Goal: Task Accomplishment & Management: Manage account settings

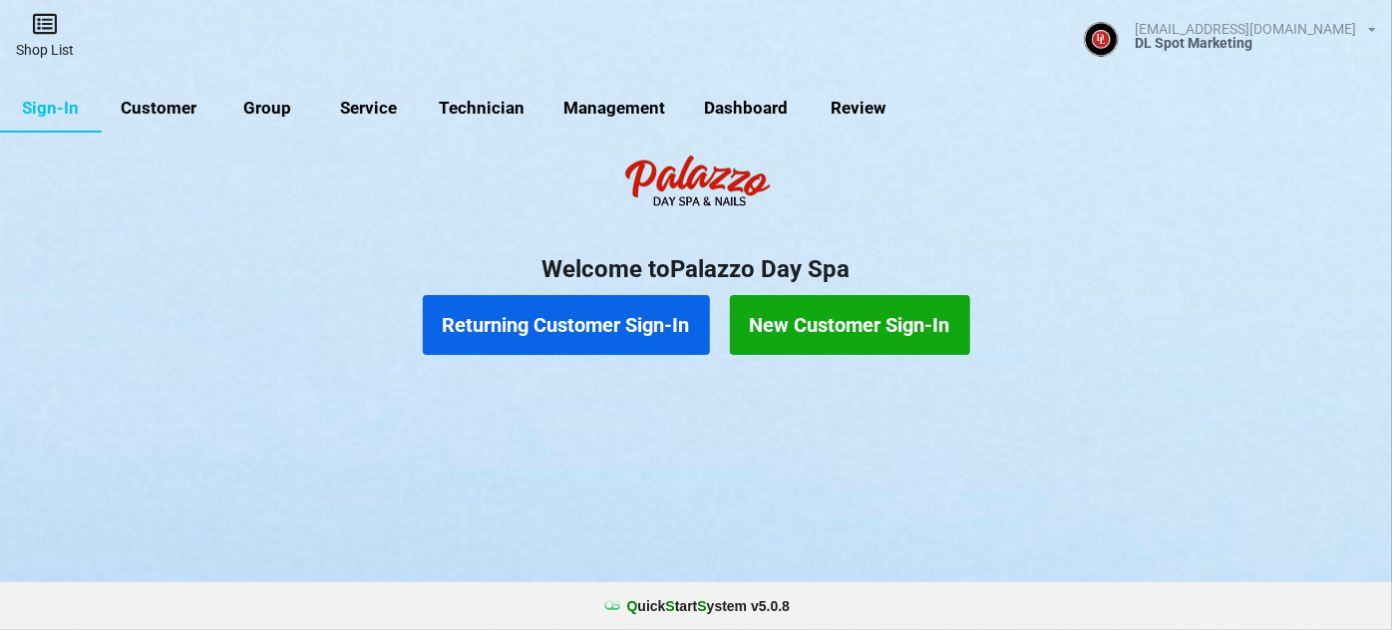
click at [50, 22] on icon at bounding box center [45, 24] width 28 height 24
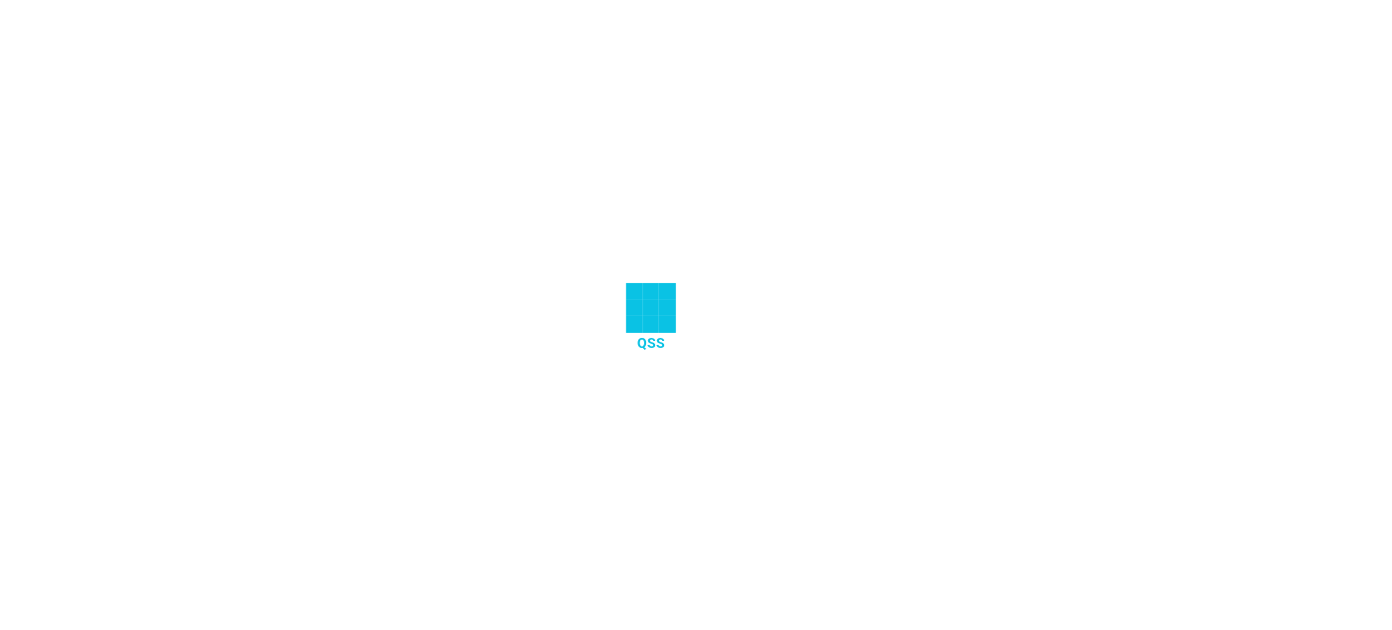
select select "25"
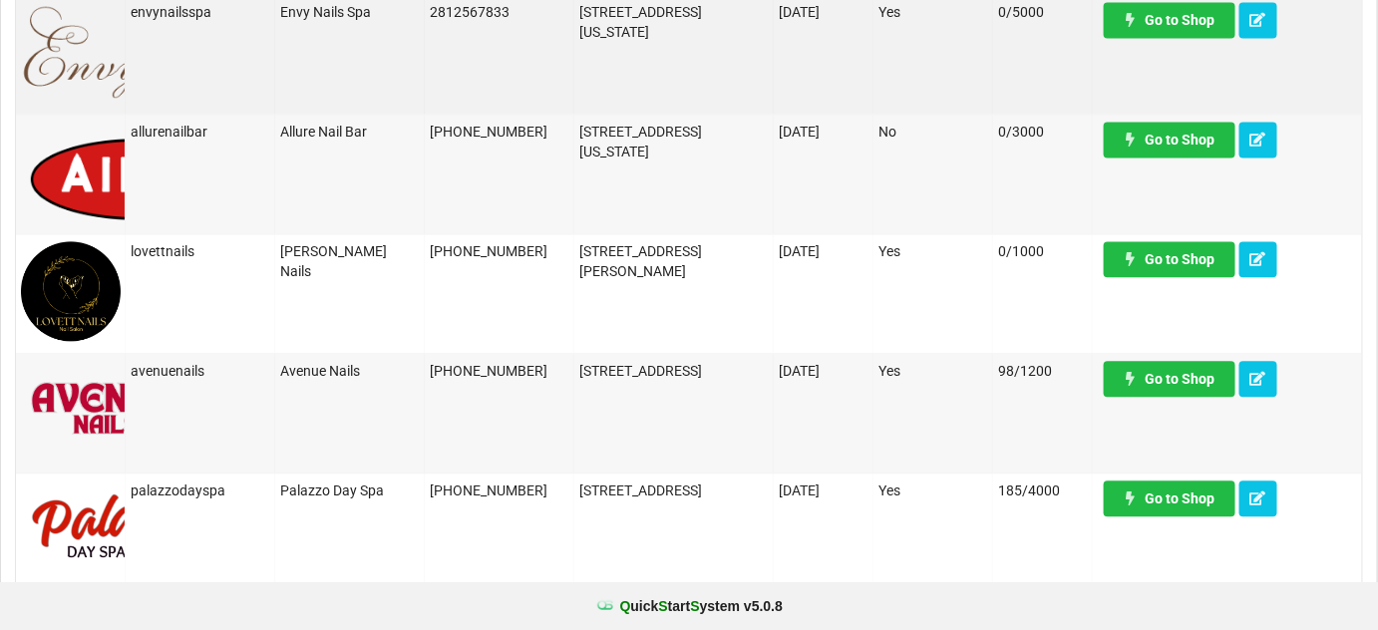
scroll to position [1329, 0]
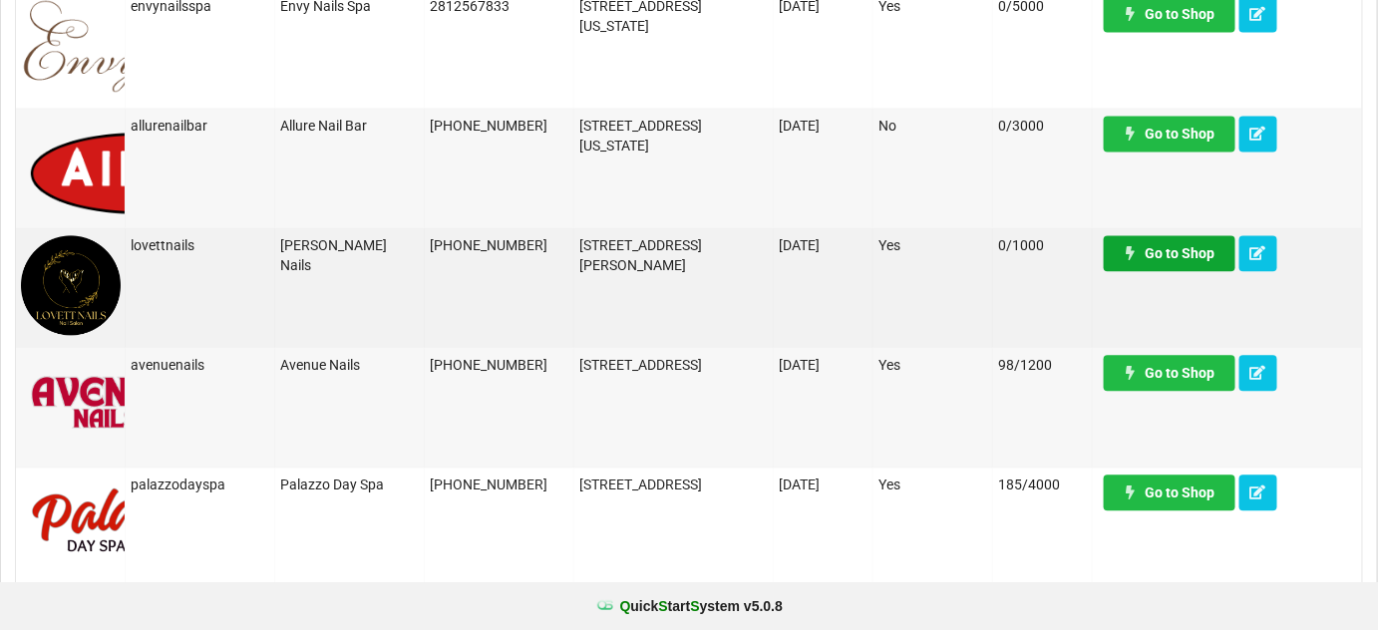
click at [1167, 238] on link "Go to Shop" at bounding box center [1170, 253] width 132 height 36
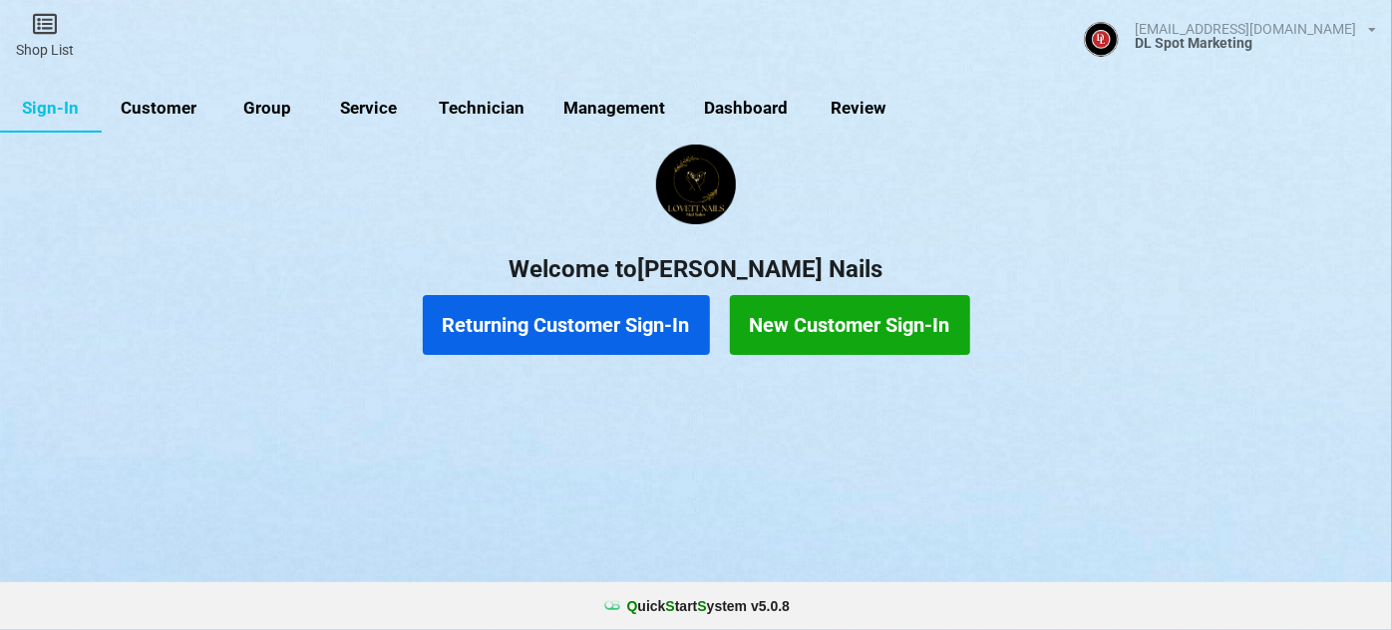
click at [149, 98] on link "Customer" at bounding box center [159, 109] width 115 height 48
select select "25"
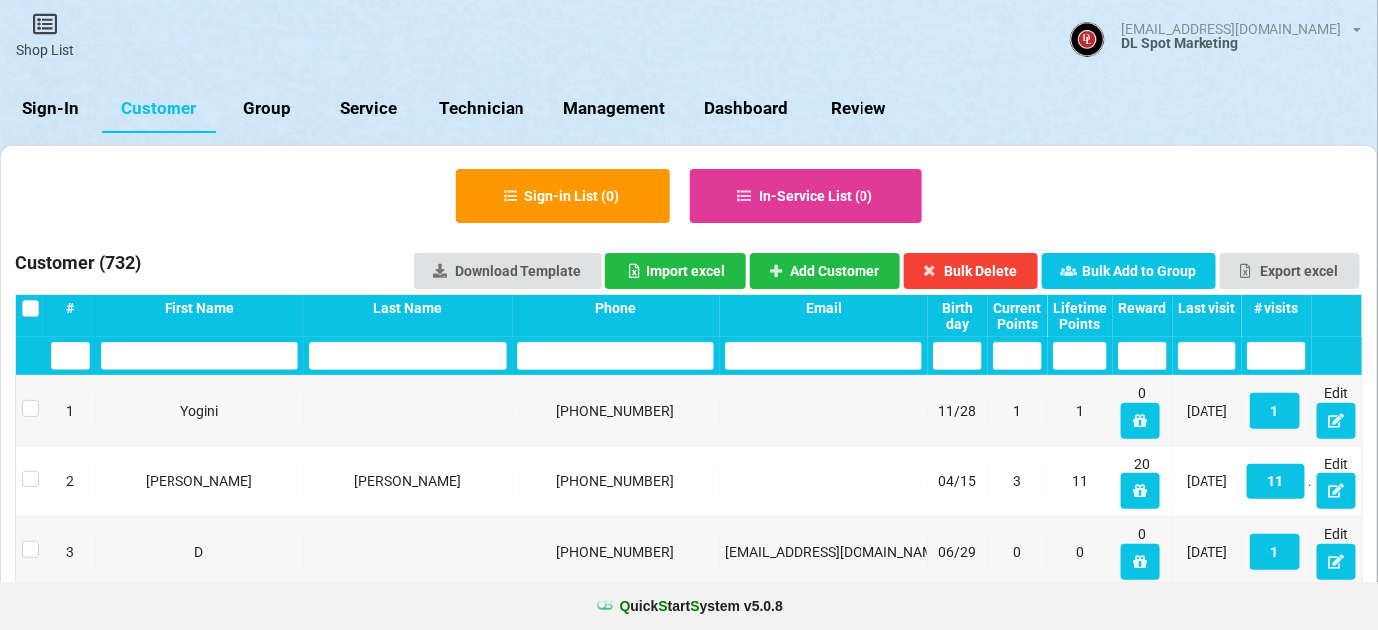
click at [589, 355] on input "text" at bounding box center [615, 356] width 197 height 28
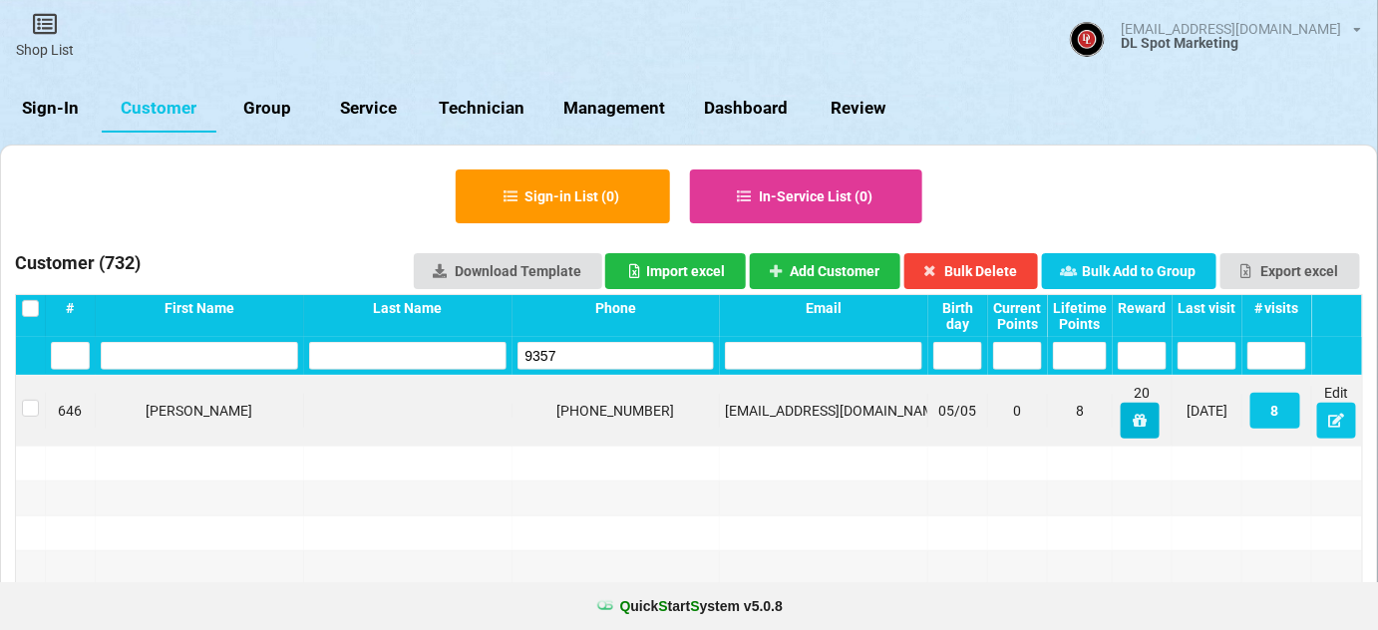
type input "9357"
click at [1141, 425] on icon at bounding box center [1140, 420] width 17 height 12
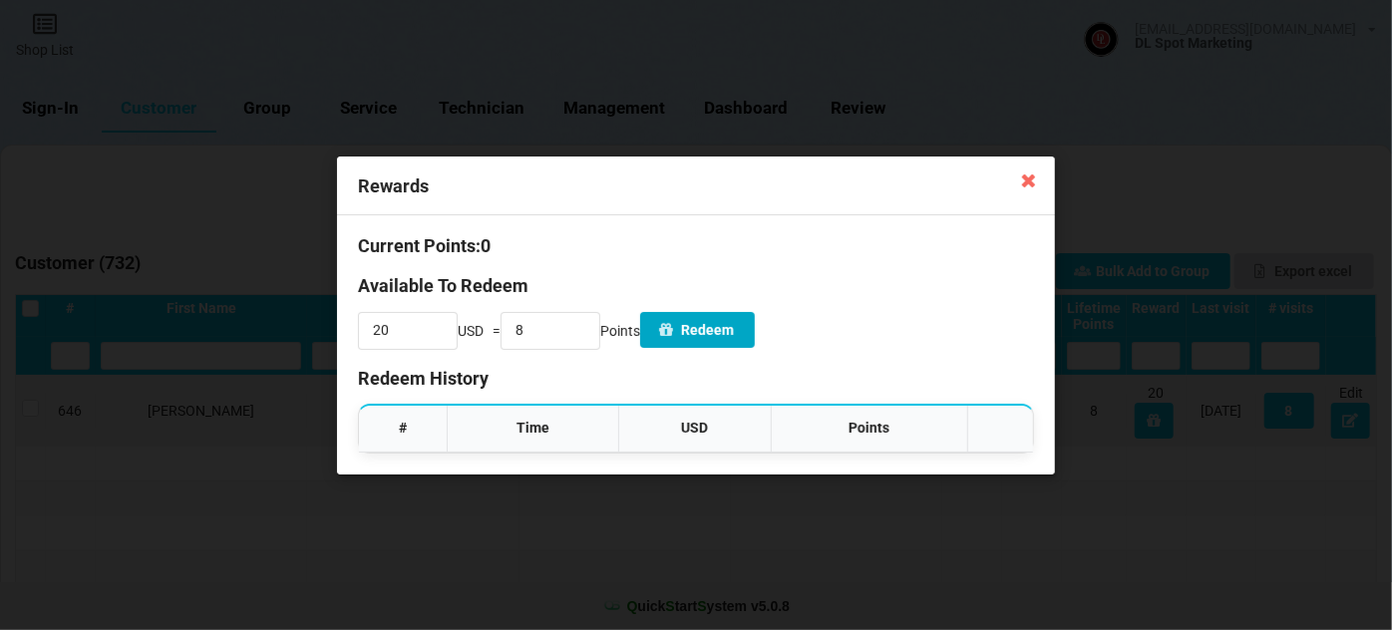
click at [744, 329] on button "Redeem" at bounding box center [697, 330] width 115 height 36
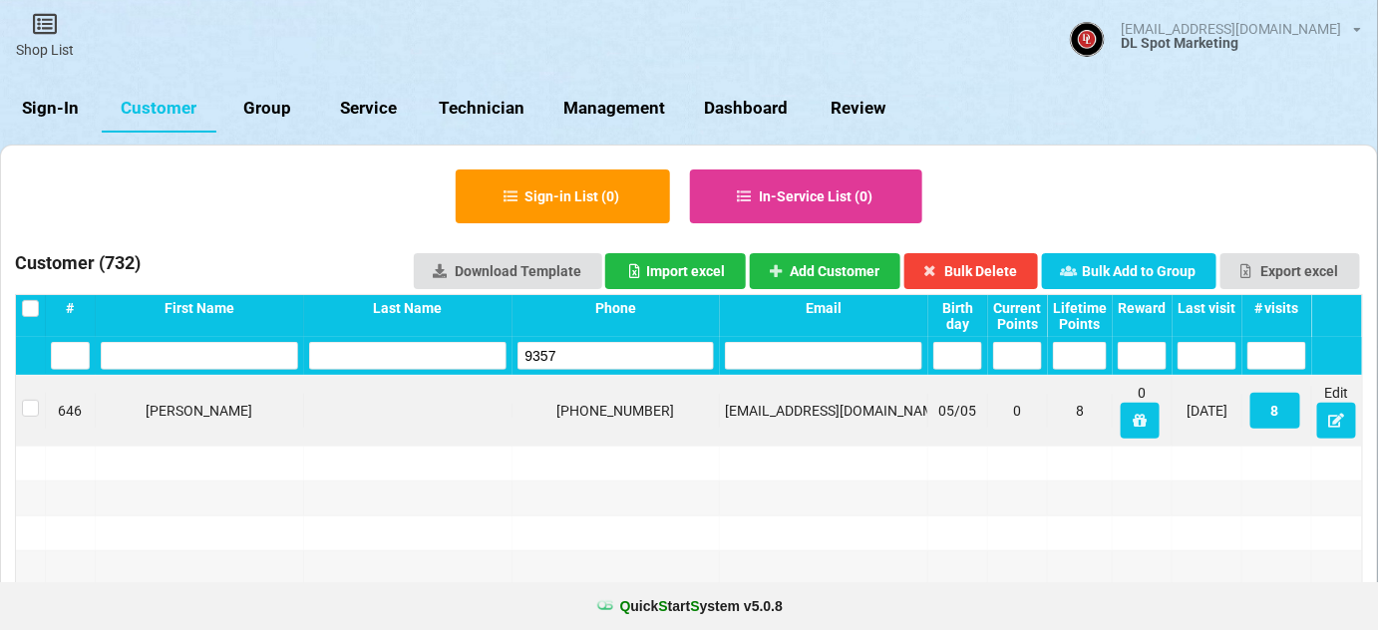
drag, startPoint x: 592, startPoint y: 352, endPoint x: 485, endPoint y: 377, distance: 110.5
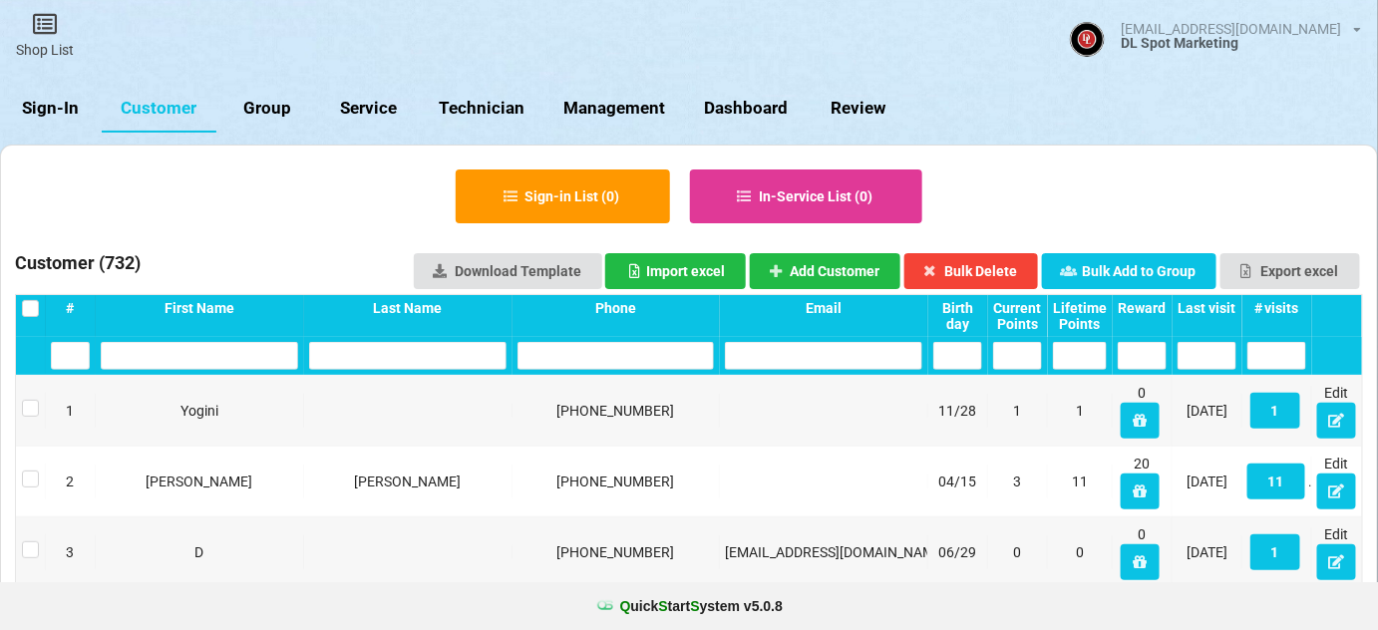
click at [1220, 315] on div "Last visit" at bounding box center [1207, 308] width 59 height 16
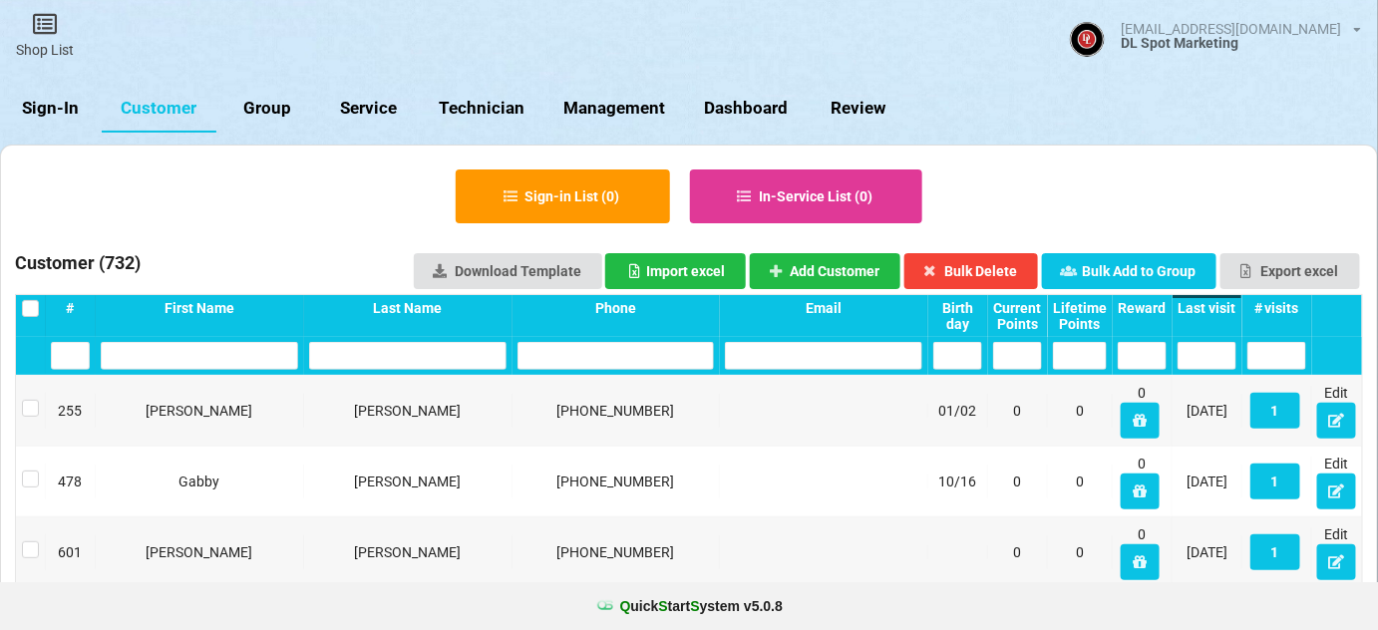
click at [1220, 315] on div "Last visit" at bounding box center [1207, 308] width 59 height 16
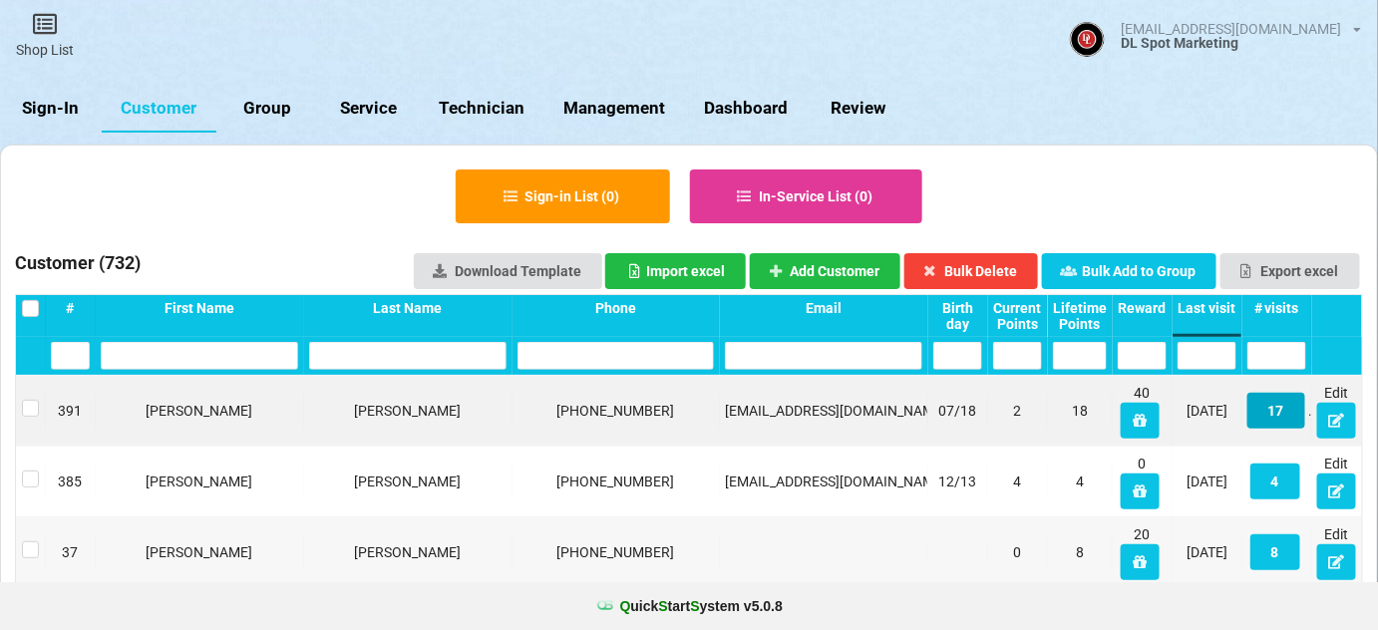
click at [1280, 417] on button "17" at bounding box center [1276, 411] width 58 height 36
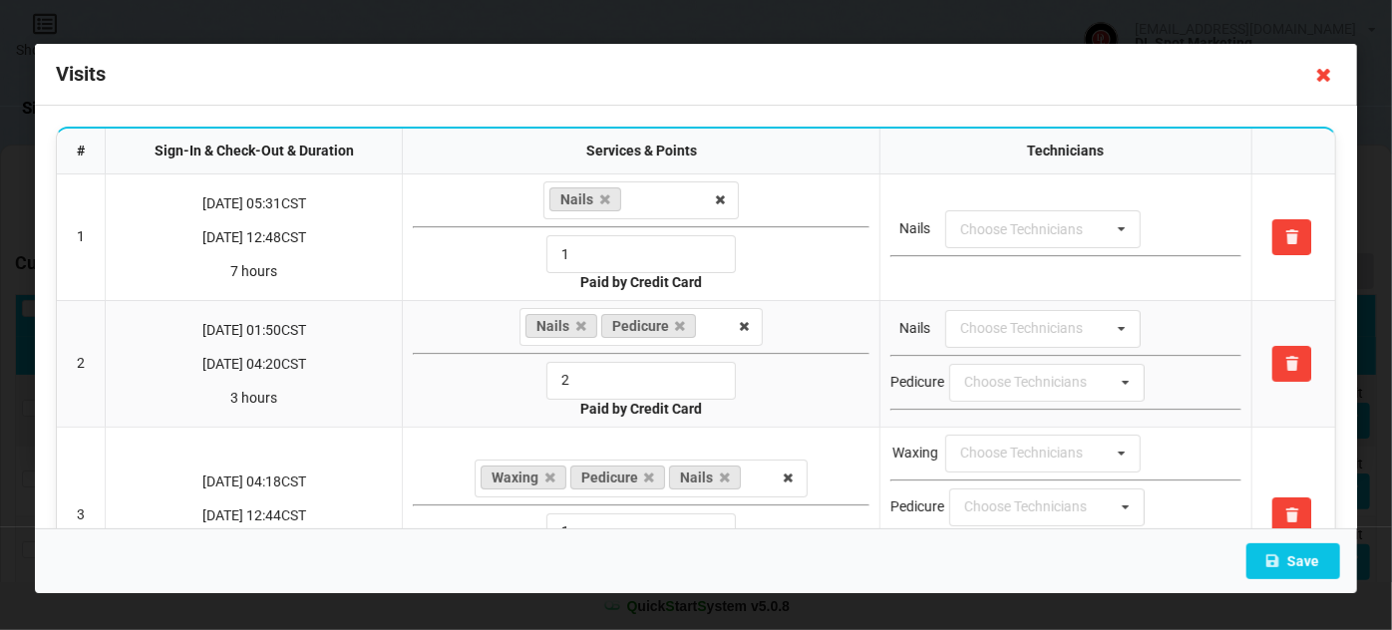
click at [1331, 78] on icon at bounding box center [1324, 75] width 32 height 32
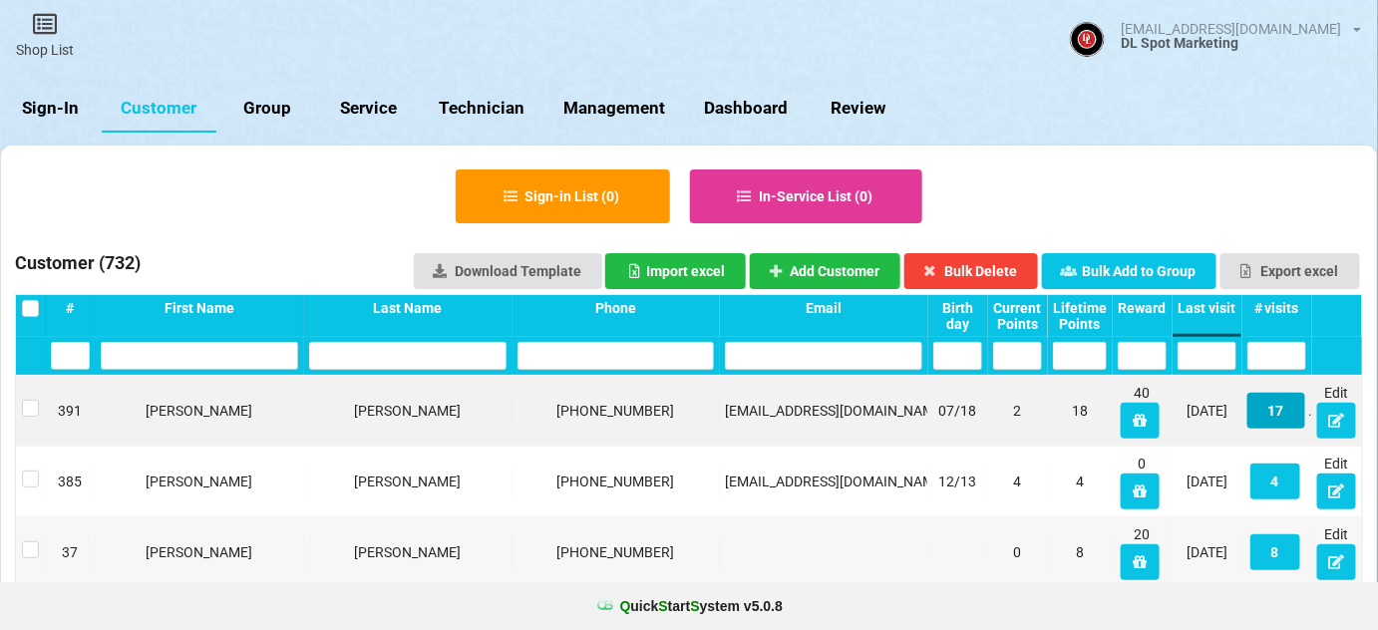
click at [1282, 417] on button "17" at bounding box center [1276, 411] width 58 height 36
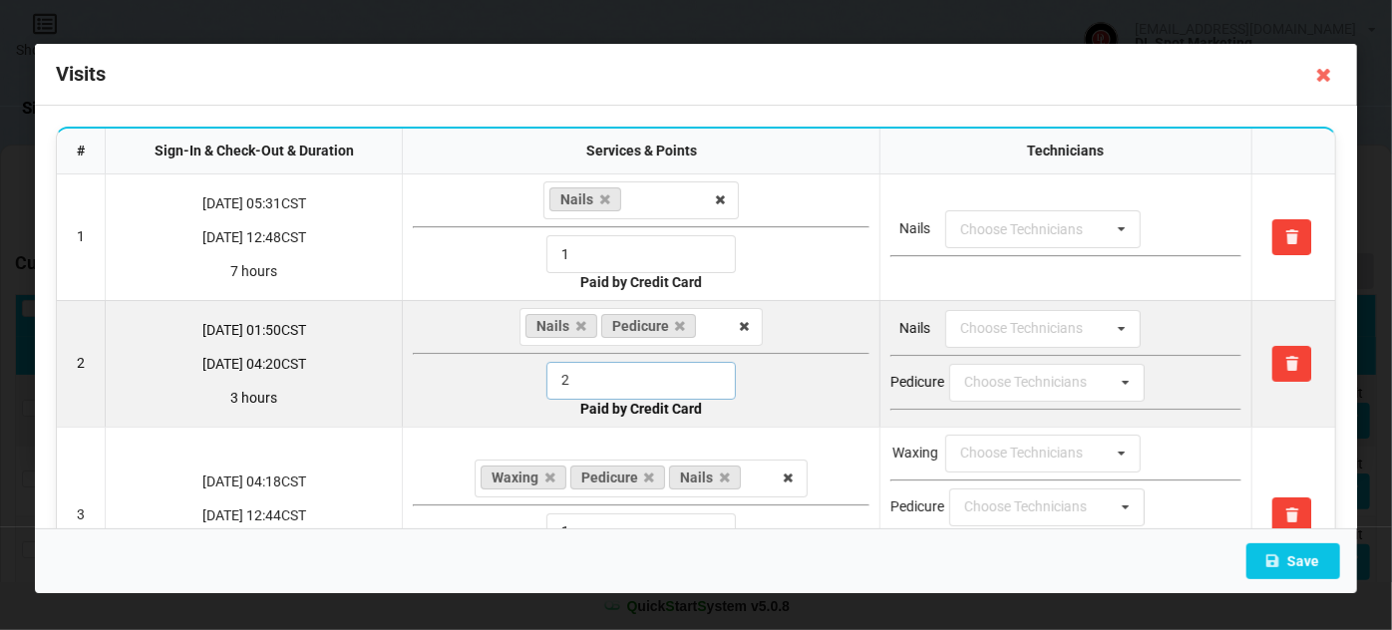
click at [651, 380] on input "2" at bounding box center [640, 381] width 189 height 38
drag, startPoint x: 547, startPoint y: 384, endPoint x: 528, endPoint y: 384, distance: 18.9
click at [528, 384] on div "2" at bounding box center [641, 381] width 457 height 38
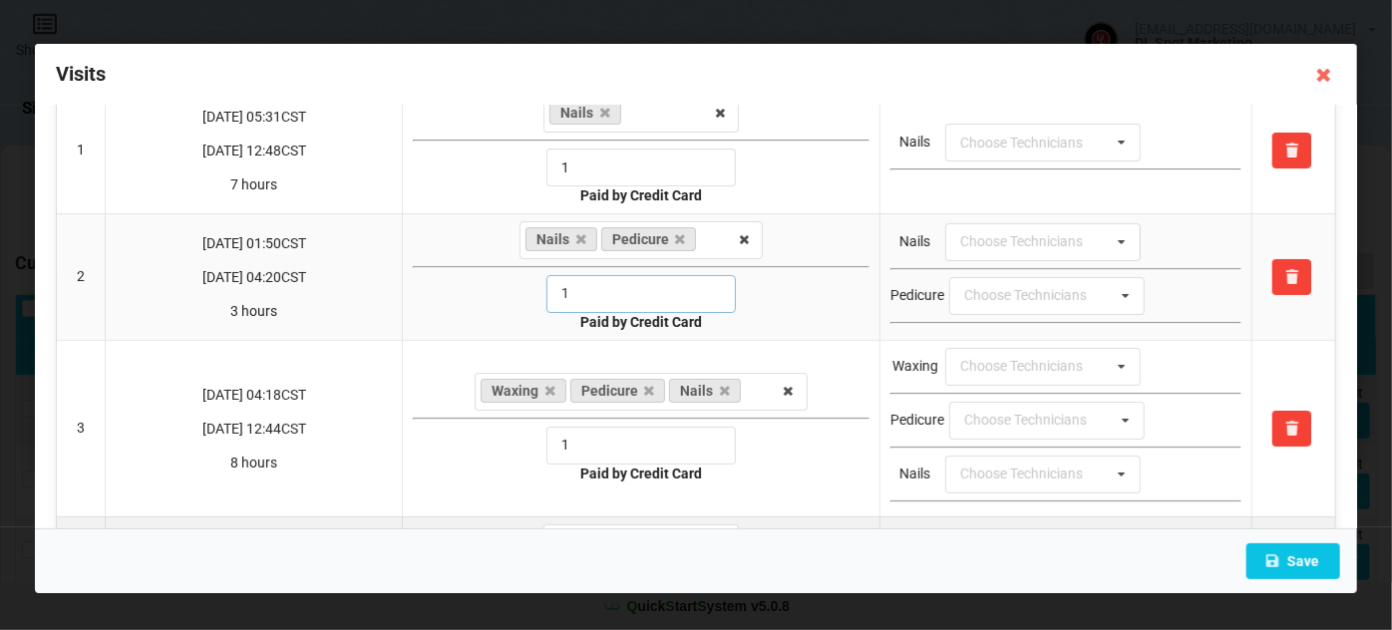
scroll to position [121, 0]
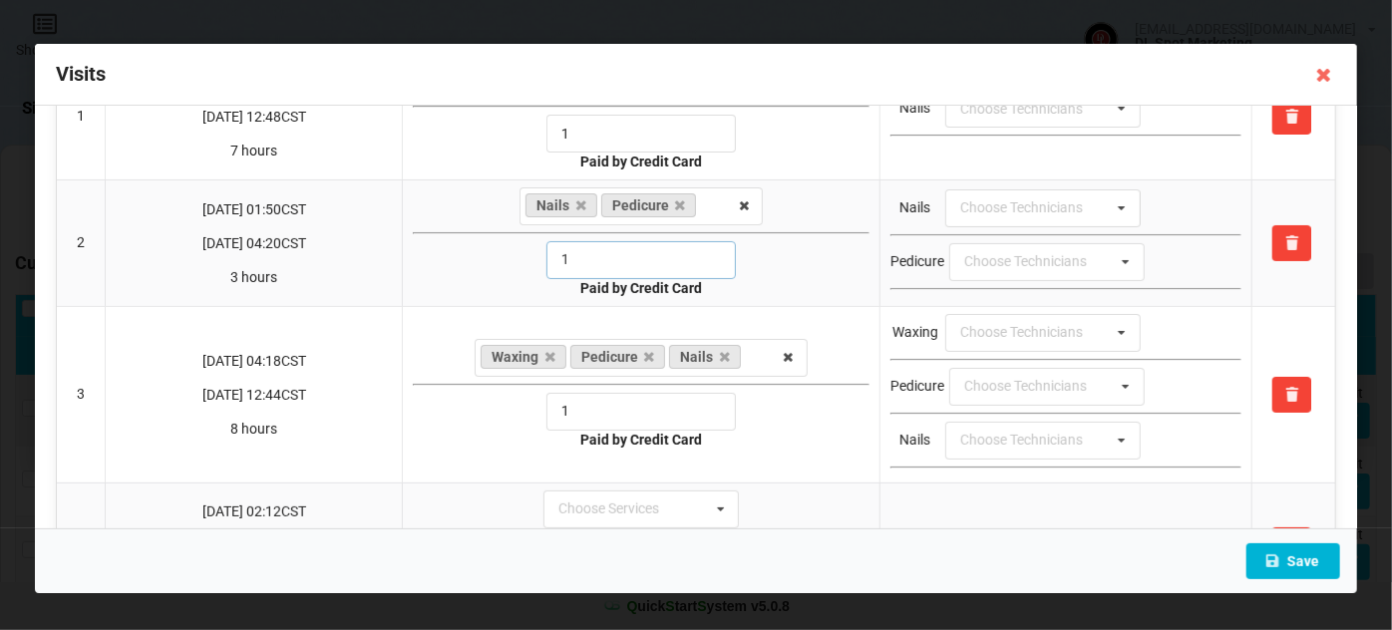
type input "1"
click at [1291, 557] on button "Save" at bounding box center [1293, 561] width 94 height 36
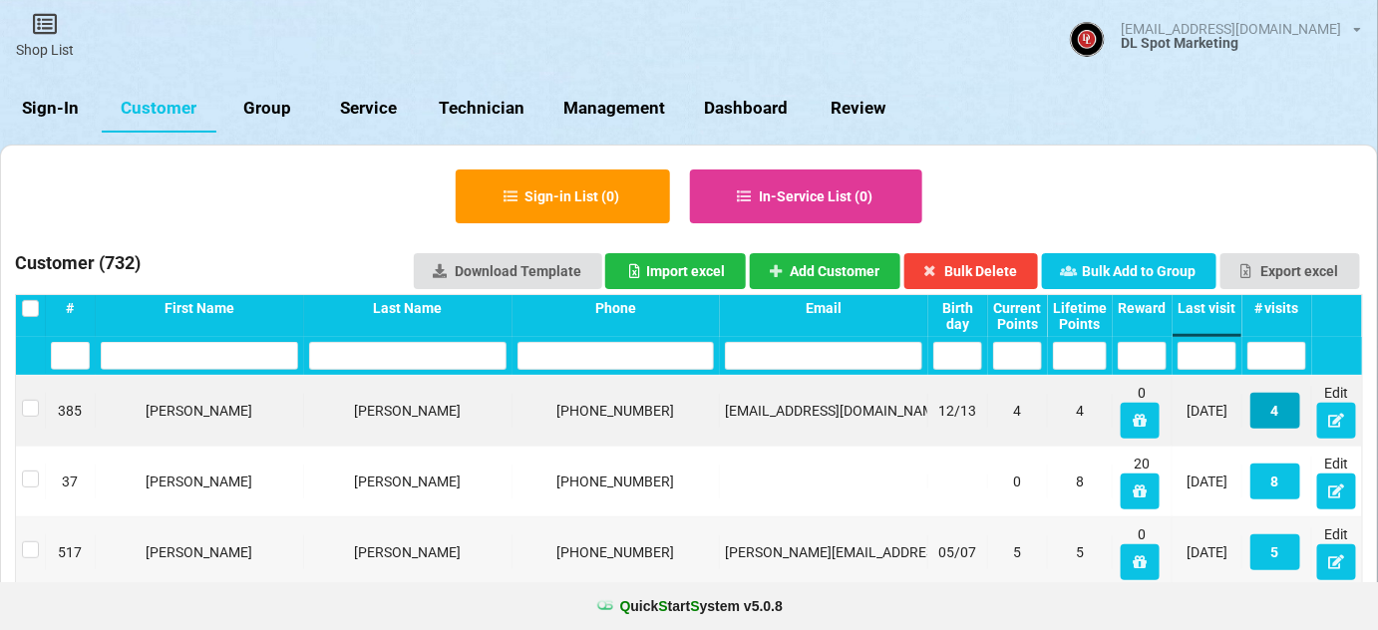
click at [1282, 414] on button "4" at bounding box center [1275, 411] width 50 height 36
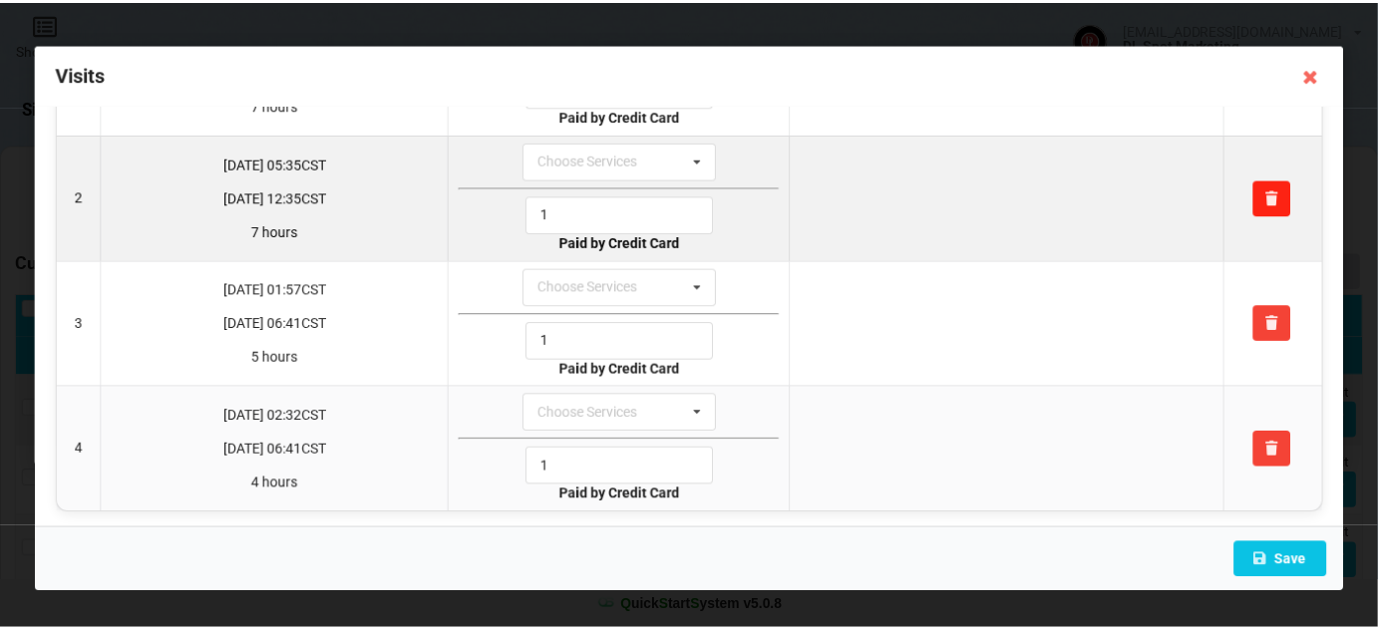
scroll to position [0, 0]
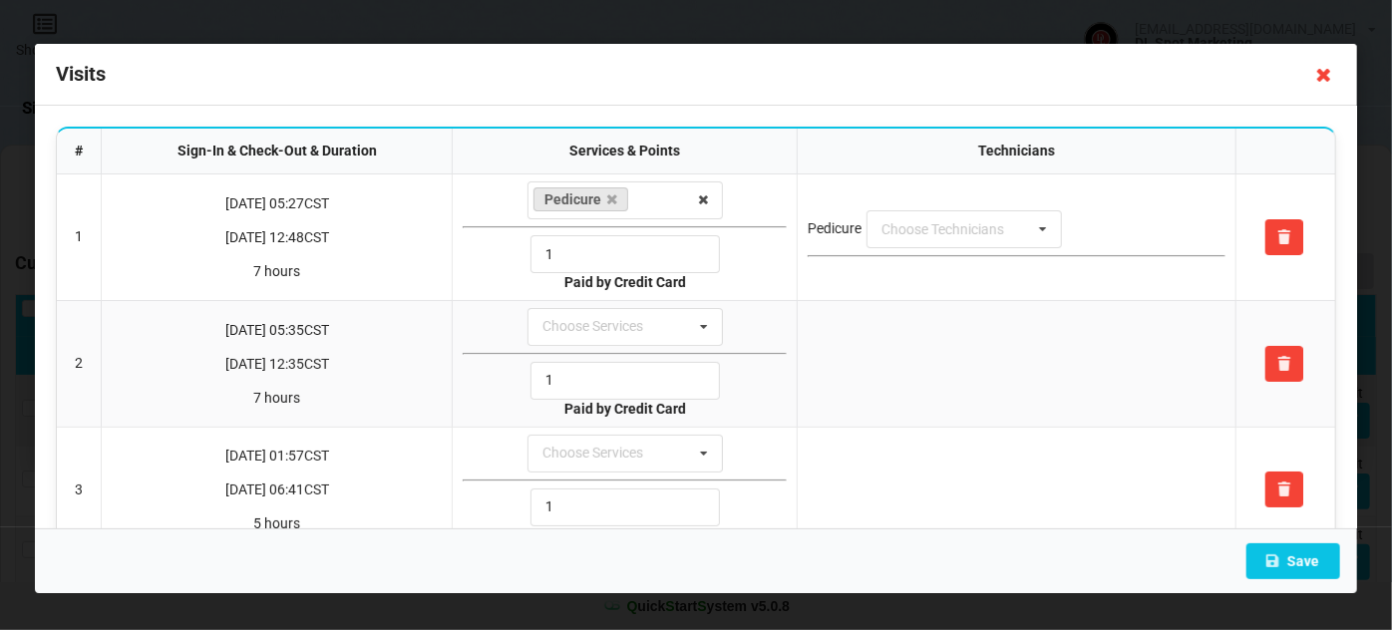
drag, startPoint x: 1327, startPoint y: 79, endPoint x: 1326, endPoint y: 90, distance: 11.0
click at [1326, 79] on icon at bounding box center [1324, 75] width 32 height 32
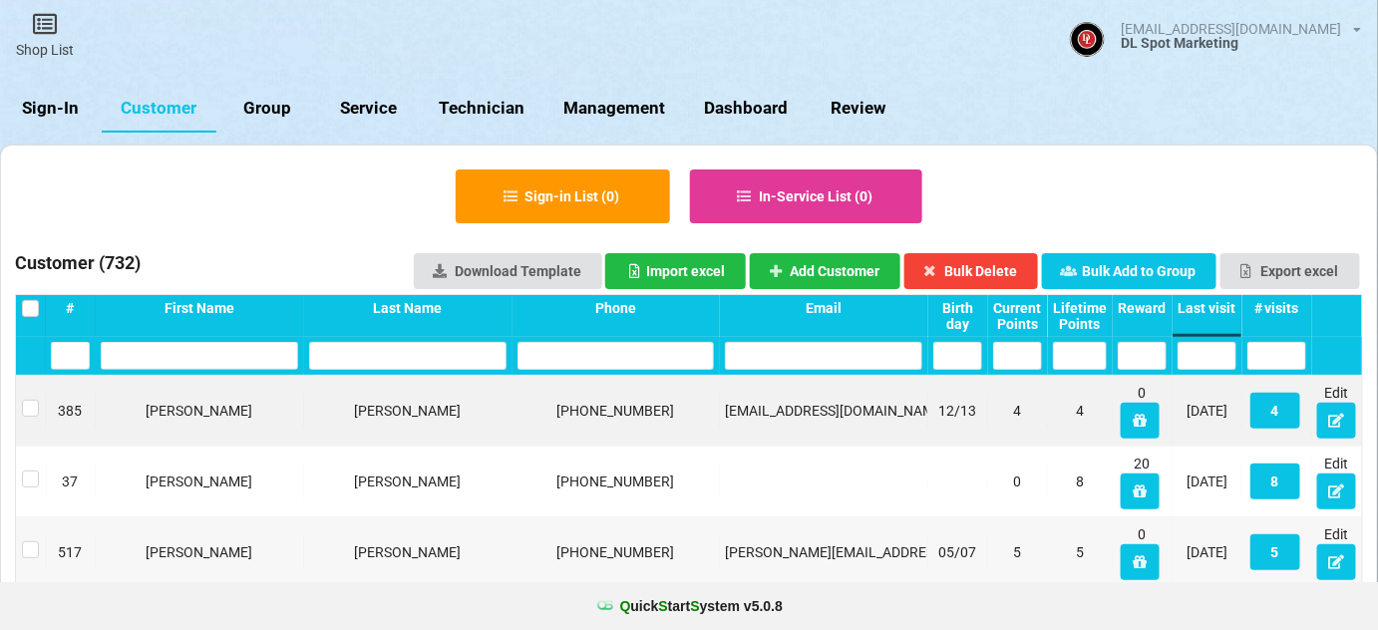
scroll to position [121, 0]
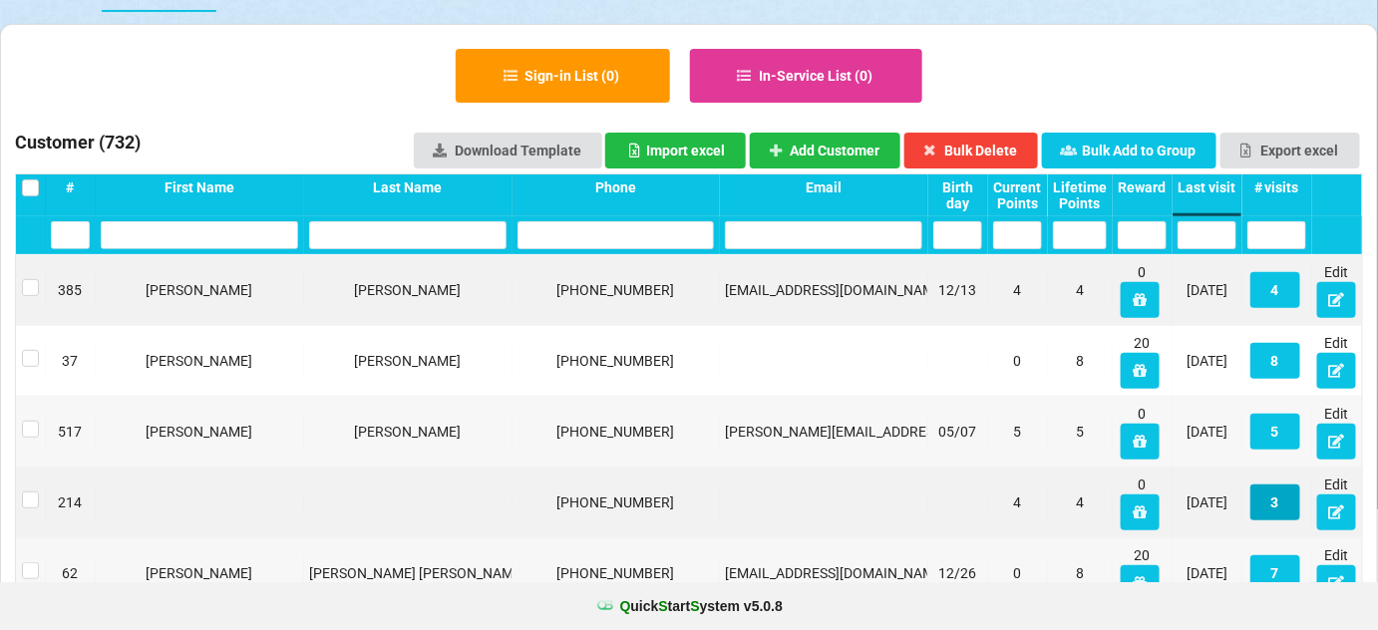
click at [1283, 506] on button "3" at bounding box center [1275, 503] width 50 height 36
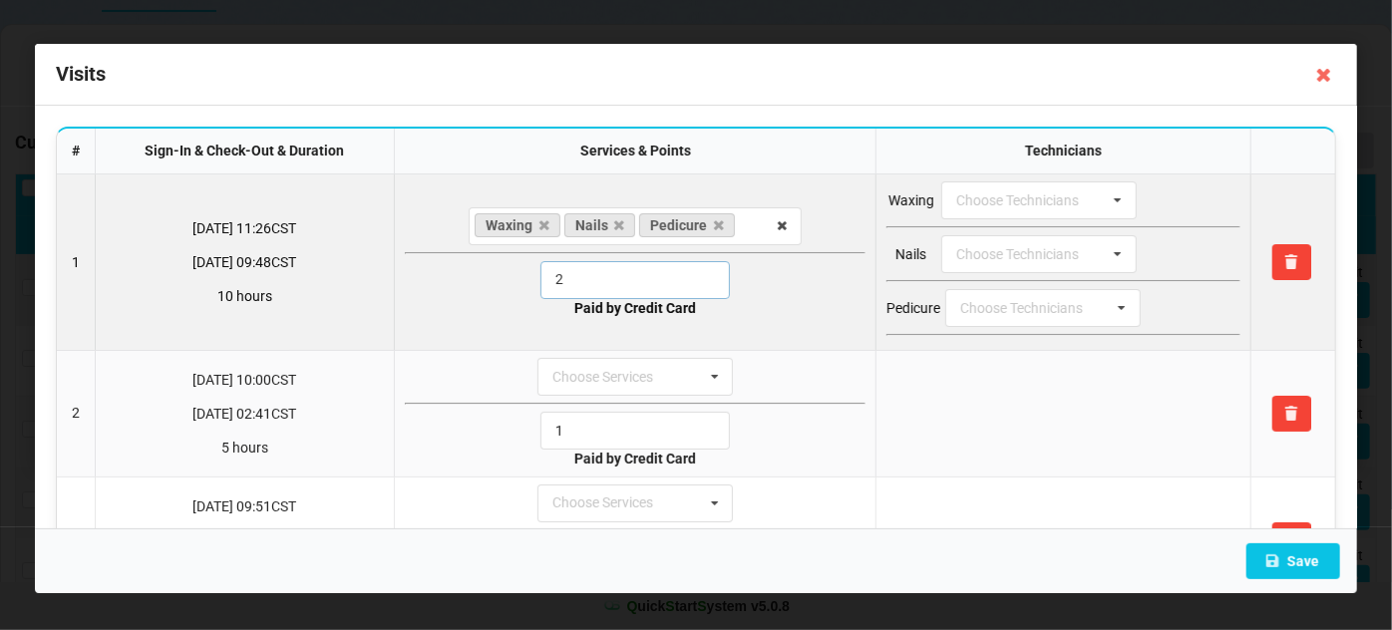
click at [651, 286] on input "2" at bounding box center [634, 280] width 189 height 38
drag, startPoint x: 594, startPoint y: 281, endPoint x: 541, endPoint y: 289, distance: 53.4
click at [543, 287] on input "2" at bounding box center [634, 280] width 189 height 38
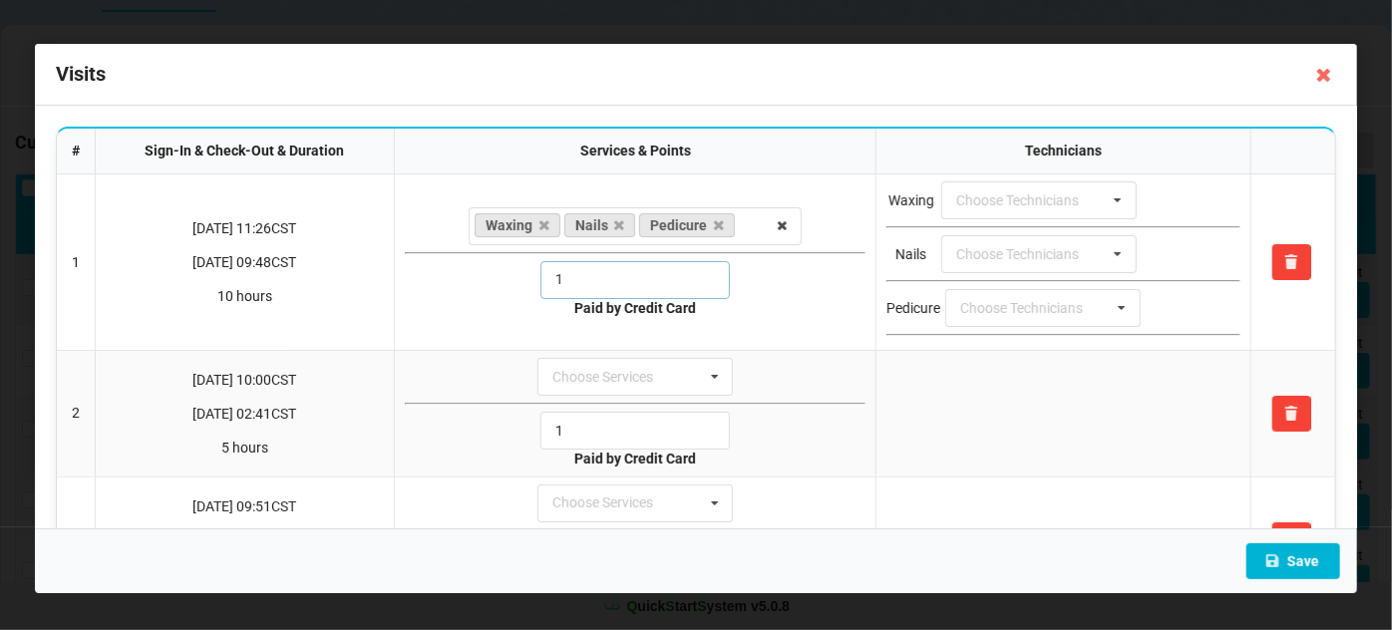
type input "1"
click at [1297, 551] on button "Save" at bounding box center [1293, 561] width 94 height 36
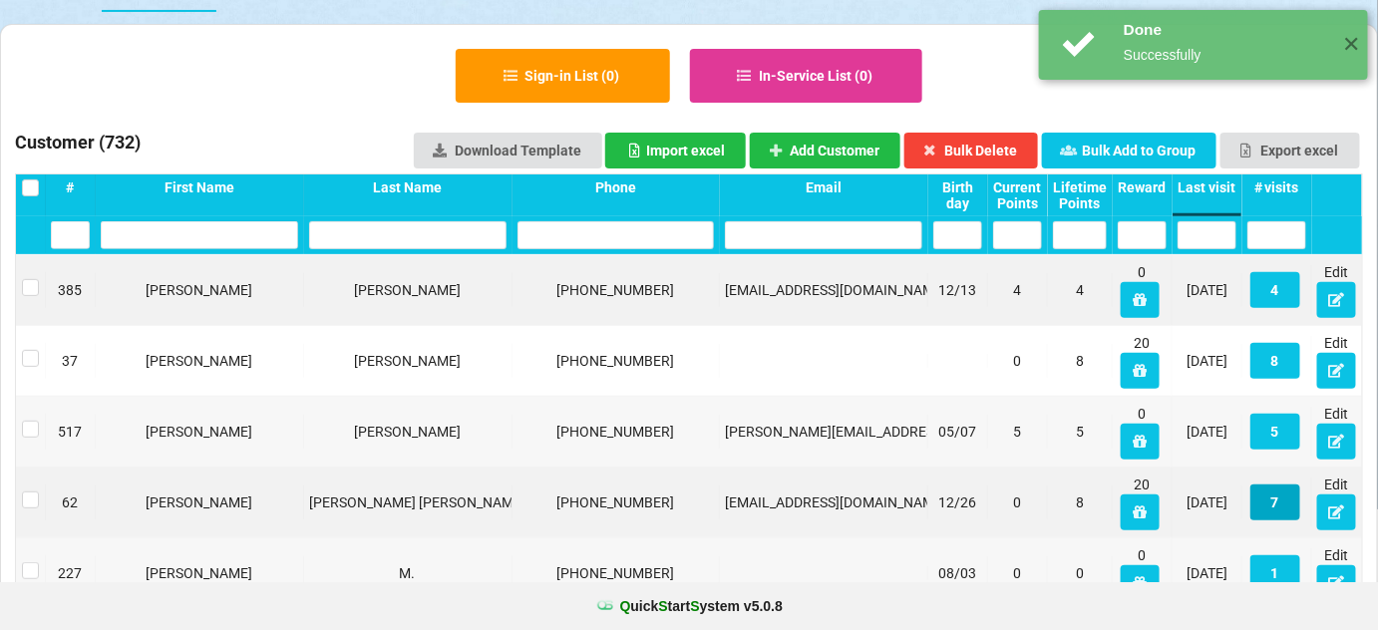
click at [1280, 499] on button "7" at bounding box center [1275, 503] width 50 height 36
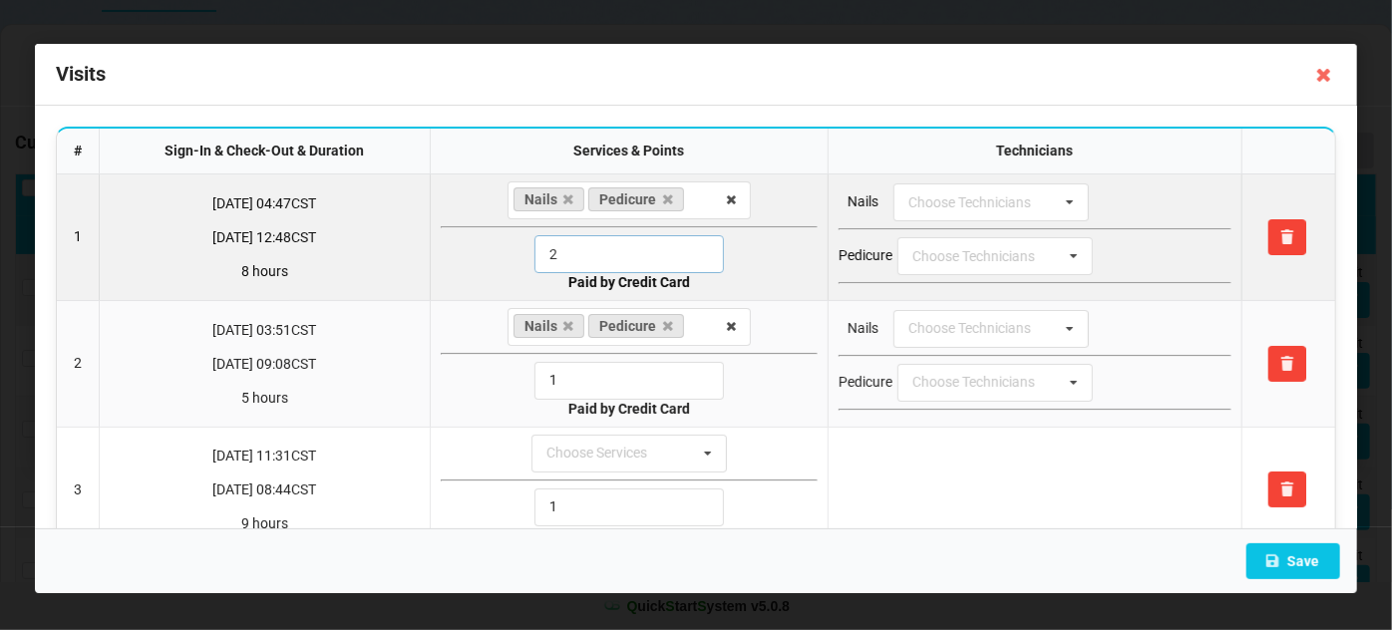
drag, startPoint x: 568, startPoint y: 246, endPoint x: 528, endPoint y: 261, distance: 42.6
click at [534, 261] on input "2" at bounding box center [628, 254] width 189 height 38
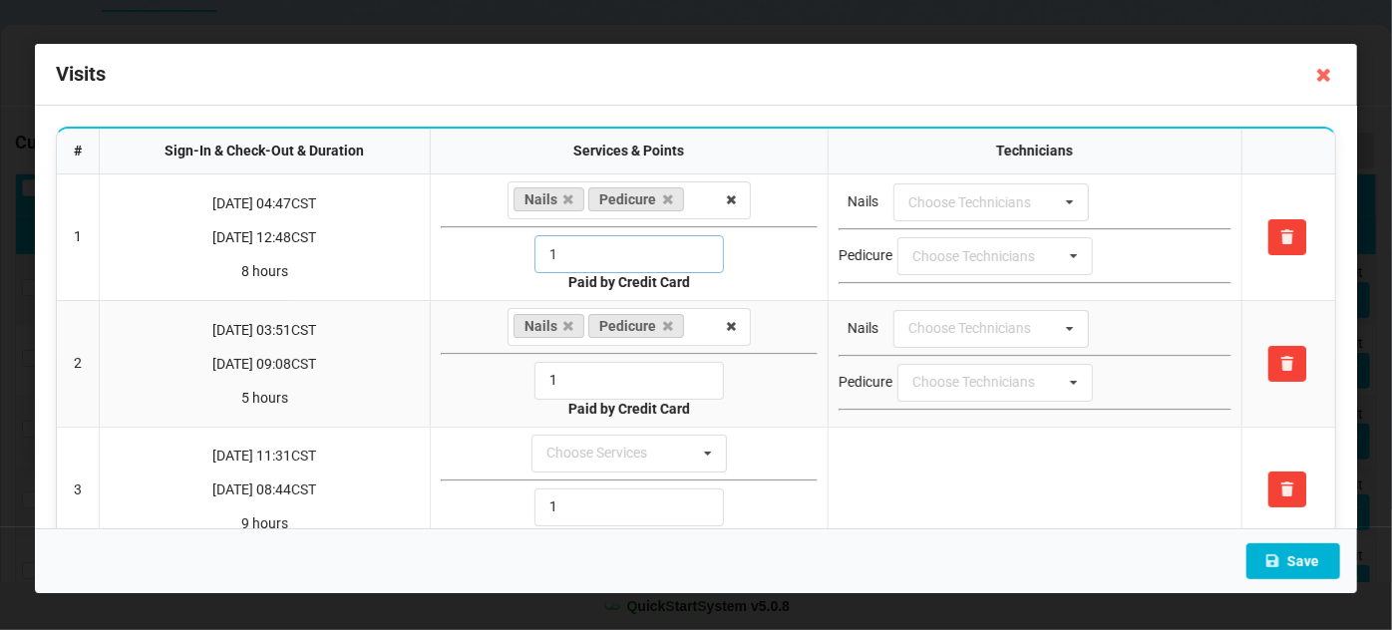
type input "1"
click at [1300, 564] on button "Save" at bounding box center [1293, 561] width 94 height 36
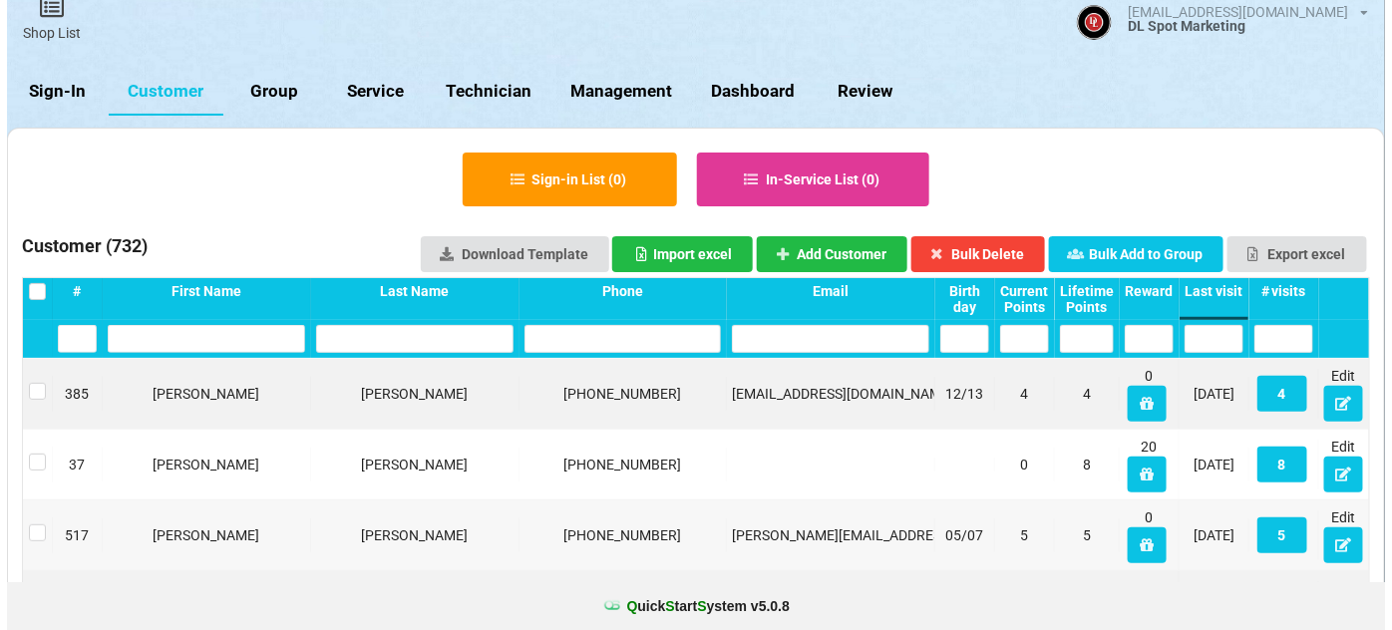
scroll to position [0, 0]
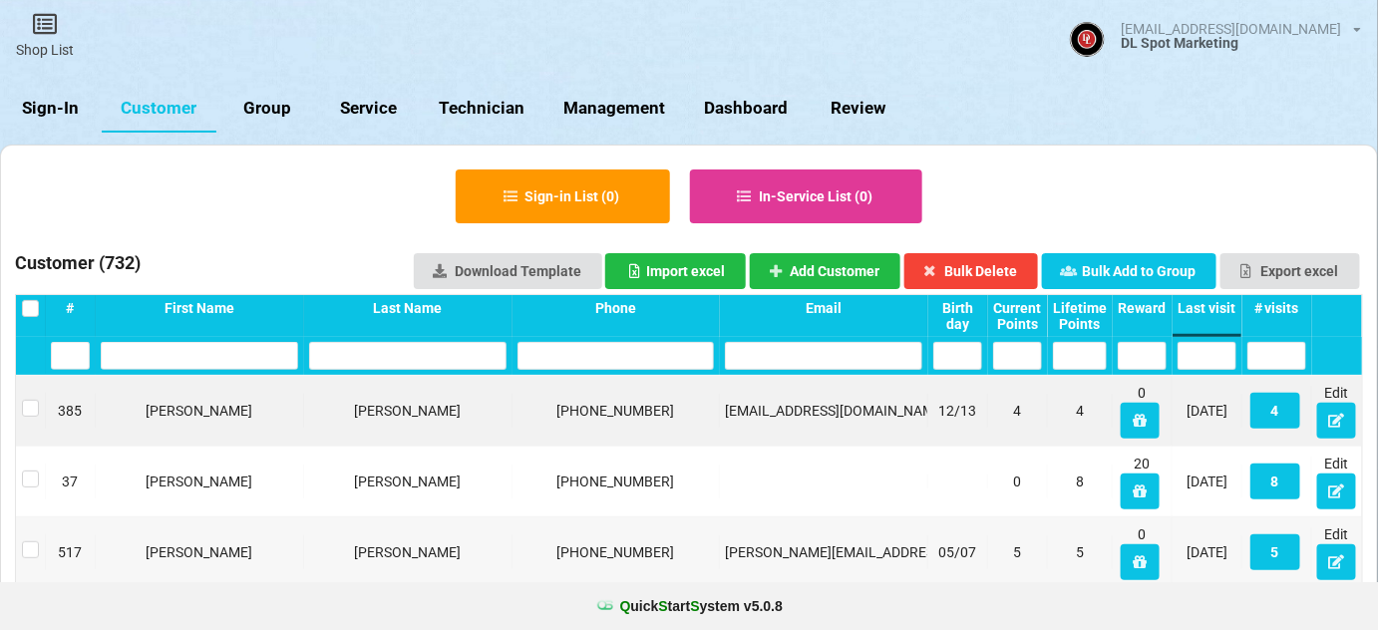
click at [64, 102] on link "Sign-In" at bounding box center [51, 109] width 102 height 48
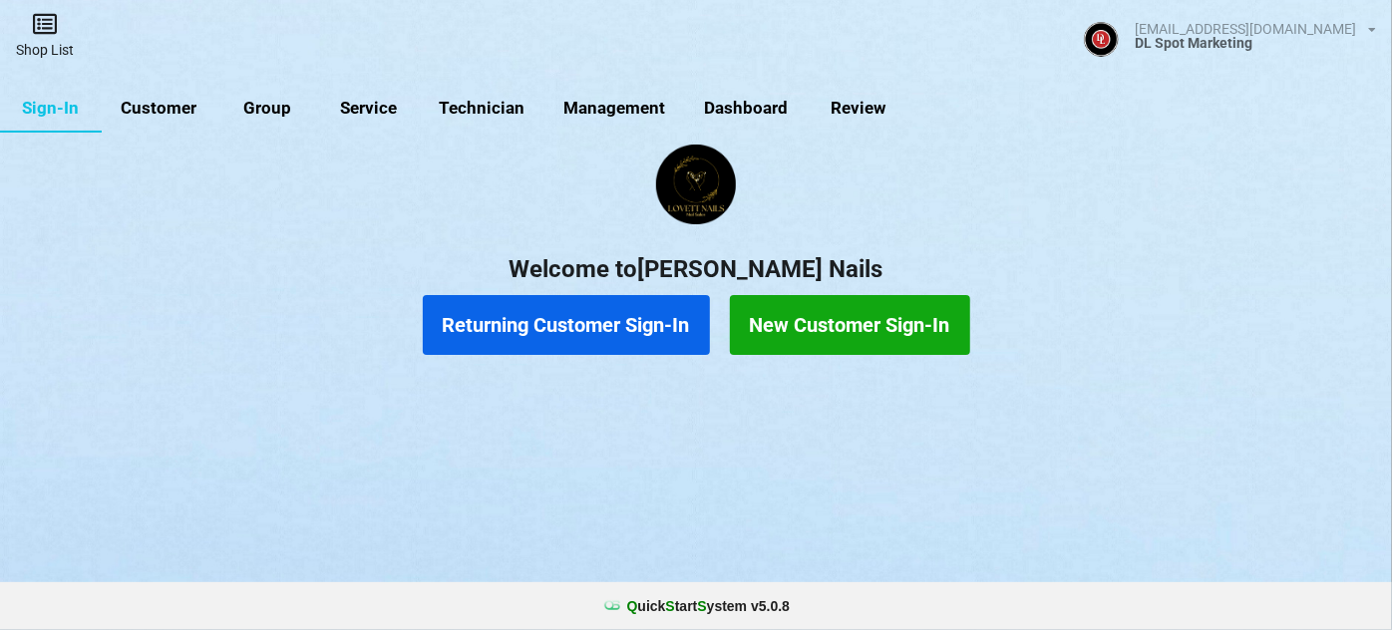
click at [52, 48] on link "Shop List" at bounding box center [45, 35] width 90 height 71
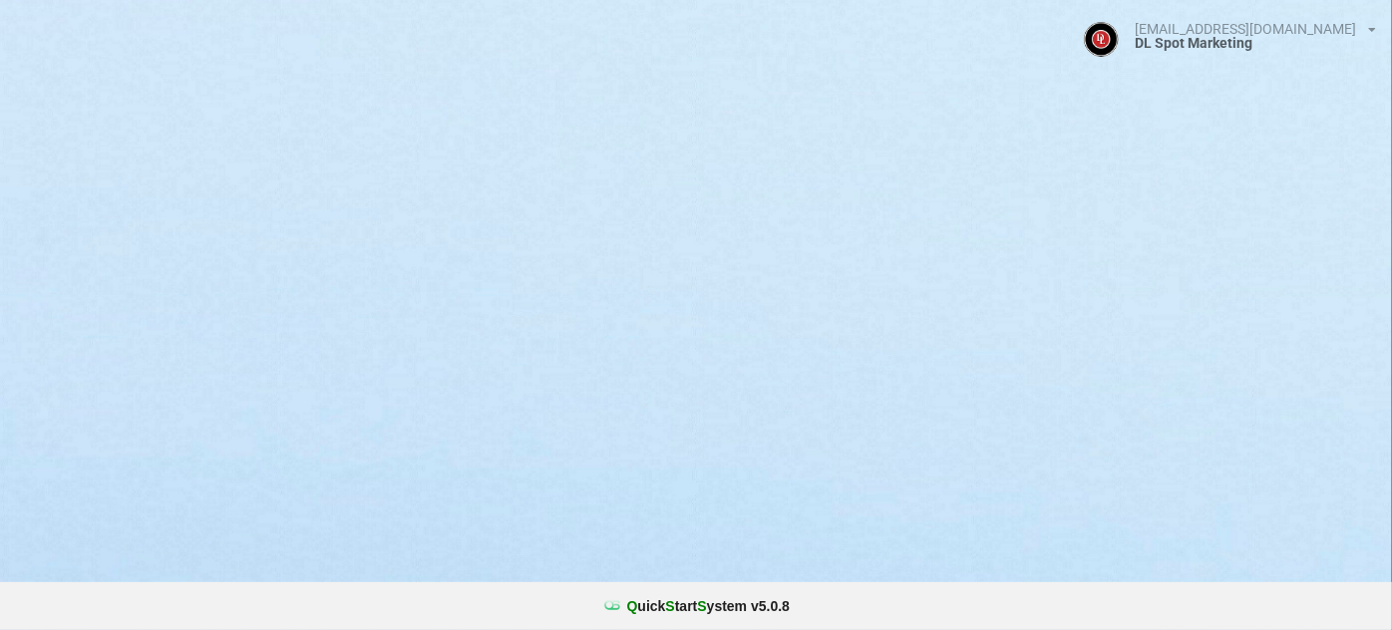
select select "25"
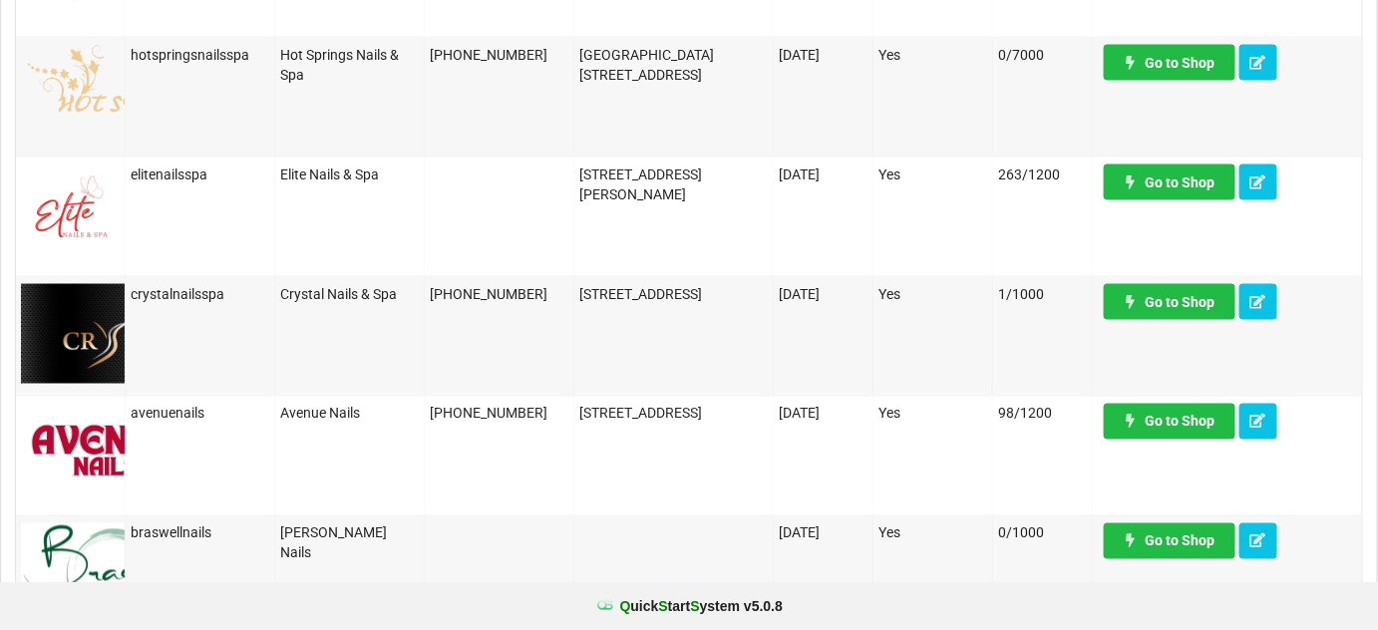
scroll to position [966, 0]
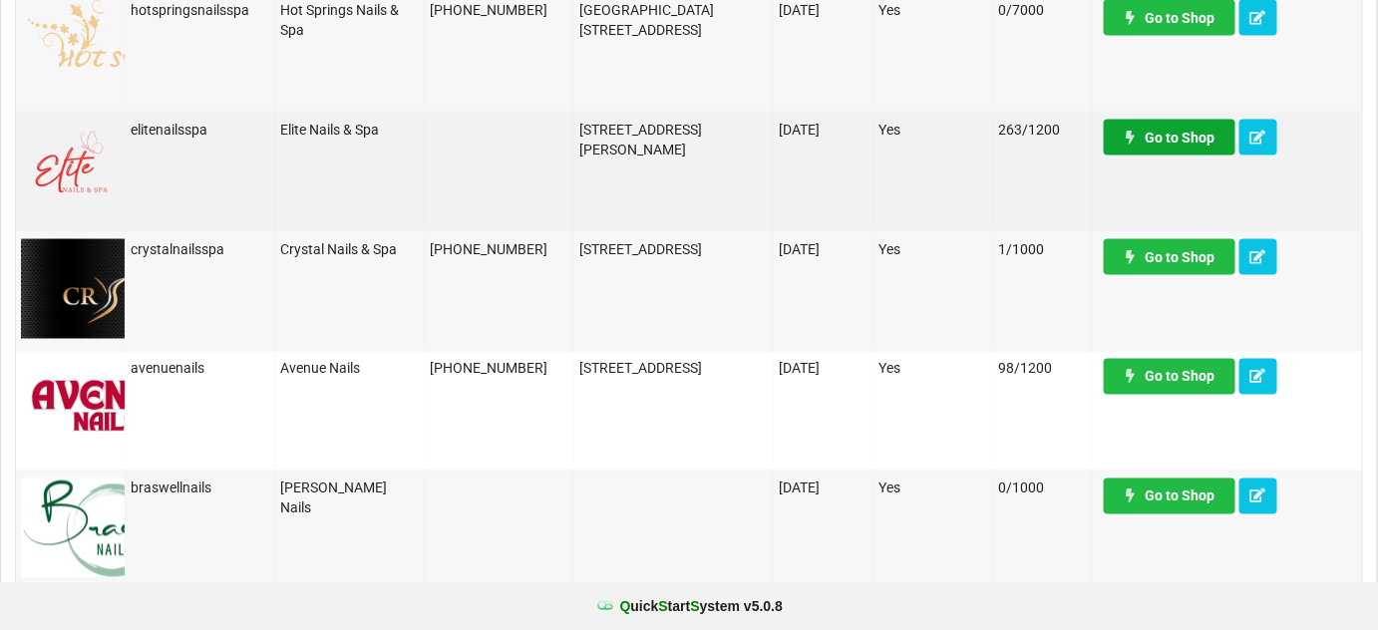
click at [1179, 140] on link "Go to Shop" at bounding box center [1170, 138] width 132 height 36
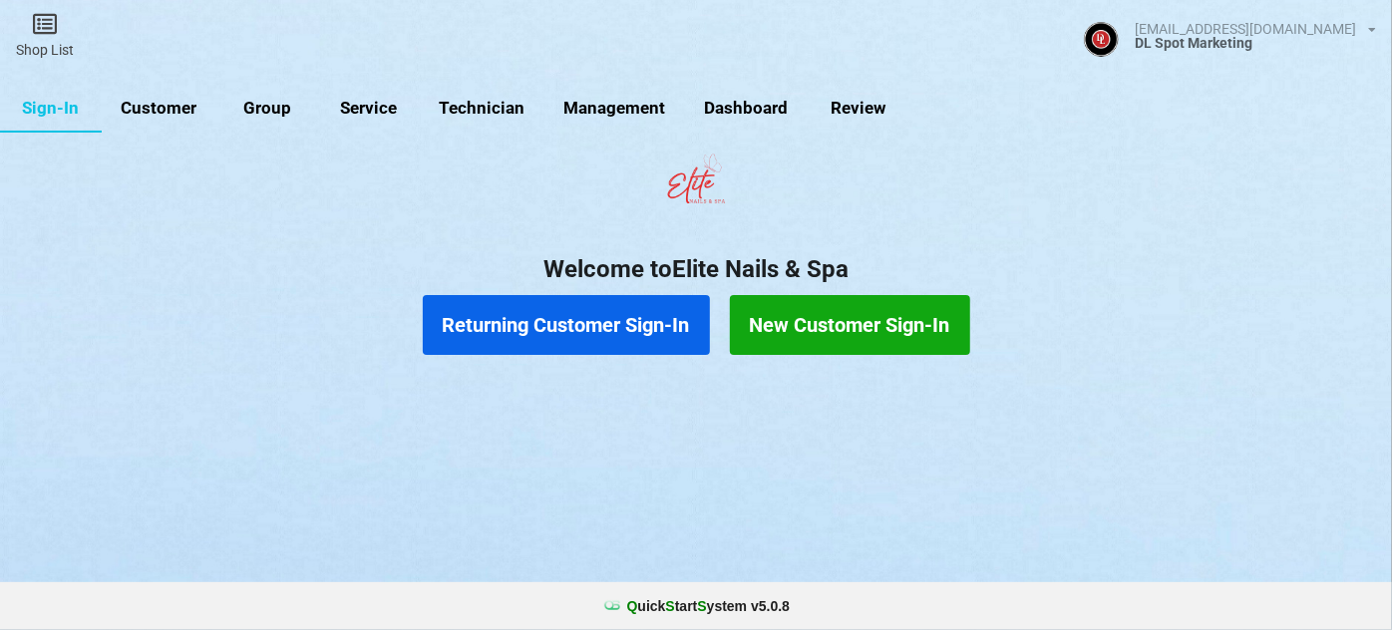
click at [185, 111] on link "Customer" at bounding box center [159, 109] width 115 height 48
select select "25"
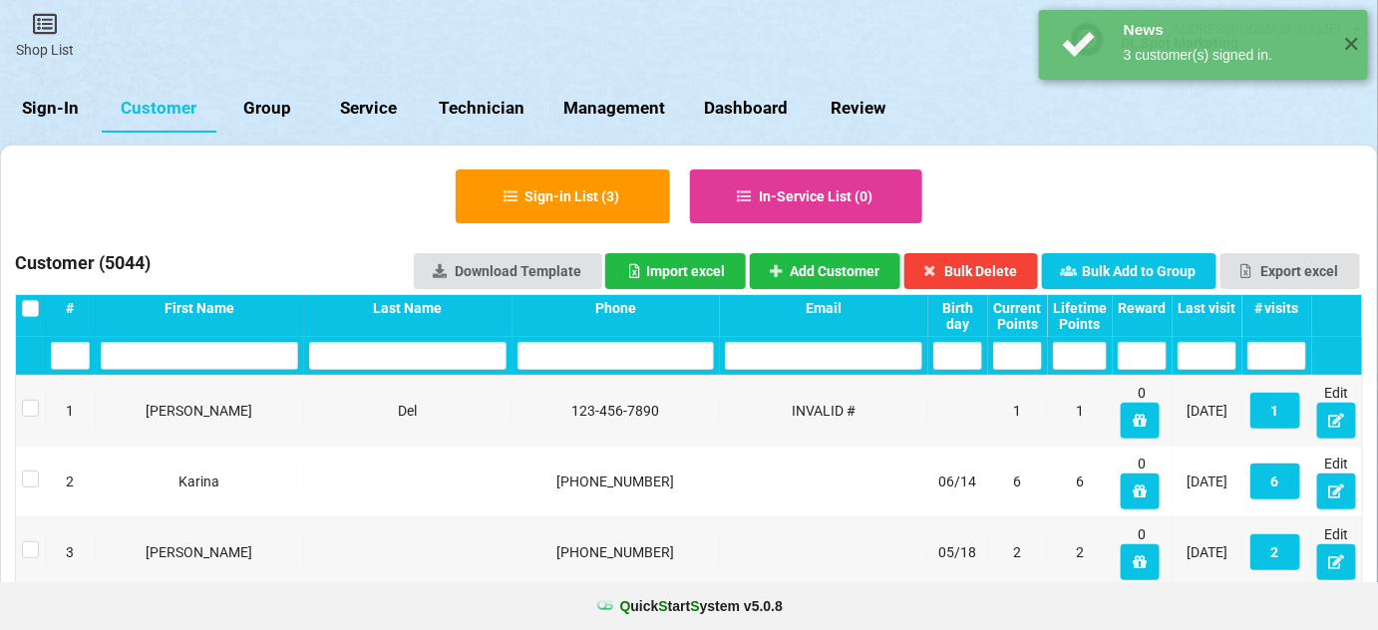
click at [1217, 307] on div "Last visit" at bounding box center [1207, 308] width 59 height 16
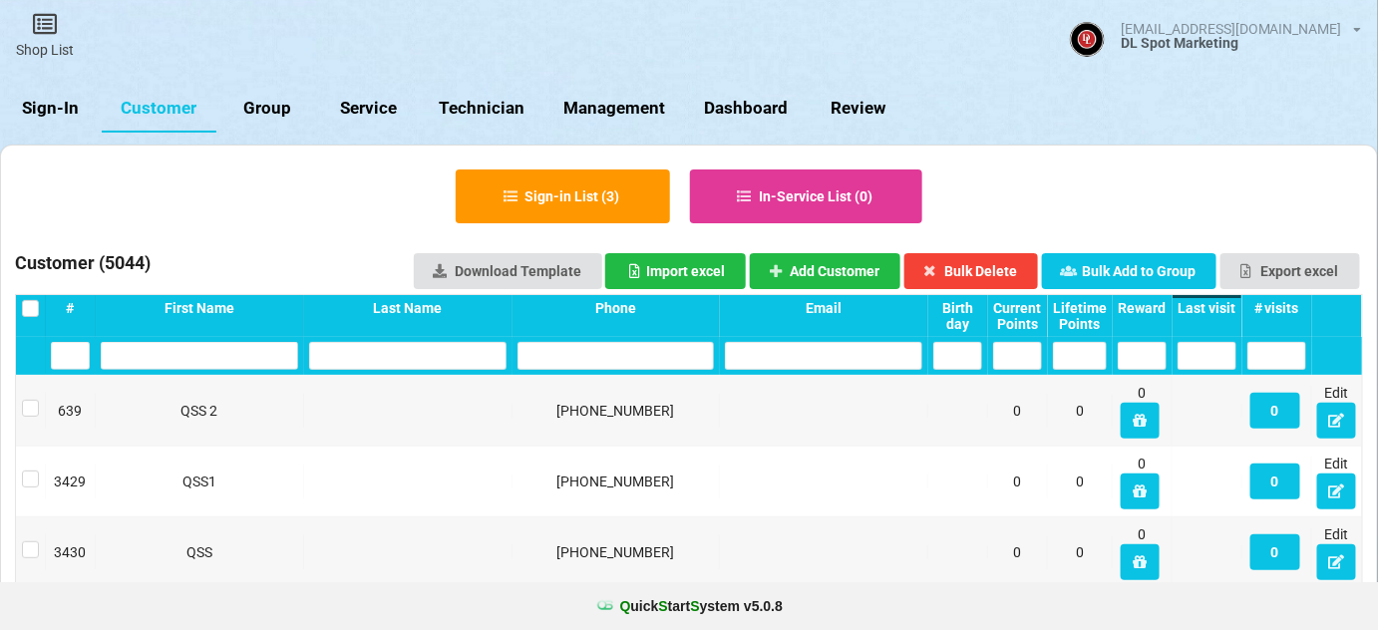
click at [1219, 306] on div "Last visit" at bounding box center [1207, 308] width 59 height 16
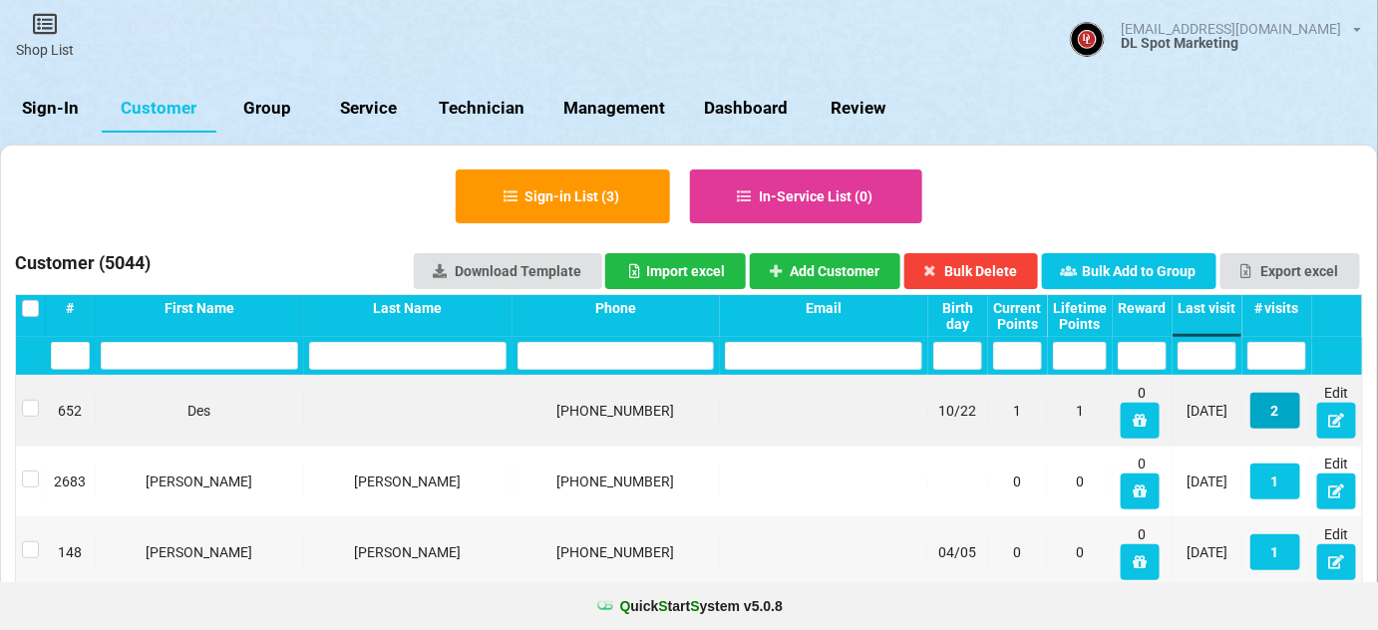
click at [1276, 413] on button "2" at bounding box center [1275, 411] width 50 height 36
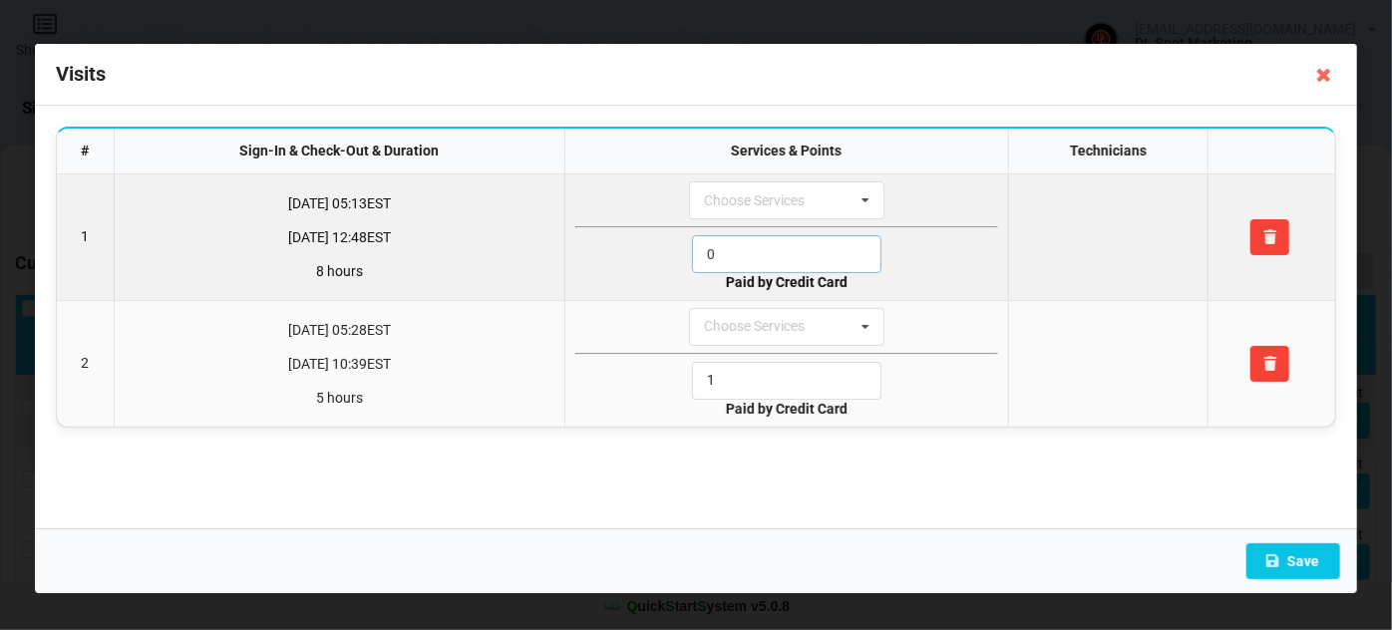
click at [738, 257] on input "0" at bounding box center [786, 254] width 189 height 38
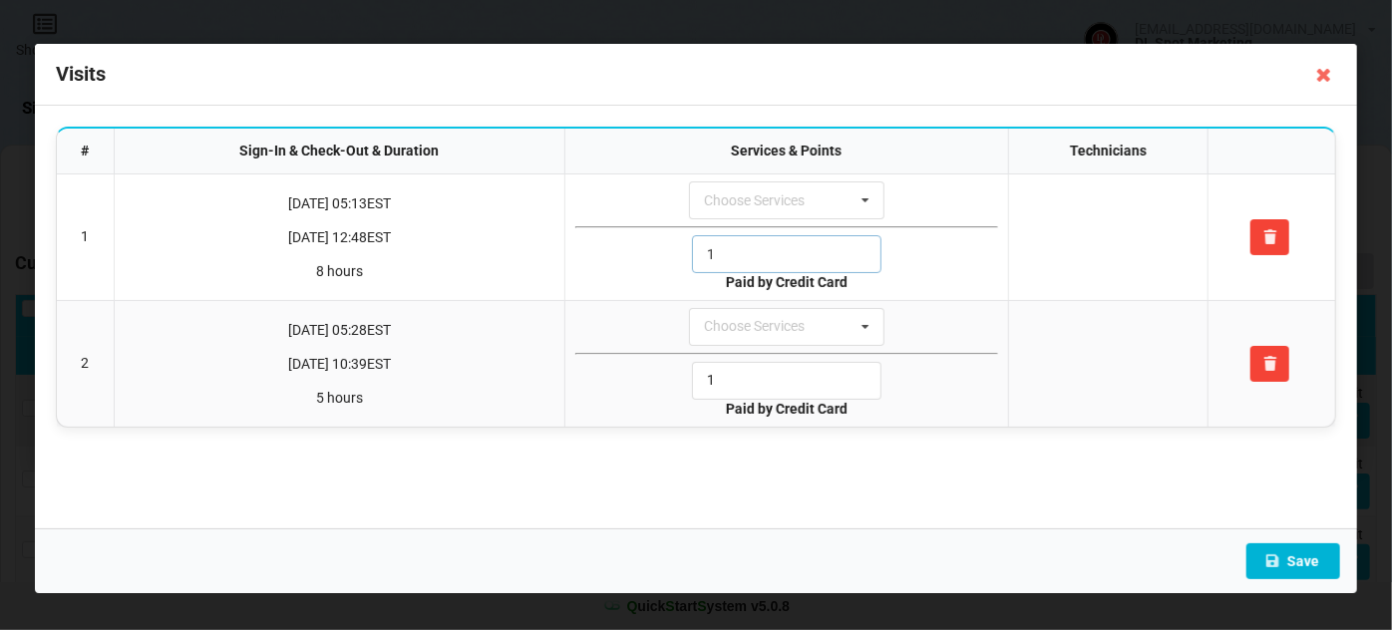
type input "1"
click at [1298, 558] on button "Save" at bounding box center [1293, 561] width 94 height 36
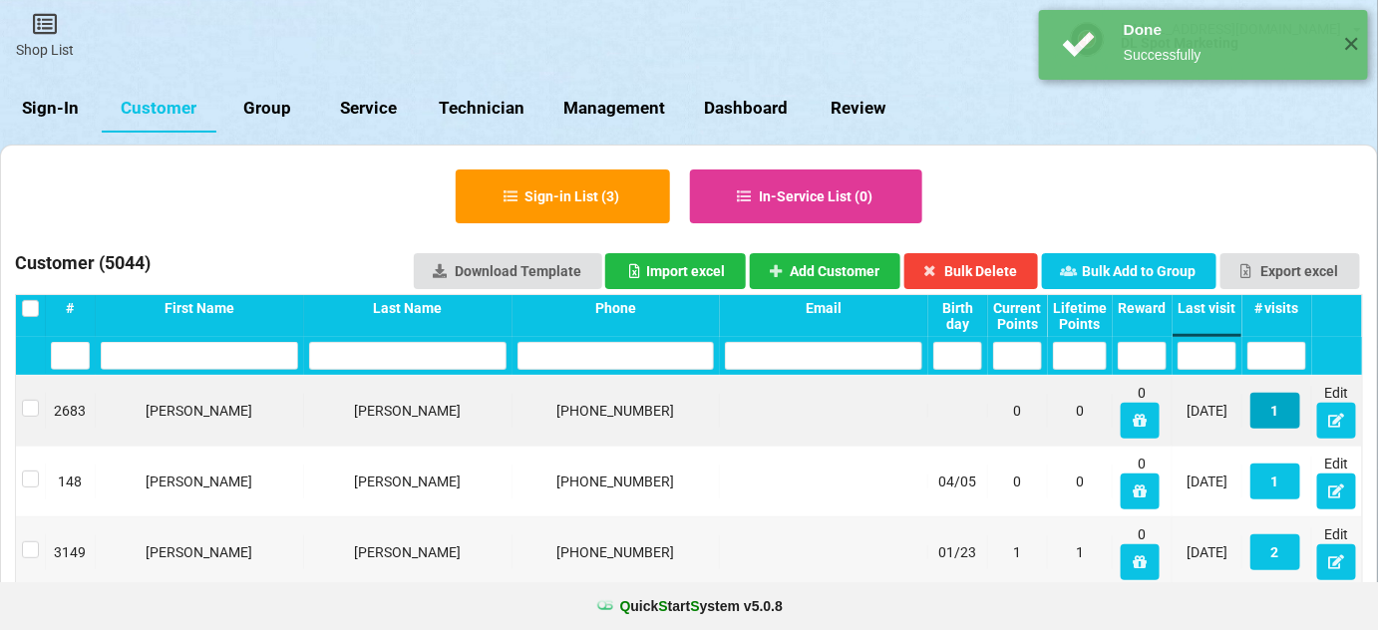
click at [1280, 417] on button "1" at bounding box center [1275, 411] width 50 height 36
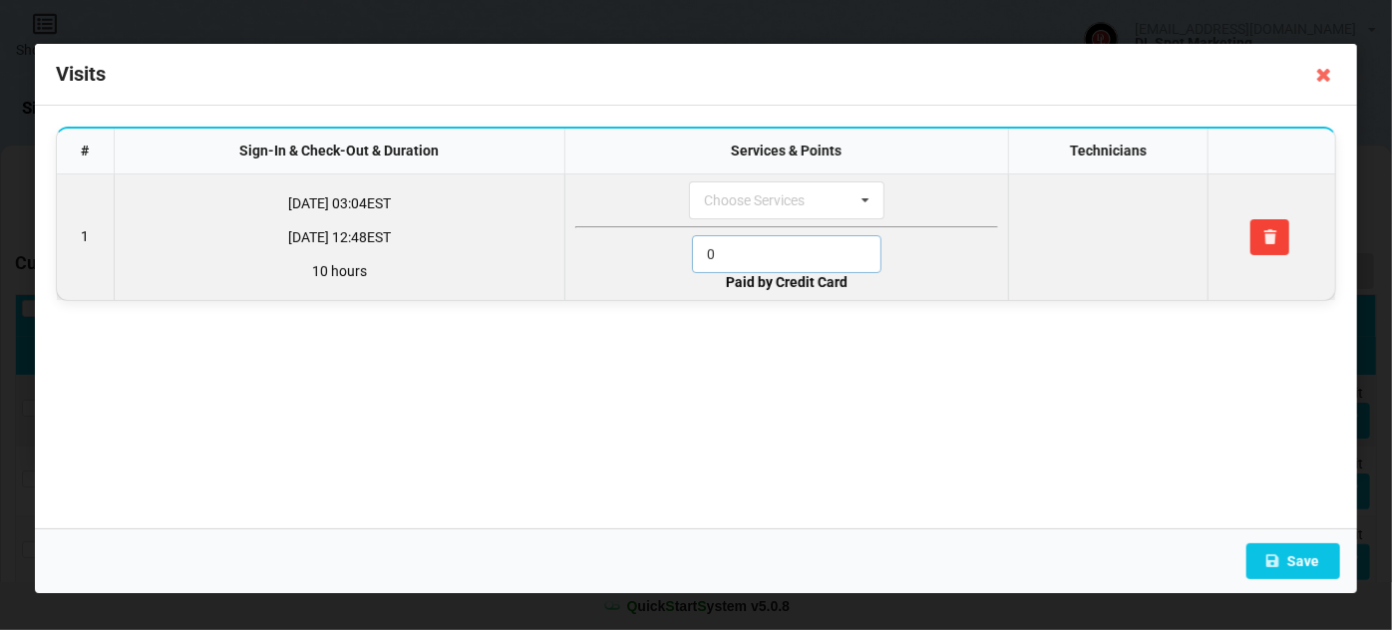
click at [753, 259] on input "0" at bounding box center [786, 254] width 189 height 38
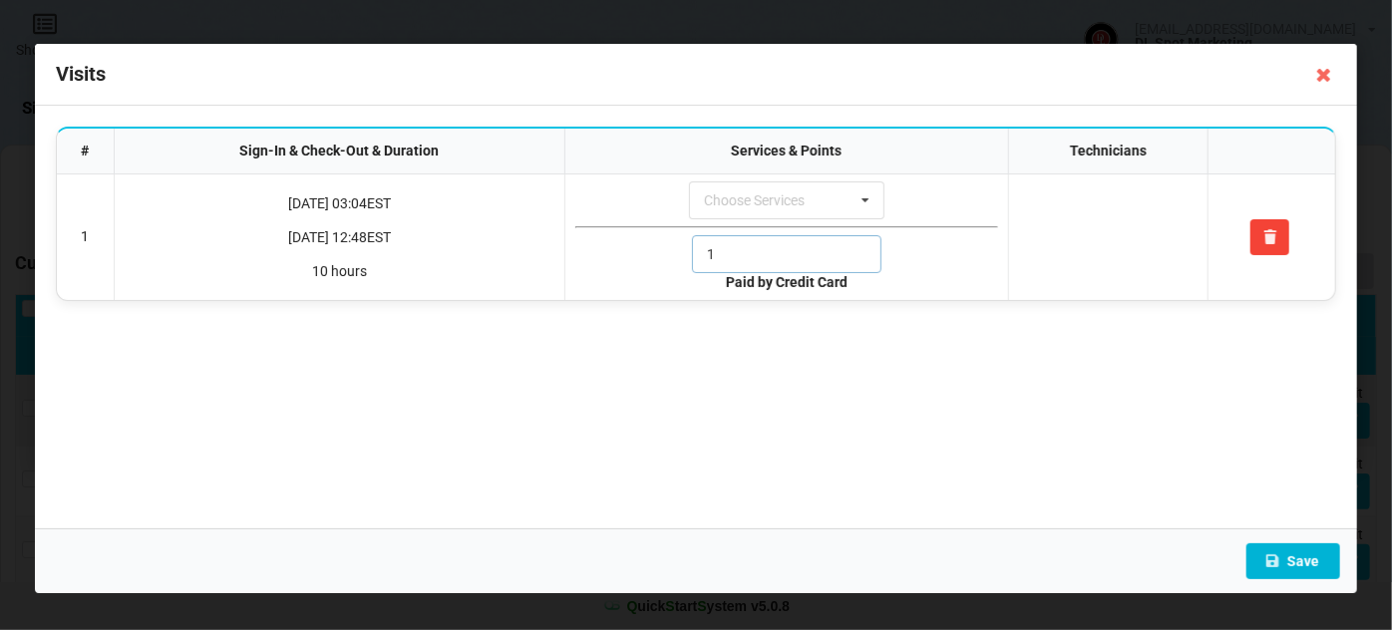
type input "1"
click at [1299, 560] on button "Save" at bounding box center [1293, 561] width 94 height 36
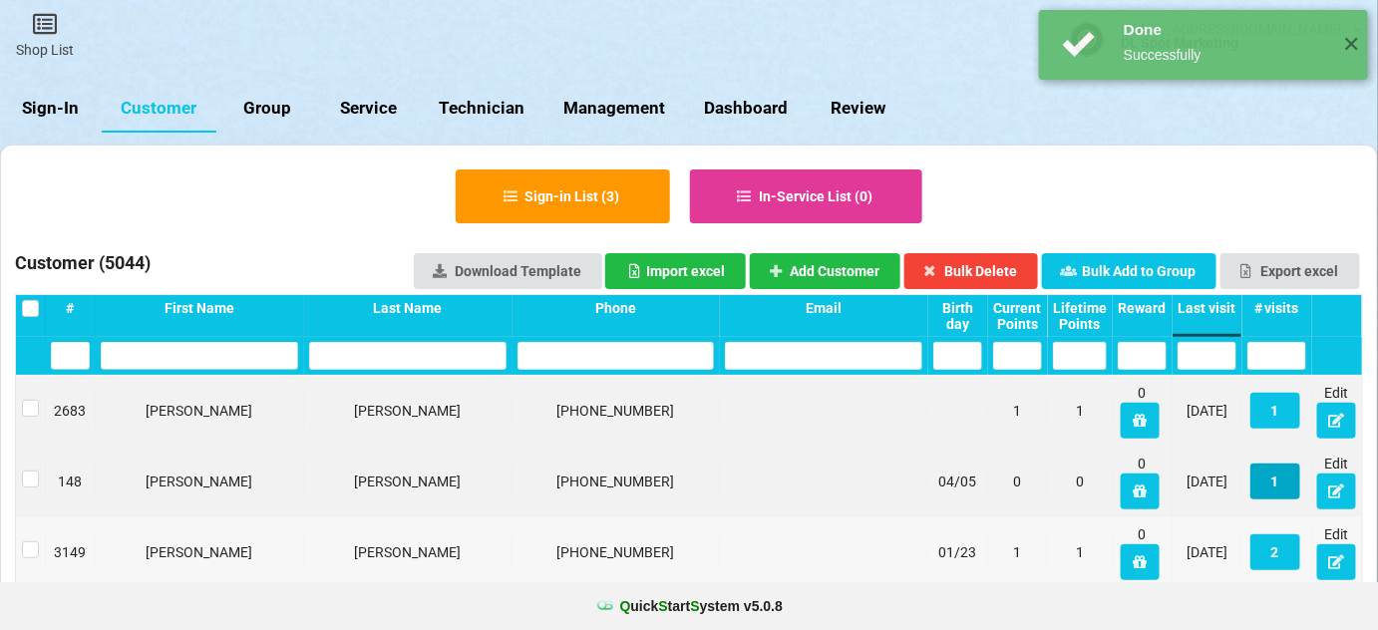
click at [1270, 483] on button "1" at bounding box center [1275, 482] width 50 height 36
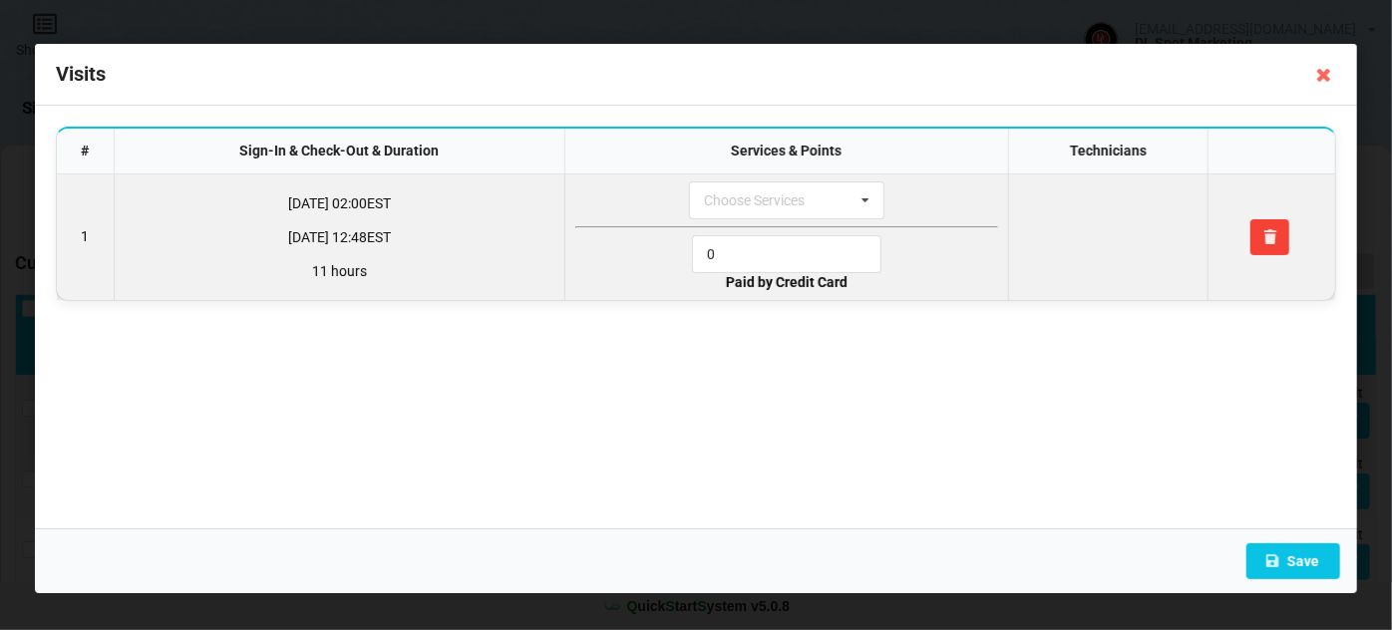
click at [736, 226] on hr at bounding box center [786, 227] width 423 height 2
click at [733, 243] on input "0" at bounding box center [786, 254] width 189 height 38
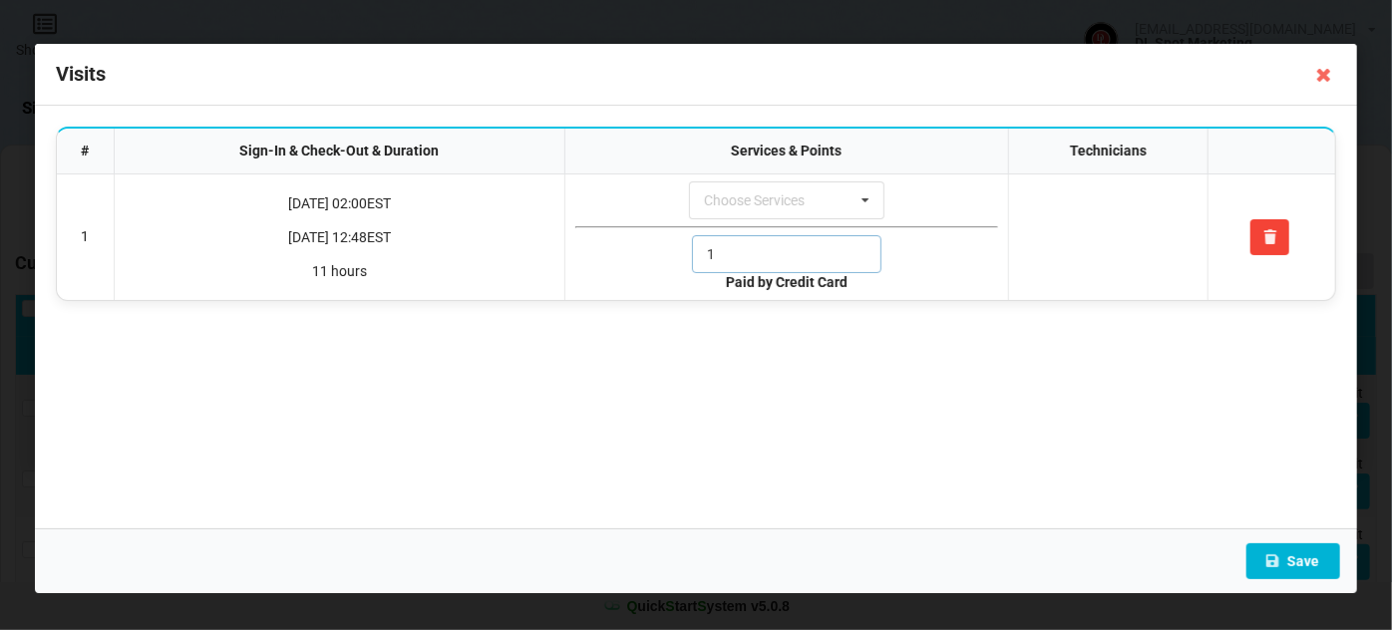
type input "1"
click at [1303, 557] on button "Save" at bounding box center [1293, 561] width 94 height 36
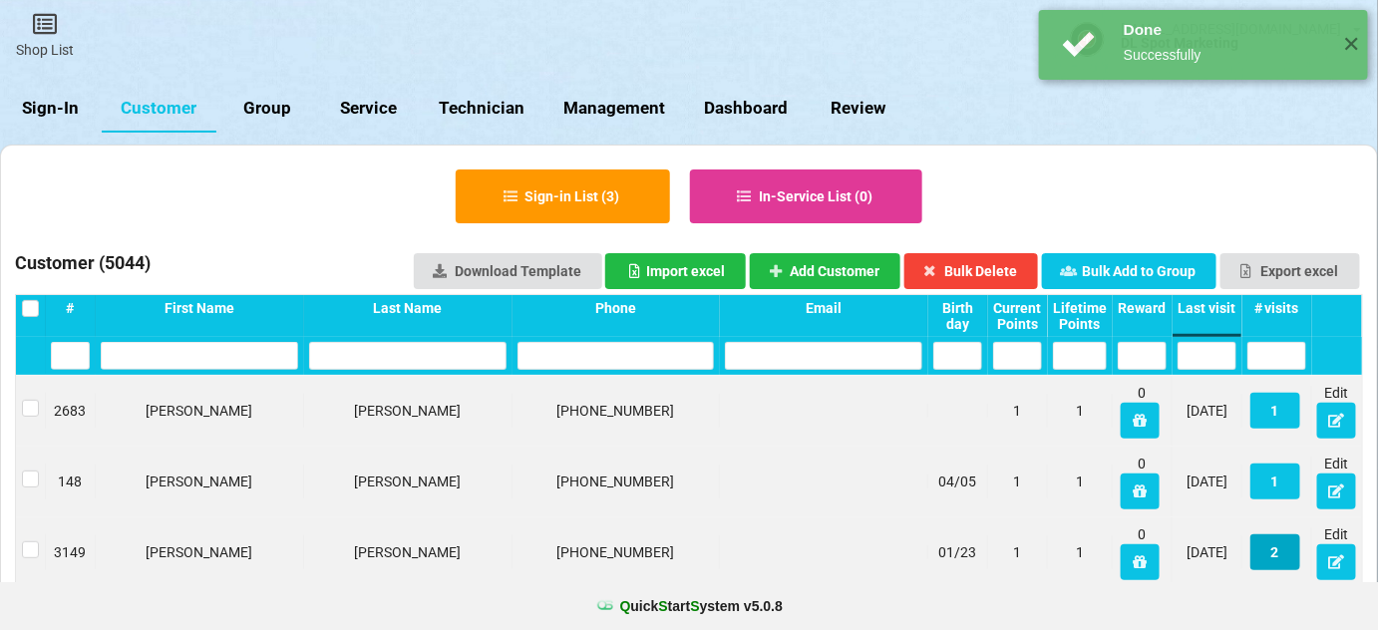
click at [1274, 554] on button "2" at bounding box center [1275, 552] width 50 height 36
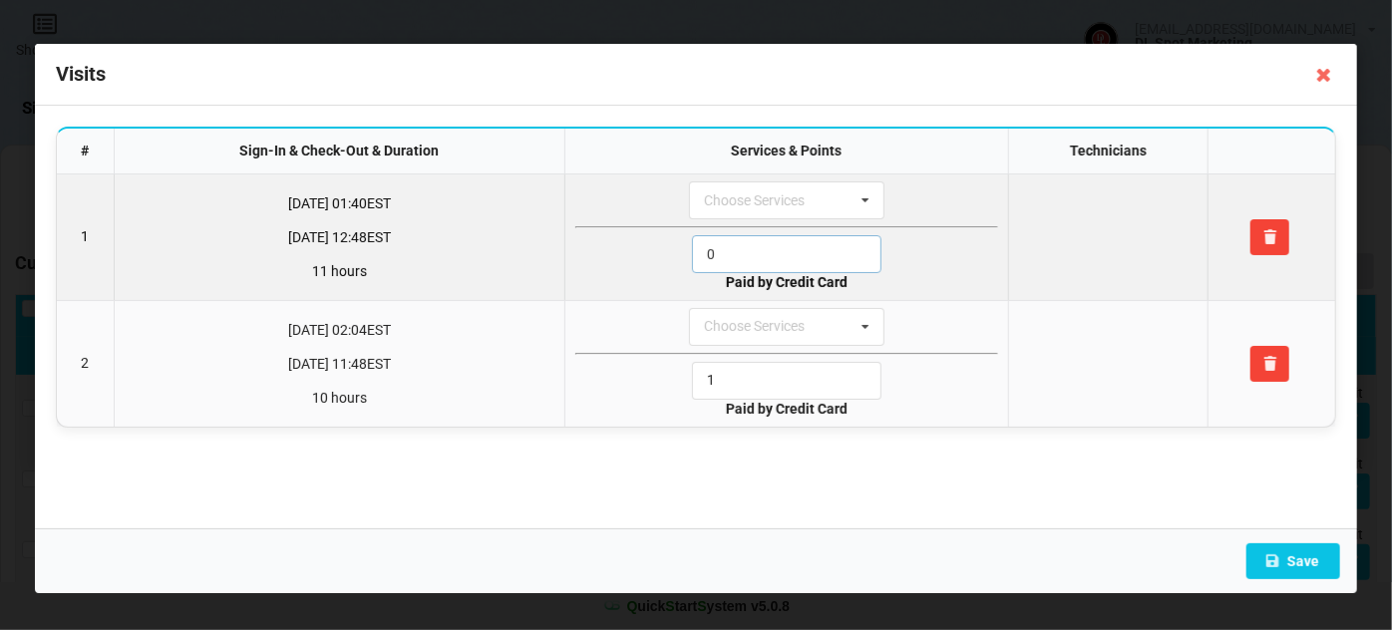
click at [737, 251] on input "0" at bounding box center [786, 254] width 189 height 38
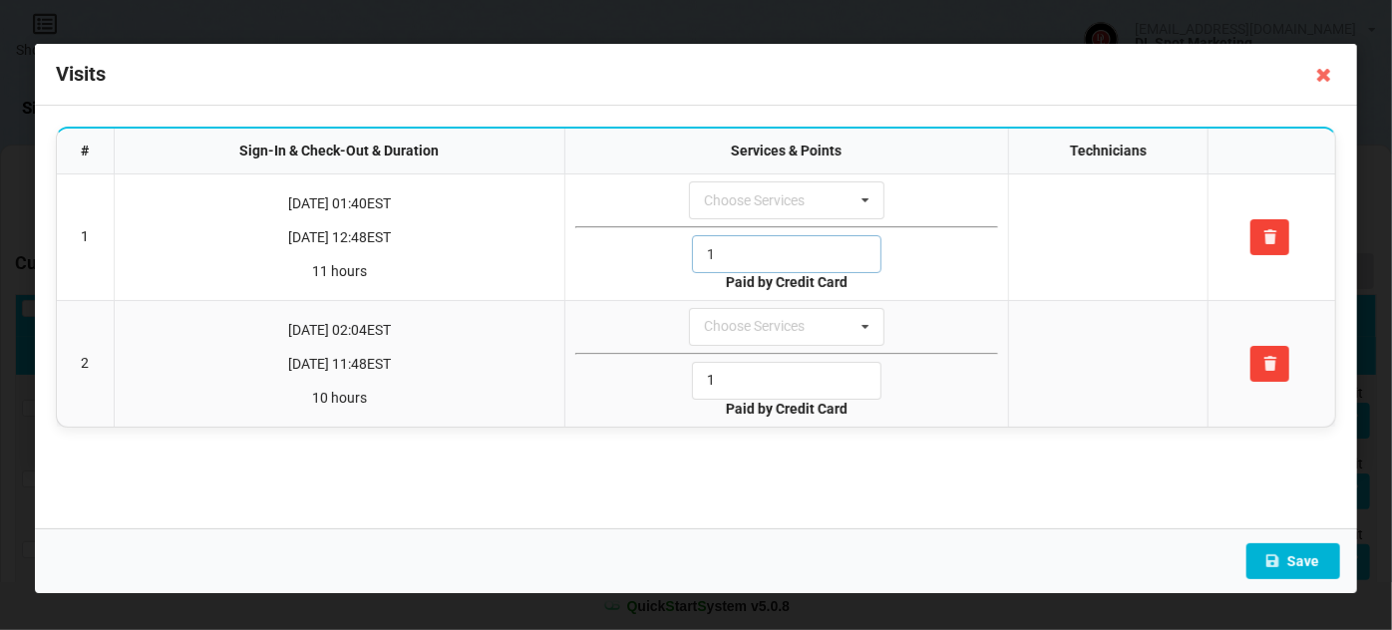
type input "1"
click at [1305, 550] on button "Save" at bounding box center [1293, 561] width 94 height 36
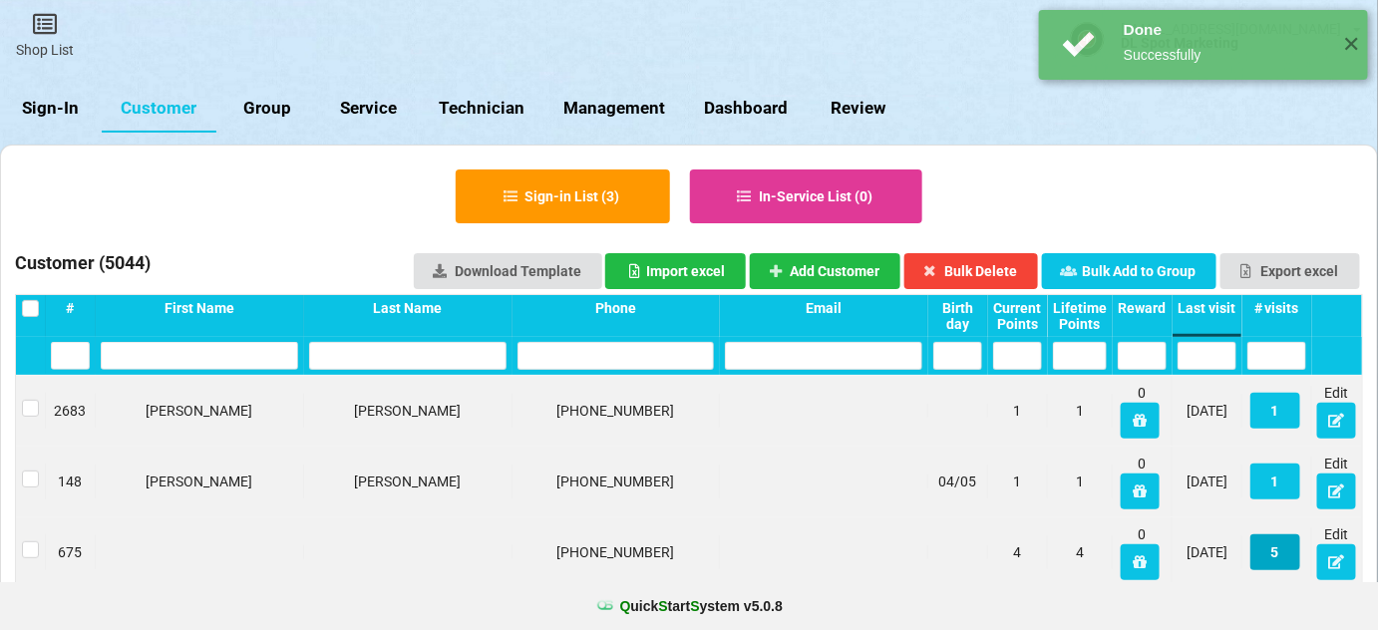
click at [1284, 556] on button "5" at bounding box center [1275, 552] width 50 height 36
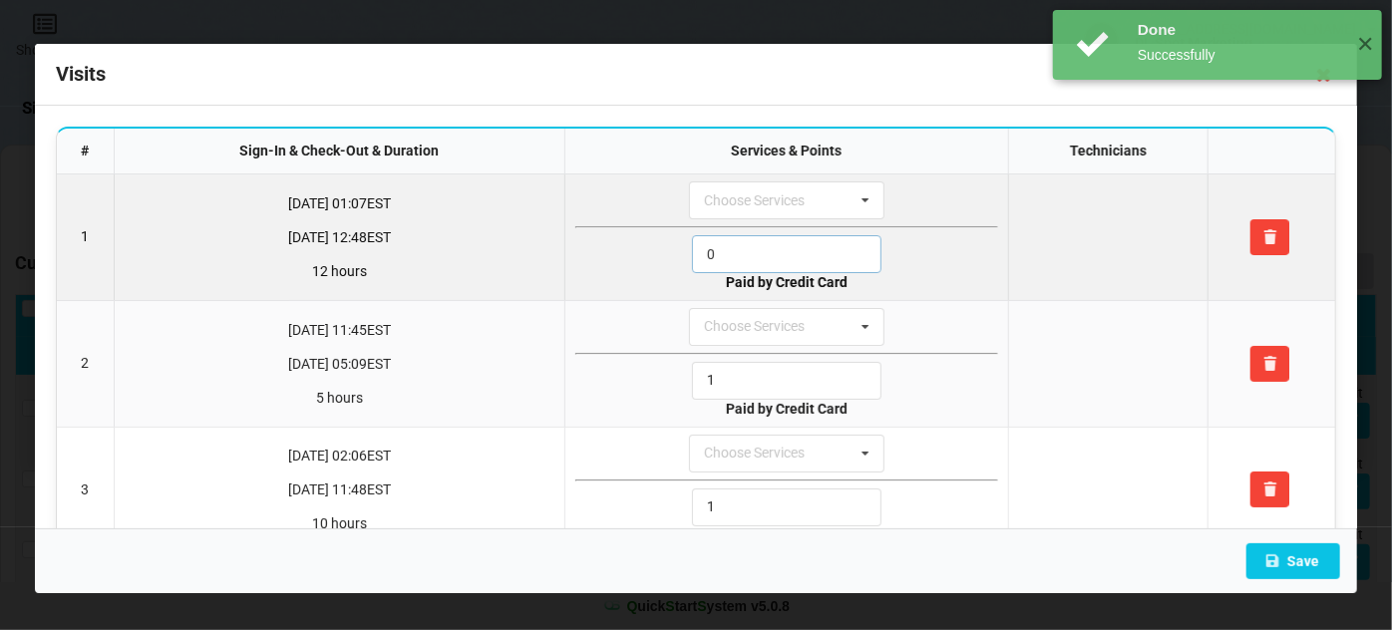
click at [734, 261] on input "0" at bounding box center [786, 254] width 189 height 38
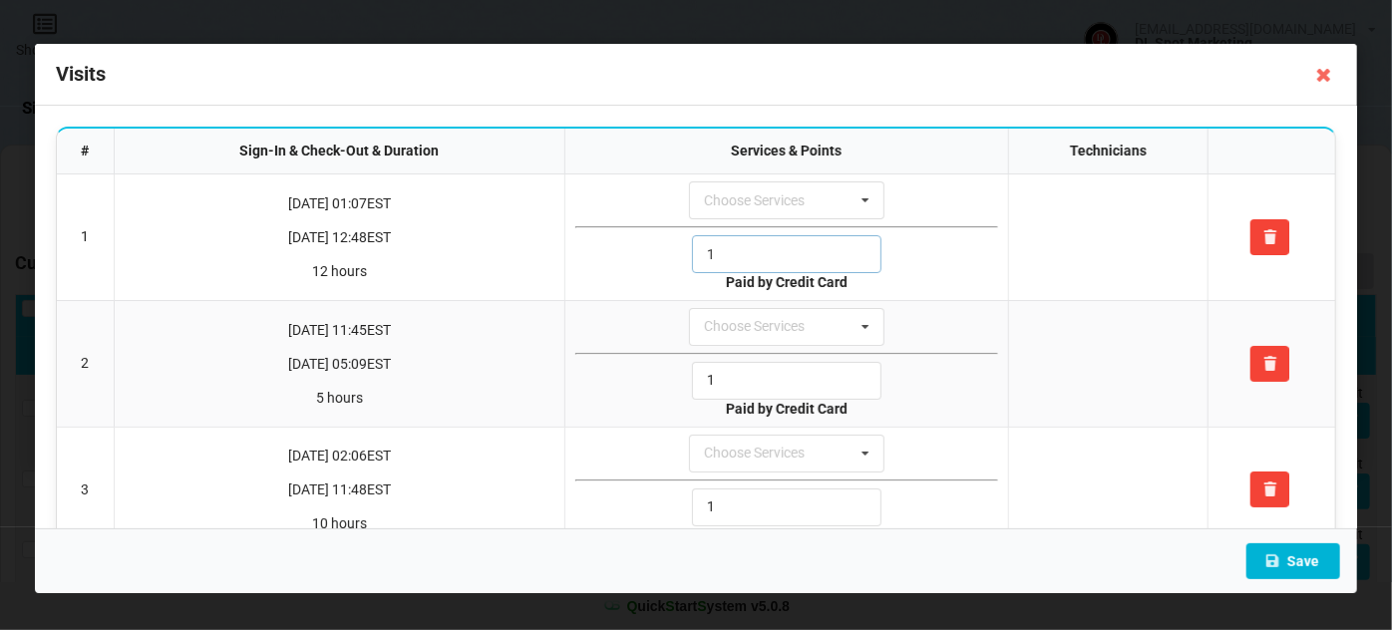
type input "1"
click at [1316, 560] on button "Save" at bounding box center [1293, 561] width 94 height 36
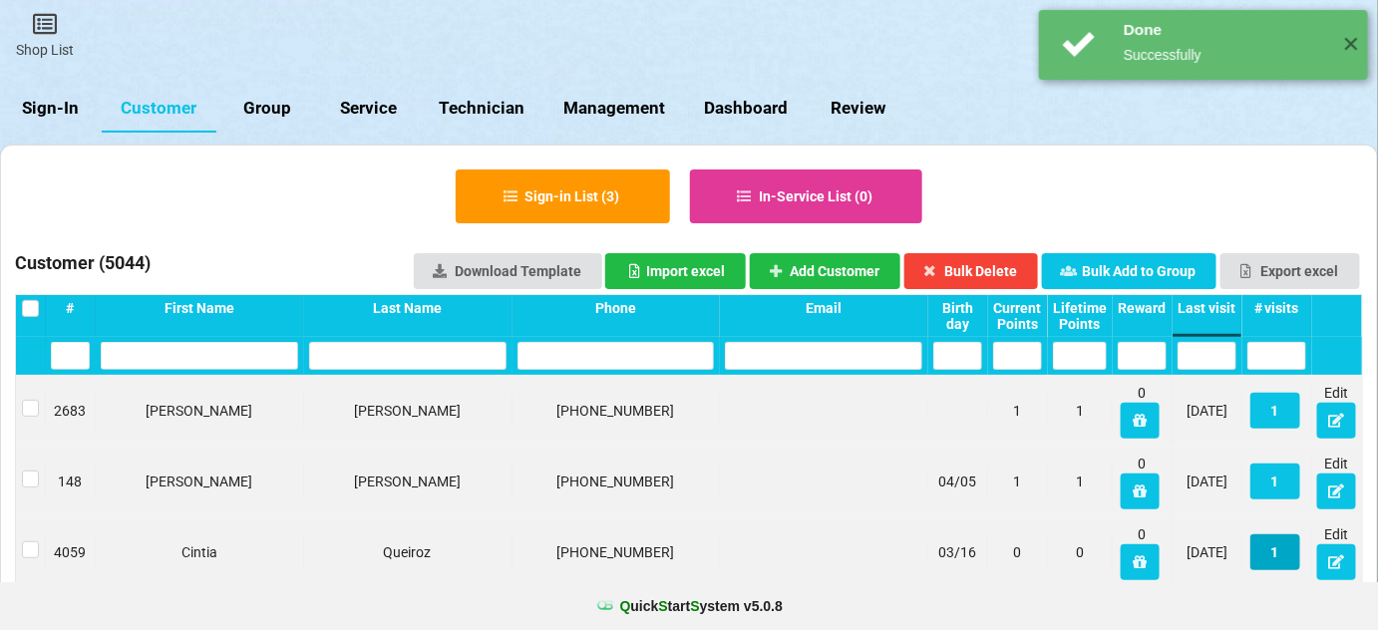
click at [1276, 551] on button "1" at bounding box center [1275, 552] width 50 height 36
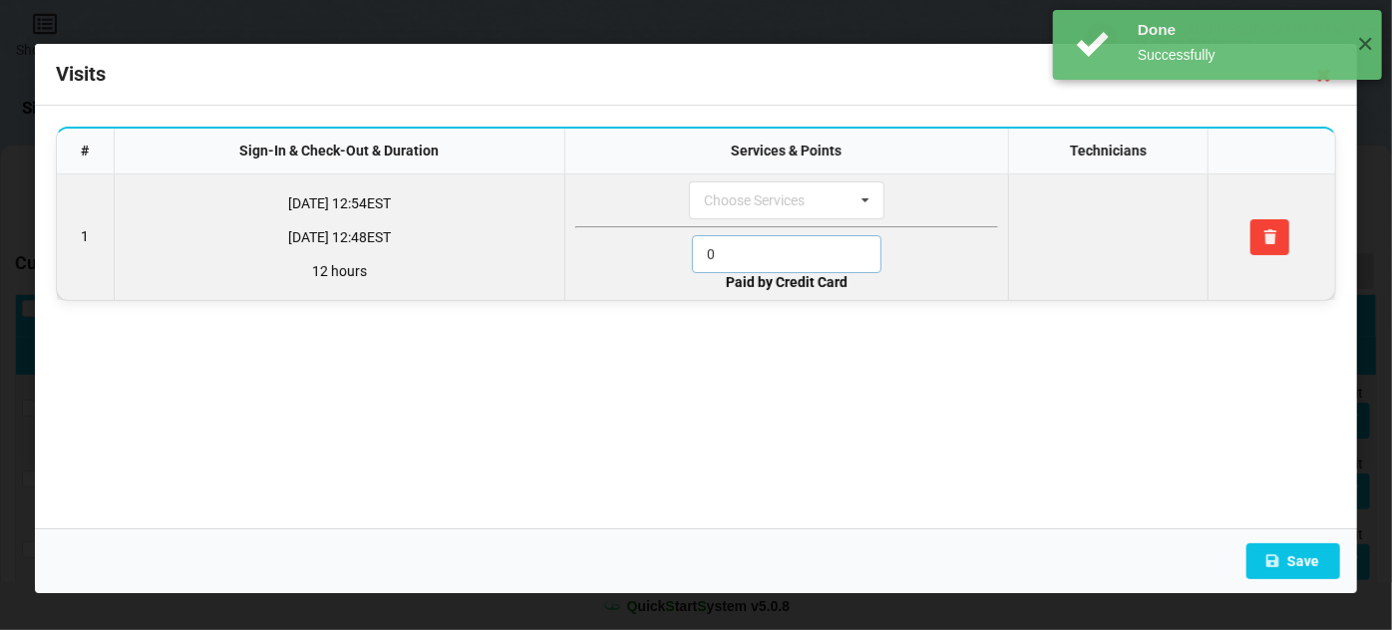
click at [758, 256] on input "0" at bounding box center [786, 254] width 189 height 38
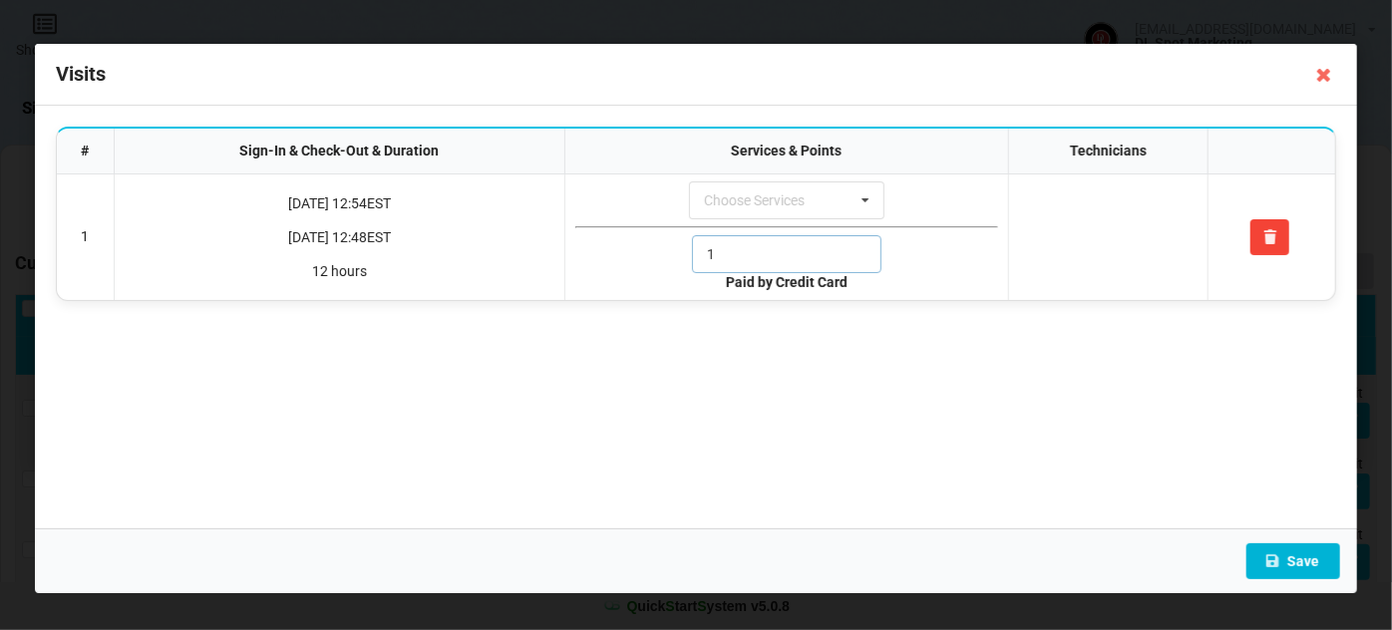
type input "1"
click at [1312, 565] on button "Save" at bounding box center [1293, 561] width 94 height 36
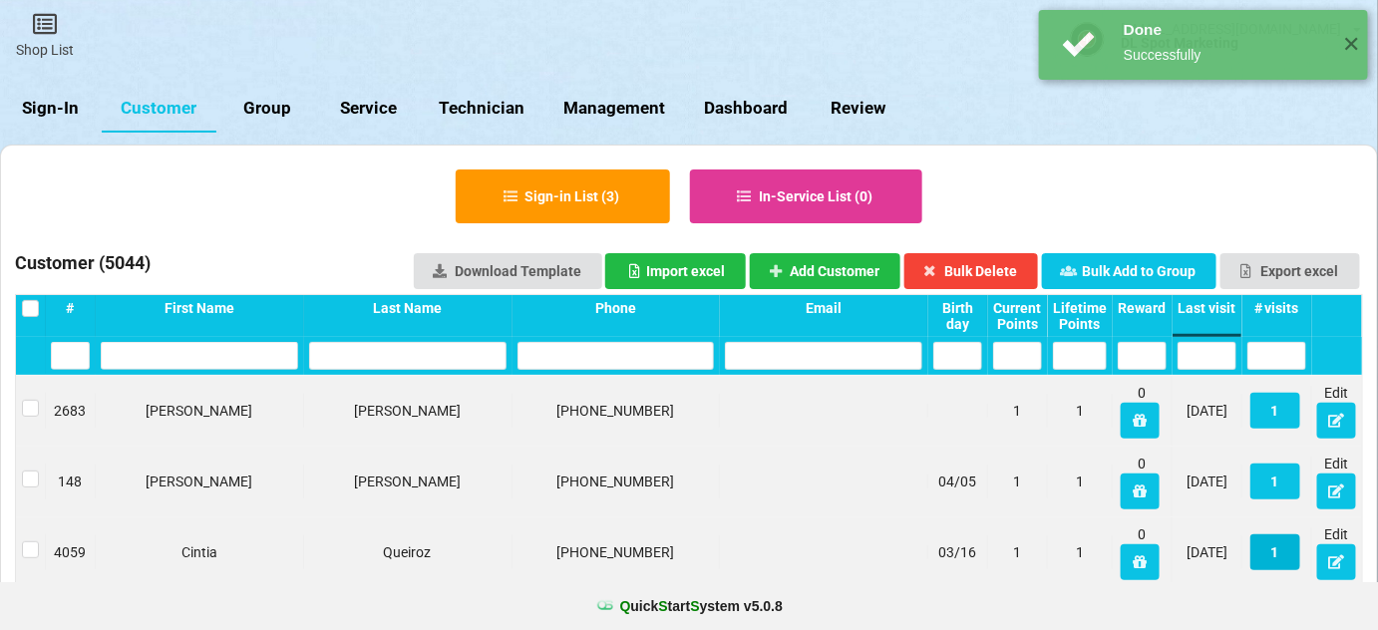
scroll to position [121, 0]
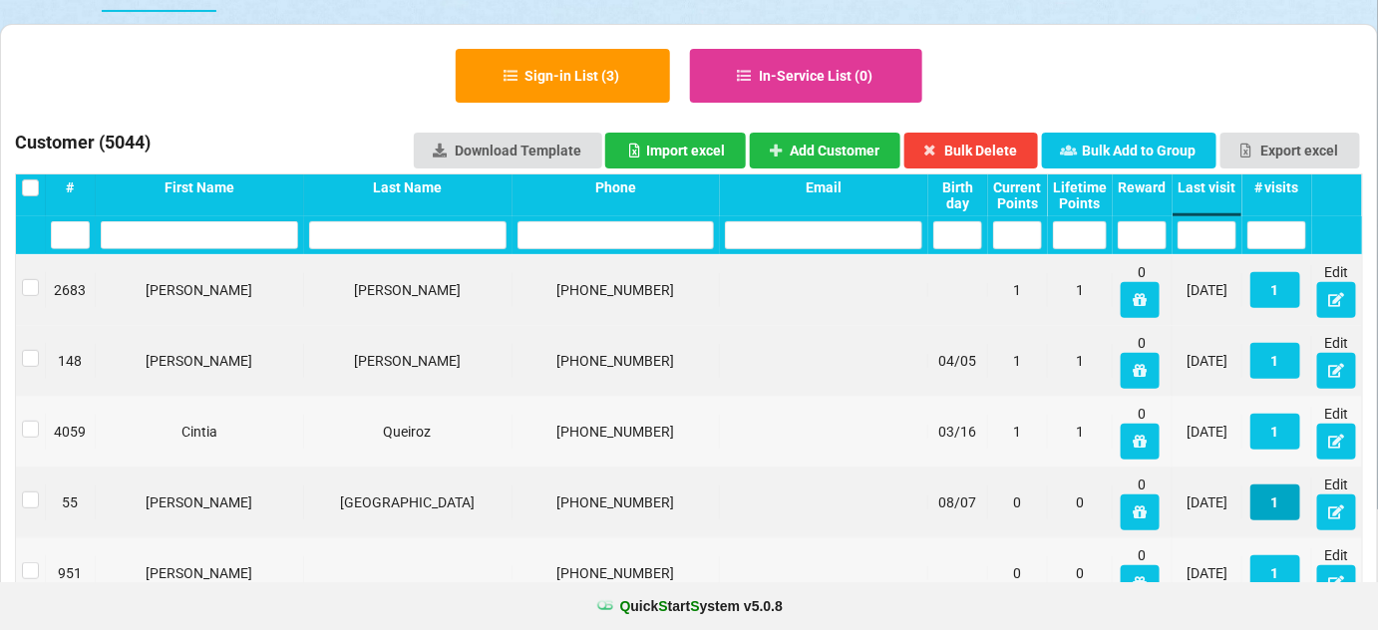
click at [1280, 506] on button "1" at bounding box center [1275, 503] width 50 height 36
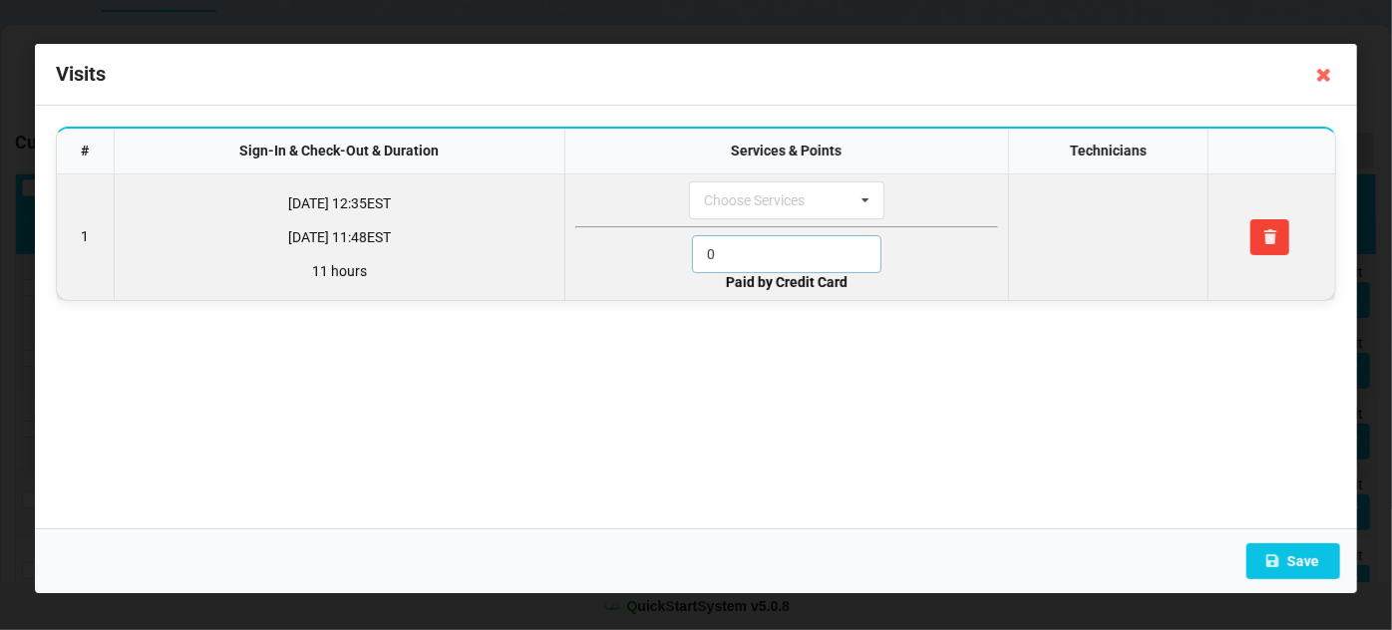
click at [750, 254] on input "0" at bounding box center [786, 254] width 189 height 38
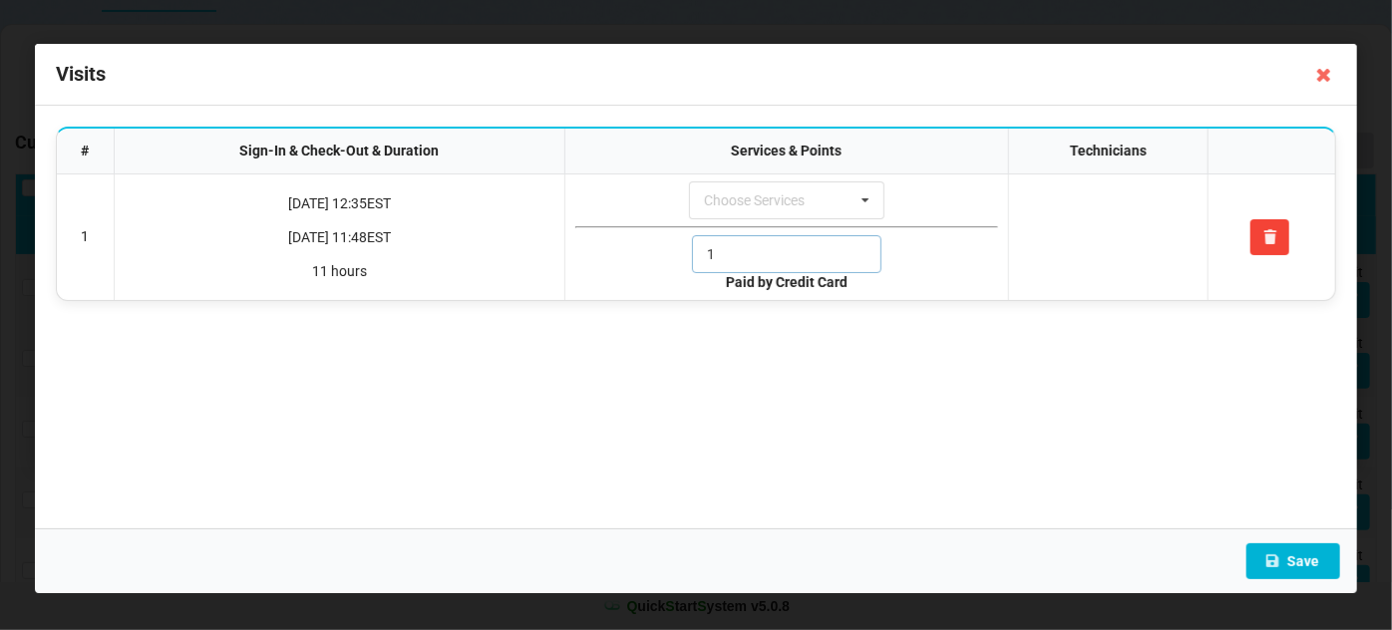
type input "1"
click at [1289, 560] on button "Save" at bounding box center [1293, 561] width 94 height 36
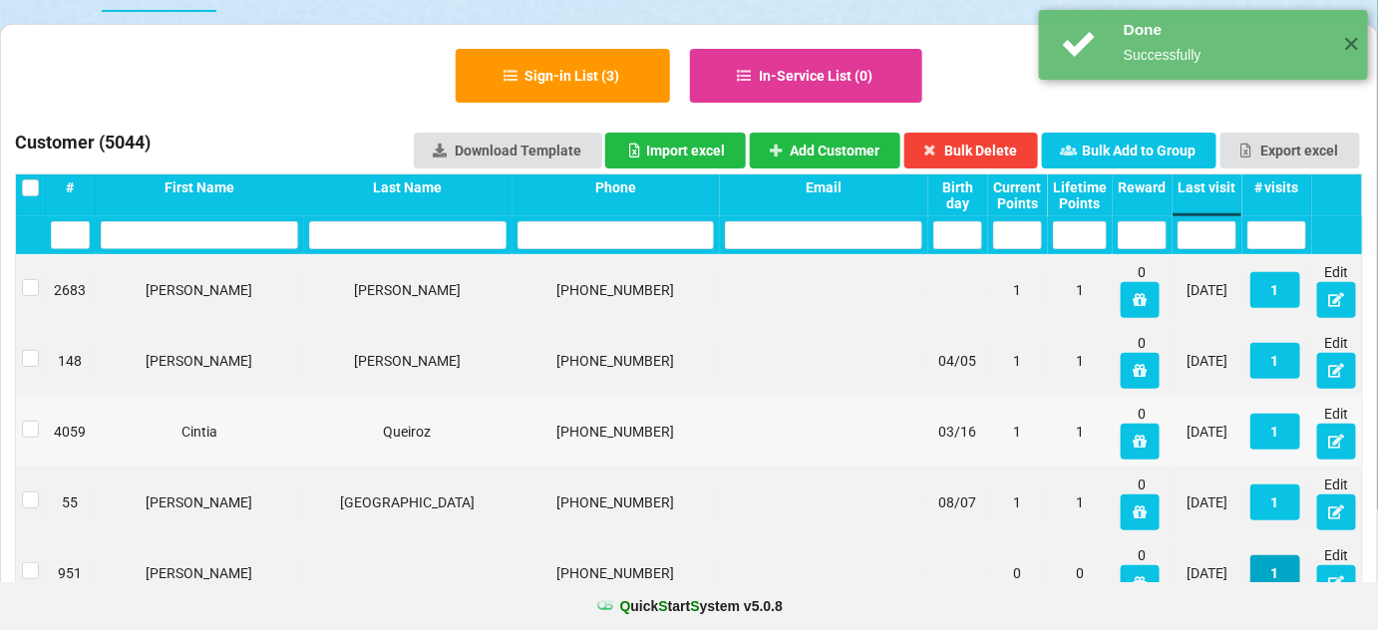
click at [1280, 567] on button "1" at bounding box center [1275, 573] width 50 height 36
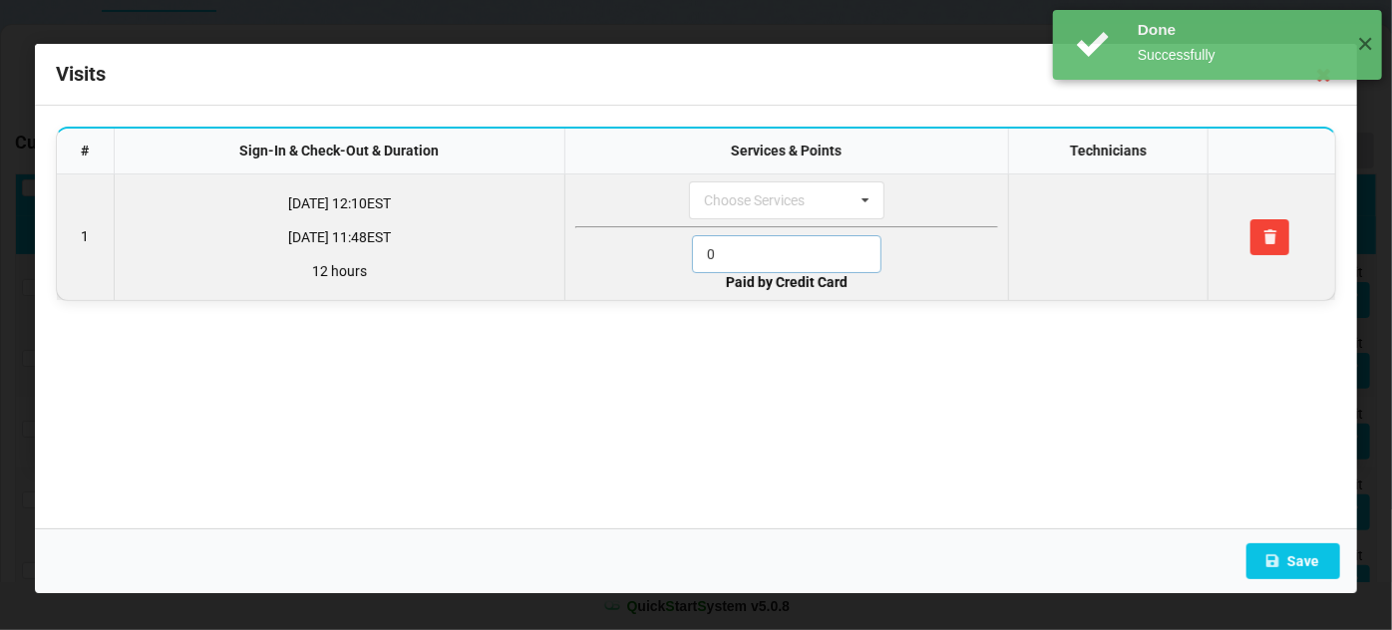
click at [765, 257] on input "0" at bounding box center [786, 254] width 189 height 38
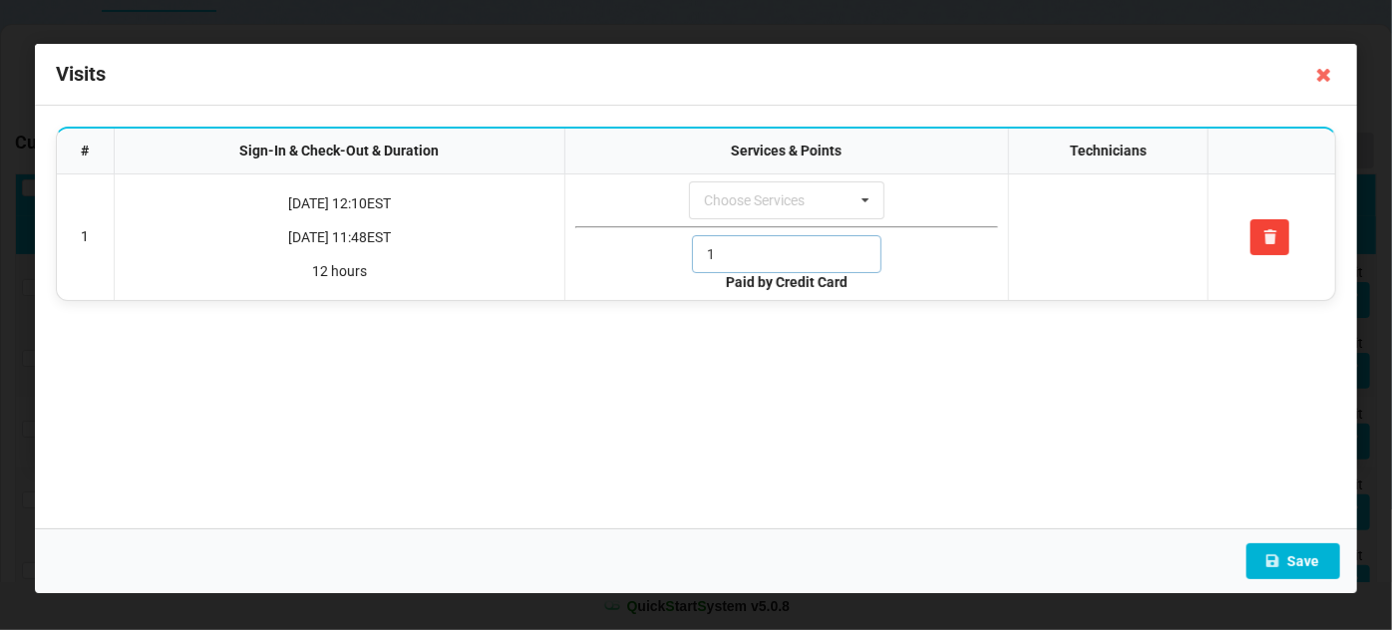
type input "1"
click at [1300, 562] on button "Save" at bounding box center [1293, 561] width 94 height 36
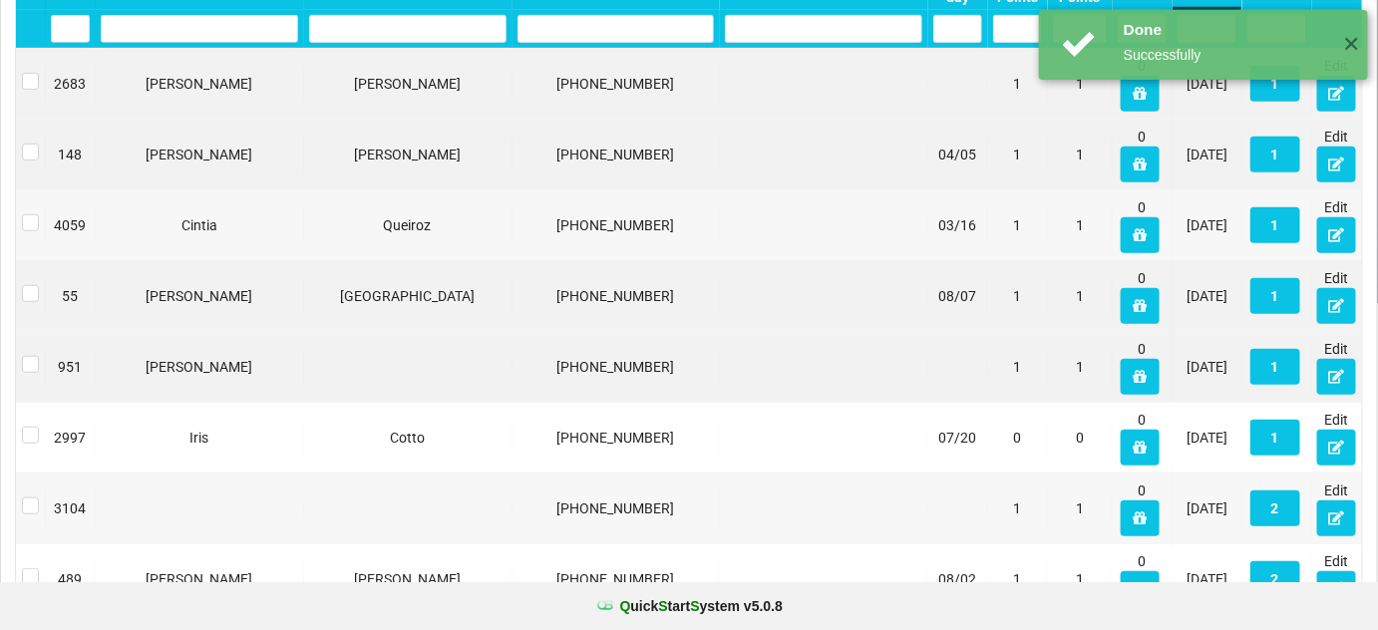
scroll to position [362, 0]
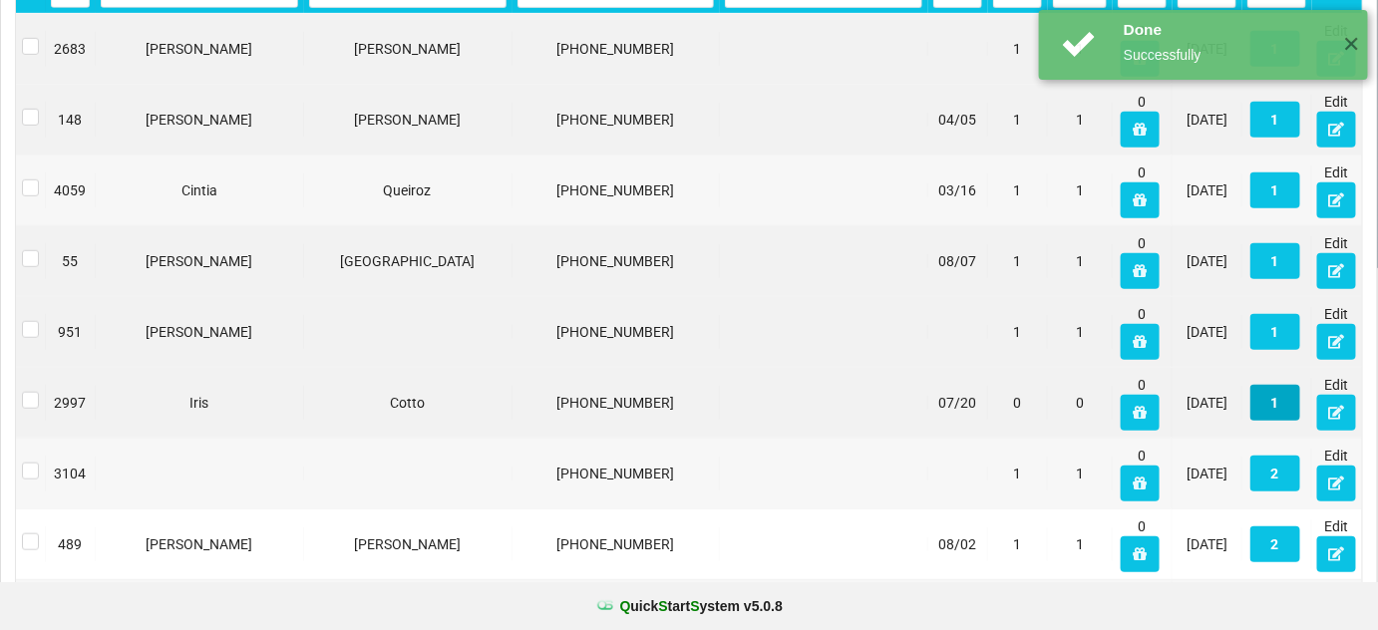
click at [1284, 401] on button "1" at bounding box center [1275, 403] width 50 height 36
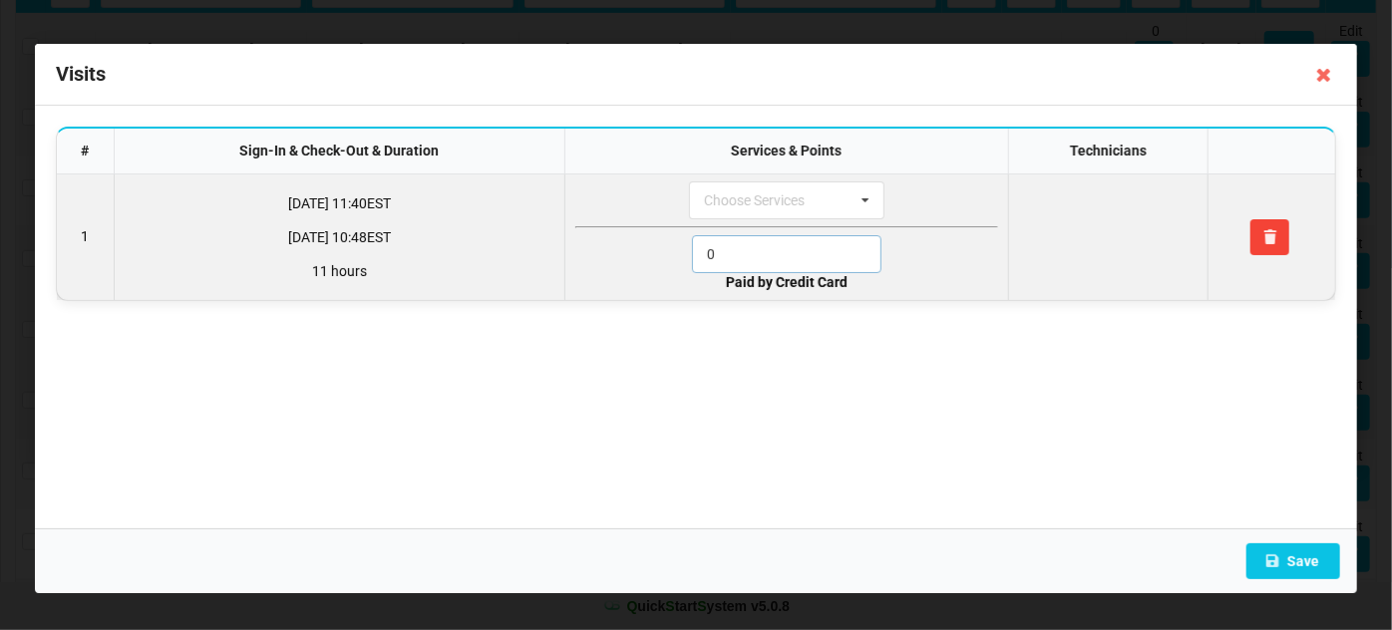
click at [758, 255] on input "0" at bounding box center [786, 254] width 189 height 38
click at [758, 257] on input "0" at bounding box center [786, 254] width 189 height 38
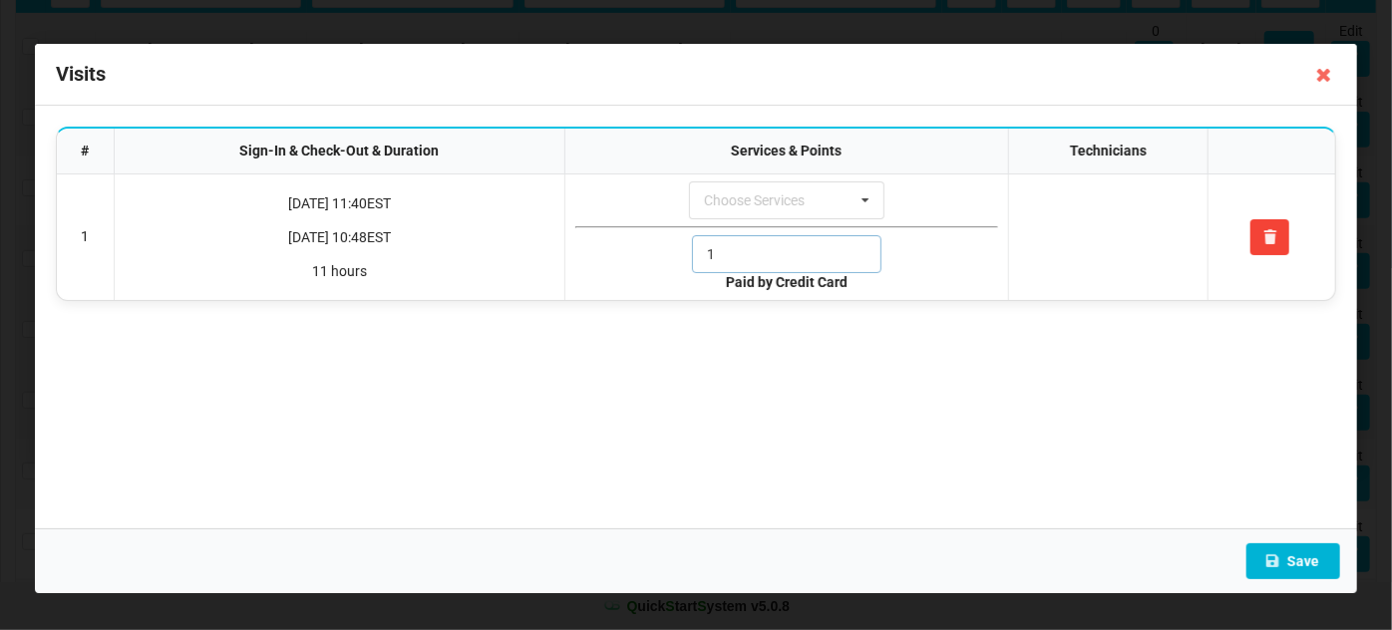
type input "1"
click at [1310, 553] on button "Save" at bounding box center [1293, 561] width 94 height 36
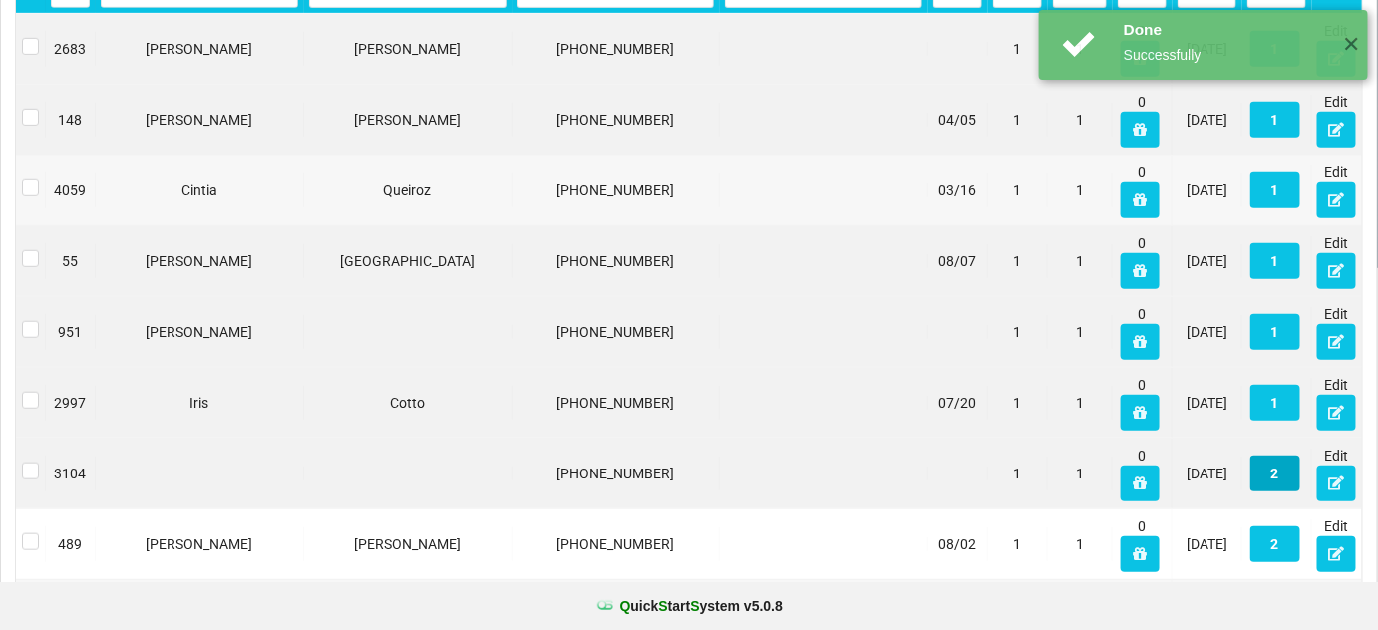
click at [1282, 457] on button "2" at bounding box center [1275, 474] width 50 height 36
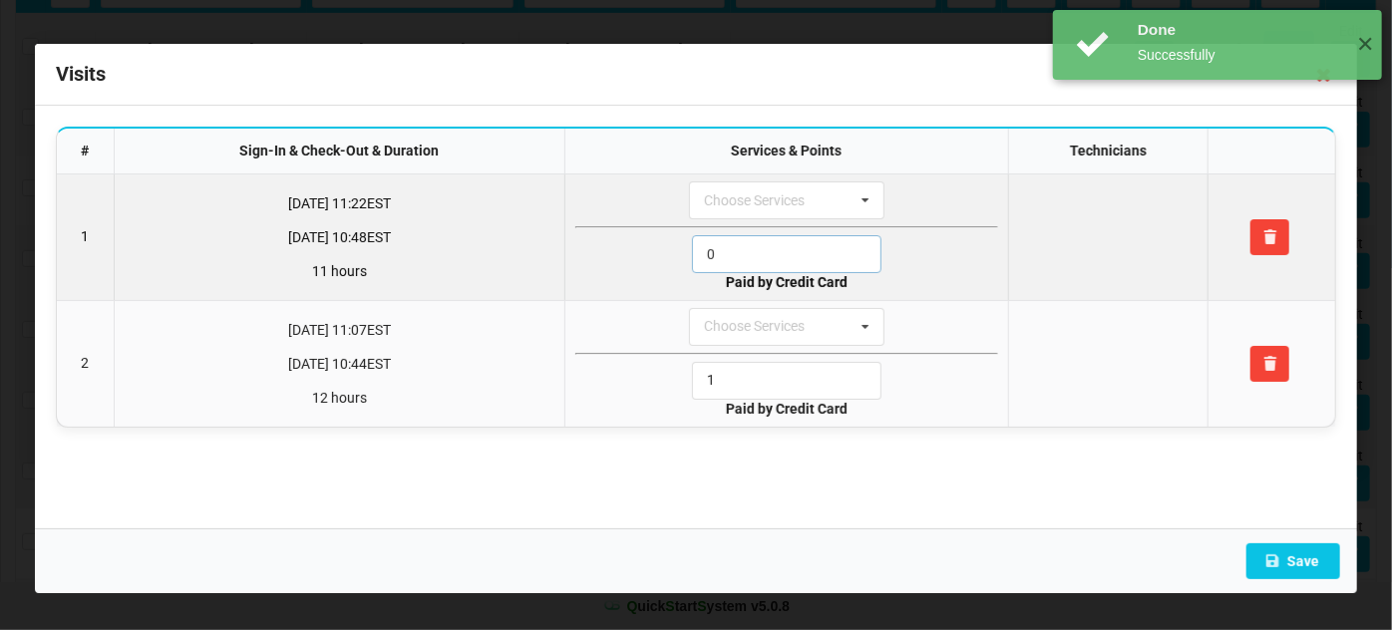
click at [808, 254] on input "0" at bounding box center [786, 254] width 189 height 38
click at [808, 254] on input "1" at bounding box center [786, 254] width 189 height 38
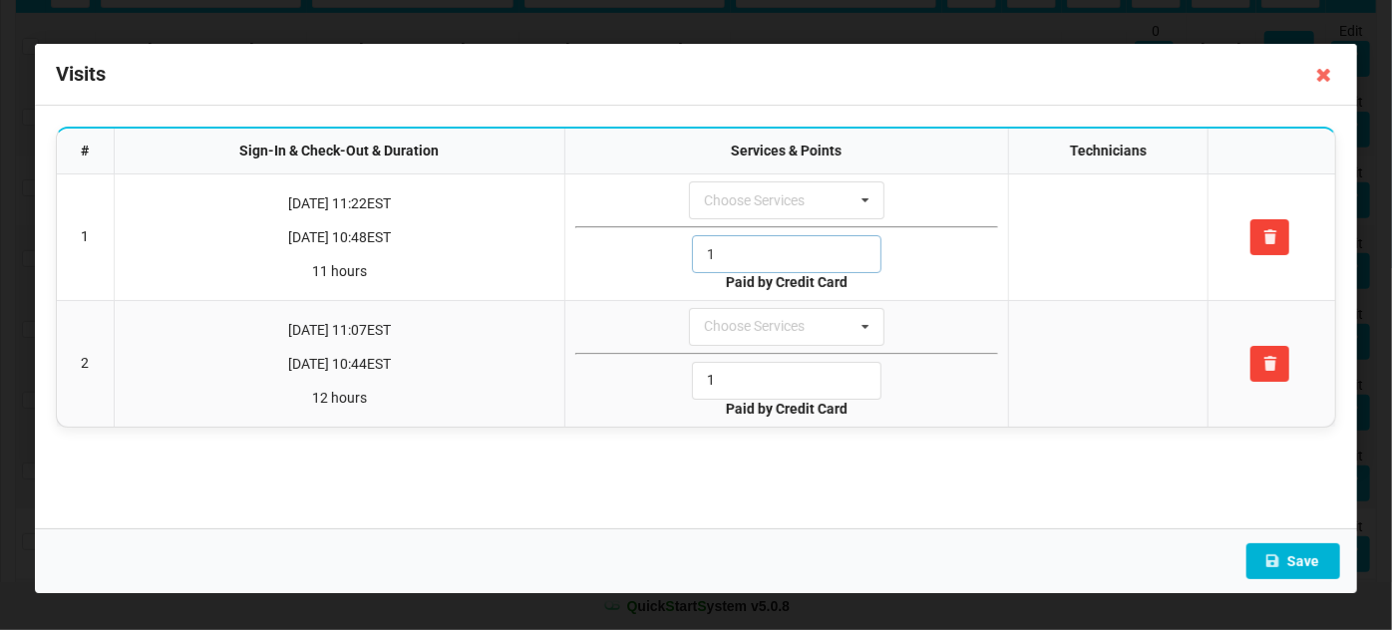
type input "1"
click at [1302, 560] on button "Save" at bounding box center [1293, 561] width 94 height 36
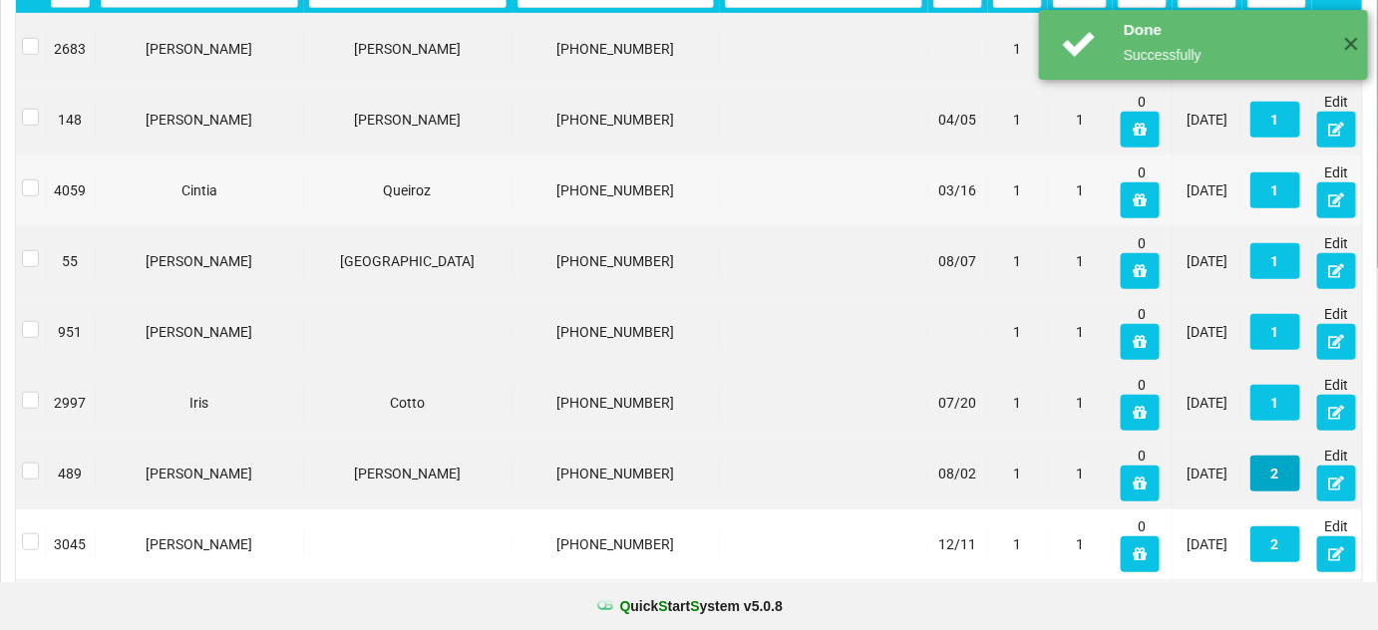
click at [1281, 461] on button "2" at bounding box center [1275, 474] width 50 height 36
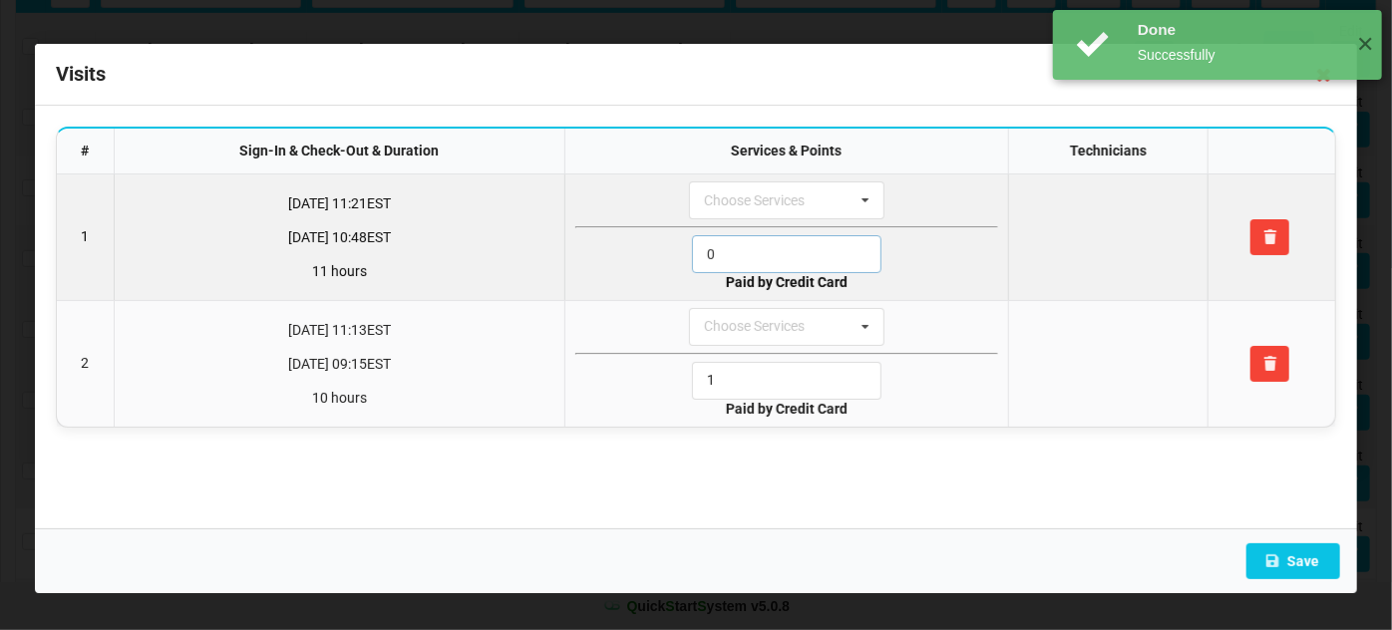
click at [777, 257] on input "0" at bounding box center [786, 254] width 189 height 38
click at [777, 257] on input "1" at bounding box center [786, 254] width 189 height 38
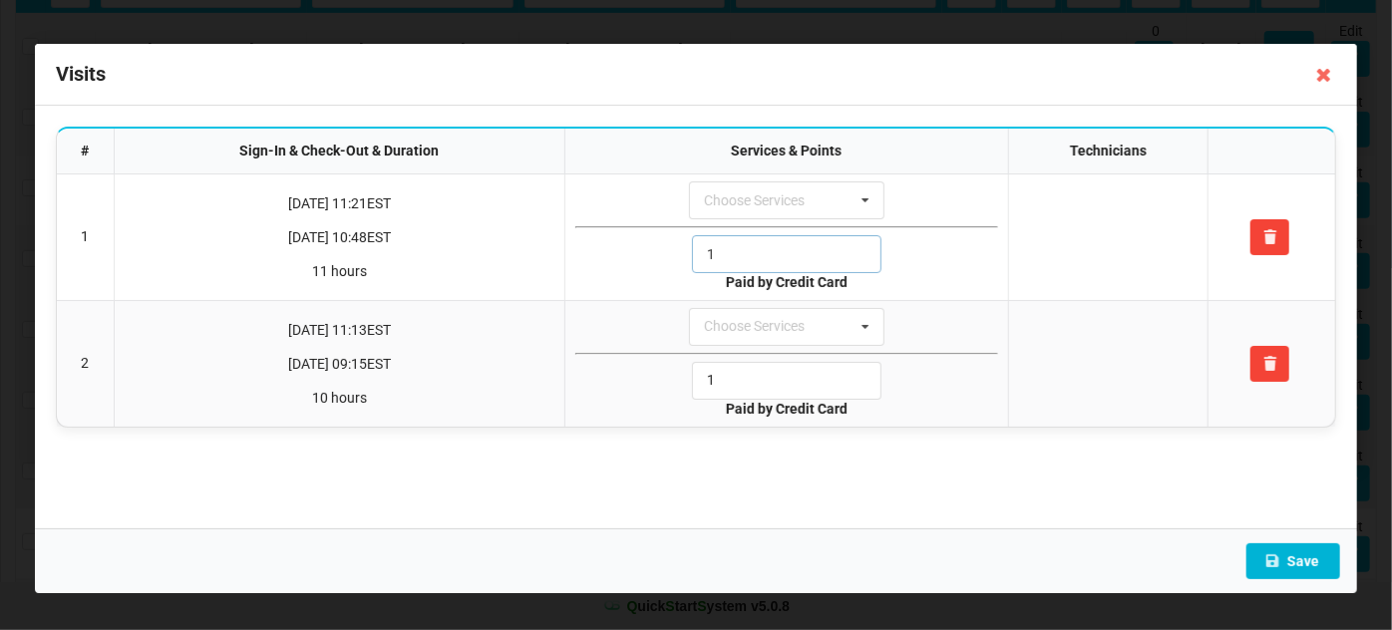
type input "1"
click at [1318, 567] on button "Save" at bounding box center [1293, 561] width 94 height 36
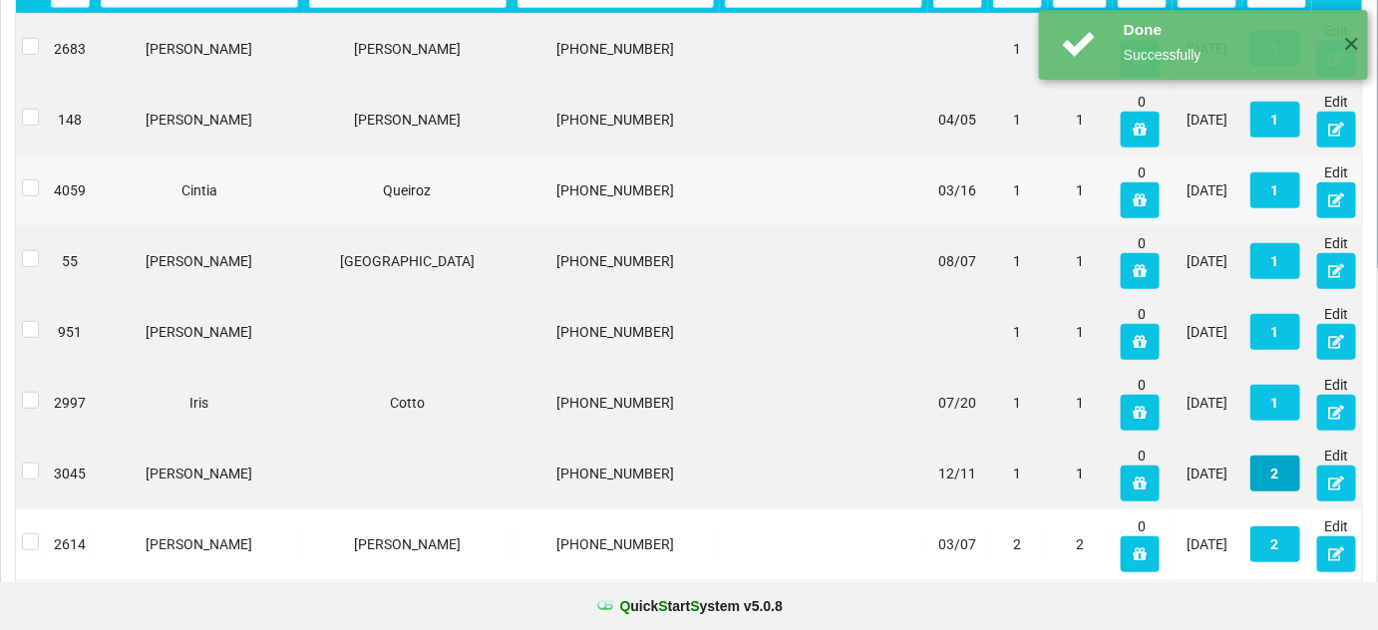
click at [1274, 456] on button "2" at bounding box center [1275, 474] width 50 height 36
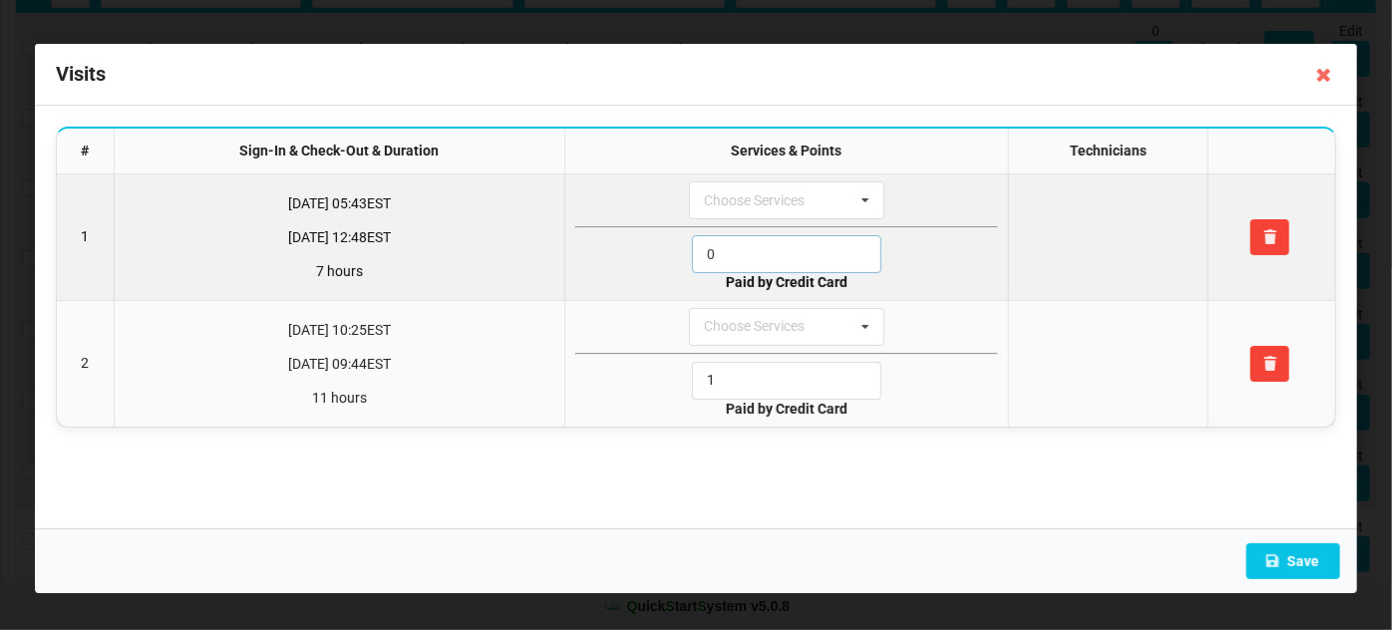
click at [759, 254] on input "0" at bounding box center [786, 254] width 189 height 38
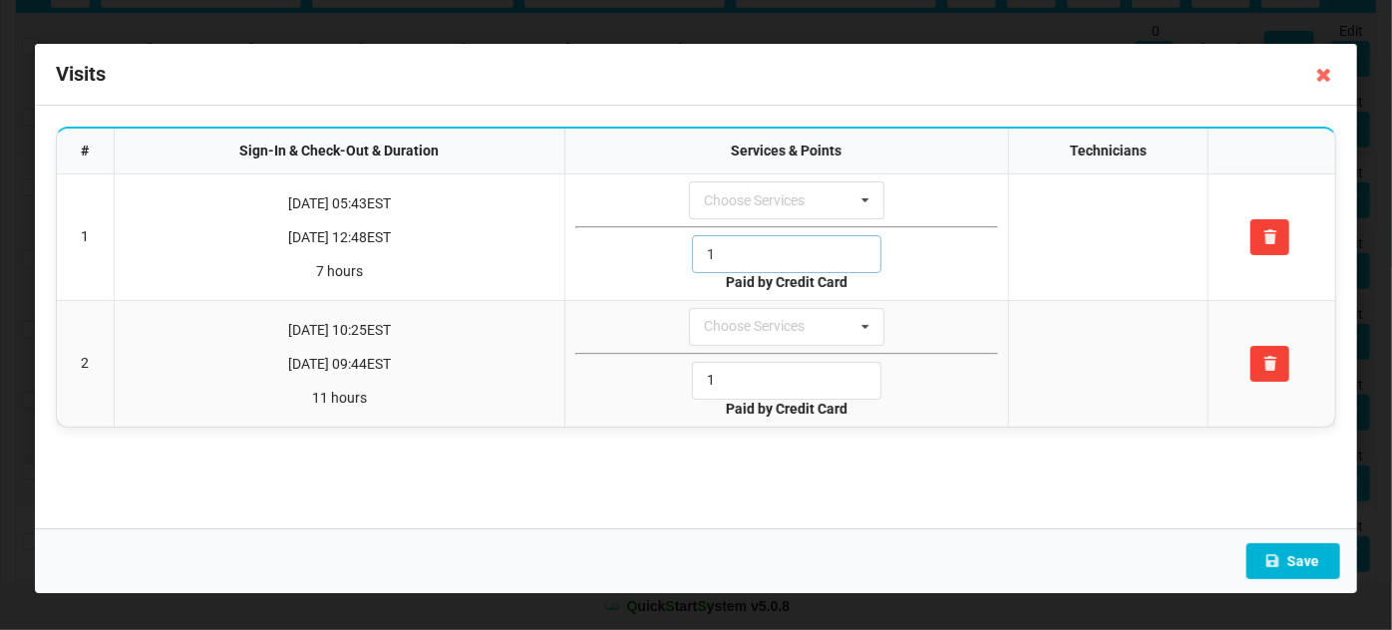
type input "1"
click at [1314, 562] on button "Save" at bounding box center [1293, 561] width 94 height 36
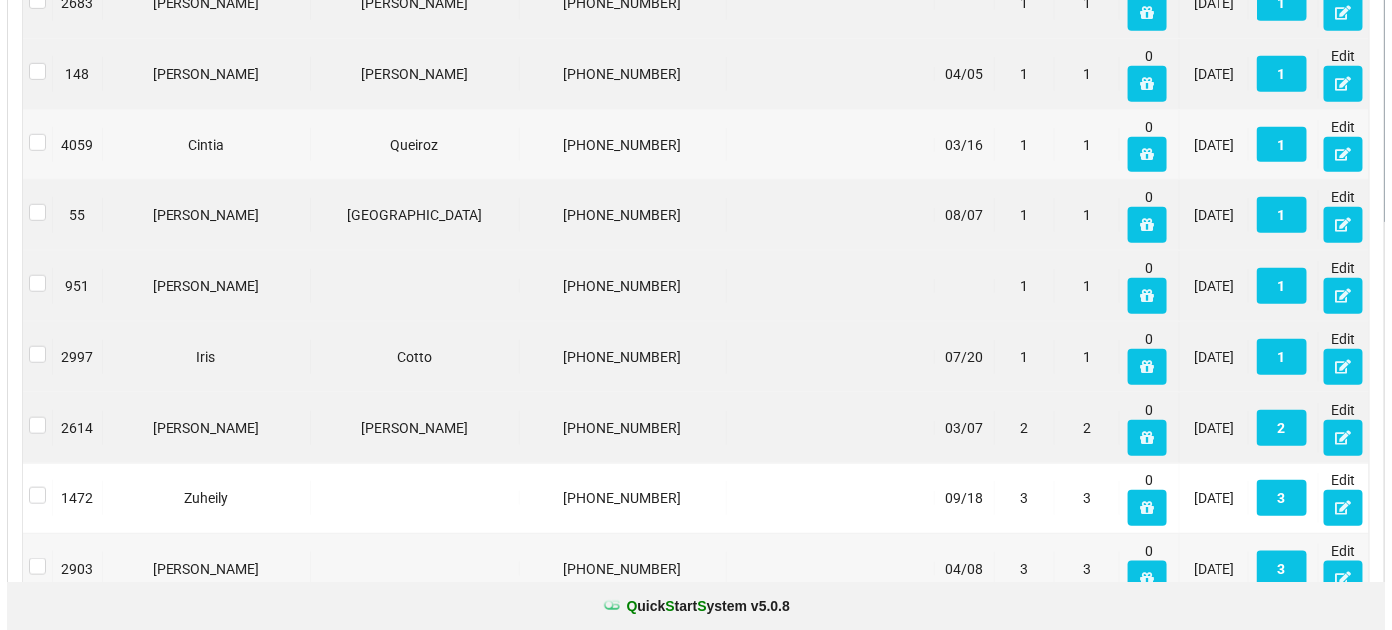
scroll to position [0, 0]
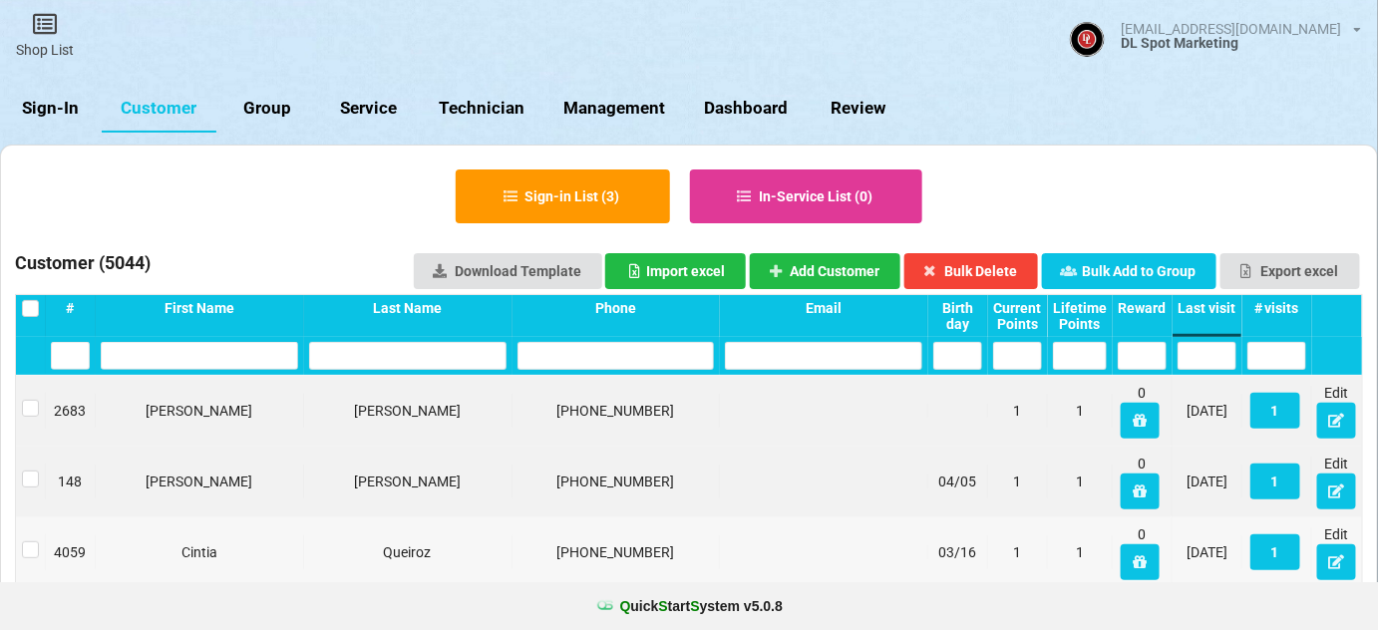
click at [61, 112] on link "Sign-In" at bounding box center [51, 109] width 102 height 48
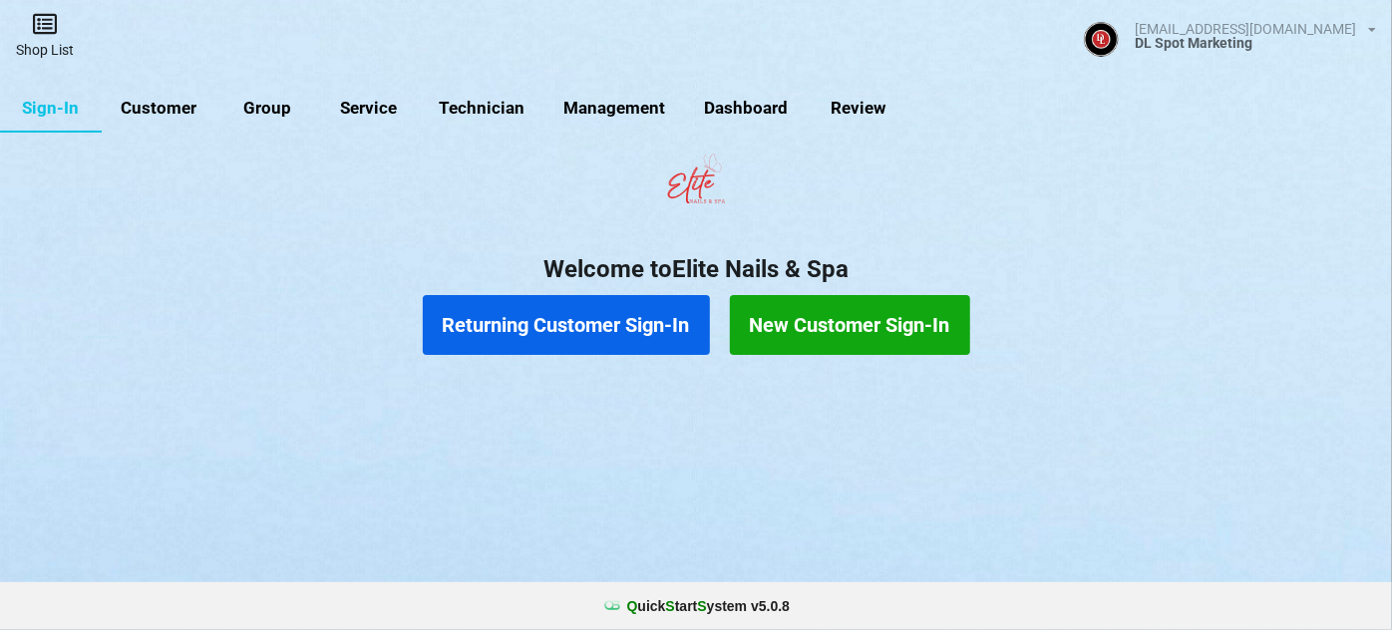
click at [48, 45] on link "Shop List" at bounding box center [45, 35] width 90 height 71
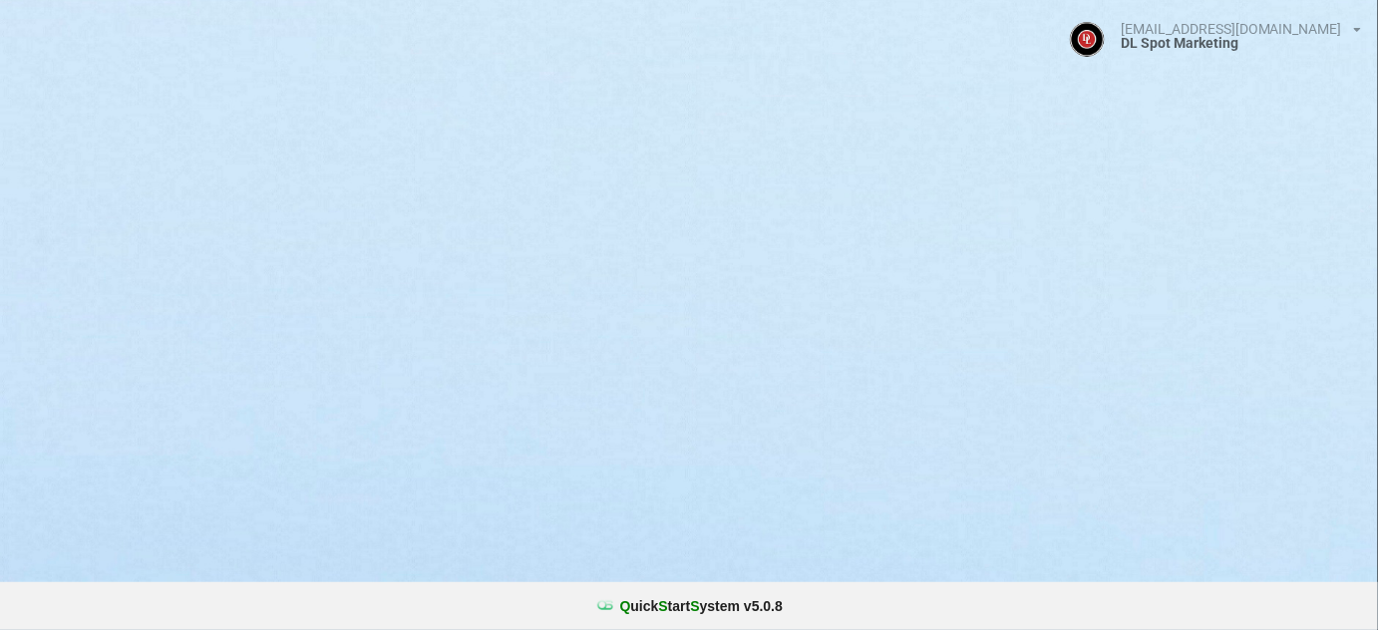
select select "25"
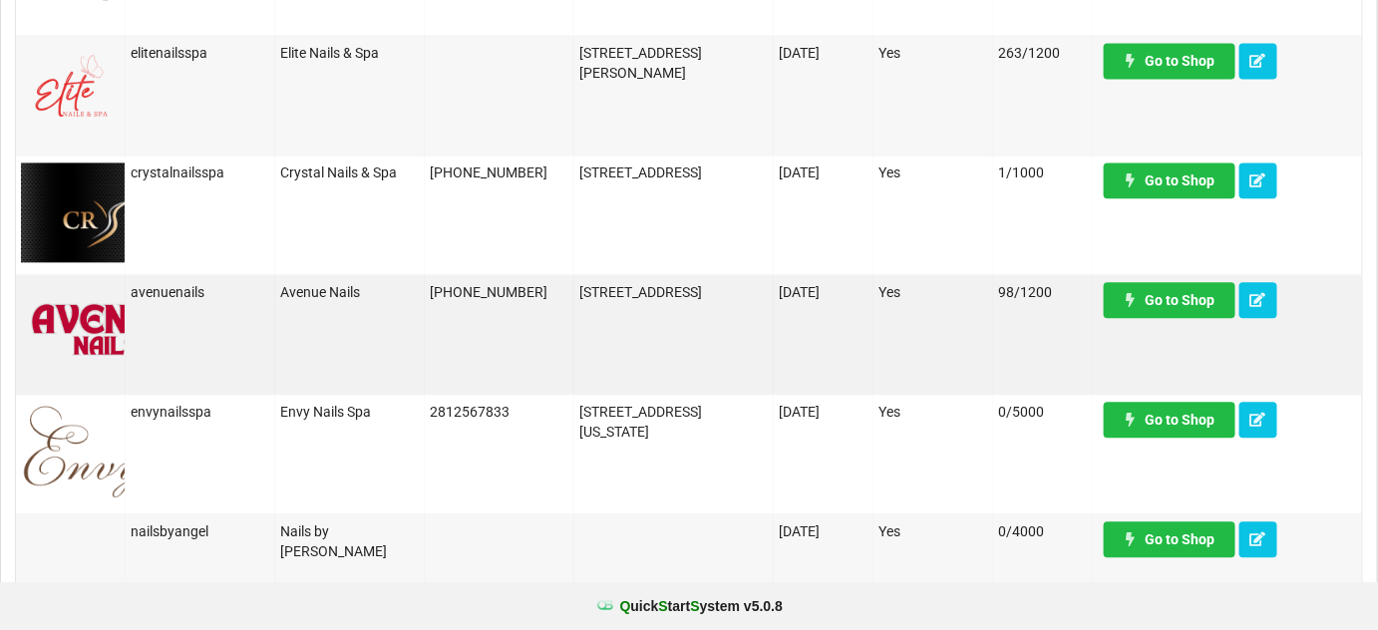
scroll to position [1450, 0]
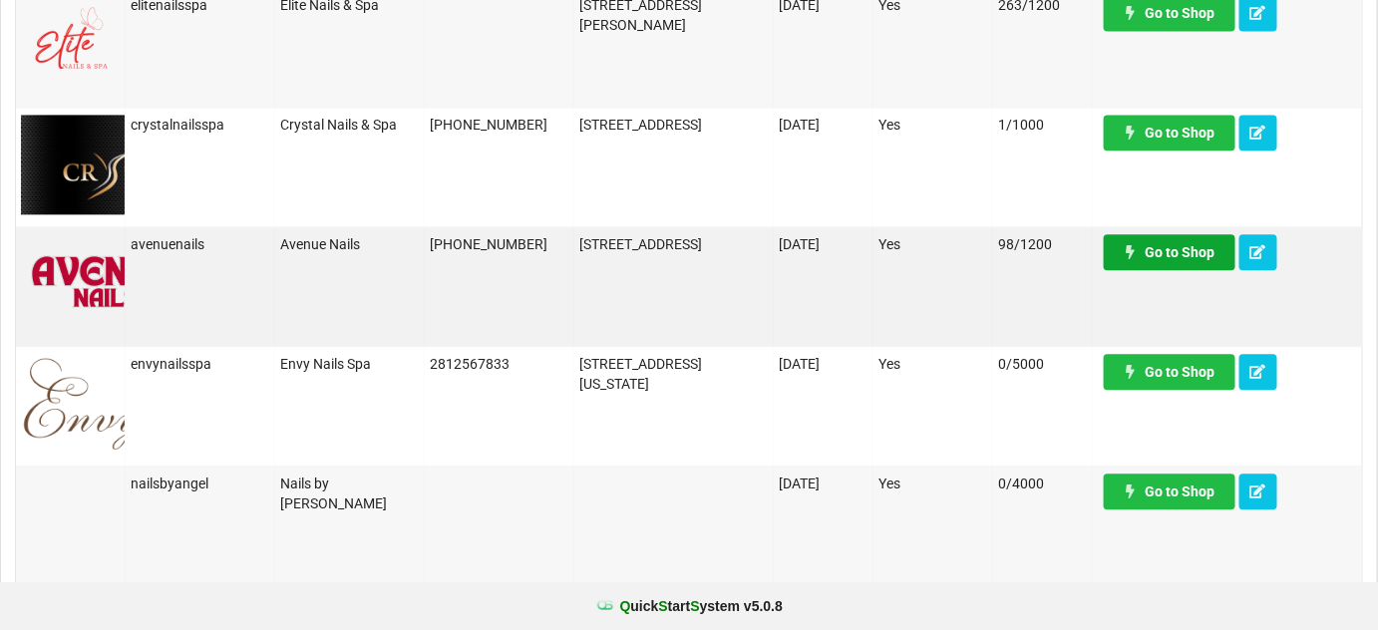
click at [1186, 253] on link "Go to Shop" at bounding box center [1170, 252] width 132 height 36
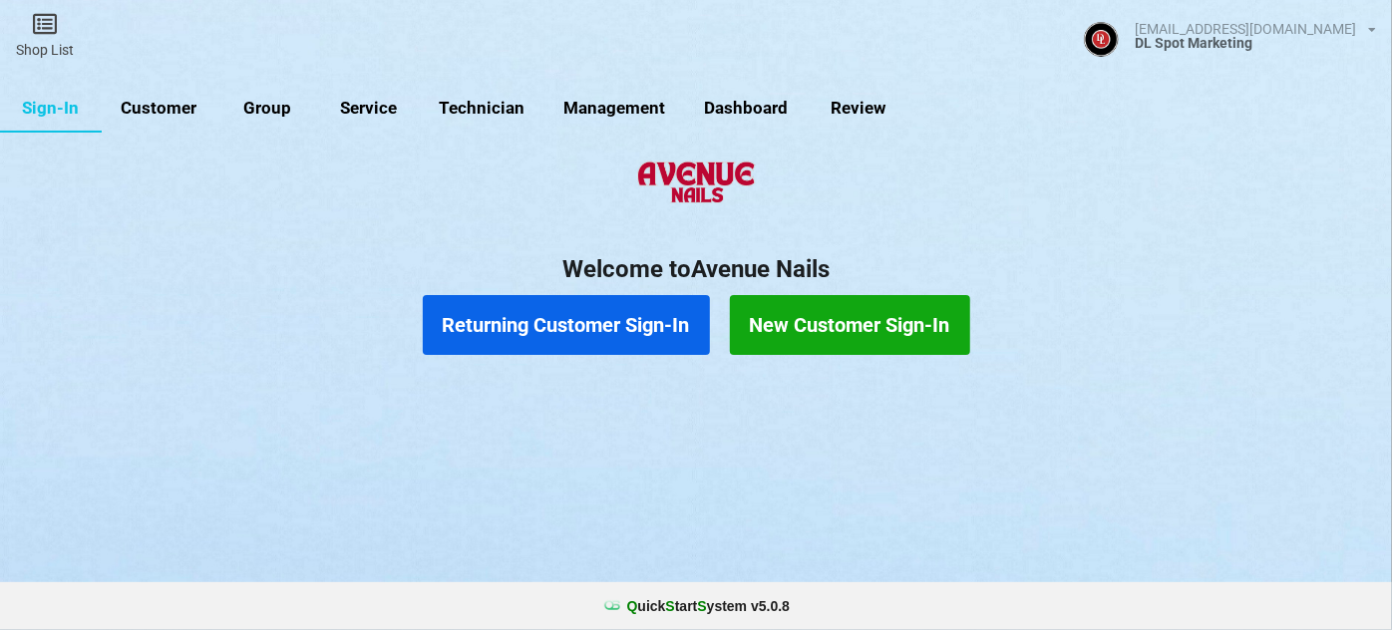
click at [177, 111] on link "Customer" at bounding box center [159, 109] width 115 height 48
select select "25"
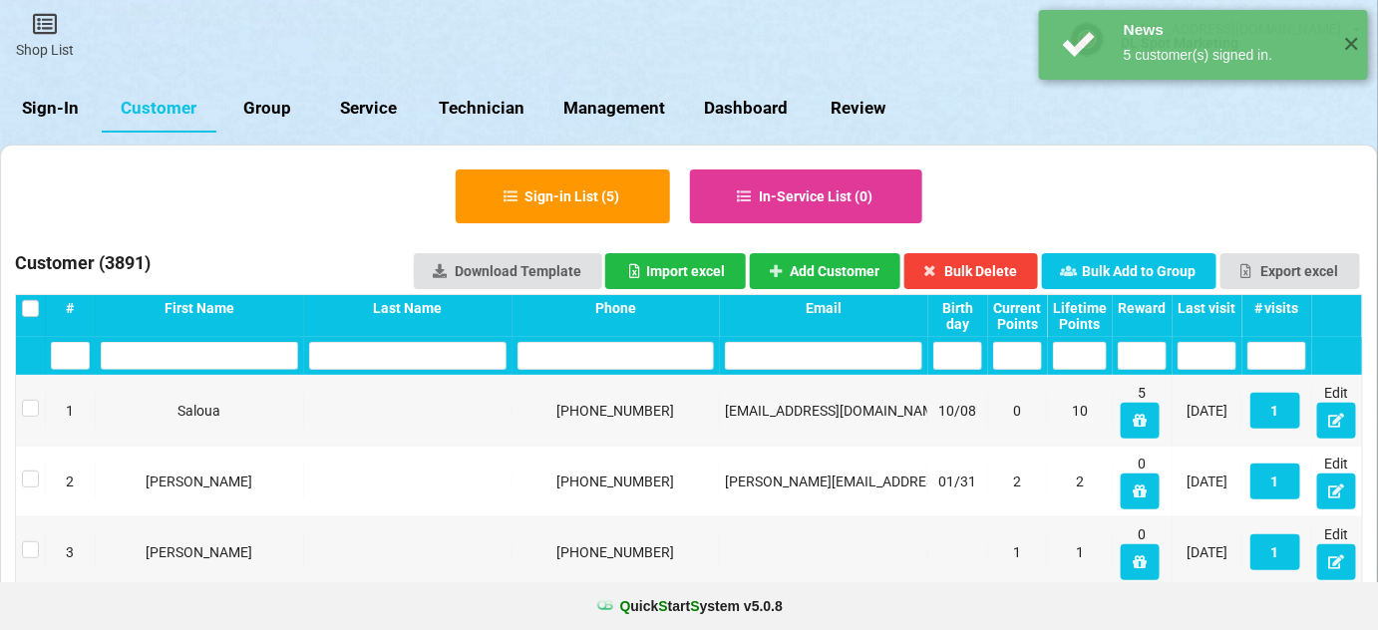
click at [1228, 302] on div "Last visit" at bounding box center [1207, 308] width 59 height 16
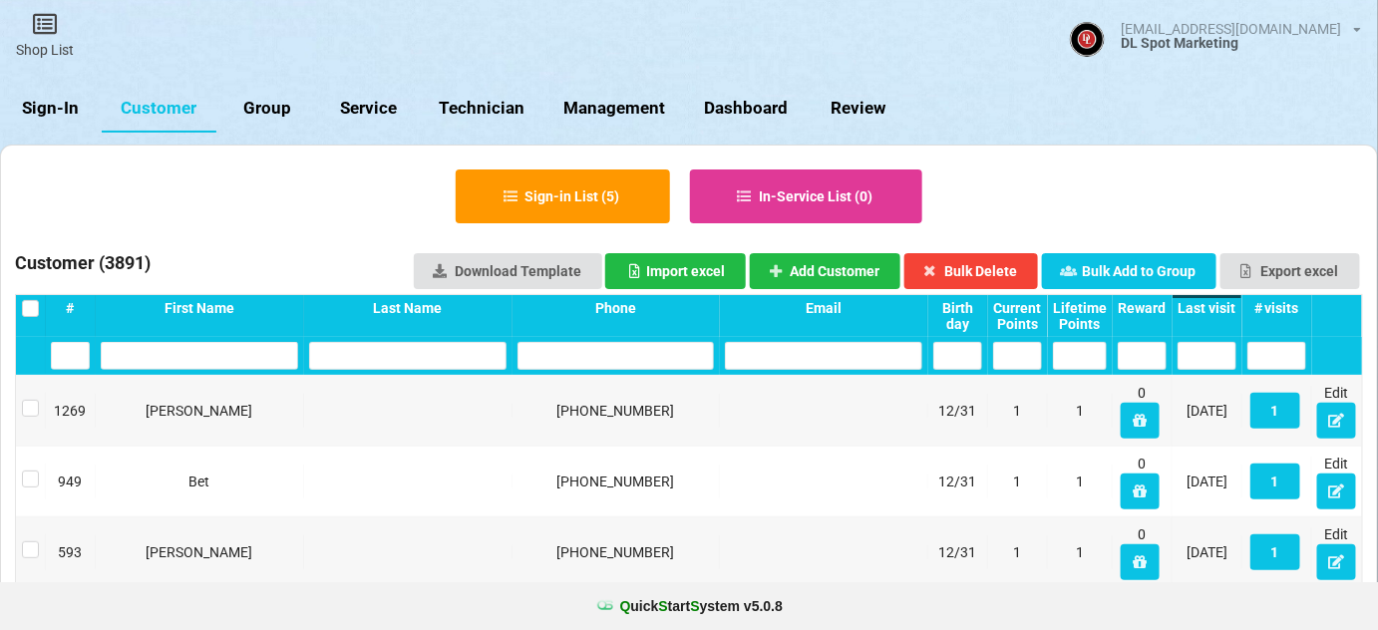
click at [1225, 303] on div "Last visit" at bounding box center [1207, 308] width 59 height 16
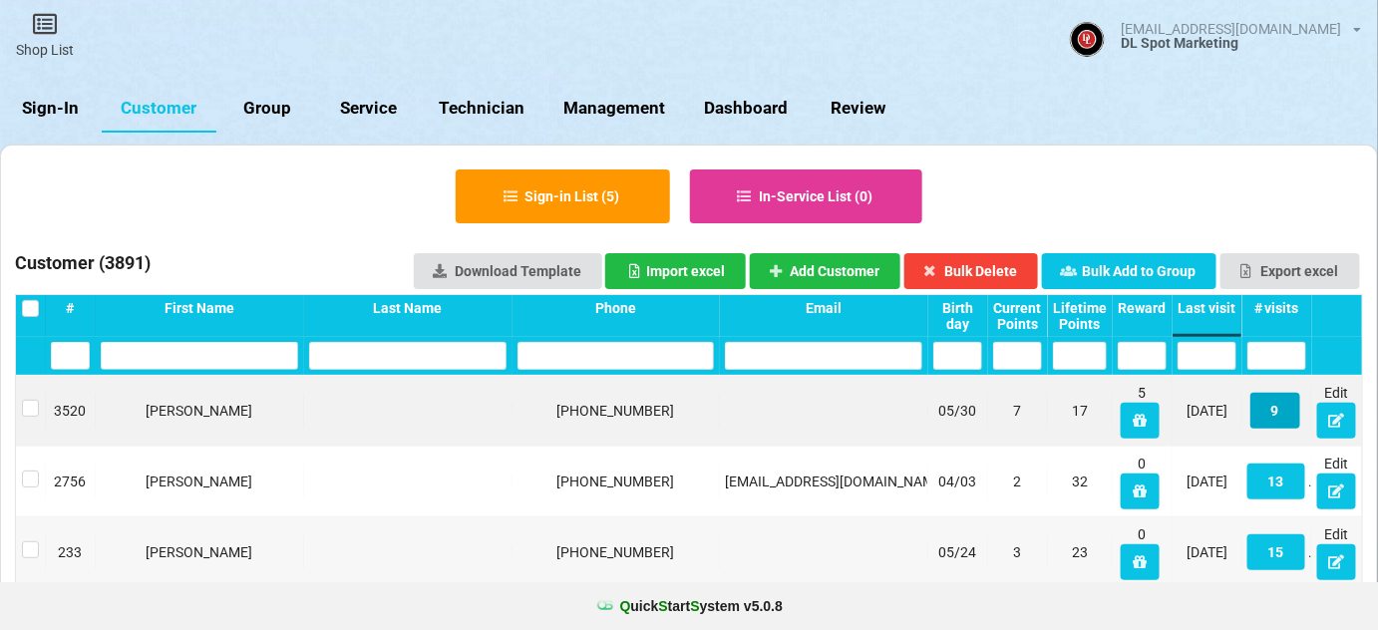
click at [1286, 415] on button "9" at bounding box center [1275, 411] width 50 height 36
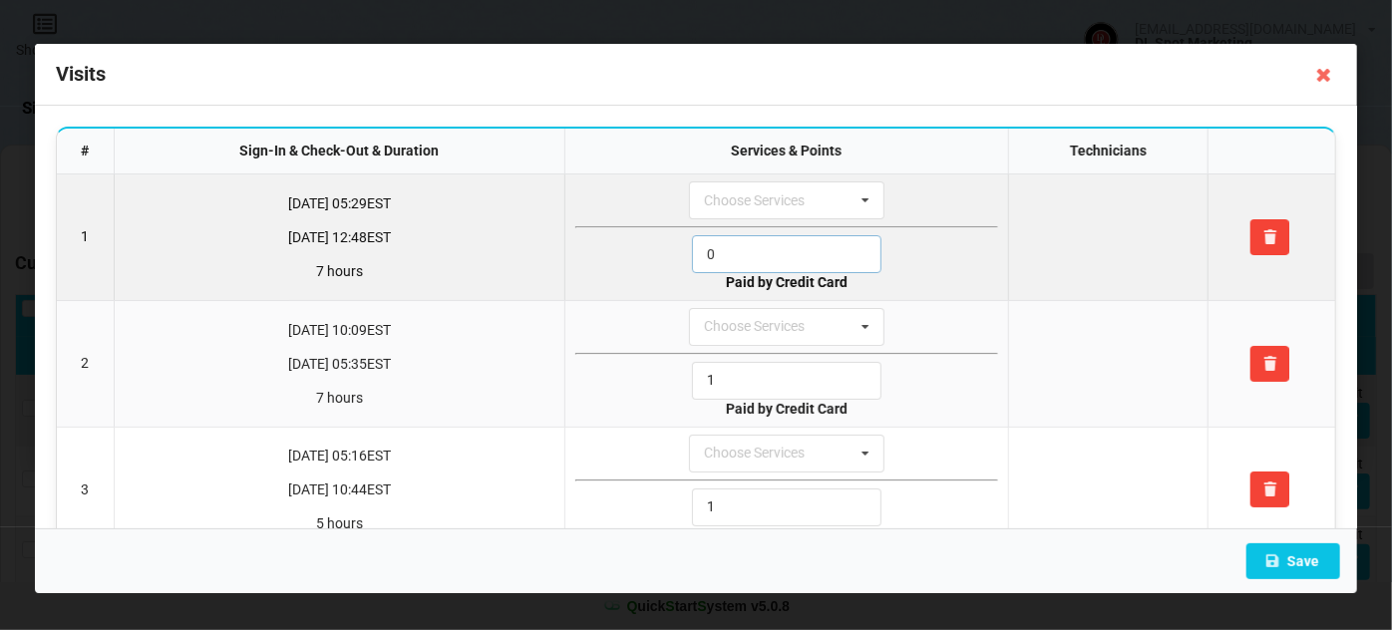
click at [747, 248] on input "0" at bounding box center [786, 254] width 189 height 38
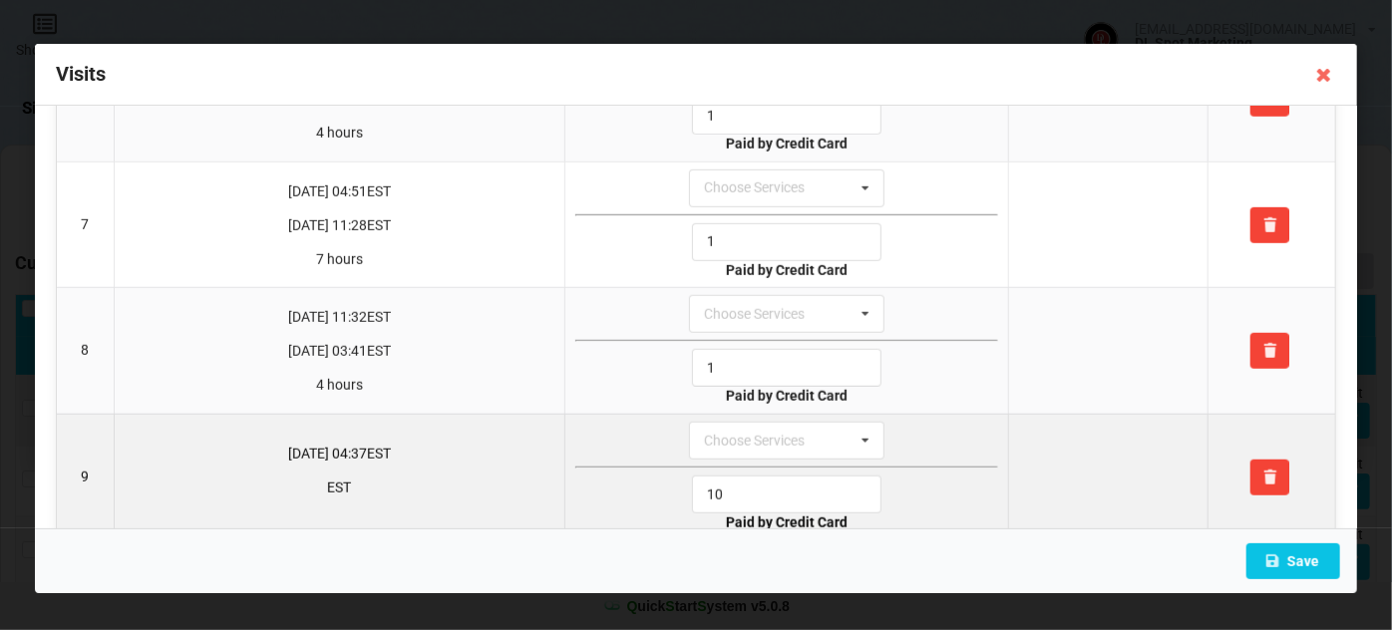
scroll to position [791, 0]
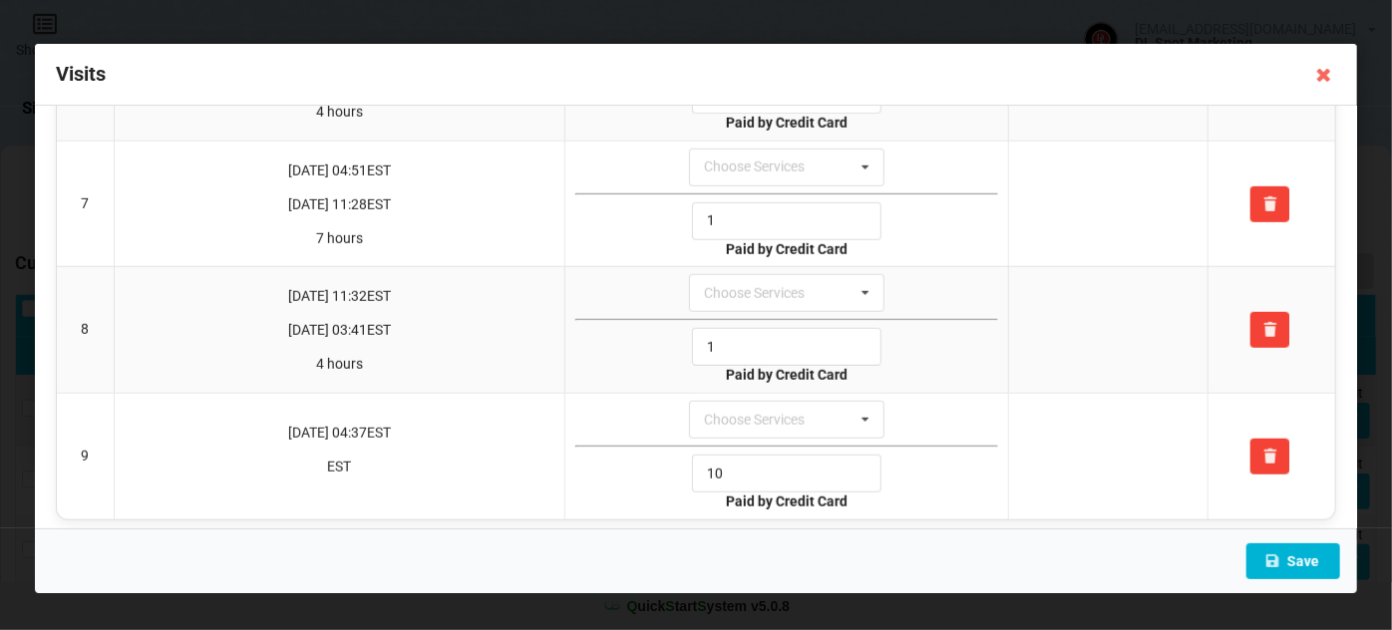
type input "1"
click at [1286, 559] on button "Save" at bounding box center [1293, 561] width 94 height 36
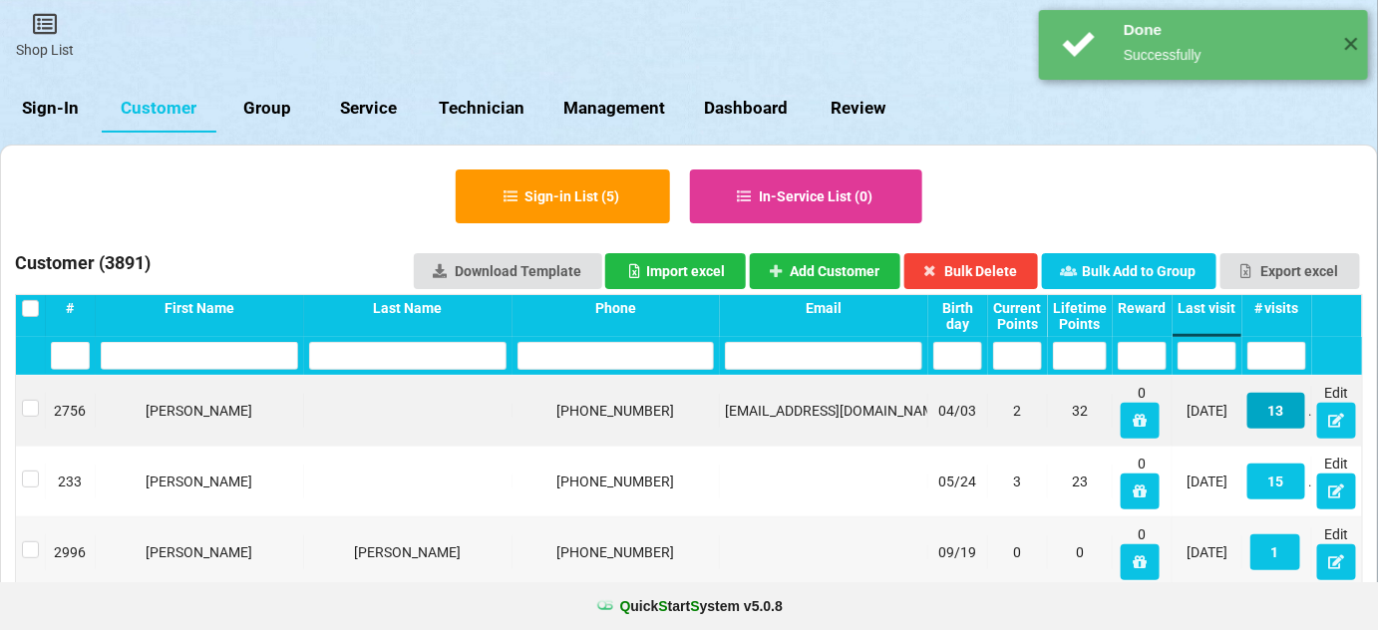
click at [1284, 401] on button "13" at bounding box center [1276, 411] width 58 height 36
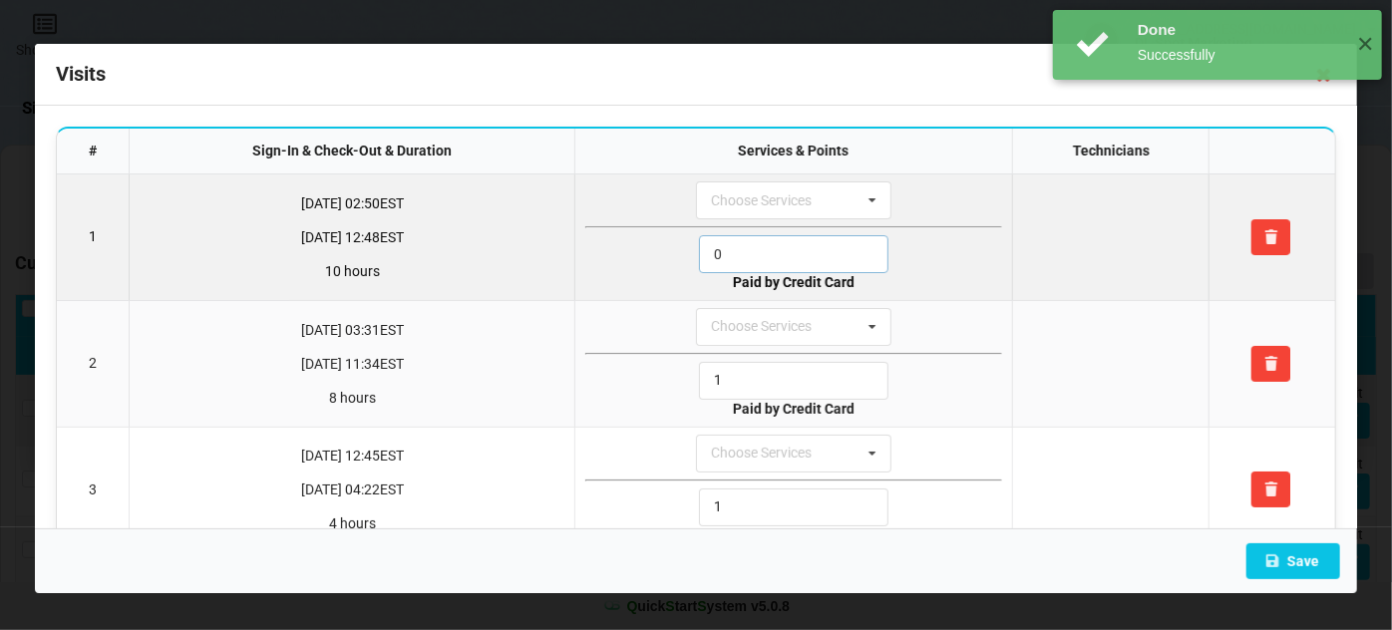
click at [739, 247] on input "0" at bounding box center [793, 254] width 189 height 38
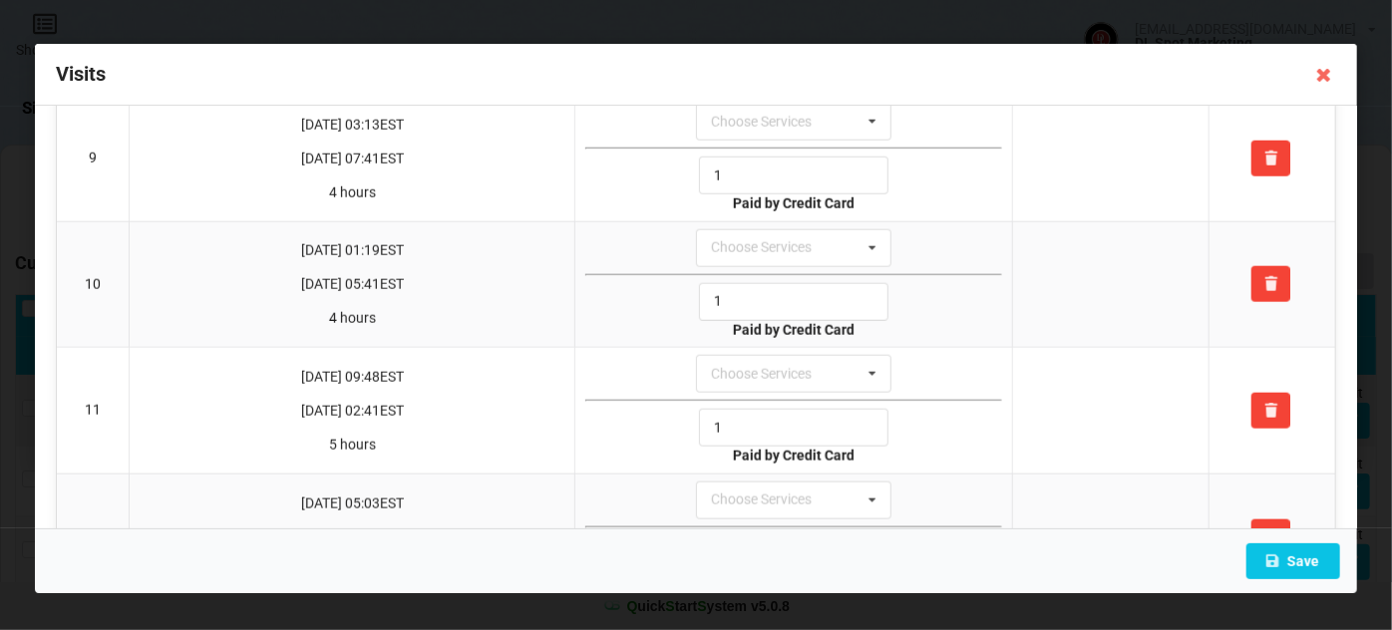
scroll to position [1290, 0]
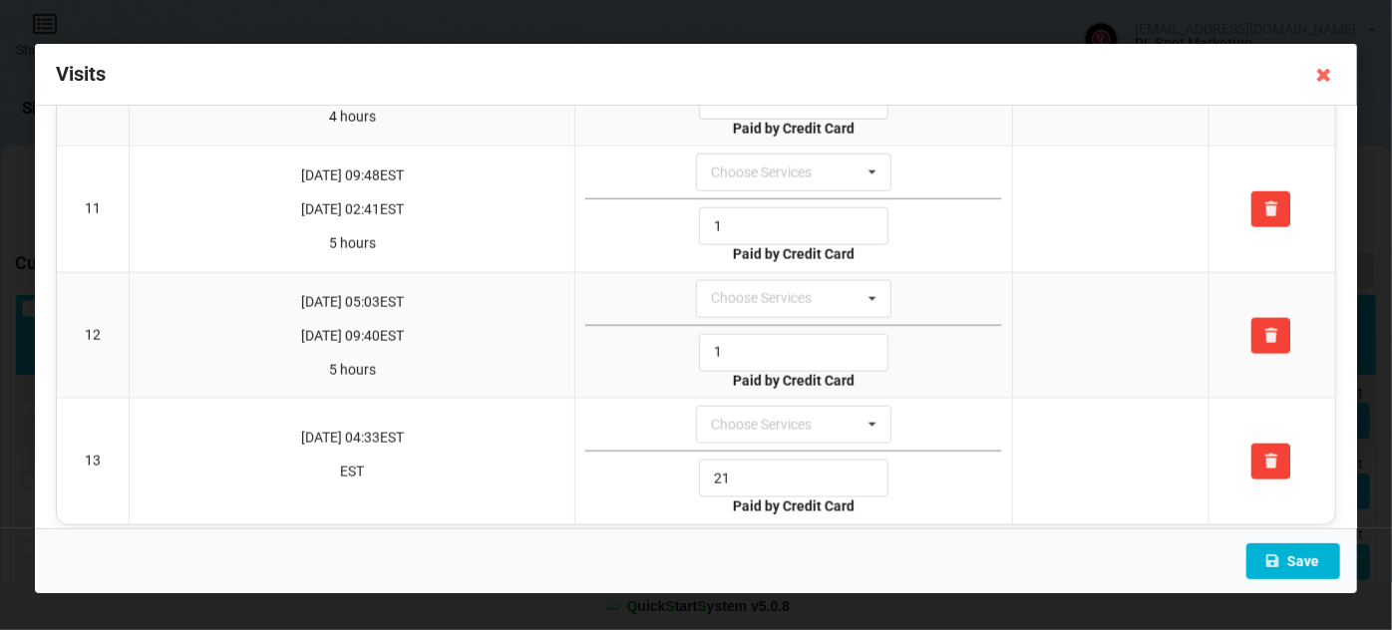
type input "1"
click at [1314, 566] on button "Save" at bounding box center [1293, 561] width 94 height 36
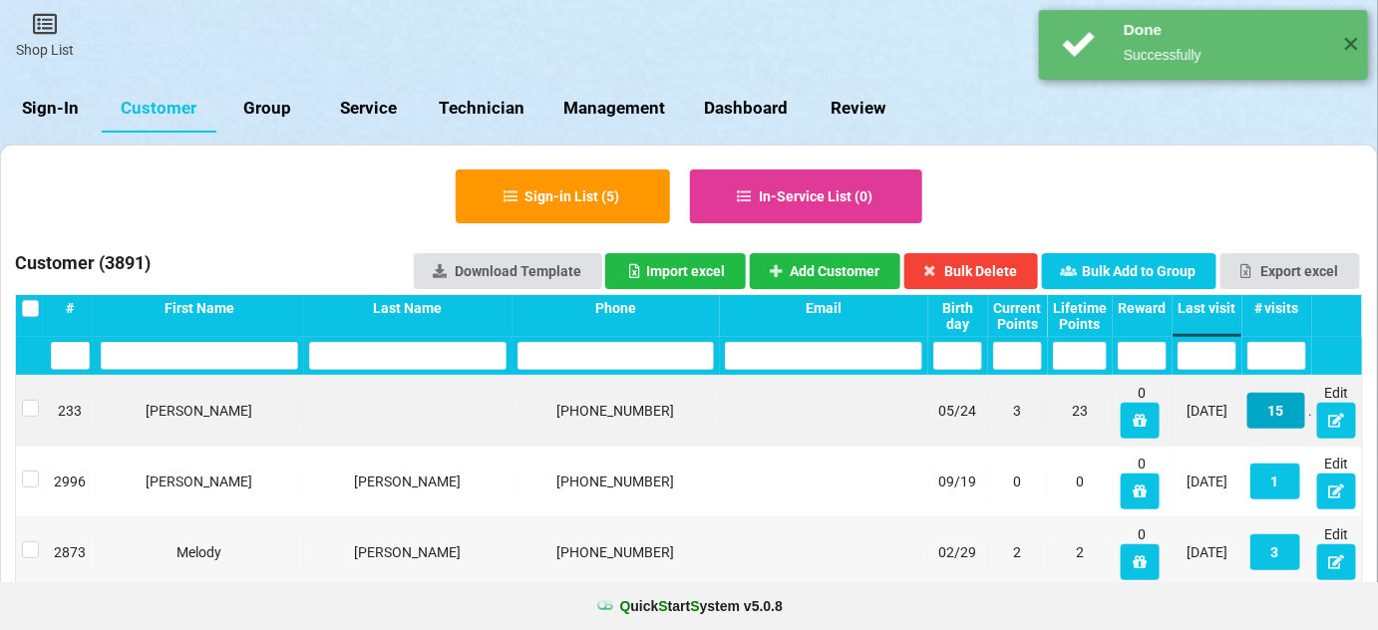
click at [1283, 413] on button "15" at bounding box center [1276, 411] width 58 height 36
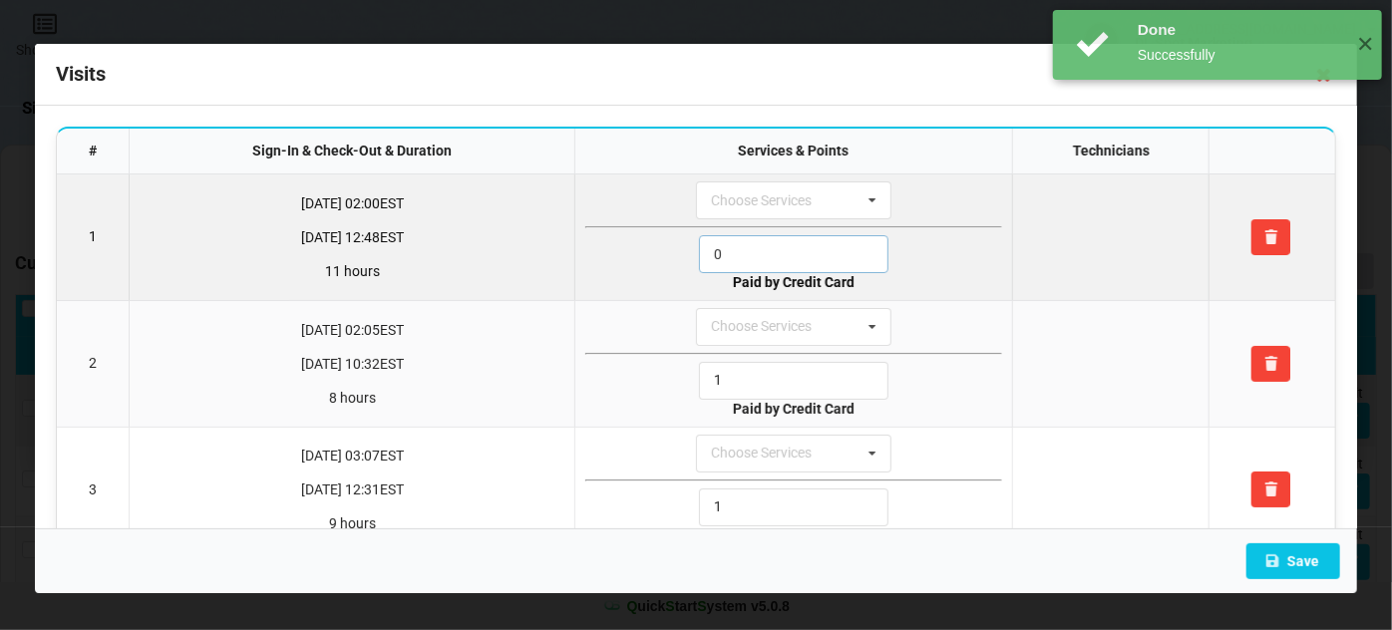
click at [775, 251] on input "0" at bounding box center [793, 254] width 189 height 38
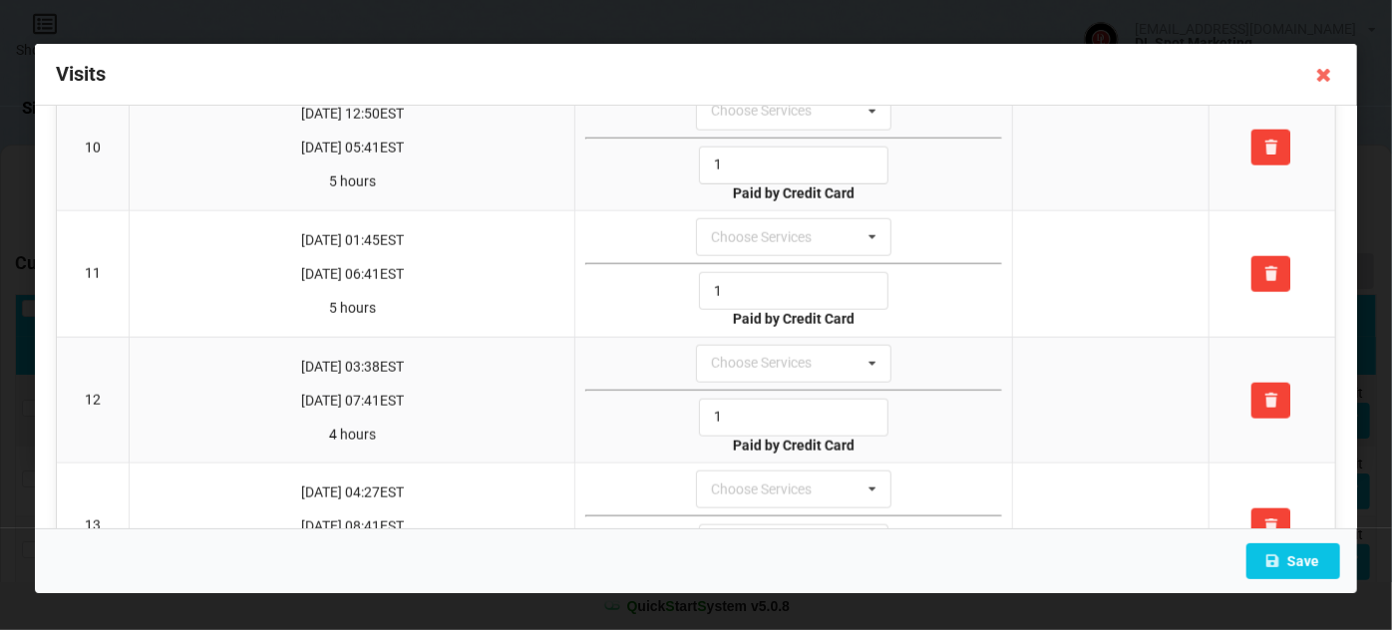
scroll to position [1450, 0]
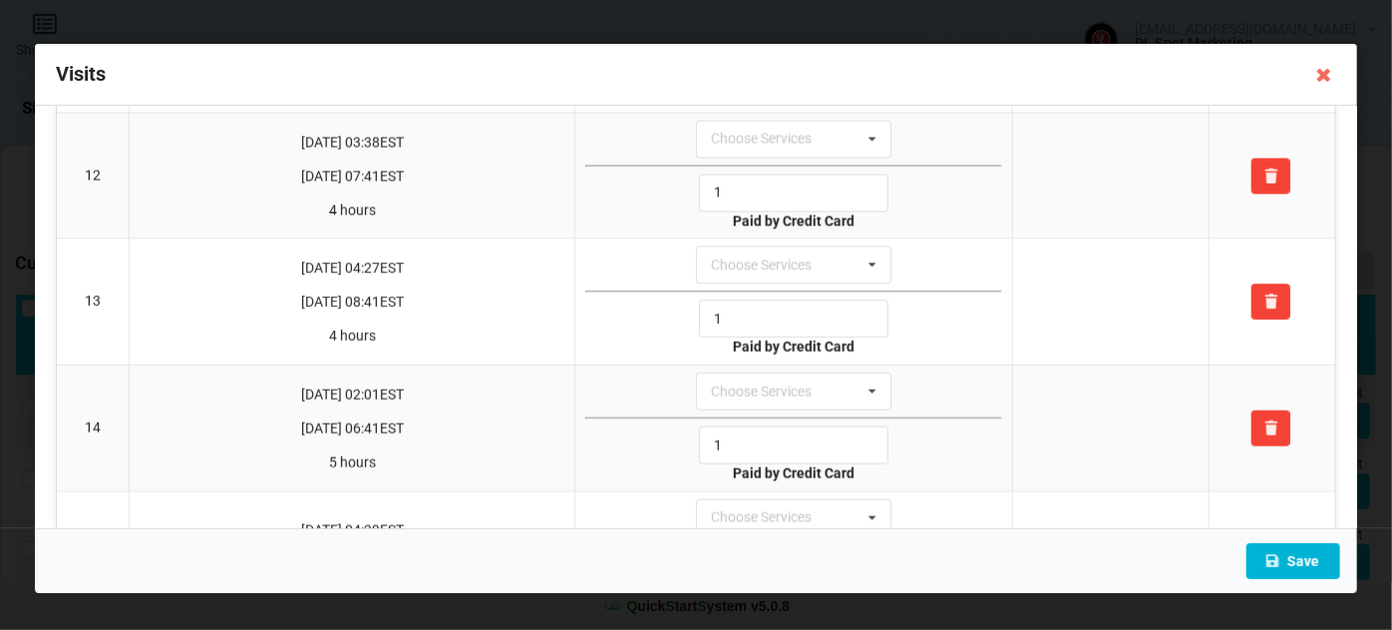
type input "1"
click at [1299, 565] on button "Save" at bounding box center [1293, 561] width 94 height 36
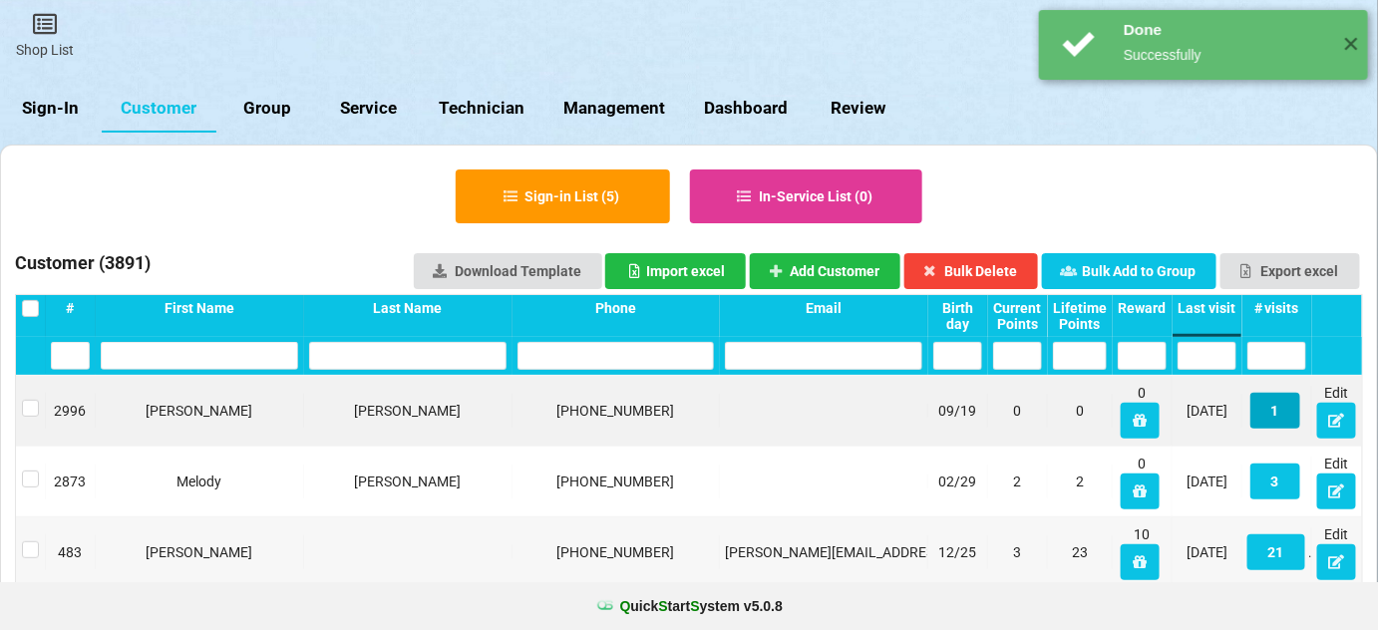
click at [1284, 417] on button "1" at bounding box center [1275, 411] width 50 height 36
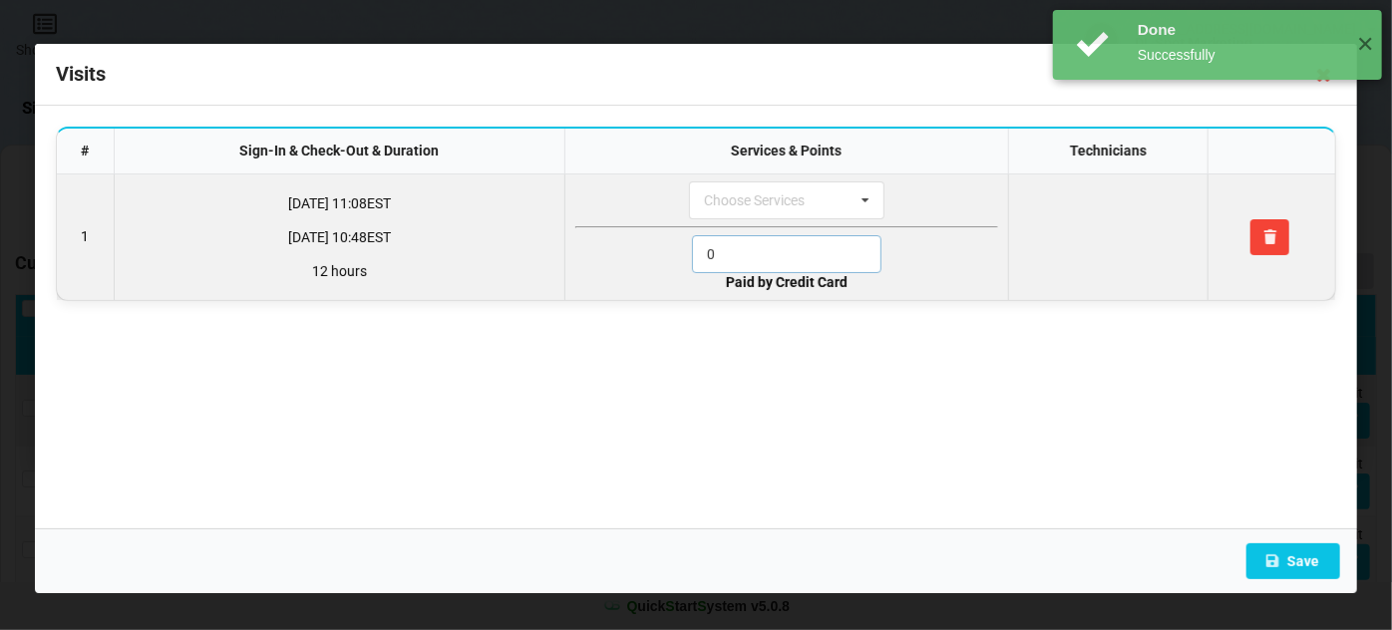
click at [770, 250] on input "0" at bounding box center [786, 254] width 189 height 38
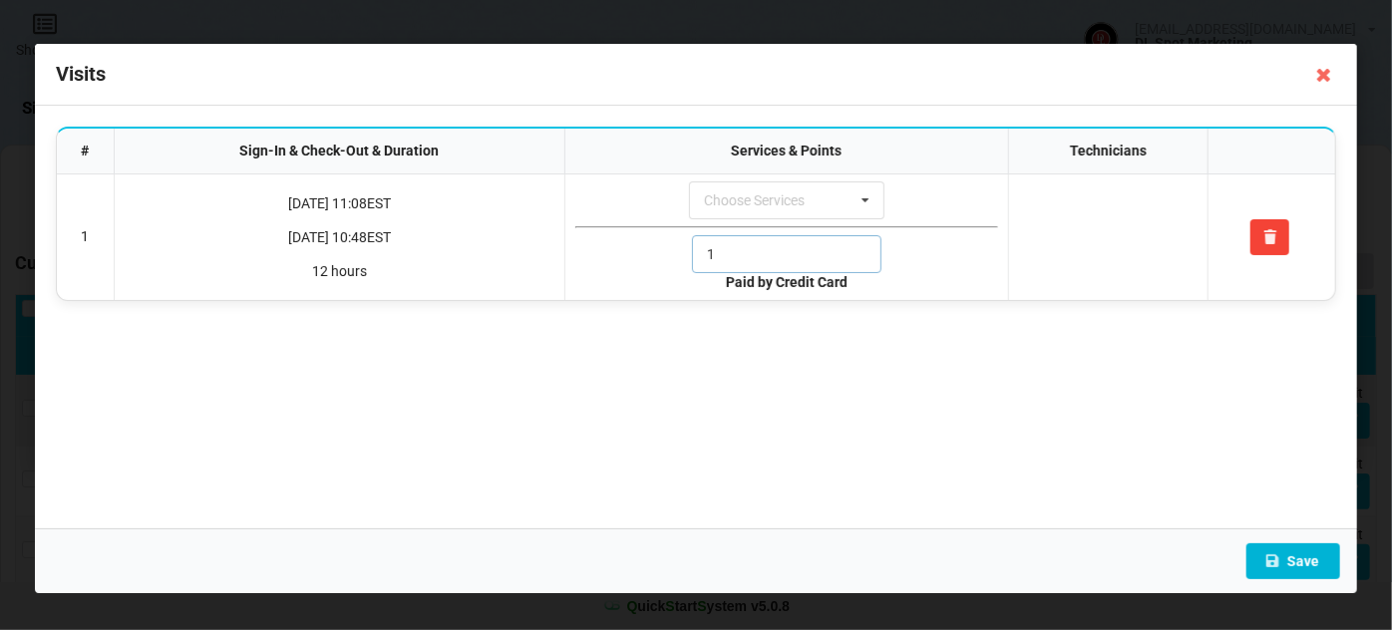
type input "1"
click at [1299, 566] on button "Save" at bounding box center [1293, 561] width 94 height 36
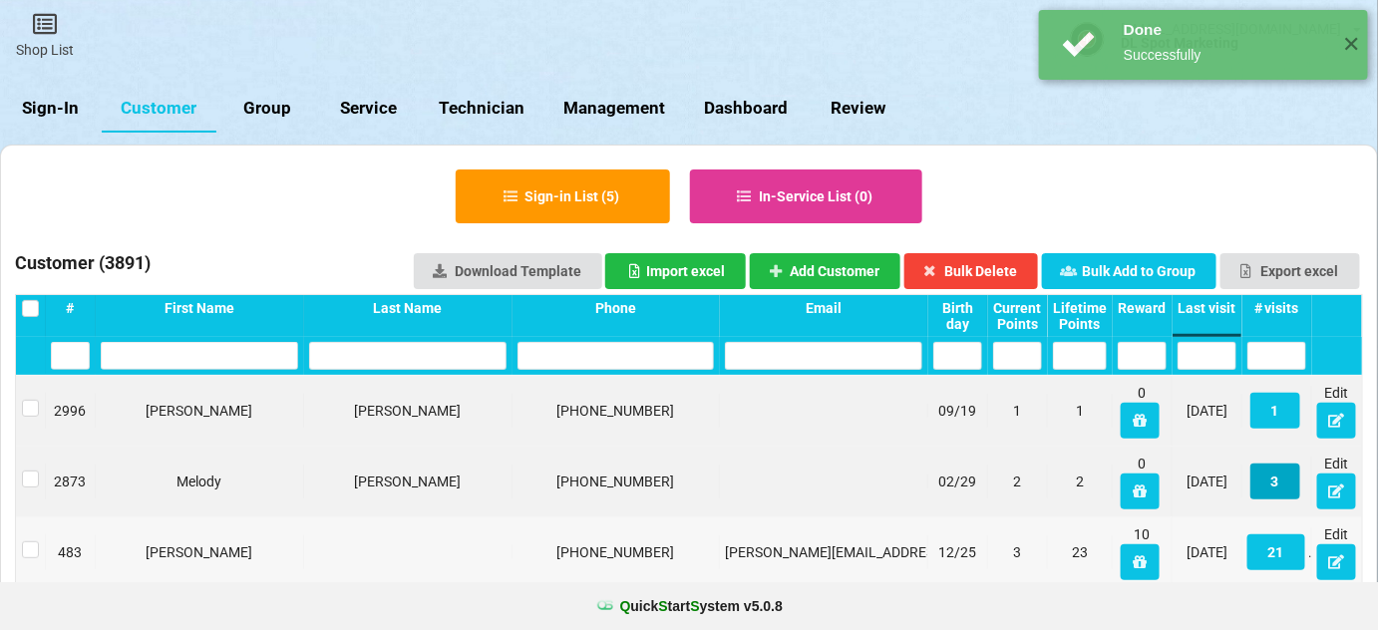
click at [1280, 494] on button "3" at bounding box center [1275, 482] width 50 height 36
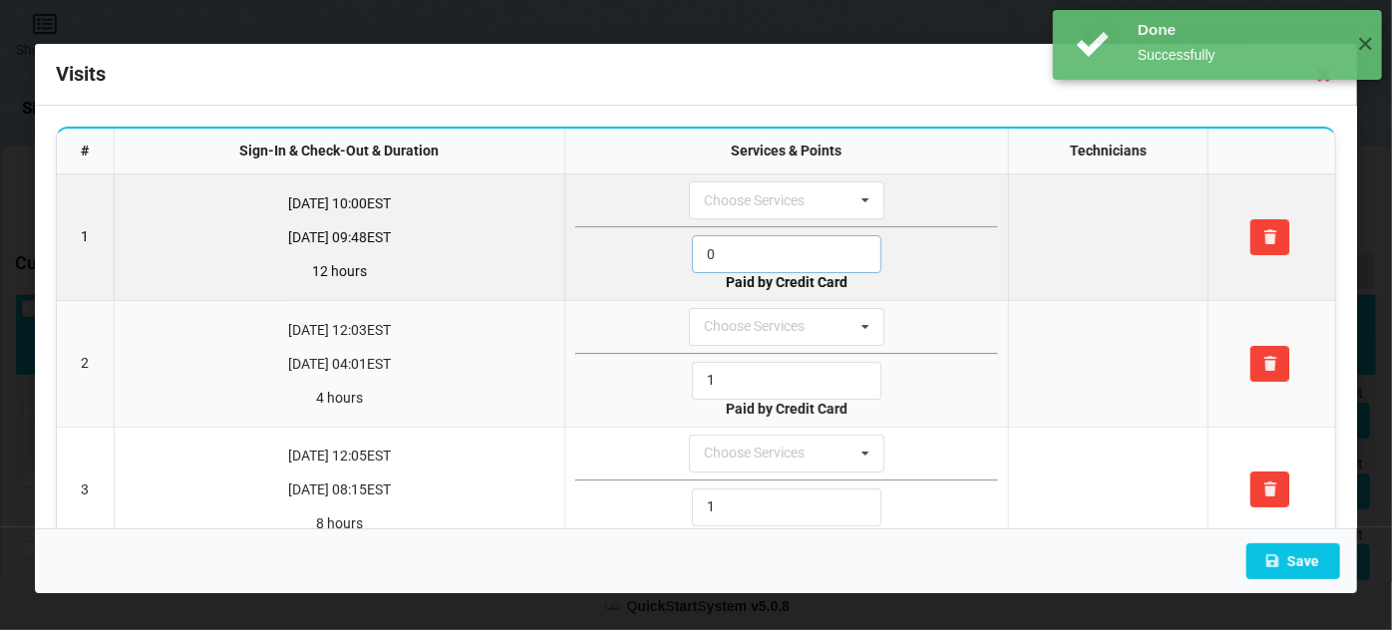
click at [754, 260] on input "0" at bounding box center [786, 254] width 189 height 38
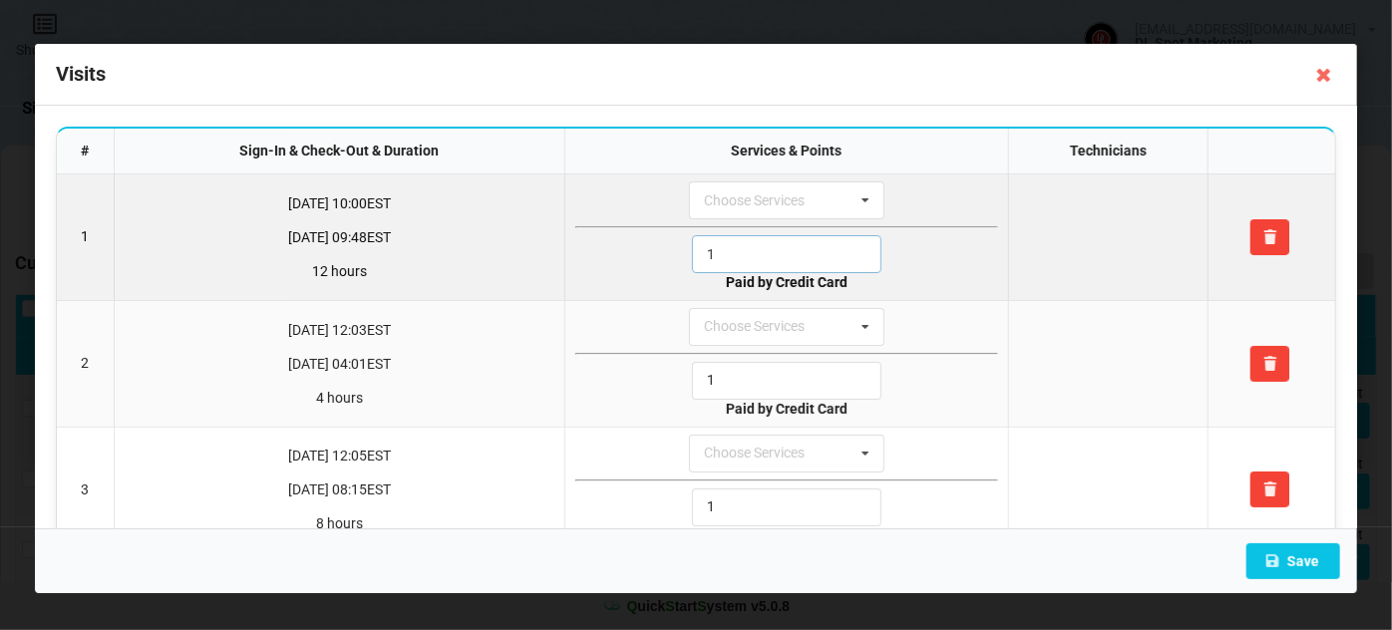
click at [754, 260] on input "1" at bounding box center [786, 254] width 189 height 38
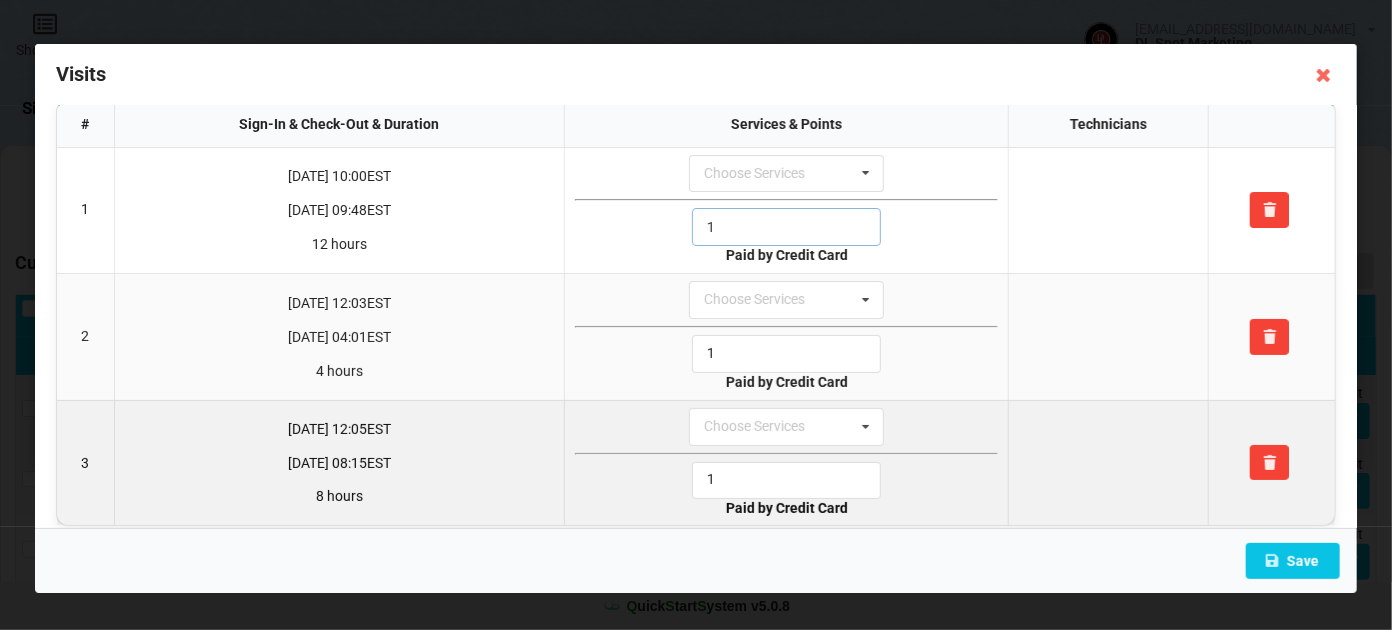
scroll to position [42, 0]
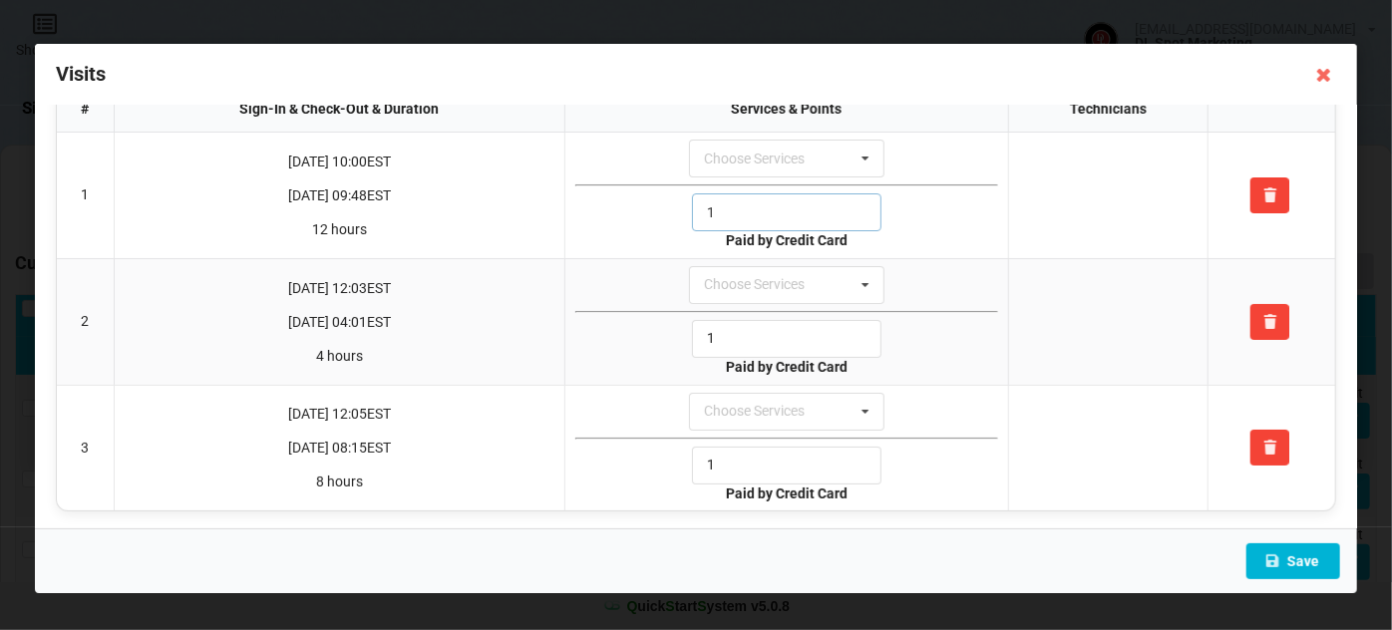
type input "1"
click at [1300, 563] on button "Save" at bounding box center [1293, 561] width 94 height 36
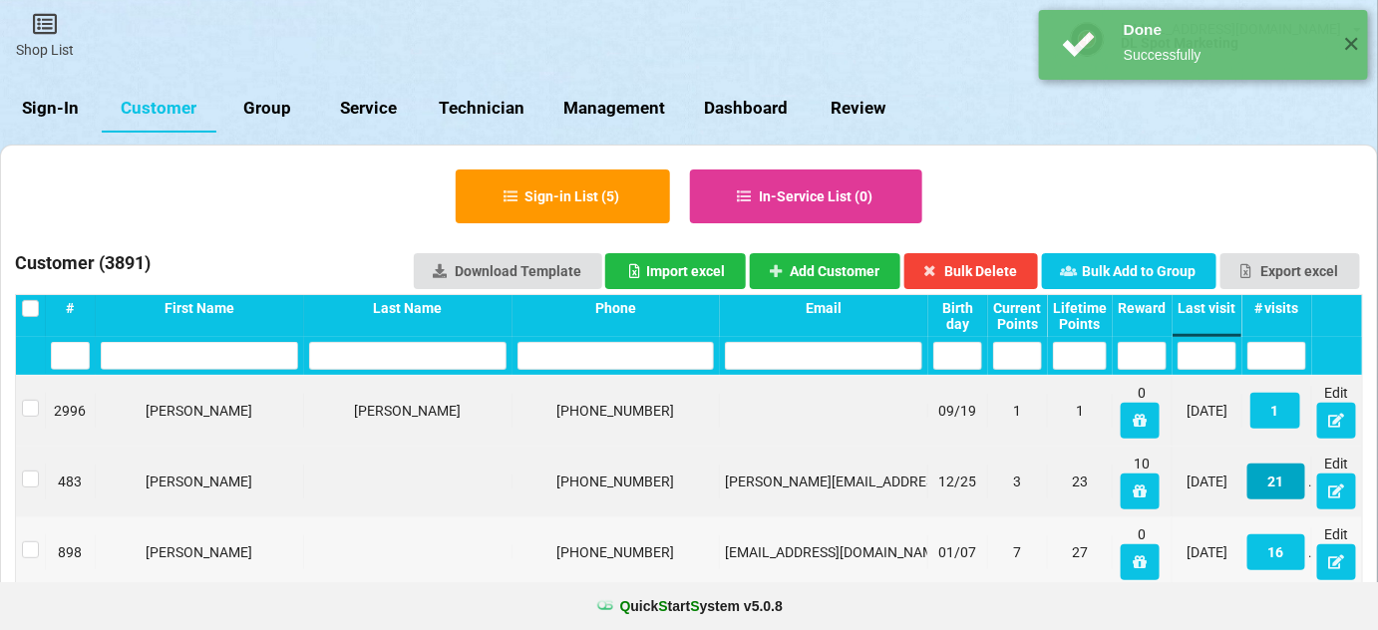
click at [1280, 483] on button "21" at bounding box center [1276, 482] width 58 height 36
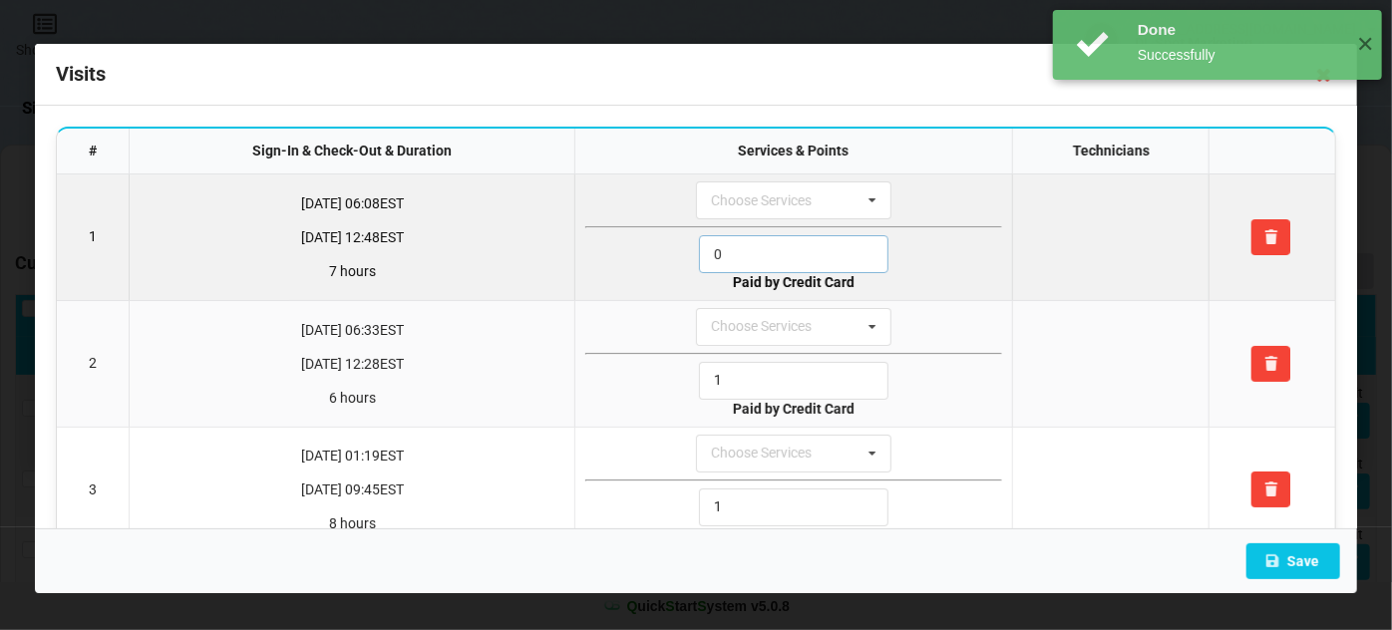
click at [745, 259] on input "0" at bounding box center [793, 254] width 189 height 38
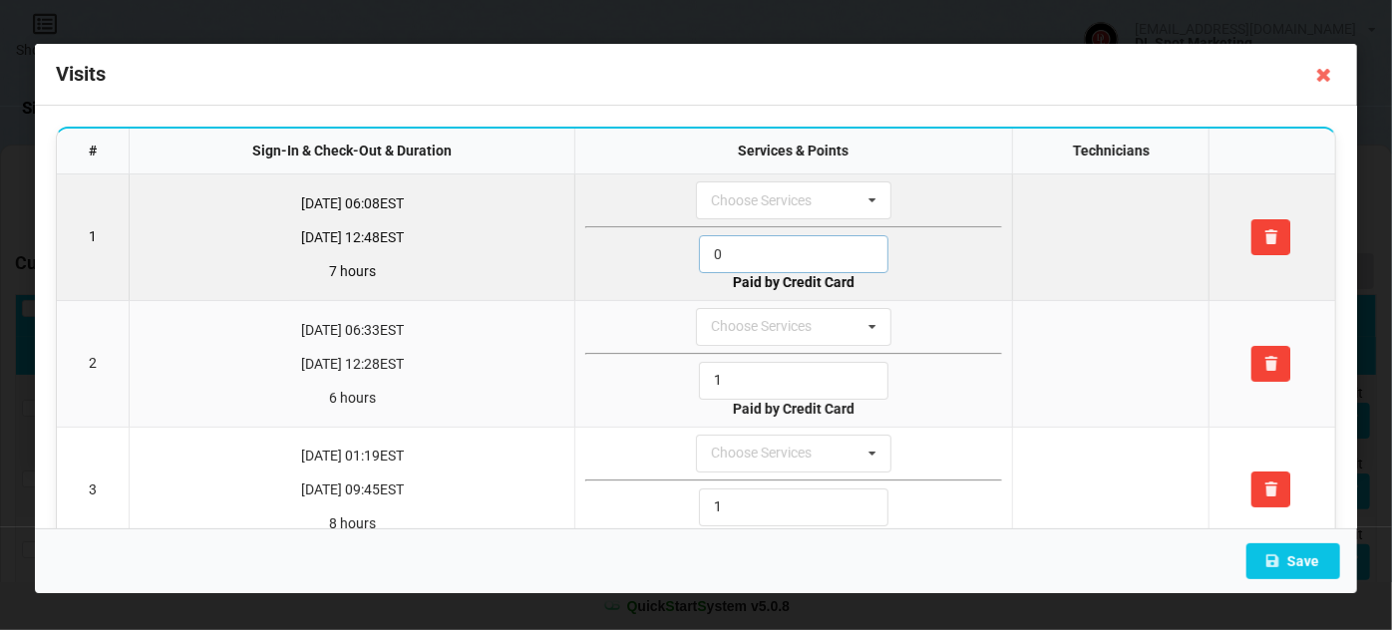
click at [745, 259] on input "0" at bounding box center [793, 254] width 189 height 38
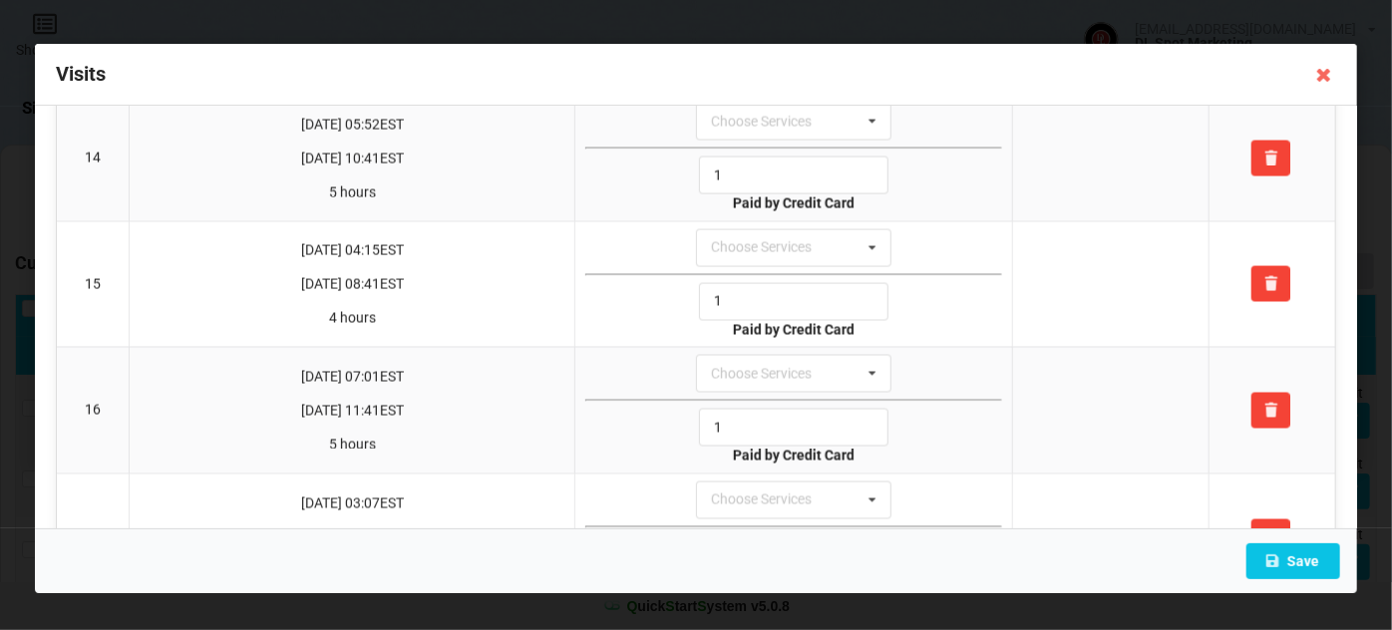
scroll to position [1933, 0]
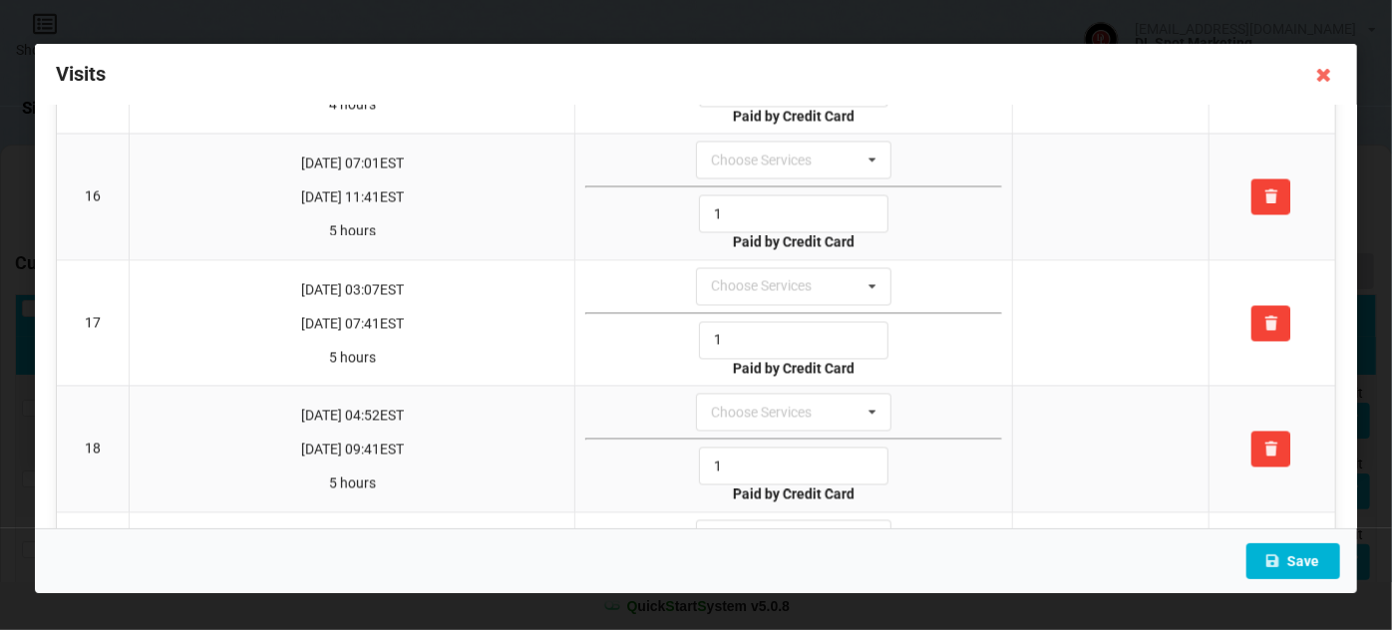
type input "1"
click at [1286, 556] on button "Save" at bounding box center [1293, 561] width 94 height 36
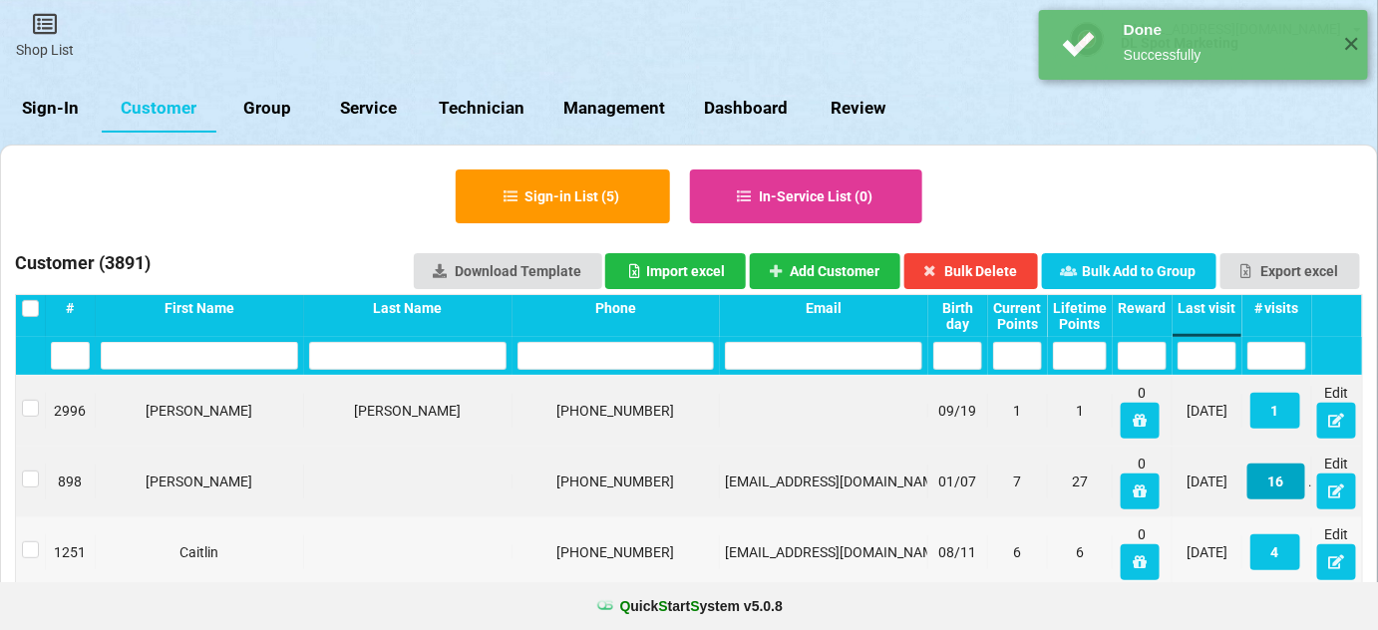
click at [1280, 484] on button "16" at bounding box center [1276, 482] width 58 height 36
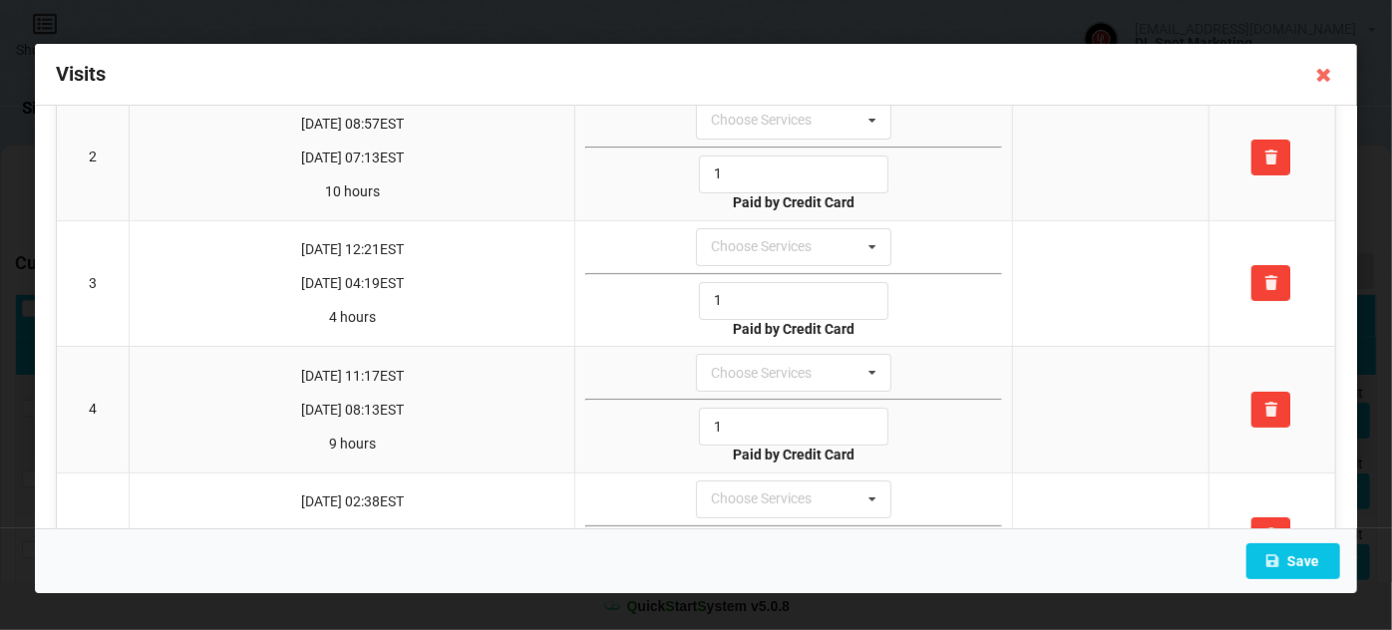
scroll to position [0, 0]
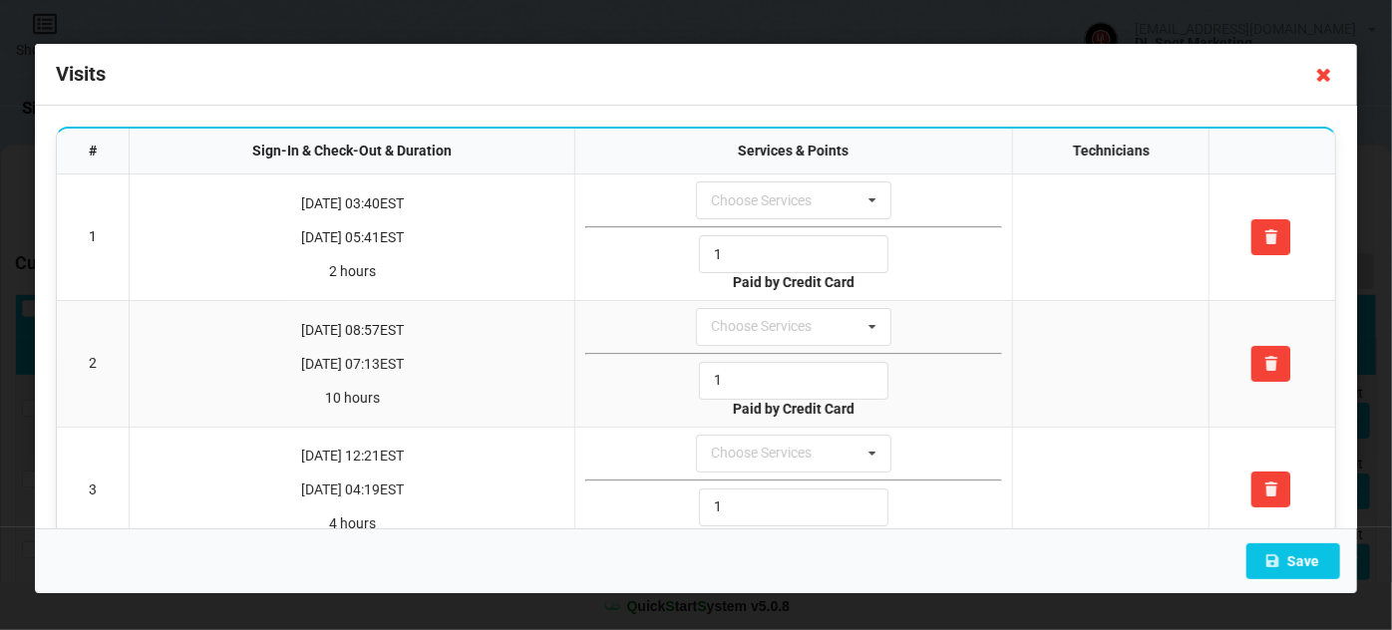
click at [1318, 78] on icon at bounding box center [1324, 75] width 32 height 32
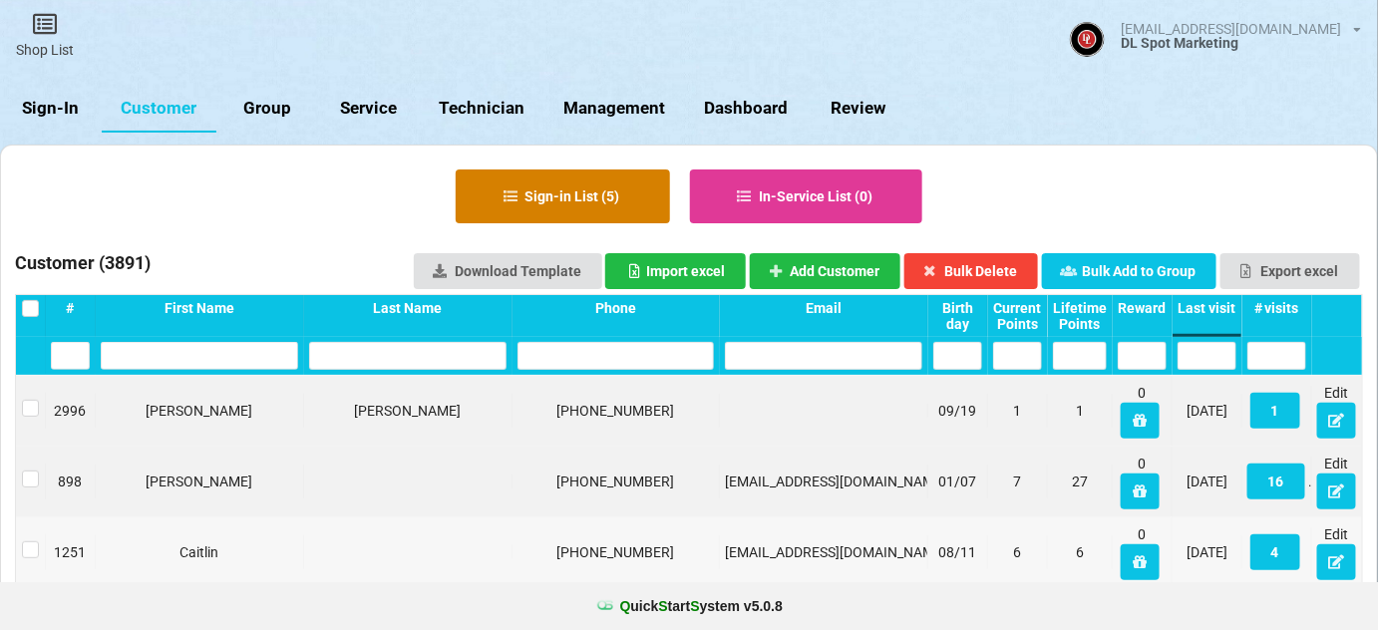
click at [562, 193] on button "Sign-in List ( 5 )" at bounding box center [563, 196] width 214 height 54
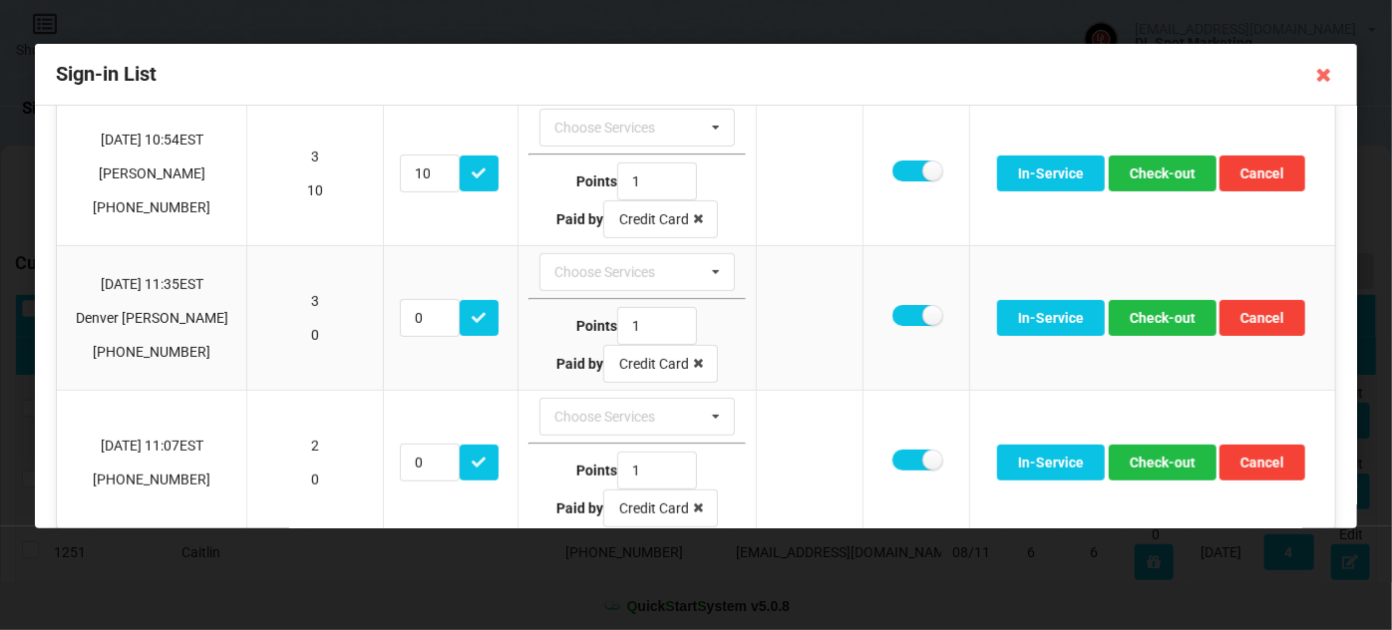
scroll to position [383, 0]
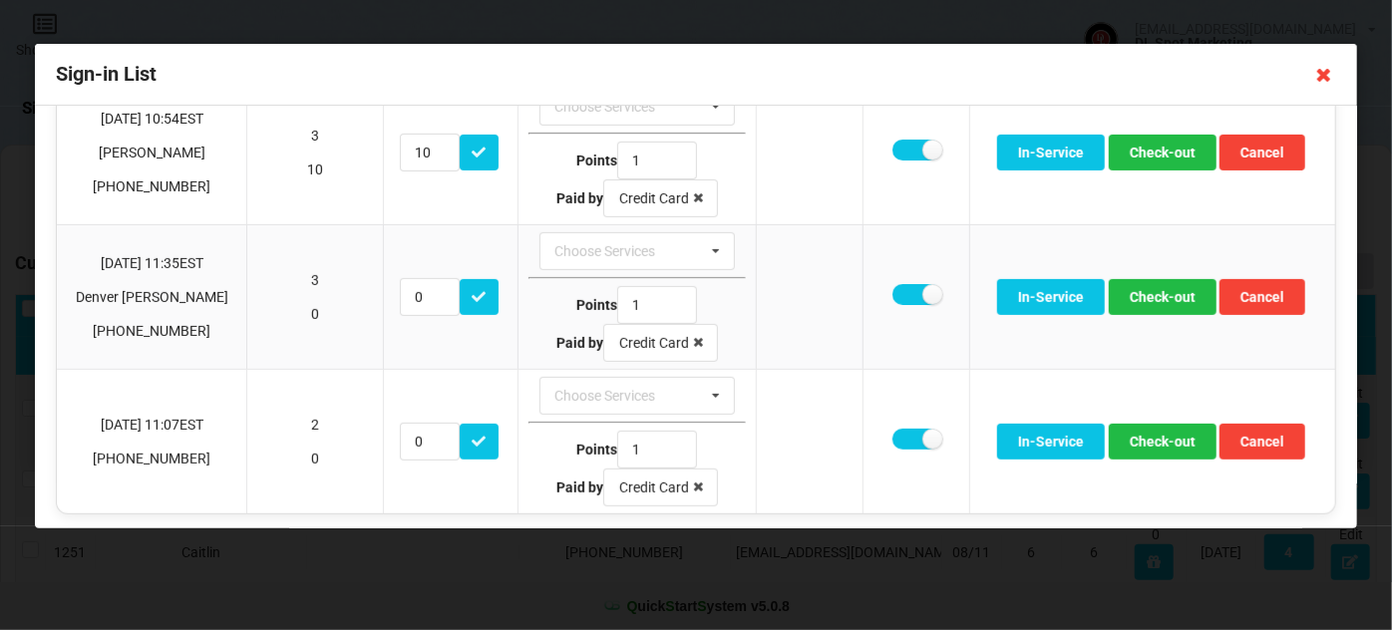
click at [1323, 76] on icon at bounding box center [1324, 75] width 32 height 32
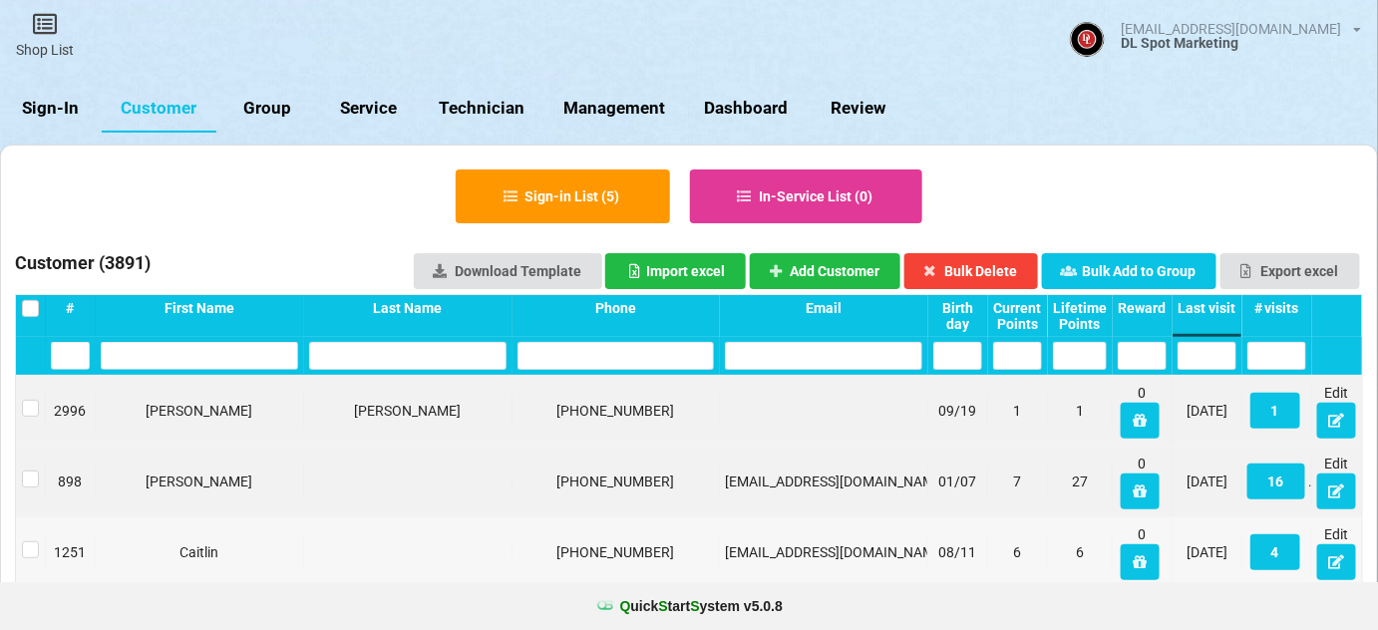
click at [66, 109] on link "Sign-In" at bounding box center [51, 109] width 102 height 48
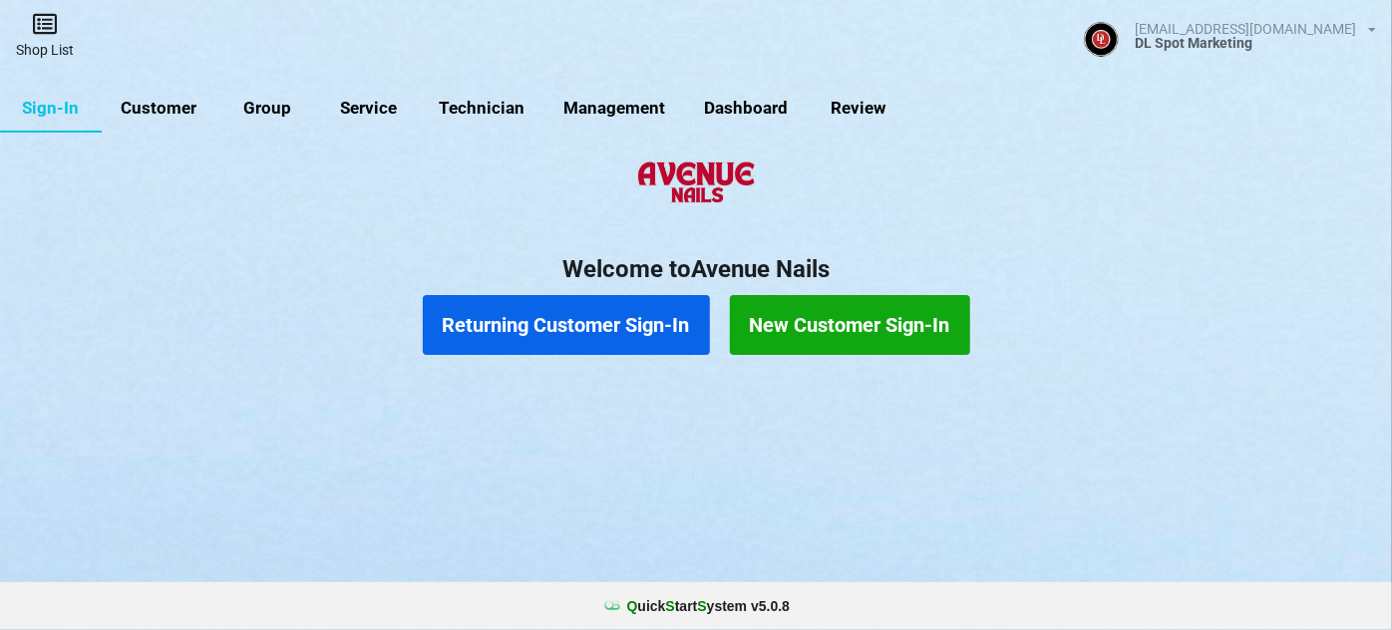
click at [53, 37] on link "Shop List" at bounding box center [45, 35] width 90 height 71
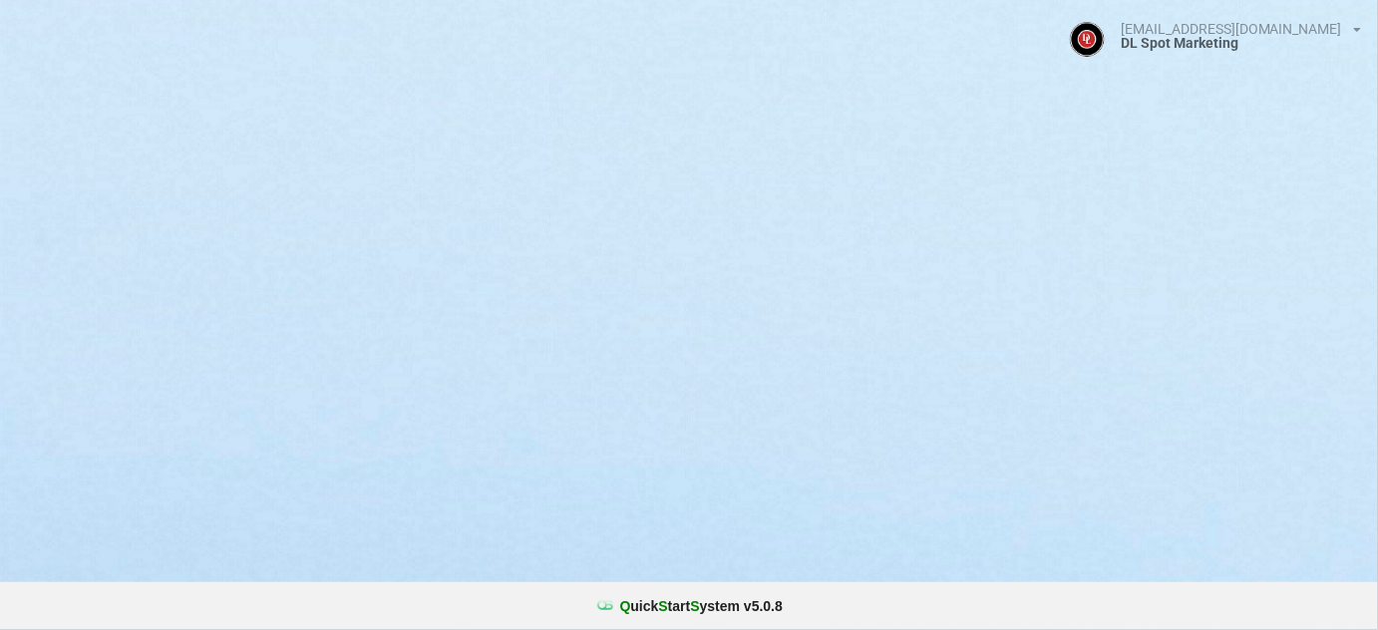
select select "25"
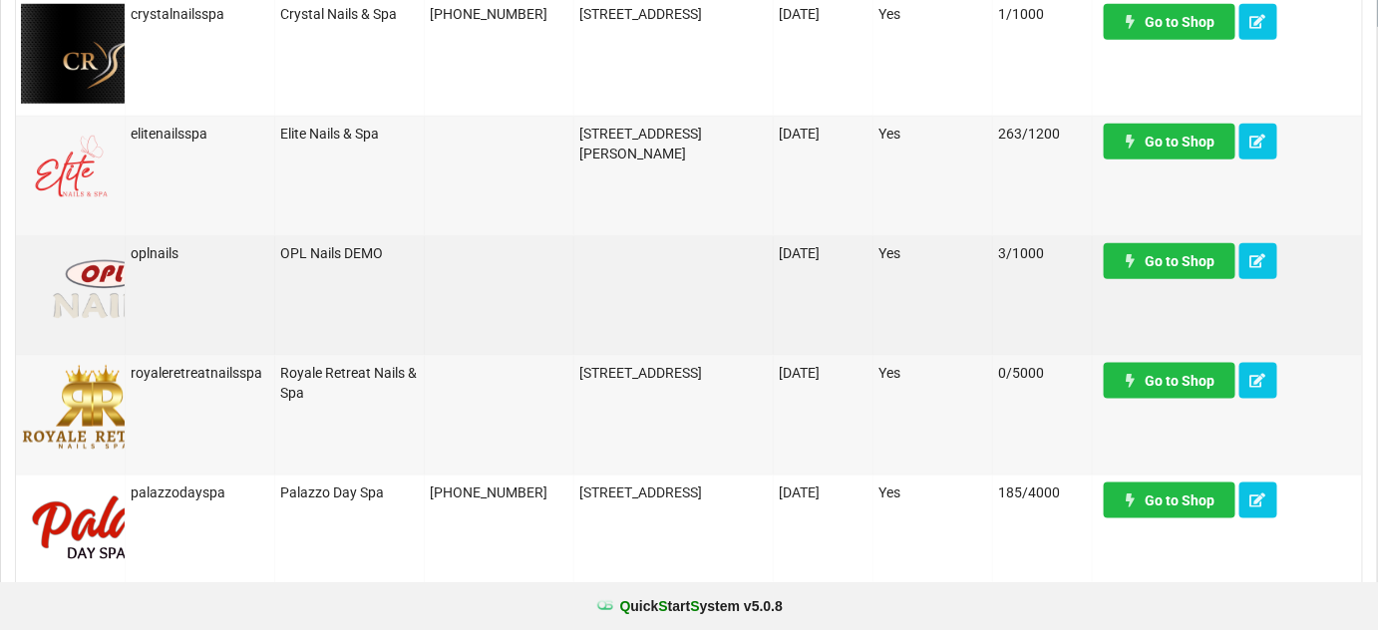
scroll to position [725, 0]
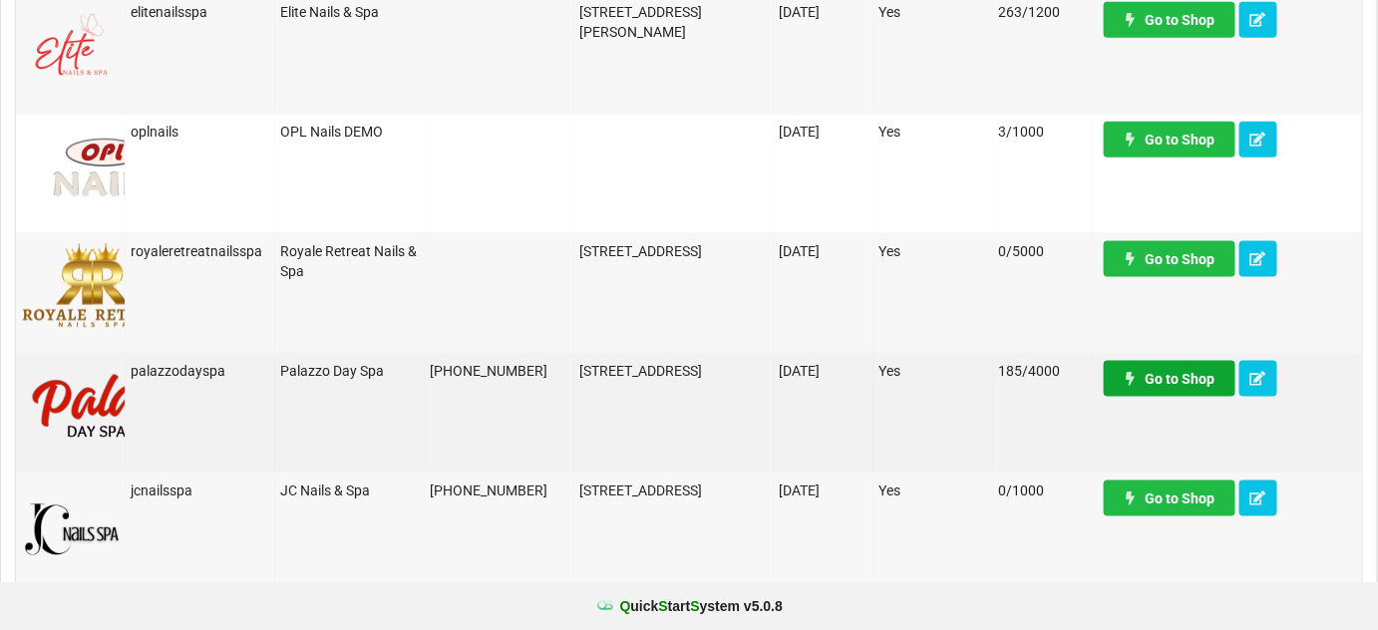
click at [1173, 379] on link "Go to Shop" at bounding box center [1170, 379] width 132 height 36
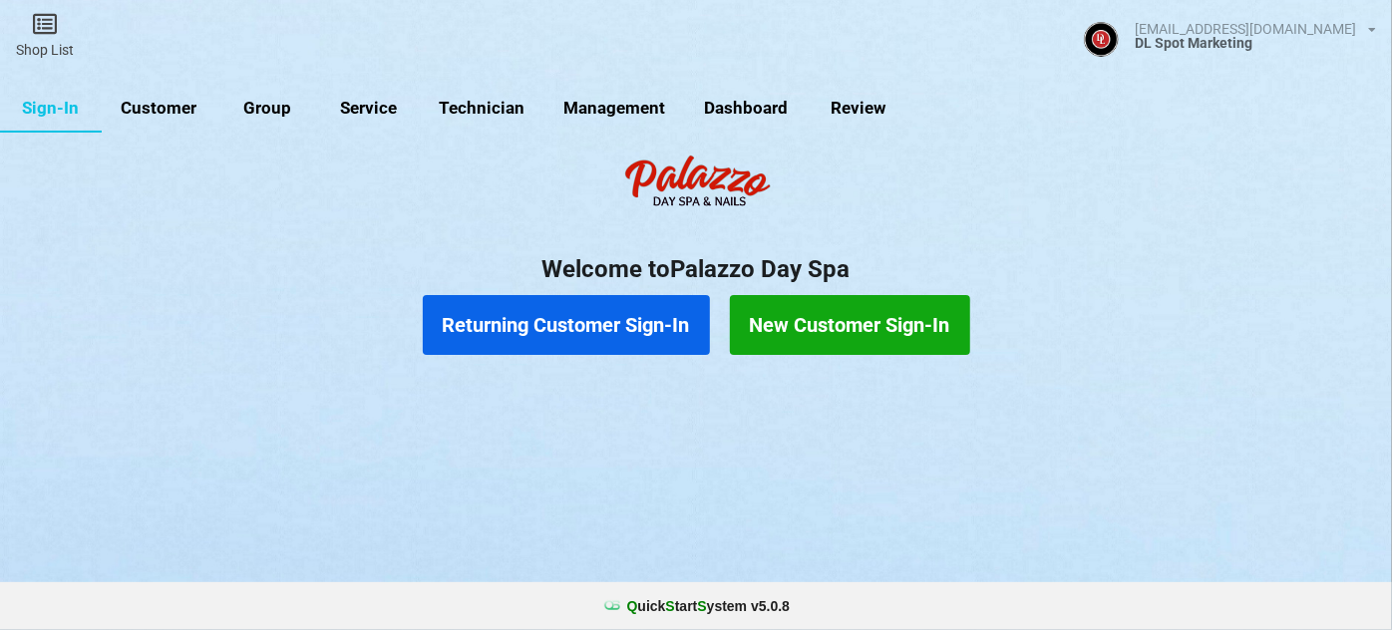
click at [183, 114] on link "Customer" at bounding box center [159, 109] width 115 height 48
select select "25"
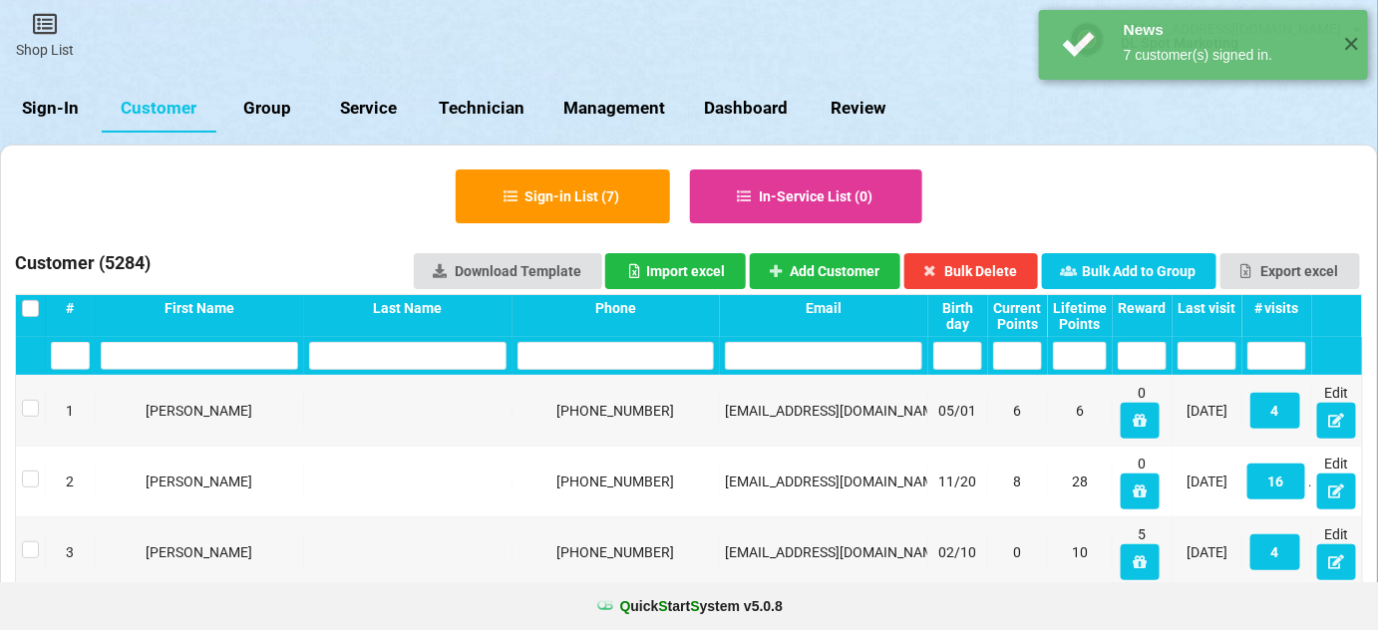
click at [1213, 307] on div "Last visit" at bounding box center [1207, 308] width 59 height 16
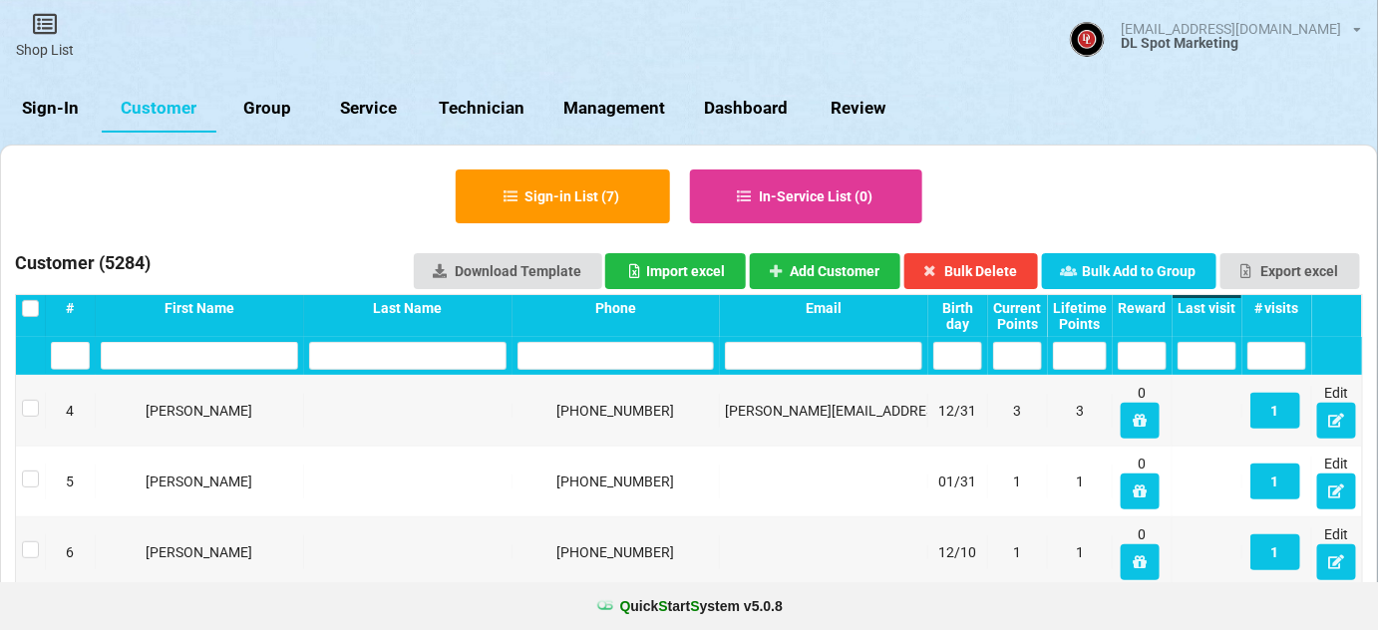
click at [1216, 309] on div "Last visit" at bounding box center [1207, 308] width 59 height 16
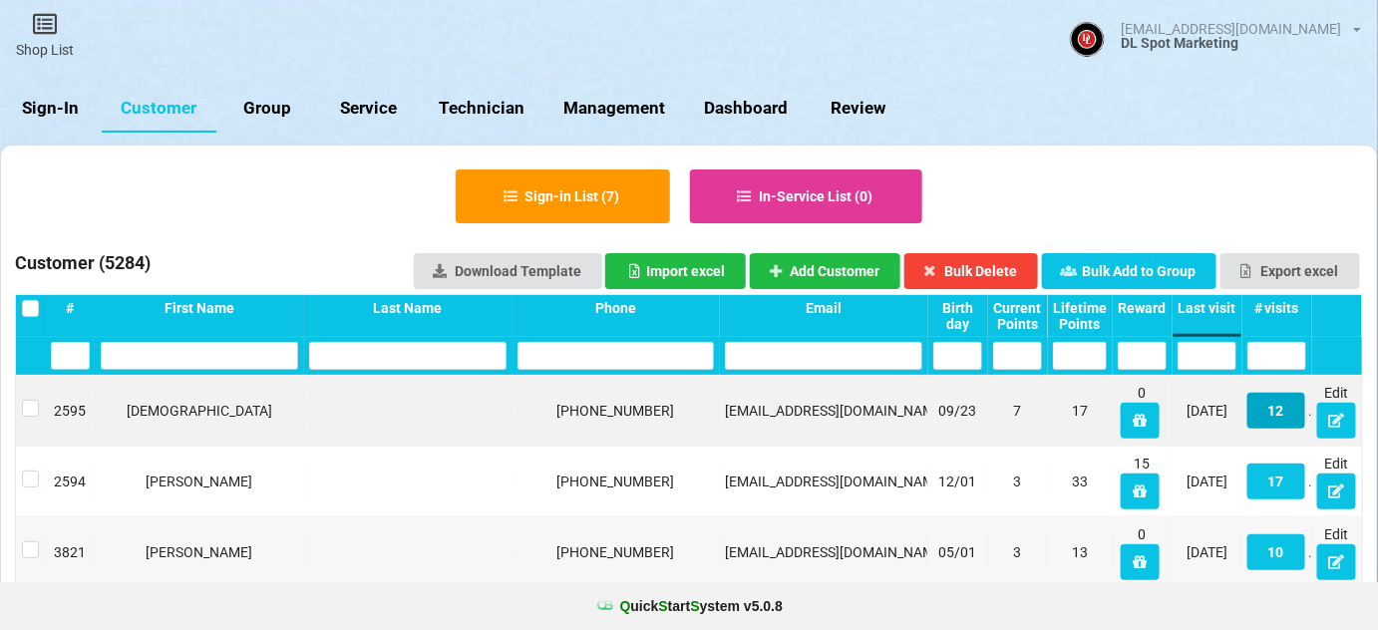
click at [1278, 417] on button "12" at bounding box center [1276, 411] width 58 height 36
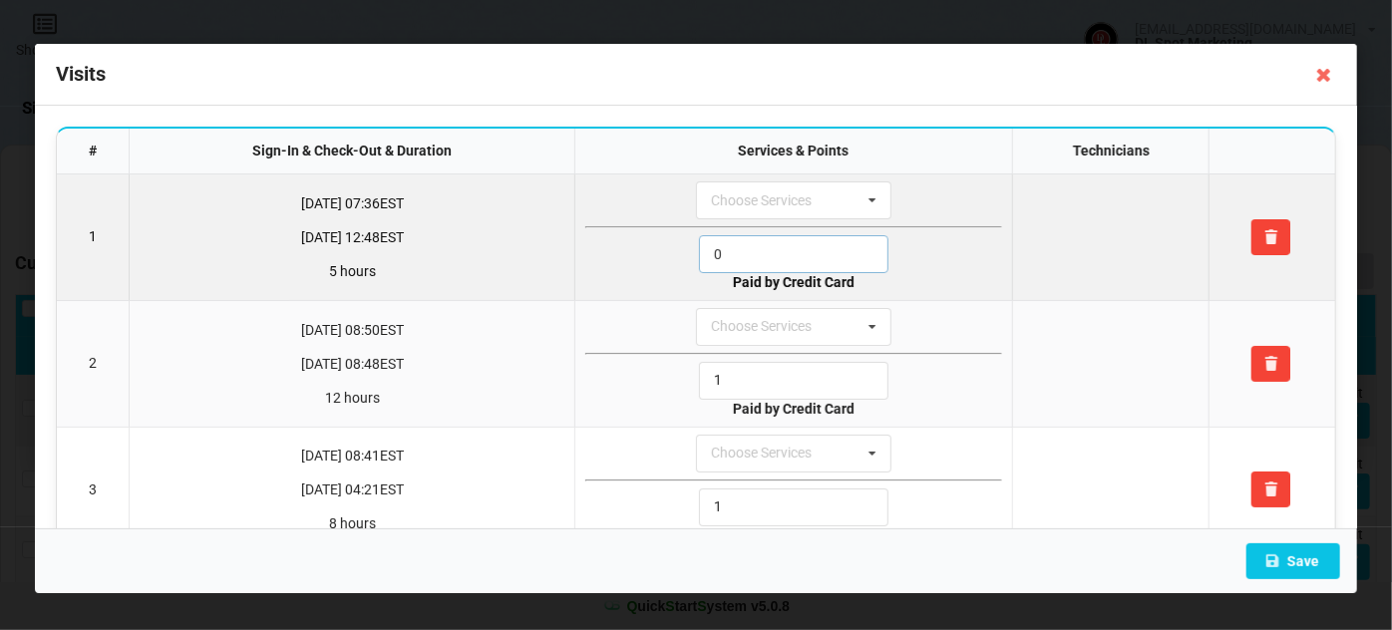
click at [779, 243] on input "0" at bounding box center [793, 254] width 189 height 38
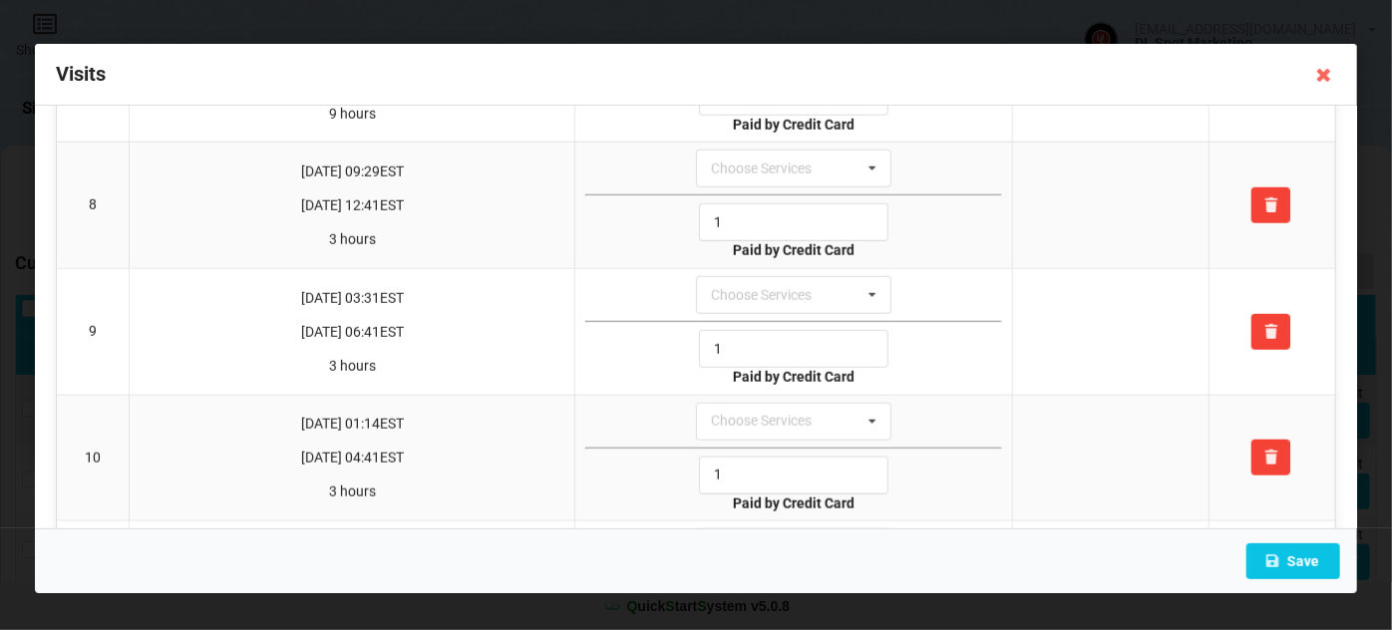
scroll to position [1166, 0]
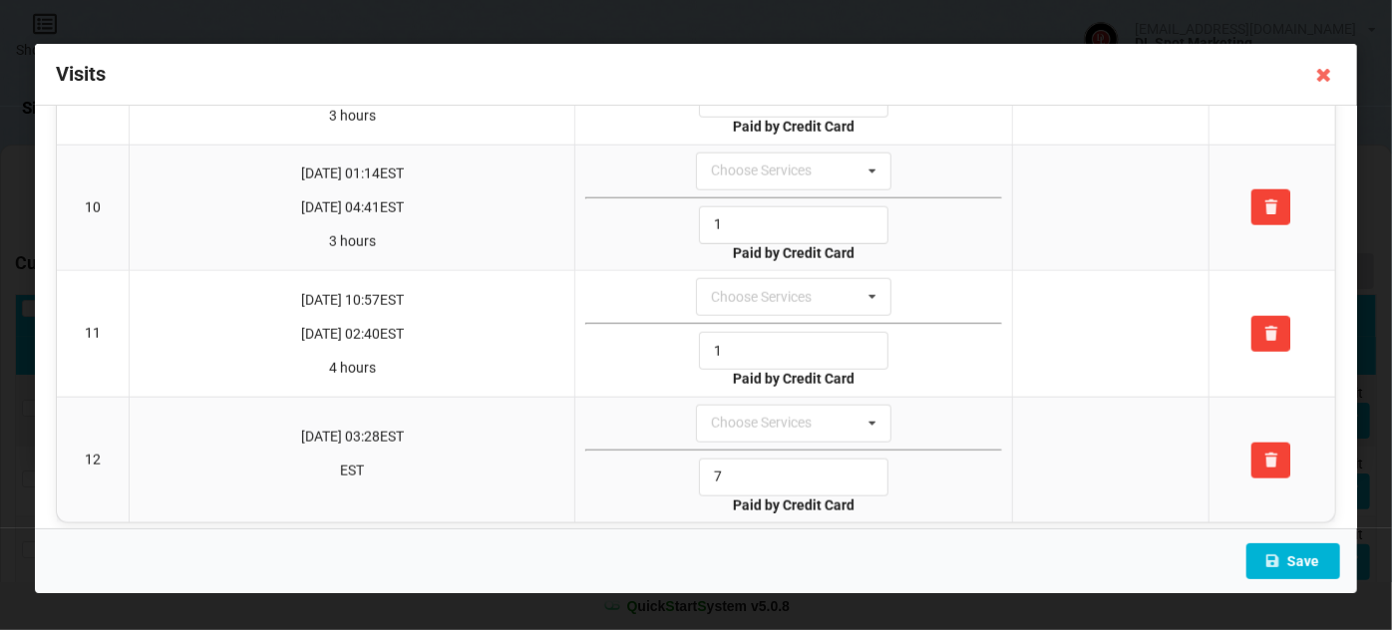
type input "1"
click at [1313, 562] on button "Save" at bounding box center [1293, 561] width 94 height 36
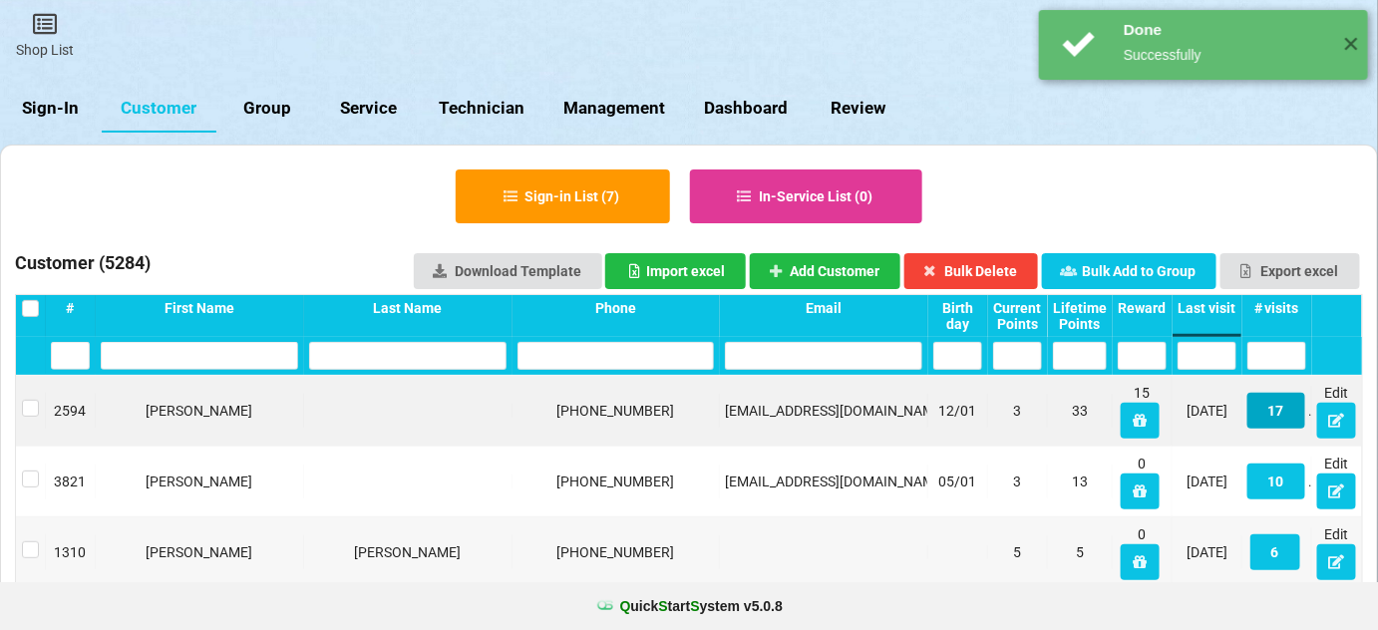
click at [1146, 400] on button "17" at bounding box center [1124, 386] width 43 height 27
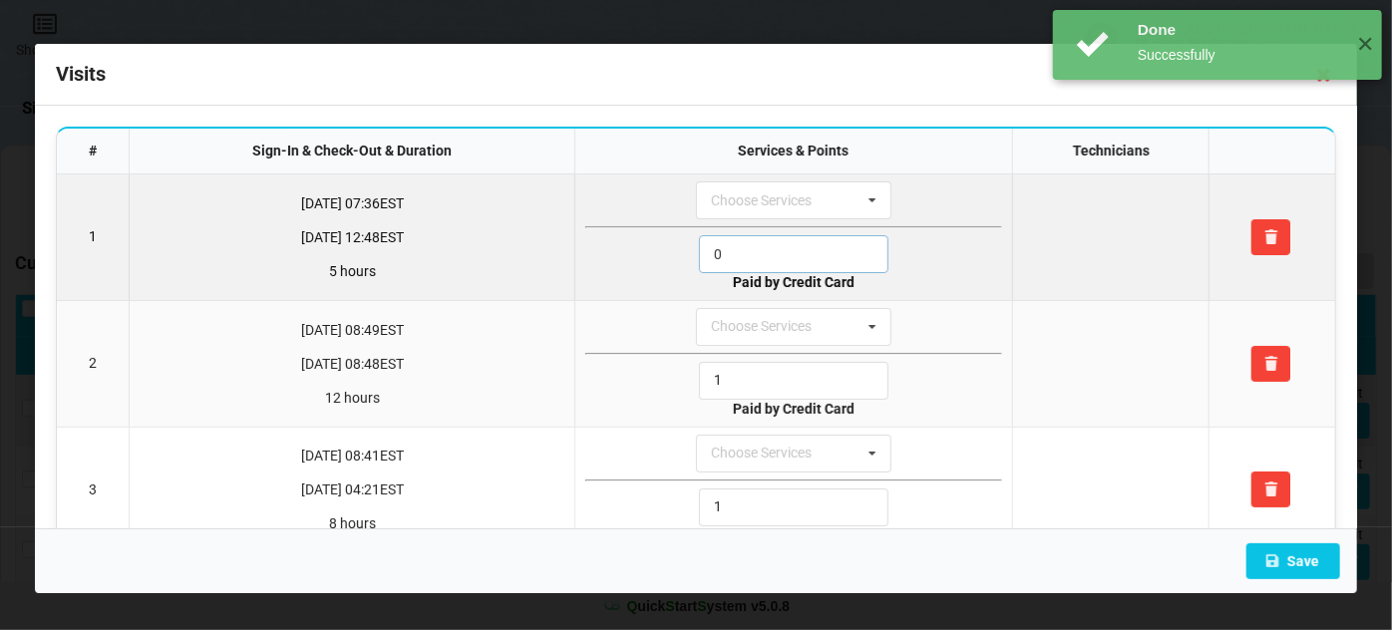
click at [790, 258] on input "0" at bounding box center [793, 254] width 189 height 38
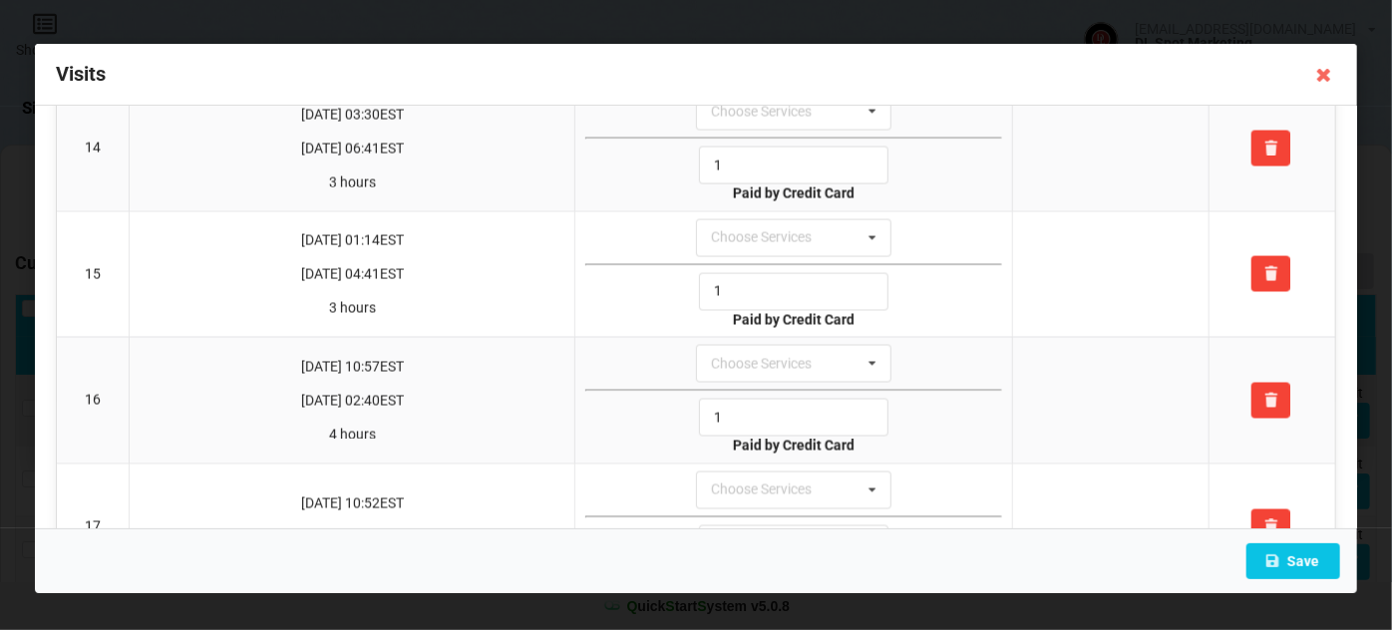
scroll to position [1790, 0]
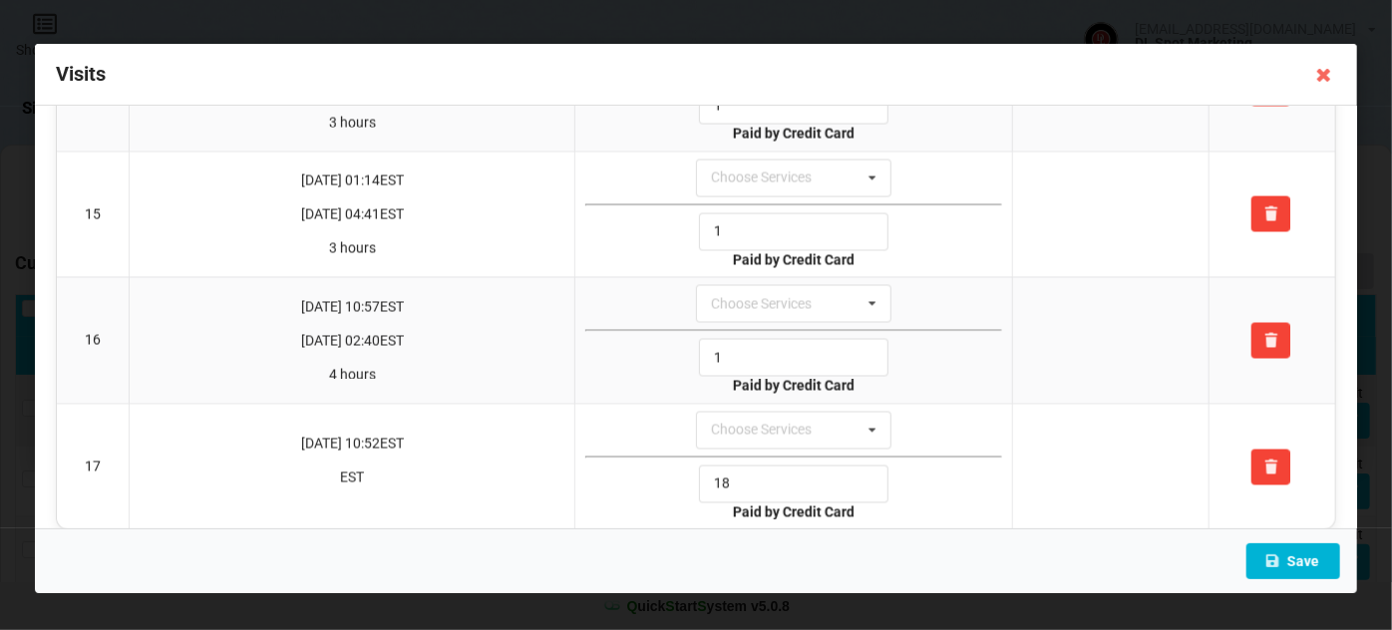
type input "1"
click at [1329, 557] on button "Save" at bounding box center [1293, 561] width 94 height 36
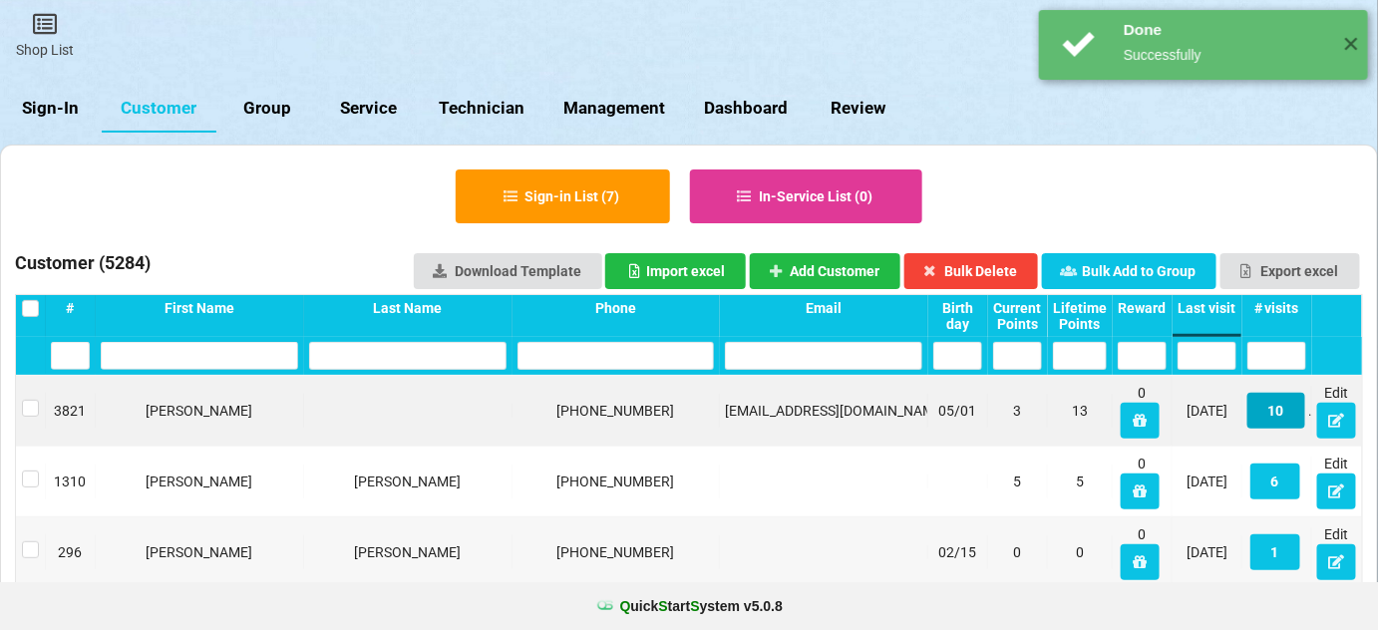
click at [1288, 416] on button "10" at bounding box center [1275, 411] width 58 height 36
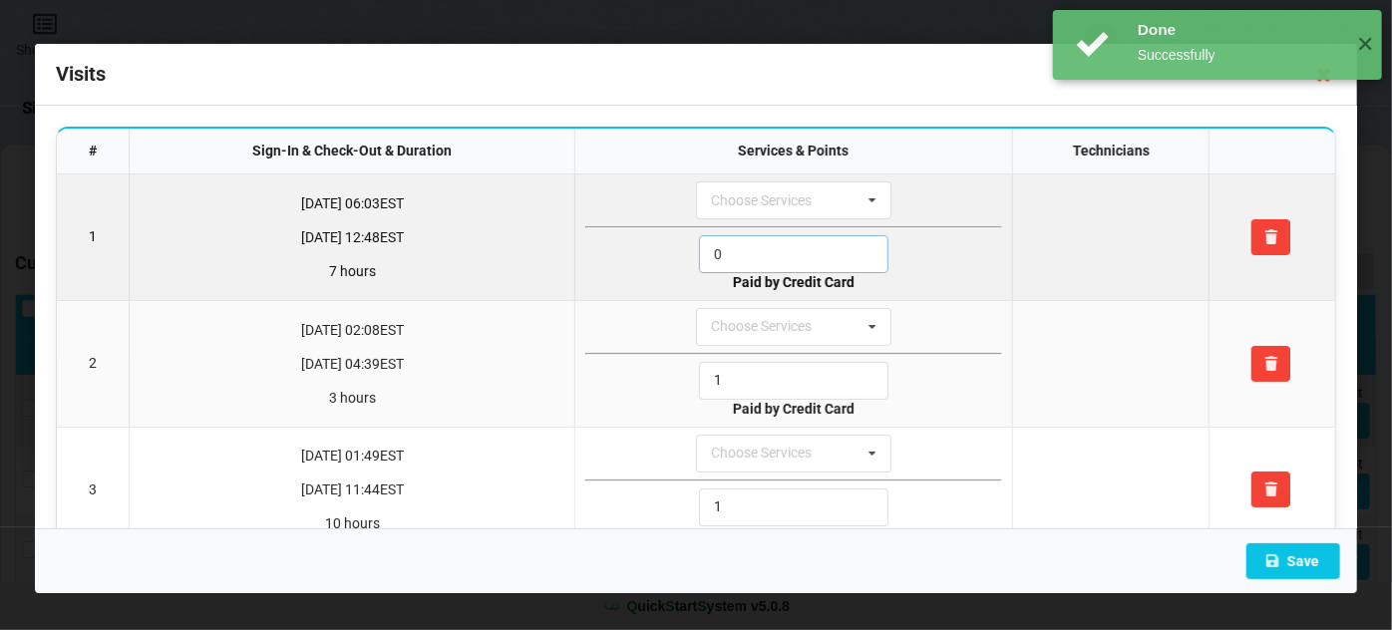
click at [734, 251] on input "0" at bounding box center [793, 254] width 189 height 38
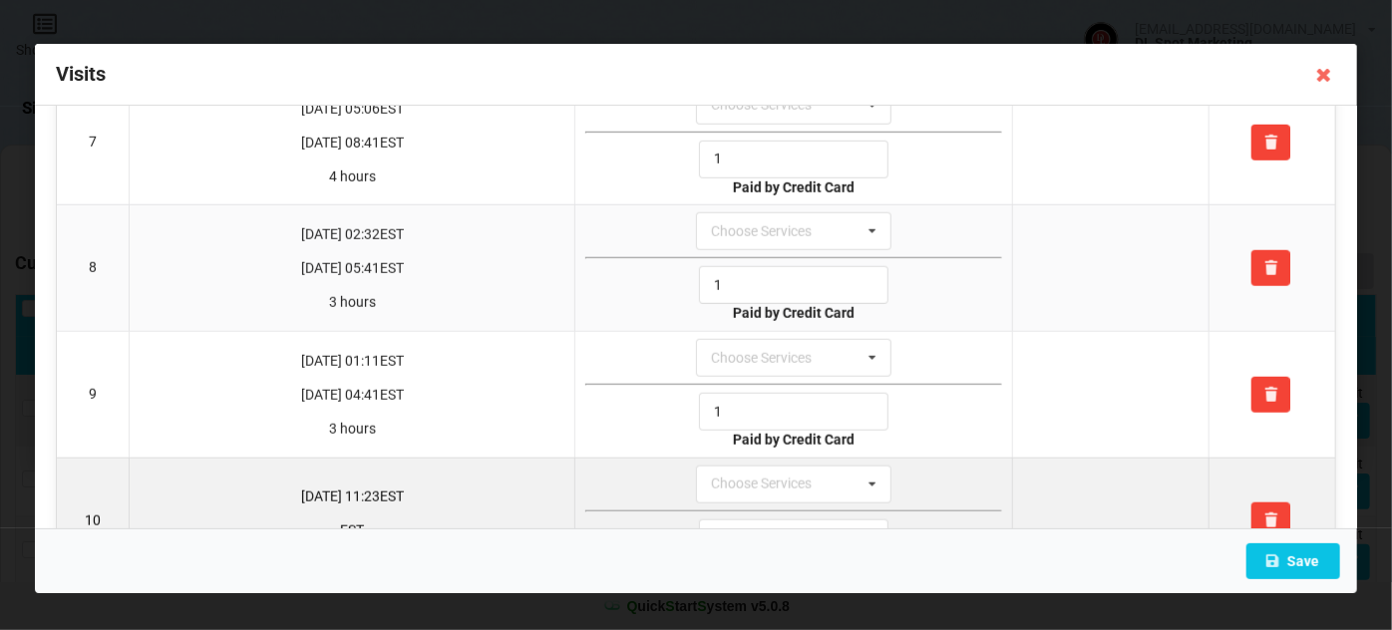
scroll to position [915, 0]
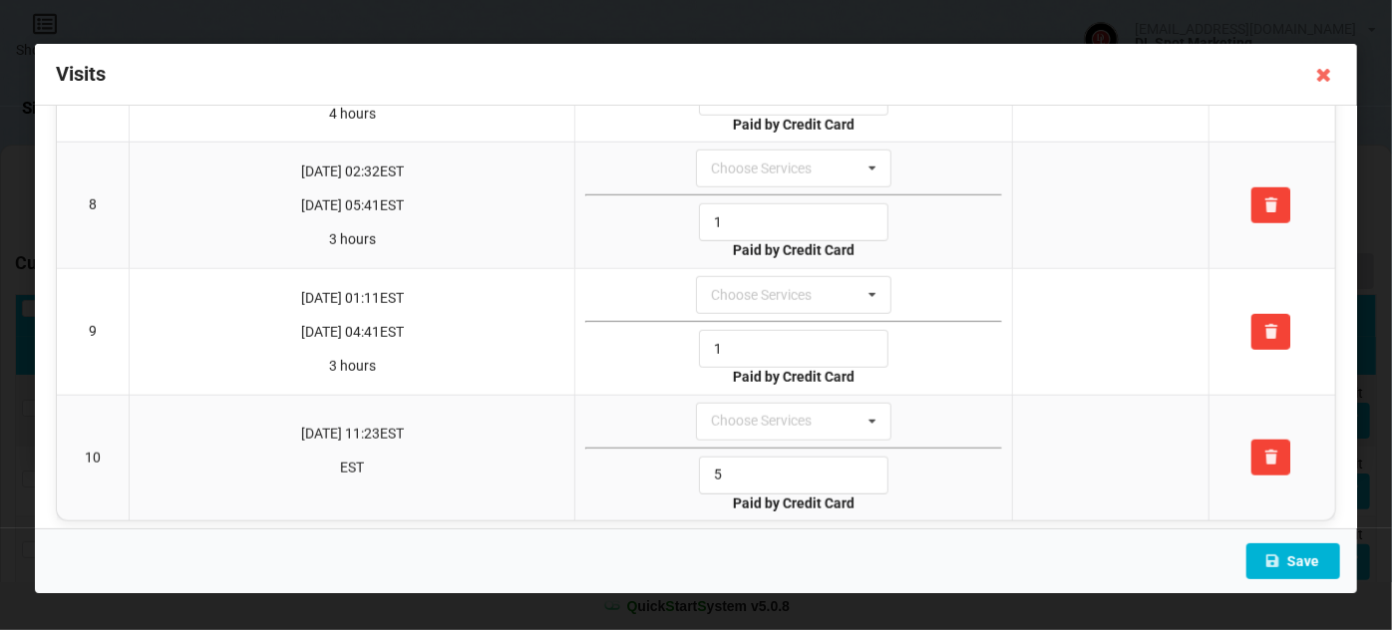
type input "1"
drag, startPoint x: 1297, startPoint y: 554, endPoint x: 1286, endPoint y: 550, distance: 11.7
click at [1293, 554] on button "Save" at bounding box center [1293, 561] width 94 height 36
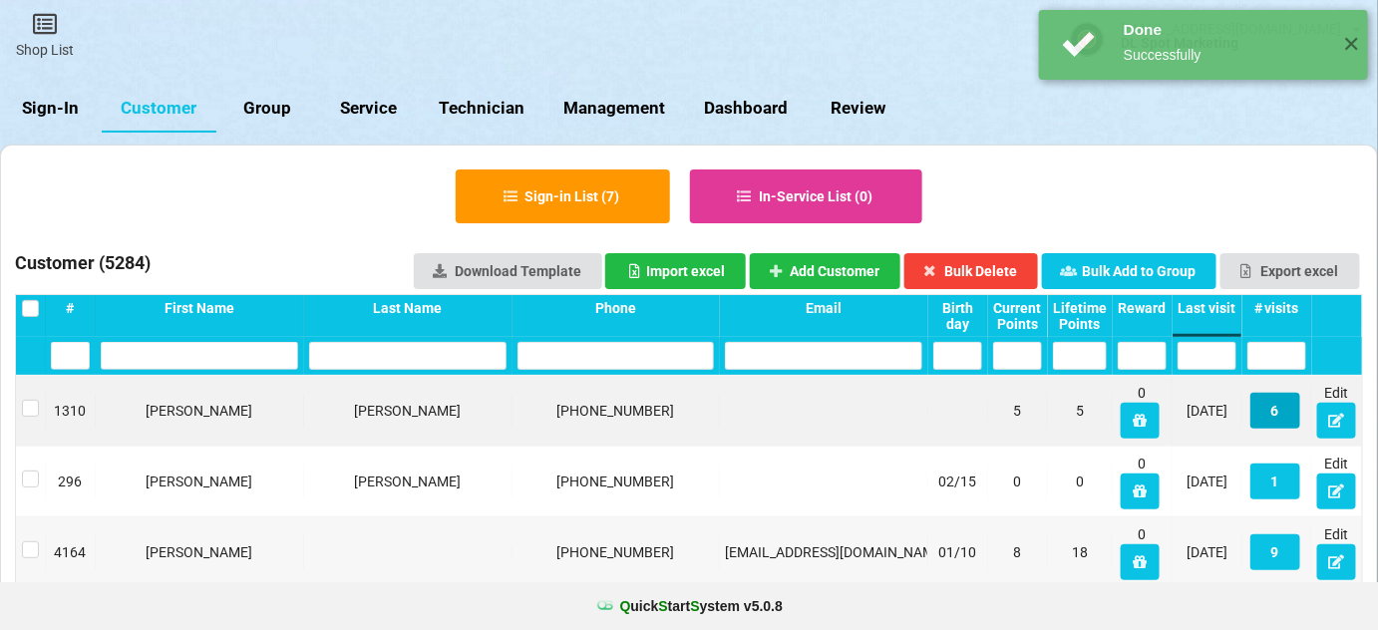
click at [1281, 409] on button "6" at bounding box center [1275, 411] width 50 height 36
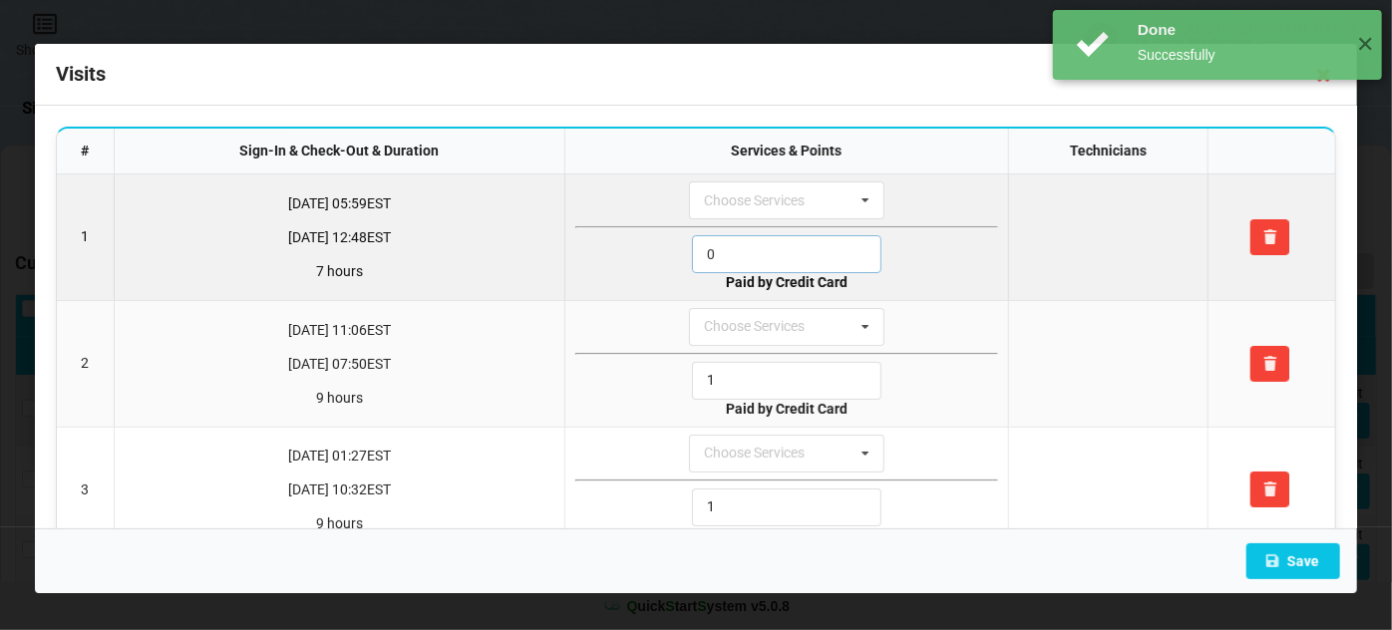
click at [806, 246] on input "0" at bounding box center [786, 254] width 189 height 38
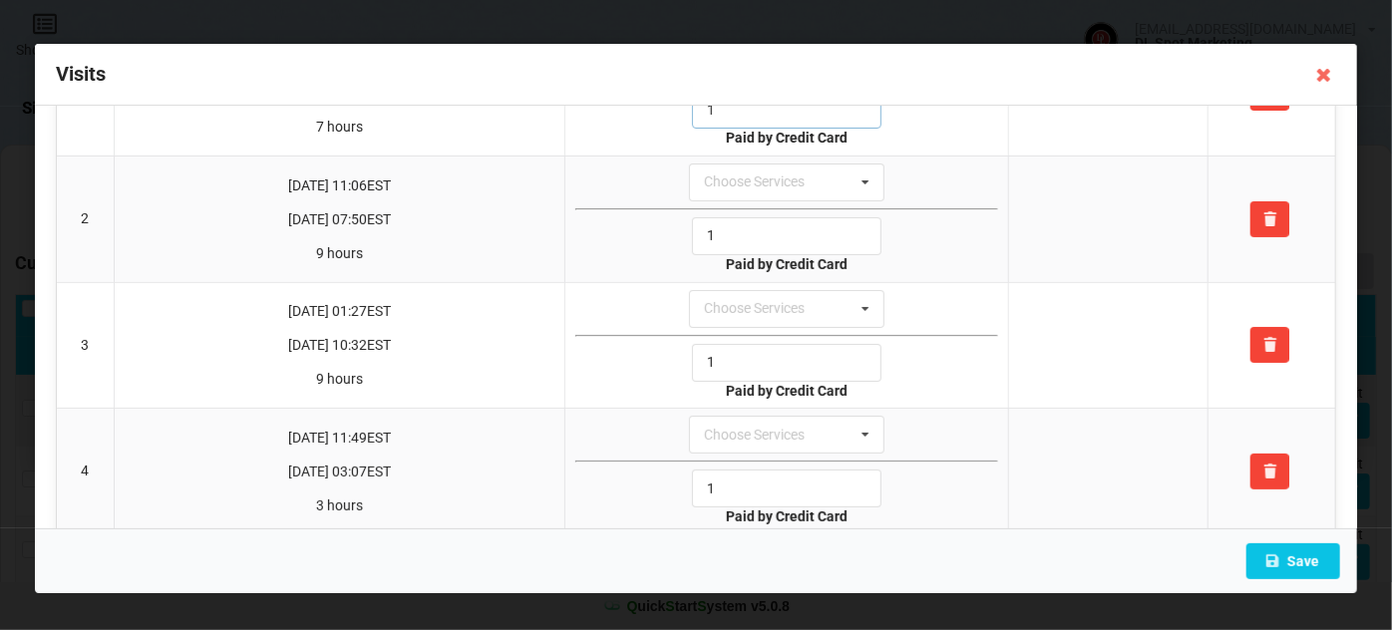
scroll to position [417, 0]
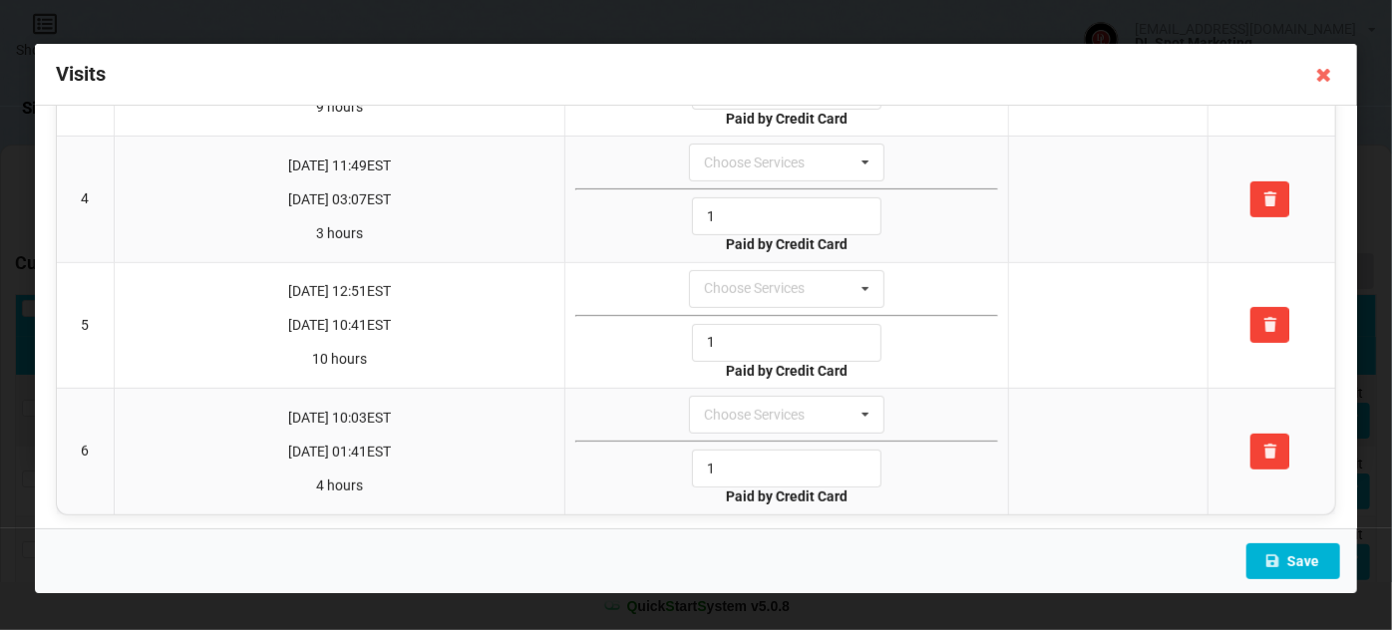
type input "1"
click at [1316, 557] on button "Save" at bounding box center [1293, 561] width 94 height 36
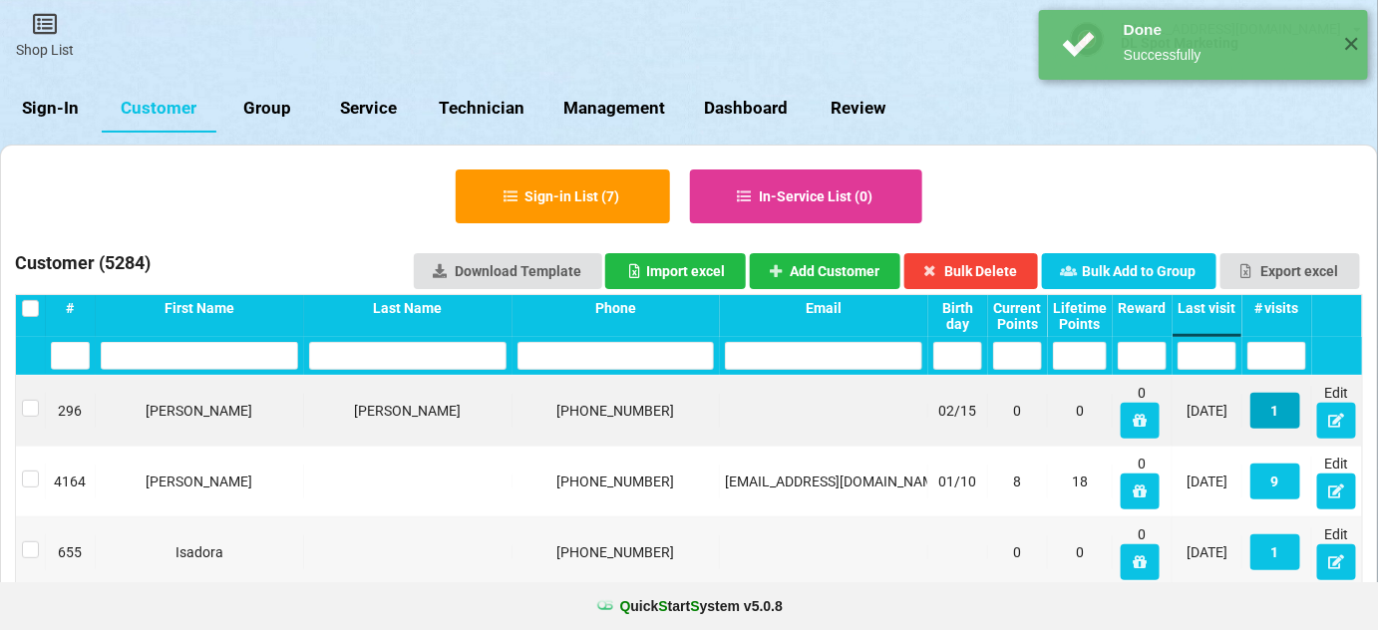
click at [743, 325] on button "1" at bounding box center [741, 323] width 4 height 3
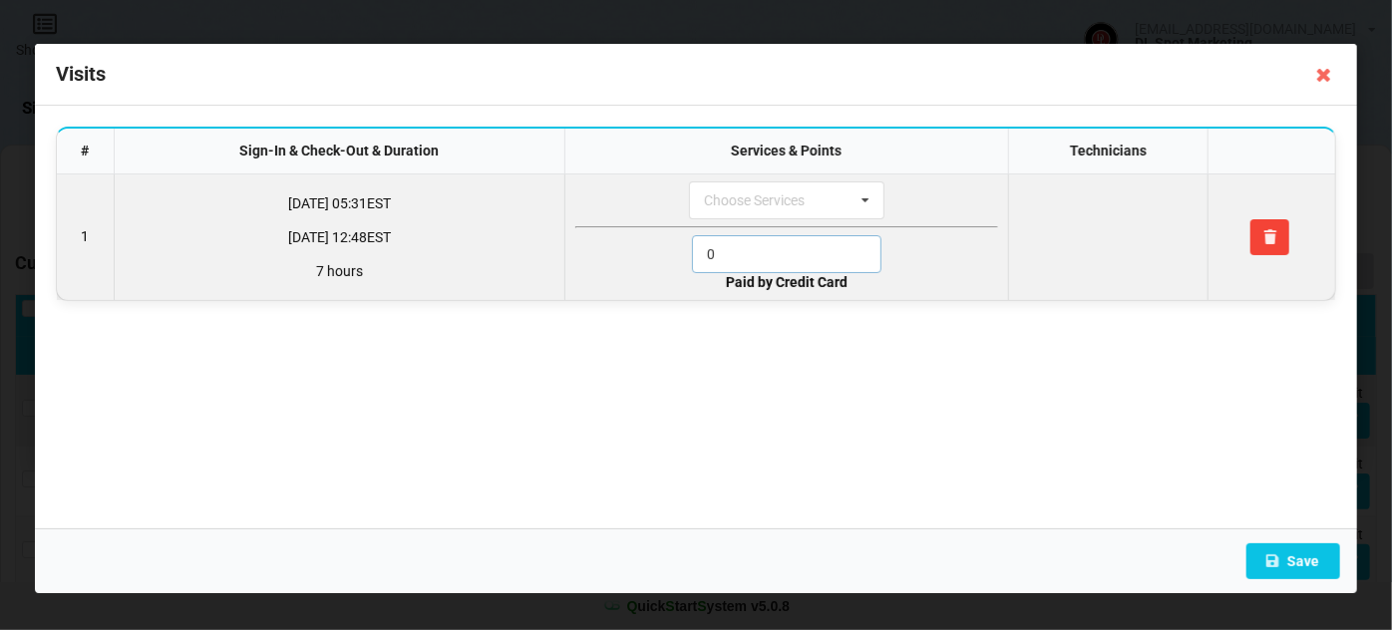
click at [747, 238] on input "0" at bounding box center [786, 254] width 189 height 38
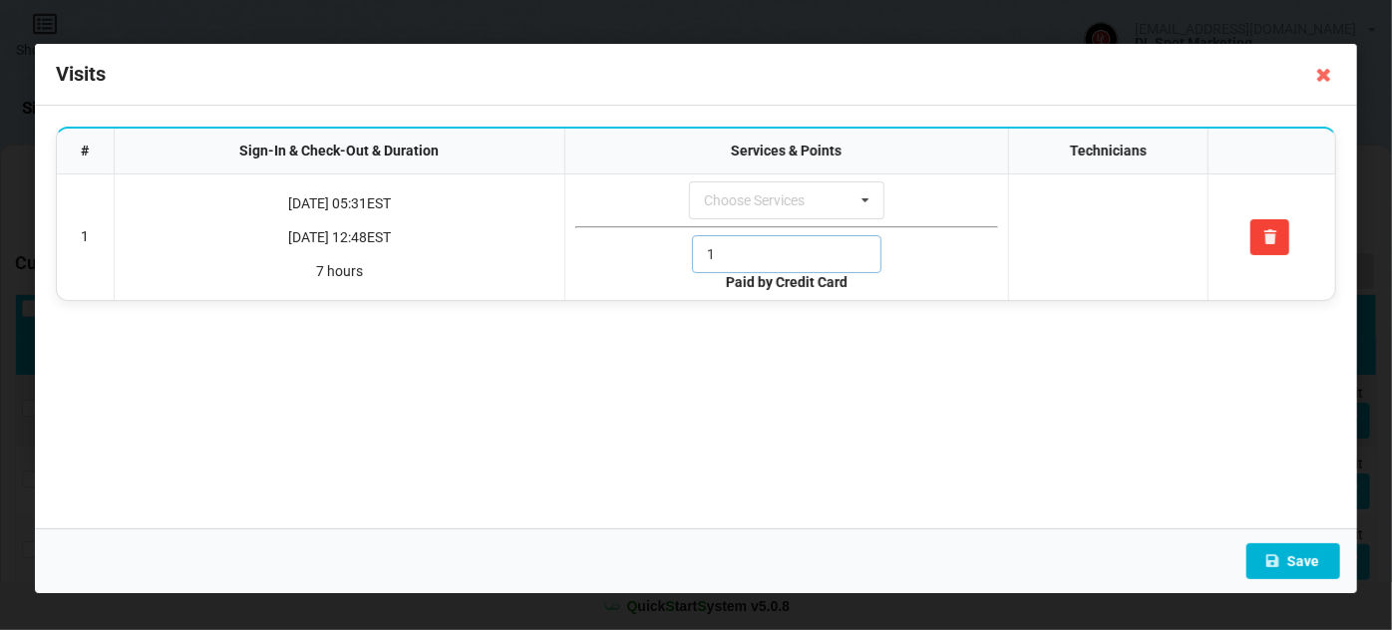
type input "1"
click at [1292, 551] on button "Save" at bounding box center [1293, 561] width 94 height 36
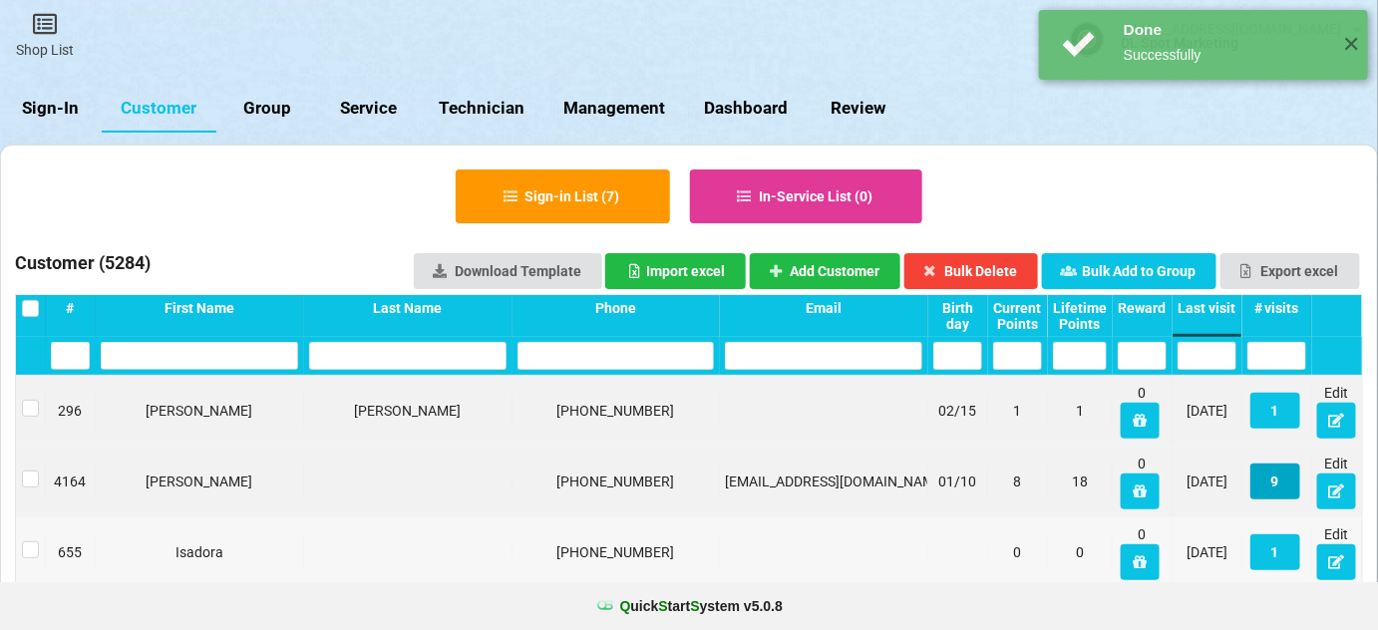
click at [1216, 475] on button "9" at bounding box center [1195, 459] width 43 height 31
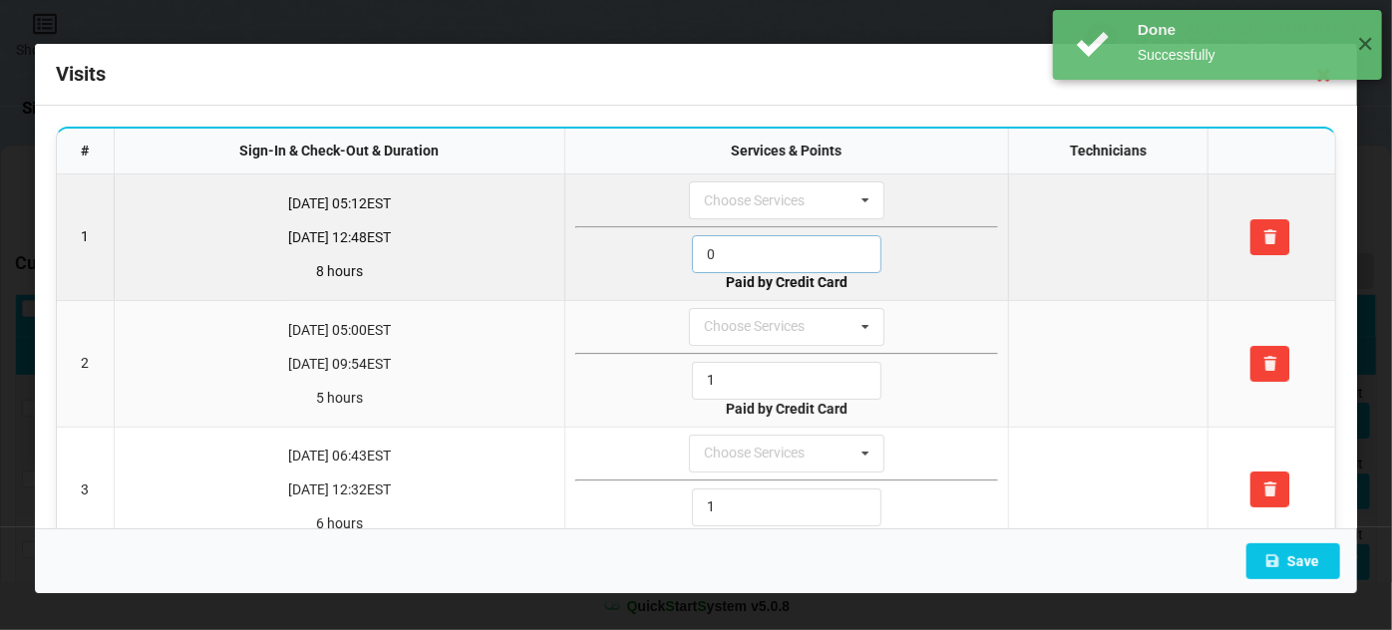
click at [749, 244] on input "0" at bounding box center [786, 254] width 189 height 38
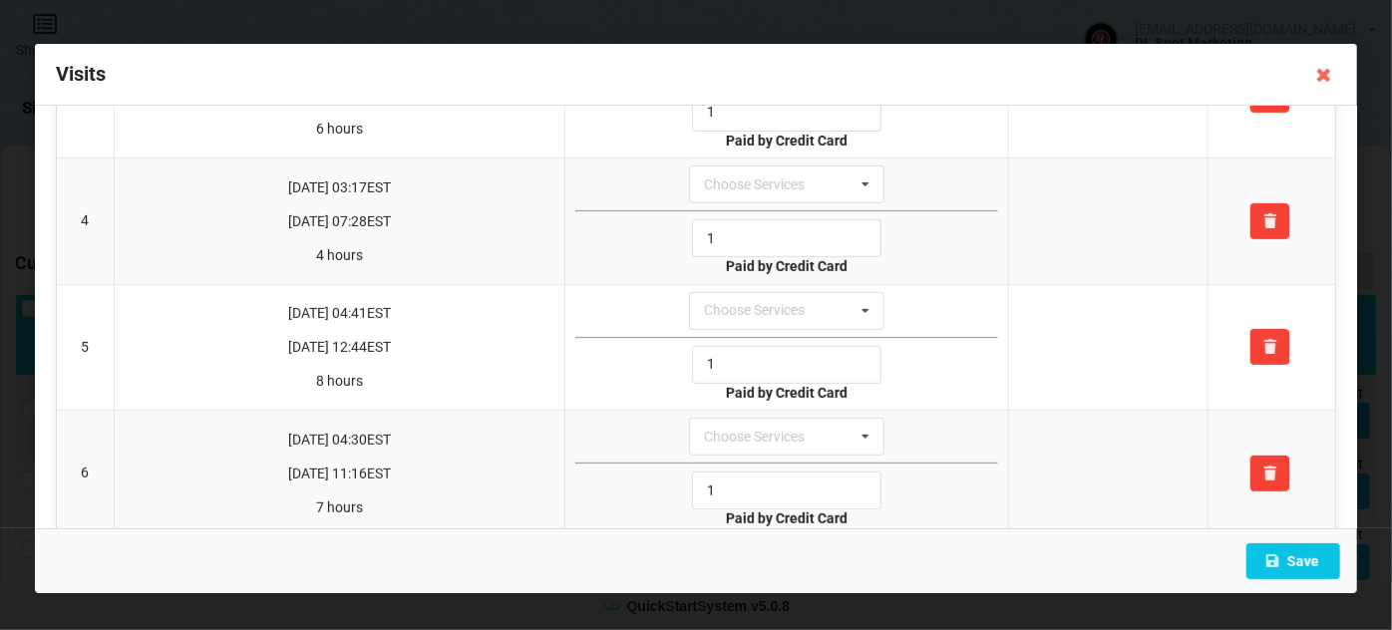
scroll to position [791, 0]
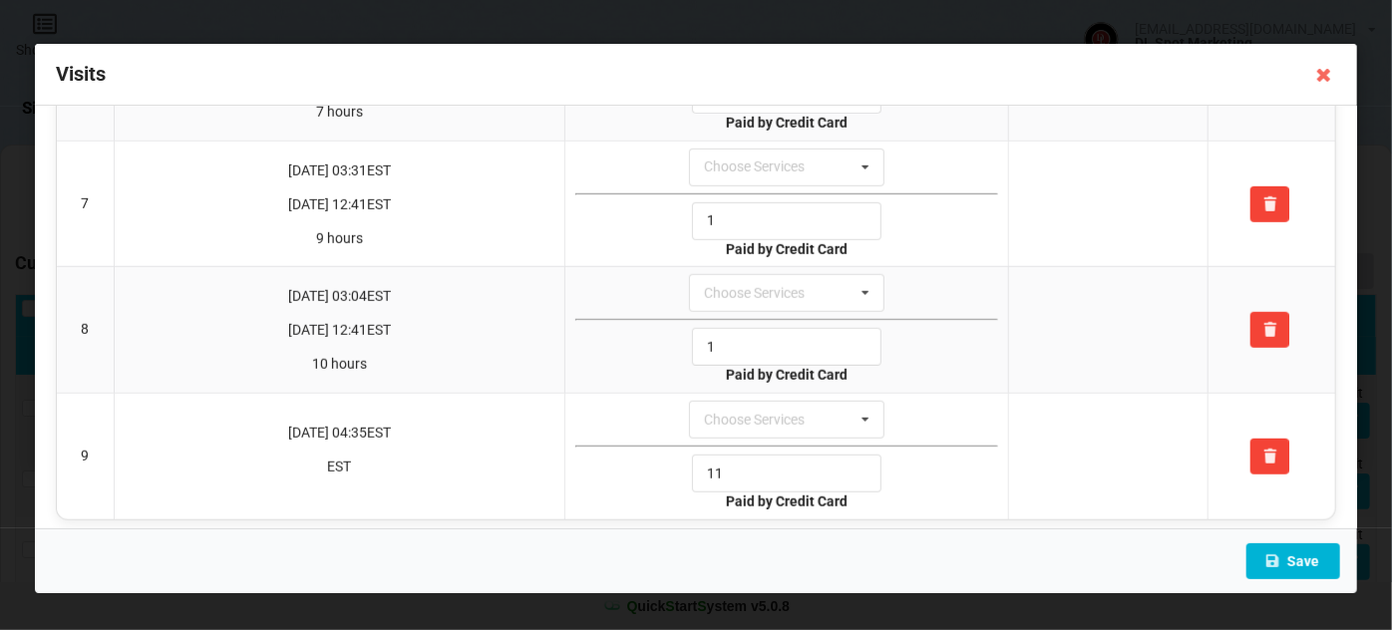
type input "1"
click at [1311, 572] on button "Save" at bounding box center [1293, 561] width 94 height 36
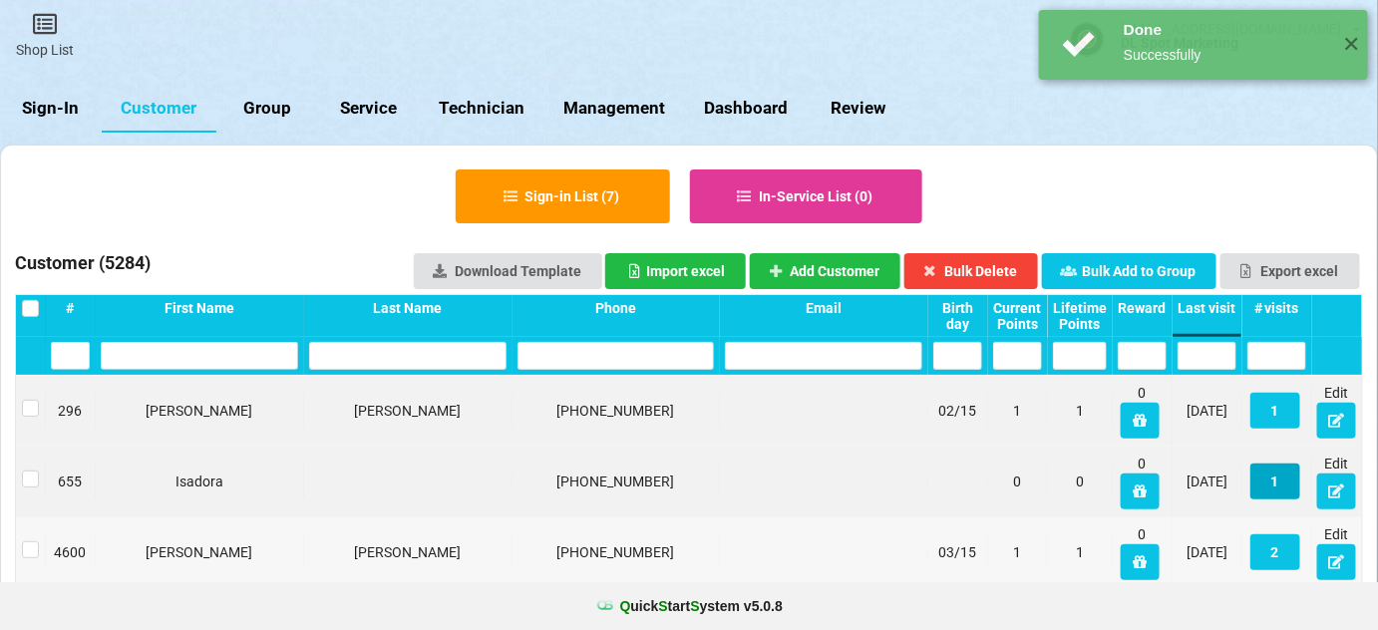
click at [693, 316] on button "1" at bounding box center [693, 316] width 0 height 0
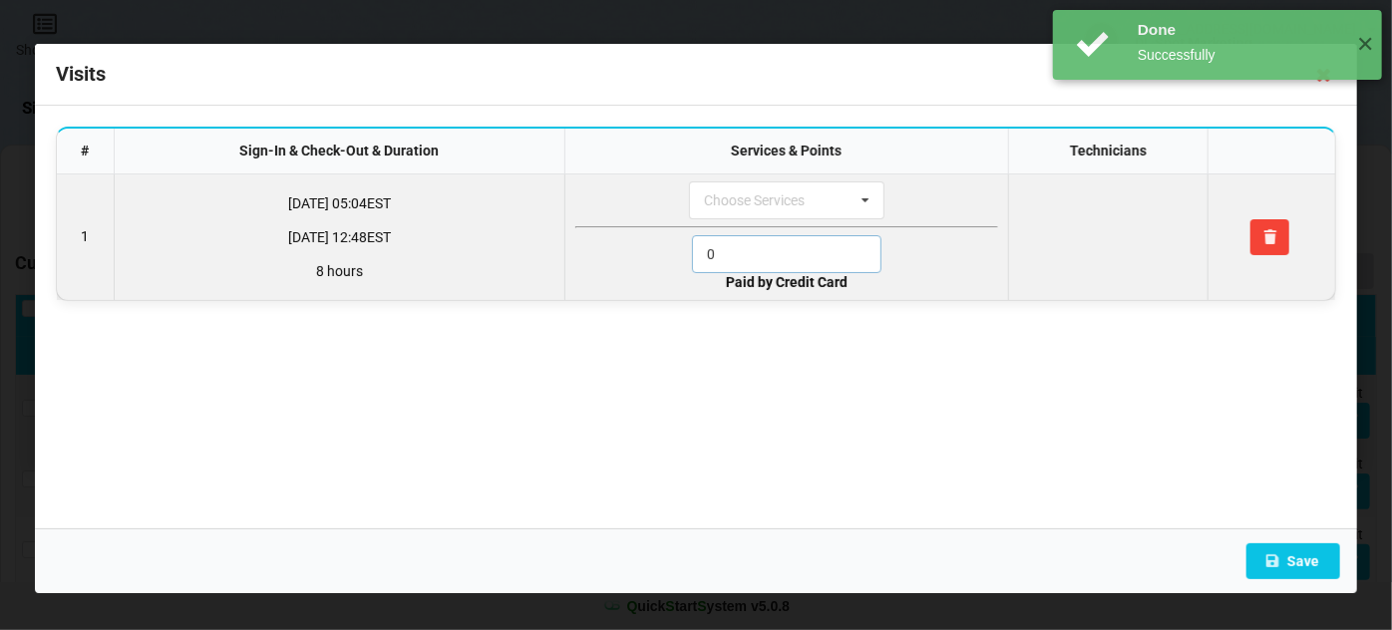
click at [818, 251] on input "0" at bounding box center [786, 254] width 189 height 38
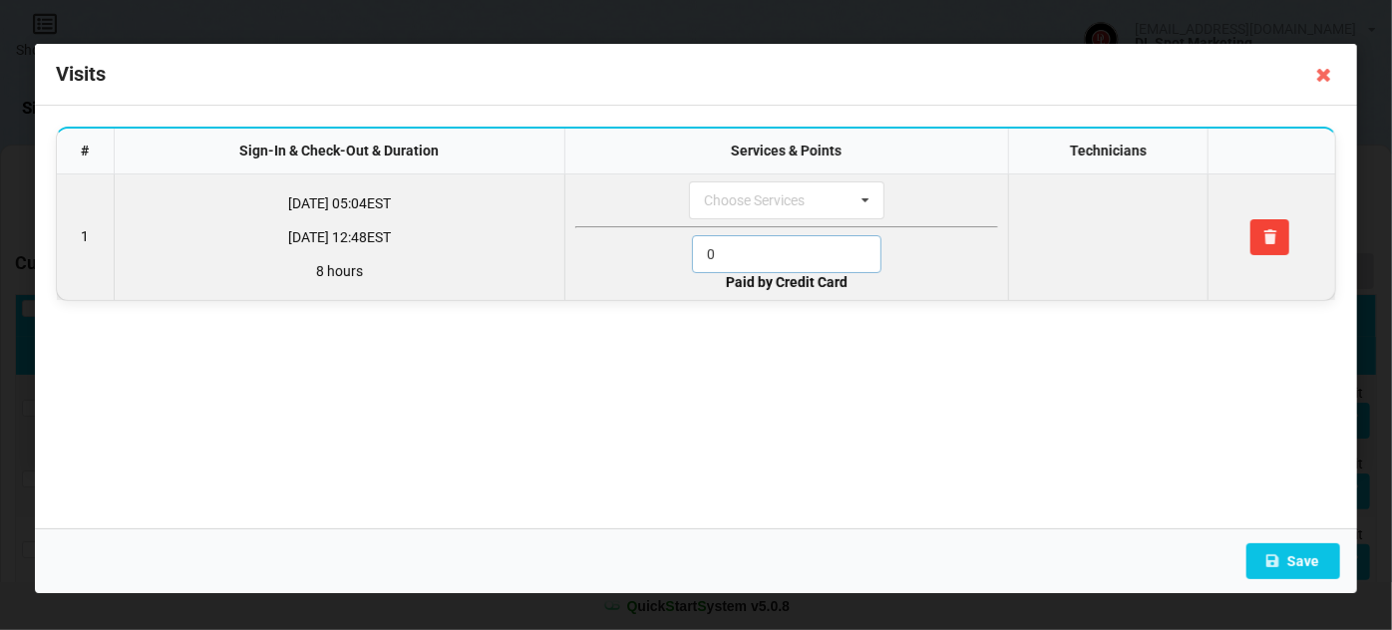
click at [818, 251] on input "0" at bounding box center [786, 254] width 189 height 38
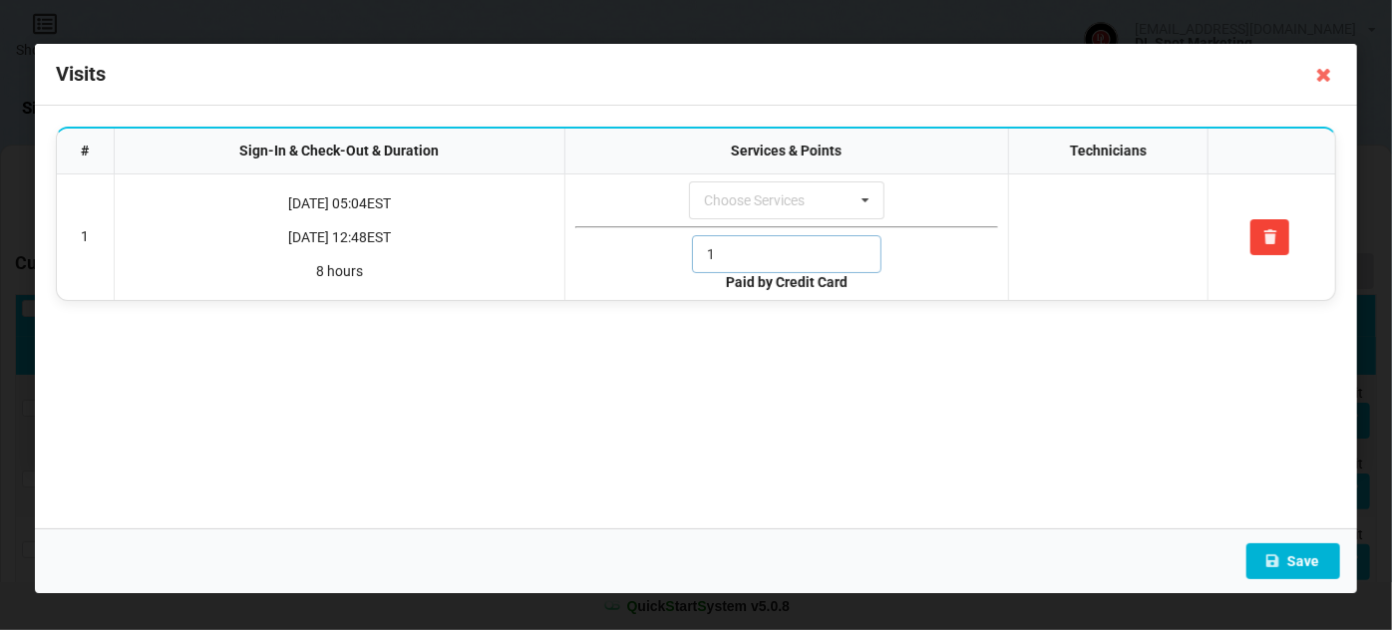
type input "1"
click at [1305, 552] on button "Save" at bounding box center [1293, 561] width 94 height 36
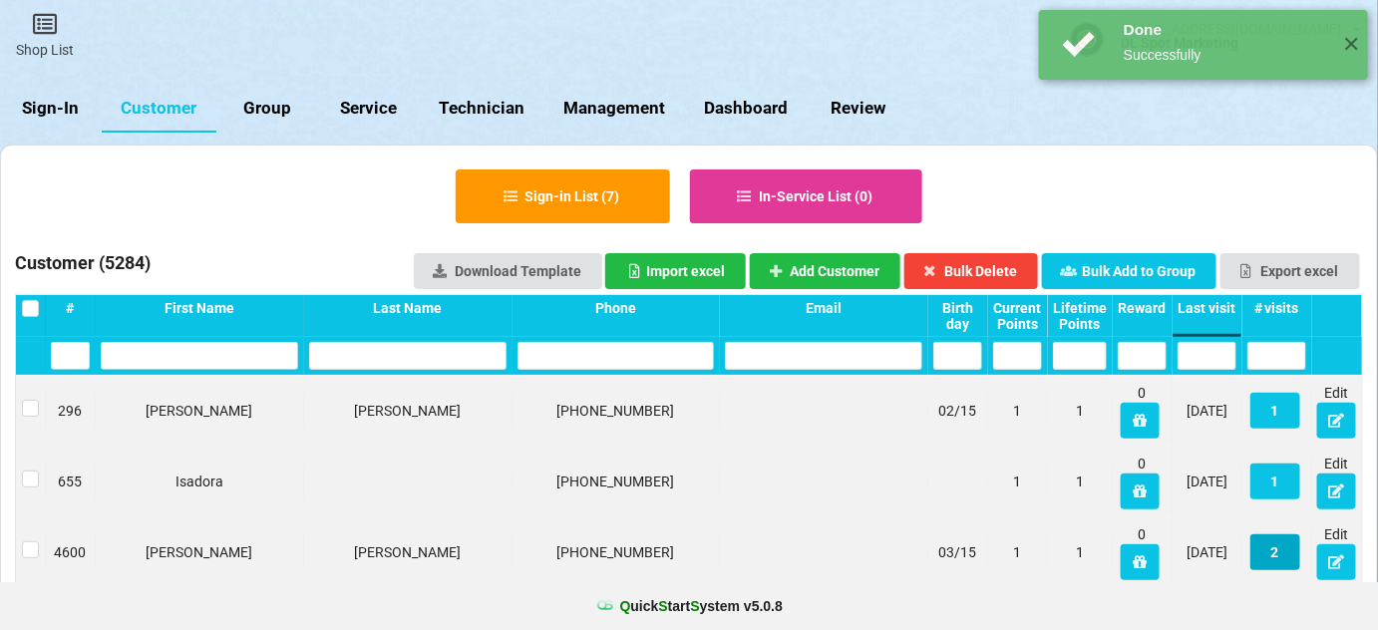
click at [1216, 535] on button "2" at bounding box center [1195, 520] width 43 height 31
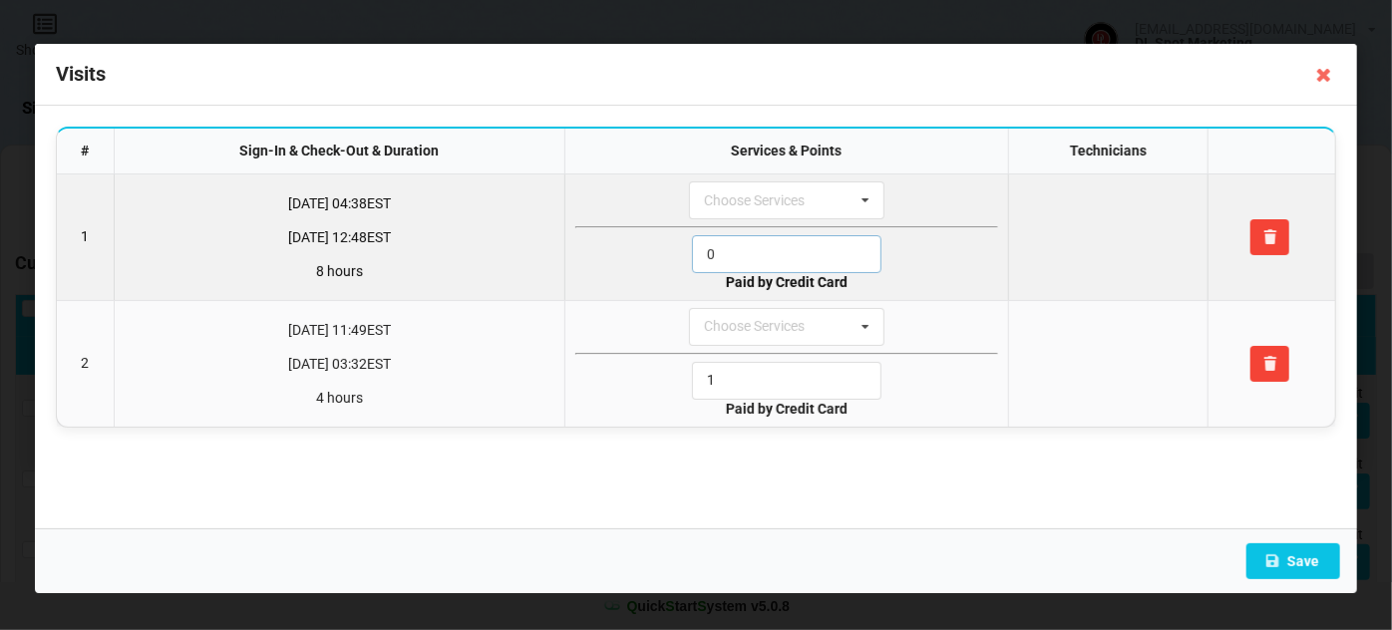
click at [782, 256] on input "0" at bounding box center [786, 254] width 189 height 38
click at [782, 256] on input "1" at bounding box center [786, 254] width 189 height 38
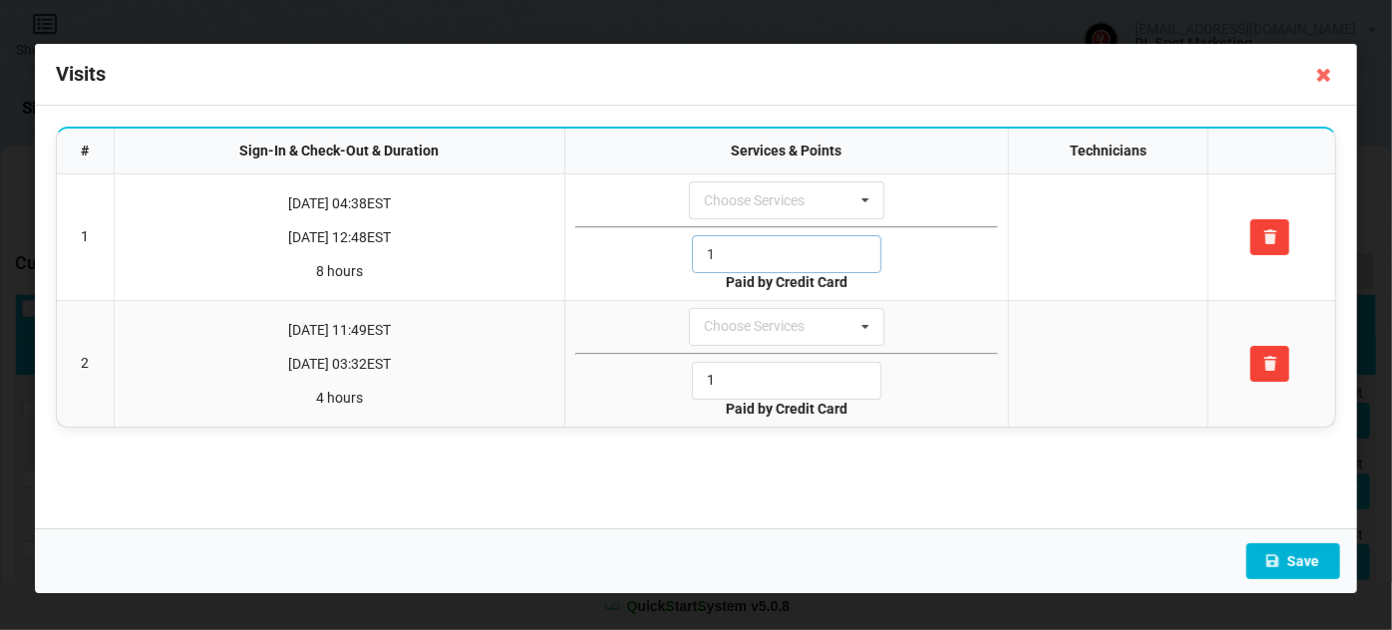
type input "1"
click at [1314, 554] on button "Save" at bounding box center [1293, 561] width 94 height 36
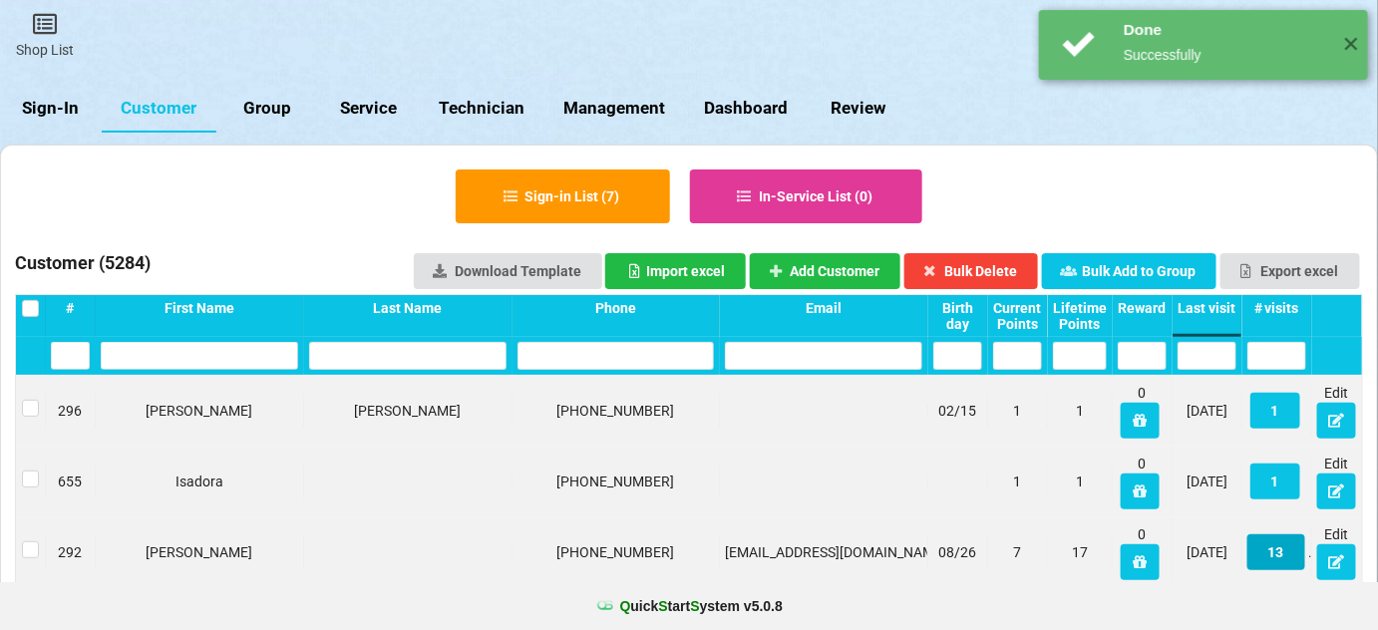
click at [701, 320] on button "13" at bounding box center [700, 319] width 1 height 1
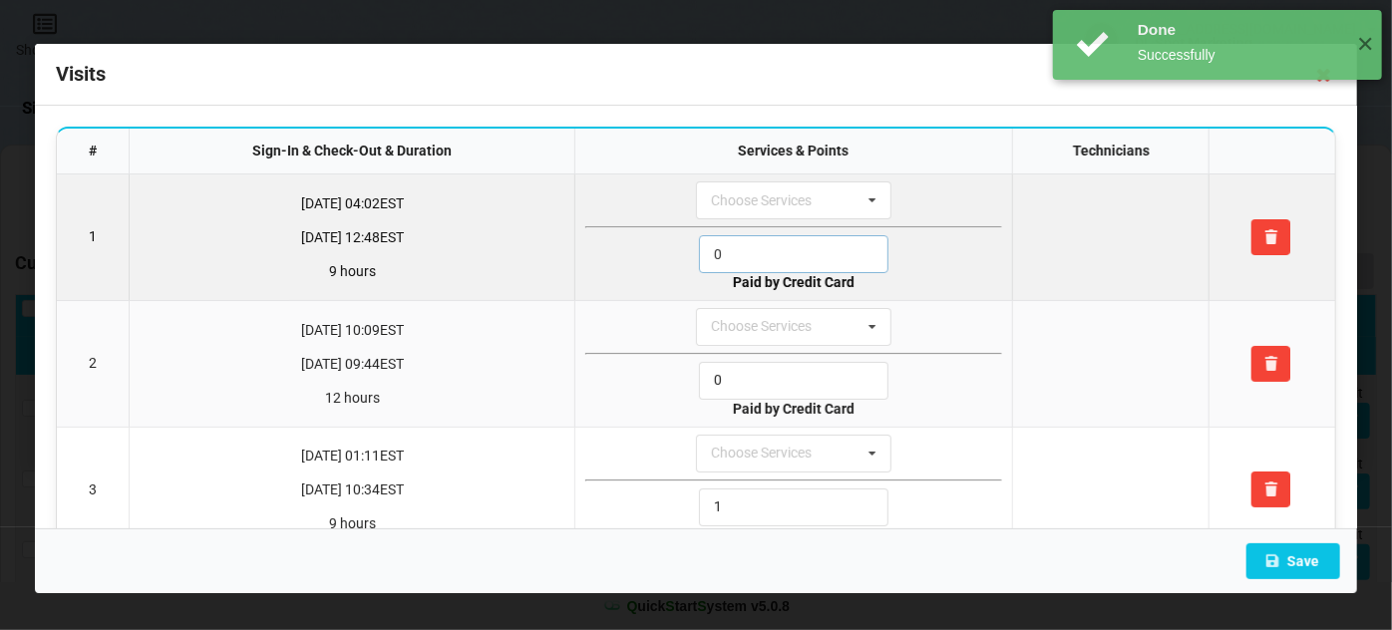
click at [758, 257] on input "0" at bounding box center [793, 254] width 189 height 38
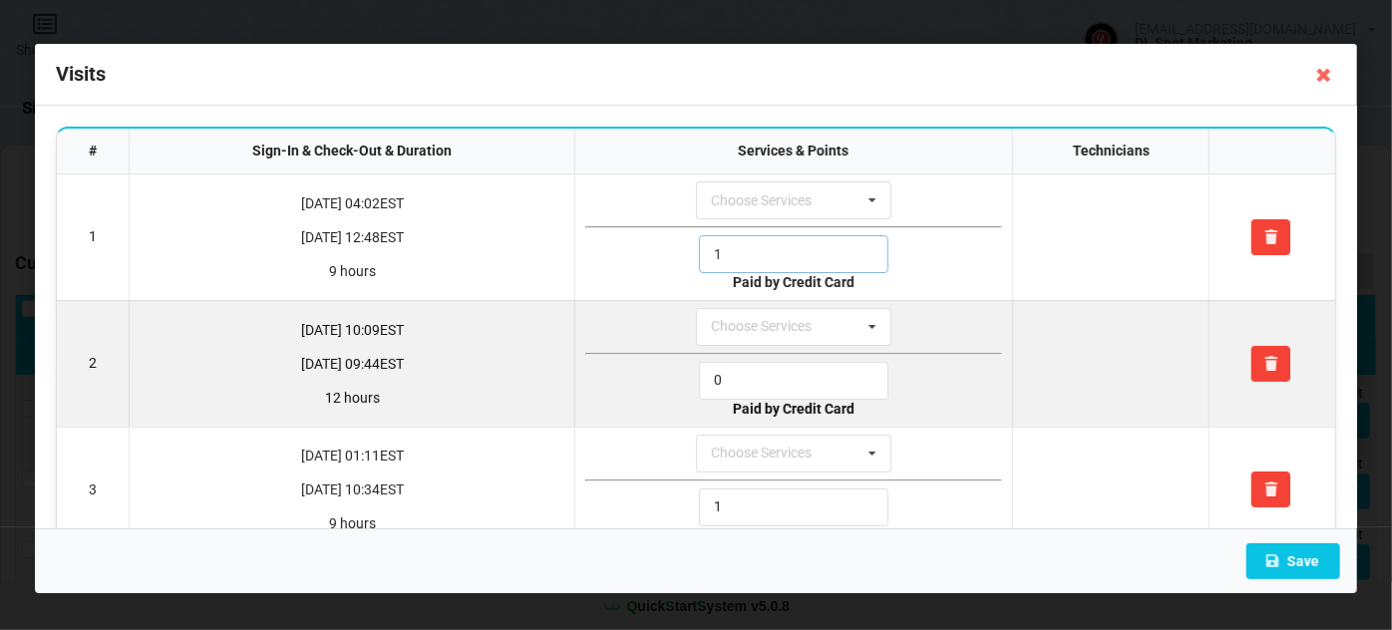
type input "1"
click at [751, 371] on input "0" at bounding box center [793, 381] width 189 height 38
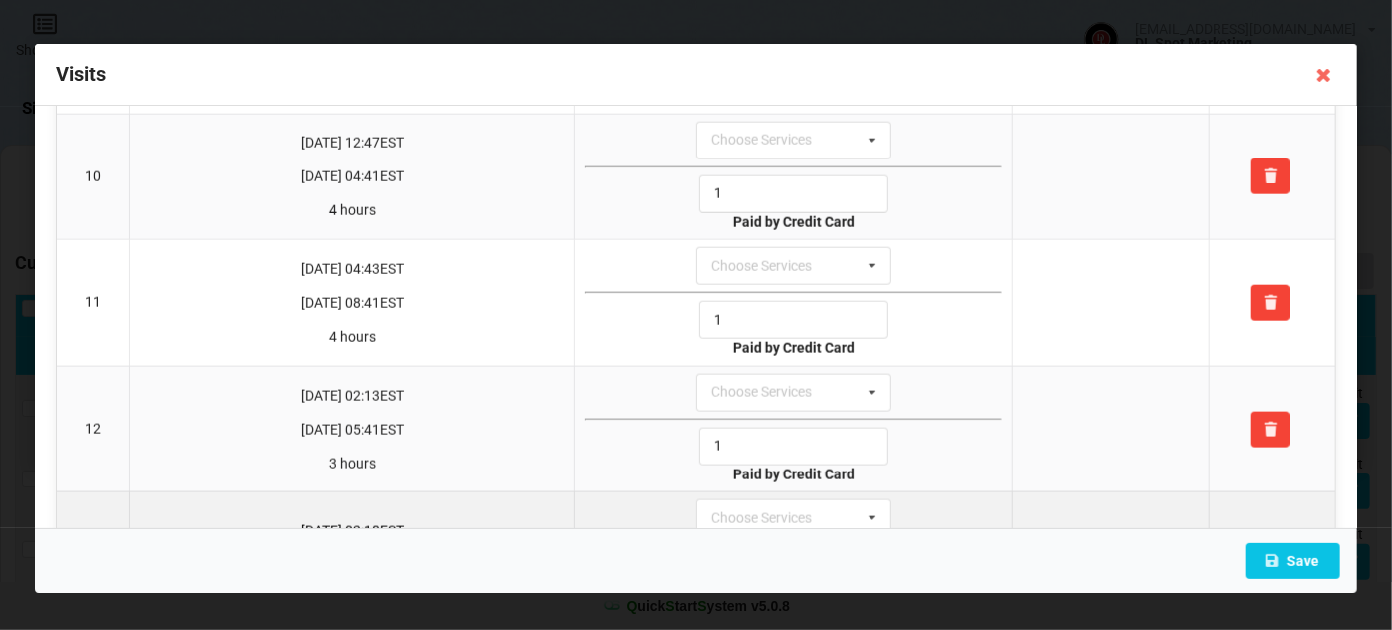
scroll to position [1208, 0]
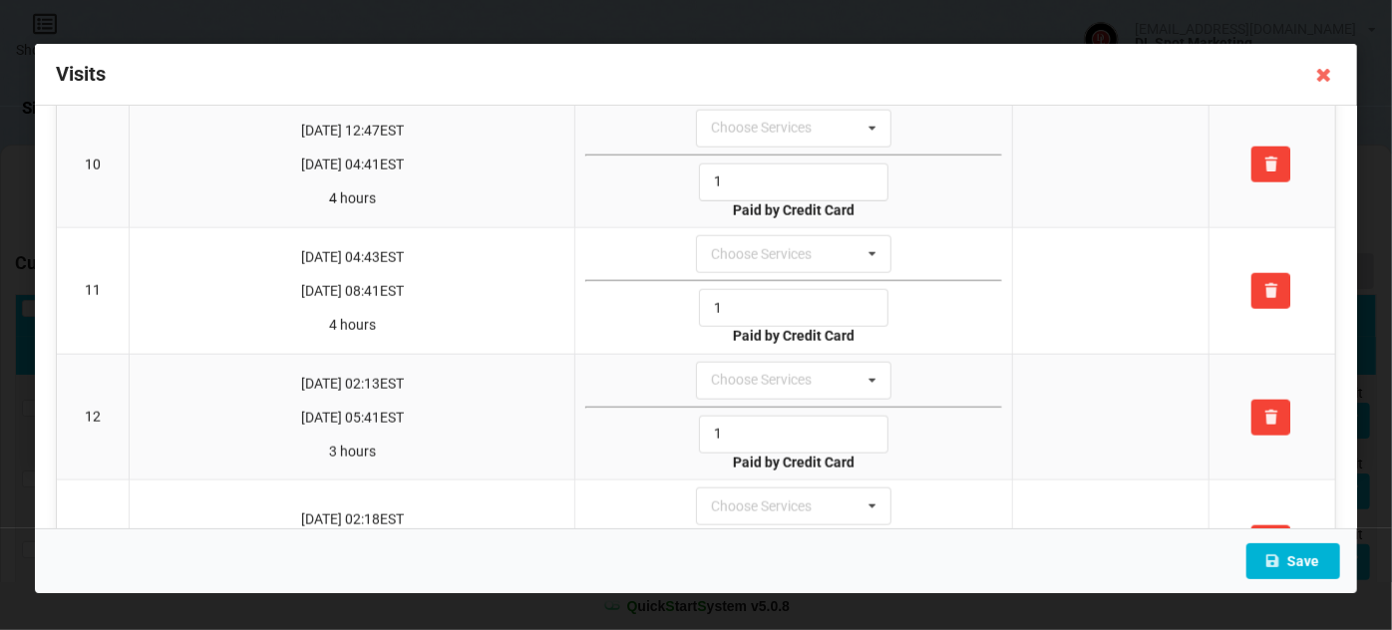
type input "1"
click at [1313, 563] on button "Save" at bounding box center [1293, 561] width 94 height 36
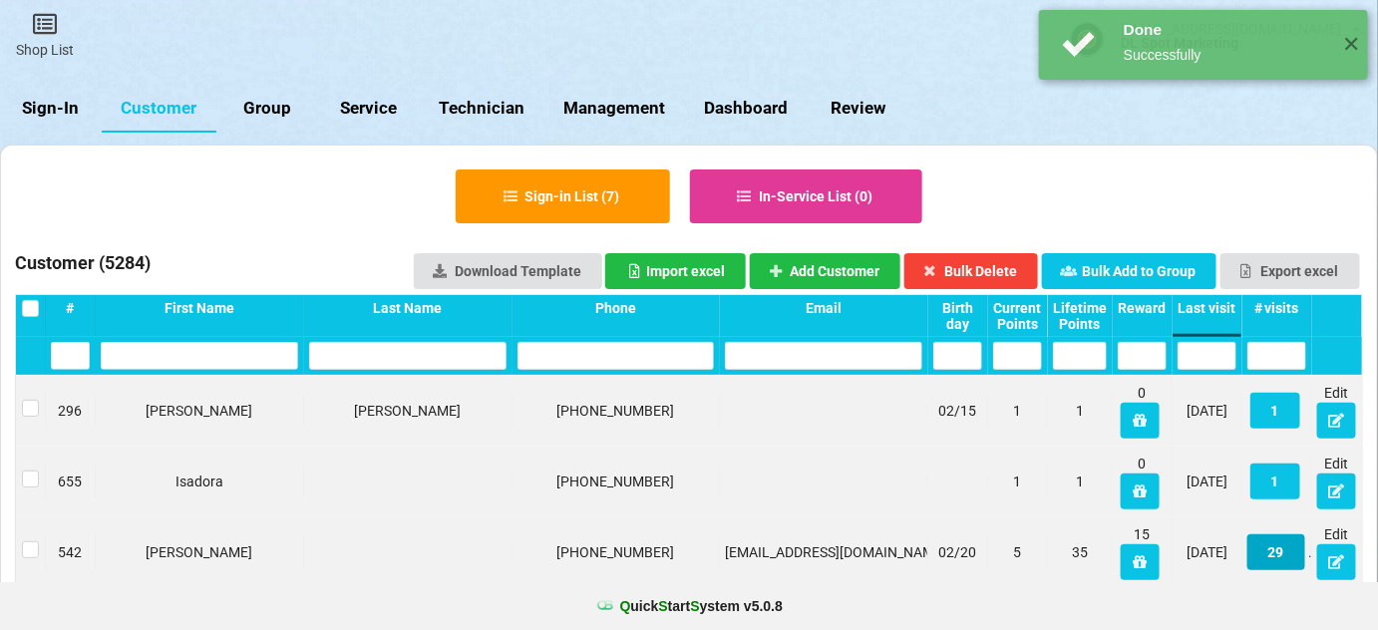
click at [1134, 500] on button "29" at bounding box center [1113, 487] width 42 height 26
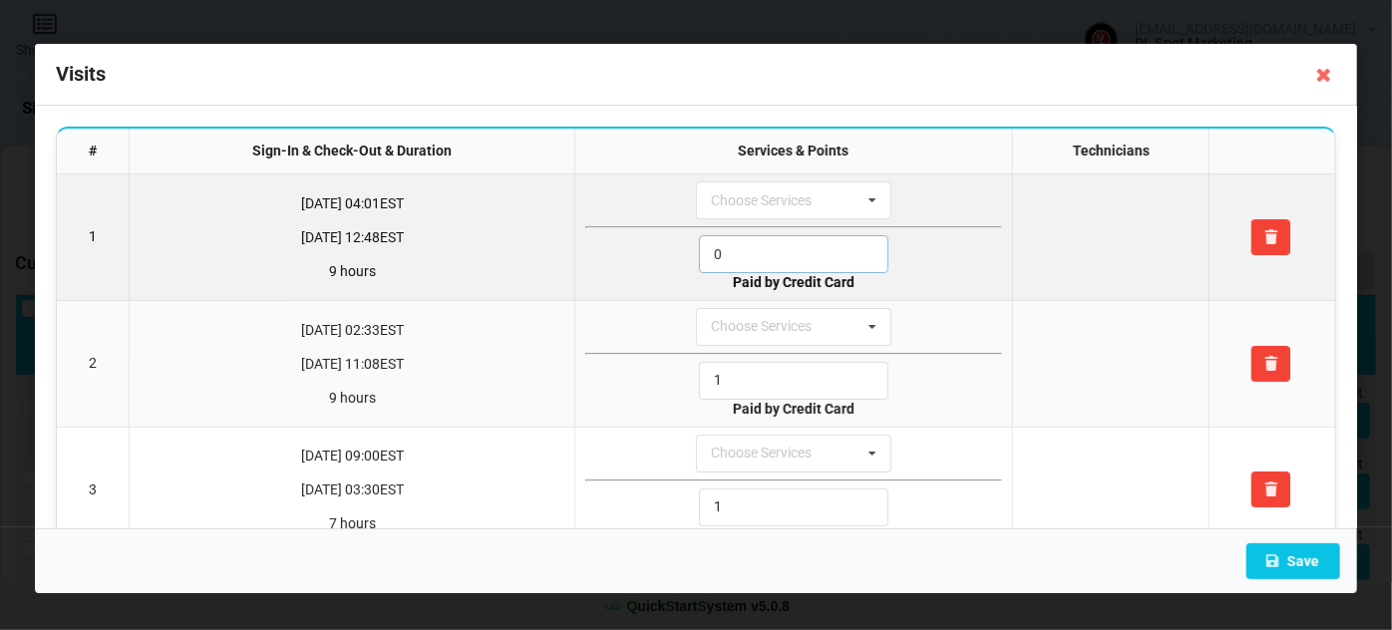
click at [758, 243] on input "0" at bounding box center [793, 254] width 189 height 38
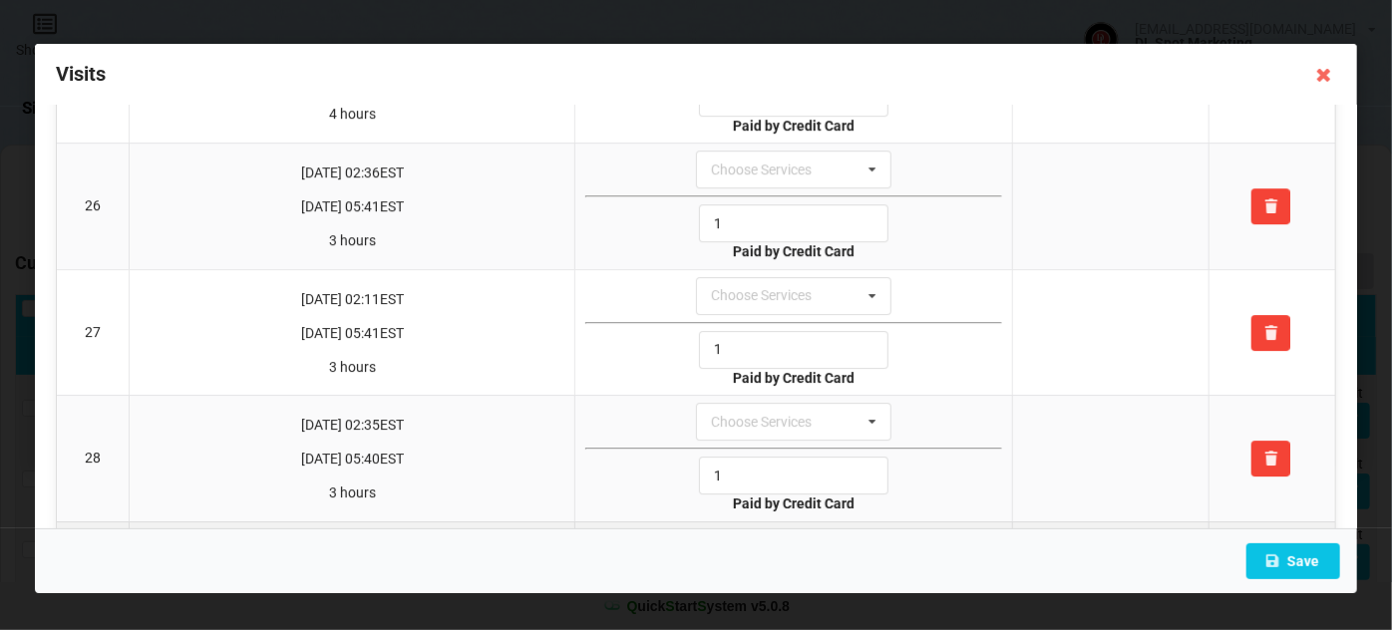
scroll to position [3262, 0]
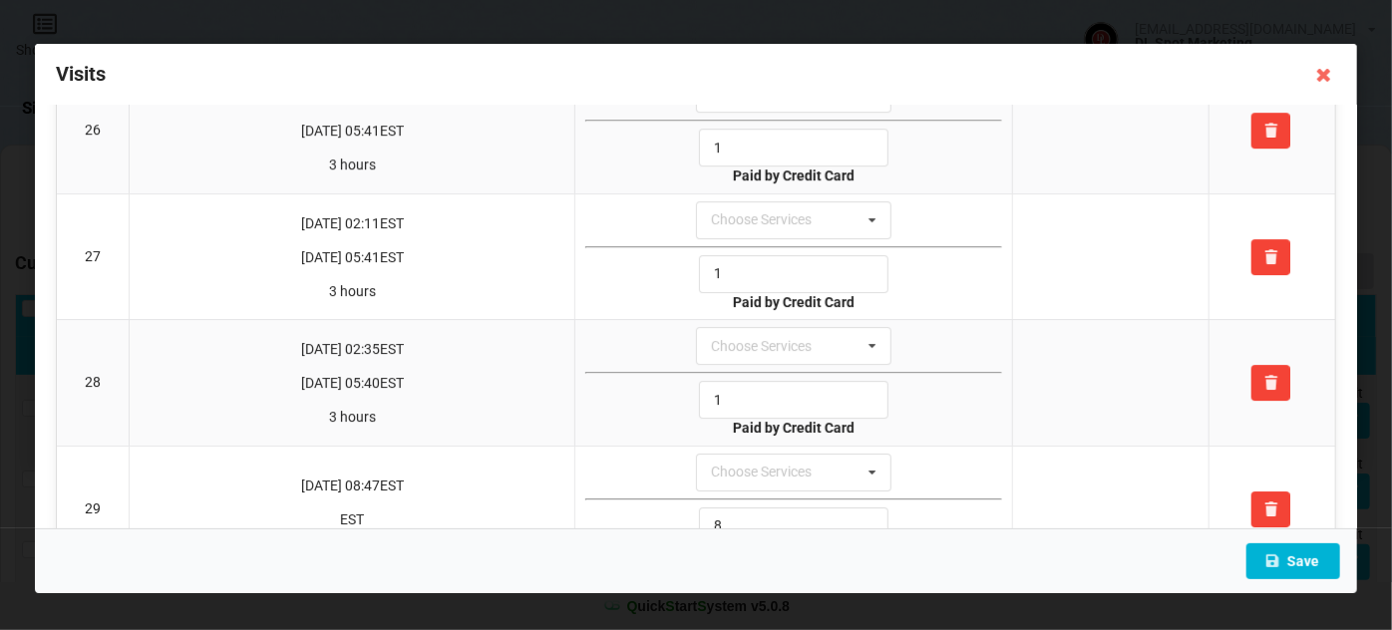
type input "1"
click at [1303, 558] on button "Save" at bounding box center [1293, 561] width 94 height 36
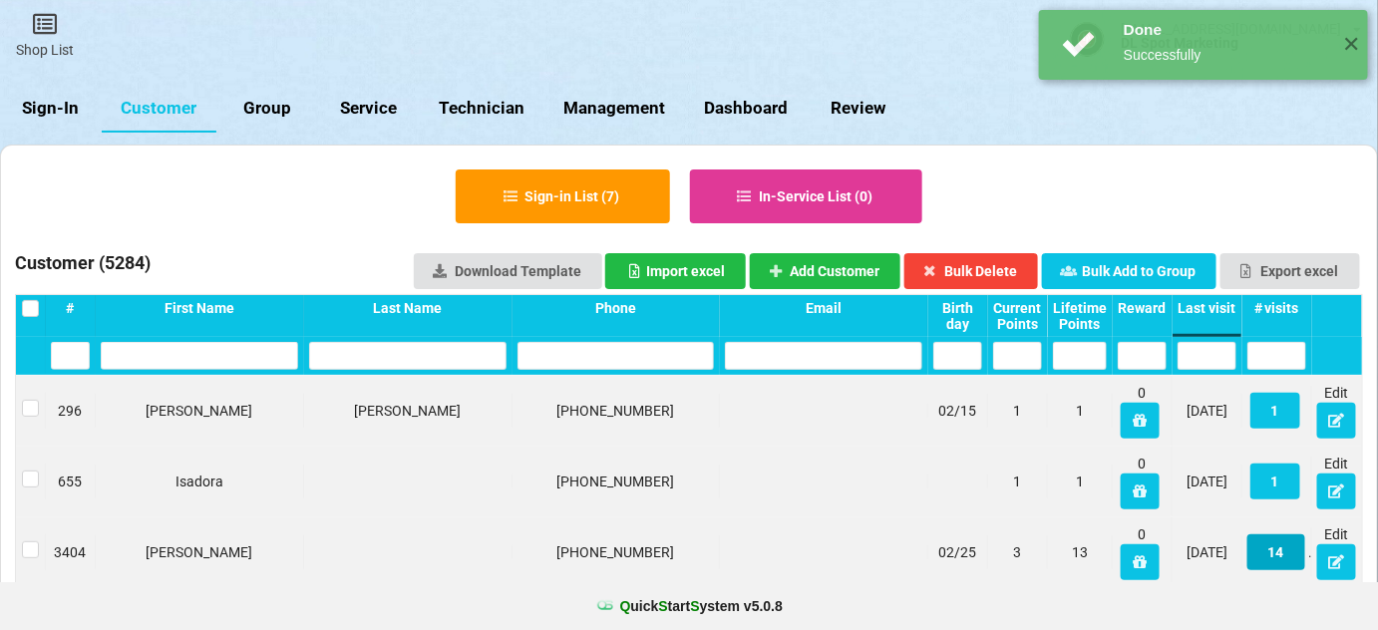
click at [1276, 551] on button "14" at bounding box center [1276, 552] width 58 height 36
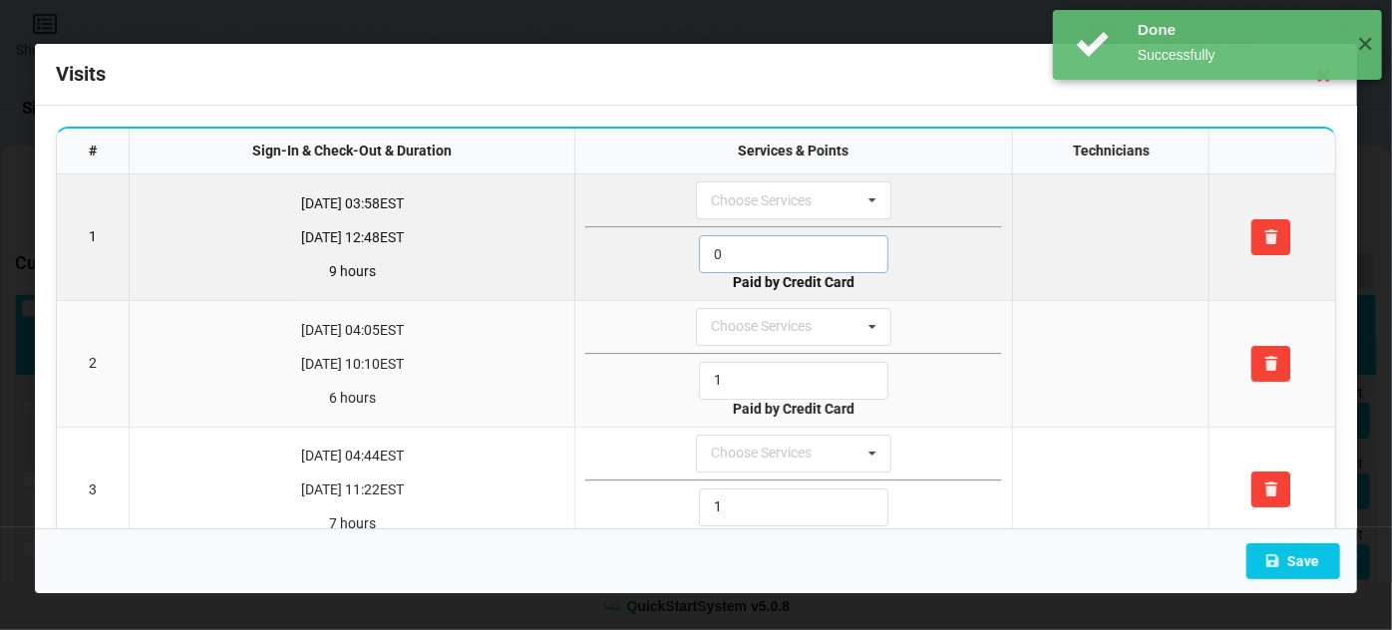
click at [714, 243] on input "0" at bounding box center [793, 254] width 189 height 38
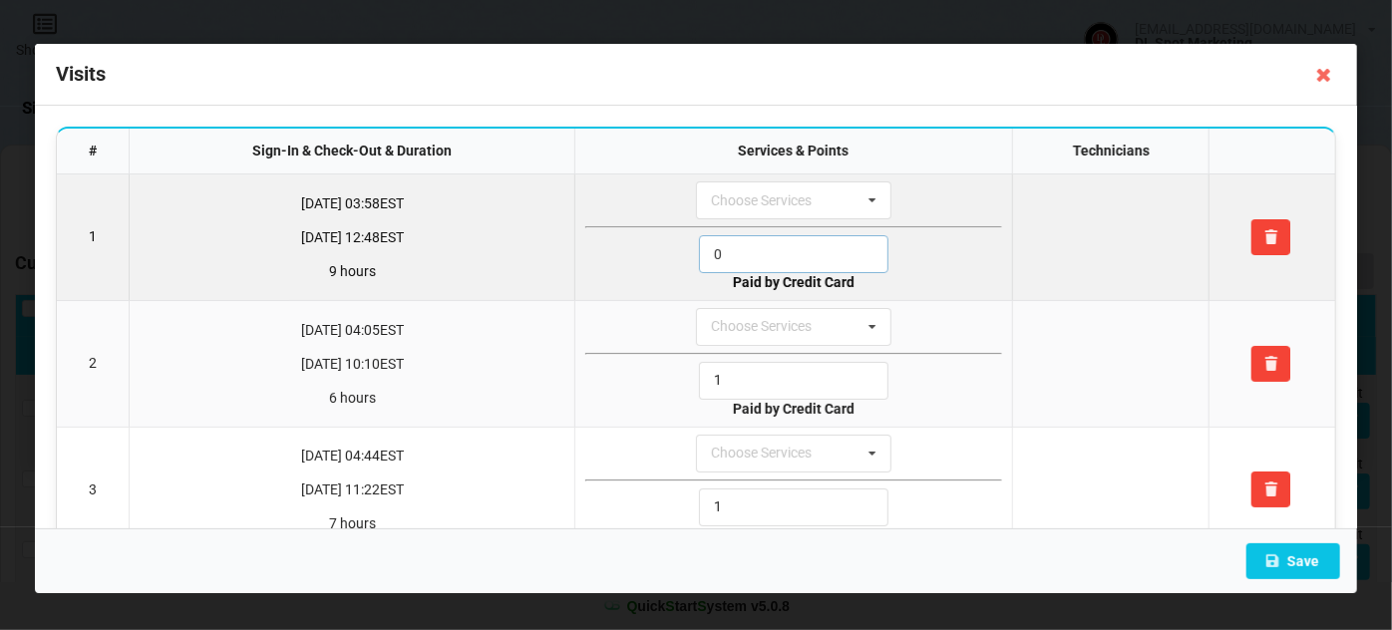
click at [714, 243] on input "0" at bounding box center [793, 254] width 189 height 38
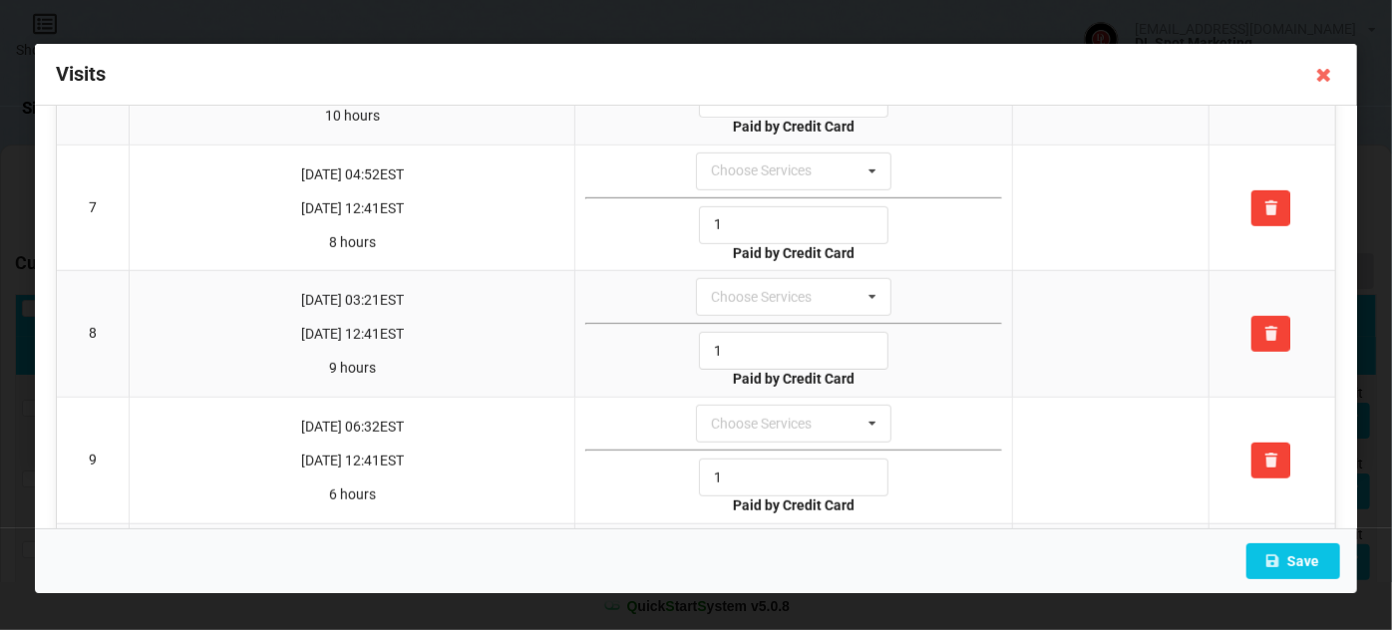
scroll to position [1329, 0]
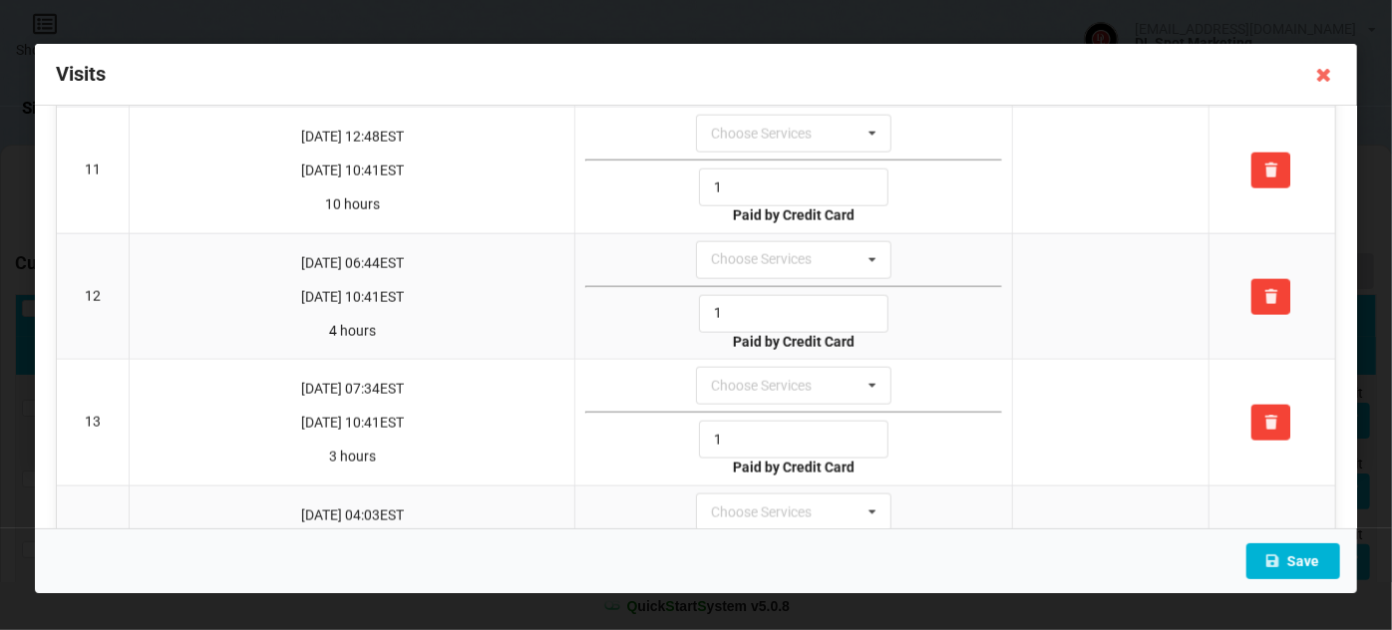
type input "1"
click at [1302, 552] on button "Save" at bounding box center [1293, 561] width 94 height 36
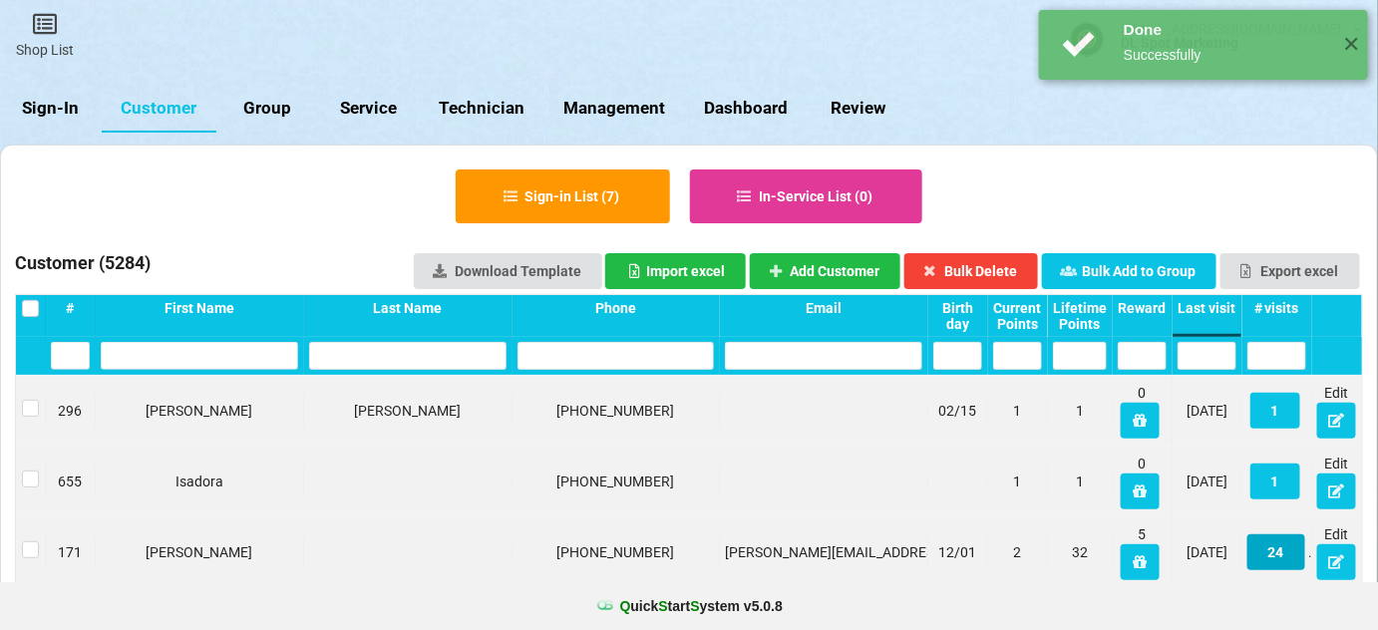
click at [791, 357] on button "24" at bounding box center [786, 354] width 10 height 6
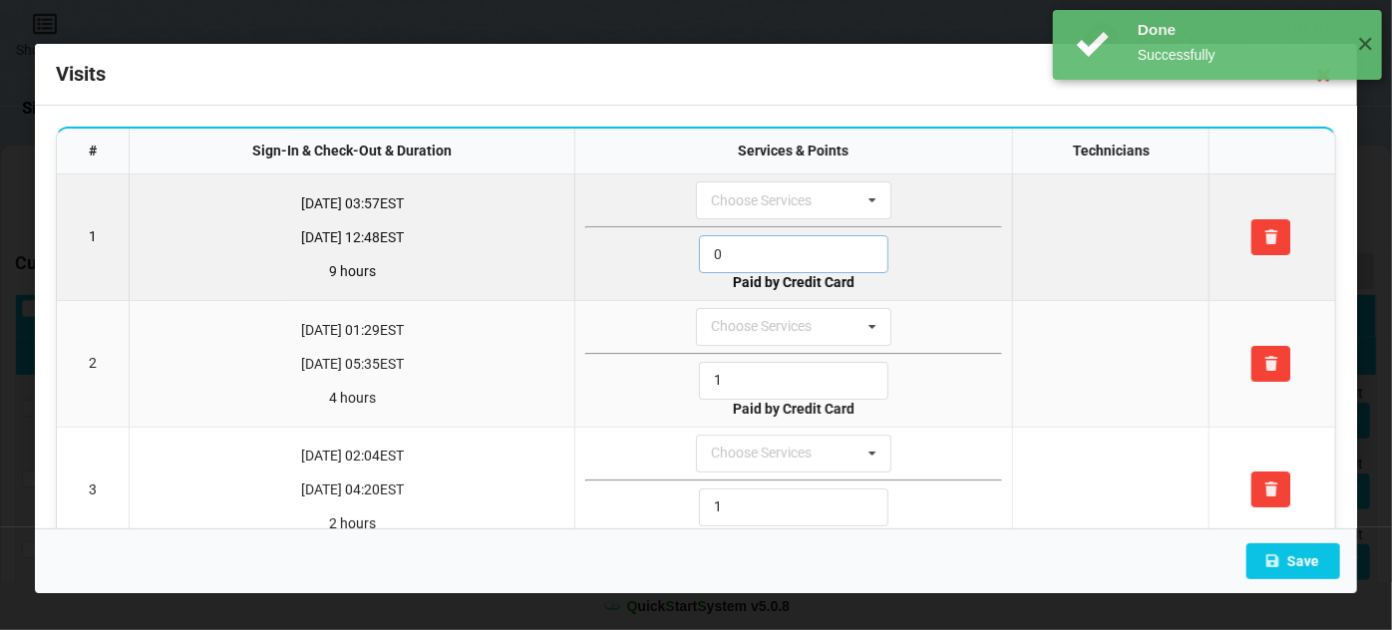
click at [740, 244] on input "0" at bounding box center [793, 254] width 189 height 38
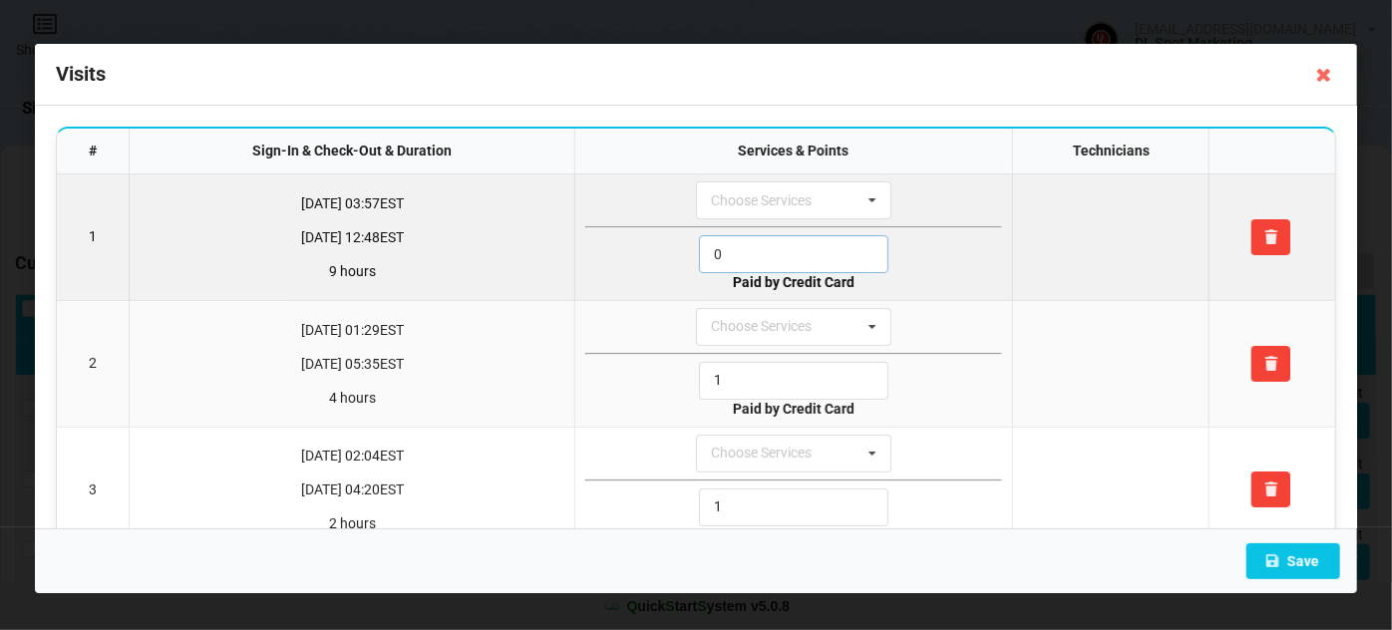
click at [740, 244] on input "0" at bounding box center [793, 254] width 189 height 38
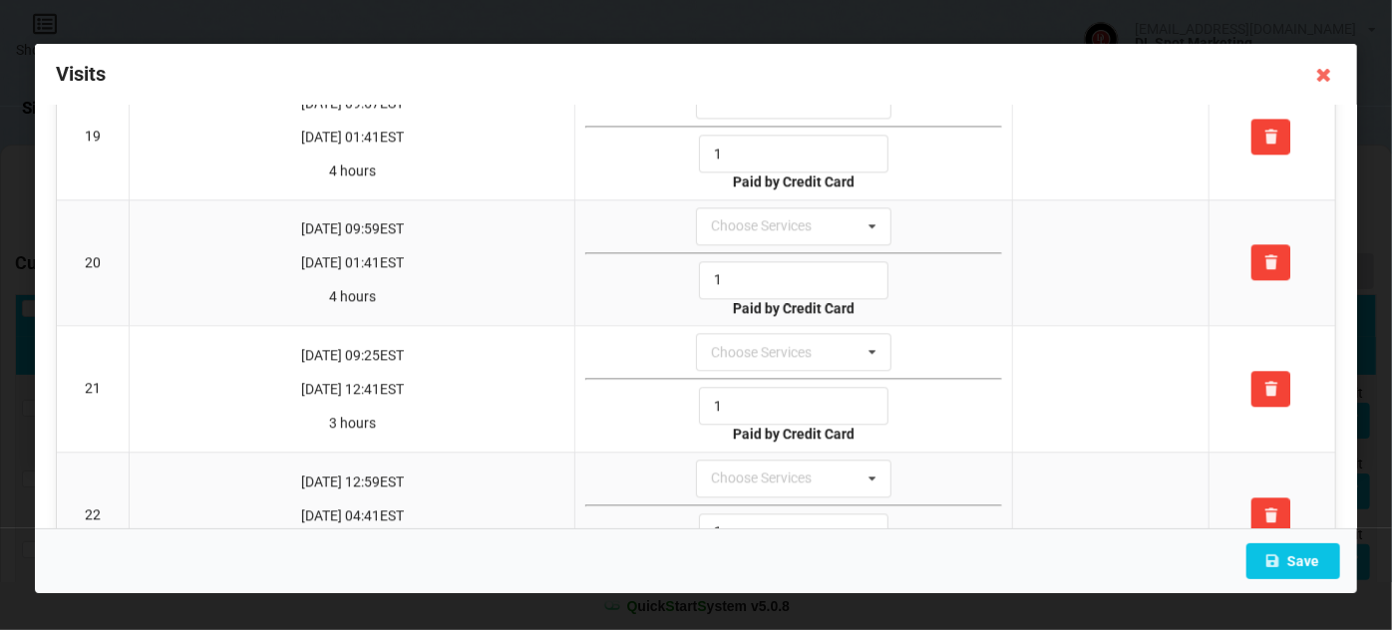
scroll to position [2537, 0]
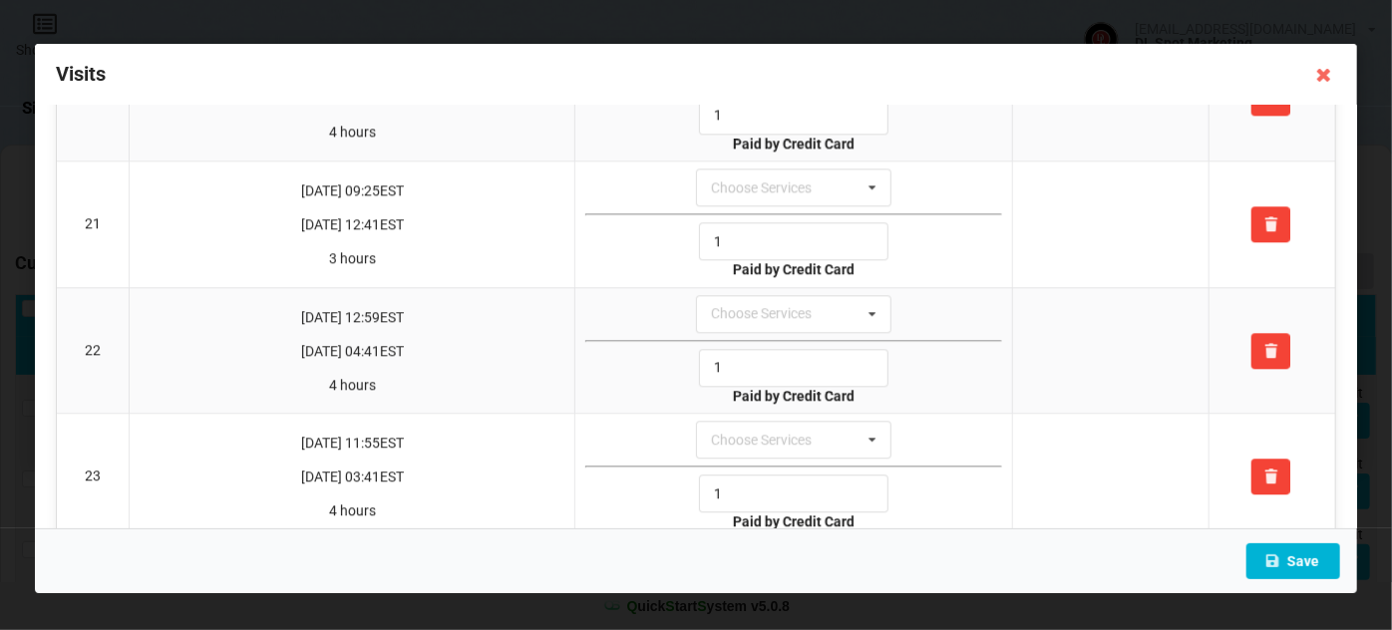
type input "1"
click at [1310, 567] on button "Save" at bounding box center [1293, 561] width 94 height 36
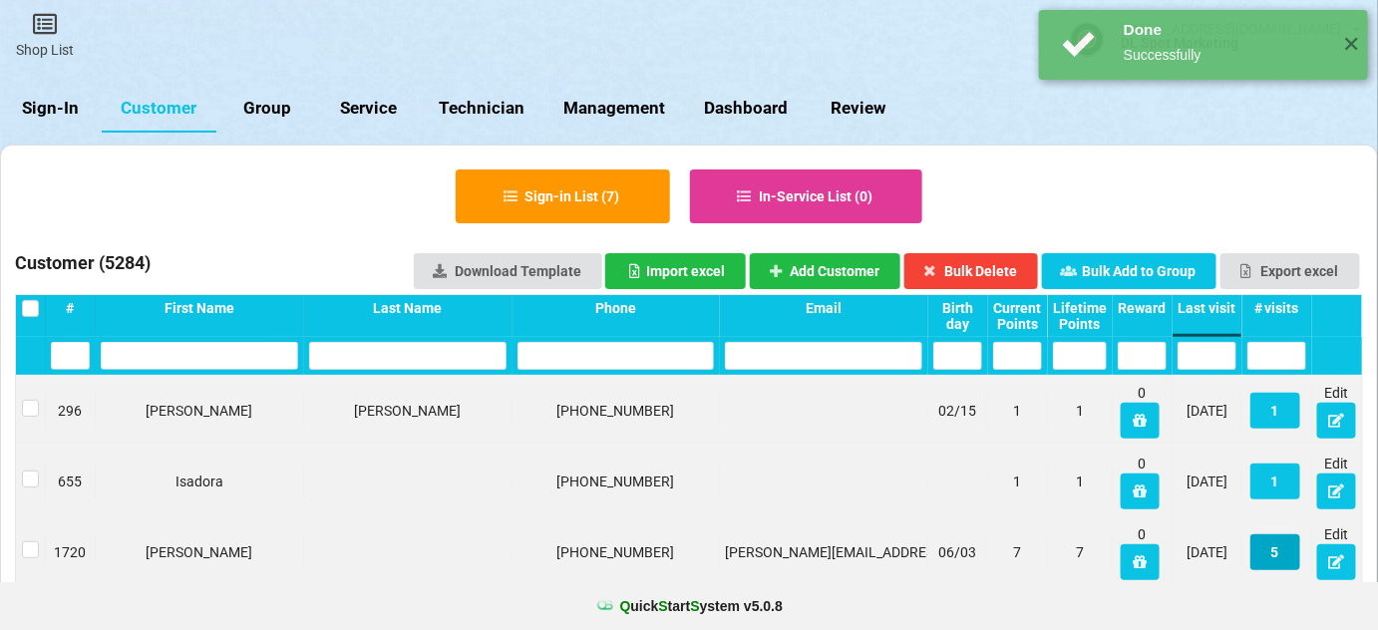
click at [1284, 555] on button "5" at bounding box center [1275, 552] width 50 height 36
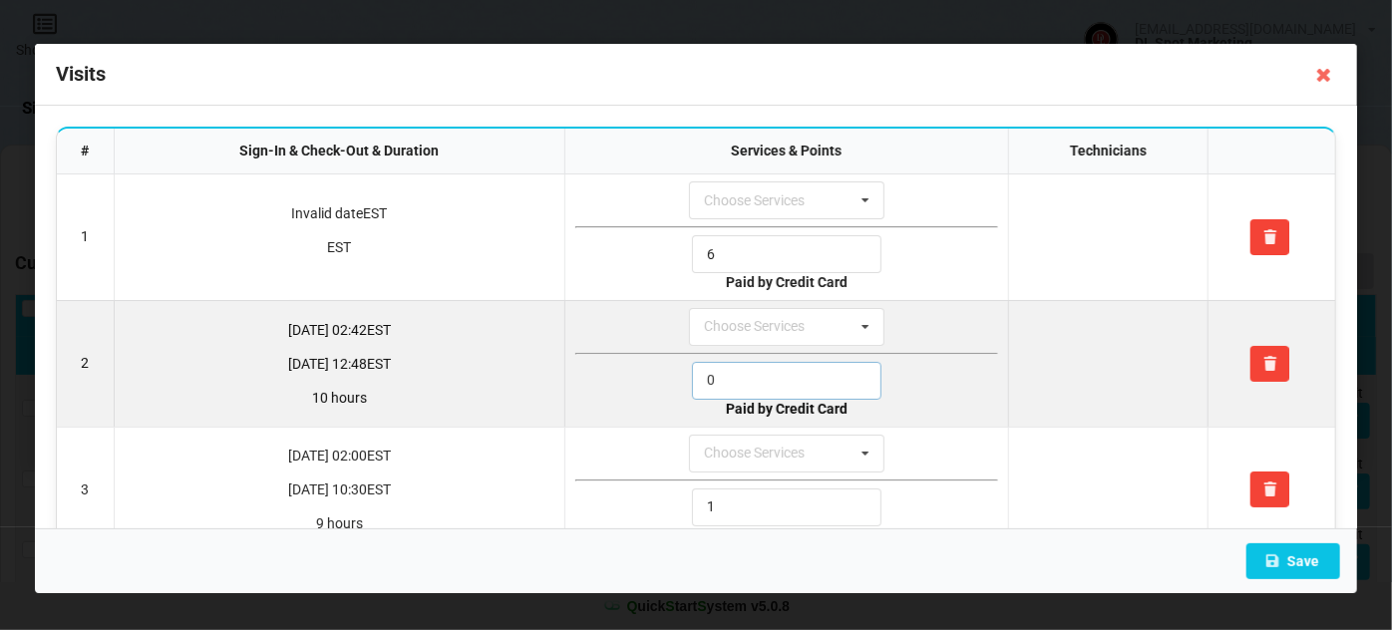
click at [755, 376] on input "0" at bounding box center [786, 381] width 189 height 38
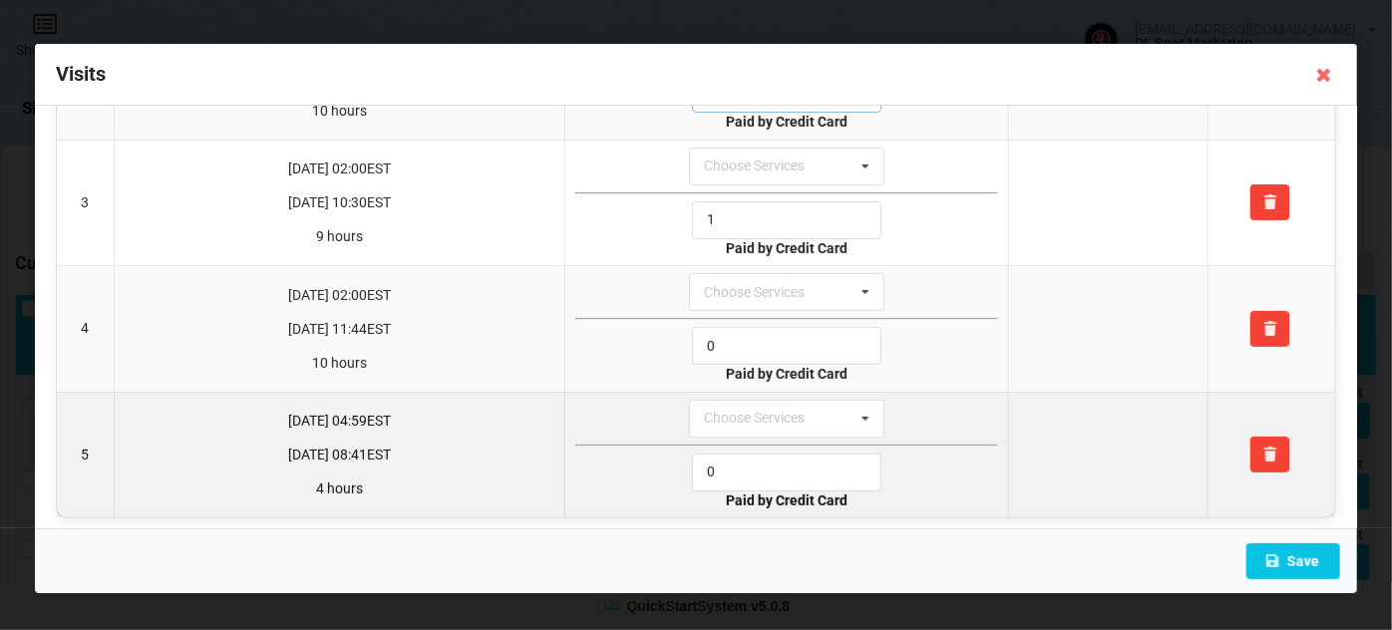
scroll to position [291, 0]
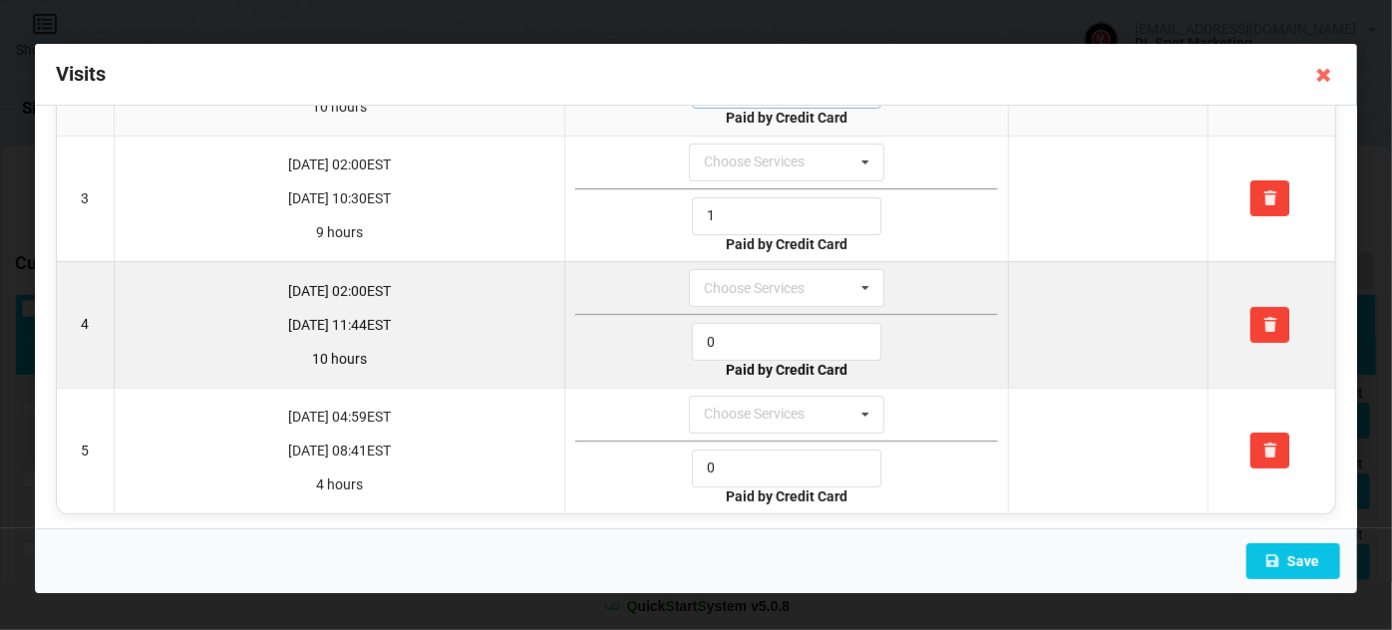
type input "1"
click at [737, 328] on input "0" at bounding box center [786, 342] width 189 height 38
click at [736, 328] on input "0" at bounding box center [786, 342] width 189 height 38
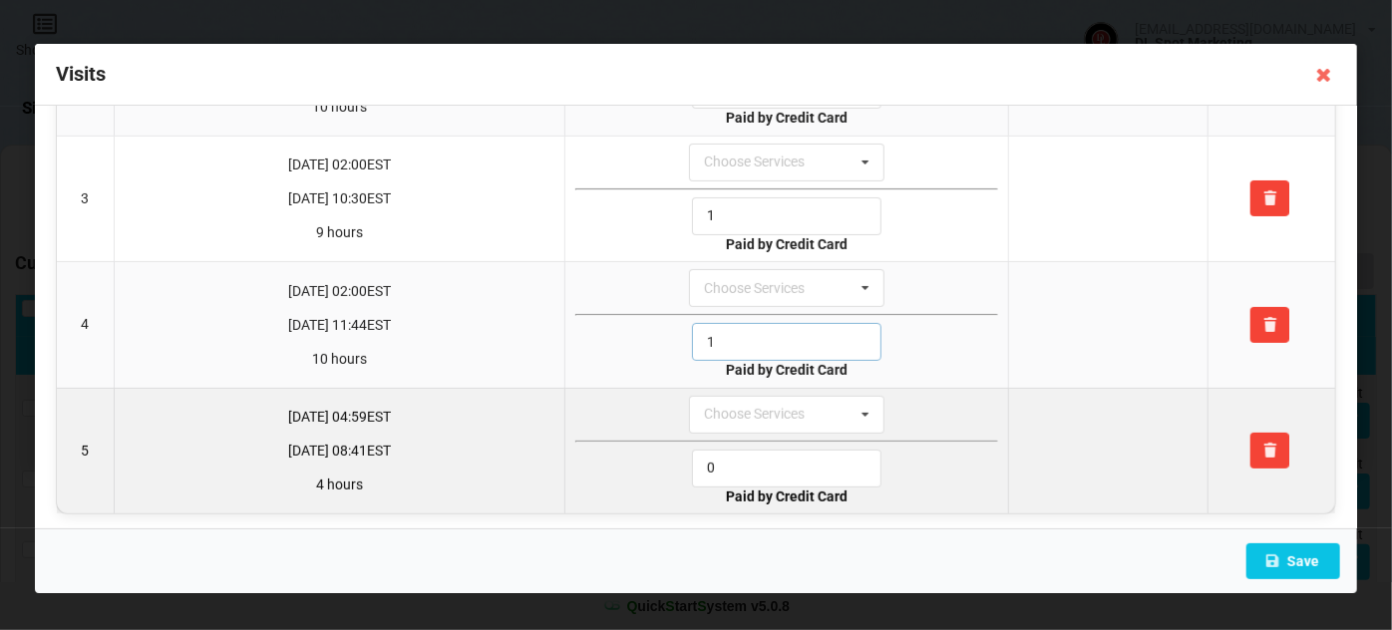
type input "1"
click at [745, 461] on input "0" at bounding box center [786, 469] width 189 height 38
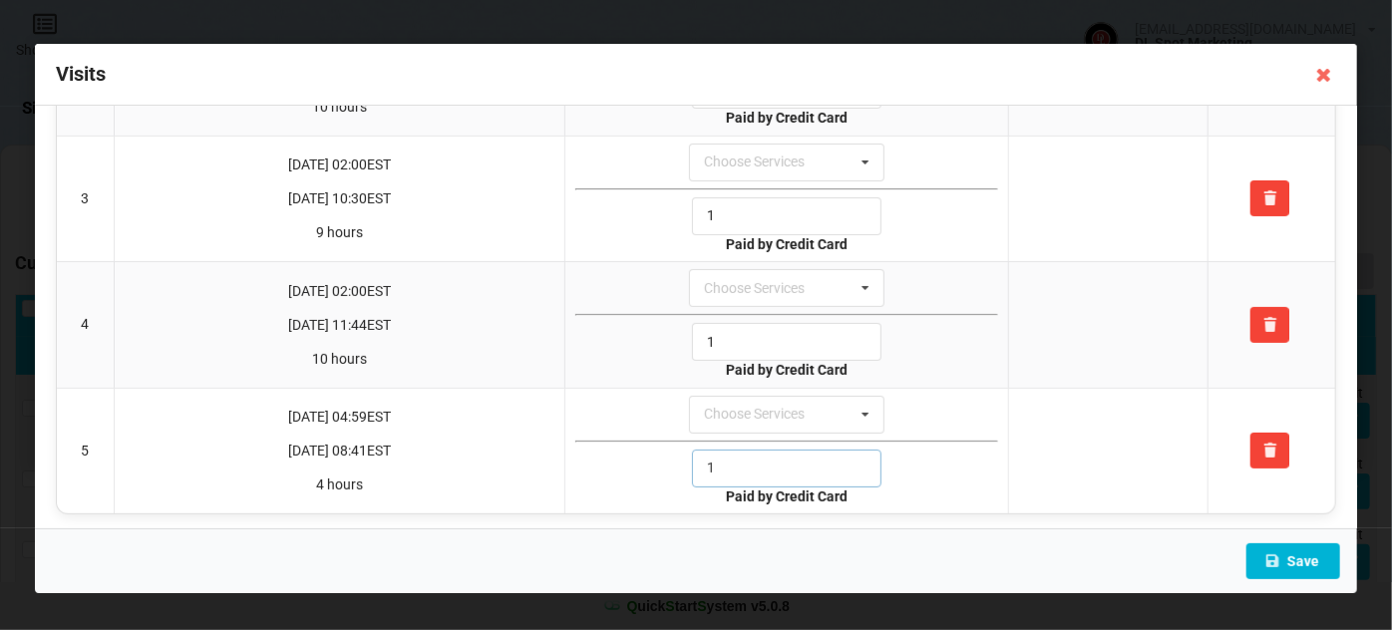
type input "1"
click at [1301, 563] on button "Save" at bounding box center [1293, 561] width 94 height 36
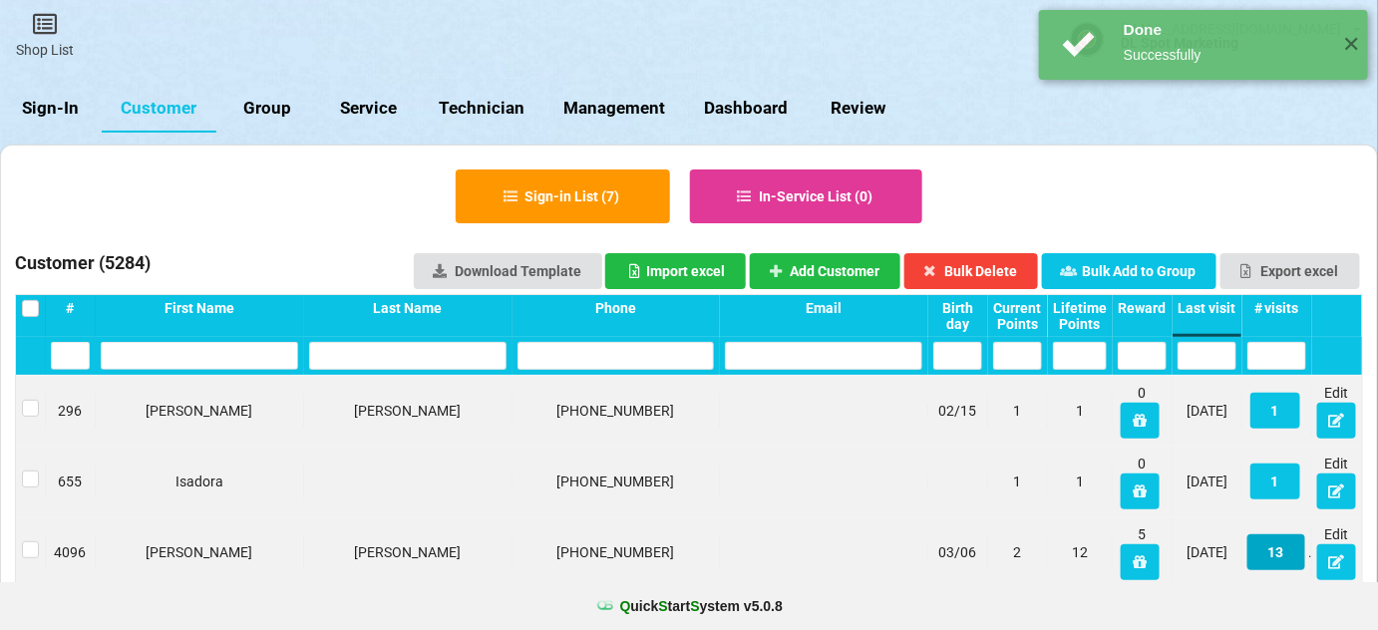
click at [1284, 551] on button "13" at bounding box center [1276, 552] width 58 height 36
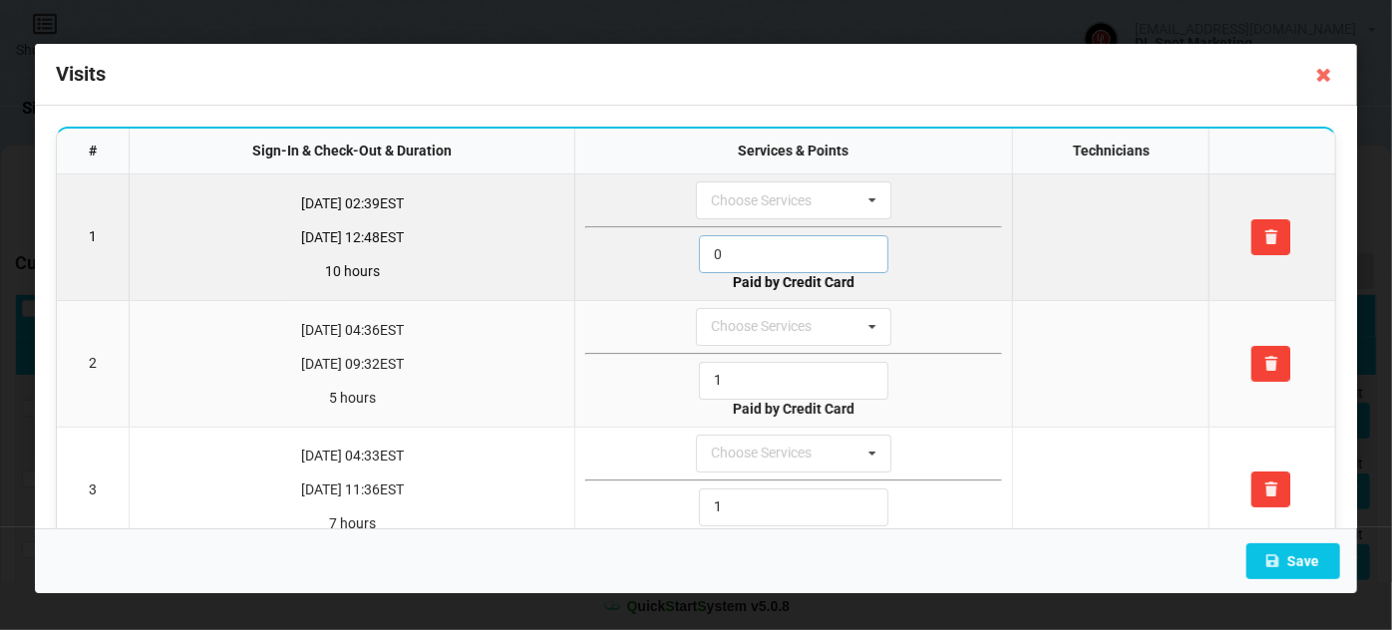
click at [731, 249] on input "0" at bounding box center [793, 254] width 189 height 38
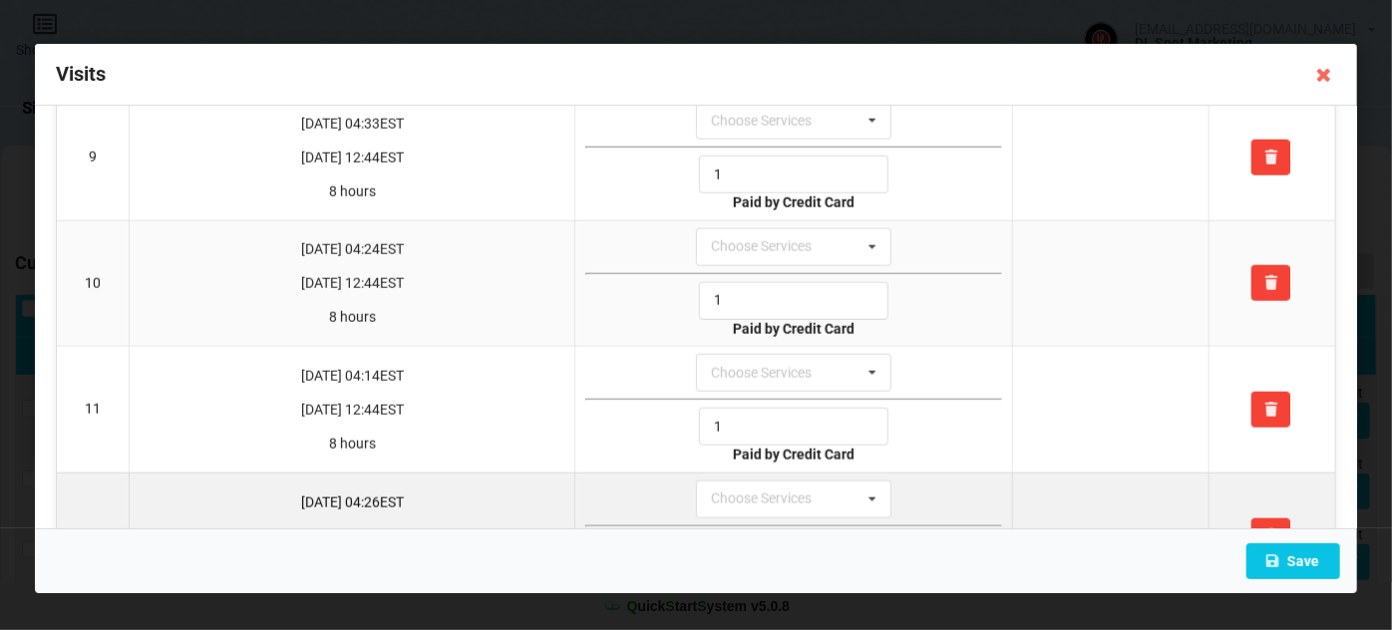
scroll to position [1290, 0]
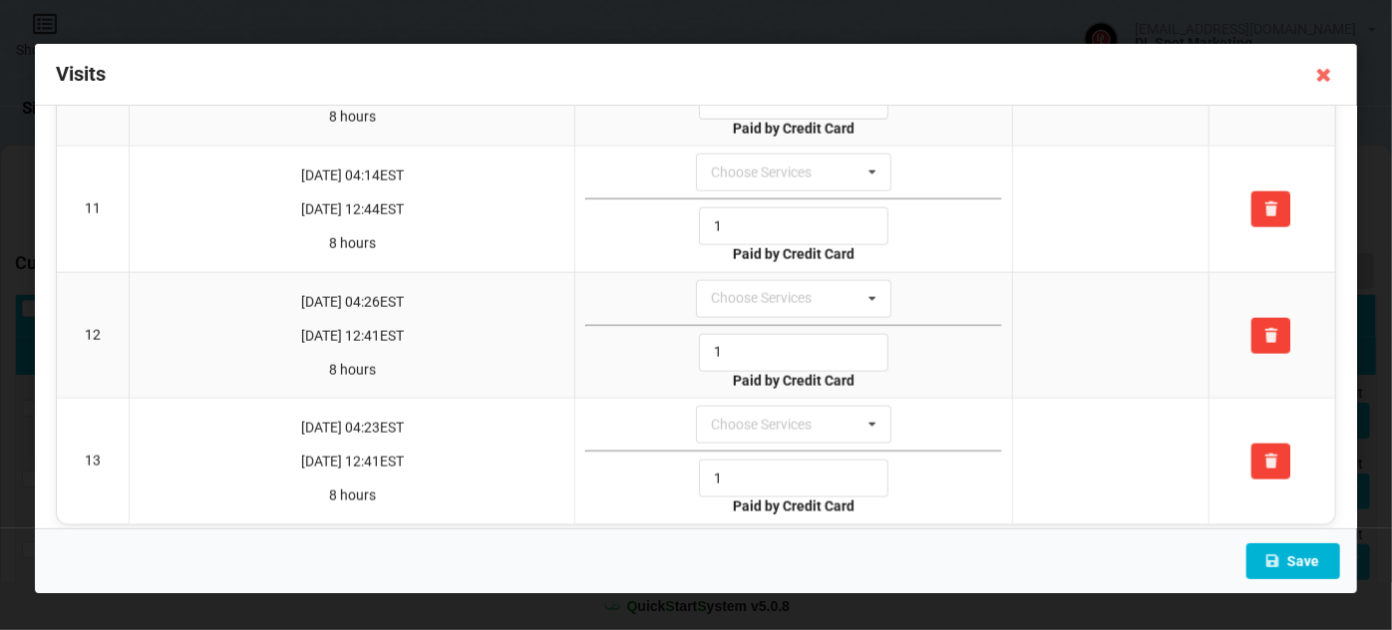
type input "1"
click at [1305, 554] on button "Save" at bounding box center [1293, 561] width 94 height 36
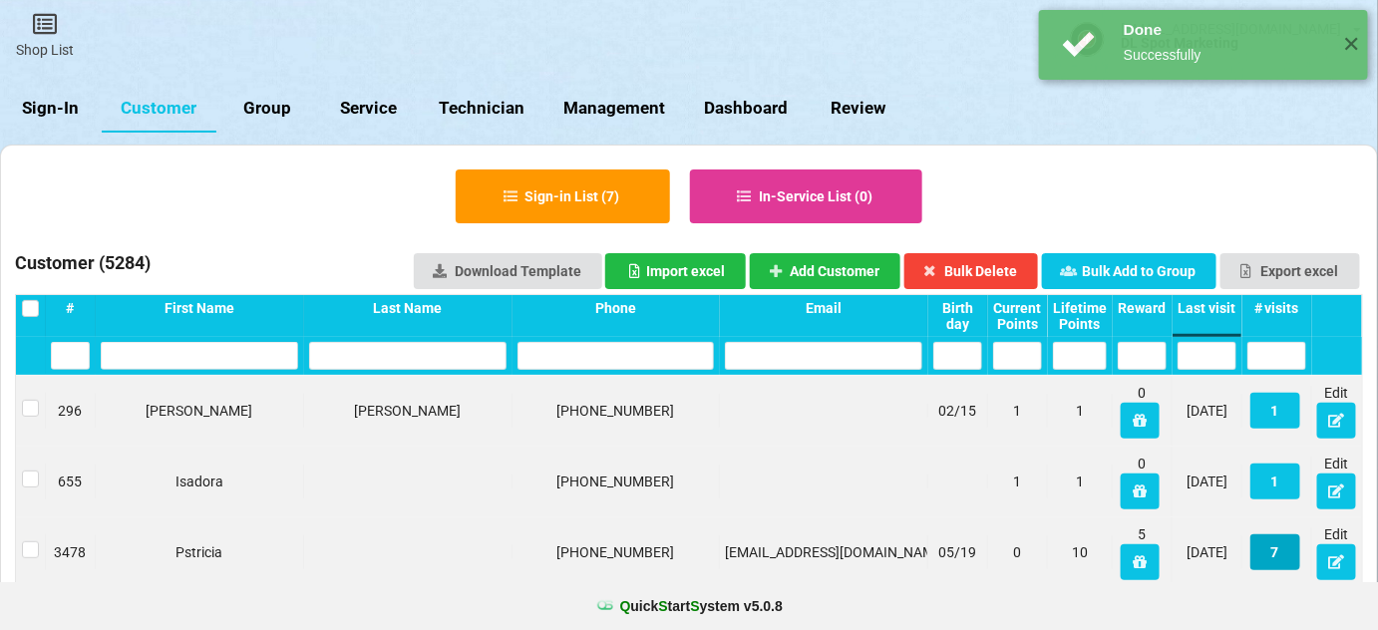
click at [1280, 549] on button "7" at bounding box center [1275, 552] width 50 height 36
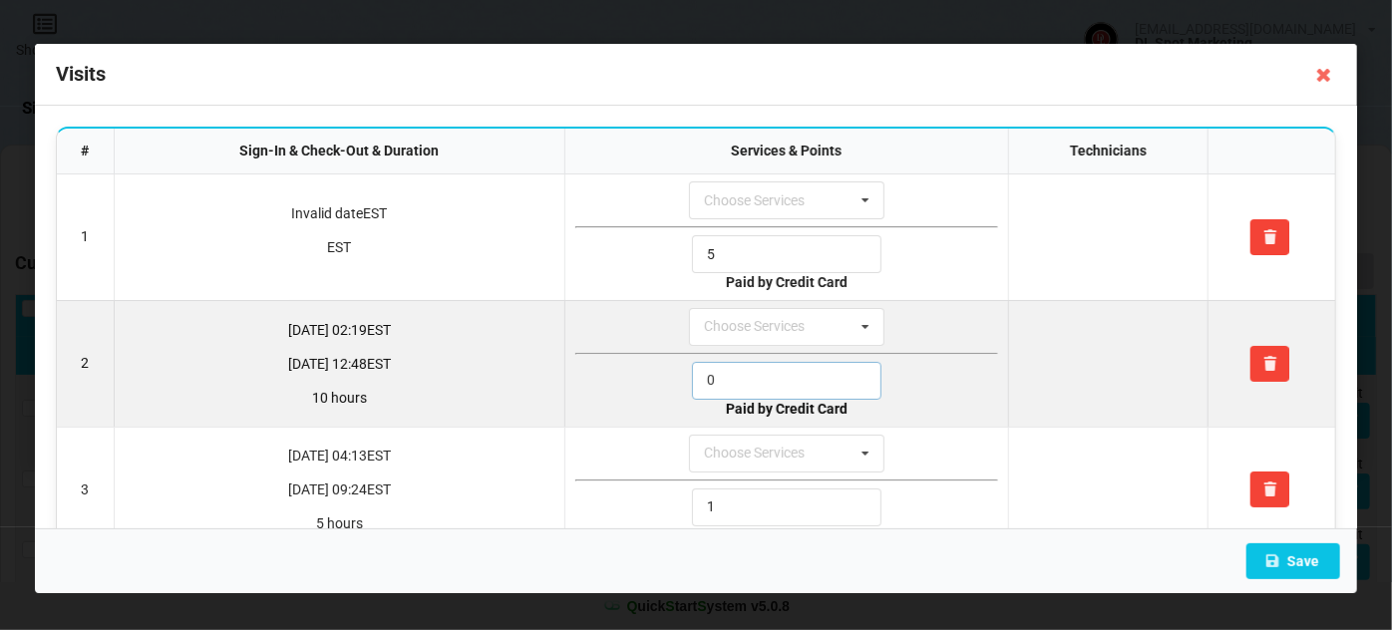
click at [734, 382] on input "0" at bounding box center [786, 381] width 189 height 38
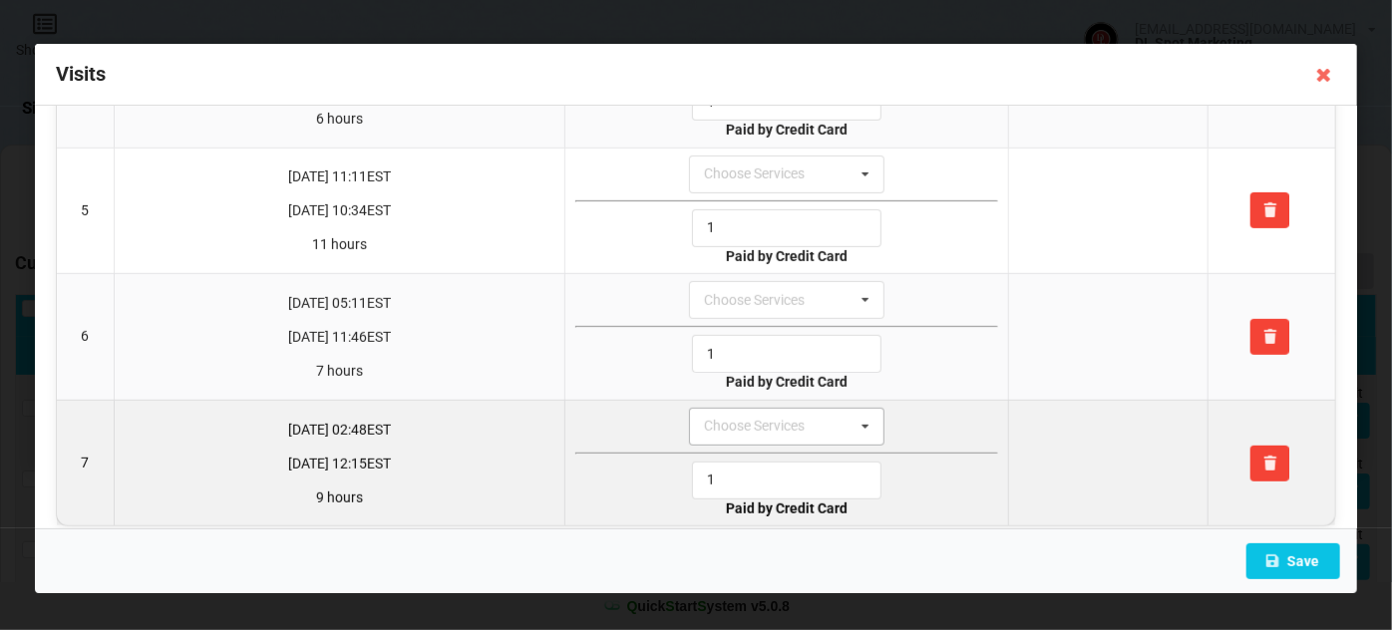
scroll to position [541, 0]
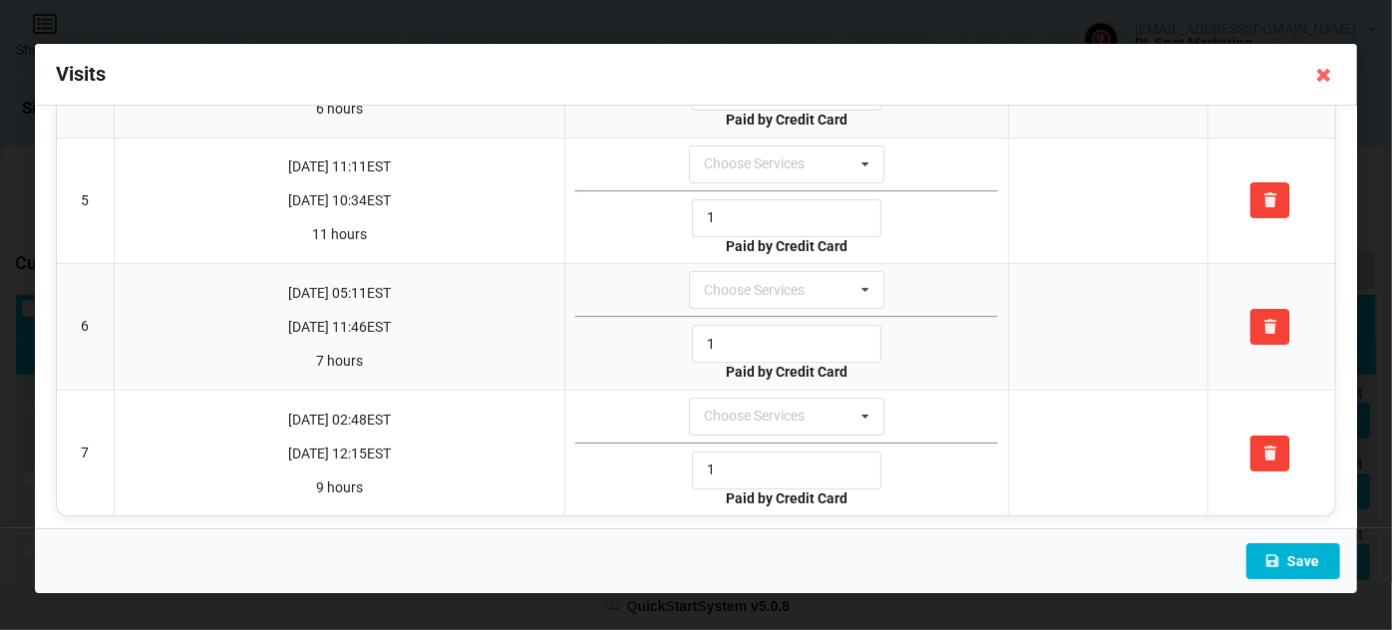
type input "1"
drag, startPoint x: 1292, startPoint y: 548, endPoint x: 1312, endPoint y: 541, distance: 21.1
click at [1291, 545] on button "Save" at bounding box center [1293, 561] width 94 height 36
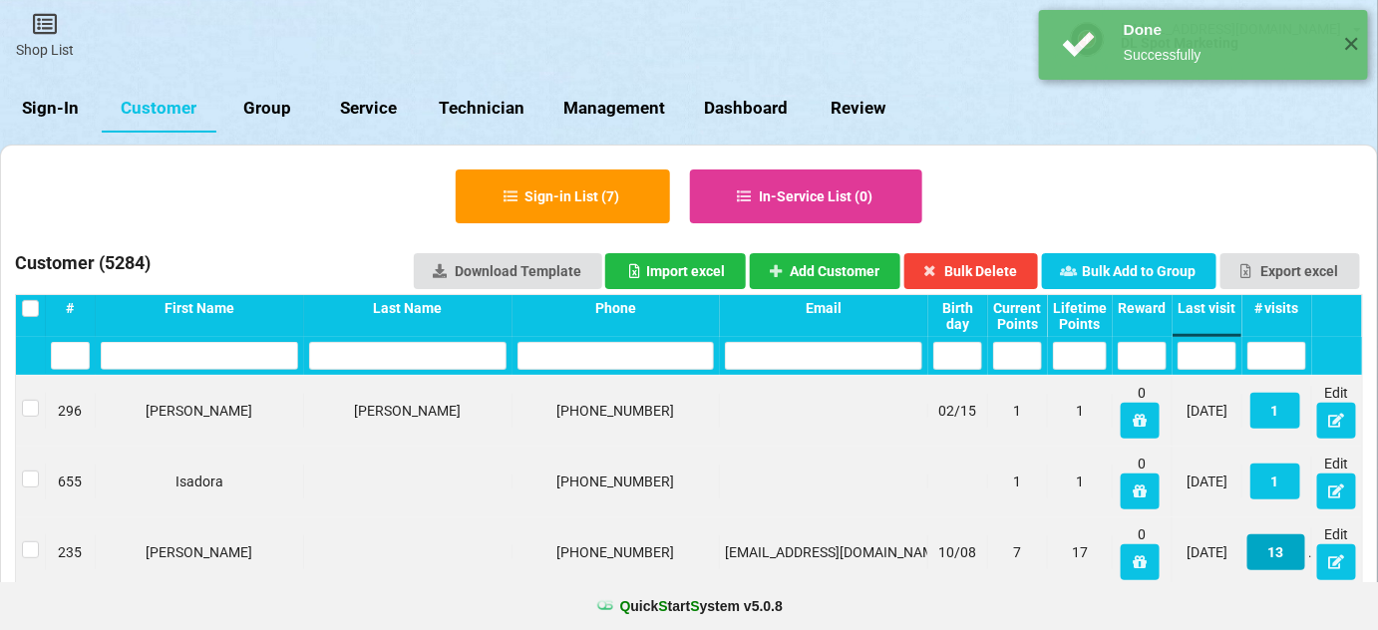
click at [960, 428] on button "13" at bounding box center [947, 420] width 26 height 16
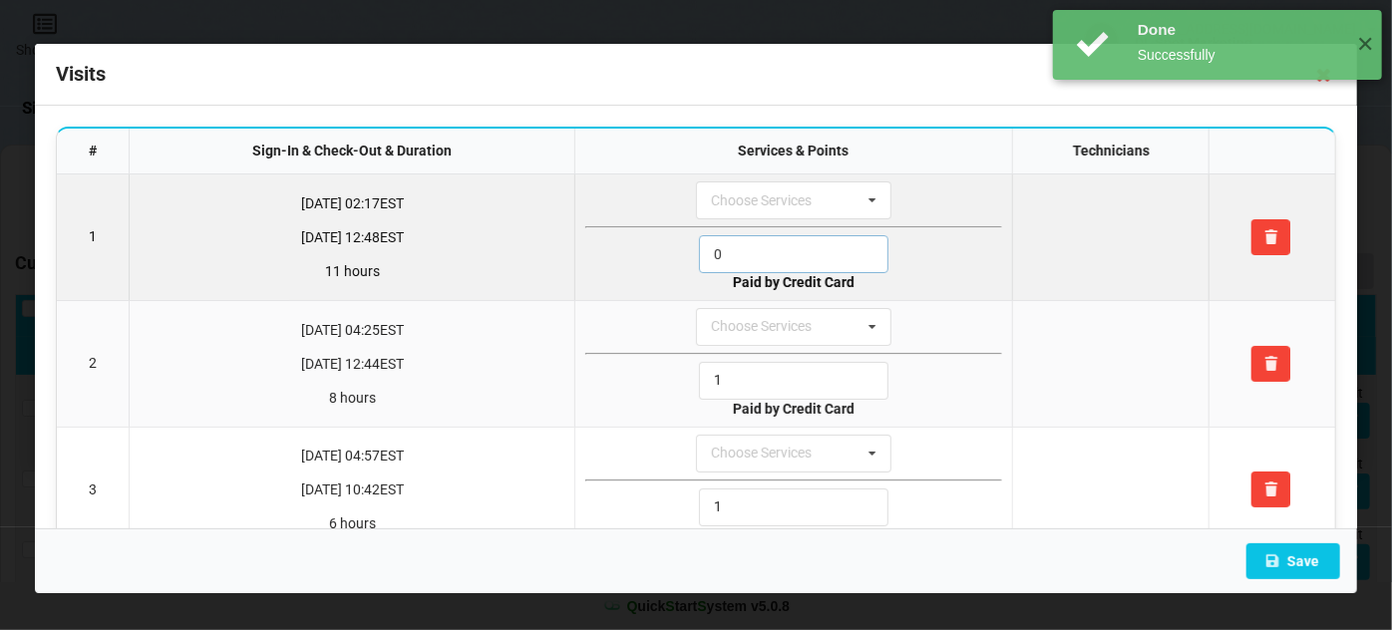
click at [736, 240] on input "0" at bounding box center [793, 254] width 189 height 38
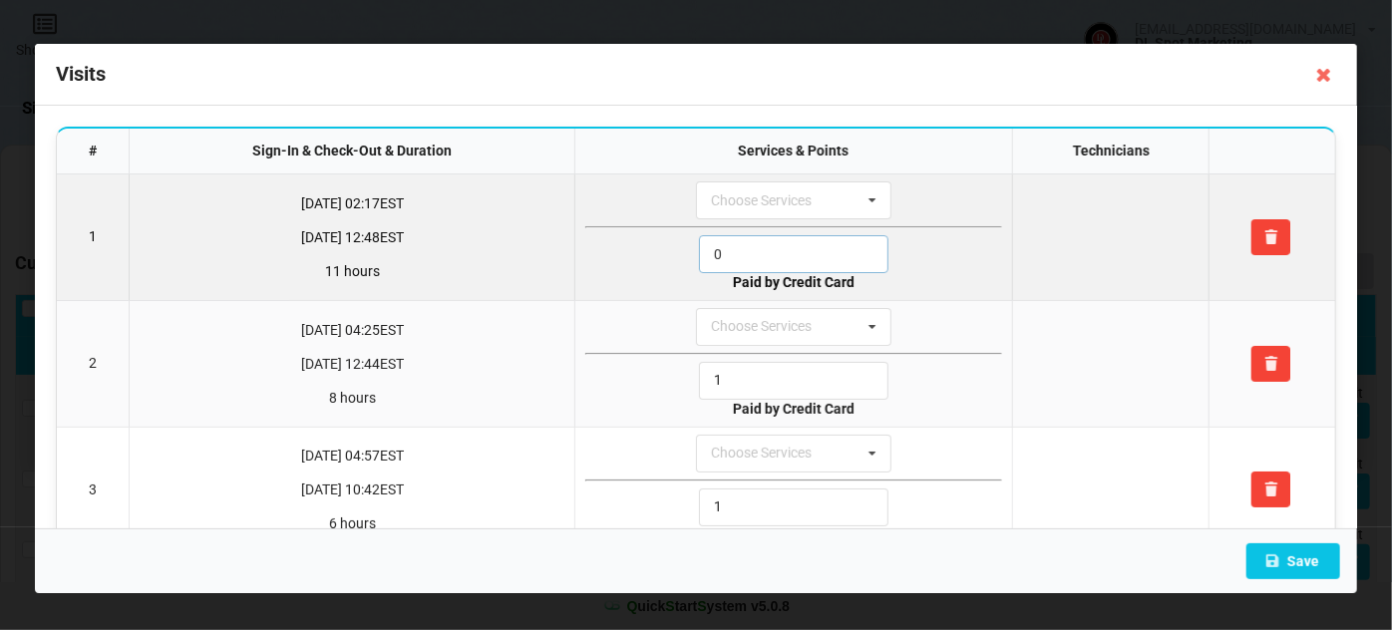
click at [736, 240] on input "0" at bounding box center [793, 254] width 189 height 38
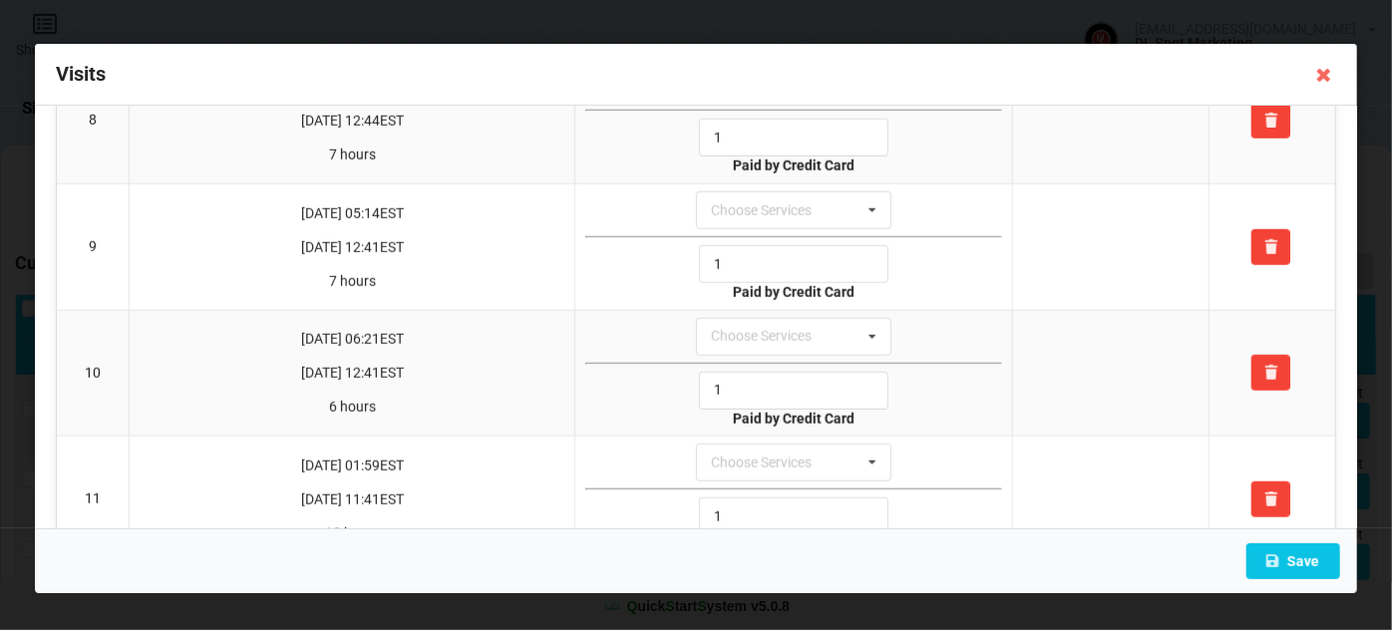
scroll to position [1290, 0]
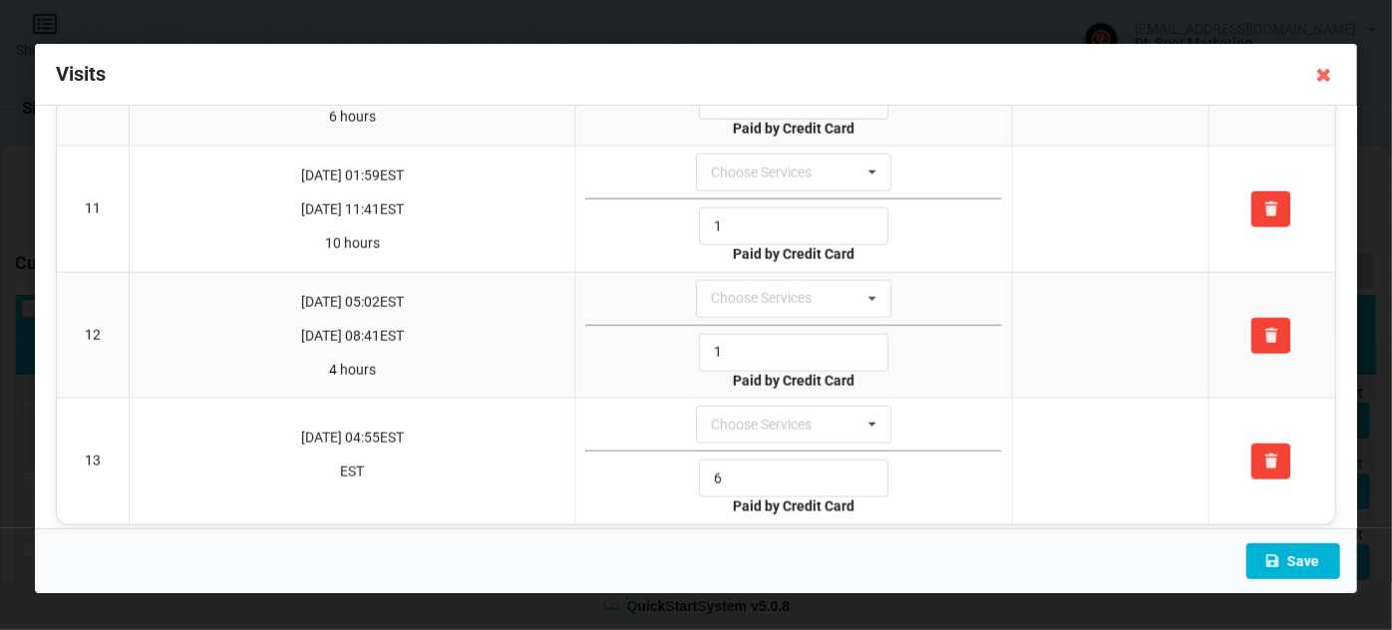
type input "1"
click at [1315, 559] on button "Save" at bounding box center [1293, 561] width 94 height 36
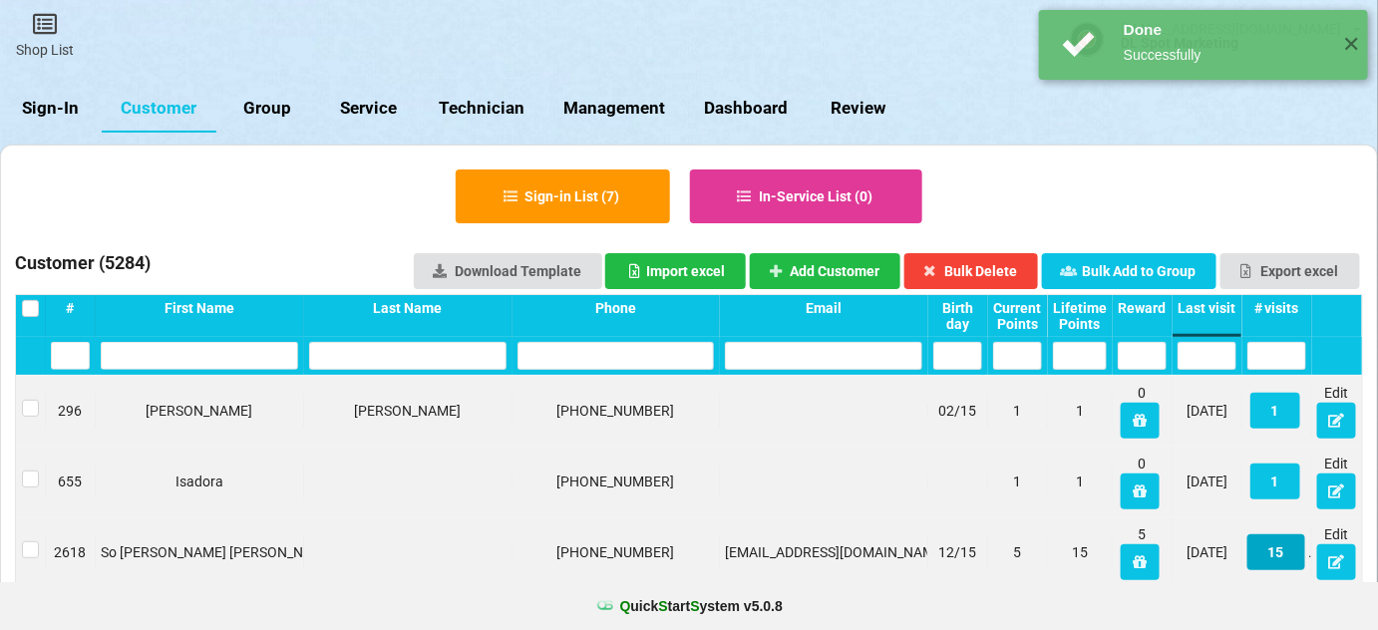
click at [1291, 559] on button "15" at bounding box center [1276, 552] width 58 height 36
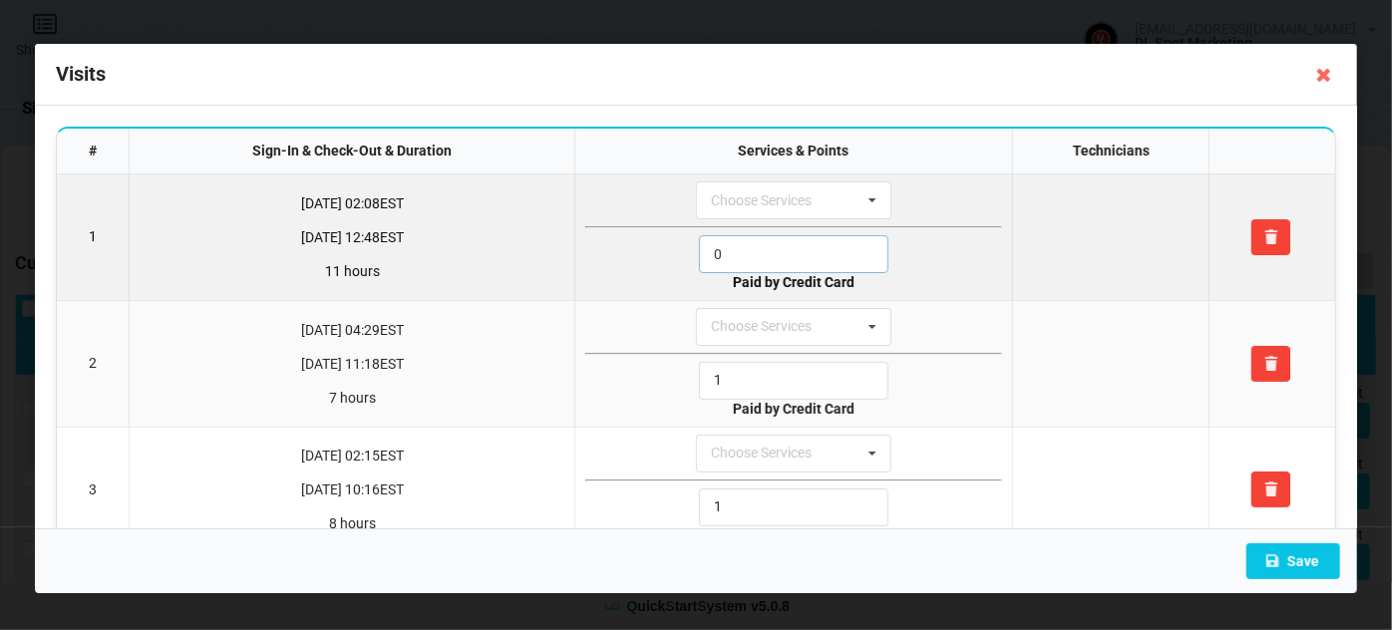
click at [746, 255] on input "0" at bounding box center [793, 254] width 189 height 38
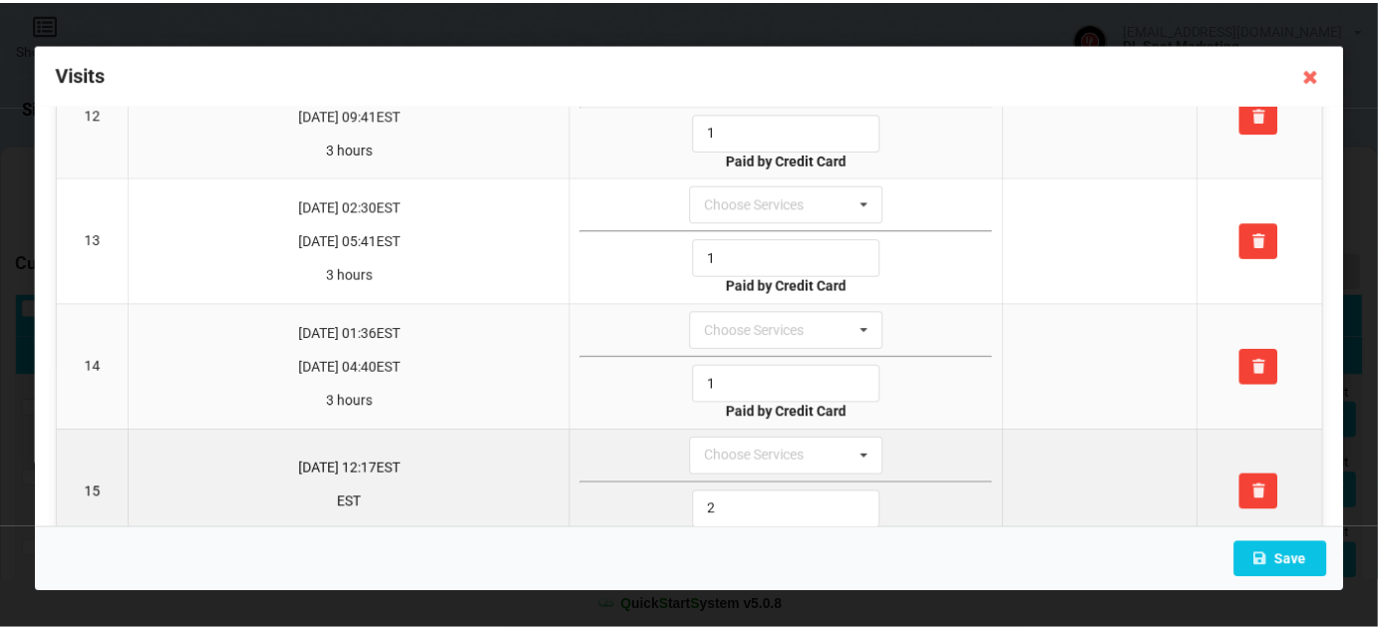
scroll to position [1539, 0]
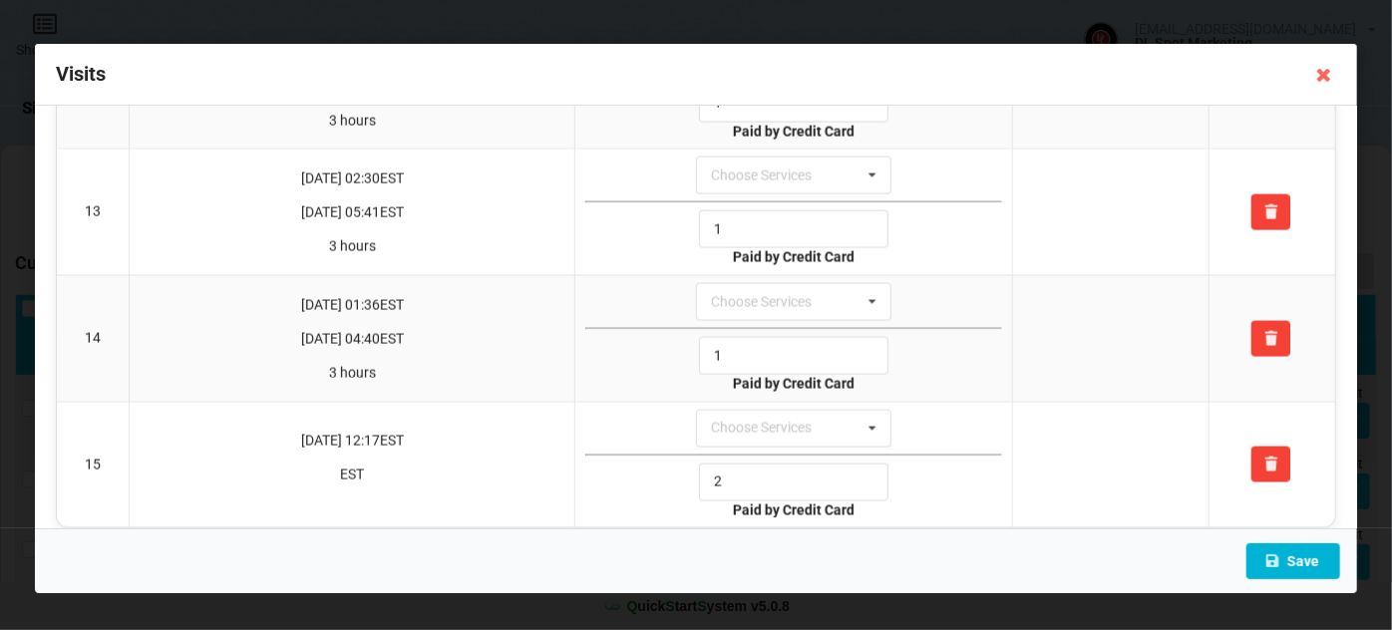
type input "1"
click at [1300, 562] on button "Save" at bounding box center [1293, 561] width 94 height 36
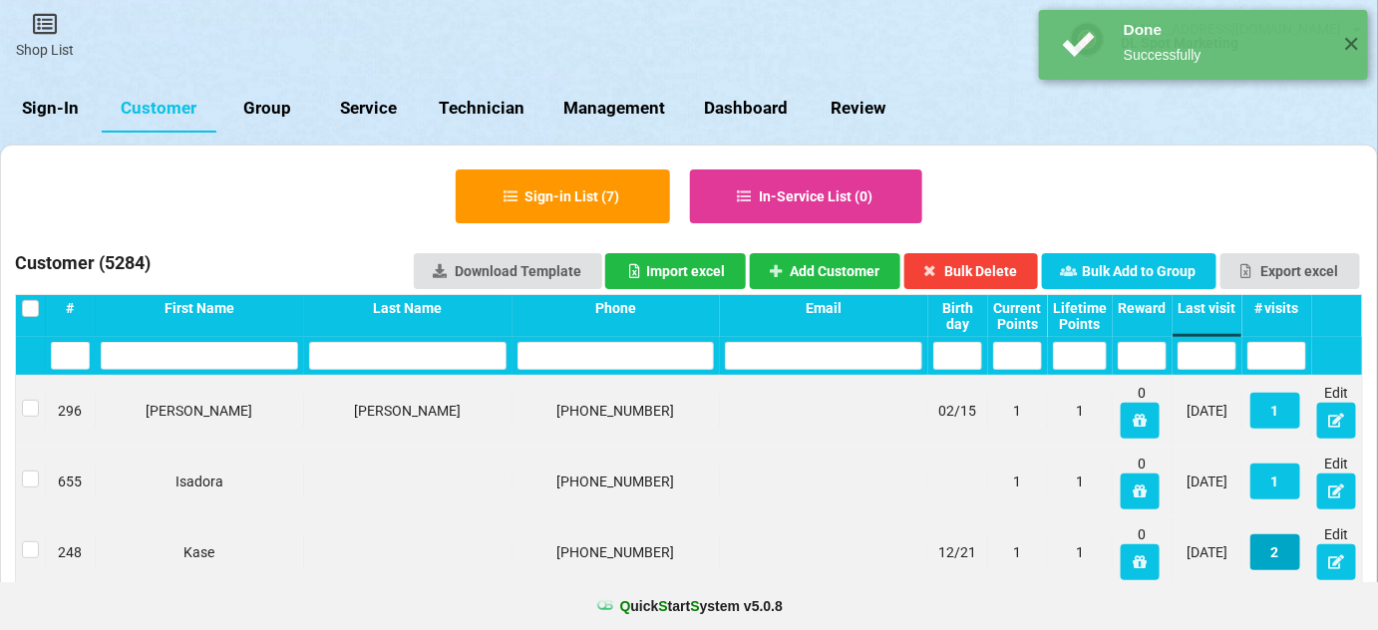
click at [1281, 554] on button "2" at bounding box center [1275, 552] width 50 height 36
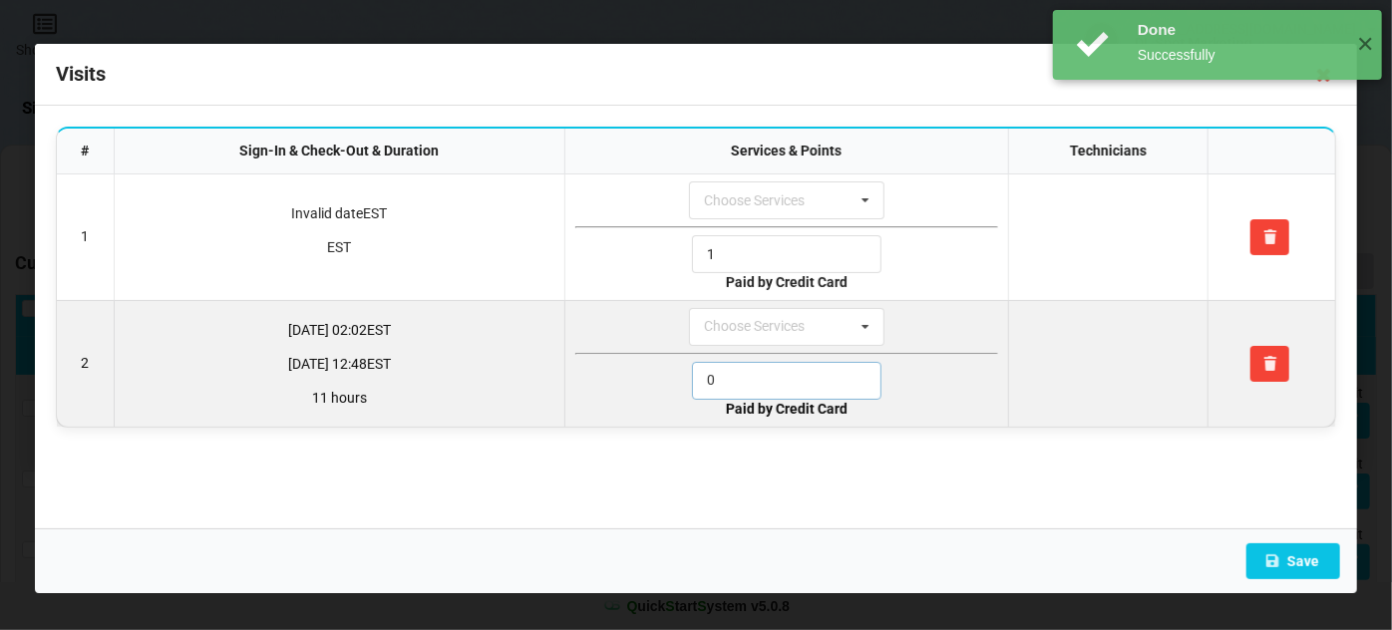
click at [747, 376] on input "0" at bounding box center [786, 381] width 189 height 38
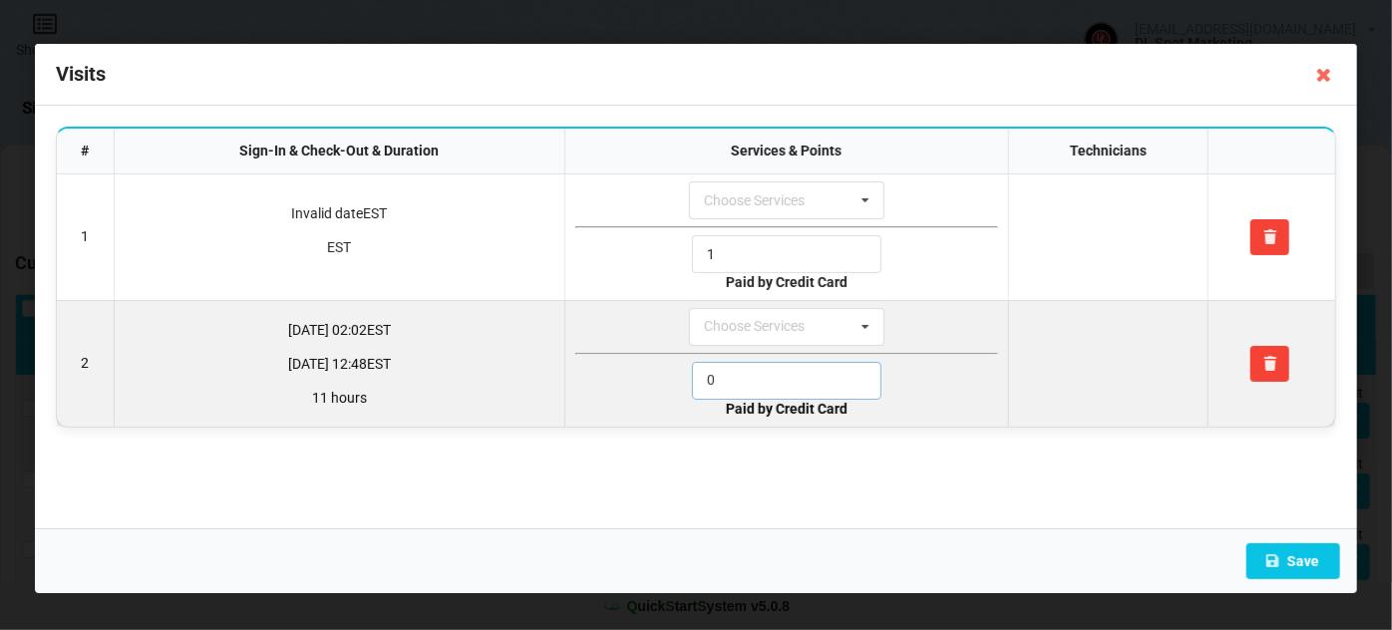
click at [747, 376] on input "0" at bounding box center [786, 381] width 189 height 38
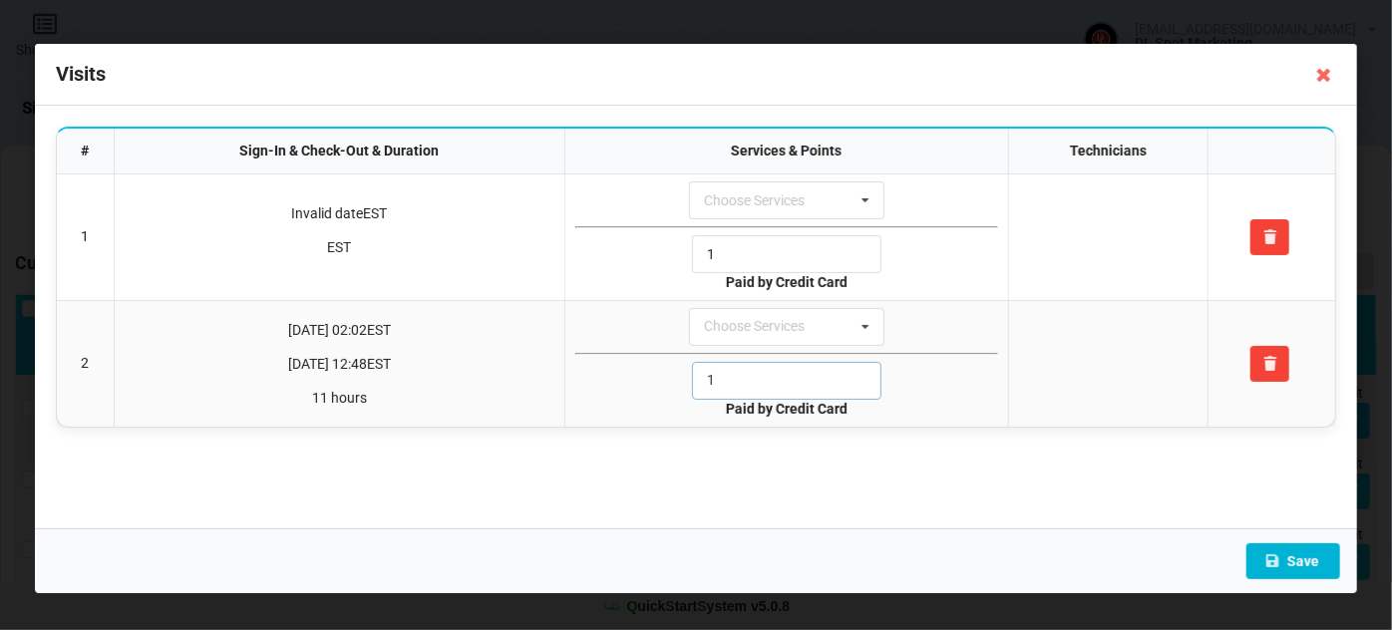
type input "1"
click at [1283, 557] on button "Save" at bounding box center [1293, 561] width 94 height 36
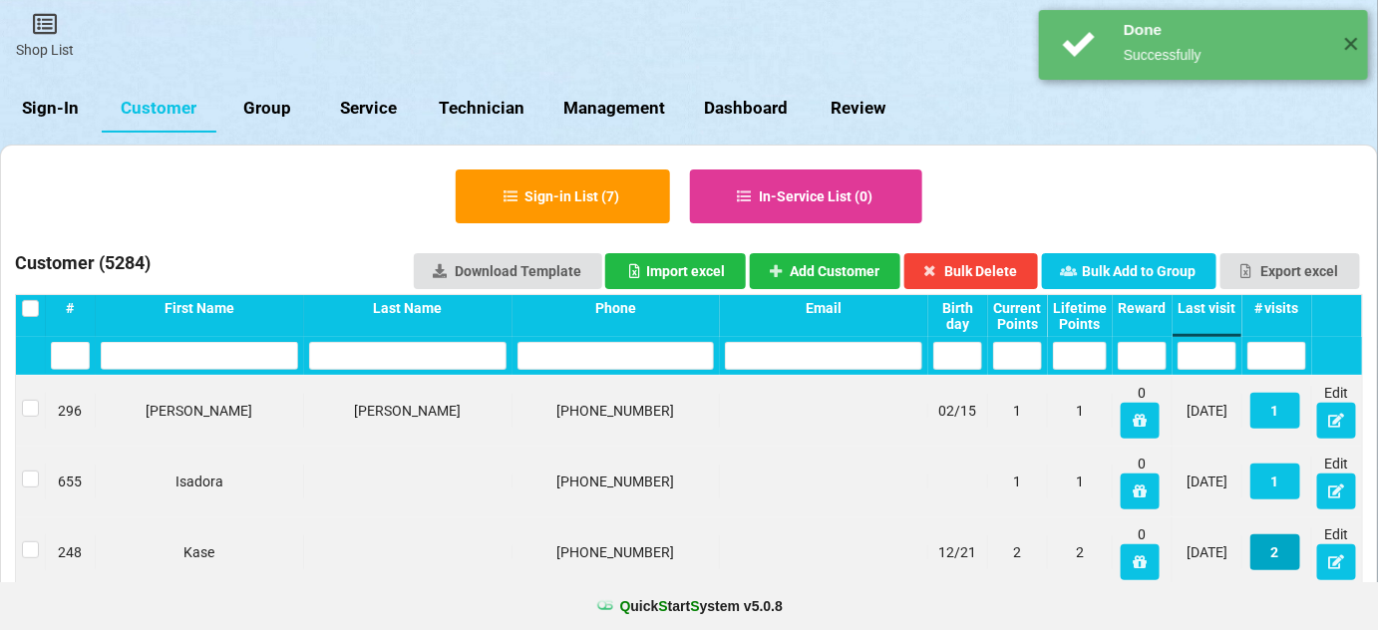
click at [698, 319] on button "2" at bounding box center [697, 318] width 1 height 1
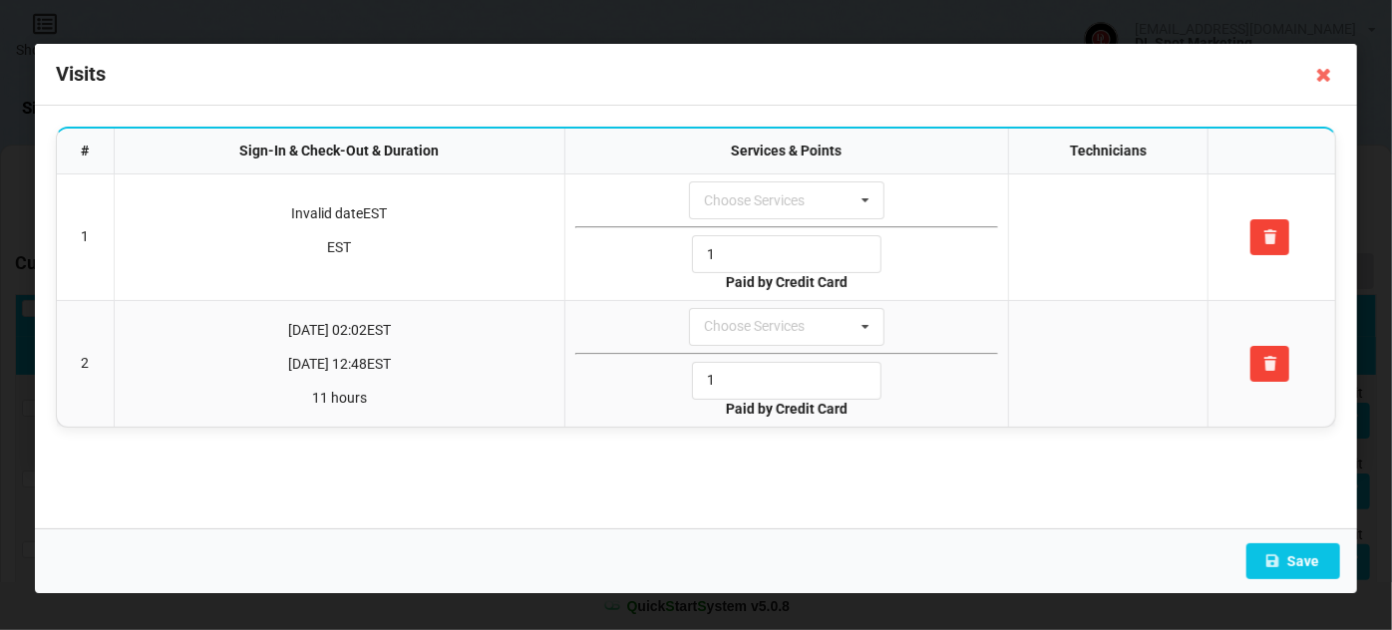
click at [1322, 74] on div "Done Successfully ✕" at bounding box center [1217, 45] width 329 height 70
click at [1326, 79] on div "Done Successfully ✕" at bounding box center [1217, 45] width 349 height 90
click at [1324, 75] on div "Done Successfully ✕" at bounding box center [1217, 45] width 329 height 70
click at [1334, 62] on div "Done Successfully ✕" at bounding box center [1217, 45] width 329 height 70
click at [1326, 79] on icon at bounding box center [1324, 75] width 32 height 32
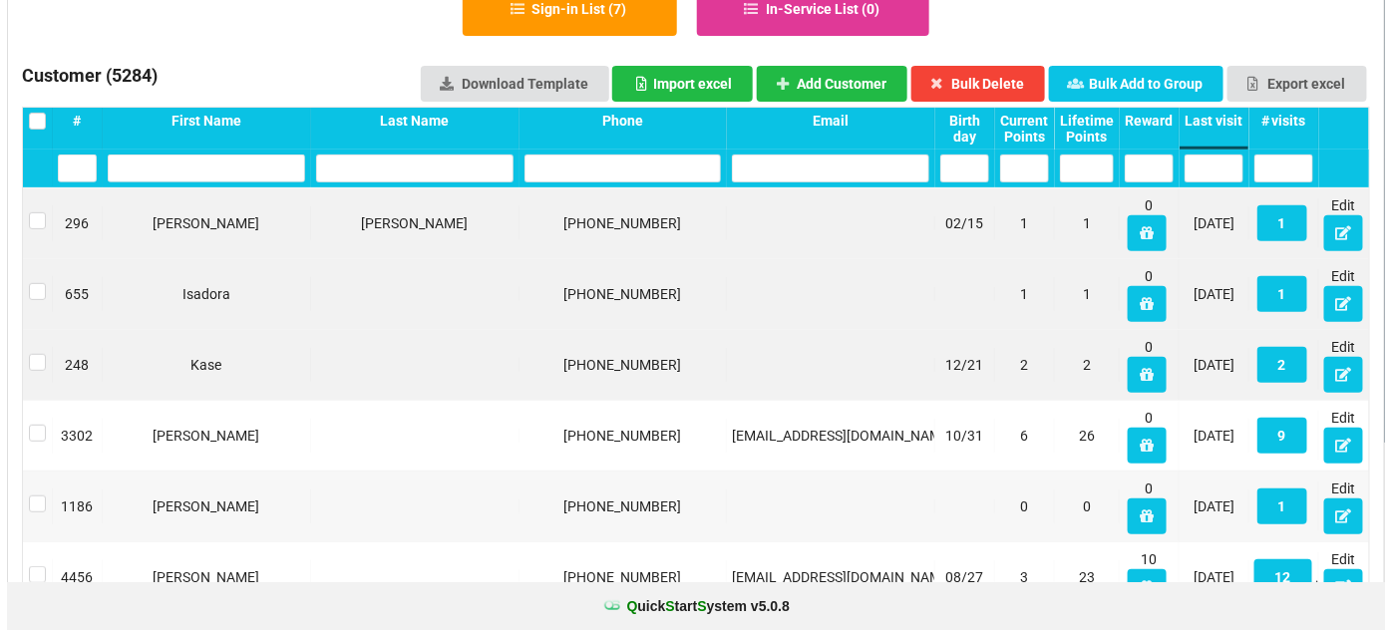
scroll to position [241, 0]
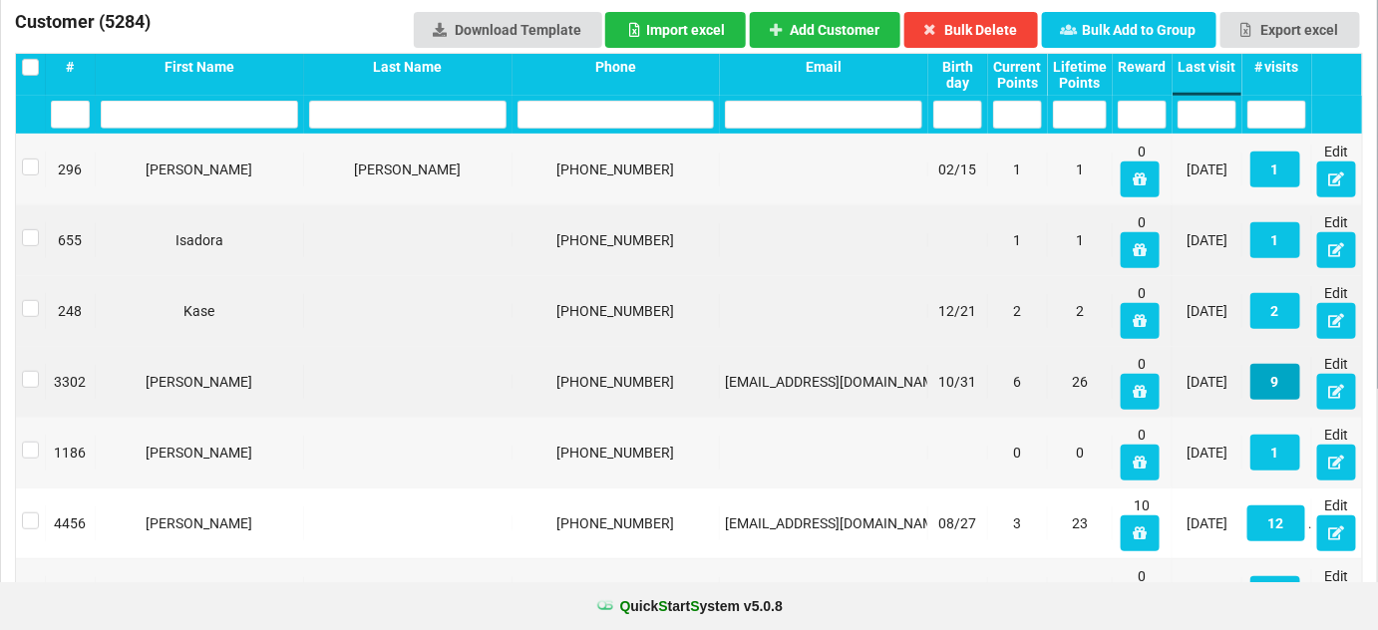
click at [1282, 382] on button "9" at bounding box center [1275, 382] width 50 height 36
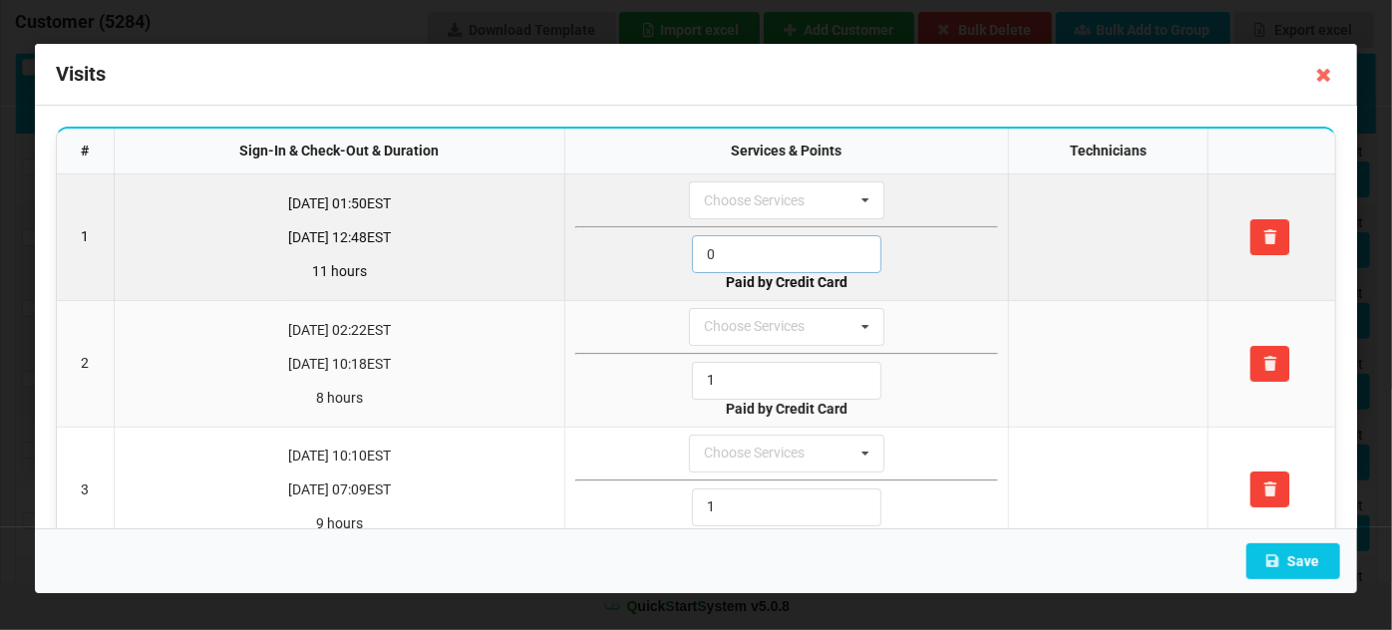
click at [768, 249] on input "0" at bounding box center [786, 254] width 189 height 38
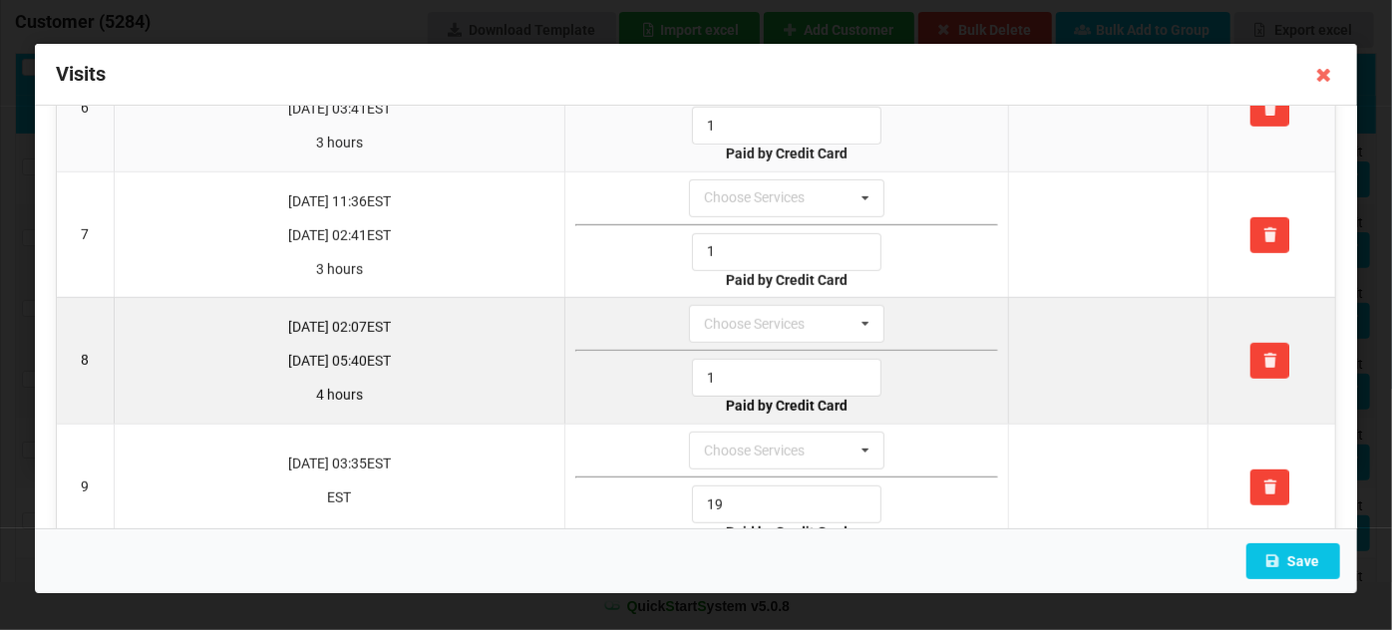
scroll to position [791, 0]
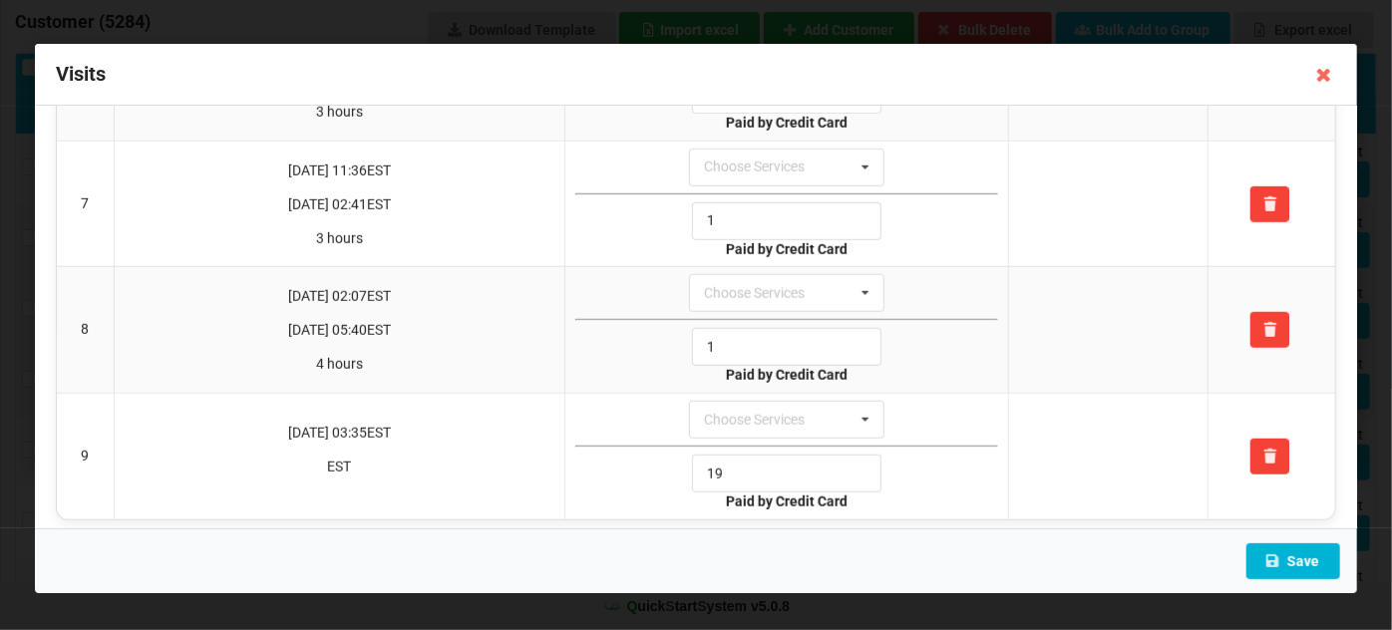
type input "1"
click at [1303, 568] on button "Save" at bounding box center [1293, 561] width 94 height 36
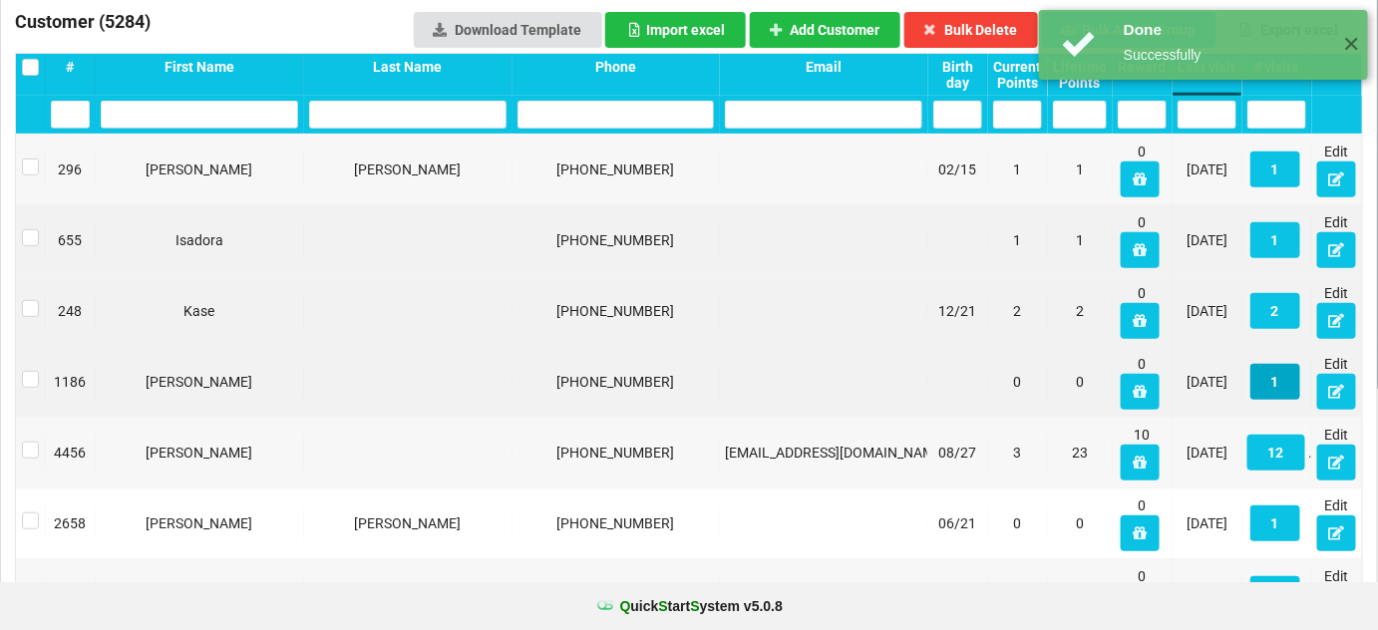
click at [1275, 400] on button "1" at bounding box center [1254, 417] width 48 height 35
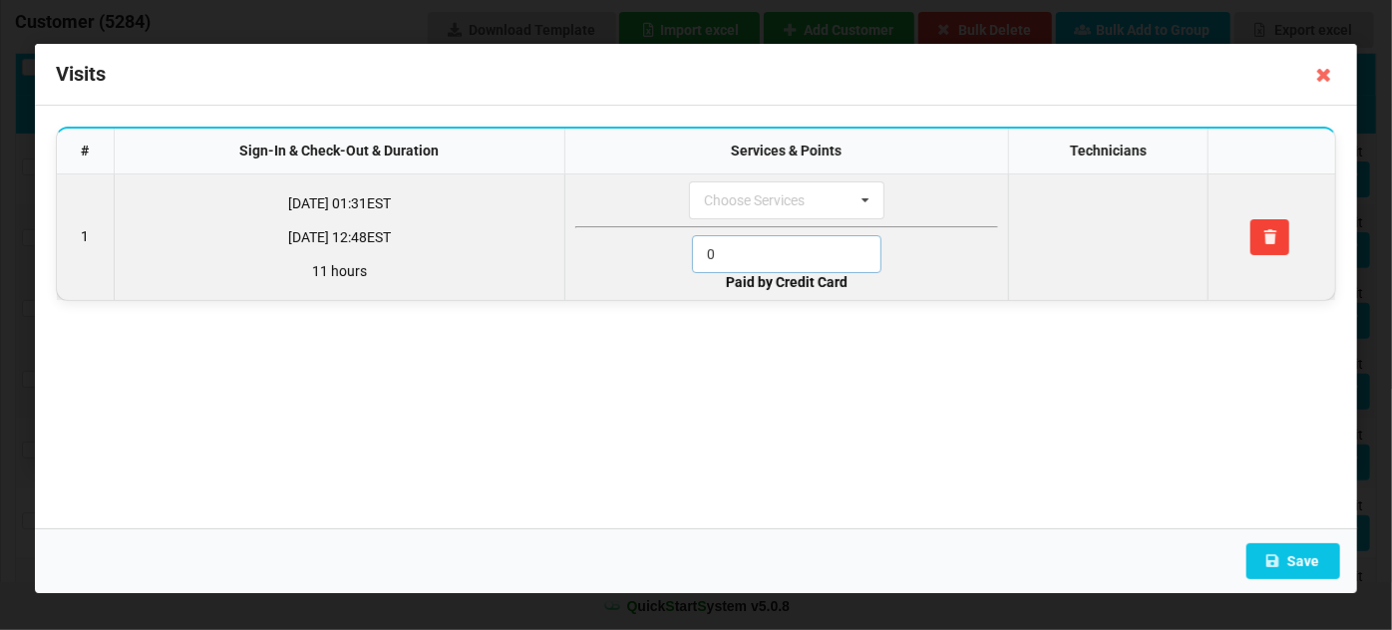
click at [729, 254] on input "0" at bounding box center [786, 254] width 189 height 38
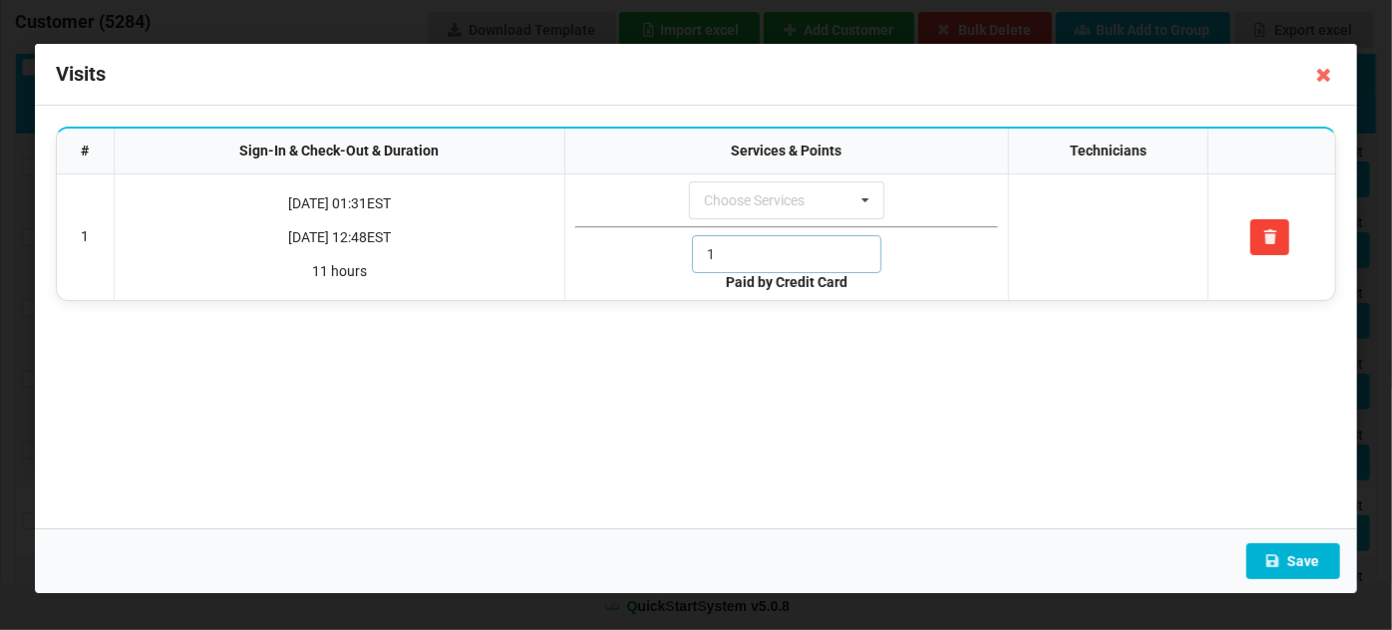
type input "1"
click at [1304, 552] on button "Save" at bounding box center [1293, 561] width 94 height 36
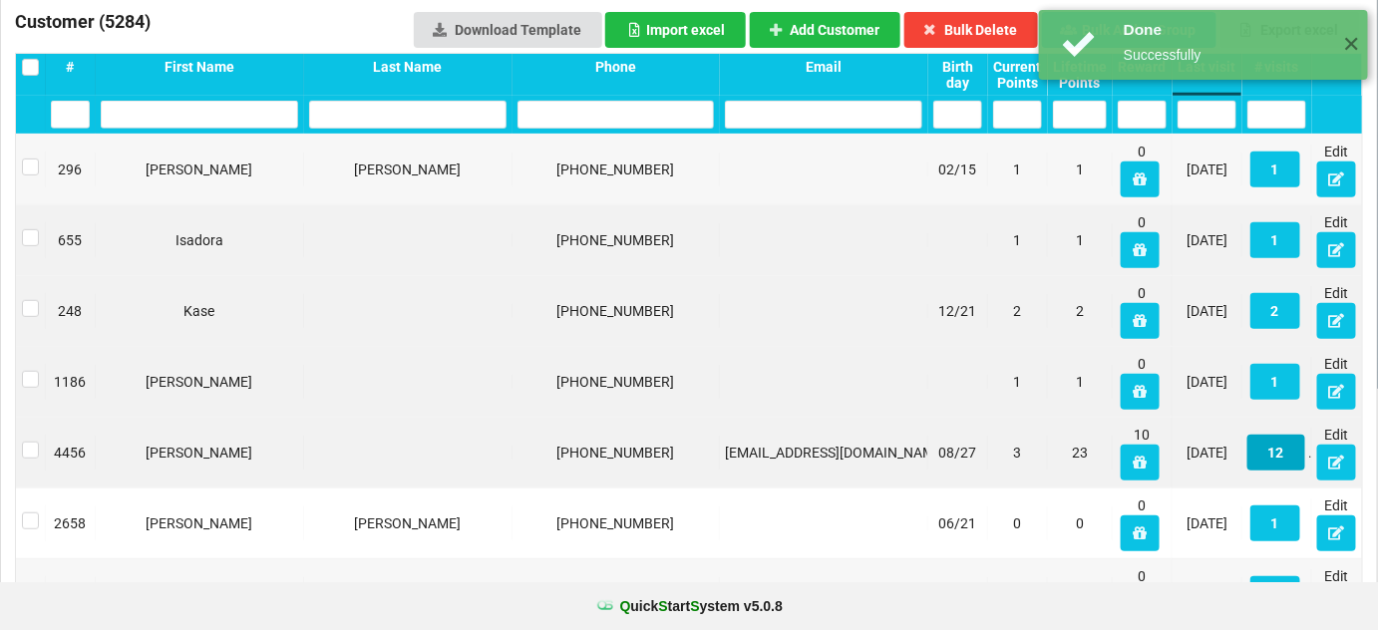
click at [1284, 459] on button "12" at bounding box center [1275, 452] width 58 height 36
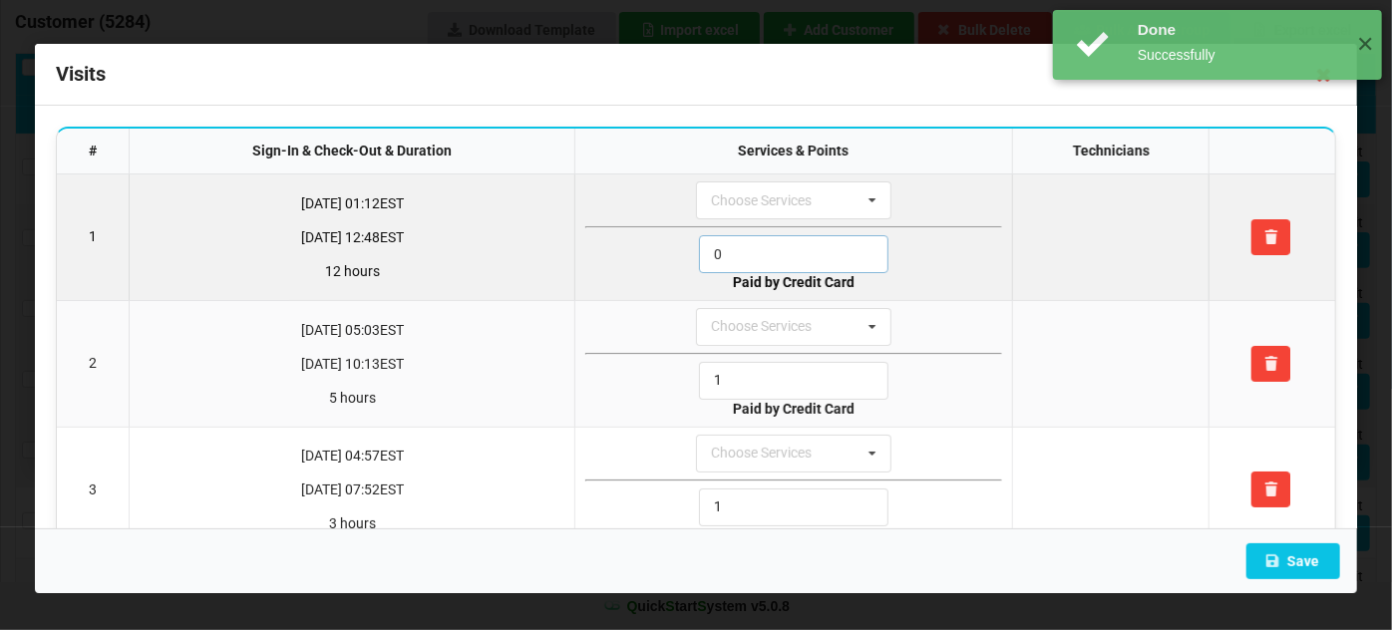
click at [778, 260] on input "0" at bounding box center [793, 254] width 189 height 38
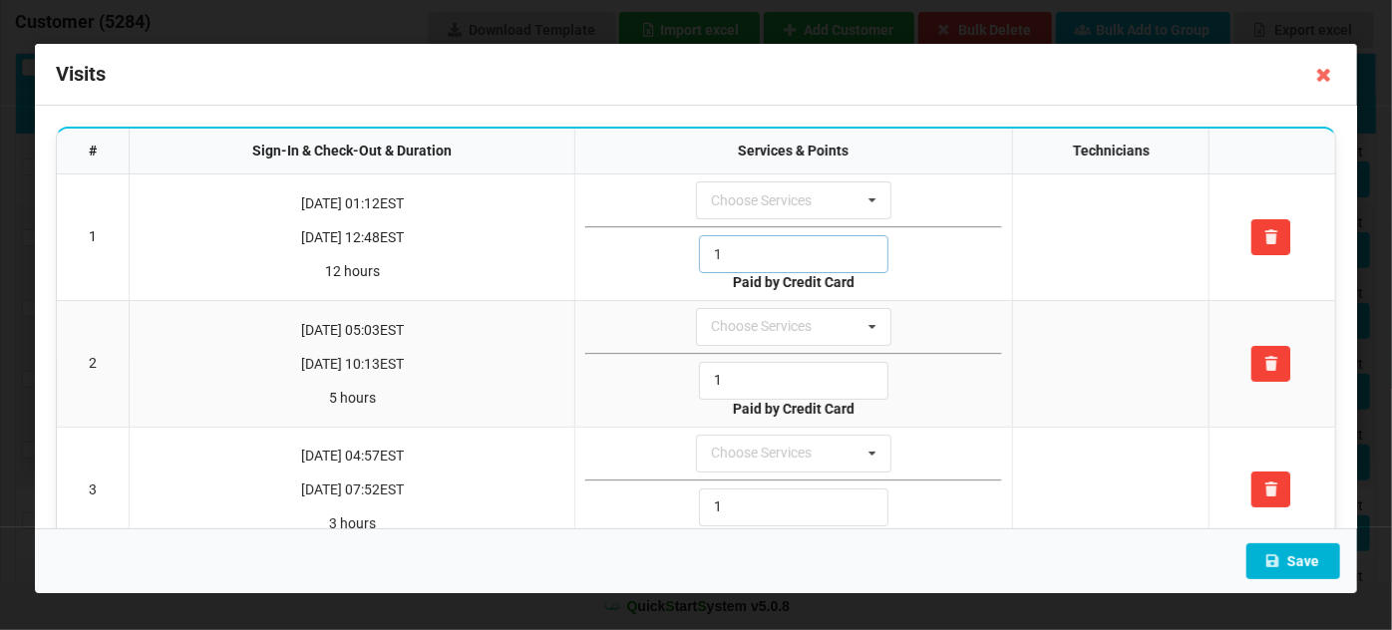
type input "1"
click at [1316, 559] on button "Save" at bounding box center [1293, 561] width 94 height 36
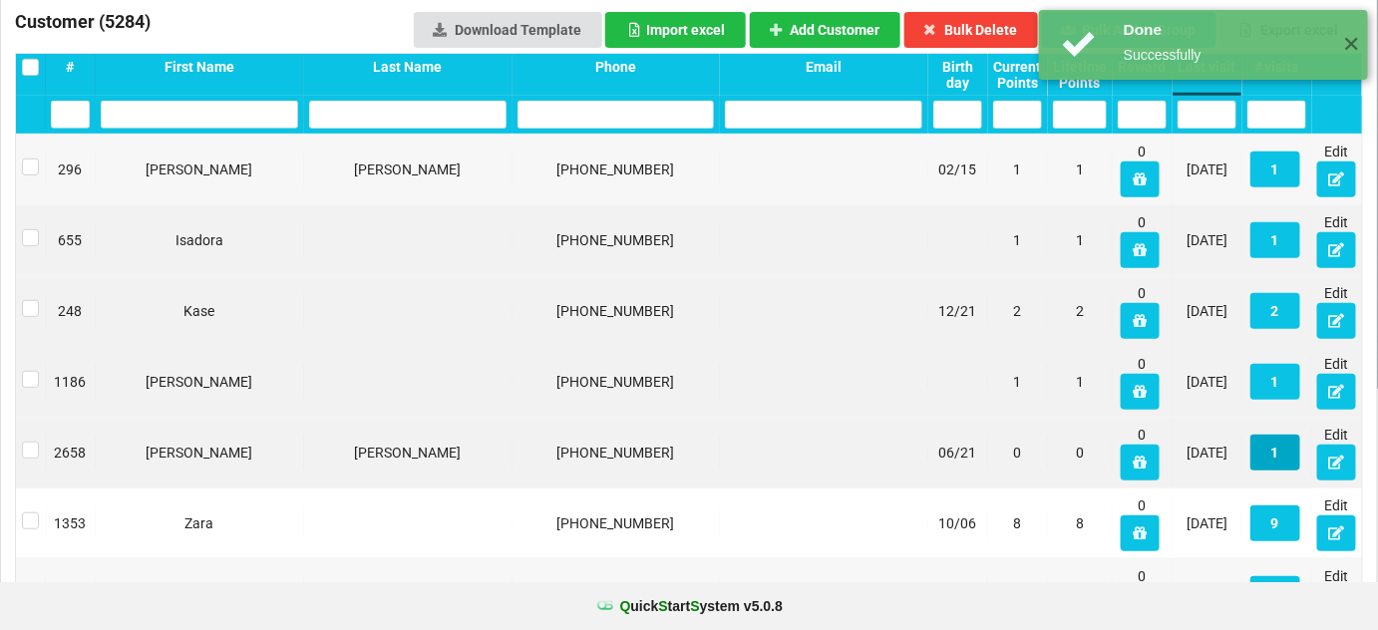
click at [807, 333] on button "1" at bounding box center [802, 329] width 10 height 7
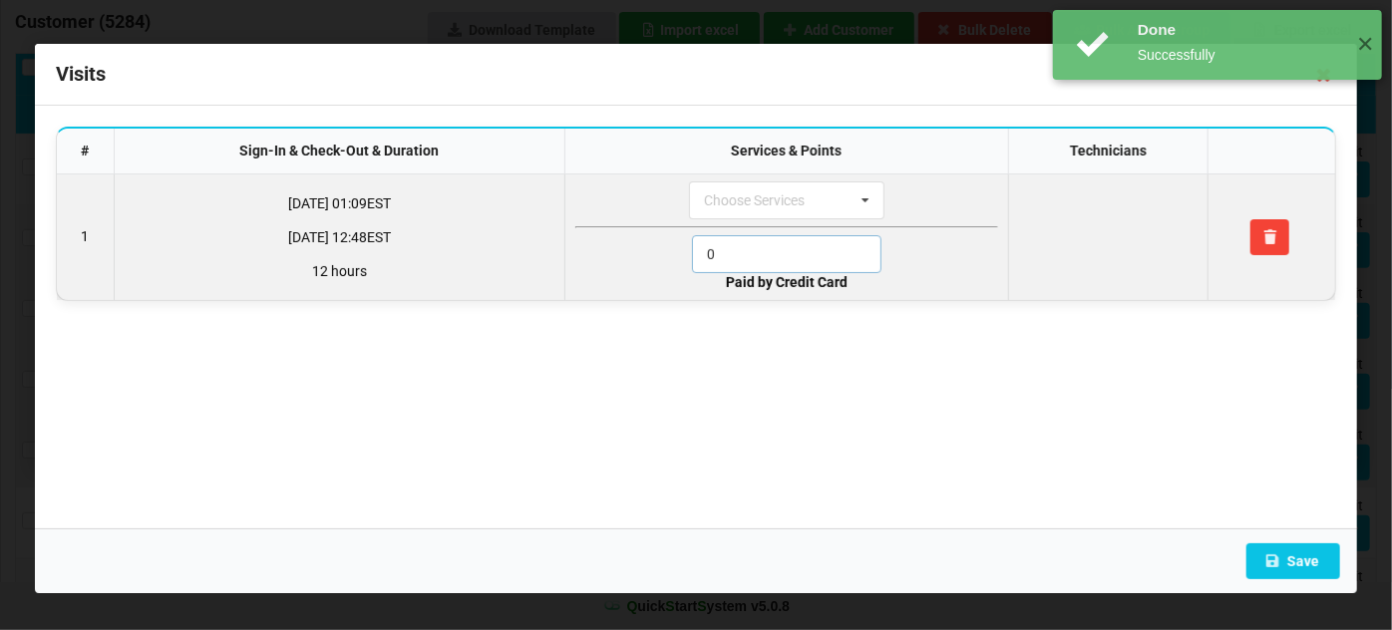
click at [787, 255] on input "0" at bounding box center [786, 254] width 189 height 38
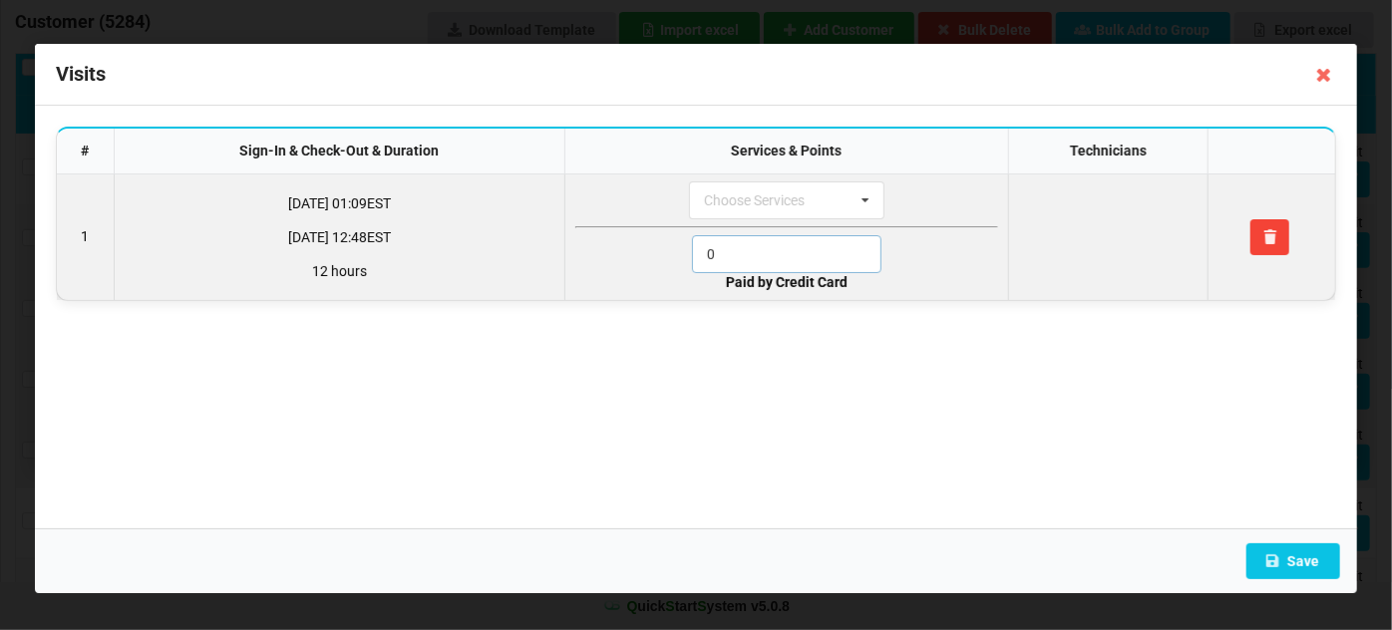
click at [787, 255] on input "0" at bounding box center [786, 254] width 189 height 38
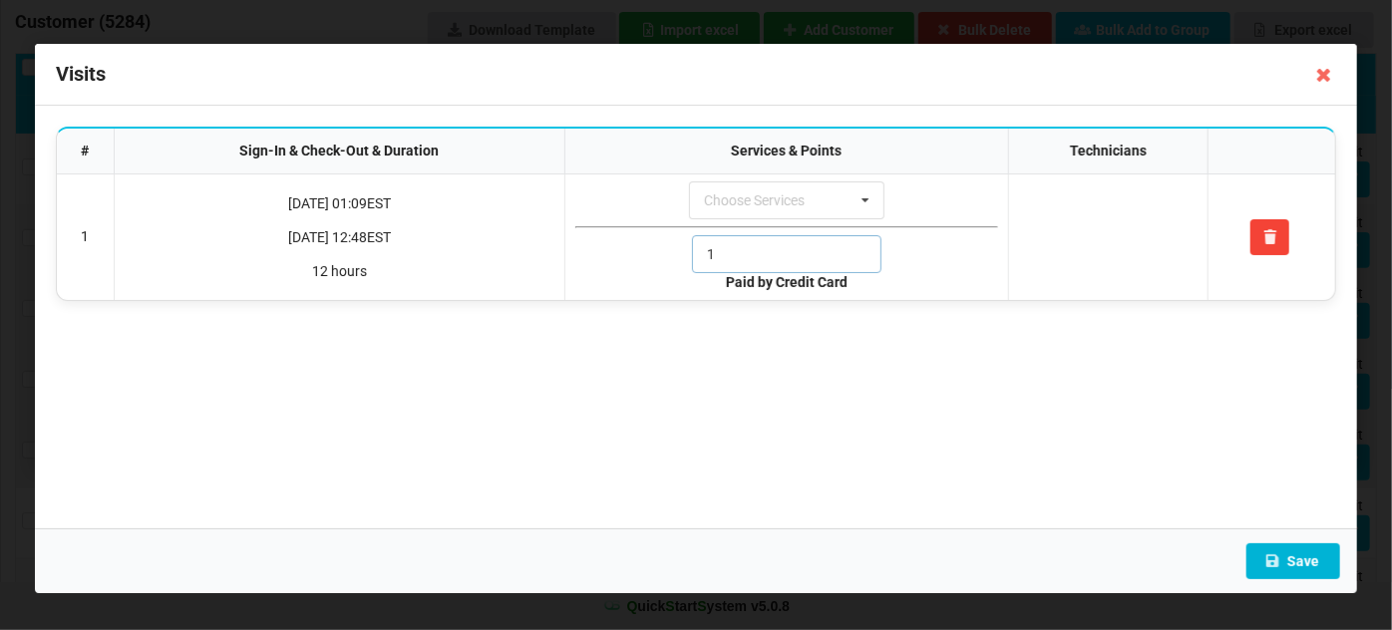
type input "1"
click at [1300, 570] on button "Save" at bounding box center [1293, 561] width 94 height 36
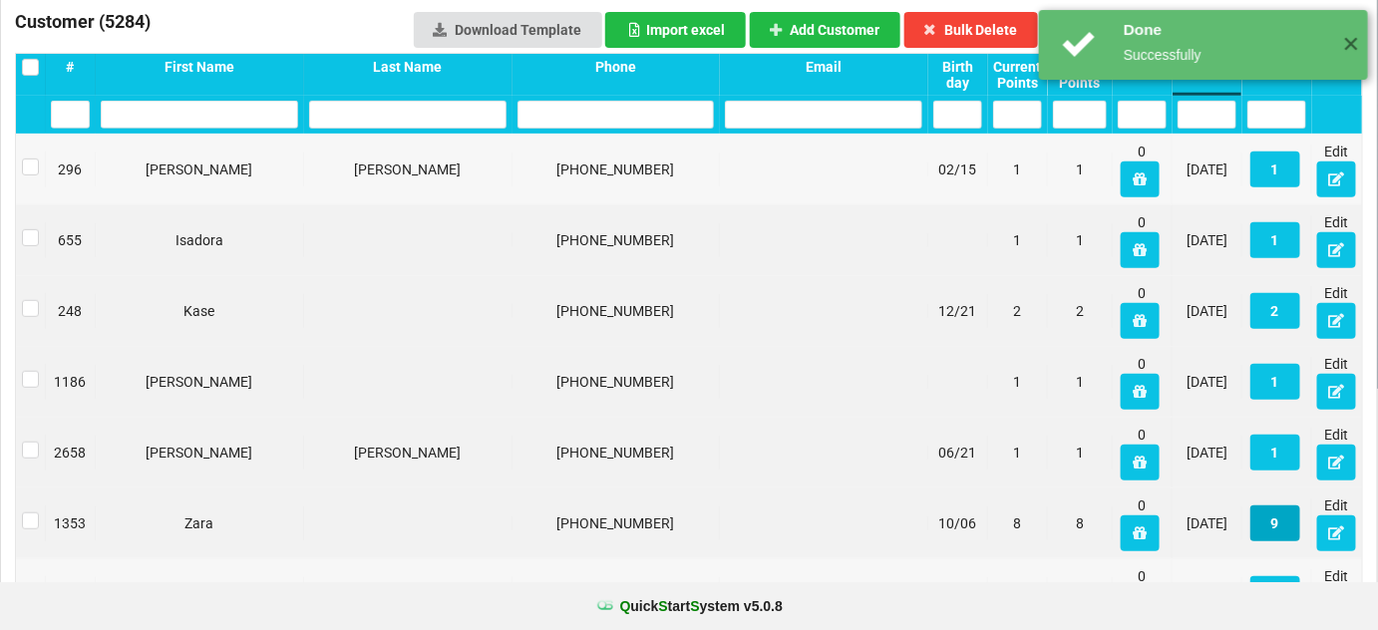
click at [1267, 517] on button "9" at bounding box center [1275, 523] width 50 height 36
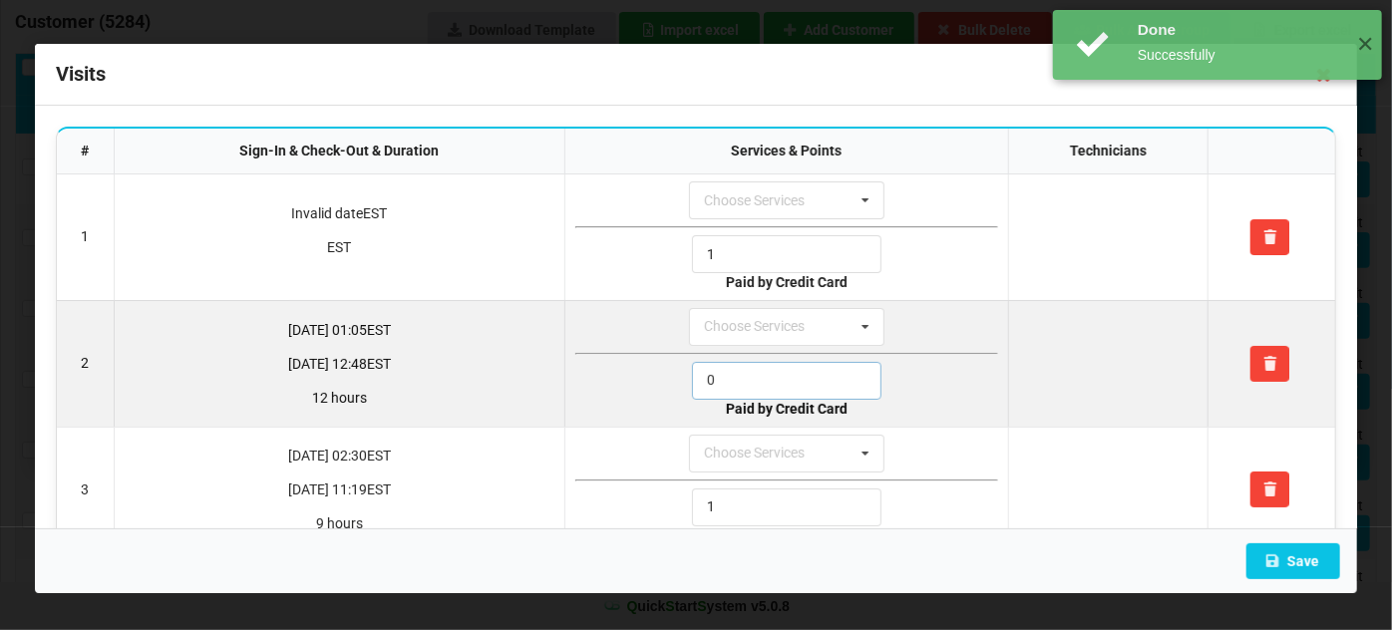
click at [732, 379] on input "0" at bounding box center [786, 381] width 189 height 38
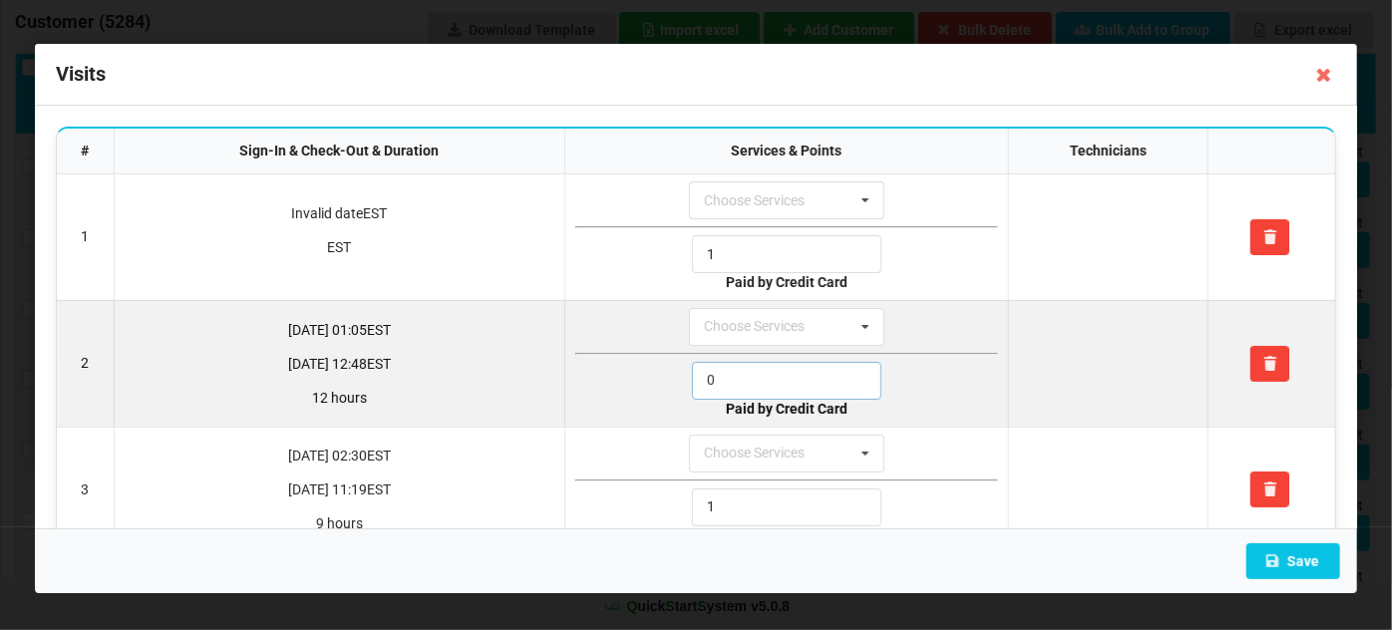
click at [731, 379] on input "0" at bounding box center [786, 381] width 189 height 38
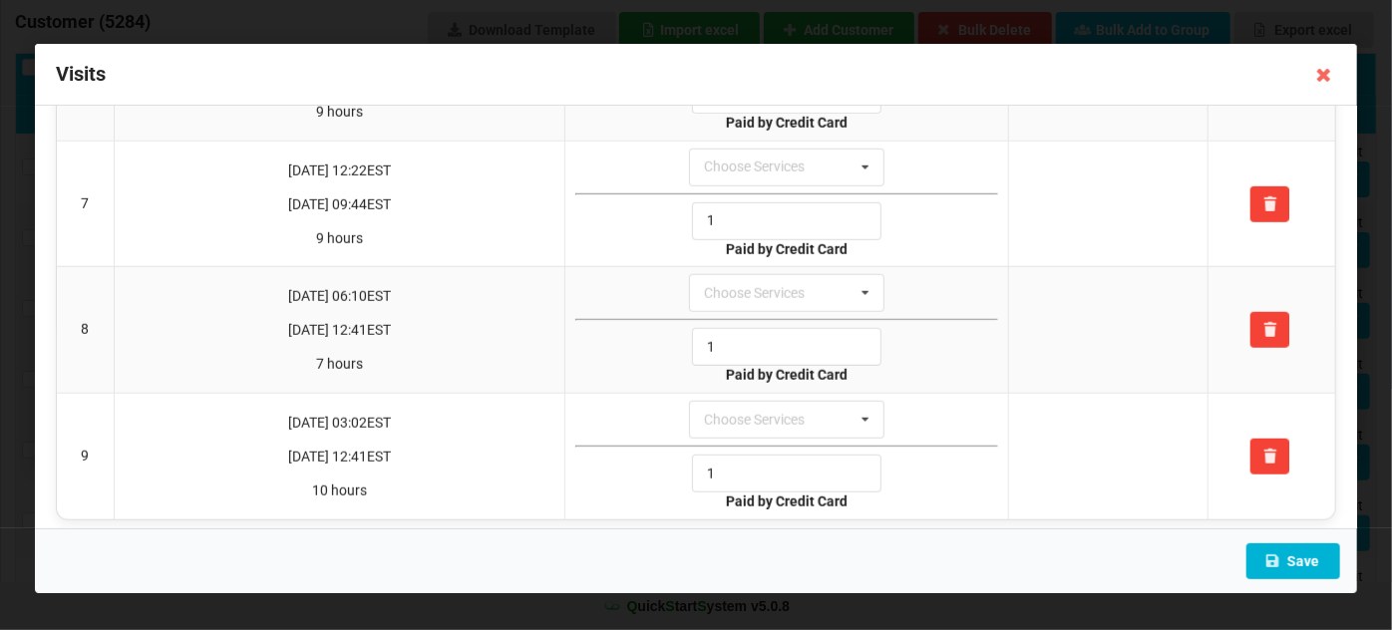
type input "1"
click at [1303, 559] on button "Save" at bounding box center [1293, 561] width 94 height 36
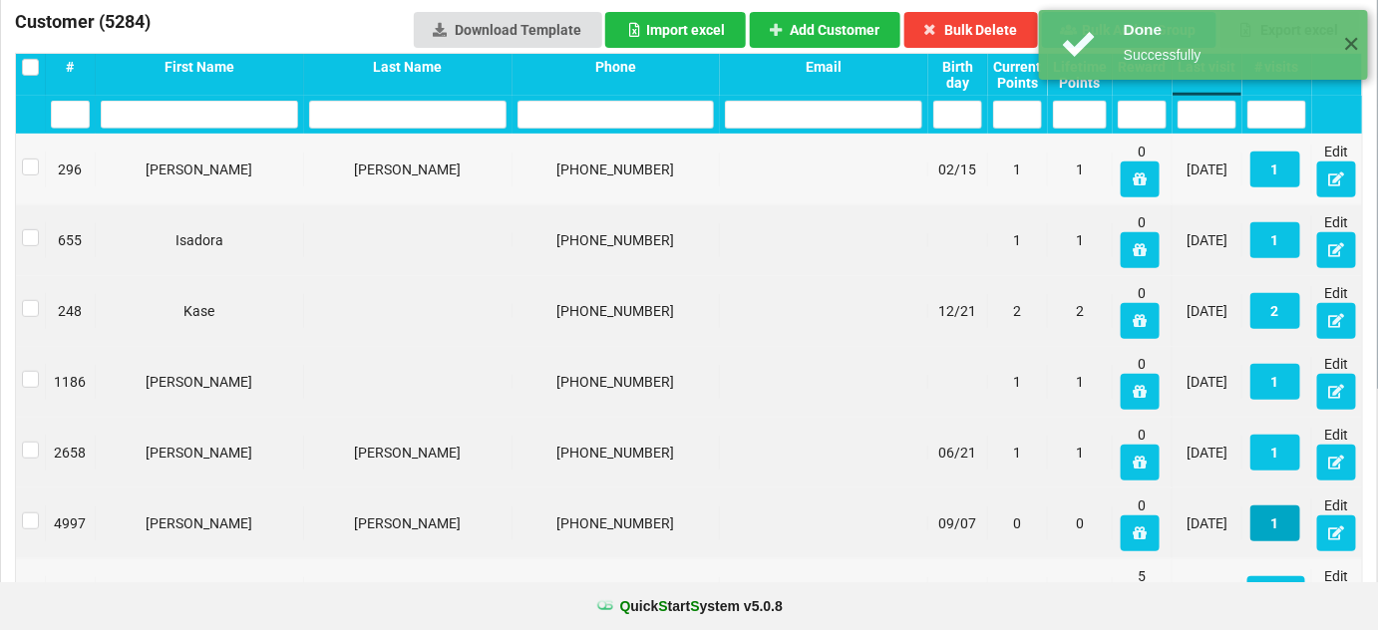
click at [1275, 522] on button "1" at bounding box center [1275, 523] width 50 height 36
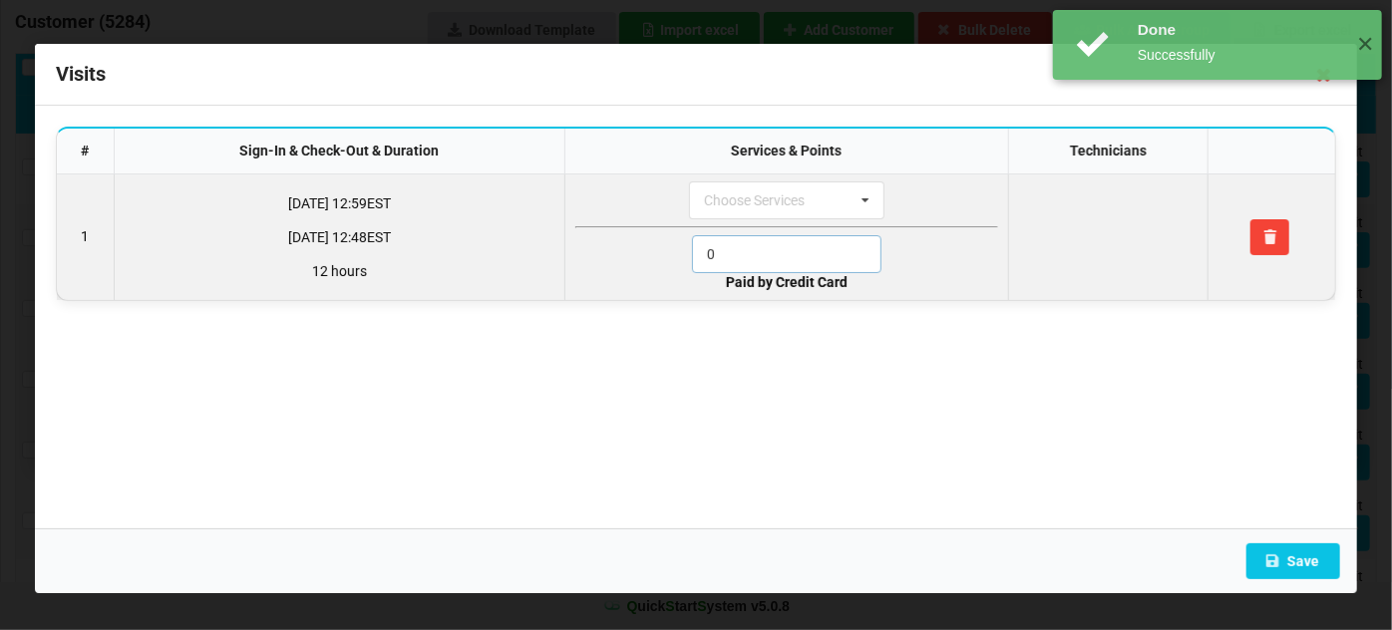
click at [737, 255] on input "0" at bounding box center [786, 254] width 189 height 38
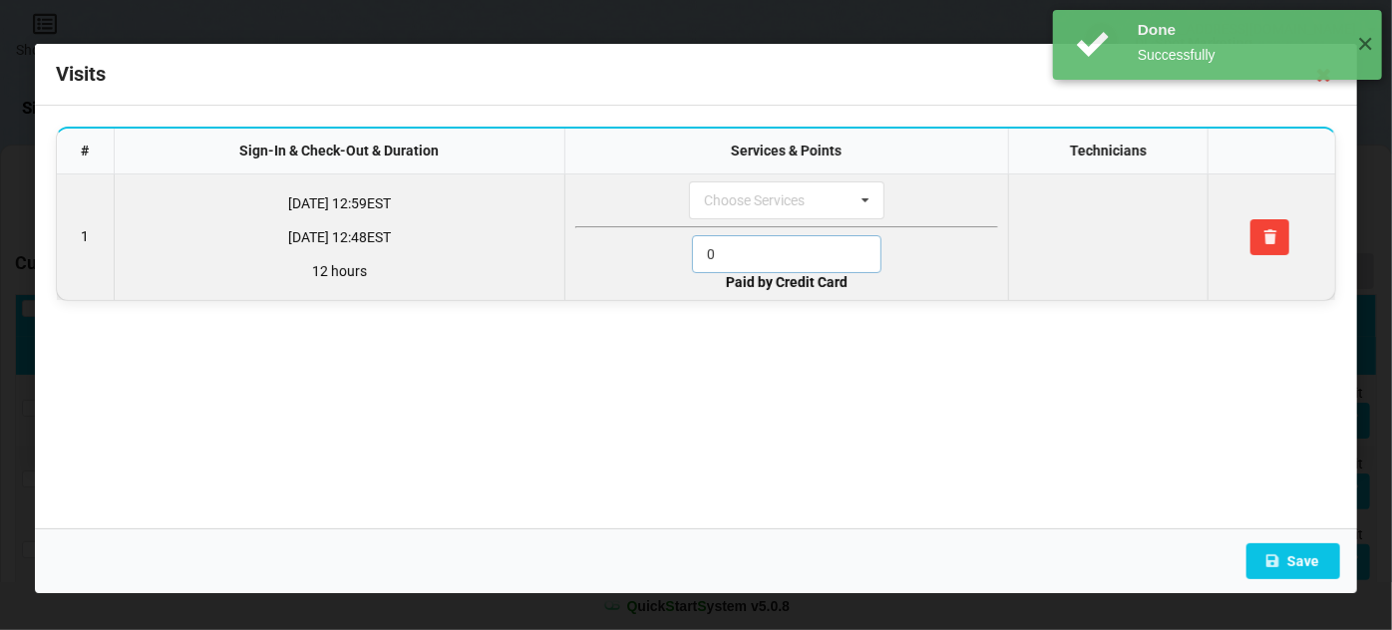
click at [737, 255] on input "0" at bounding box center [786, 254] width 189 height 38
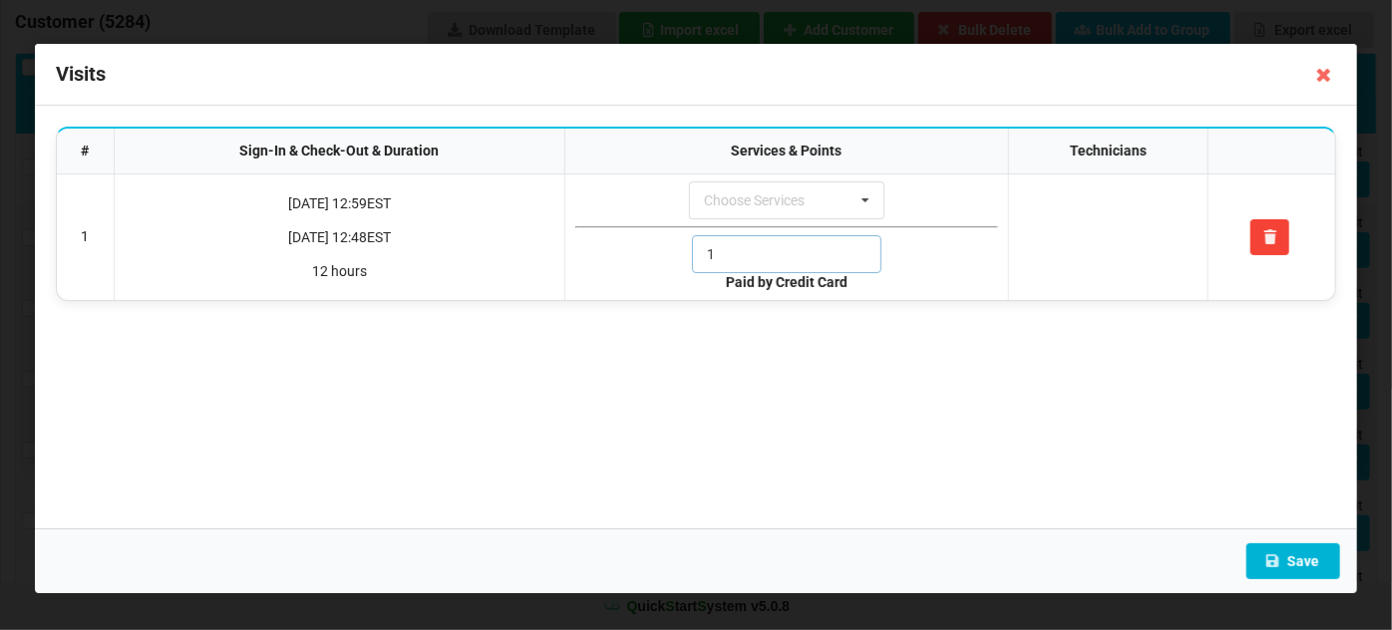
type input "1"
click at [1292, 565] on button "Save" at bounding box center [1293, 561] width 94 height 36
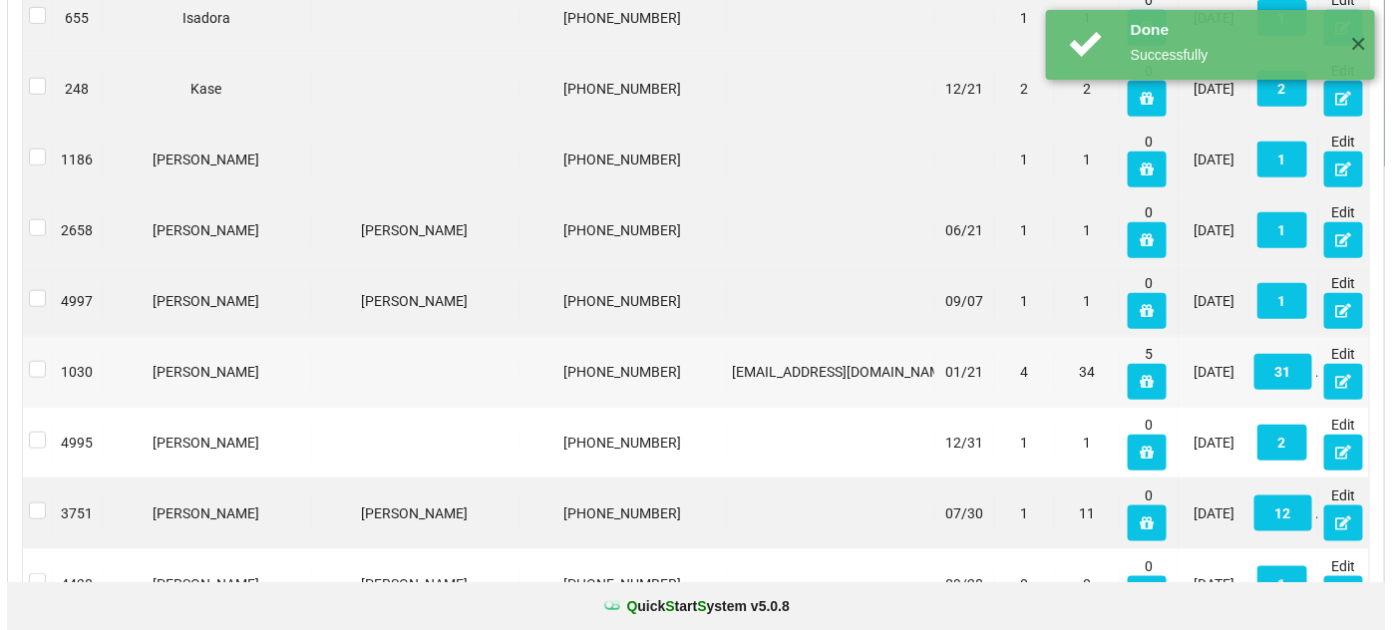
scroll to position [484, 0]
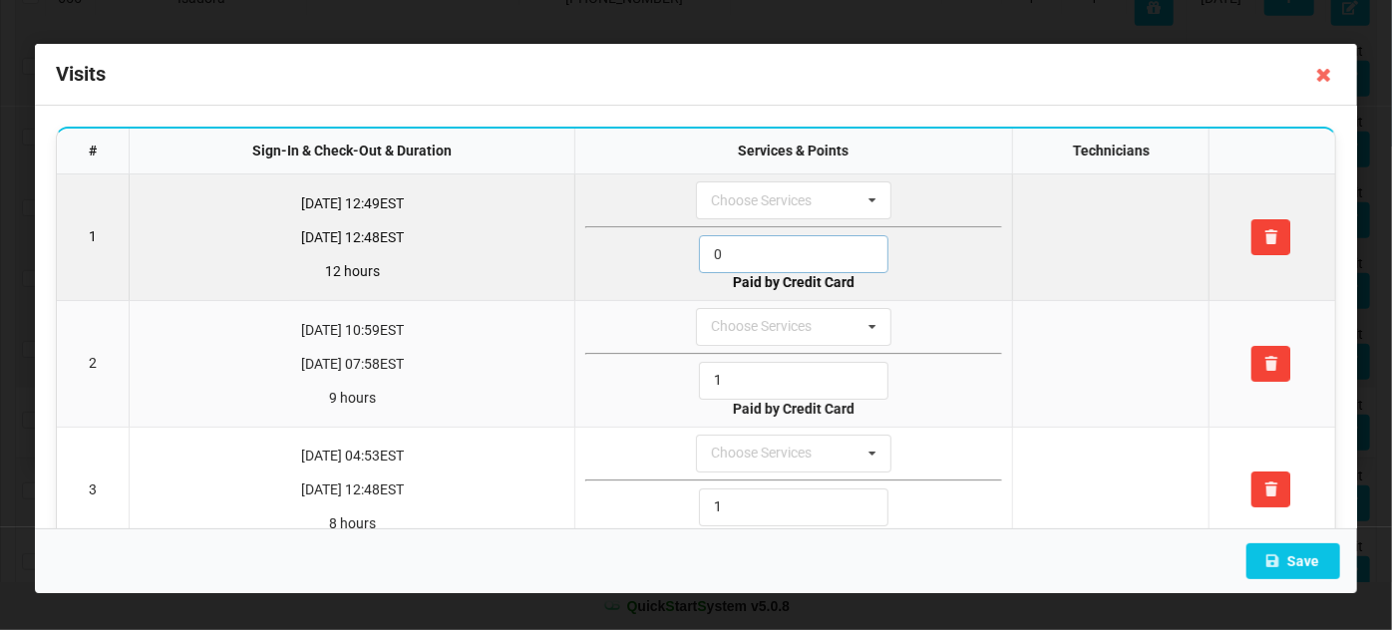
click at [792, 261] on input "0" at bounding box center [793, 254] width 189 height 38
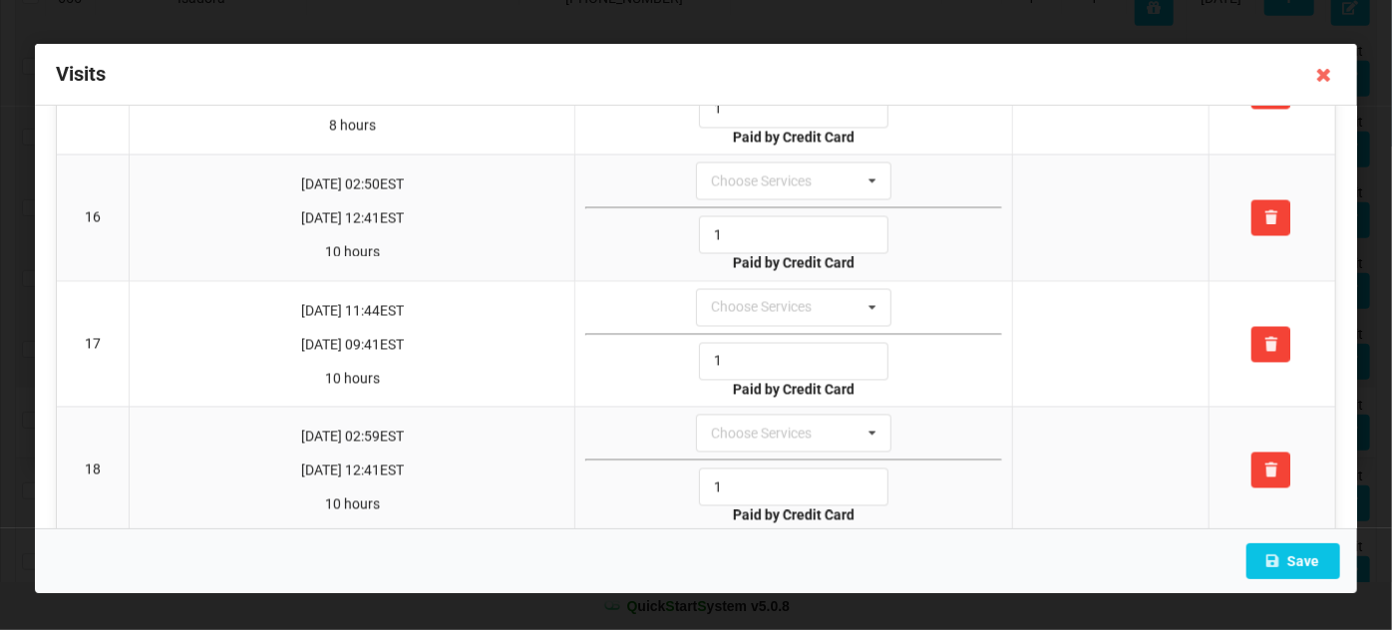
scroll to position [1933, 0]
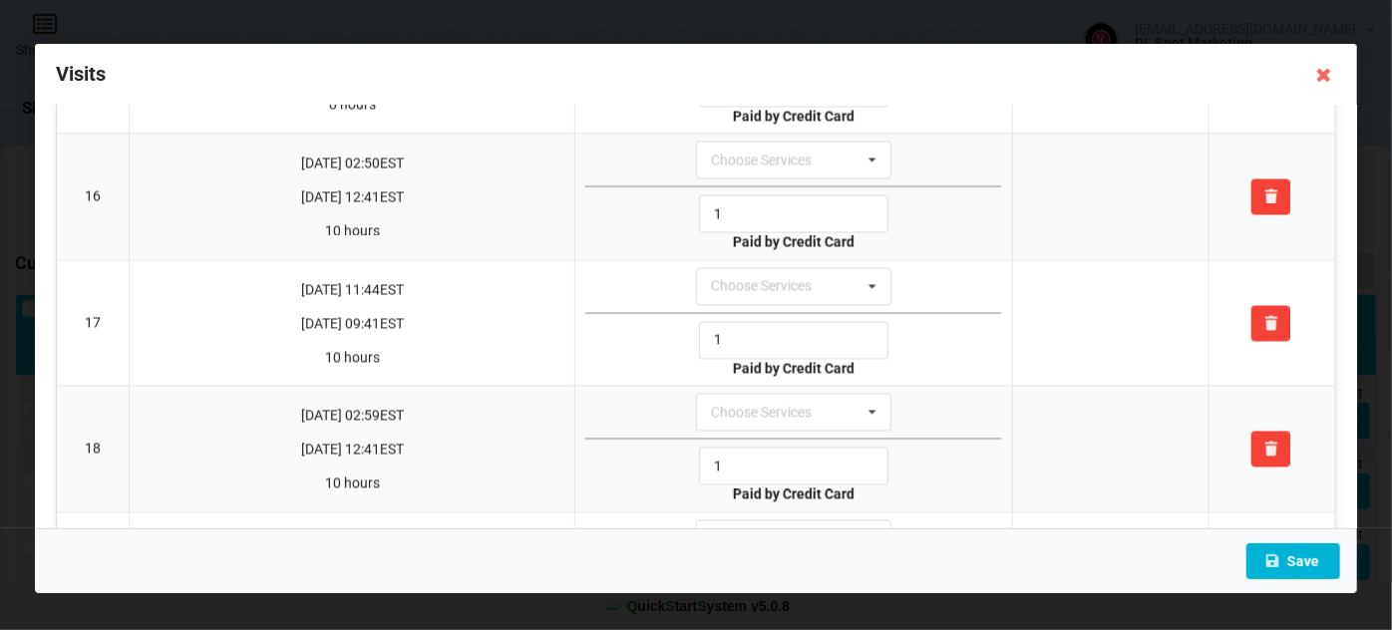
type input "1"
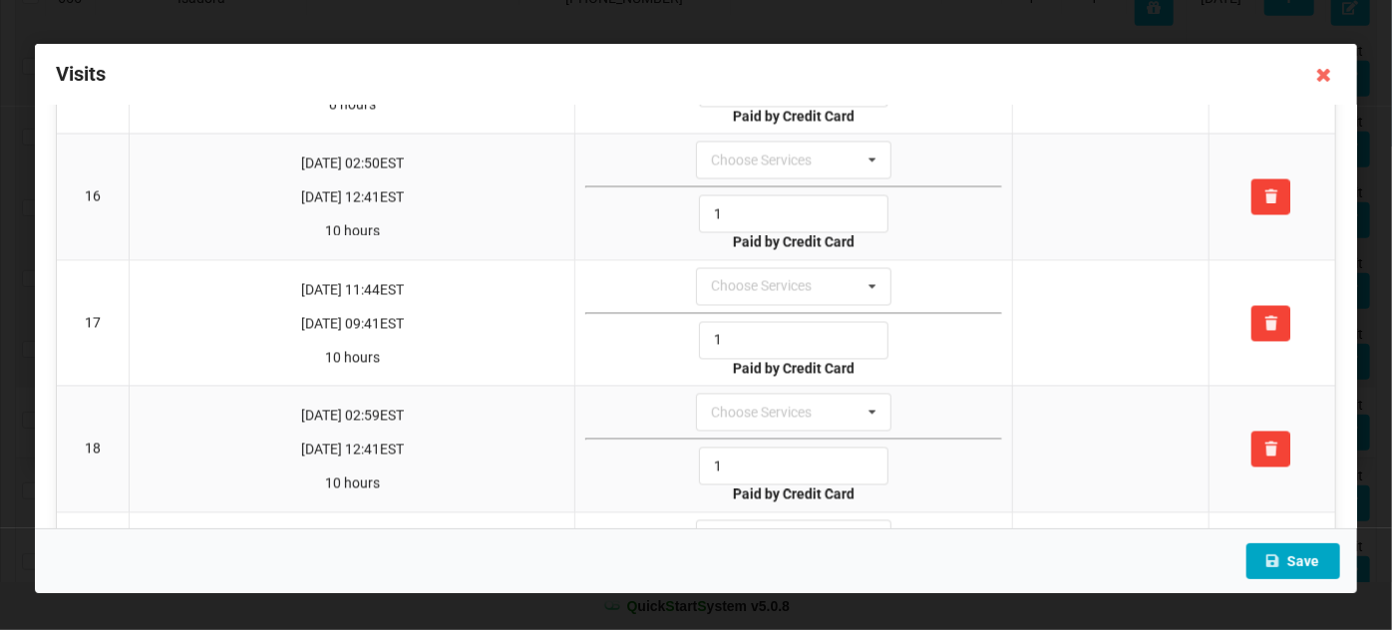
click at [1303, 573] on button "Save" at bounding box center [1293, 561] width 94 height 36
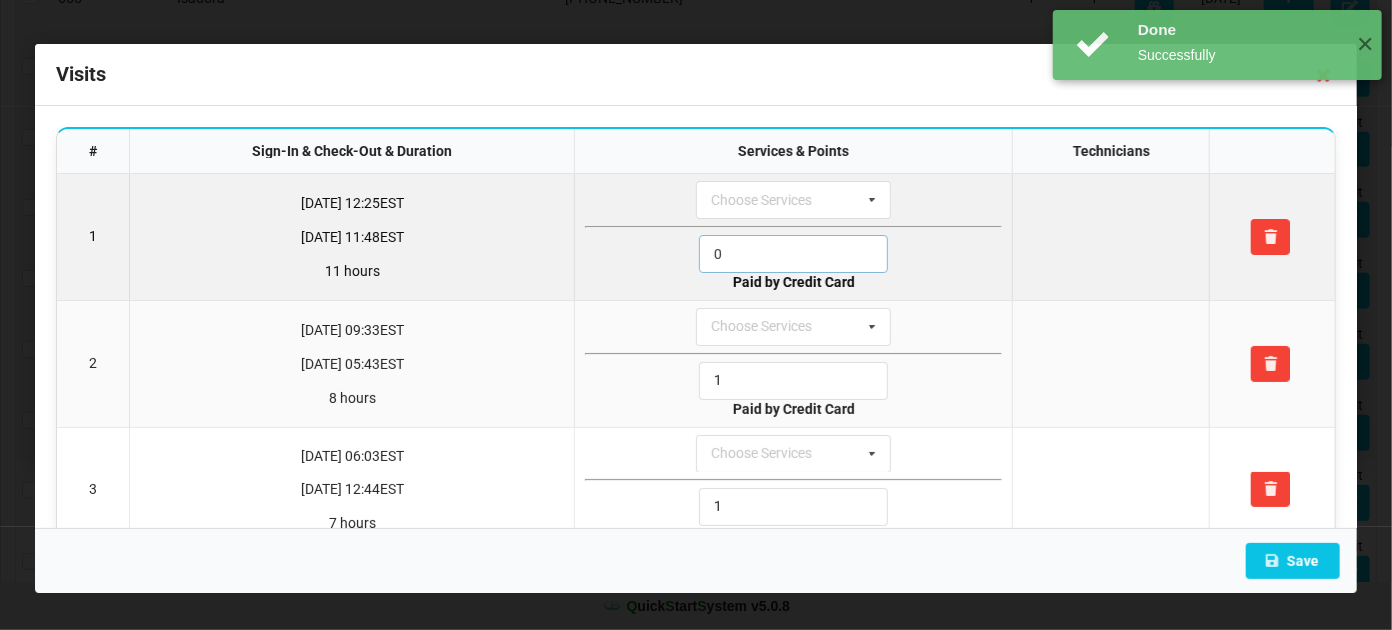
click at [731, 249] on input "0" at bounding box center [793, 254] width 189 height 38
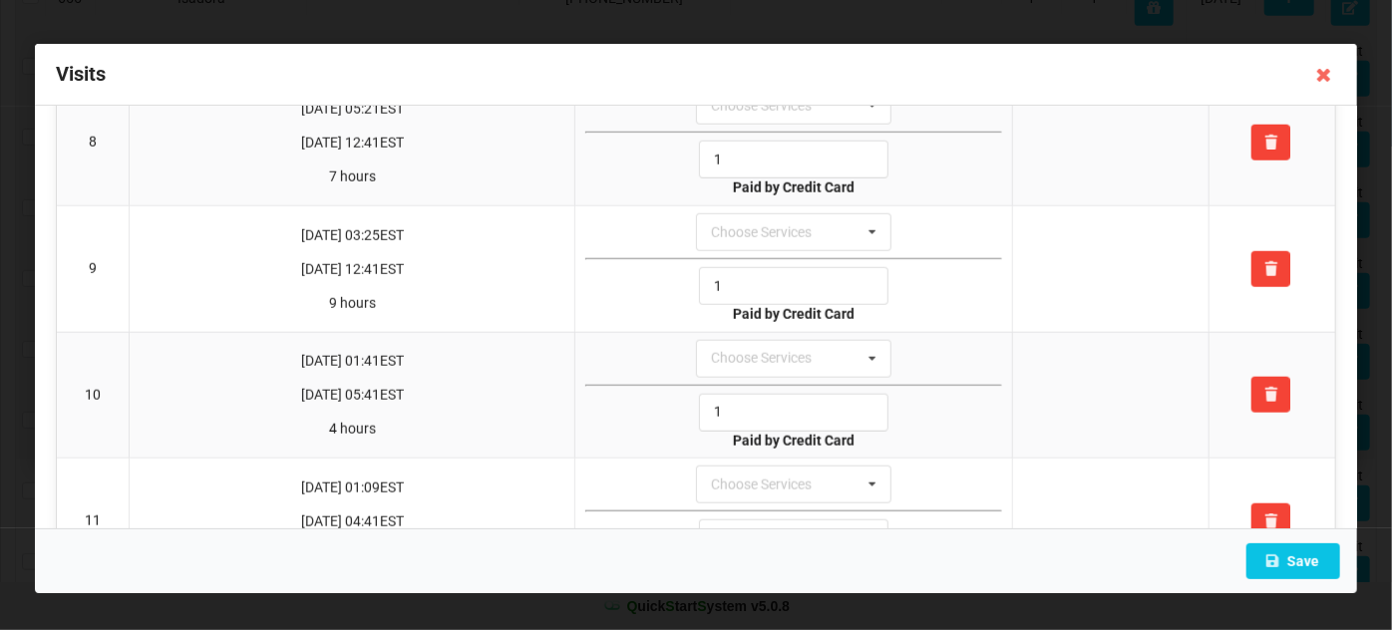
scroll to position [1166, 0]
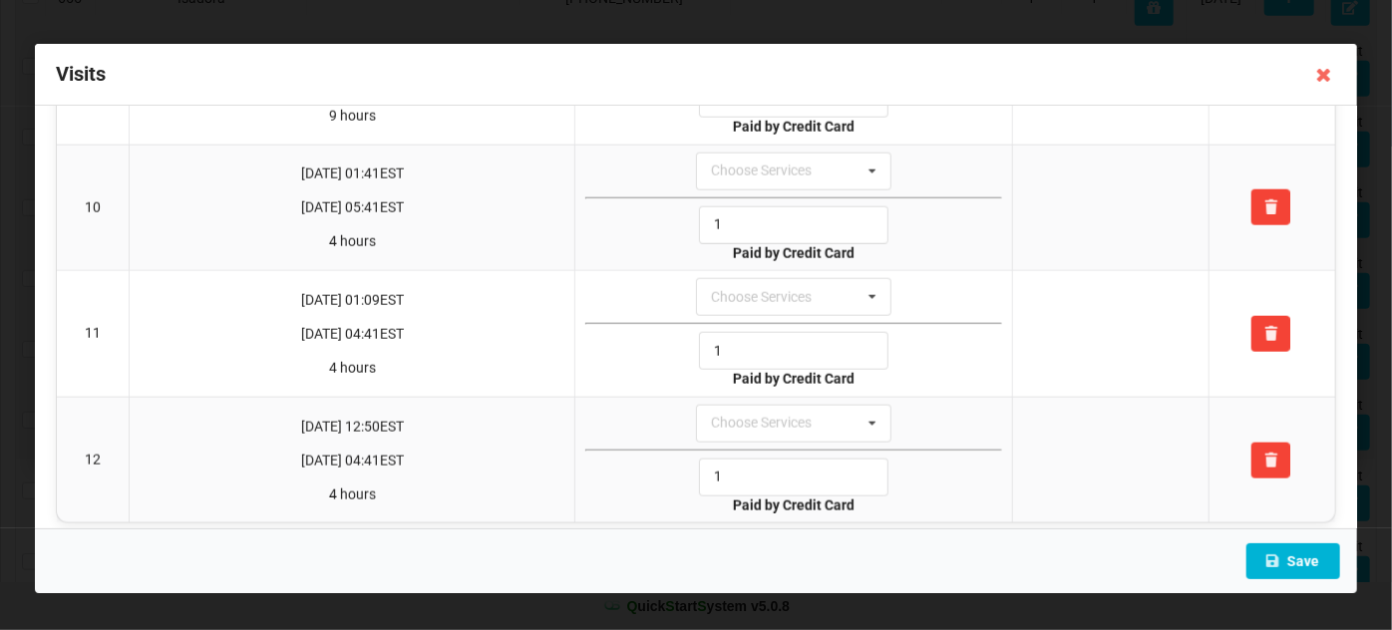
type input "1"
click at [1297, 556] on button "Save" at bounding box center [1293, 561] width 94 height 36
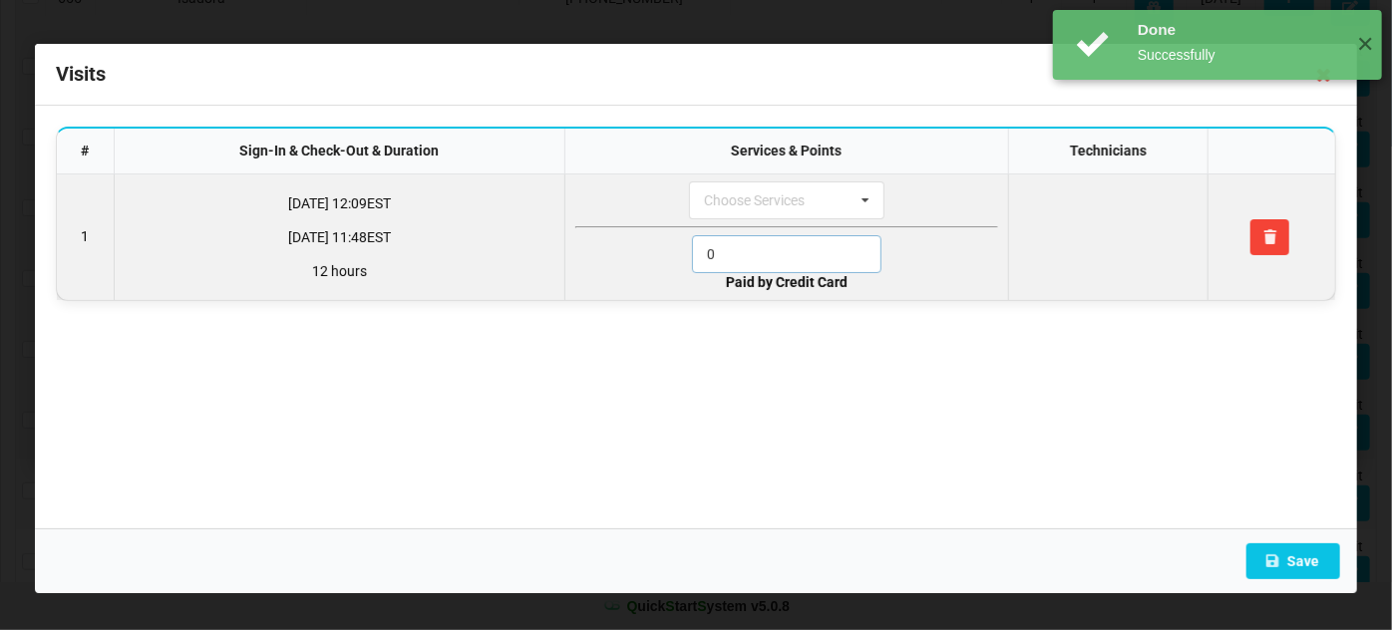
click at [736, 254] on input "0" at bounding box center [786, 254] width 189 height 38
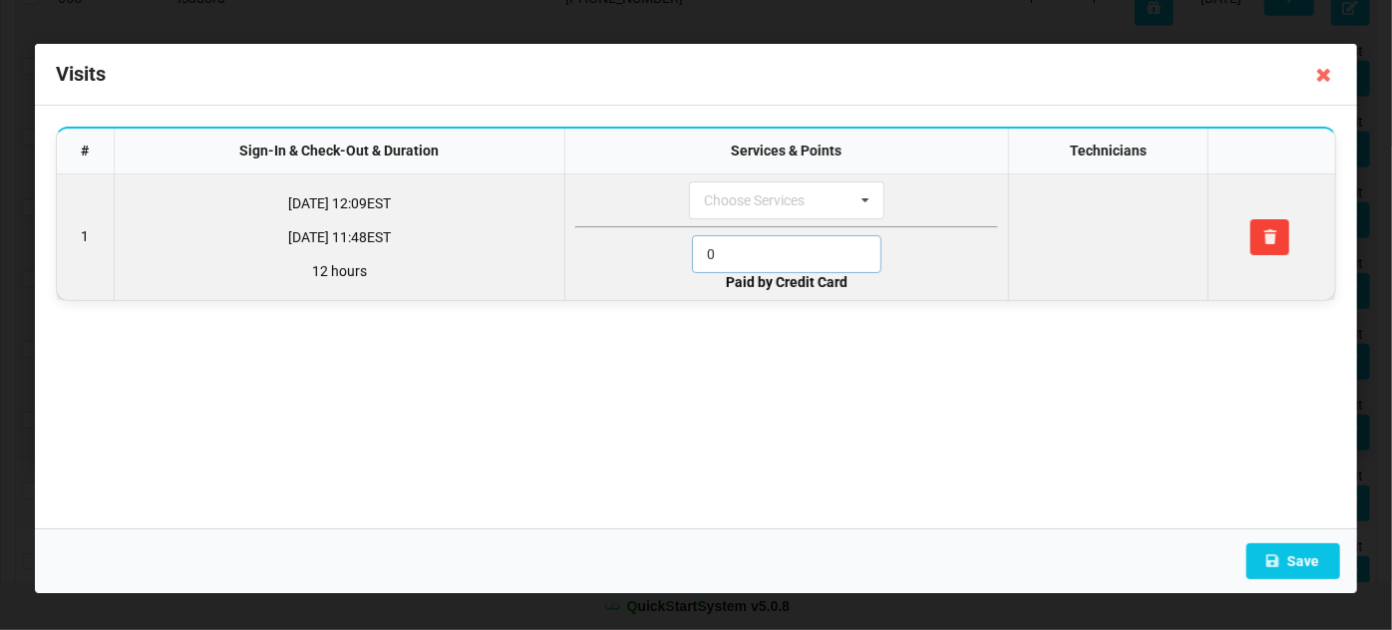
click at [736, 254] on input "0" at bounding box center [786, 254] width 189 height 38
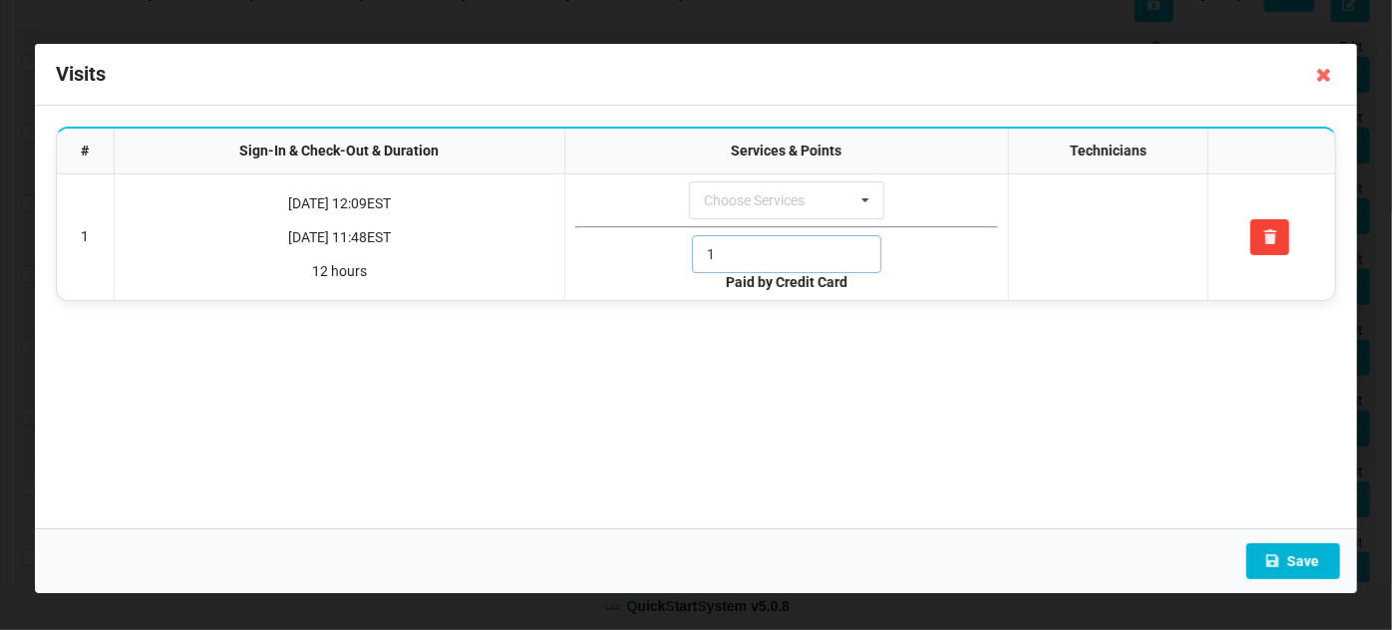
type input "1"
click at [1301, 552] on button "Save" at bounding box center [1293, 561] width 94 height 36
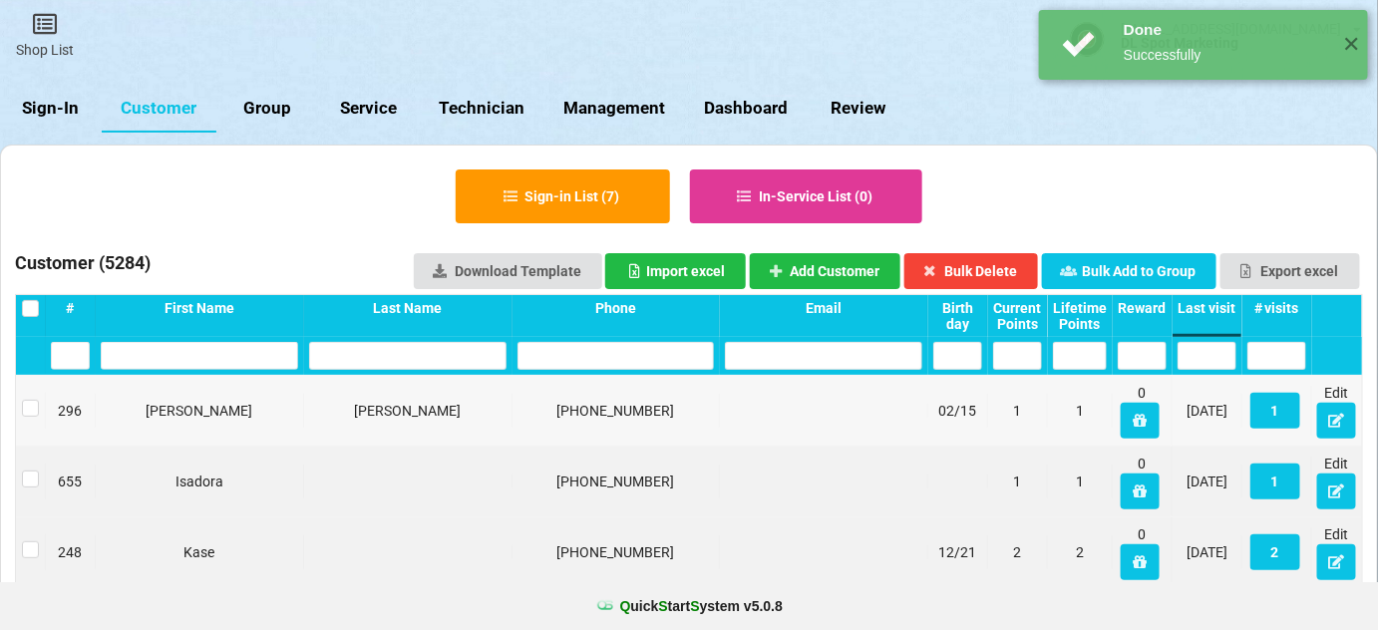
click at [907, 543] on button "21" at bounding box center [896, 549] width 21 height 13
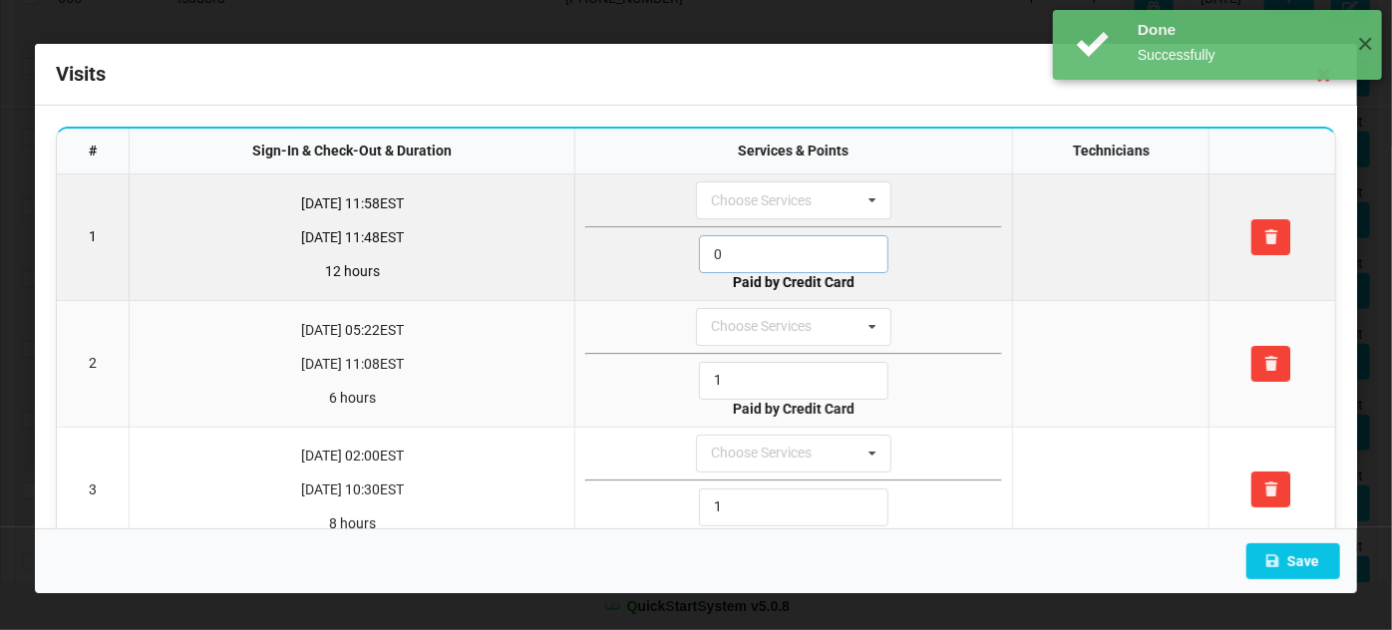
click at [763, 254] on input "0" at bounding box center [793, 254] width 189 height 38
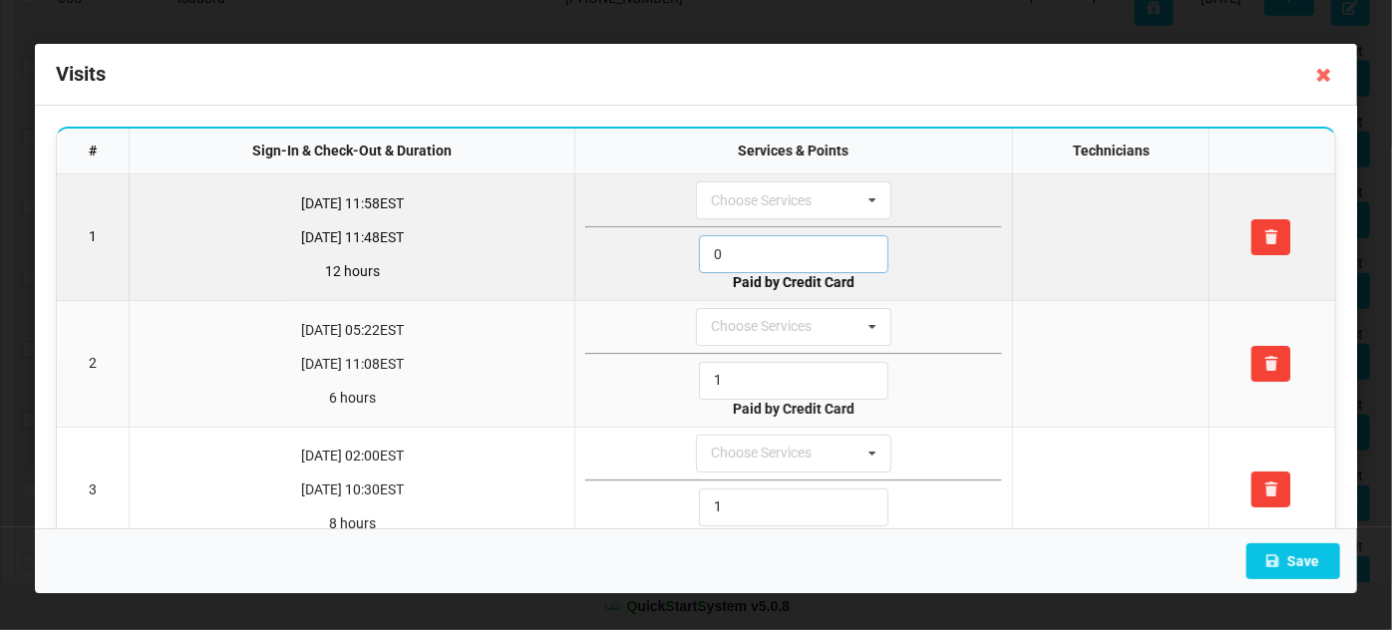
click at [763, 254] on input "0" at bounding box center [793, 254] width 189 height 38
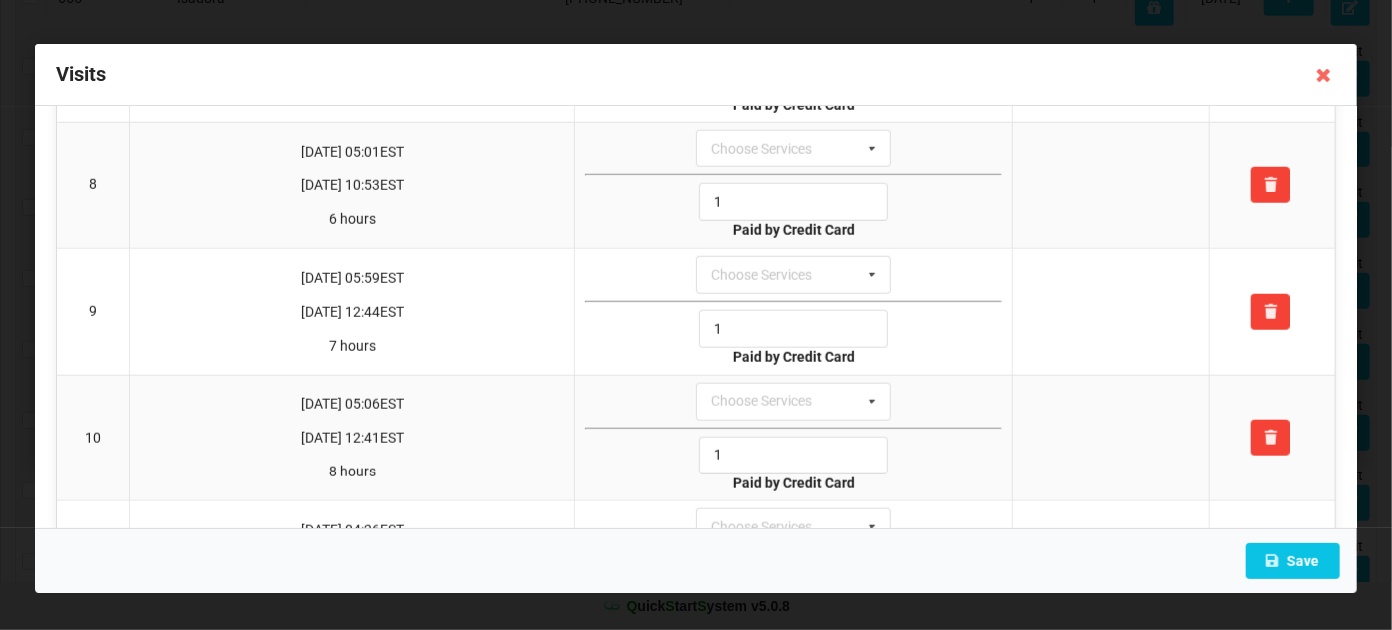
scroll to position [1329, 0]
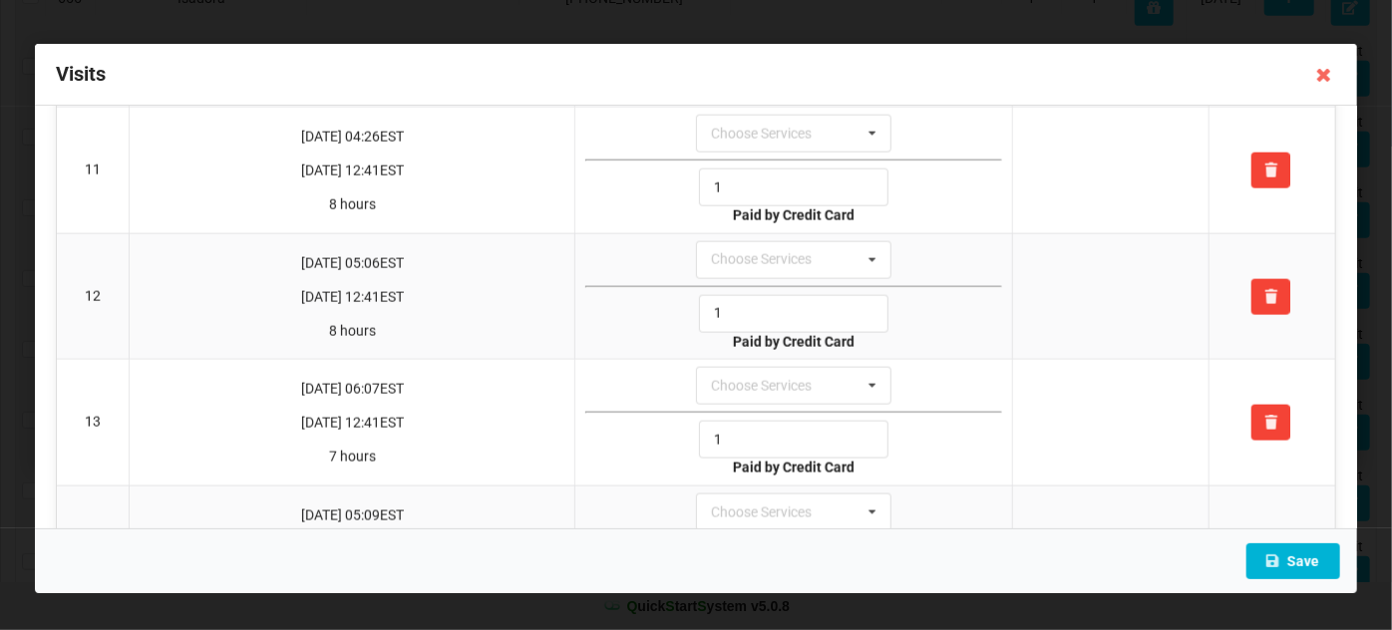
type input "1"
click at [1315, 562] on button "Save" at bounding box center [1293, 561] width 94 height 36
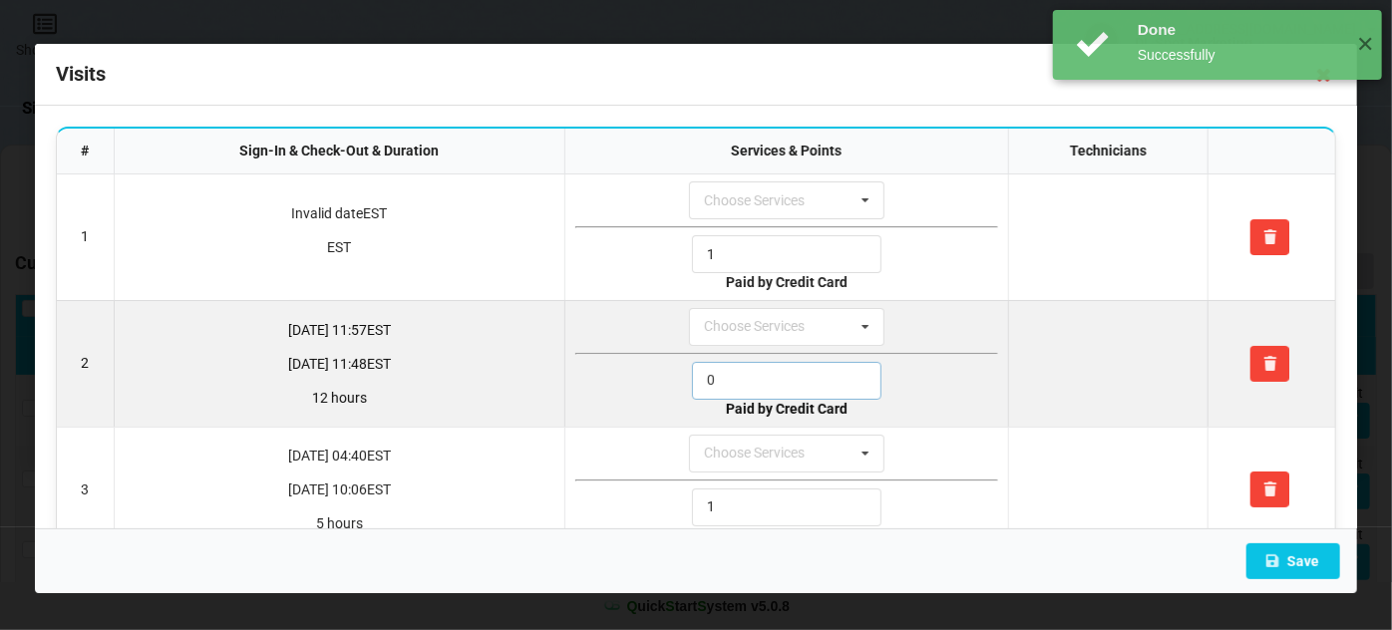
click at [740, 371] on input "0" at bounding box center [786, 381] width 189 height 38
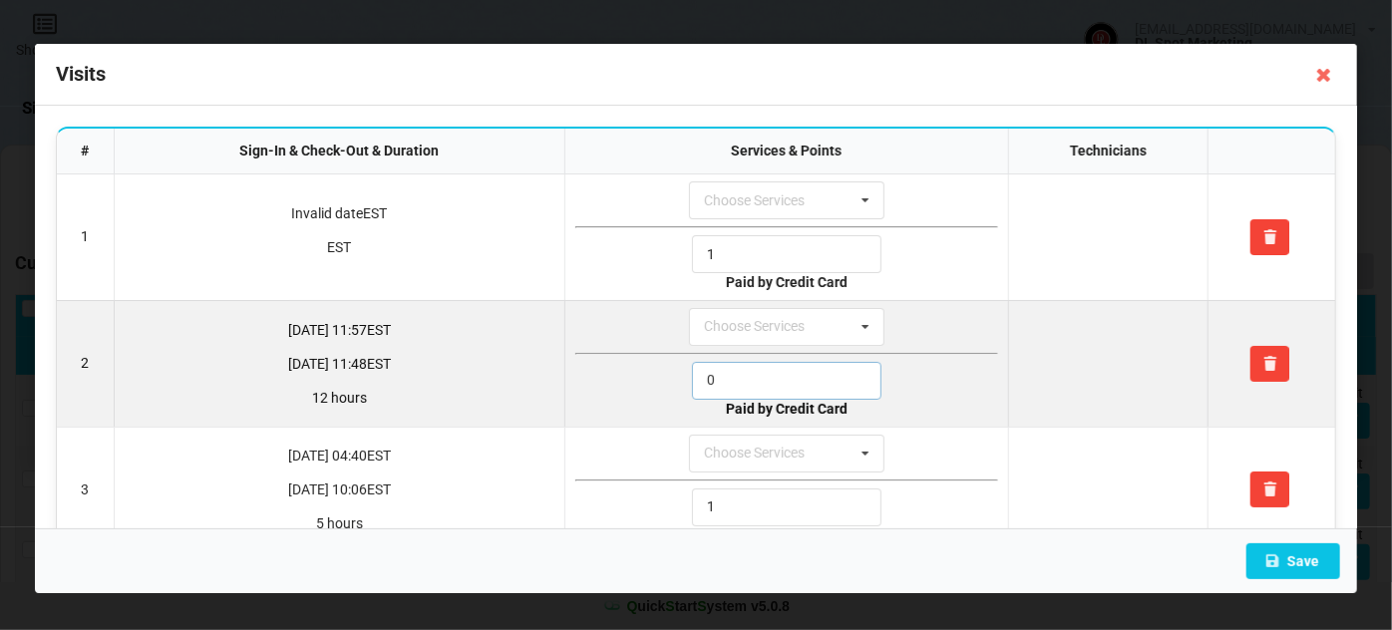
click at [740, 371] on input "0" at bounding box center [786, 381] width 189 height 38
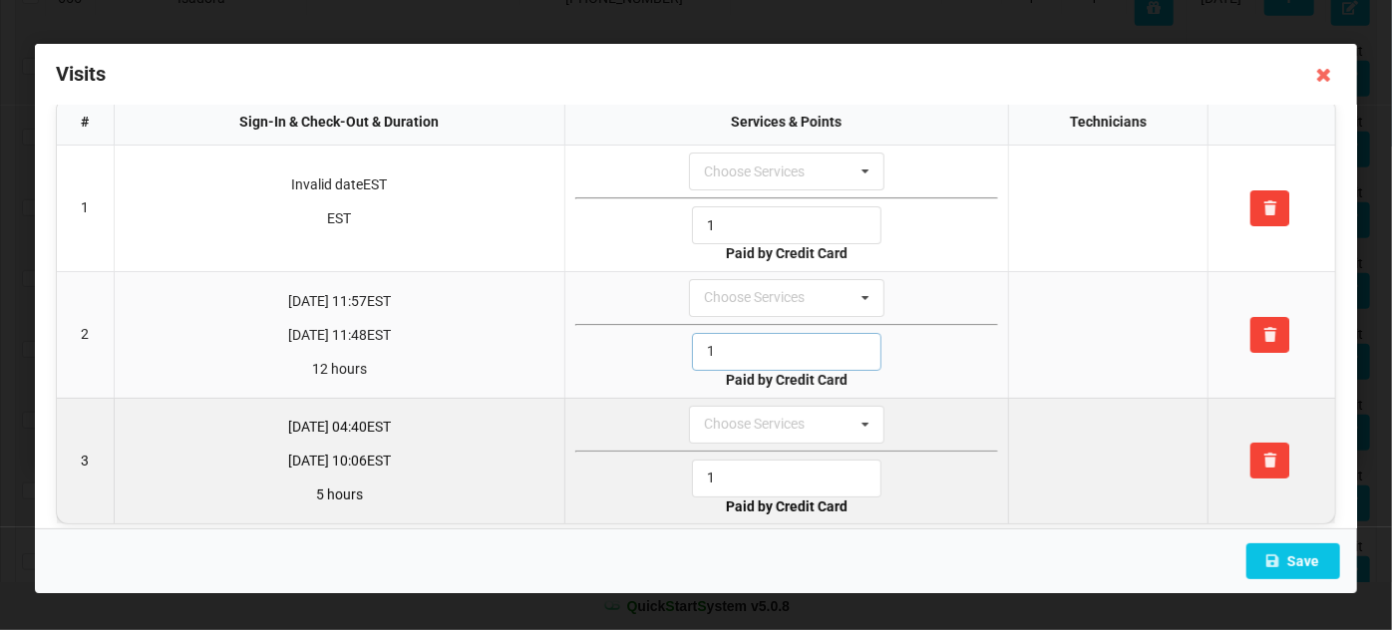
scroll to position [42, 0]
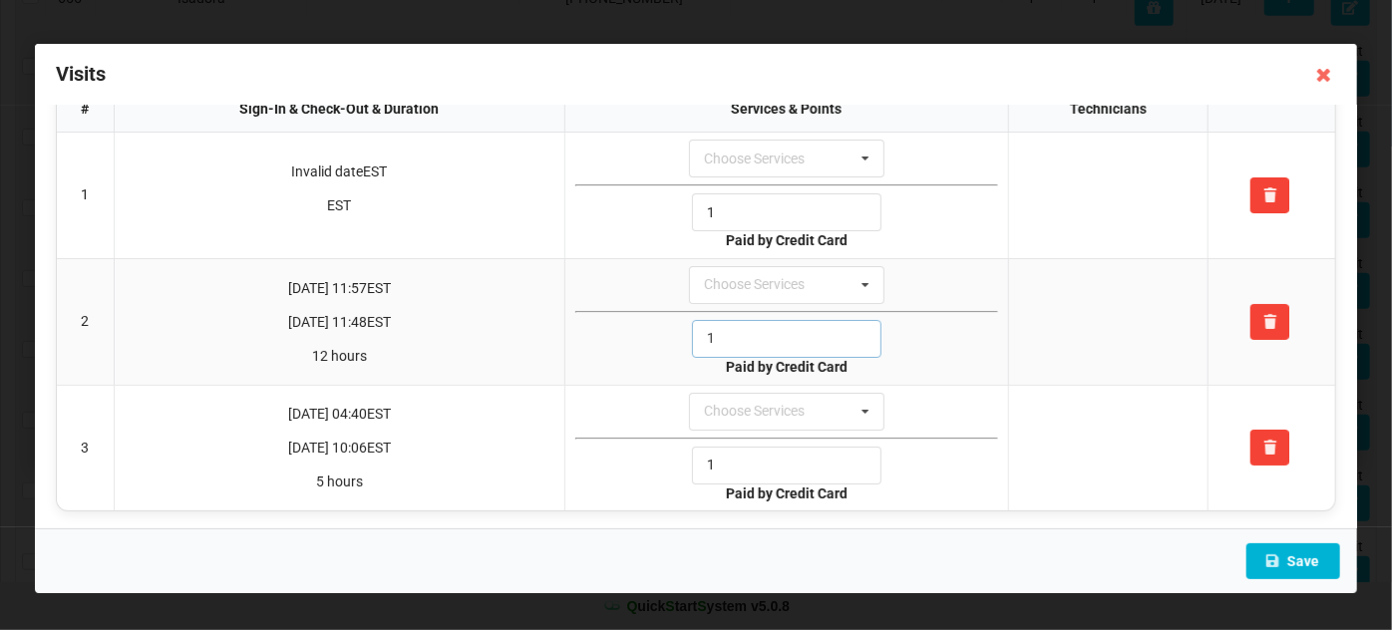
type input "1"
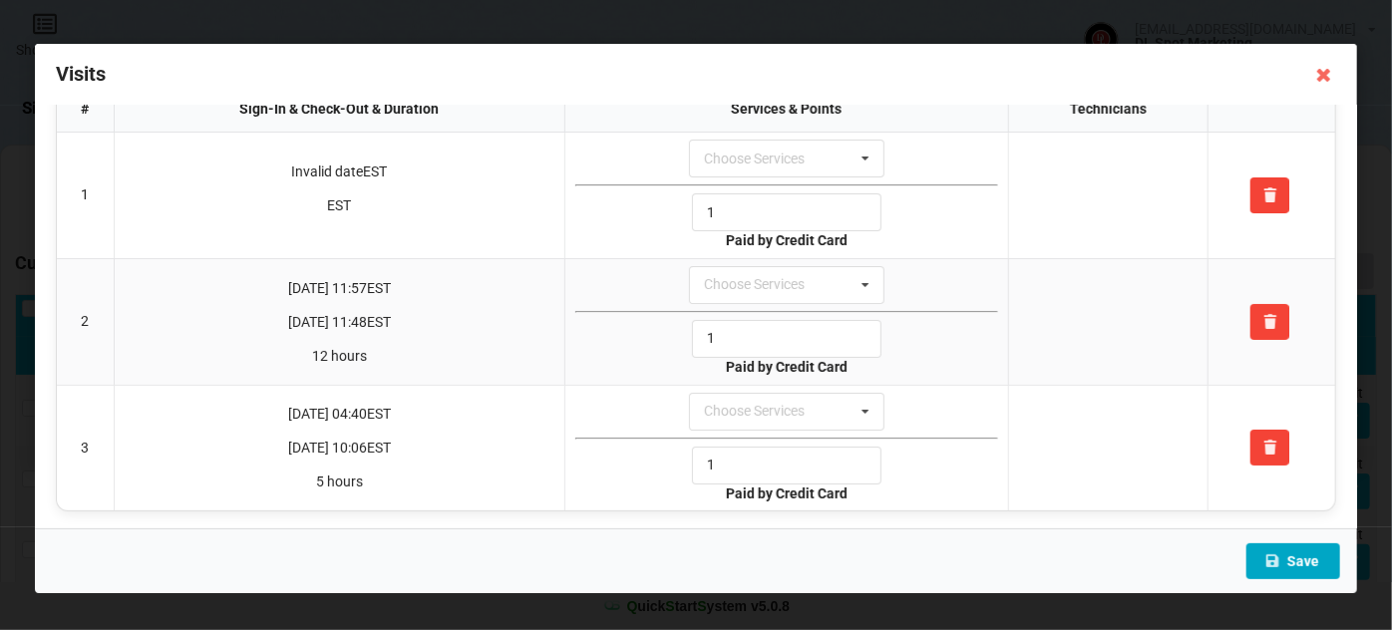
click at [1306, 557] on button "Save" at bounding box center [1293, 561] width 94 height 36
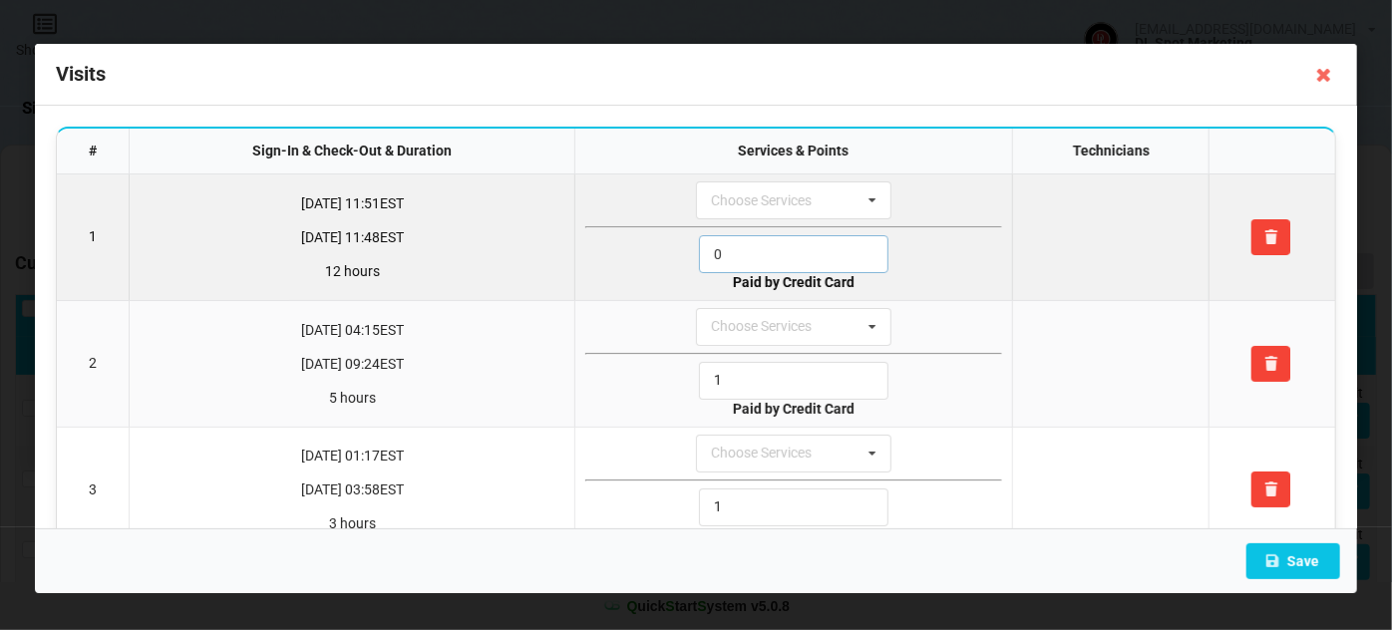
click at [756, 254] on input "0" at bounding box center [793, 254] width 189 height 38
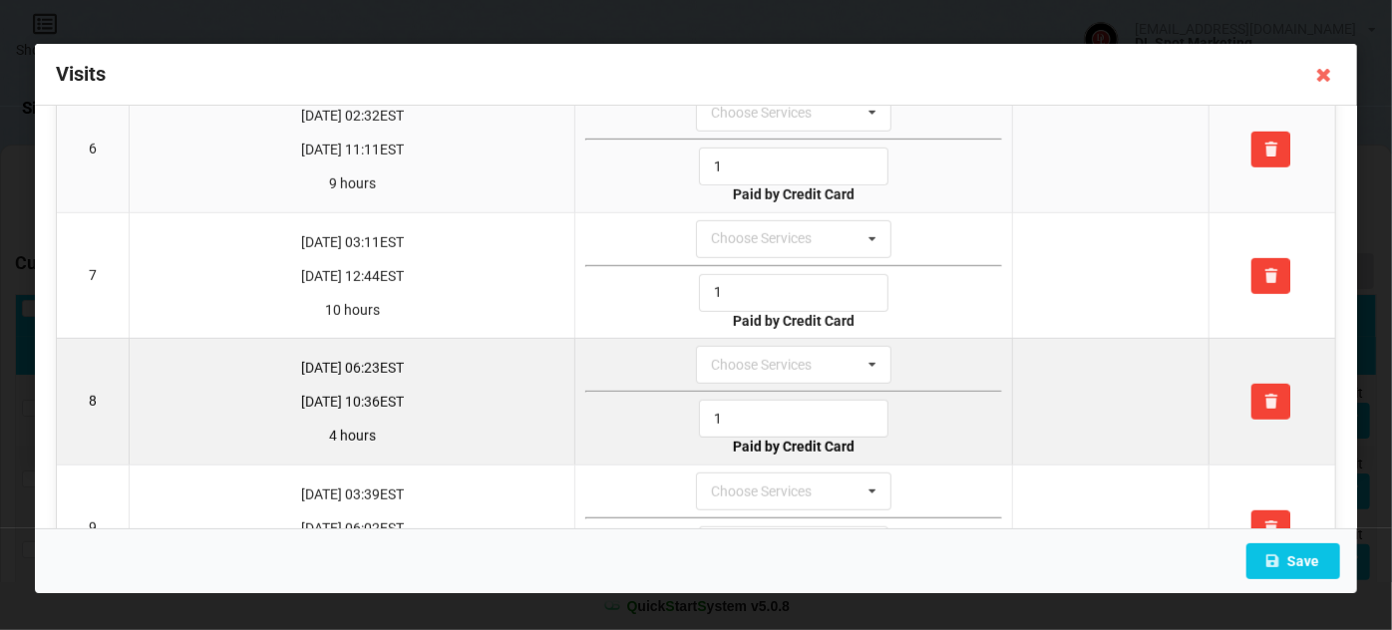
scroll to position [725, 0]
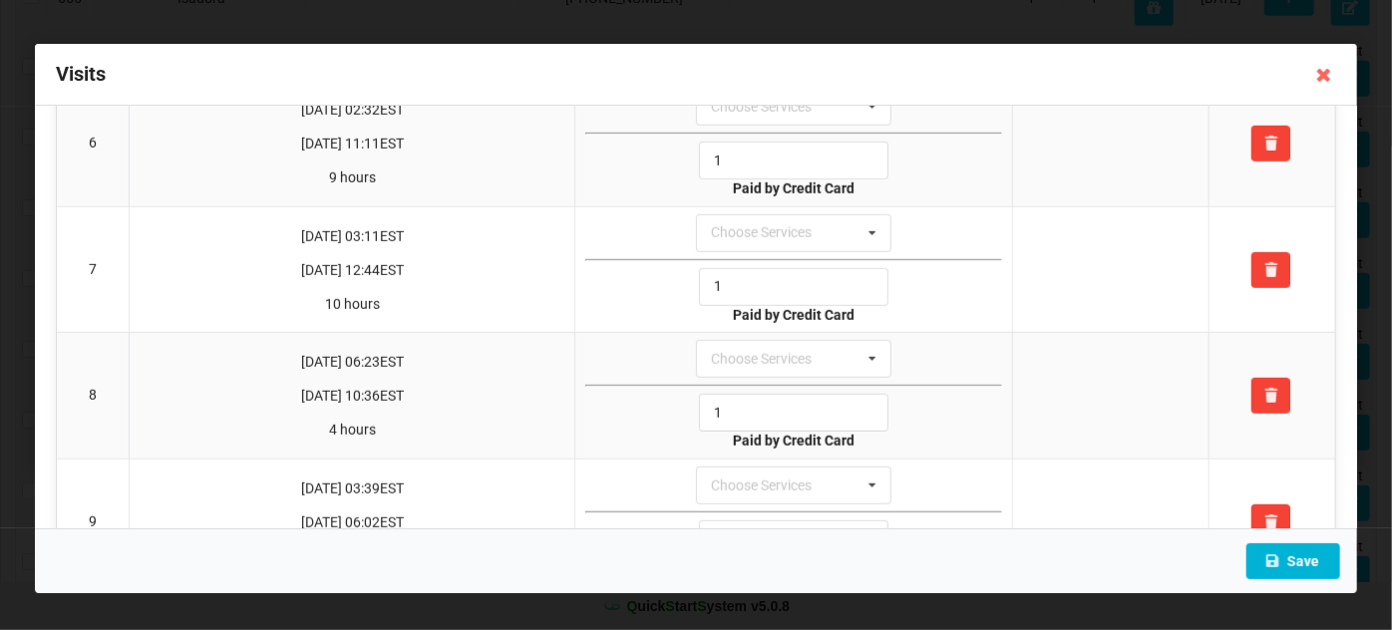
type input "1"
click at [1324, 562] on button "Save" at bounding box center [1293, 561] width 94 height 36
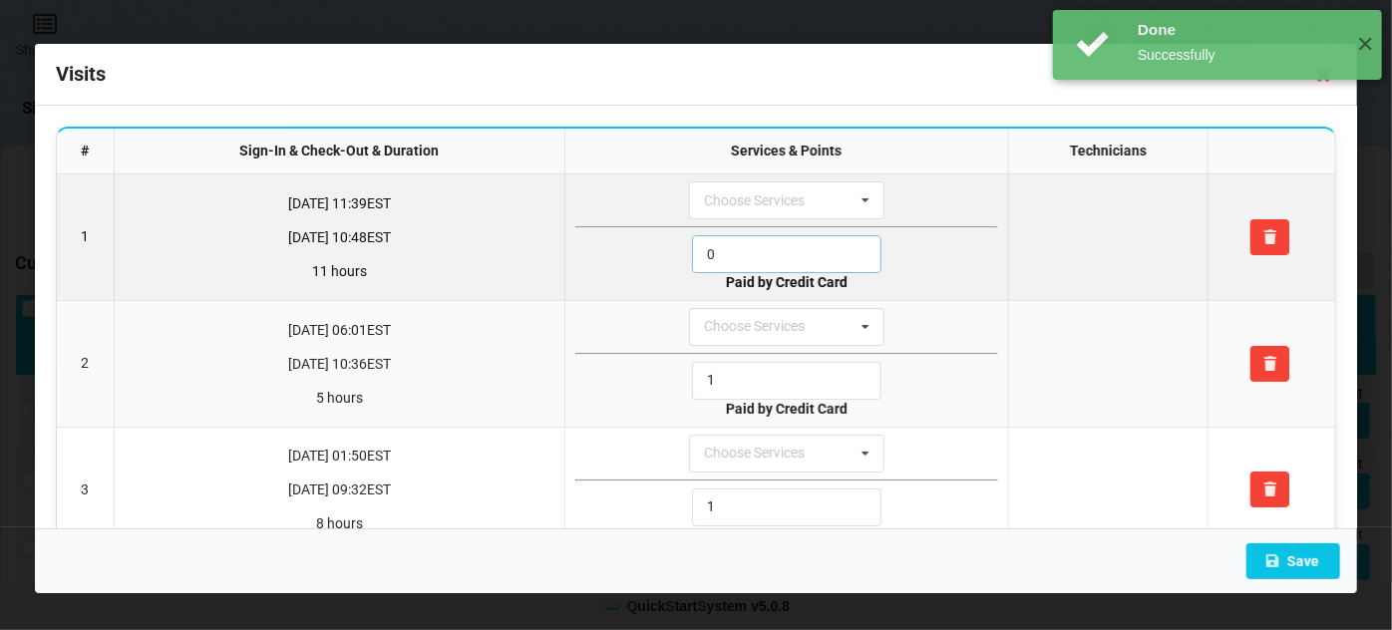
click at [731, 244] on input "0" at bounding box center [786, 254] width 189 height 38
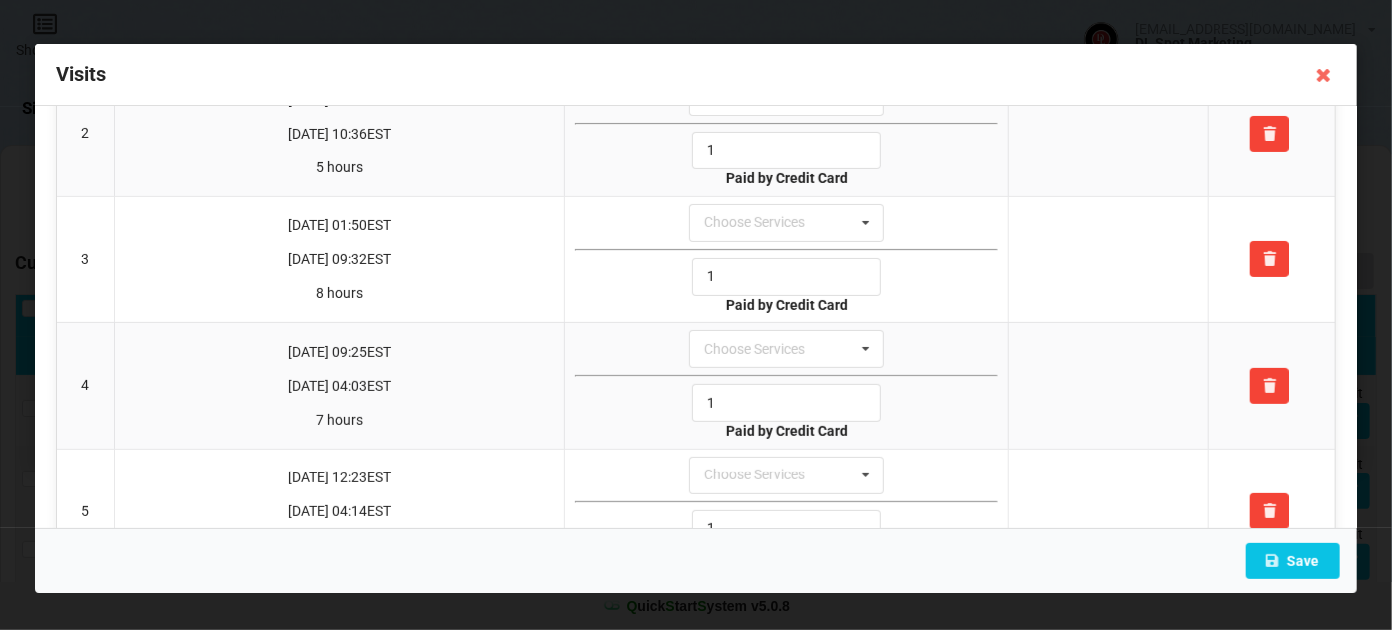
scroll to position [541, 0]
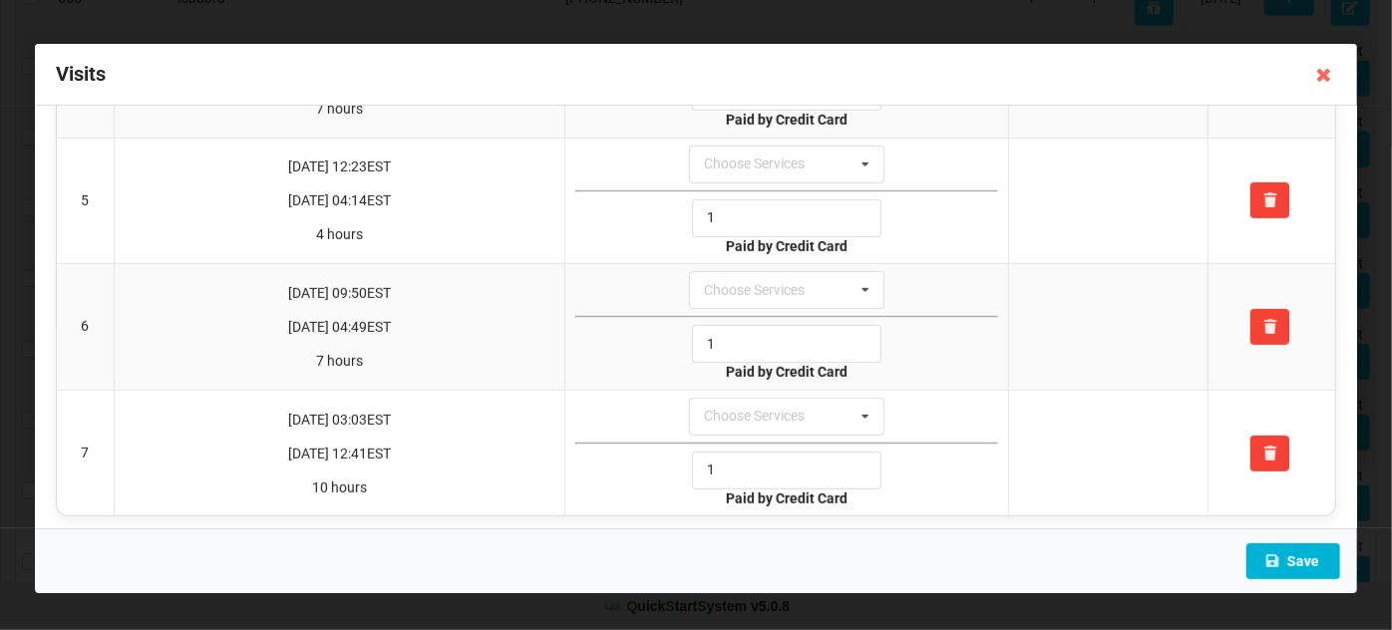
type input "1"
click at [1316, 560] on button "Save" at bounding box center [1293, 561] width 94 height 36
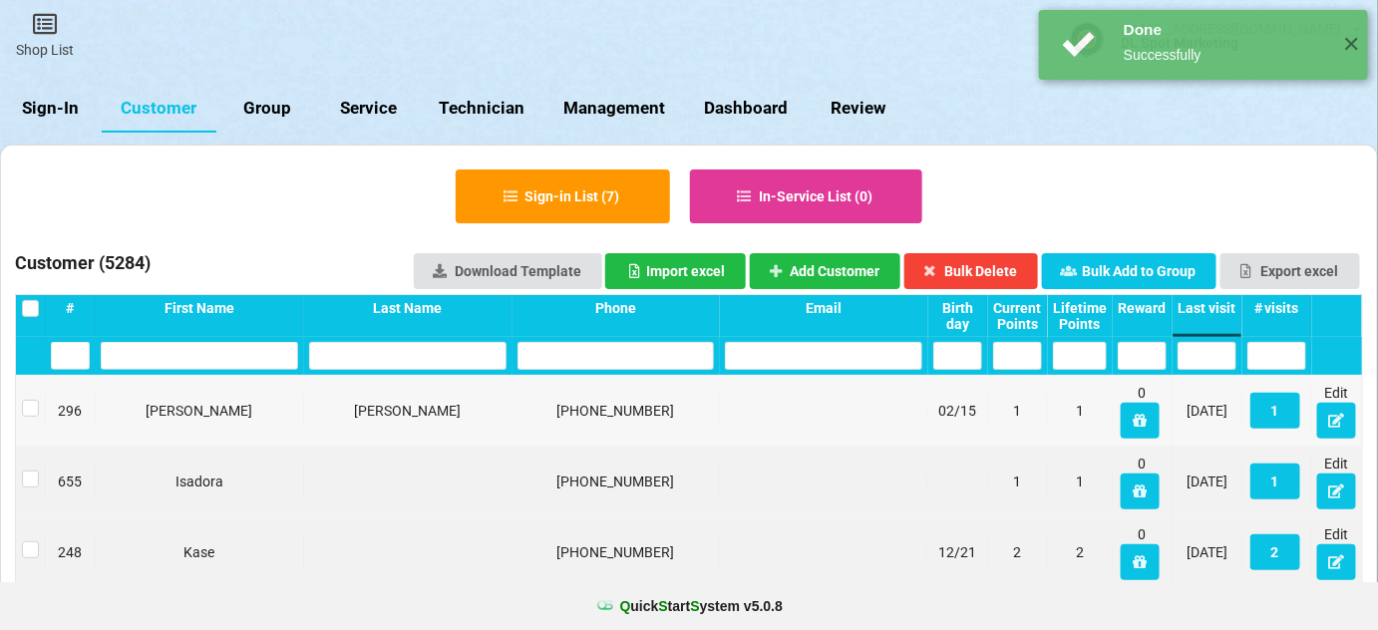
click at [692, 318] on button "7" at bounding box center [692, 318] width 0 height 0
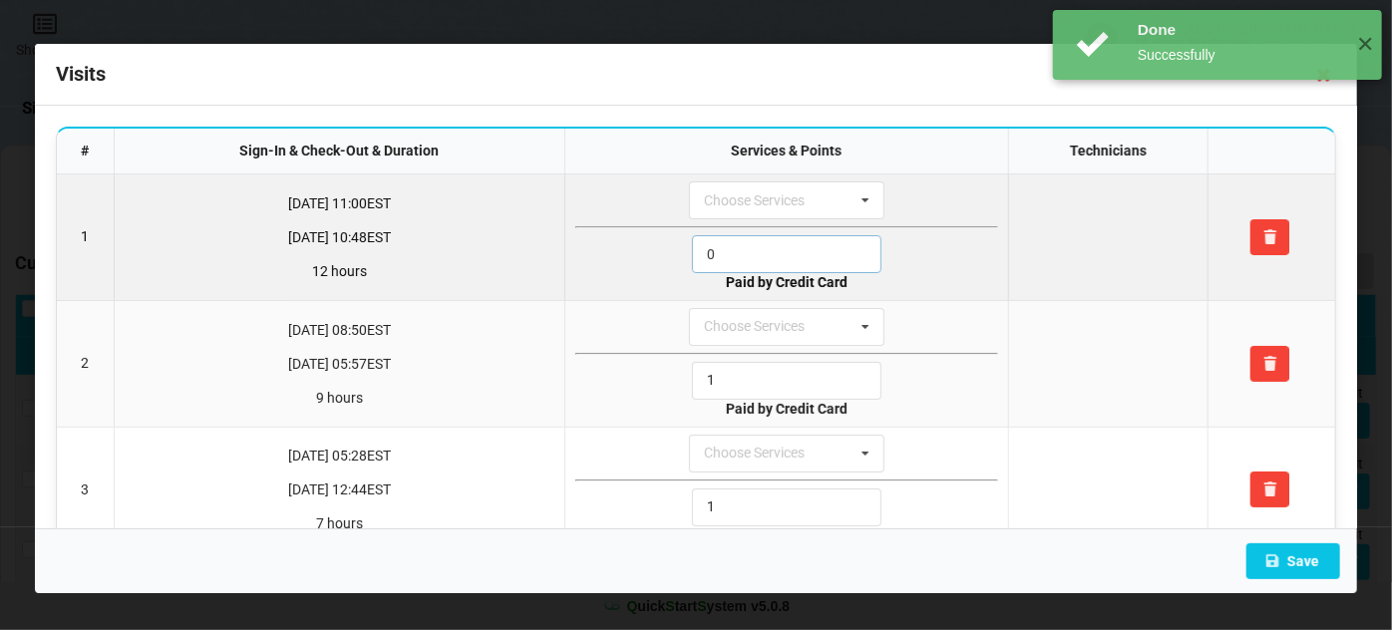
click at [731, 254] on input "0" at bounding box center [786, 254] width 189 height 38
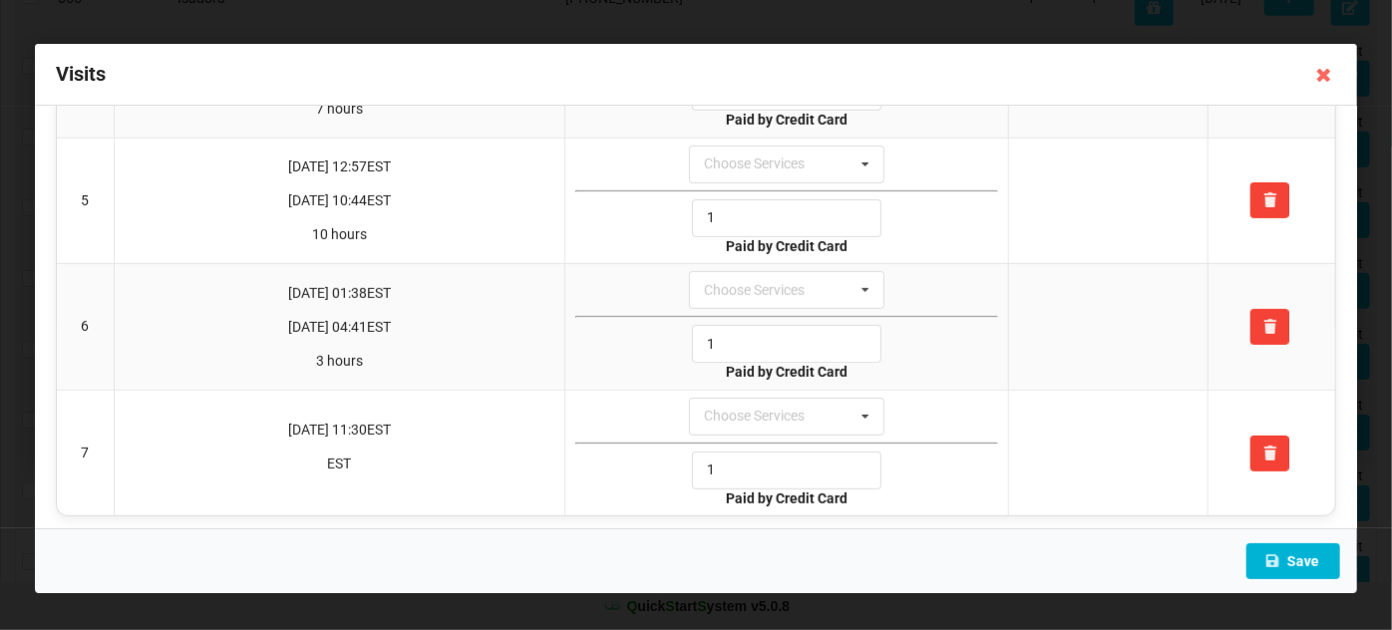
type input "1"
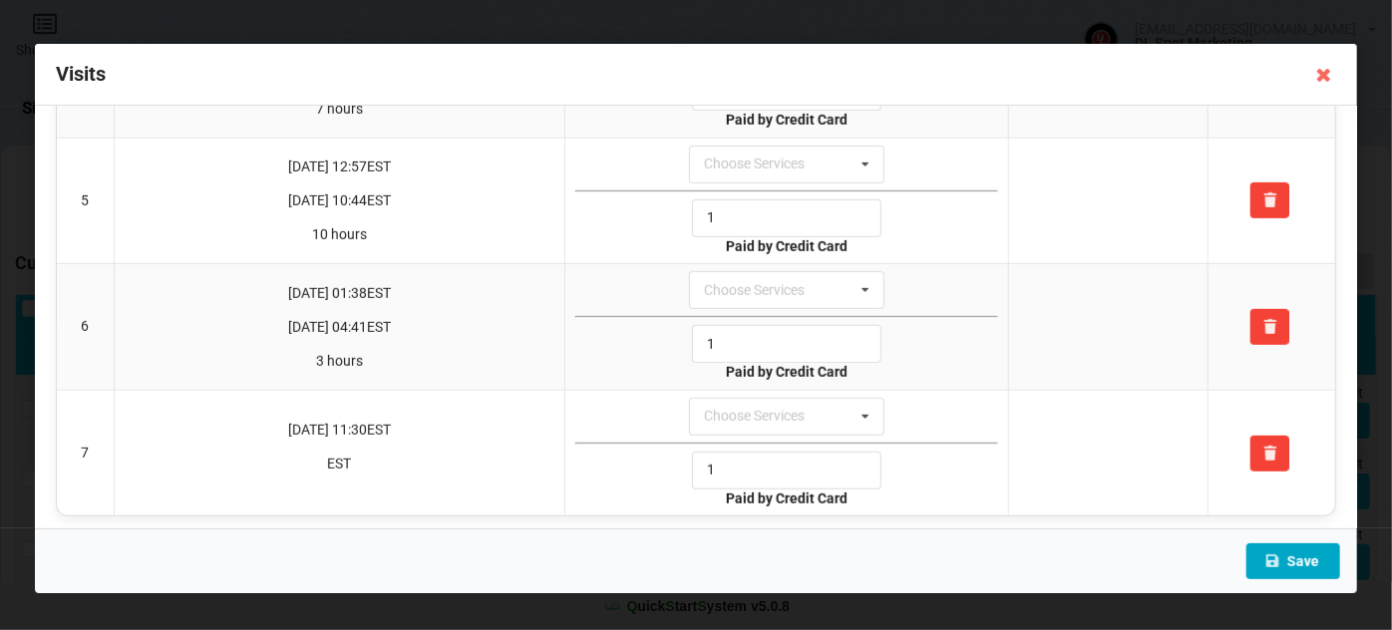
click at [1300, 562] on button "Save" at bounding box center [1293, 561] width 94 height 36
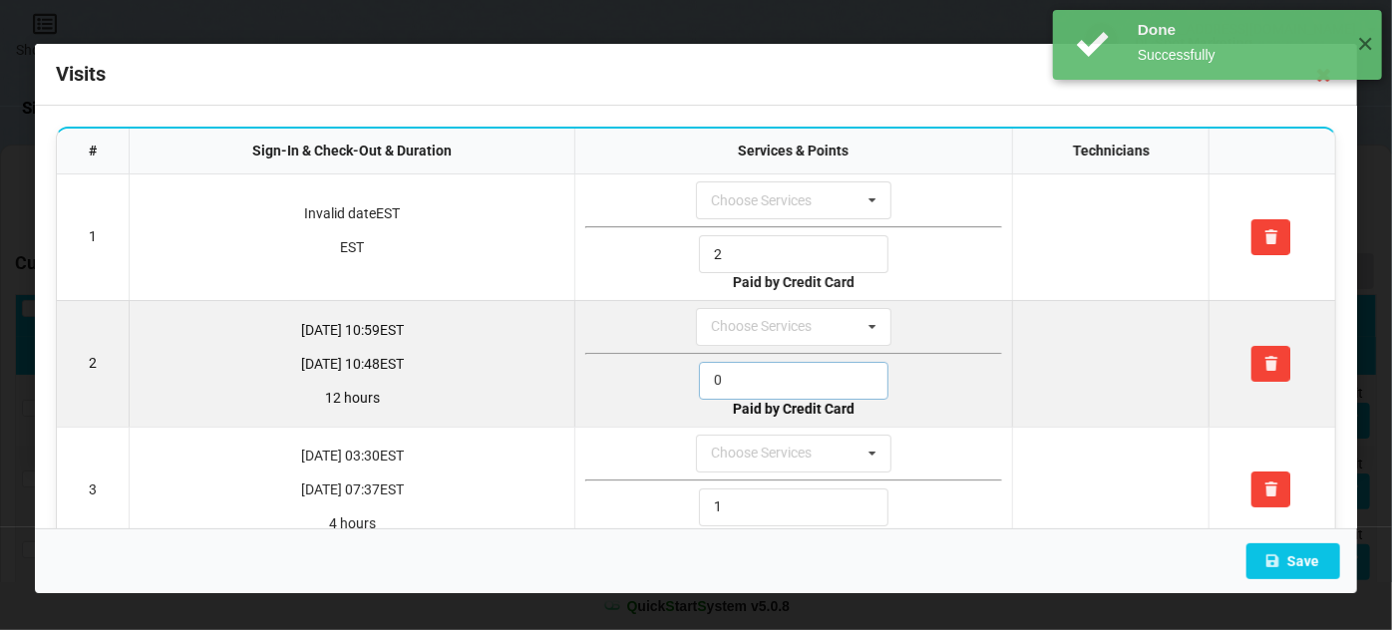
click at [736, 377] on input "0" at bounding box center [793, 381] width 189 height 38
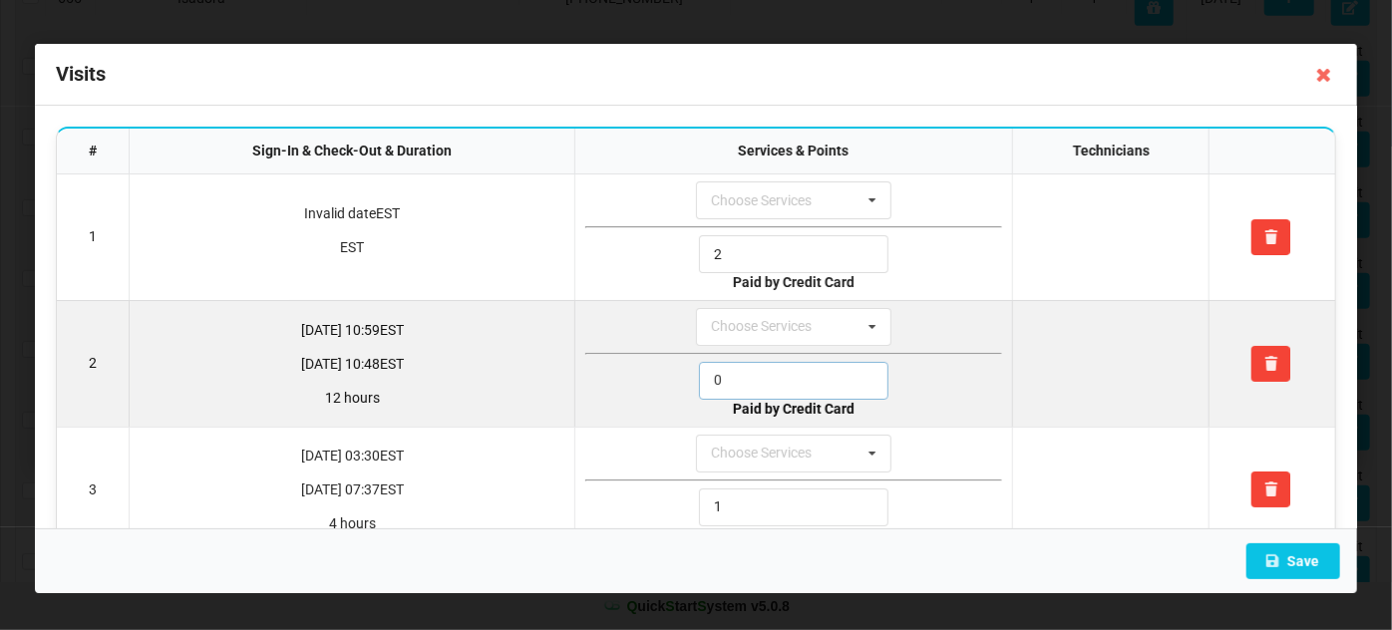
click at [736, 377] on input "0" at bounding box center [793, 381] width 189 height 38
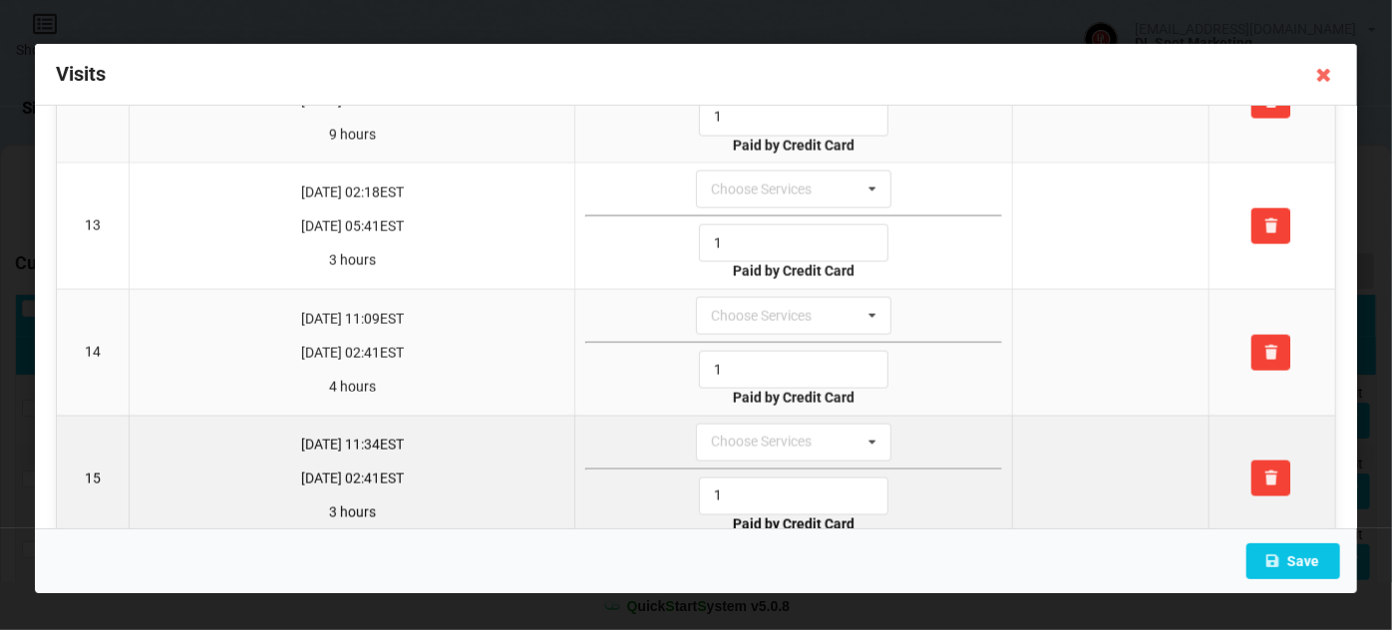
scroll to position [1539, 0]
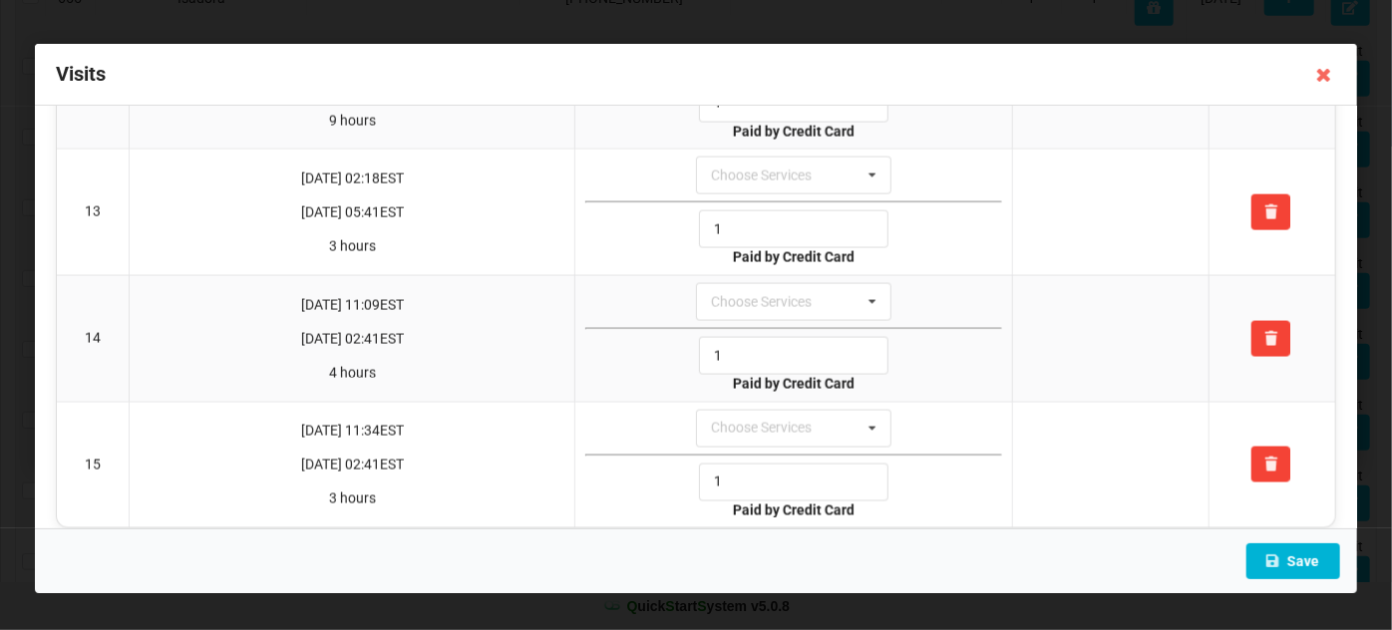
type input "1"
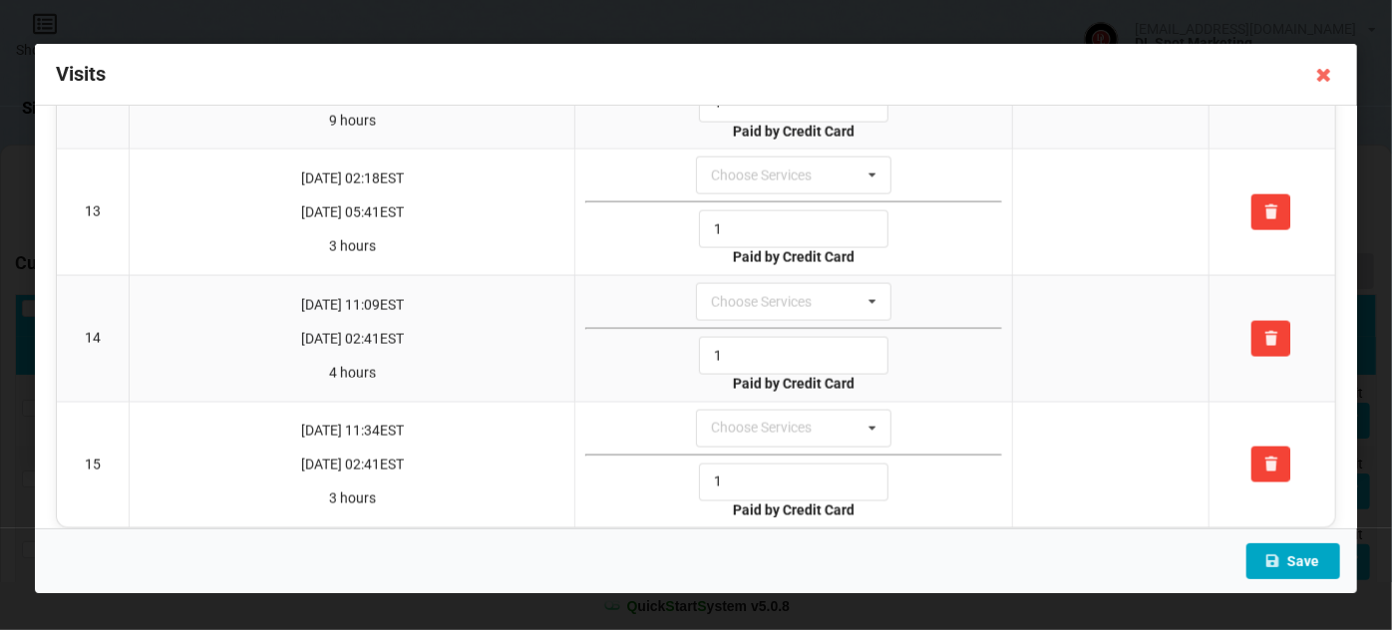
click at [1306, 567] on button "Save" at bounding box center [1293, 561] width 94 height 36
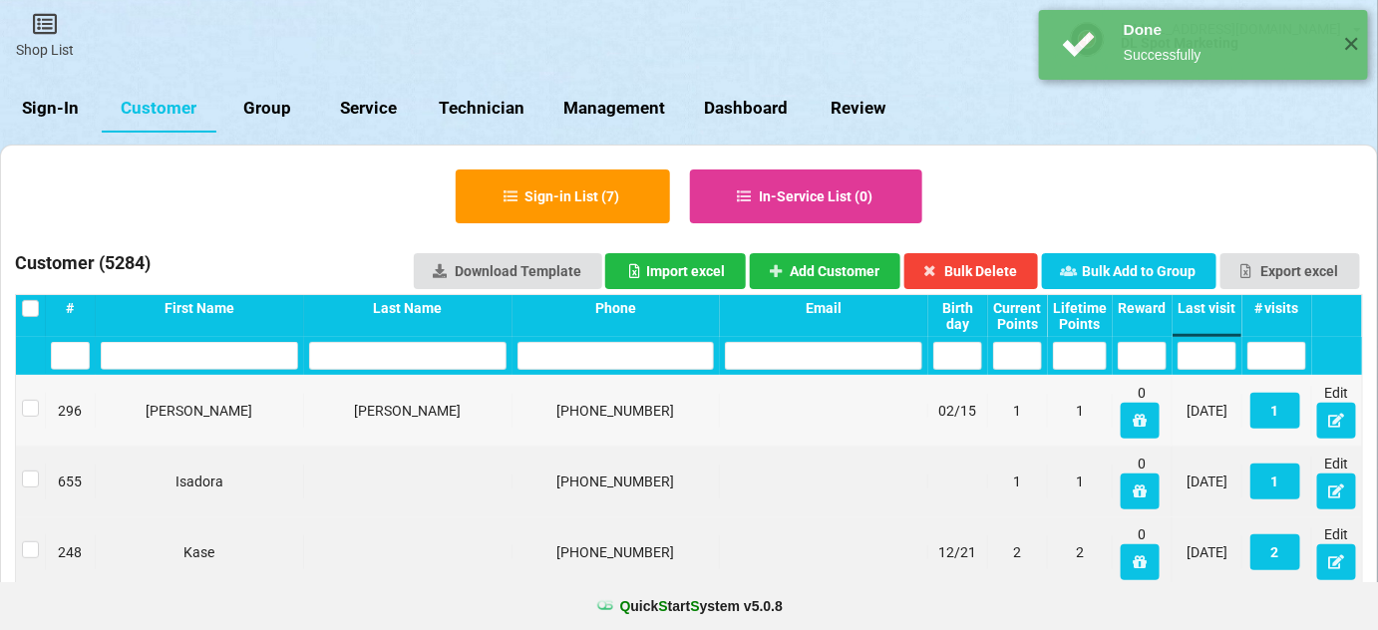
click at [689, 315] on button "5" at bounding box center [689, 315] width 0 height 0
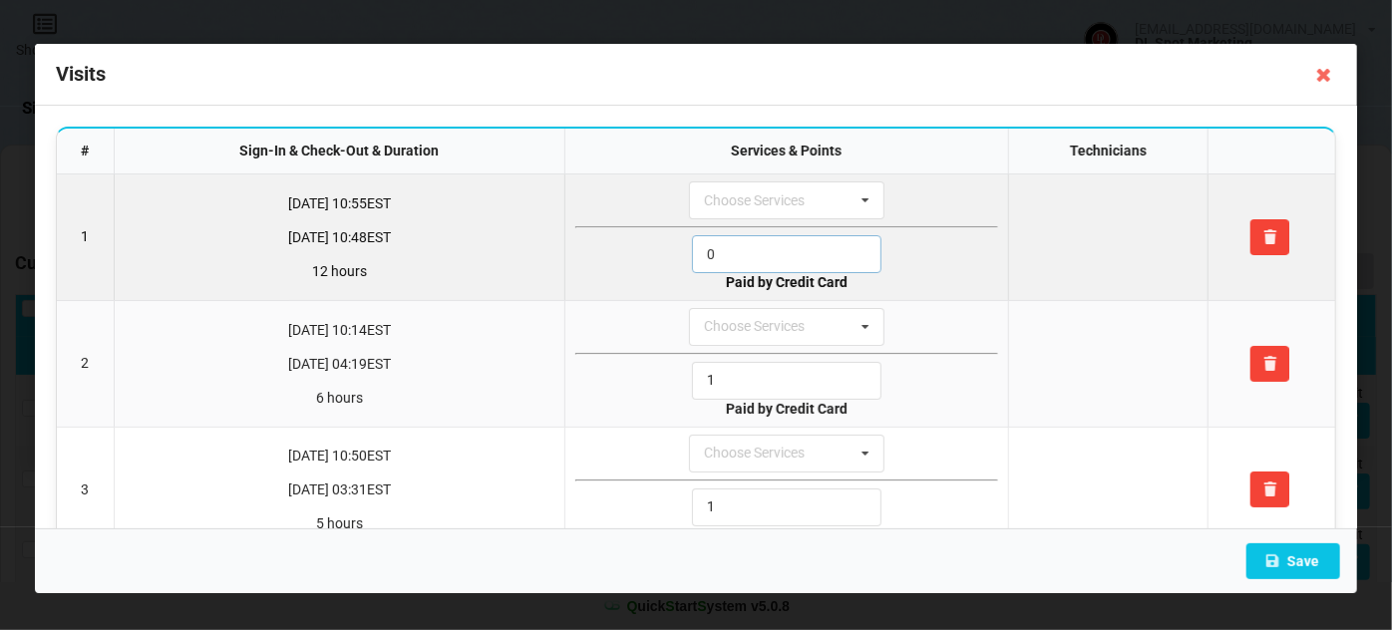
click at [752, 254] on input "0" at bounding box center [786, 254] width 189 height 38
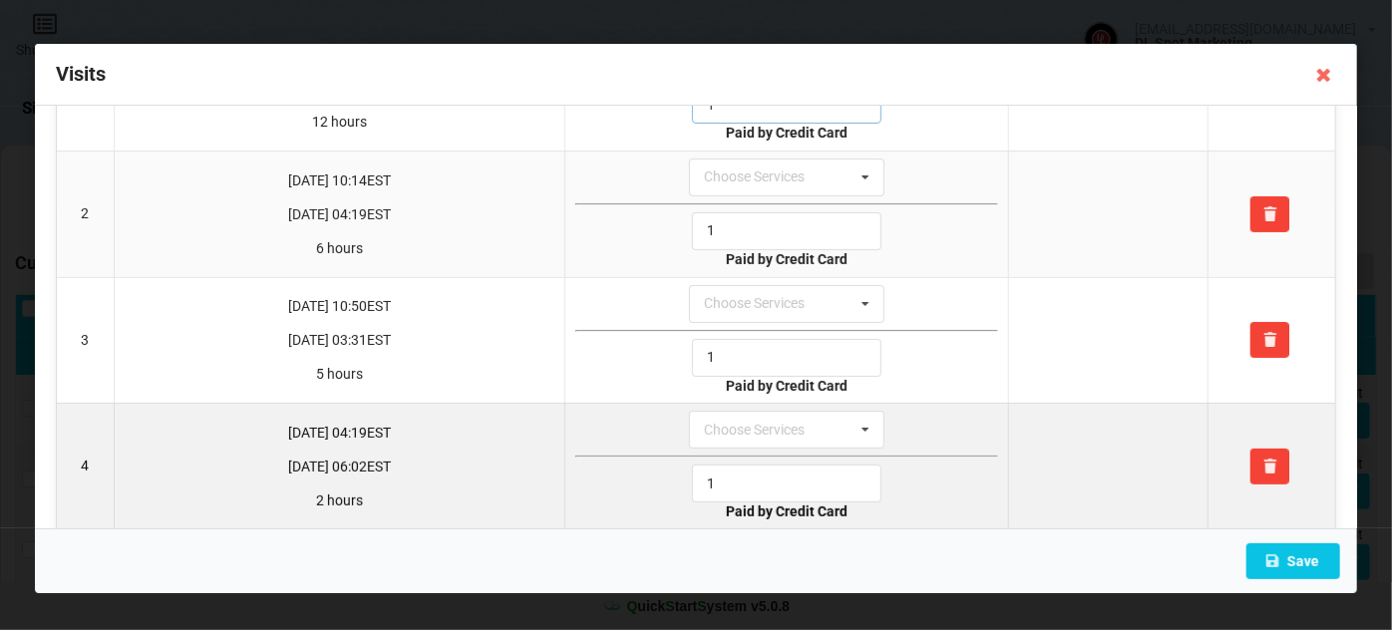
scroll to position [291, 0]
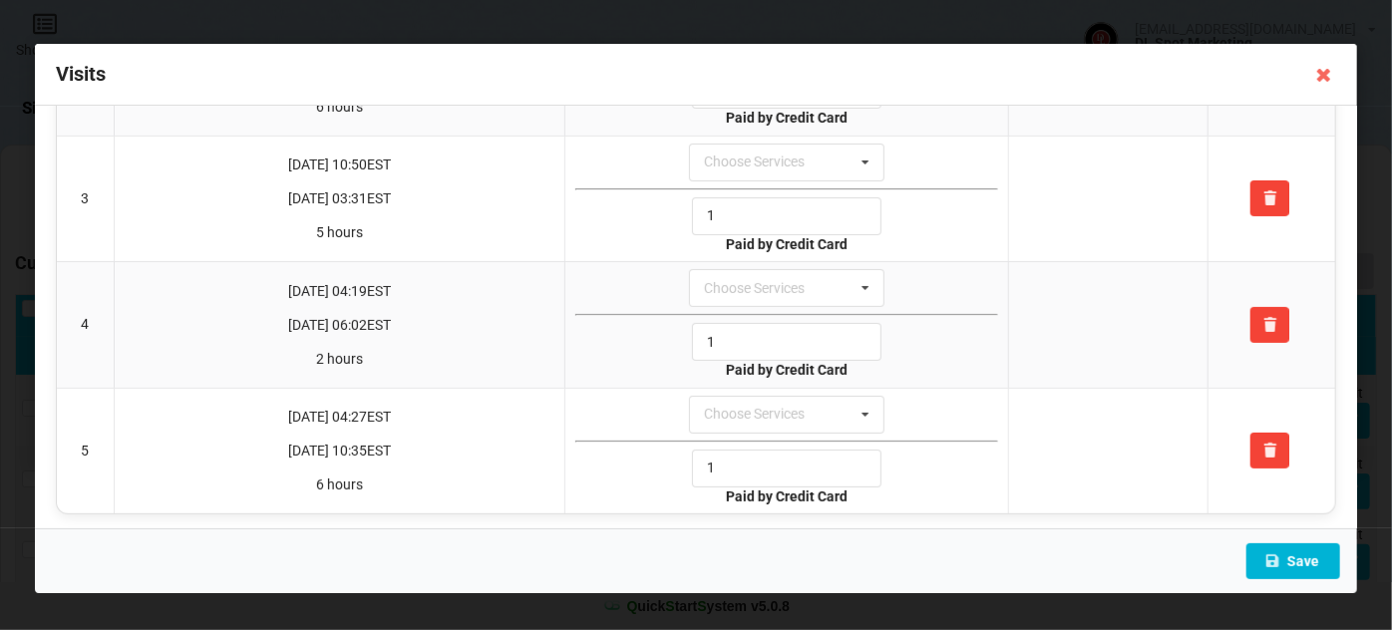
type input "1"
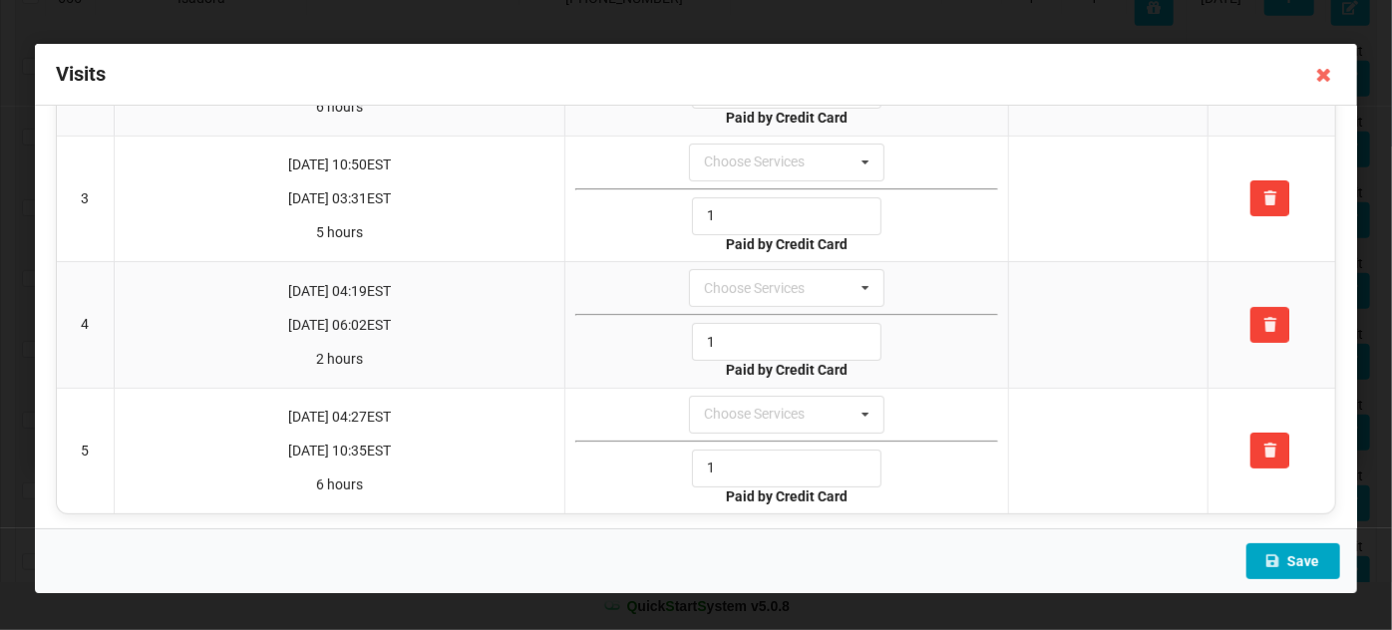
click at [1281, 560] on icon at bounding box center [1272, 560] width 17 height 12
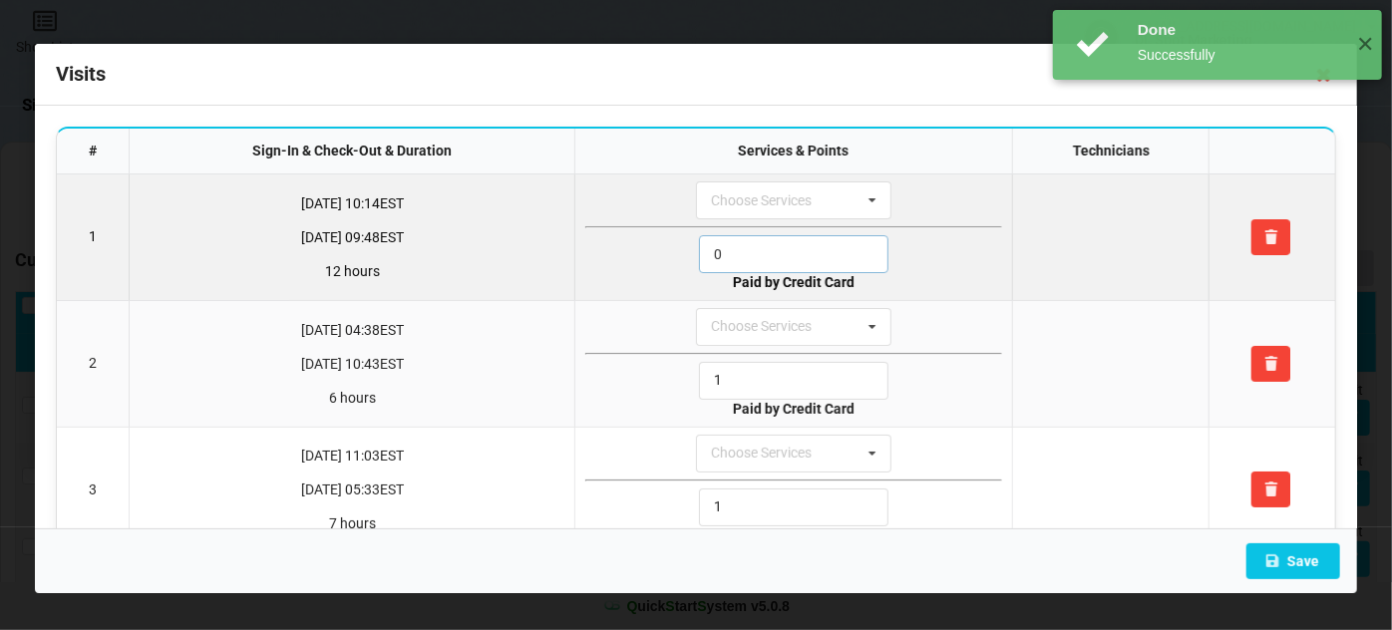
click at [736, 242] on input "0" at bounding box center [793, 254] width 189 height 38
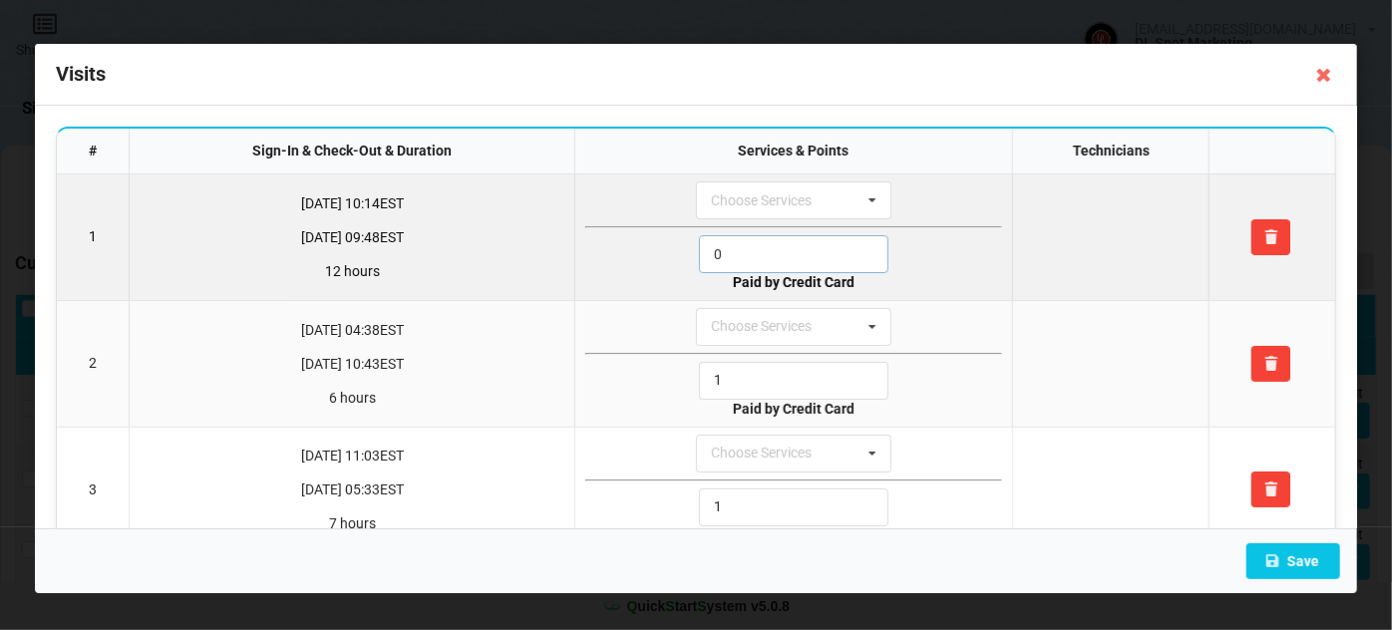
click at [736, 242] on input "0" at bounding box center [793, 254] width 189 height 38
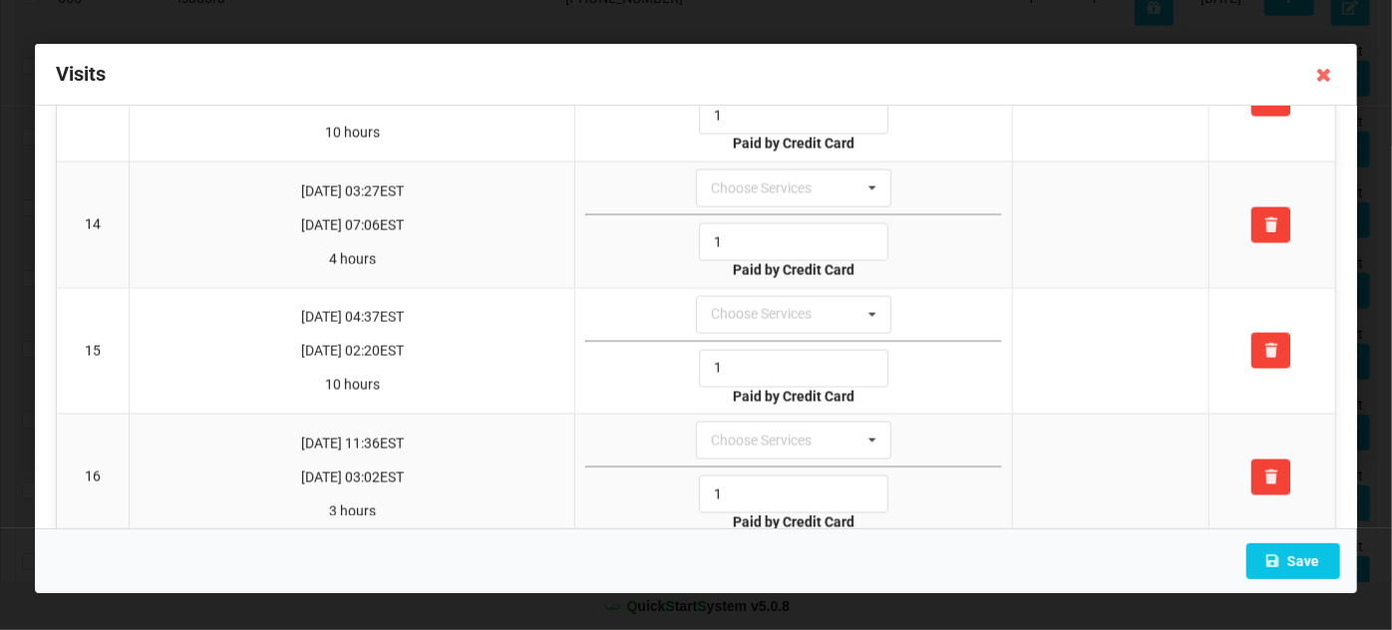
scroll to position [1813, 0]
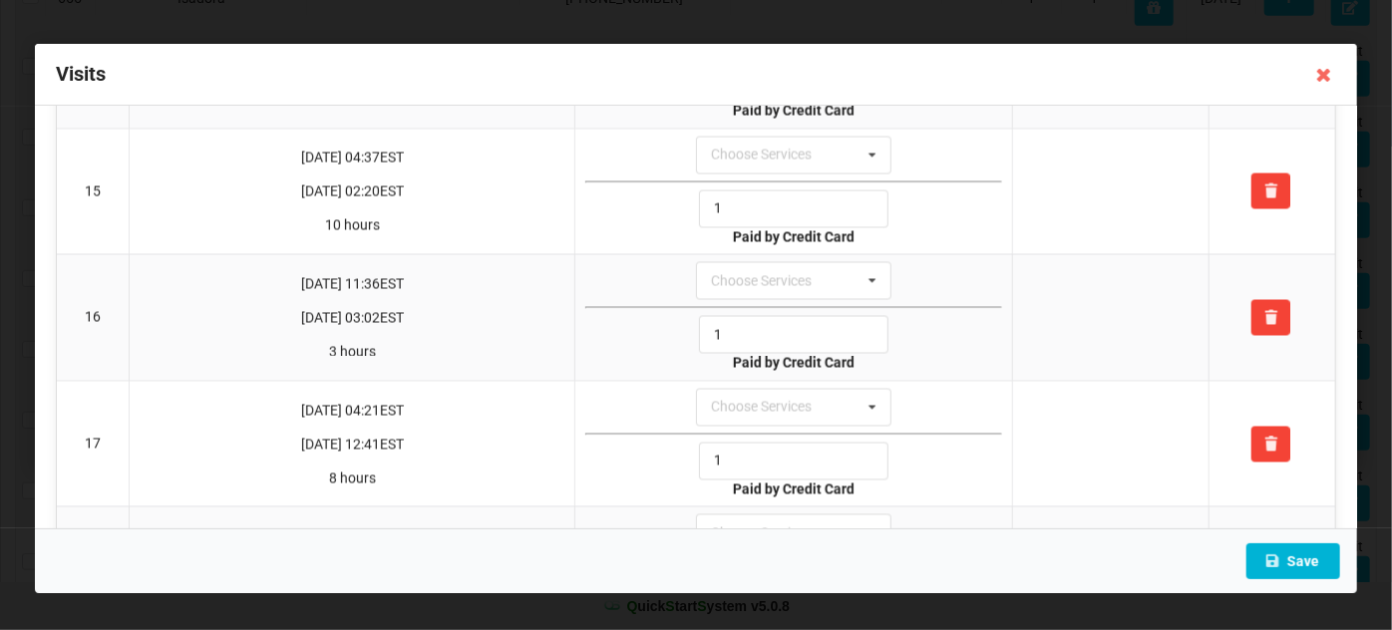
type input "1"
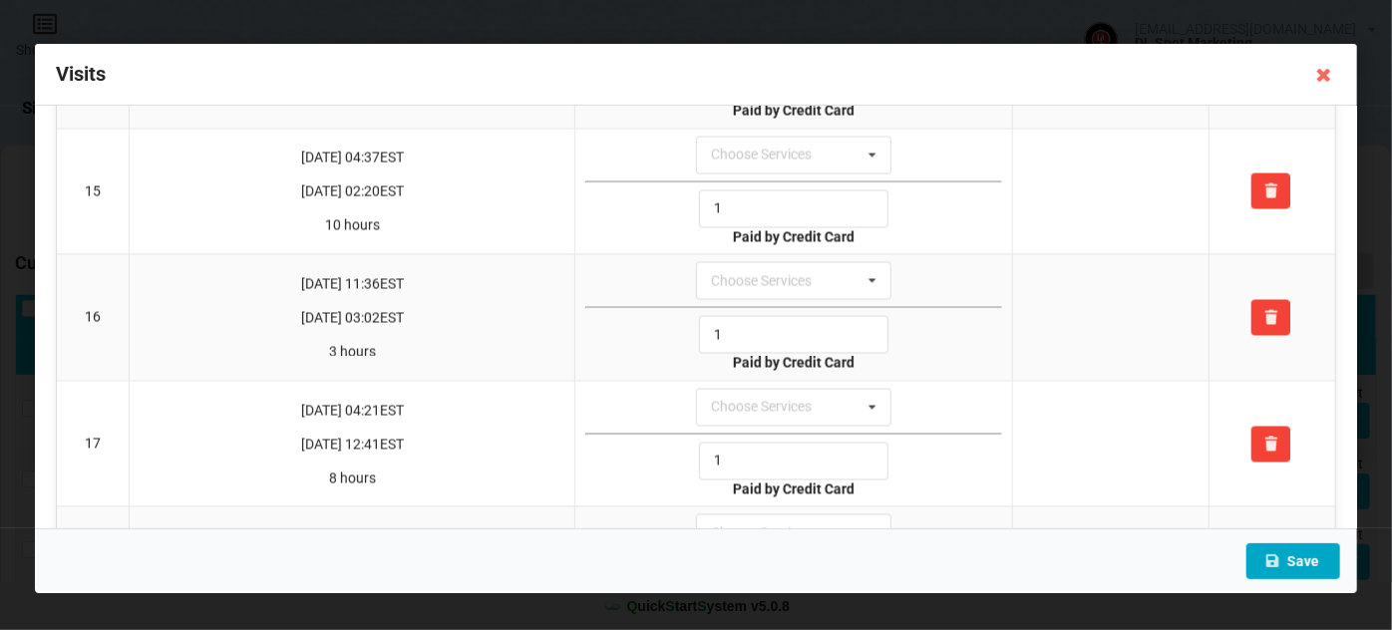
click at [1299, 566] on button "Save" at bounding box center [1293, 561] width 94 height 36
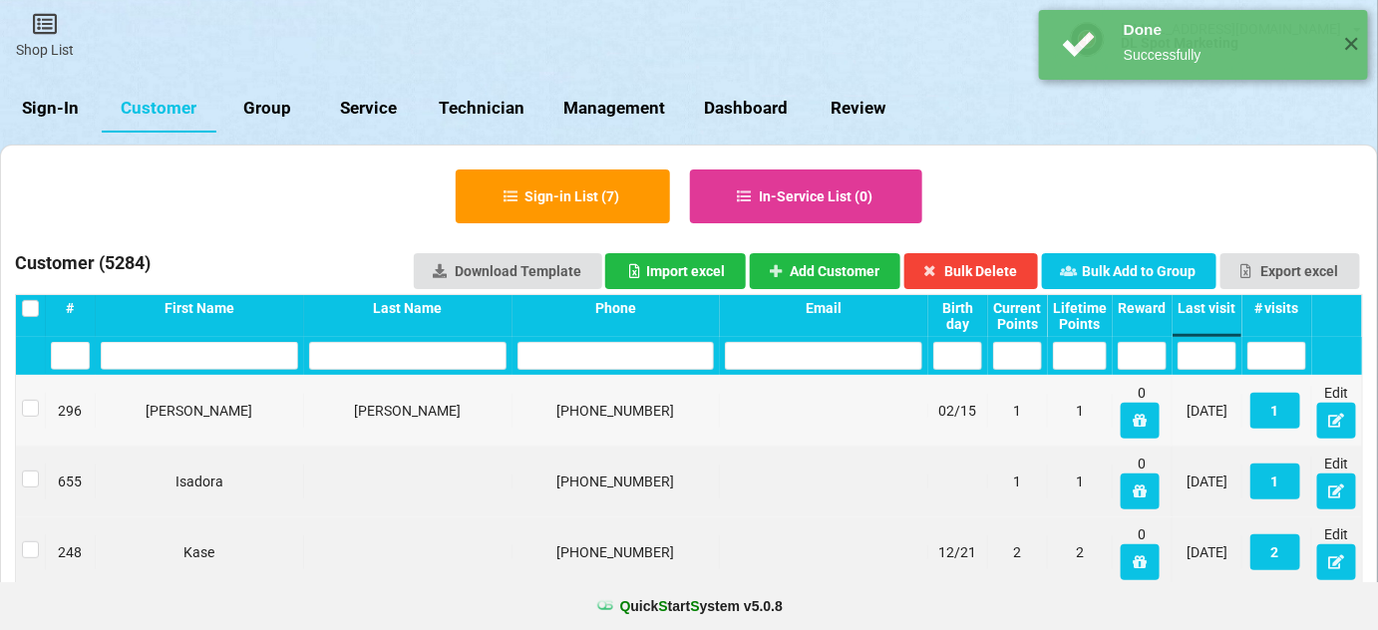
click at [711, 340] on button "18" at bounding box center [710, 339] width 2 height 1
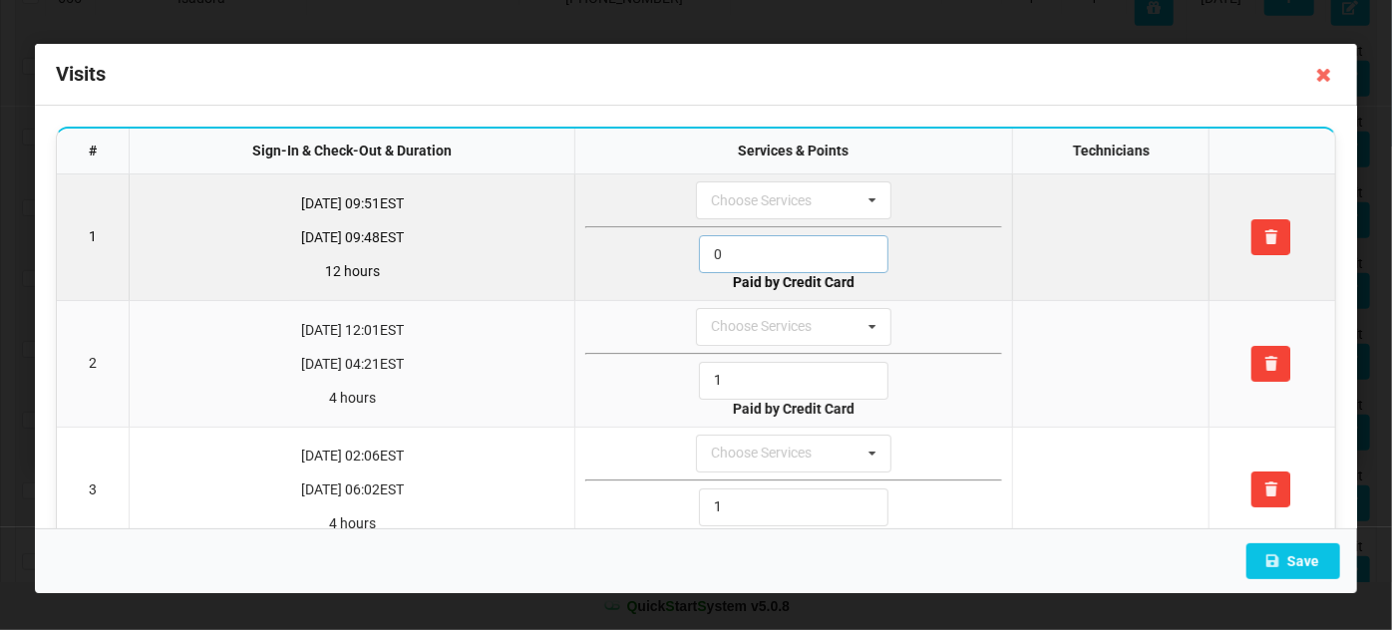
click at [751, 254] on input "0" at bounding box center [793, 254] width 189 height 38
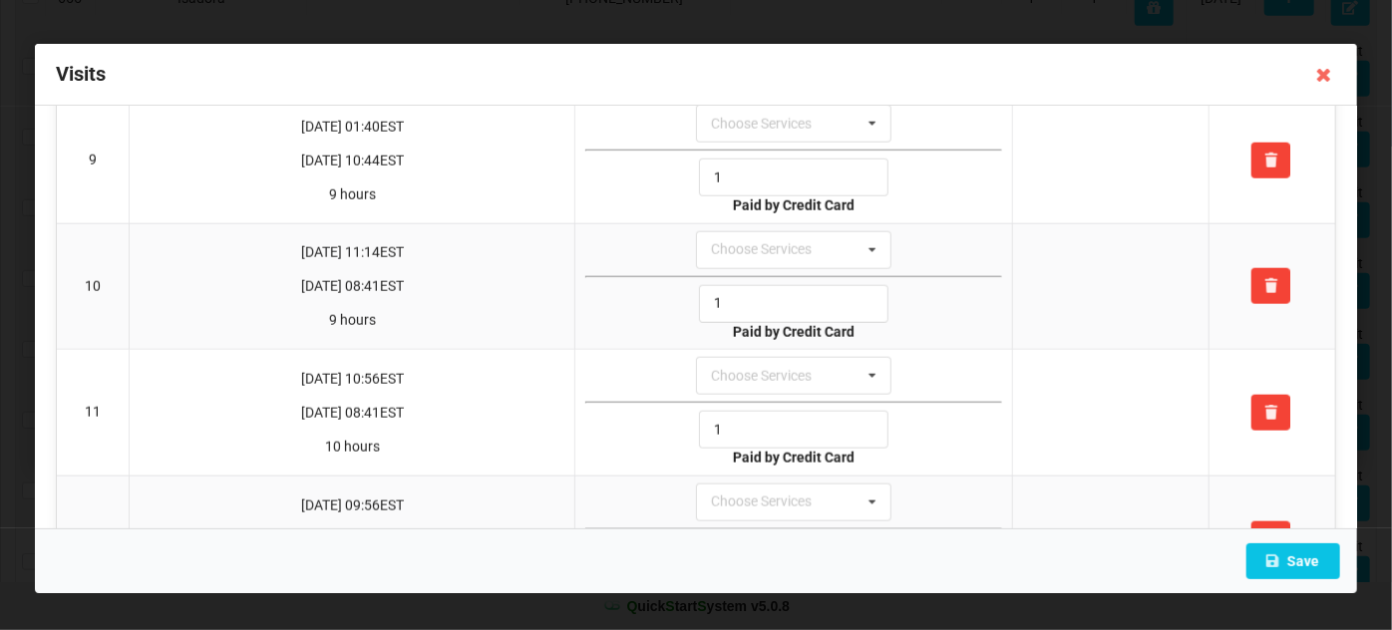
scroll to position [1208, 0]
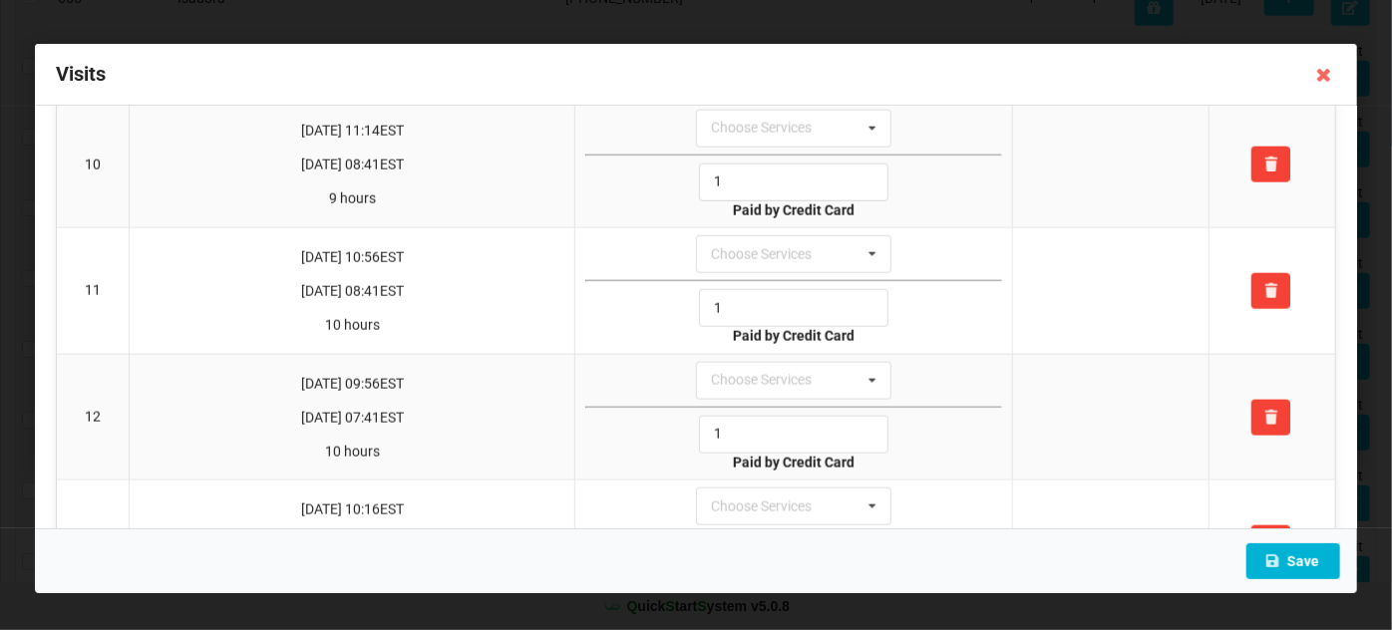
type input "1"
click at [1292, 565] on button "Save" at bounding box center [1293, 561] width 94 height 36
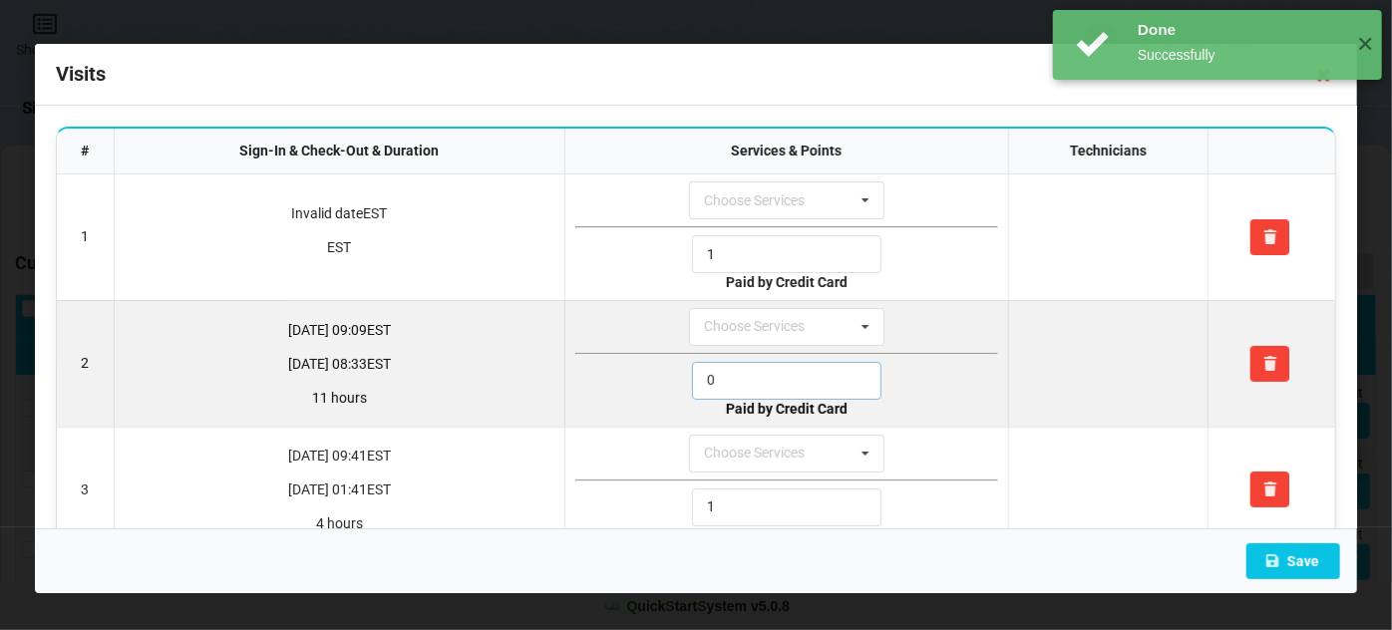
click at [729, 376] on input "0" at bounding box center [786, 381] width 189 height 38
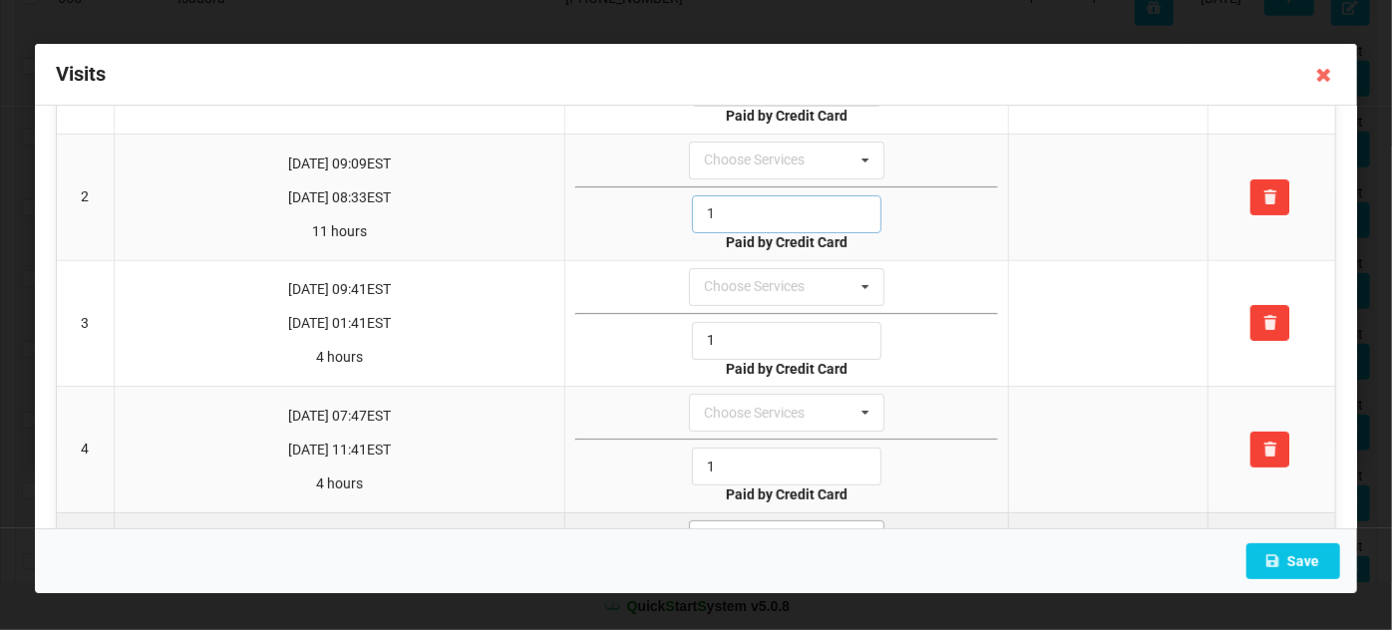
scroll to position [291, 0]
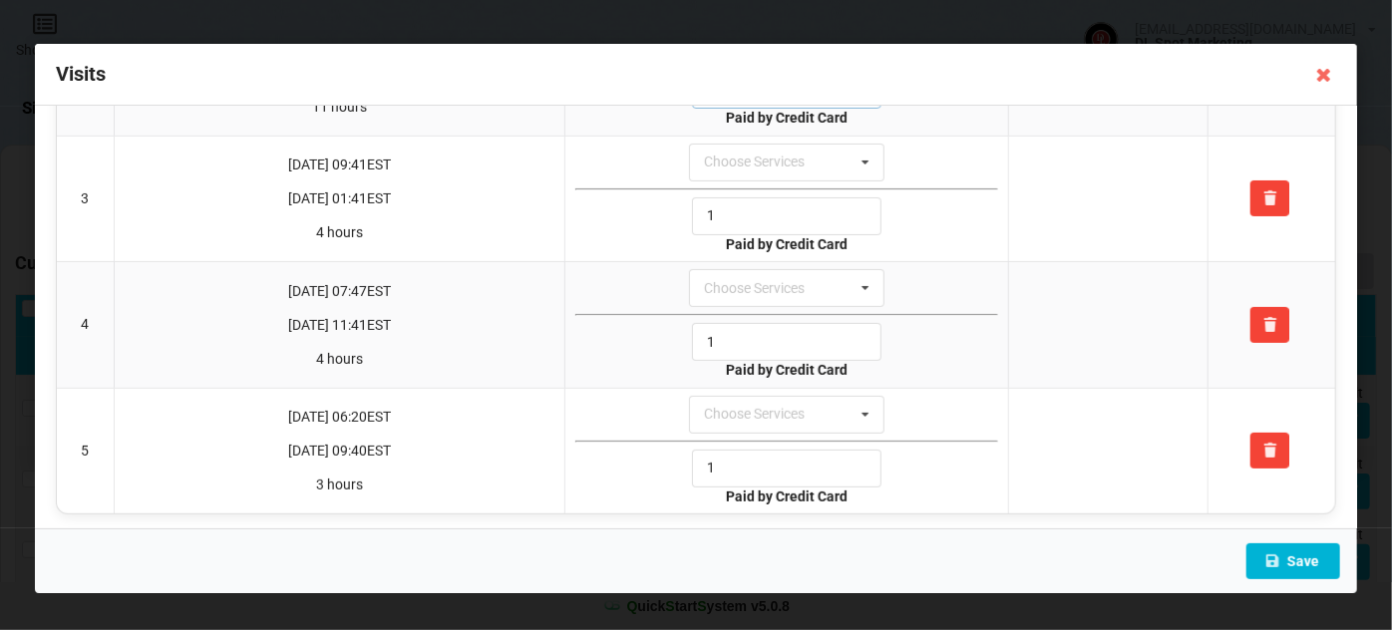
type input "1"
click at [1297, 563] on button "Save" at bounding box center [1293, 561] width 94 height 36
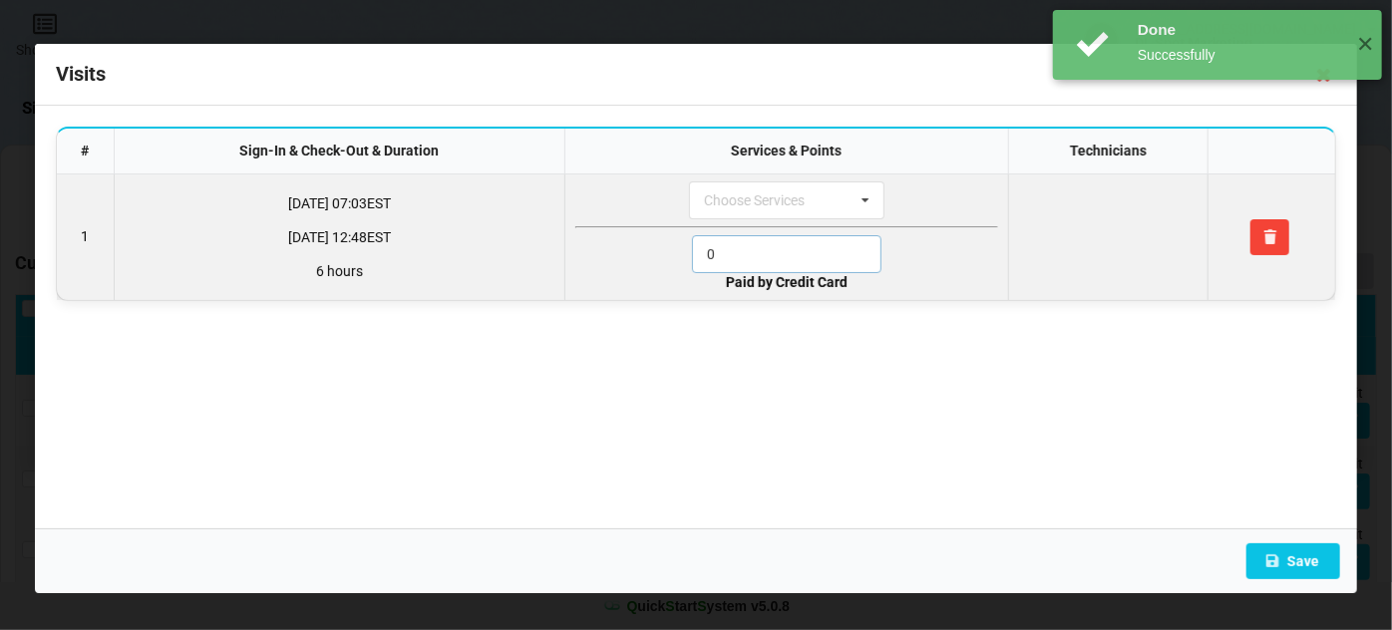
click at [747, 242] on input "0" at bounding box center [786, 254] width 189 height 38
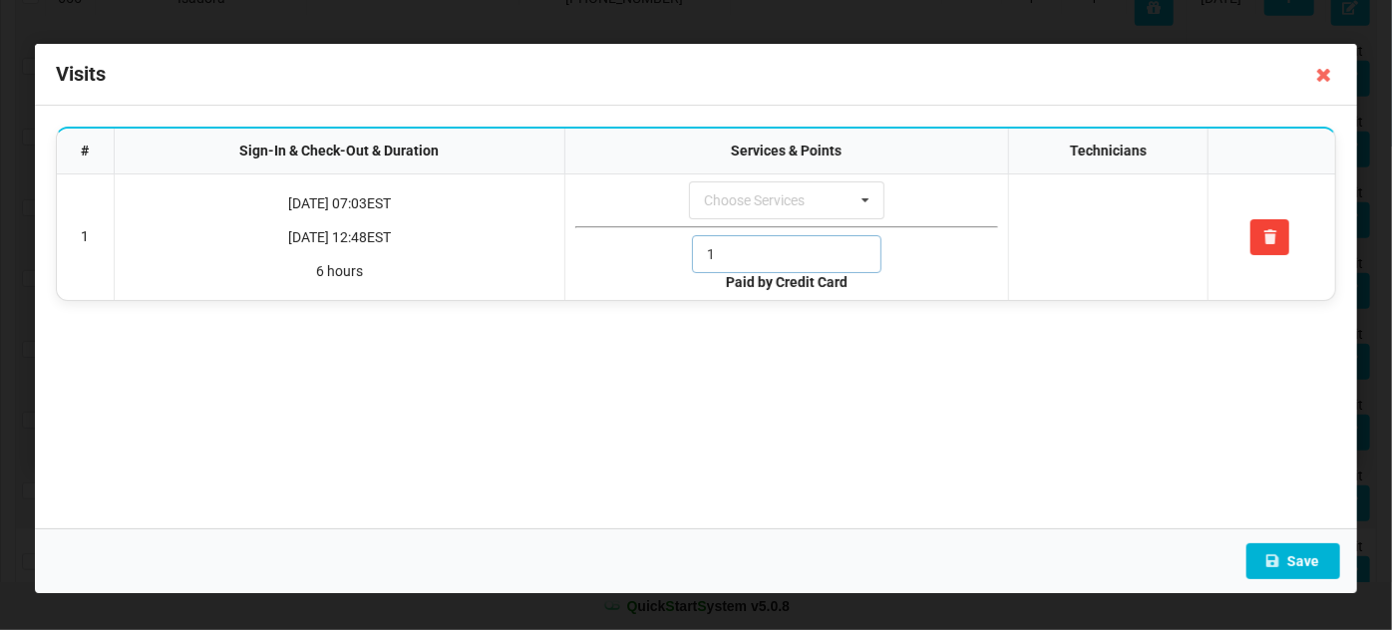
type input "1"
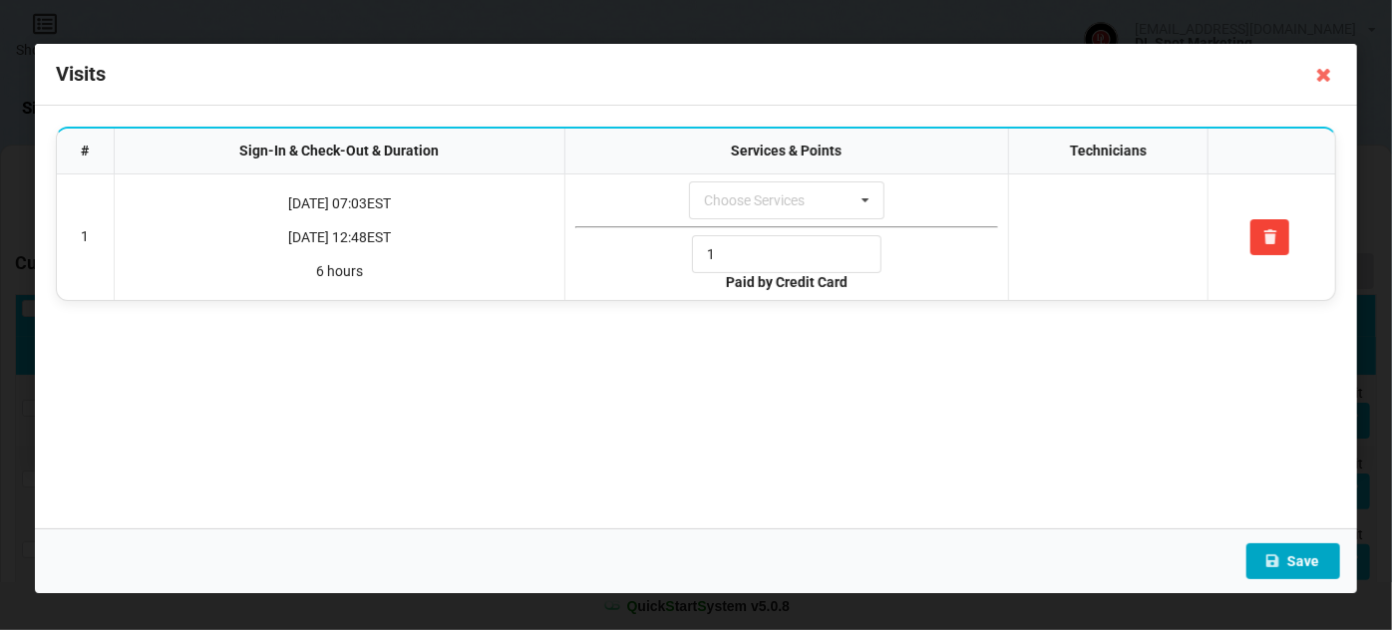
click at [1300, 560] on button "Save" at bounding box center [1293, 561] width 94 height 36
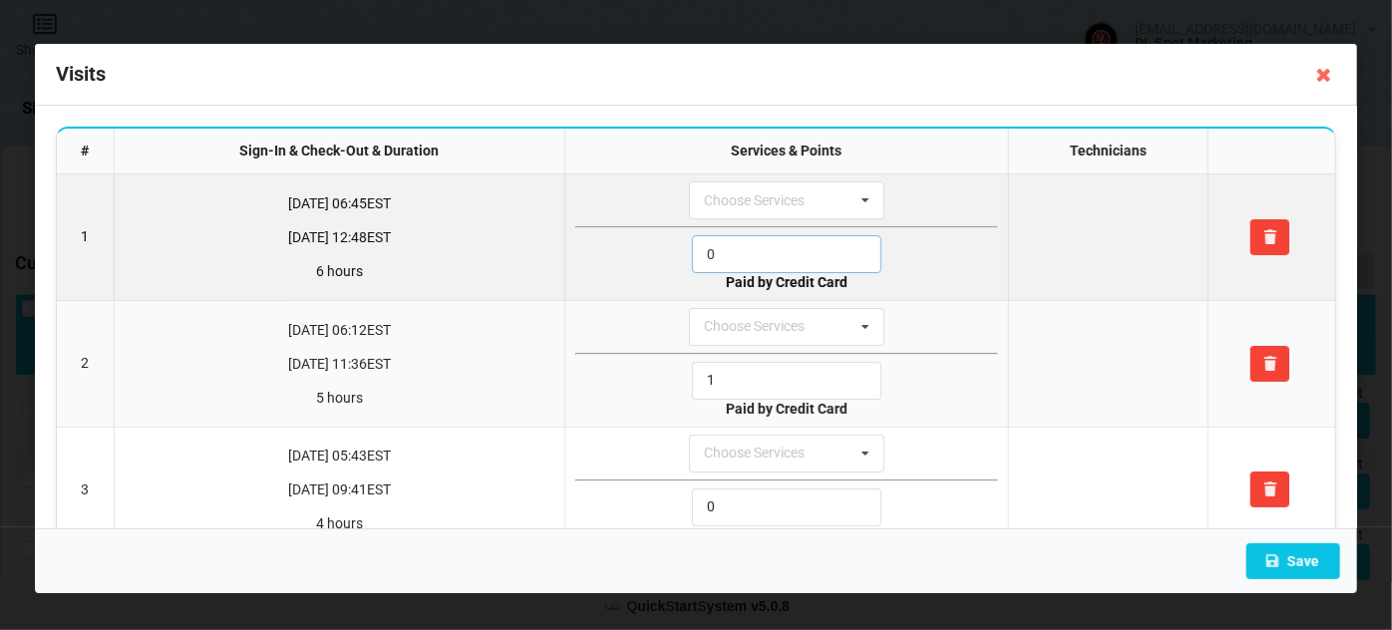
click at [760, 256] on input "0" at bounding box center [786, 254] width 189 height 38
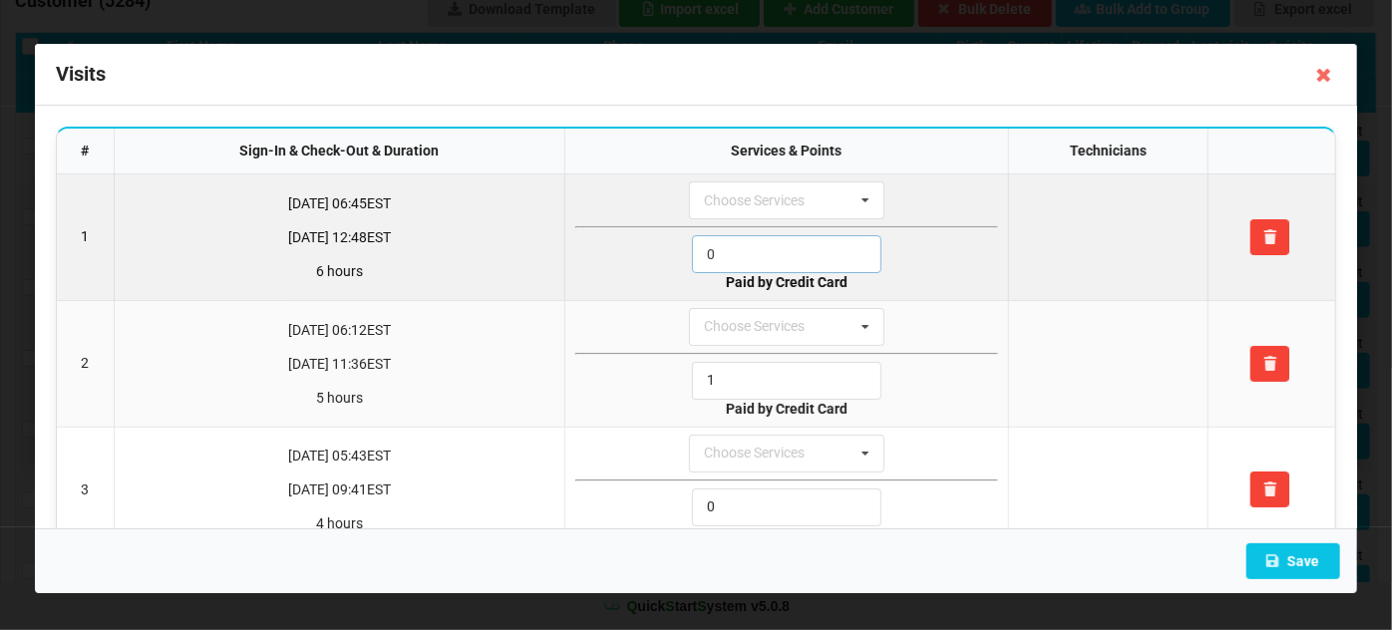
click at [760, 256] on input "0" at bounding box center [786, 254] width 189 height 38
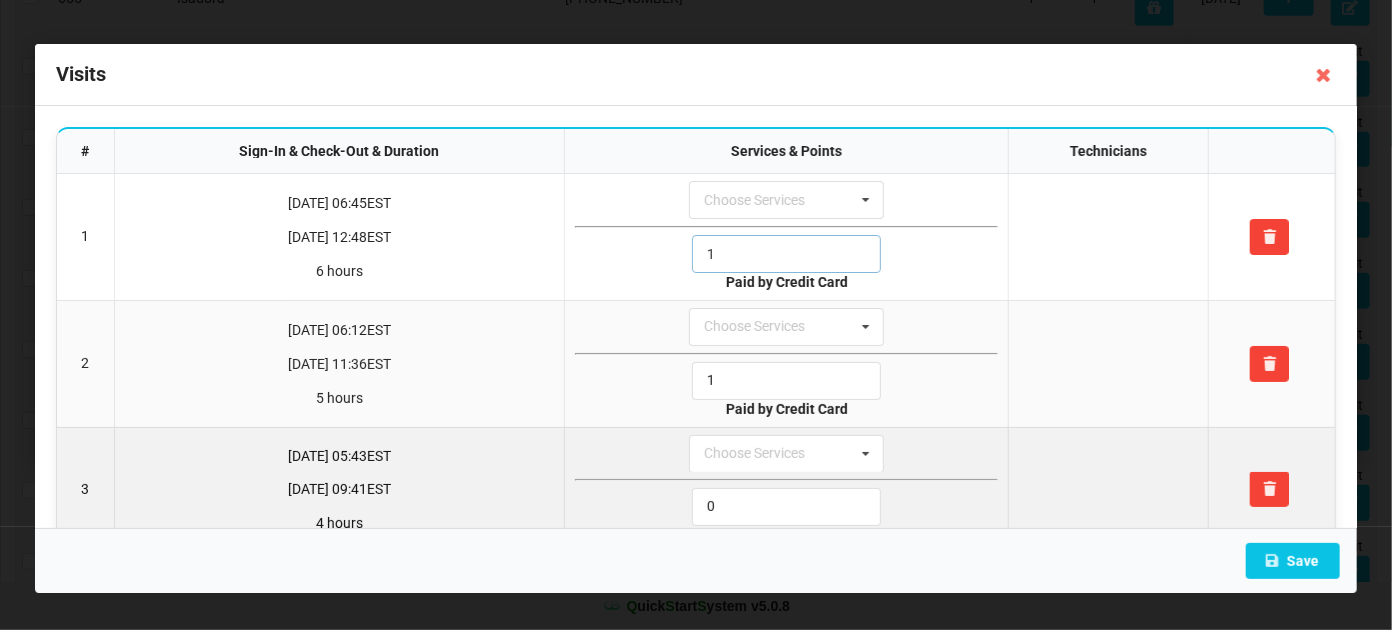
type input "1"
click at [763, 510] on input "0" at bounding box center [786, 508] width 189 height 38
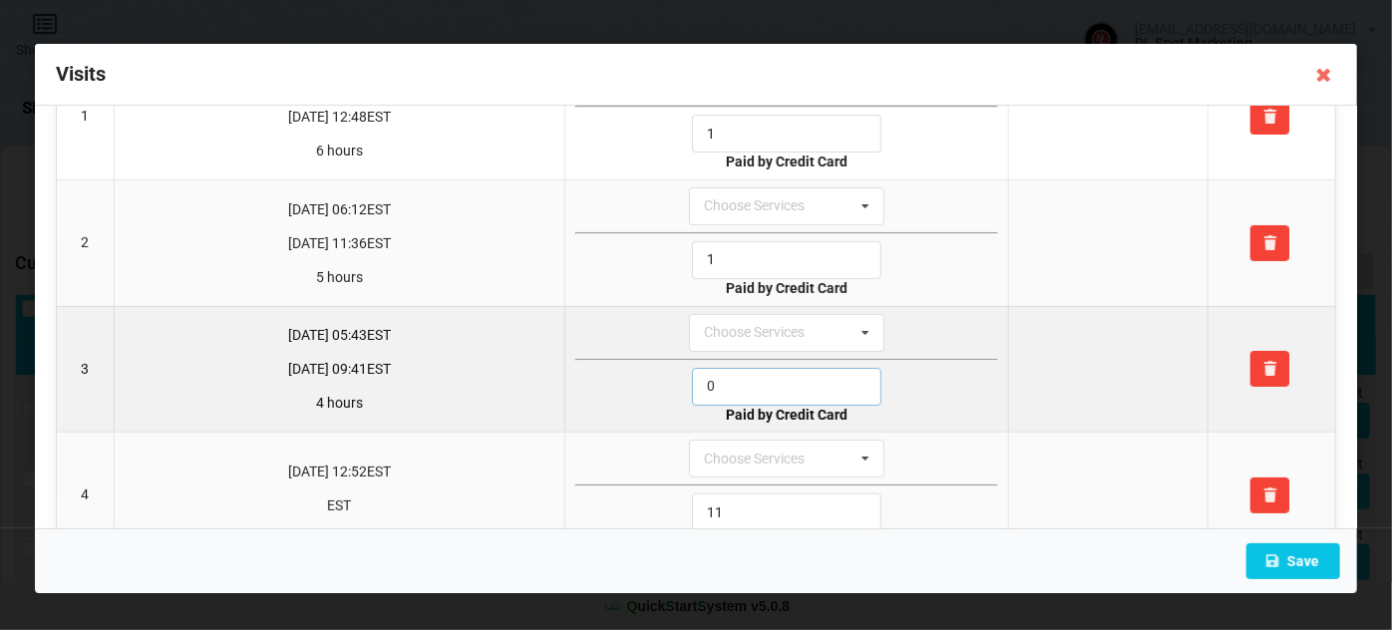
drag, startPoint x: 723, startPoint y: 382, endPoint x: 683, endPoint y: 383, distance: 39.9
click at [683, 383] on div "0" at bounding box center [786, 387] width 423 height 38
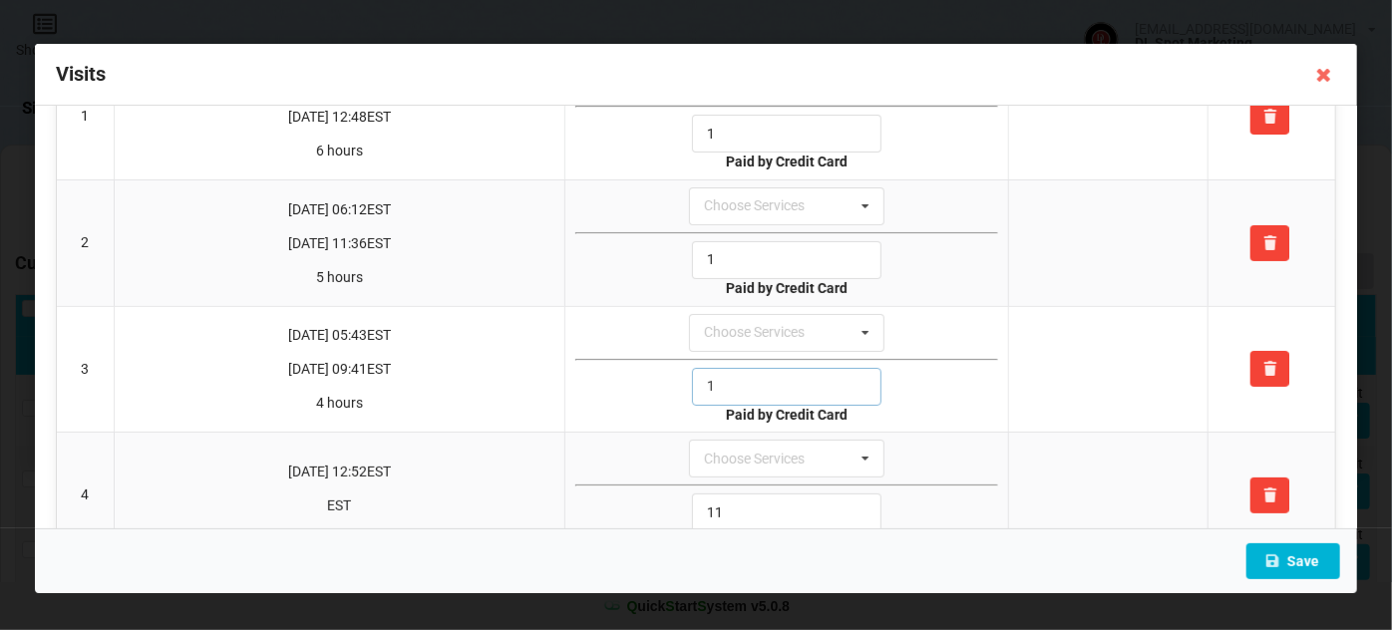
type input "1"
click at [1293, 562] on button "Save" at bounding box center [1293, 561] width 94 height 36
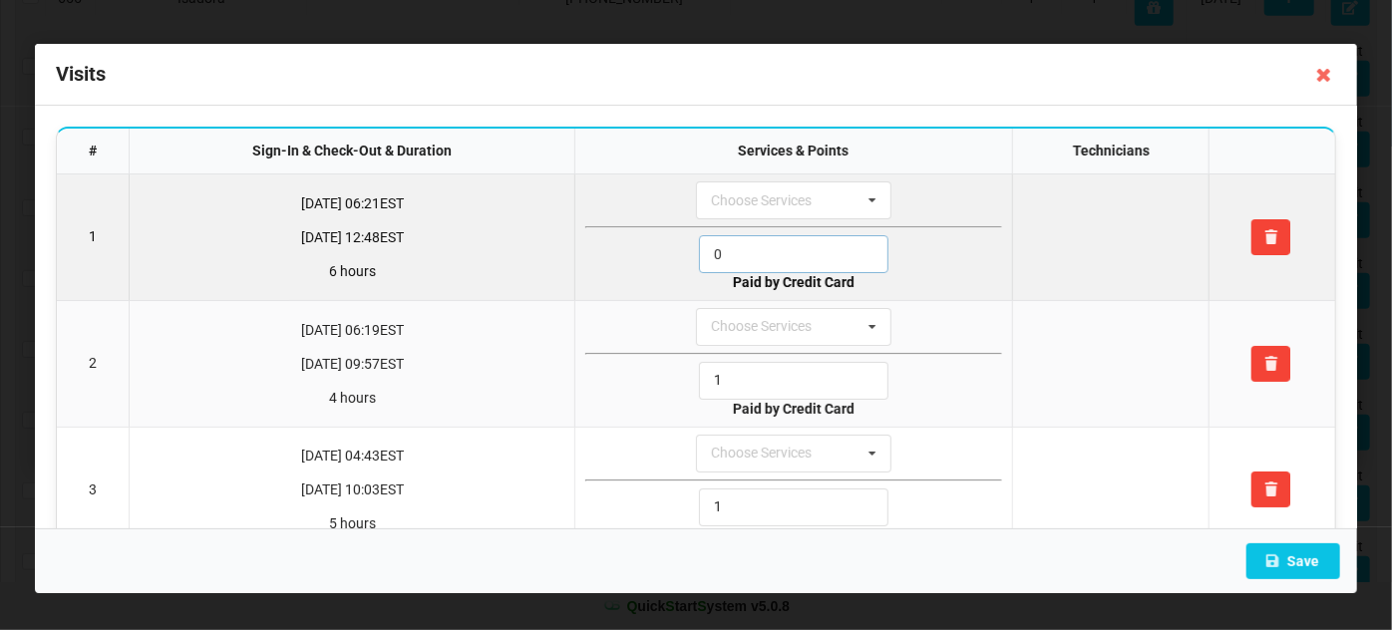
click at [739, 254] on input "0" at bounding box center [793, 254] width 189 height 38
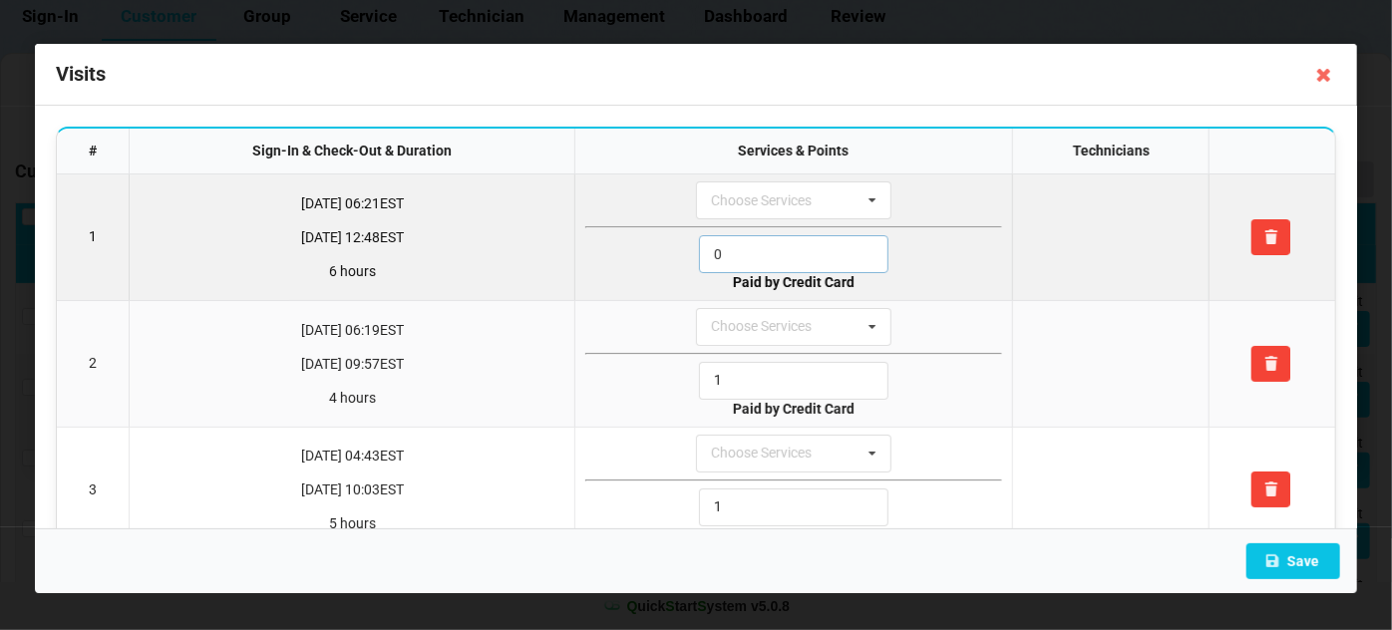
click at [739, 254] on input "0" at bounding box center [793, 254] width 189 height 38
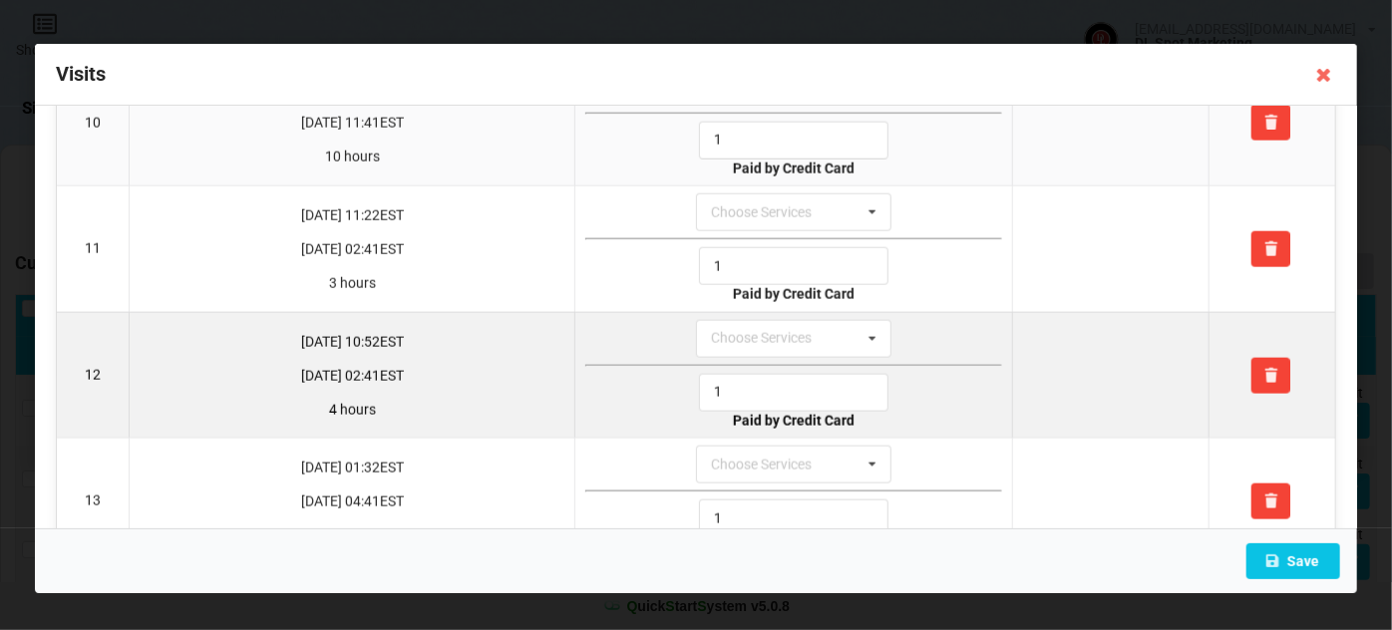
scroll to position [1290, 0]
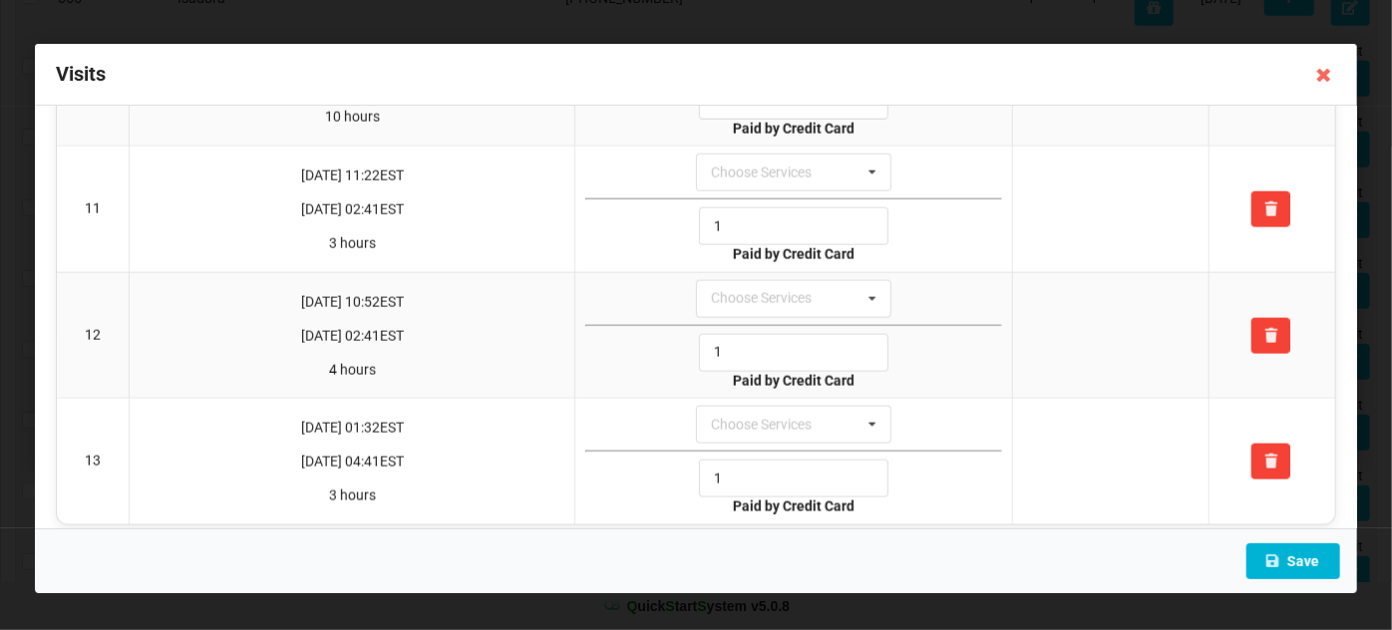
type input "1"
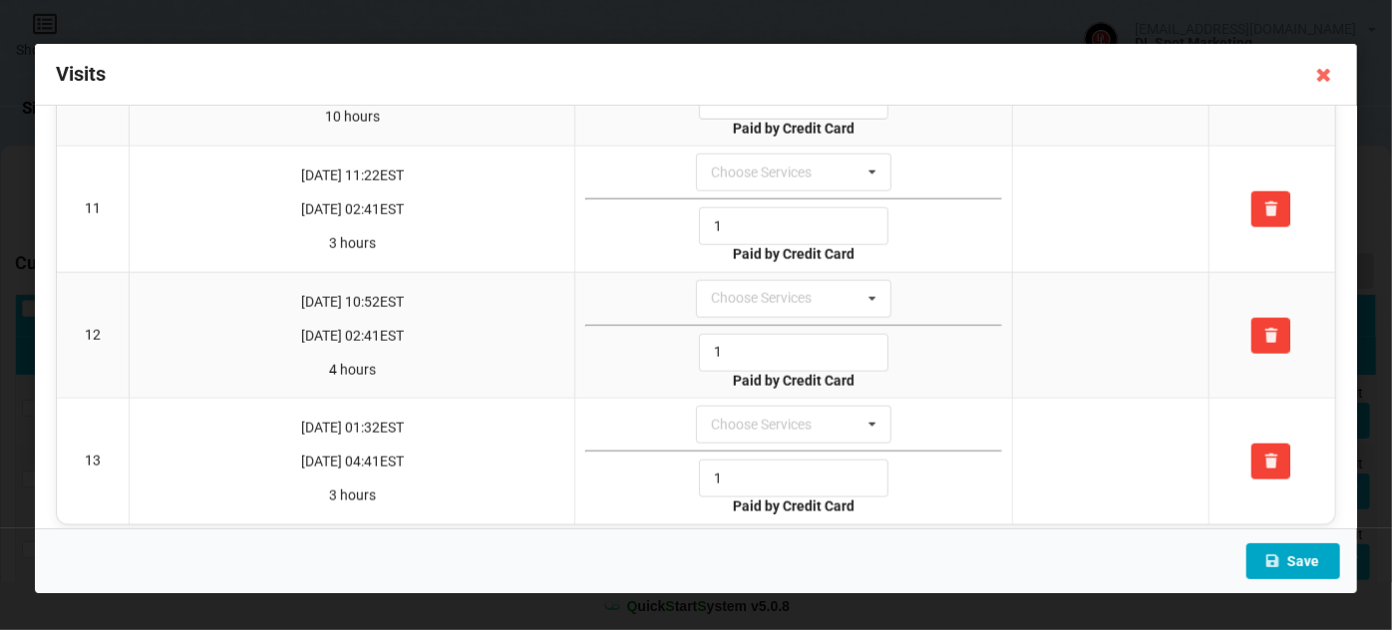
click at [1332, 551] on button "Save" at bounding box center [1293, 561] width 94 height 36
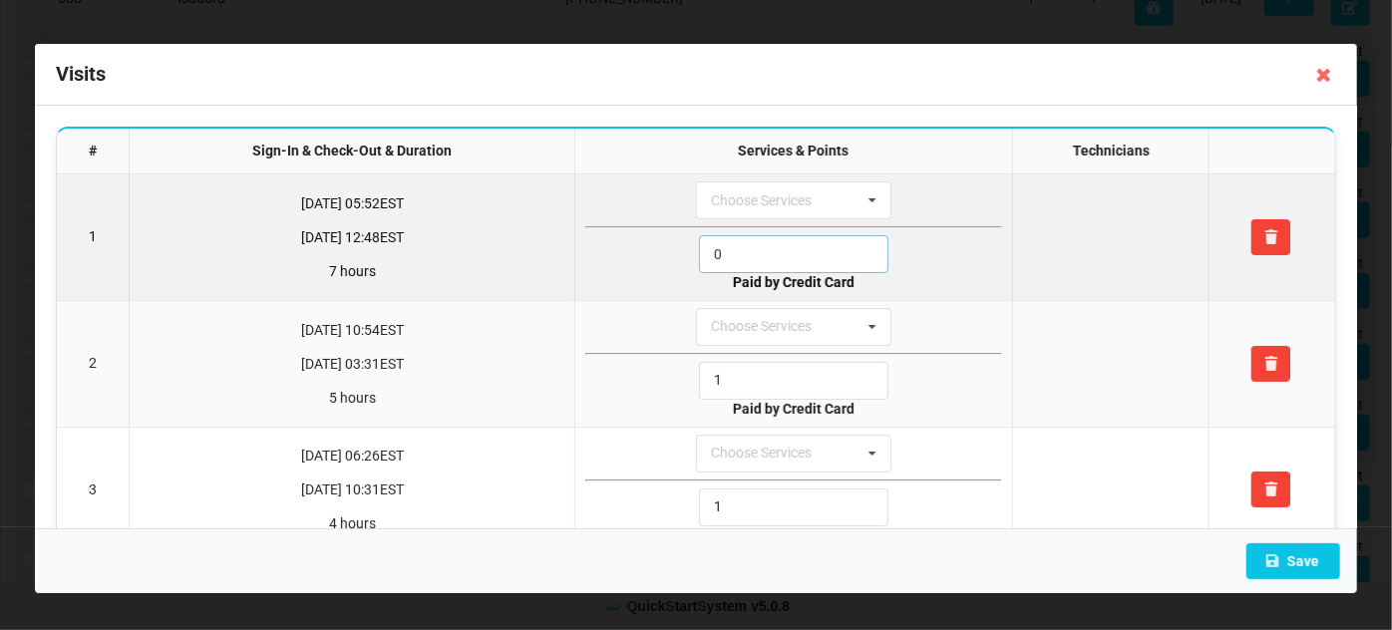
click at [719, 251] on input "0" at bounding box center [793, 254] width 189 height 38
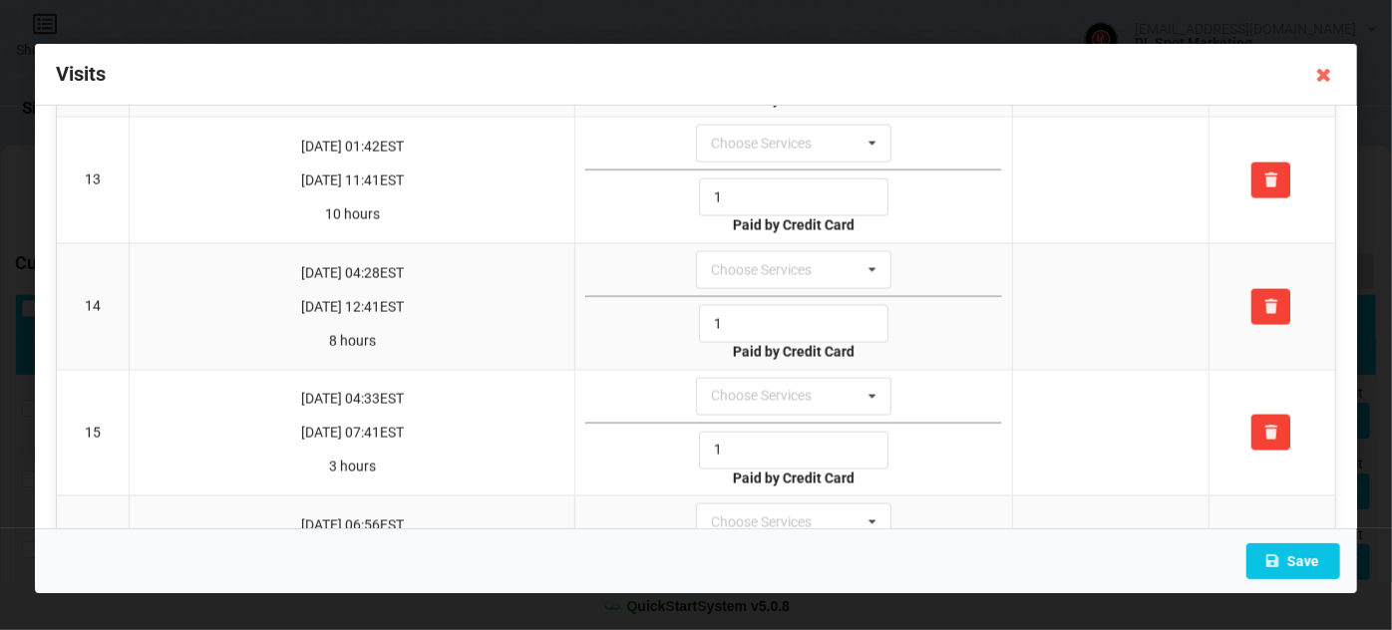
scroll to position [2164, 0]
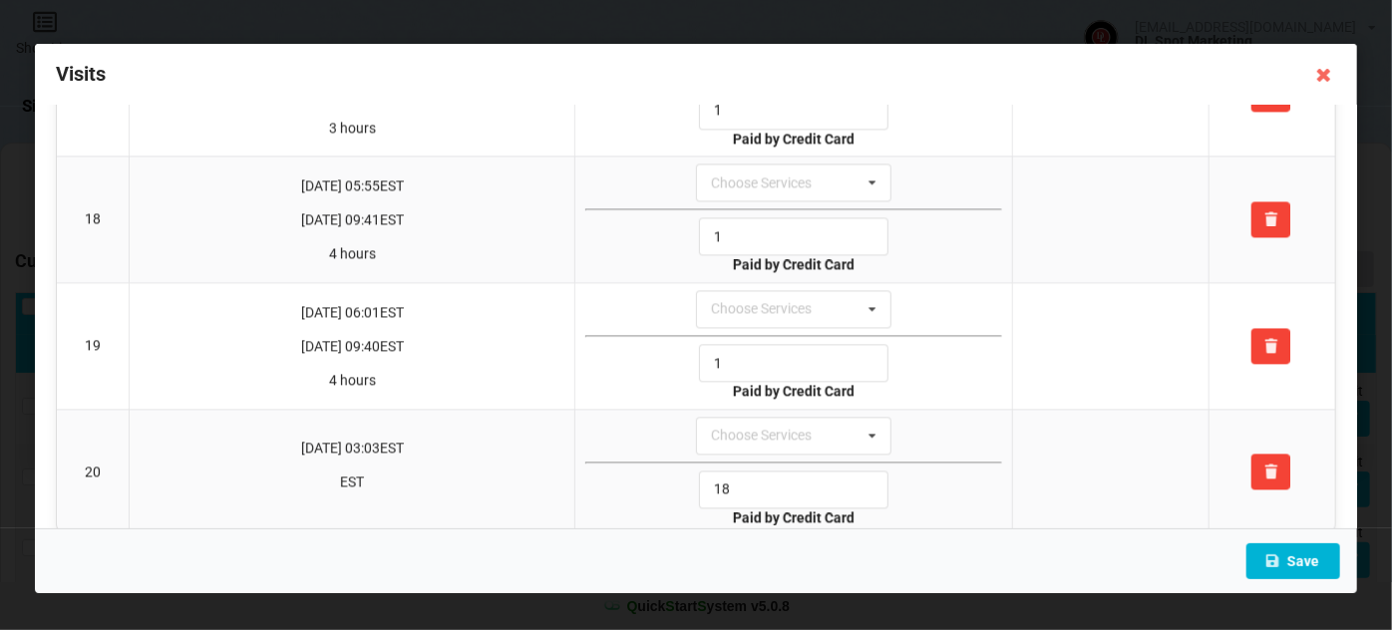
type input "1"
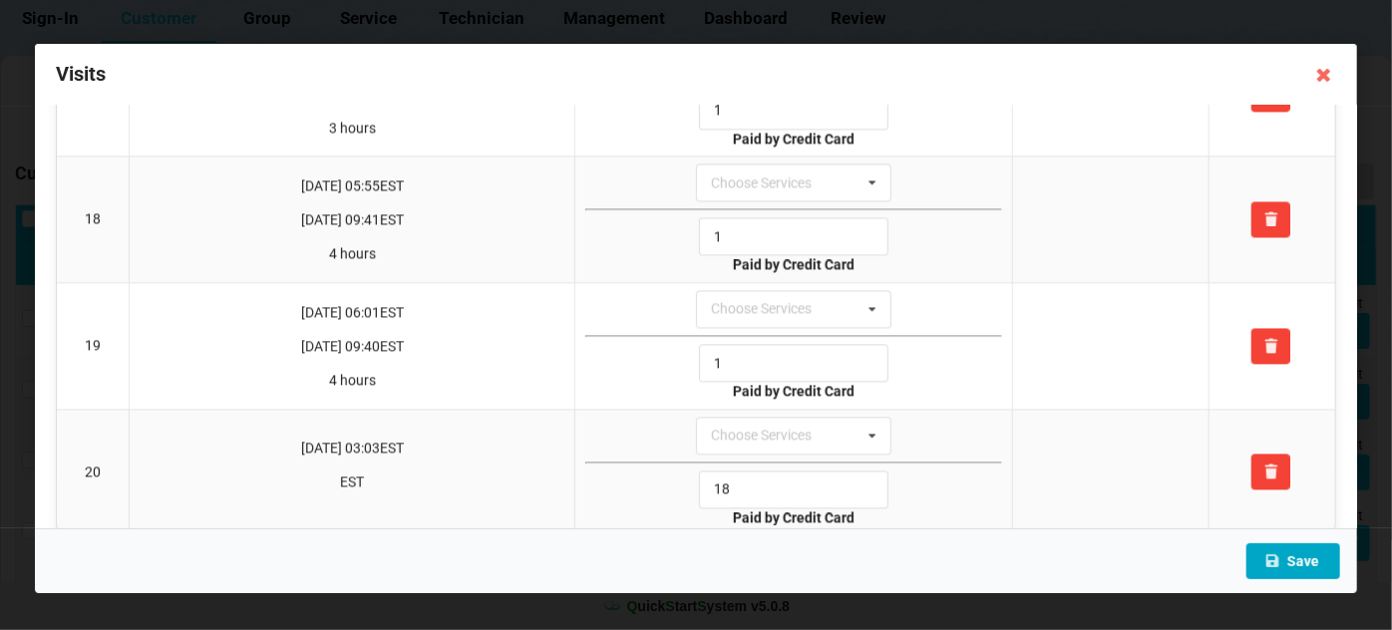
click at [1300, 558] on button "Save" at bounding box center [1293, 561] width 94 height 36
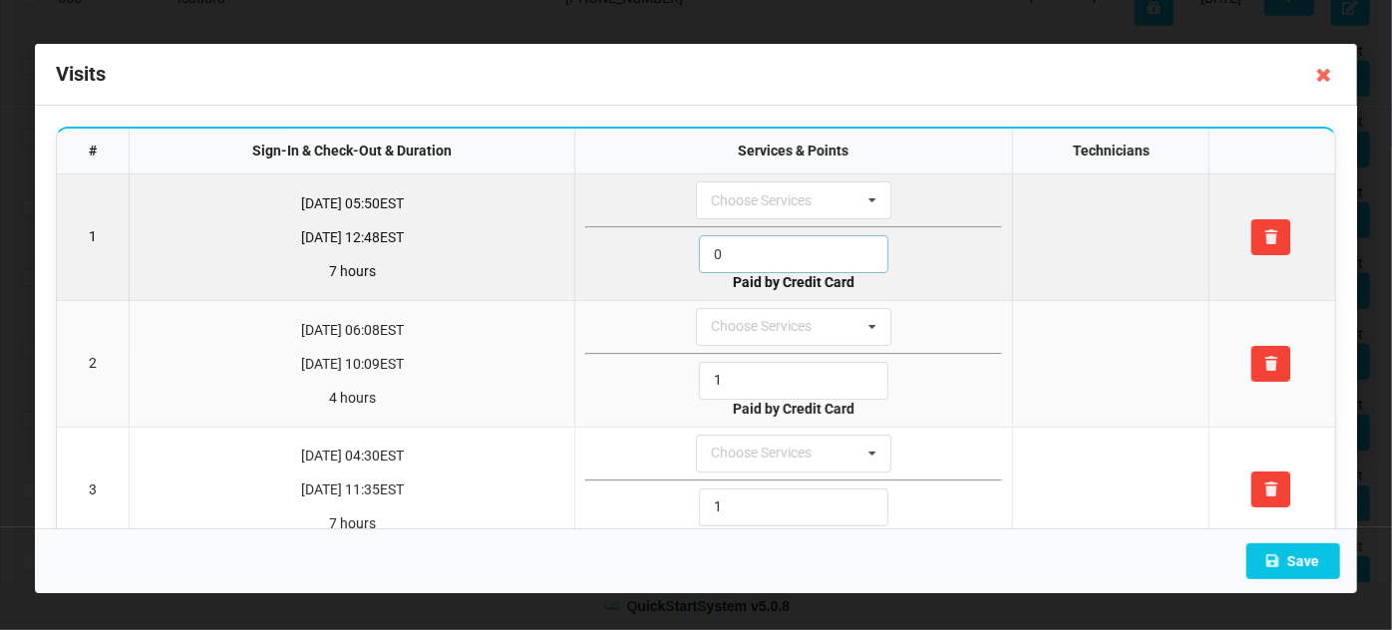
click at [750, 251] on input "0" at bounding box center [793, 254] width 189 height 38
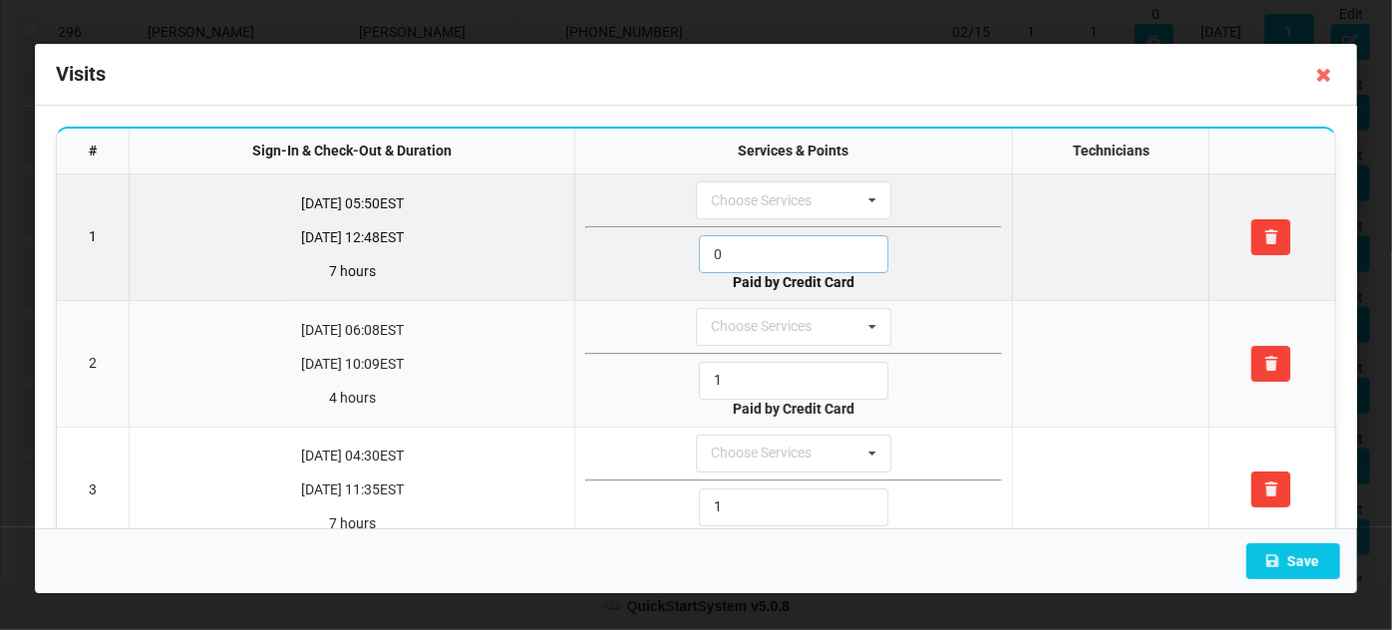
click at [750, 251] on input "0" at bounding box center [793, 254] width 189 height 38
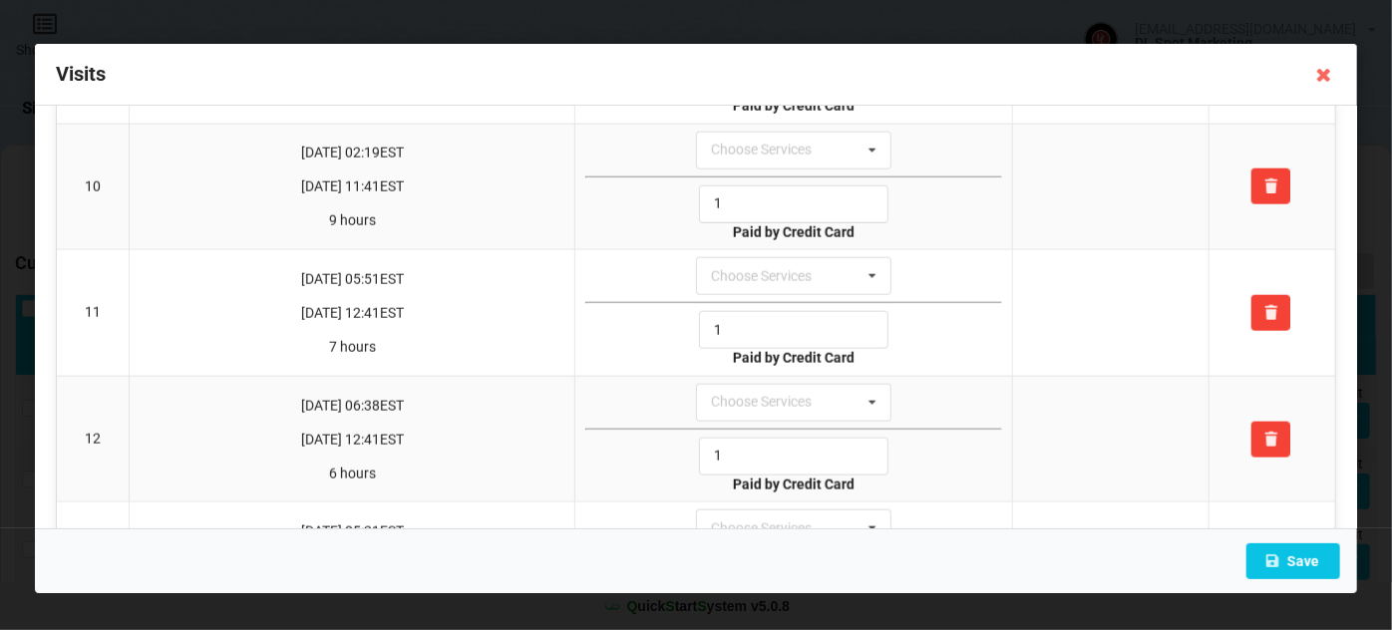
scroll to position [1450, 0]
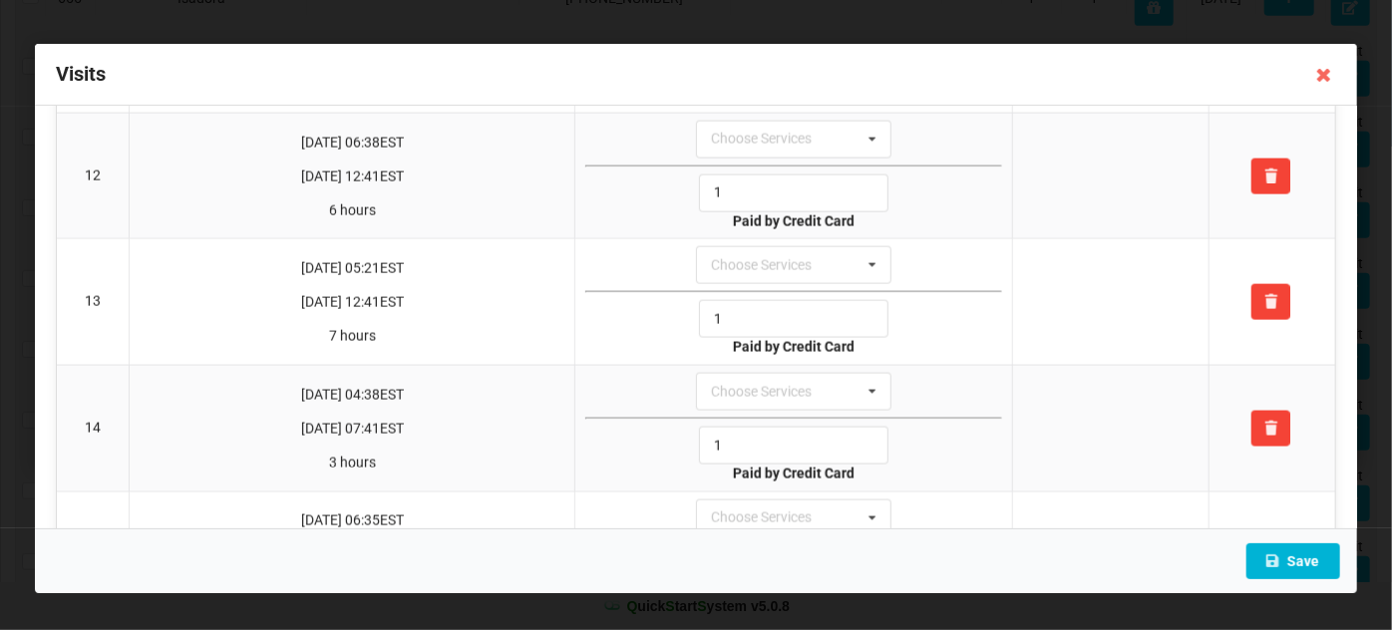
type input "1"
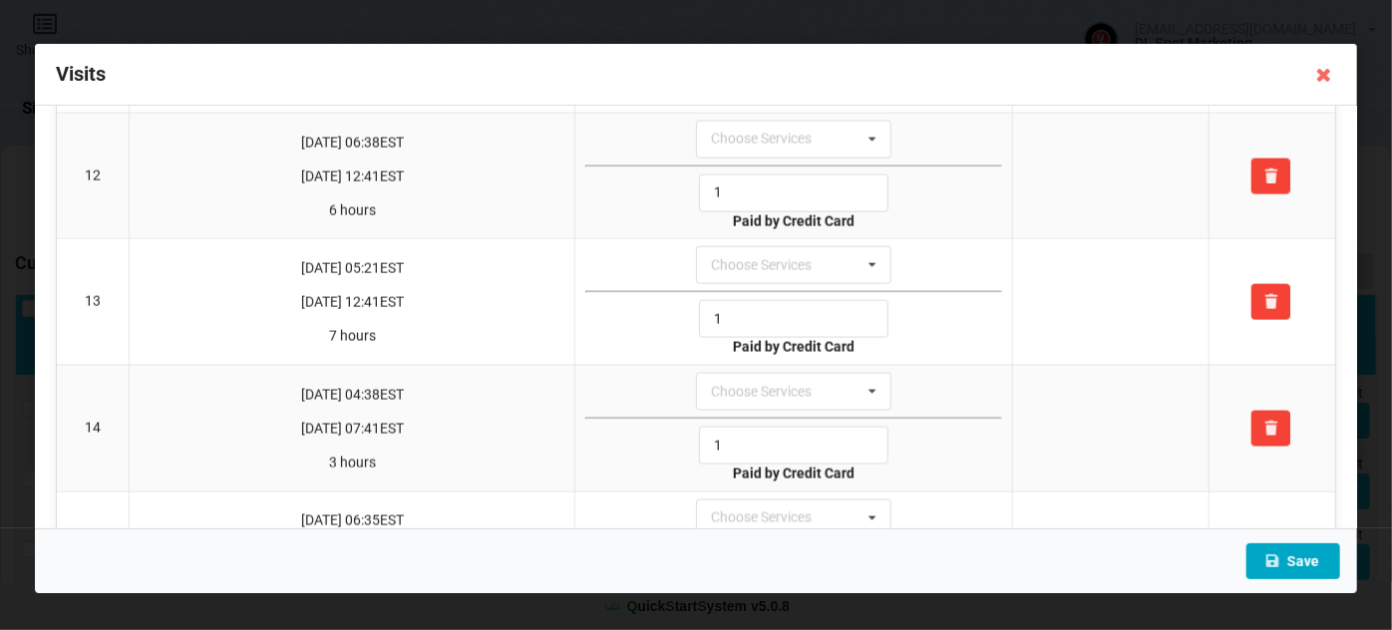
click at [1304, 569] on button "Save" at bounding box center [1293, 561] width 94 height 36
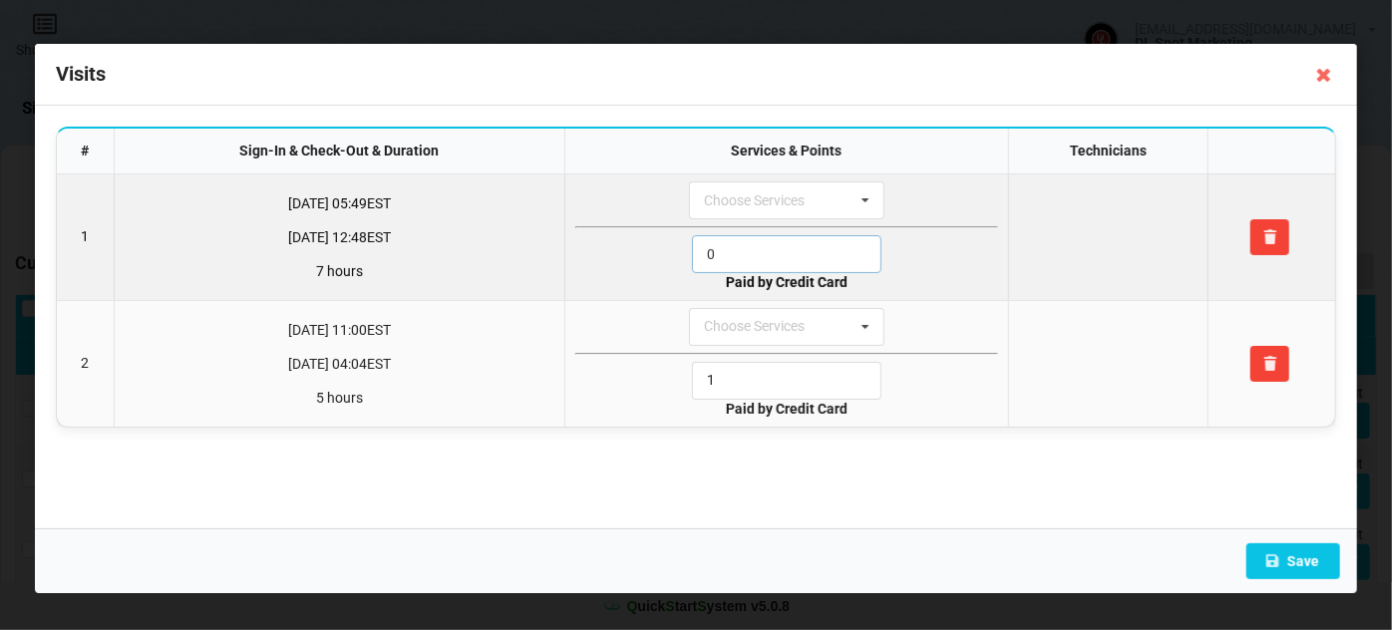
click at [752, 256] on input "0" at bounding box center [786, 254] width 189 height 38
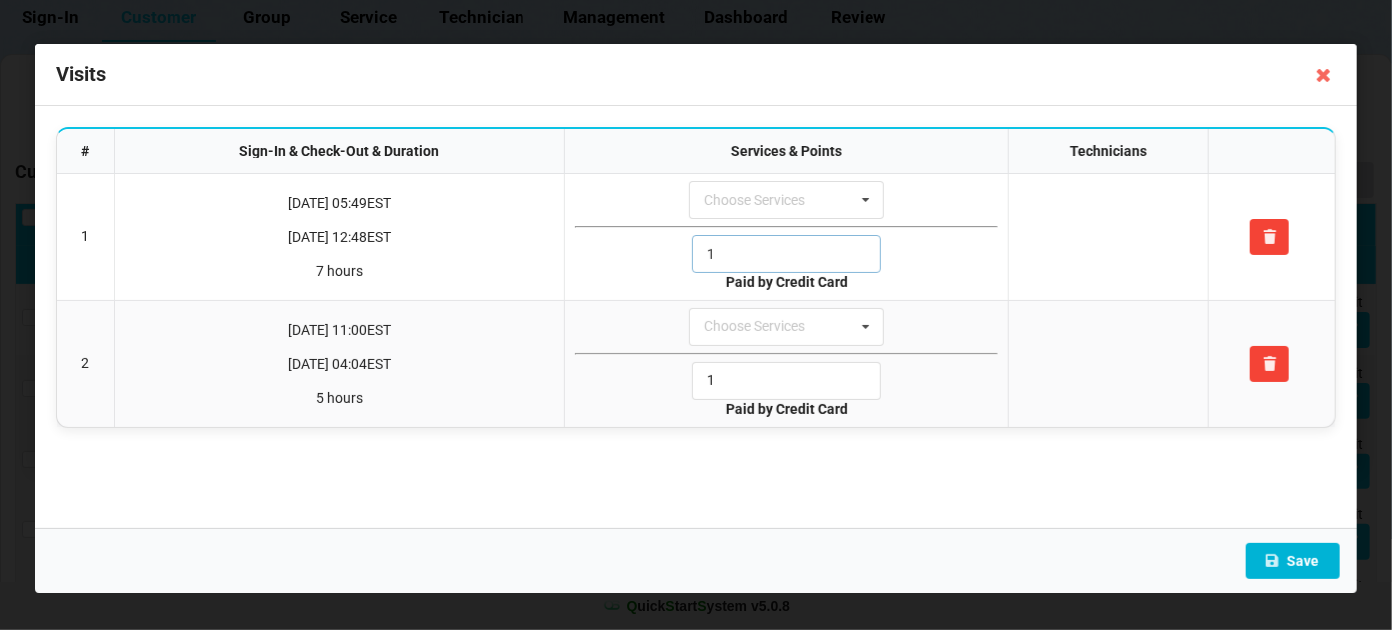
type input "1"
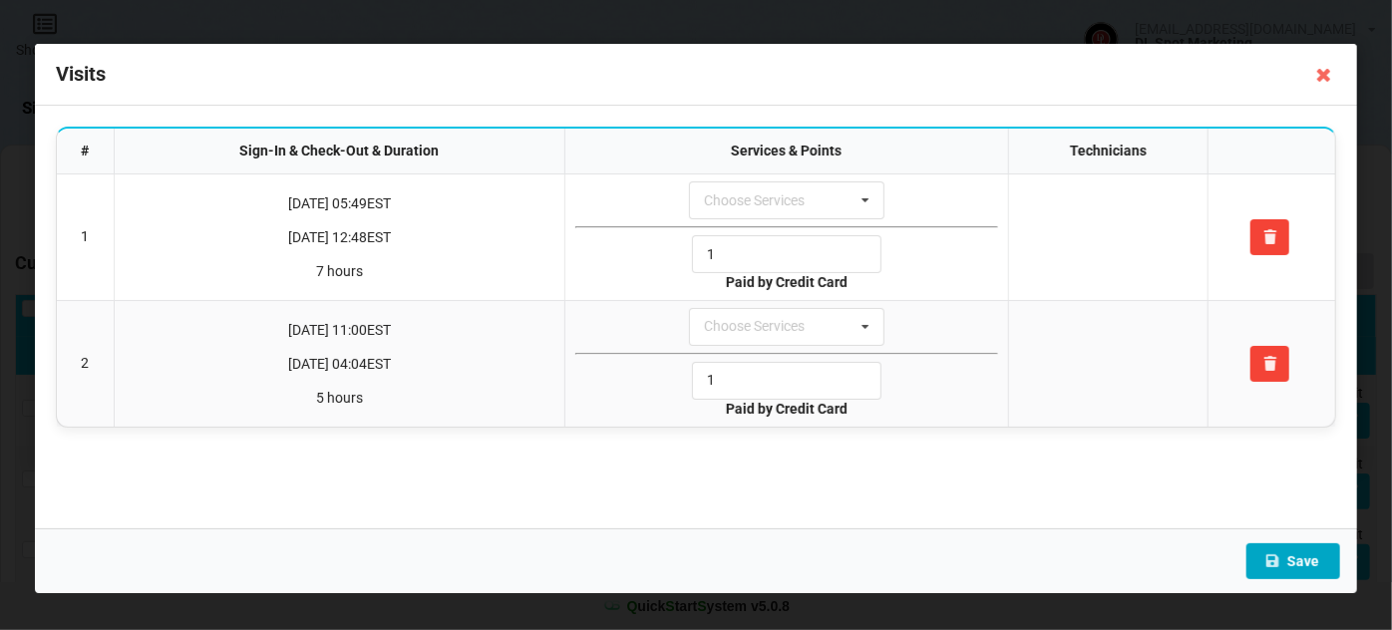
click at [1292, 557] on button "Save" at bounding box center [1293, 561] width 94 height 36
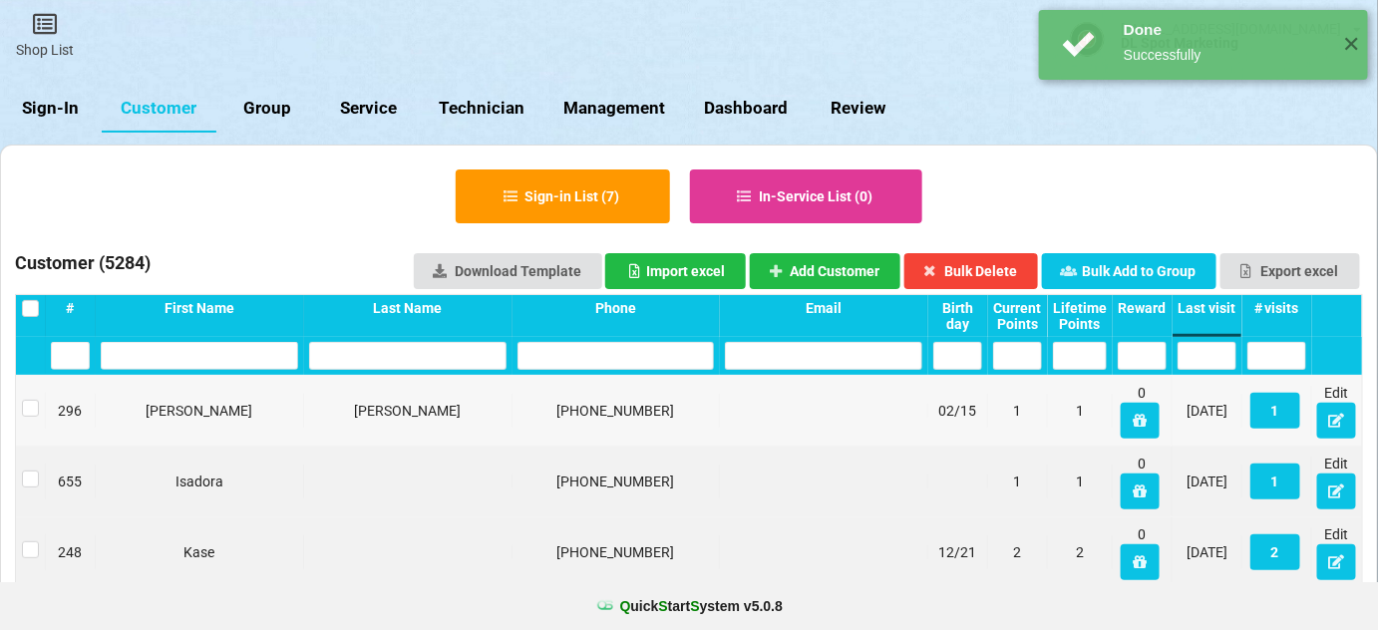
click at [736, 373] on button "12" at bounding box center [734, 371] width 4 height 3
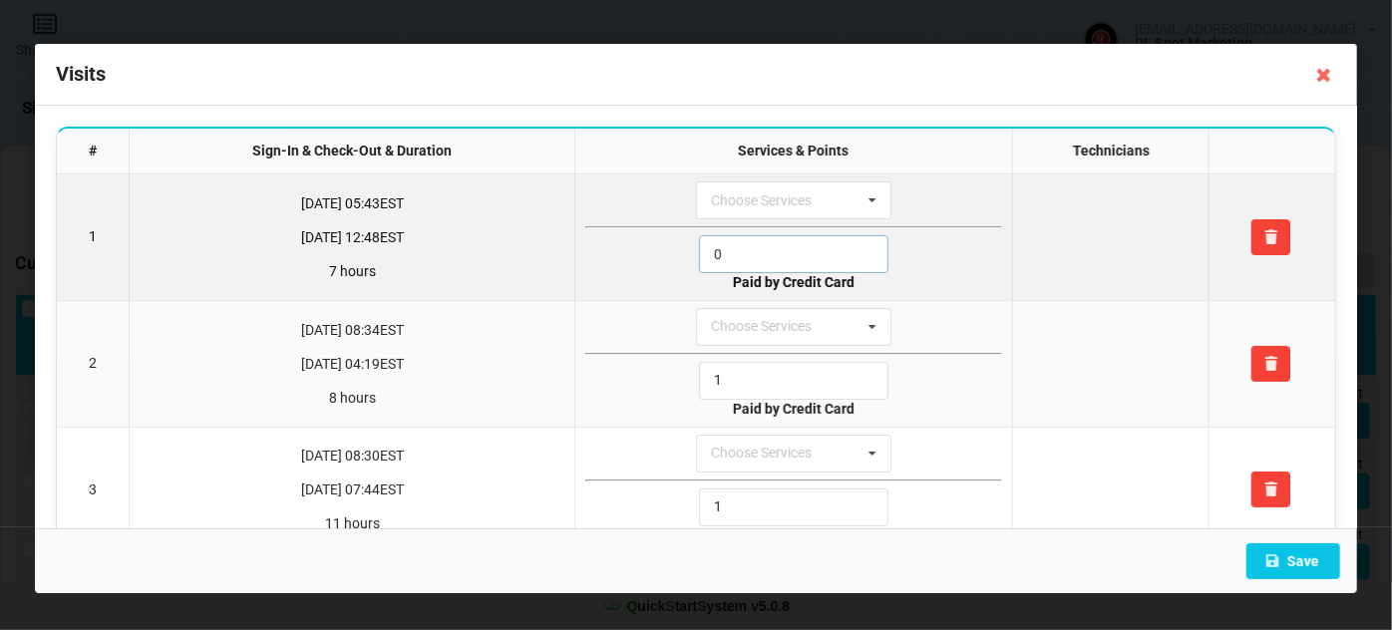
click at [763, 251] on input "0" at bounding box center [793, 254] width 189 height 38
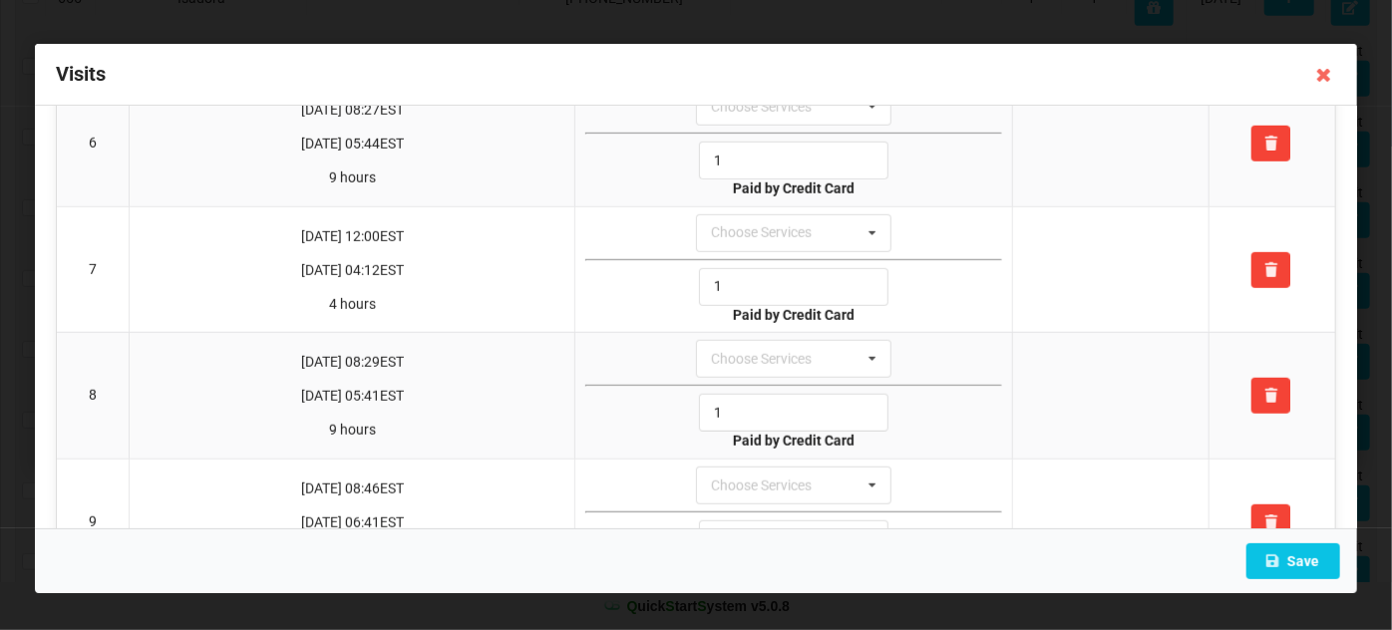
scroll to position [1166, 0]
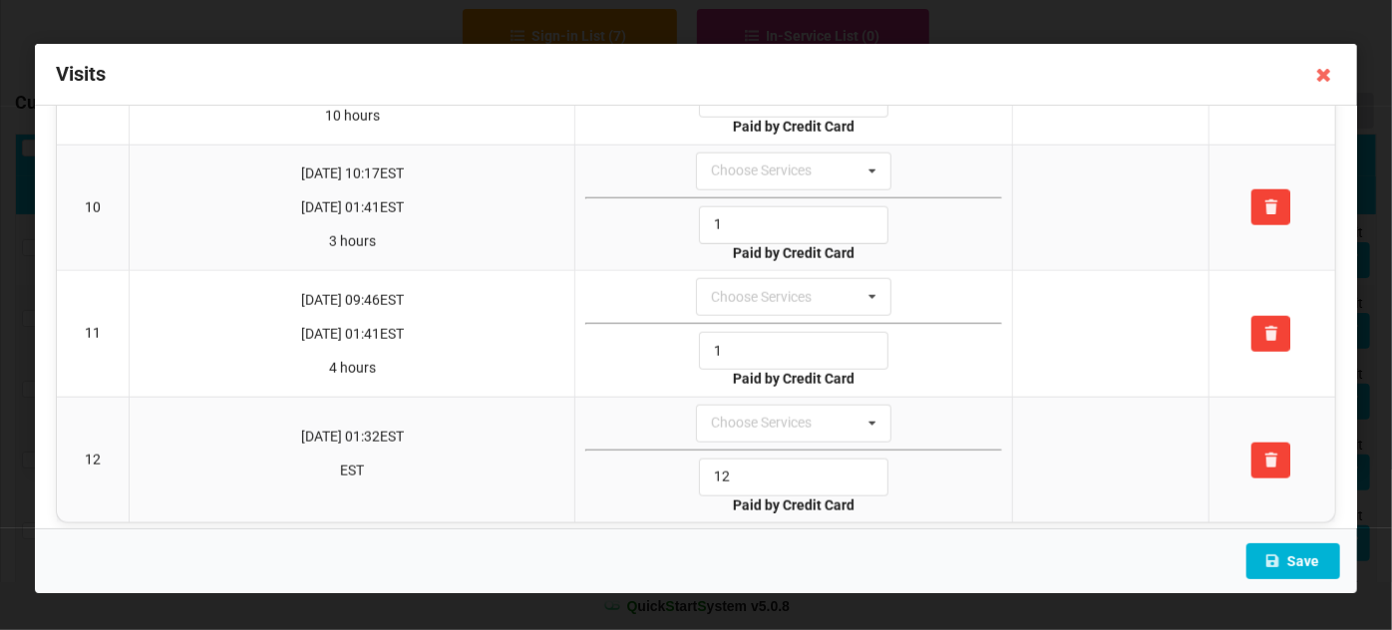
type input "1"
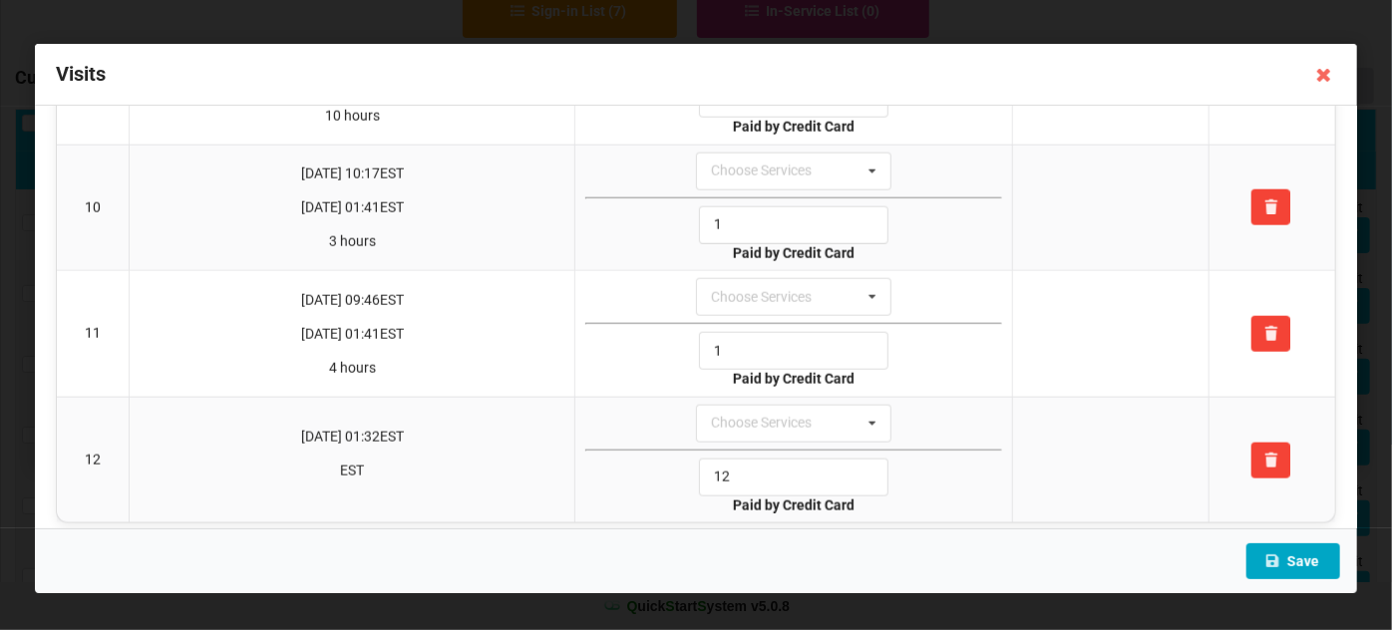
click at [1309, 563] on button "Save" at bounding box center [1293, 561] width 94 height 36
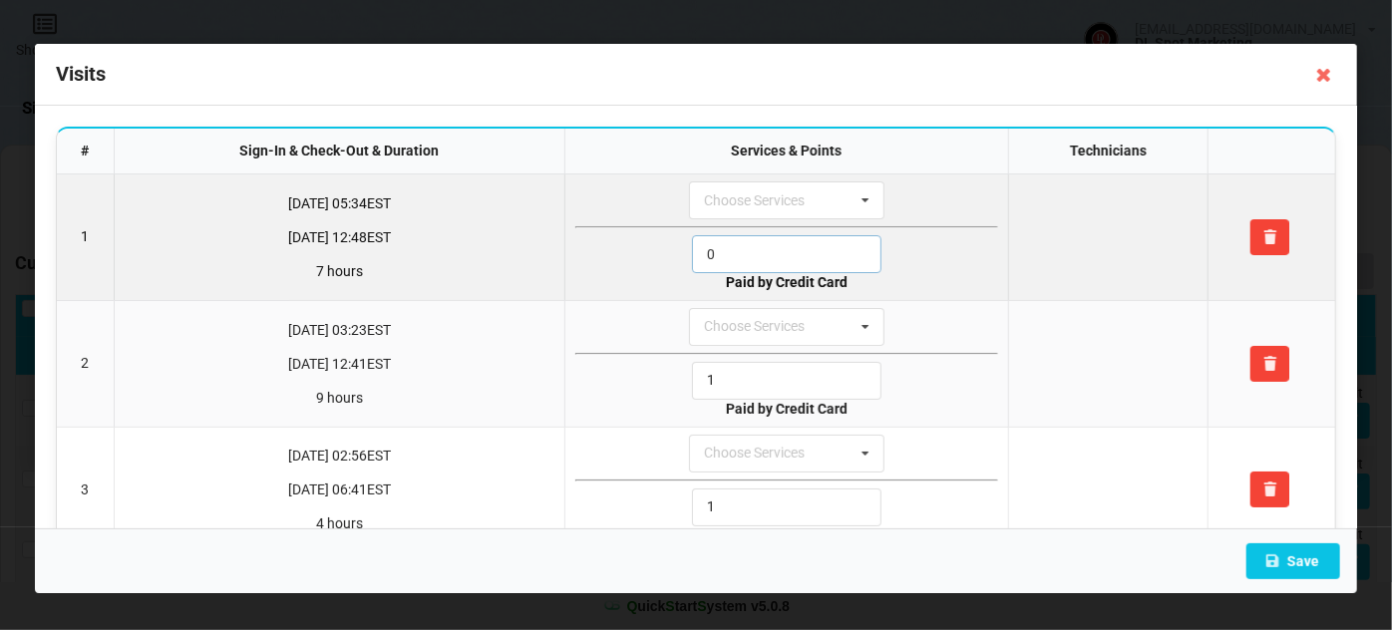
click at [750, 255] on input "0" at bounding box center [786, 254] width 189 height 38
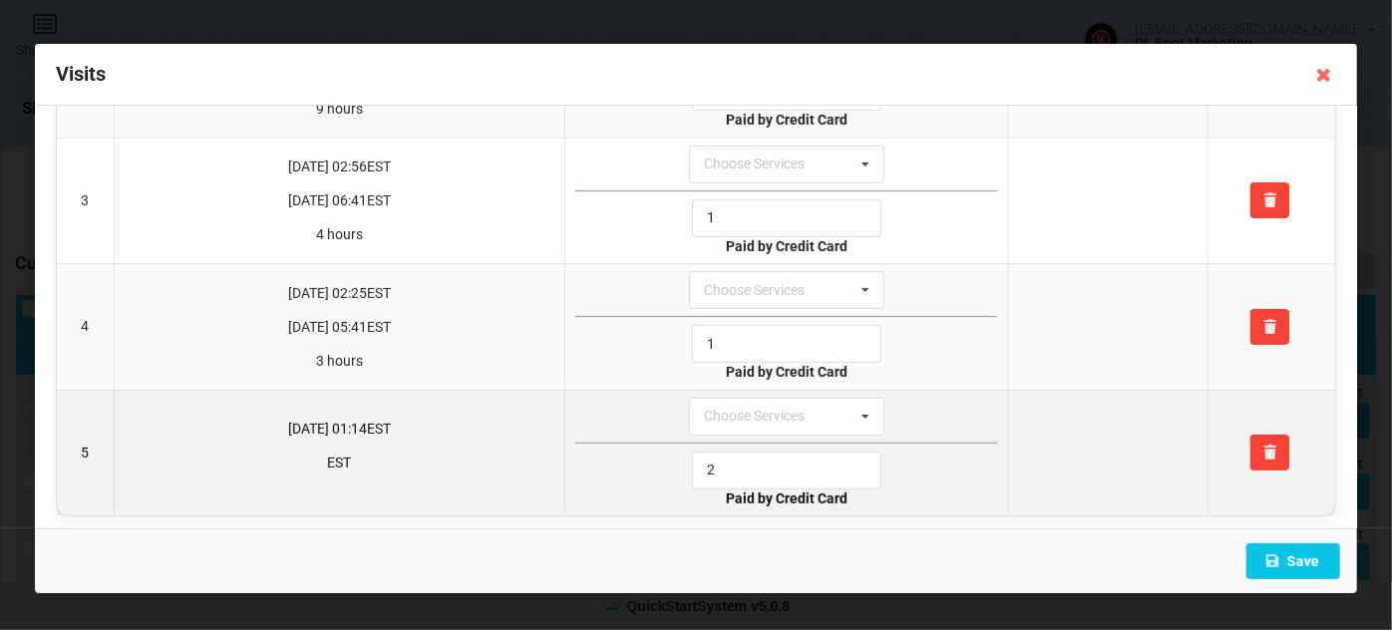
scroll to position [291, 0]
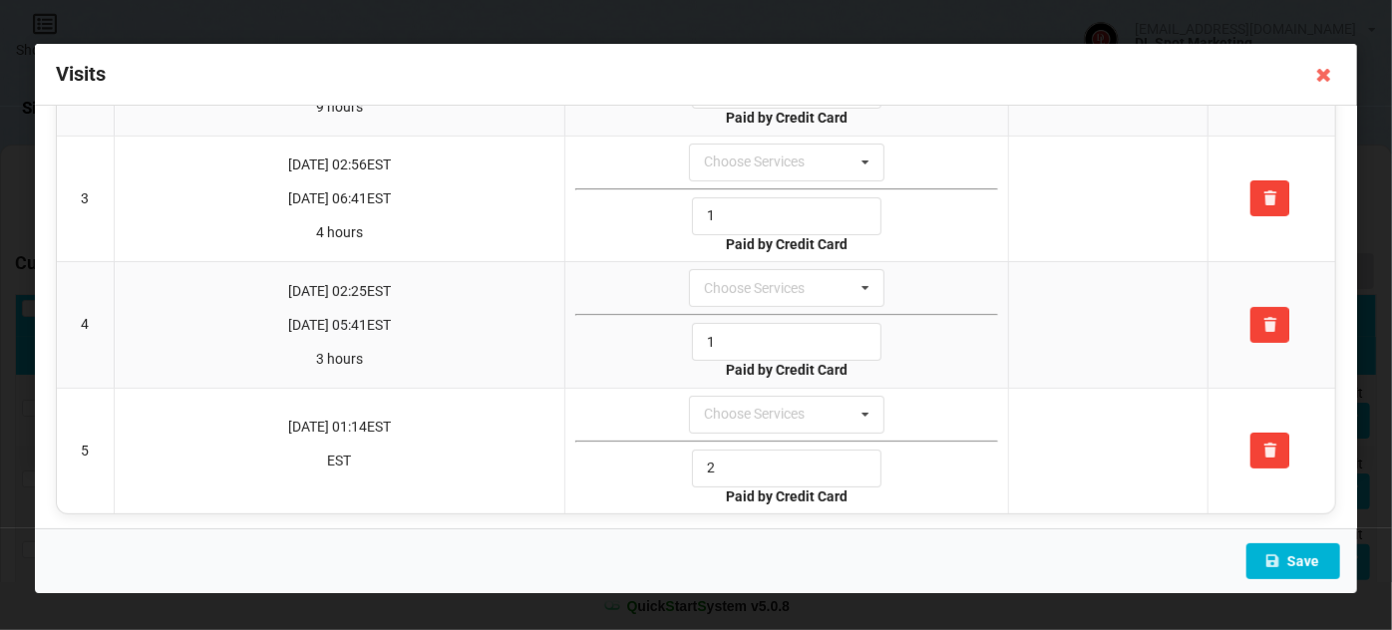
type input "1"
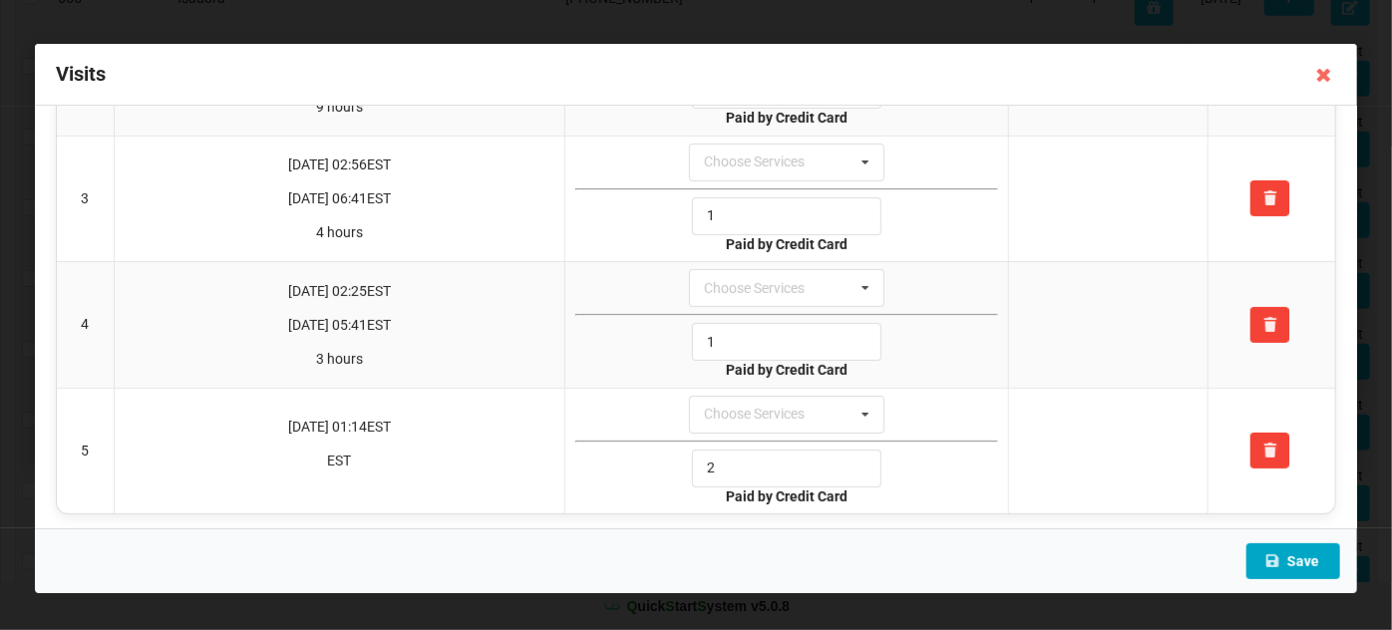
click at [1300, 562] on button "Save" at bounding box center [1293, 561] width 94 height 36
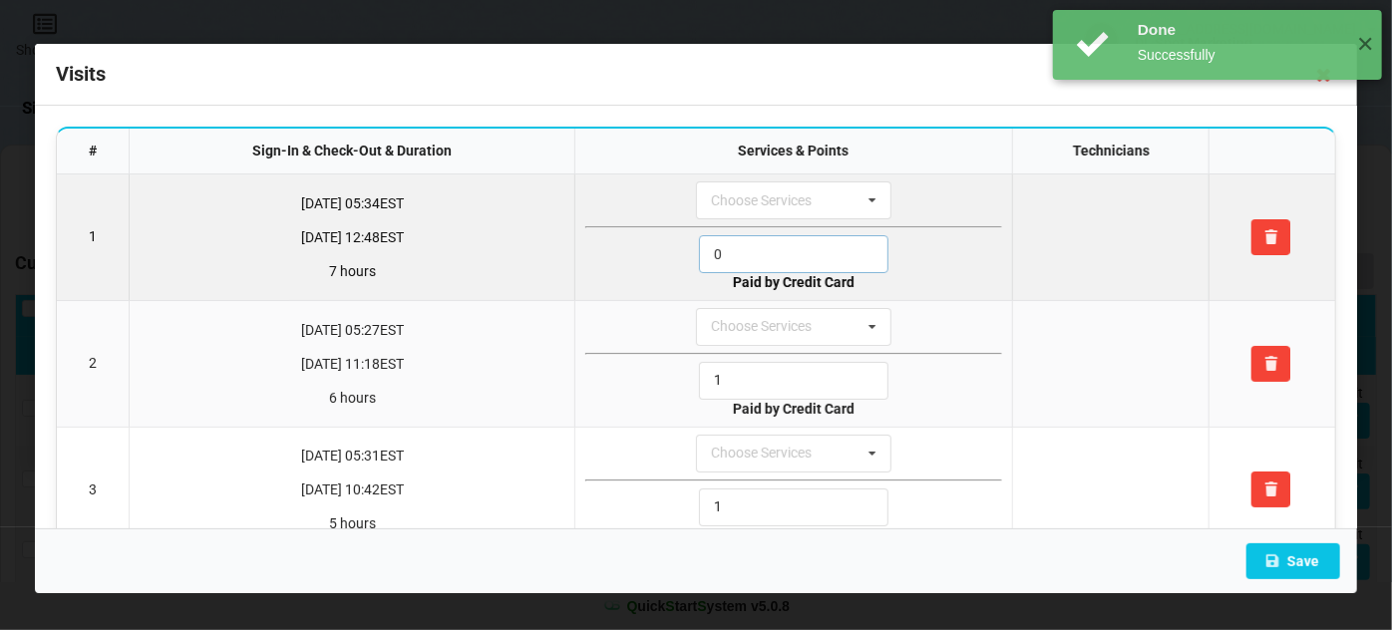
click at [760, 251] on input "0" at bounding box center [793, 254] width 189 height 38
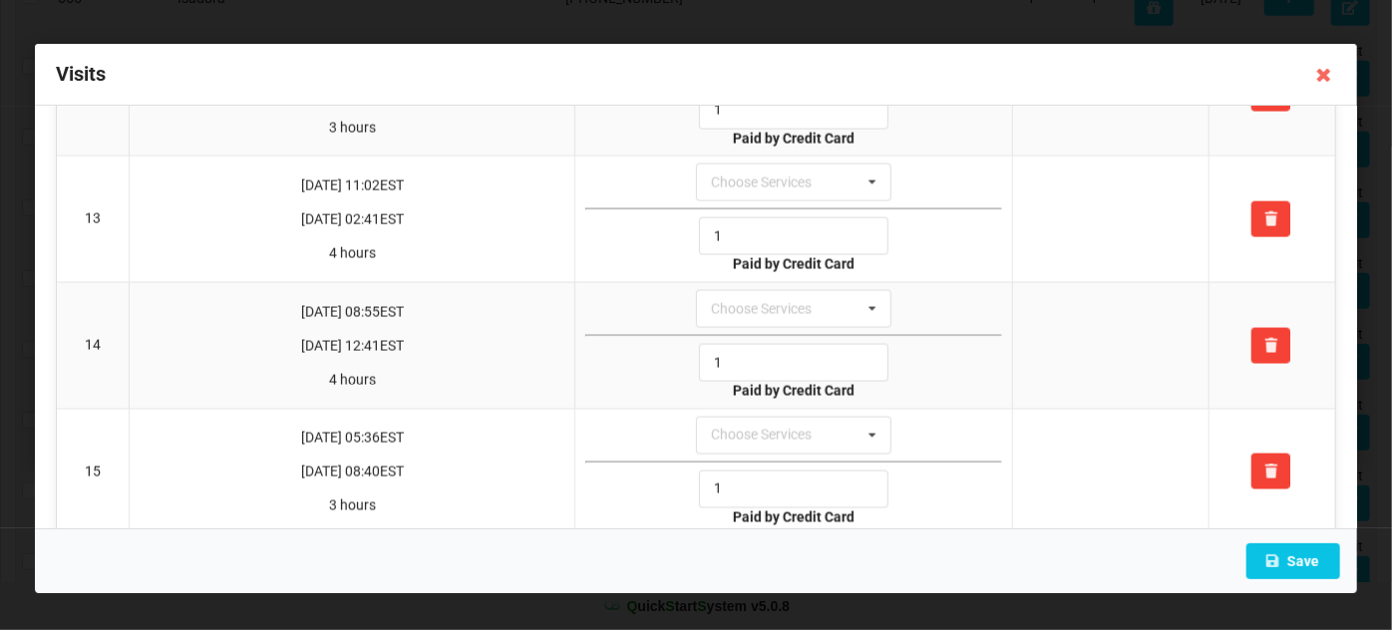
scroll to position [1664, 0]
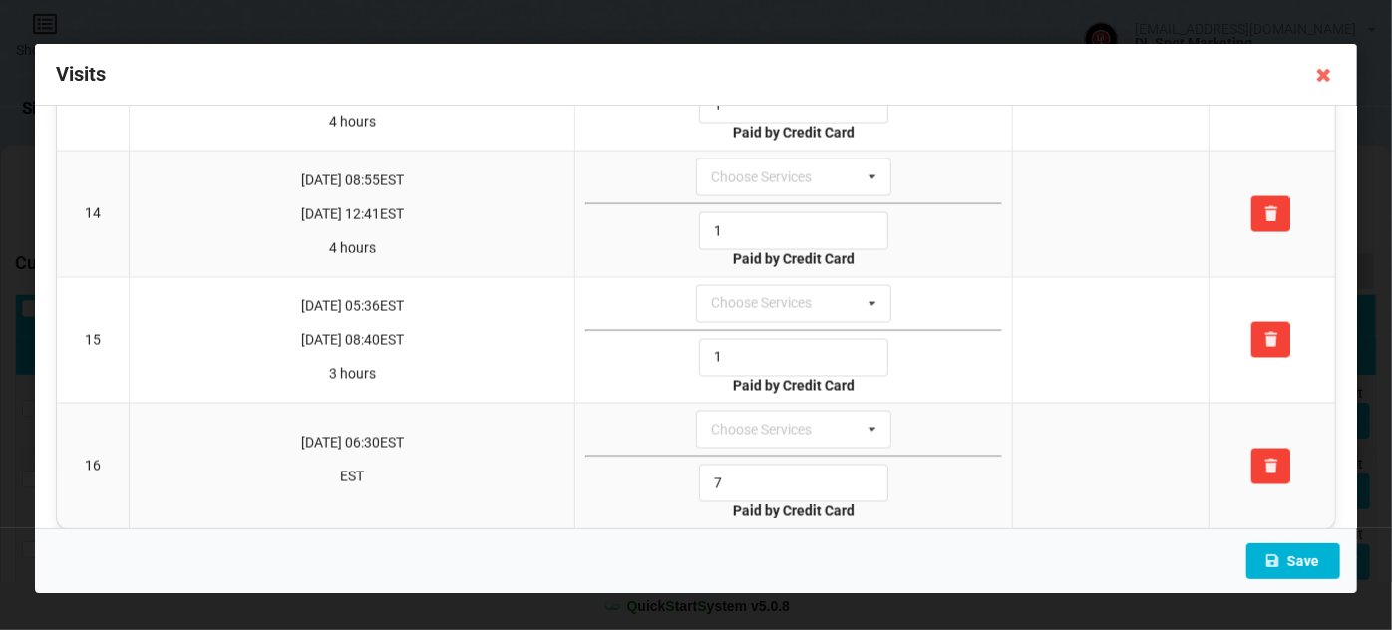
type input "1"
click at [1294, 561] on button "Save" at bounding box center [1293, 561] width 94 height 36
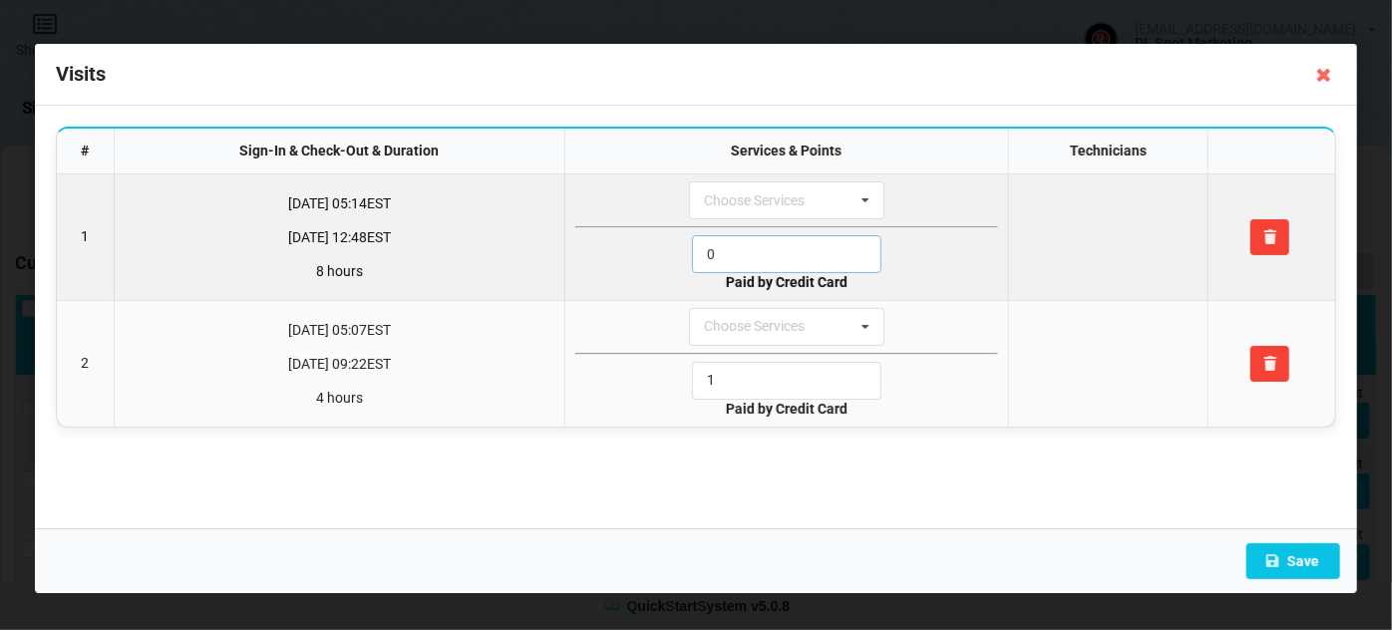
click at [733, 245] on input "0" at bounding box center [786, 254] width 189 height 38
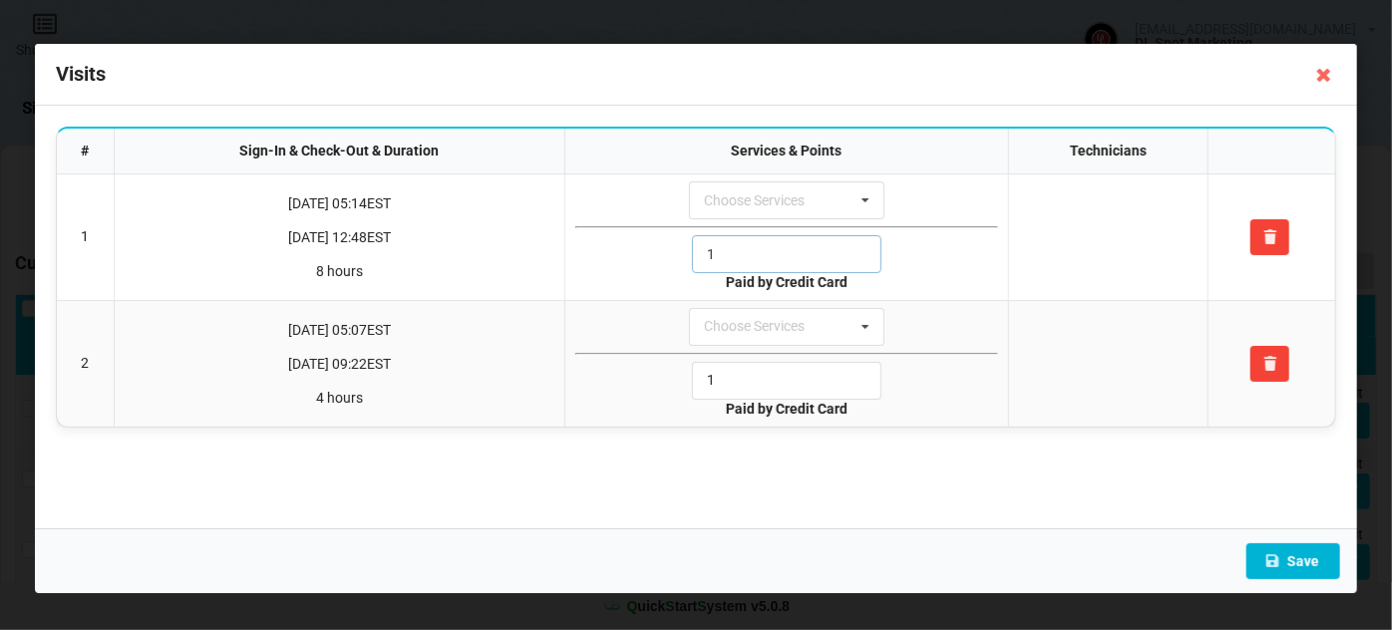
type input "1"
click at [1308, 562] on button "Save" at bounding box center [1293, 561] width 94 height 36
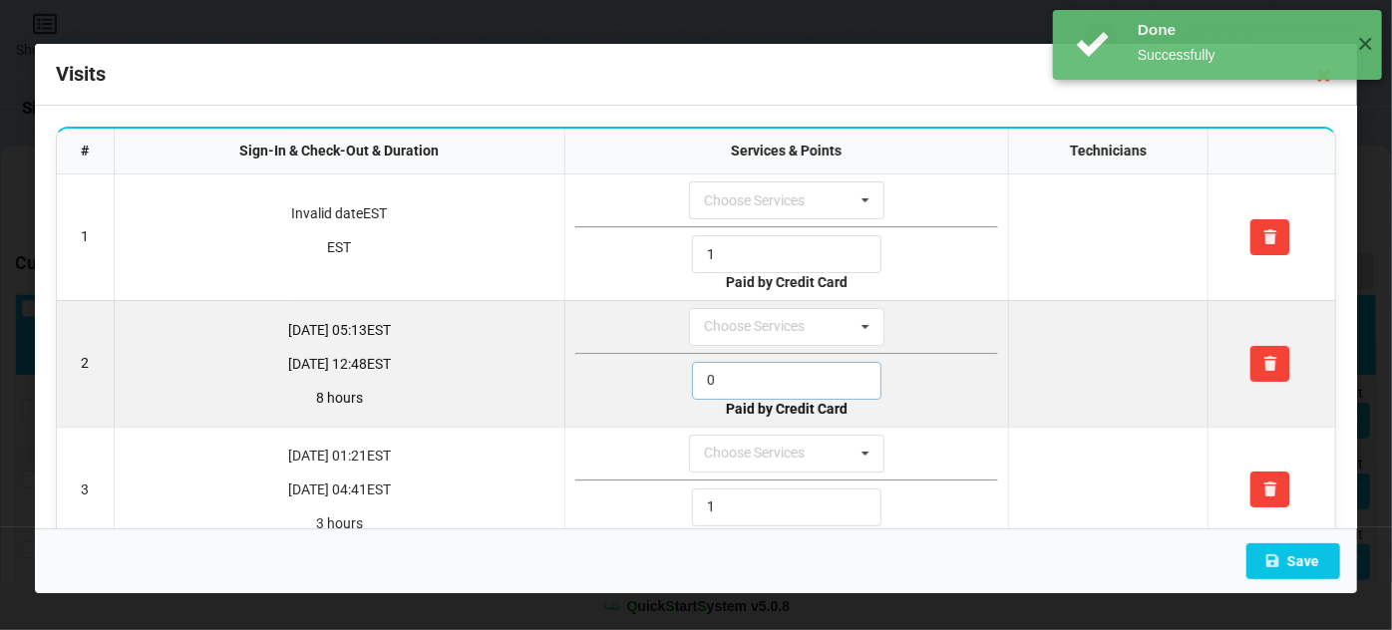
click at [733, 369] on input "0" at bounding box center [786, 381] width 189 height 38
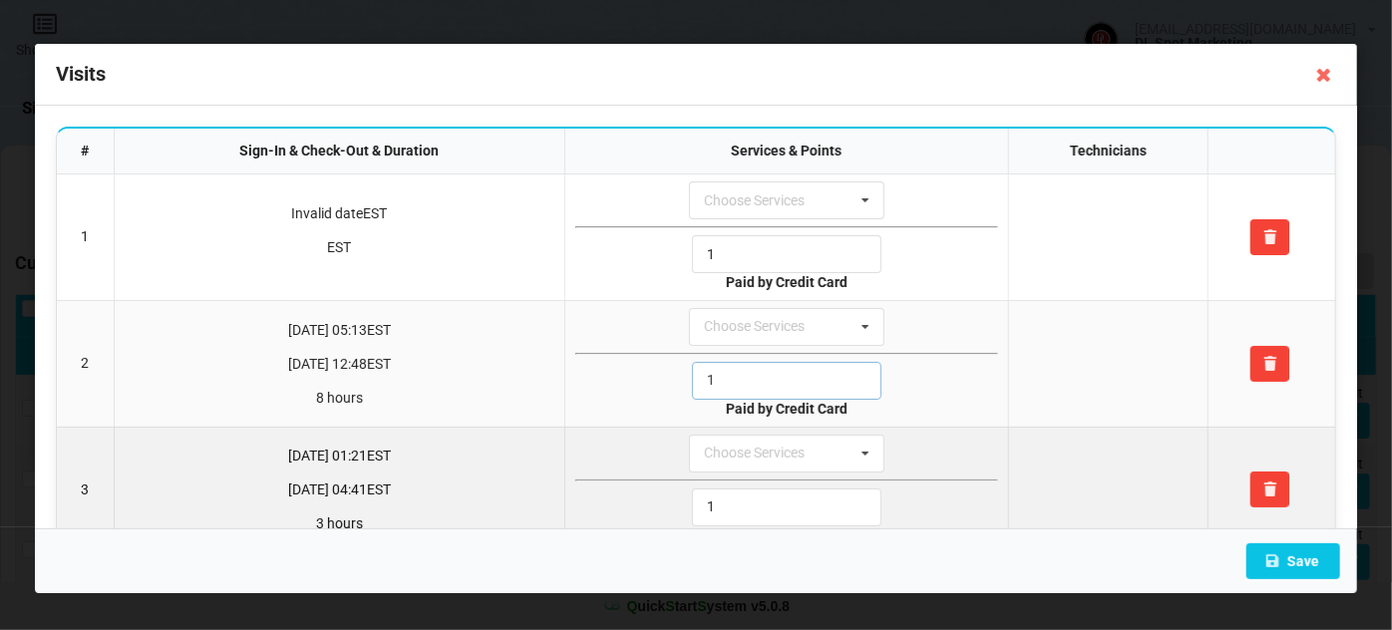
scroll to position [42, 0]
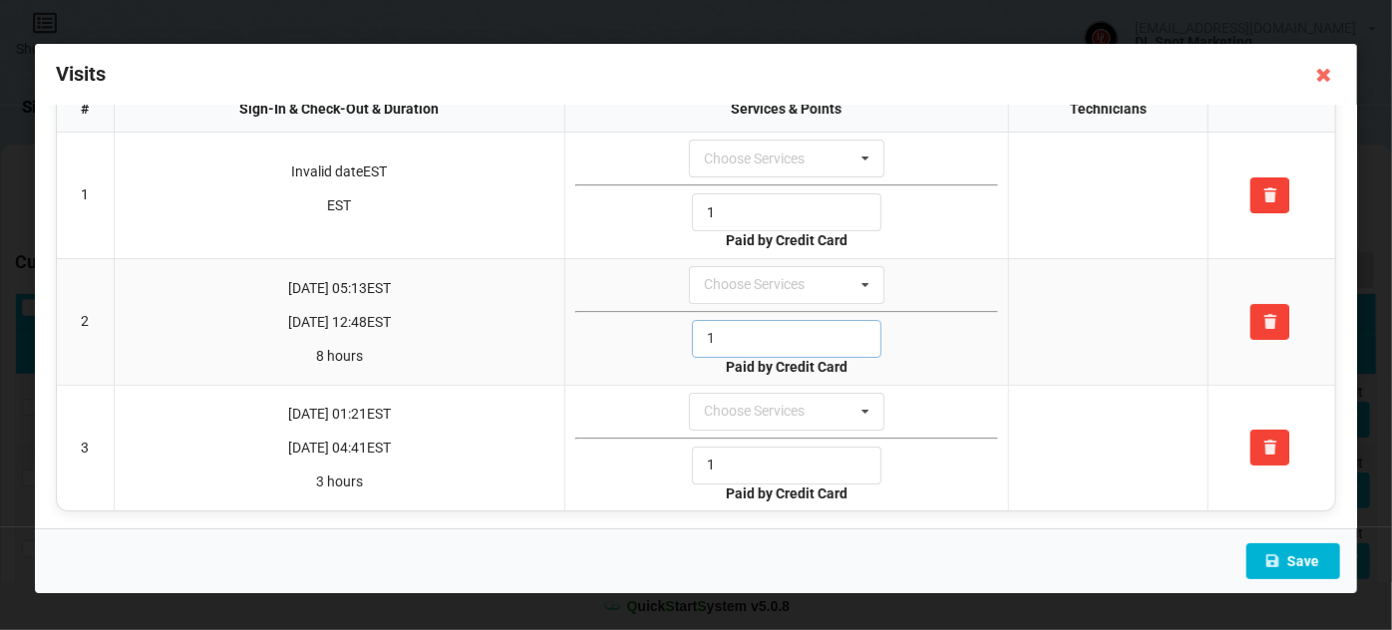
type input "1"
click at [1302, 561] on button "Save" at bounding box center [1293, 561] width 94 height 36
